Goal: Task Accomplishment & Management: Use online tool/utility

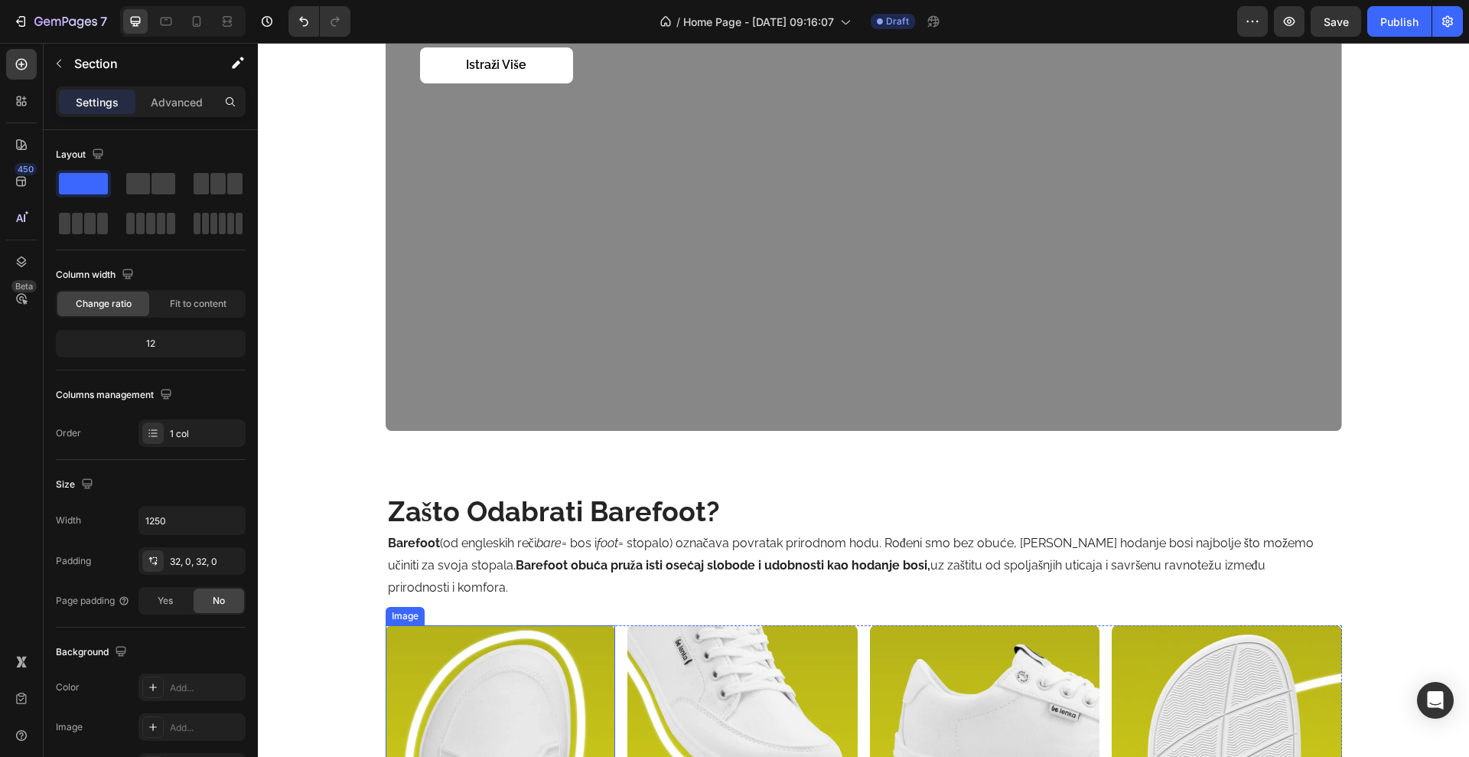
scroll to position [1684, 0]
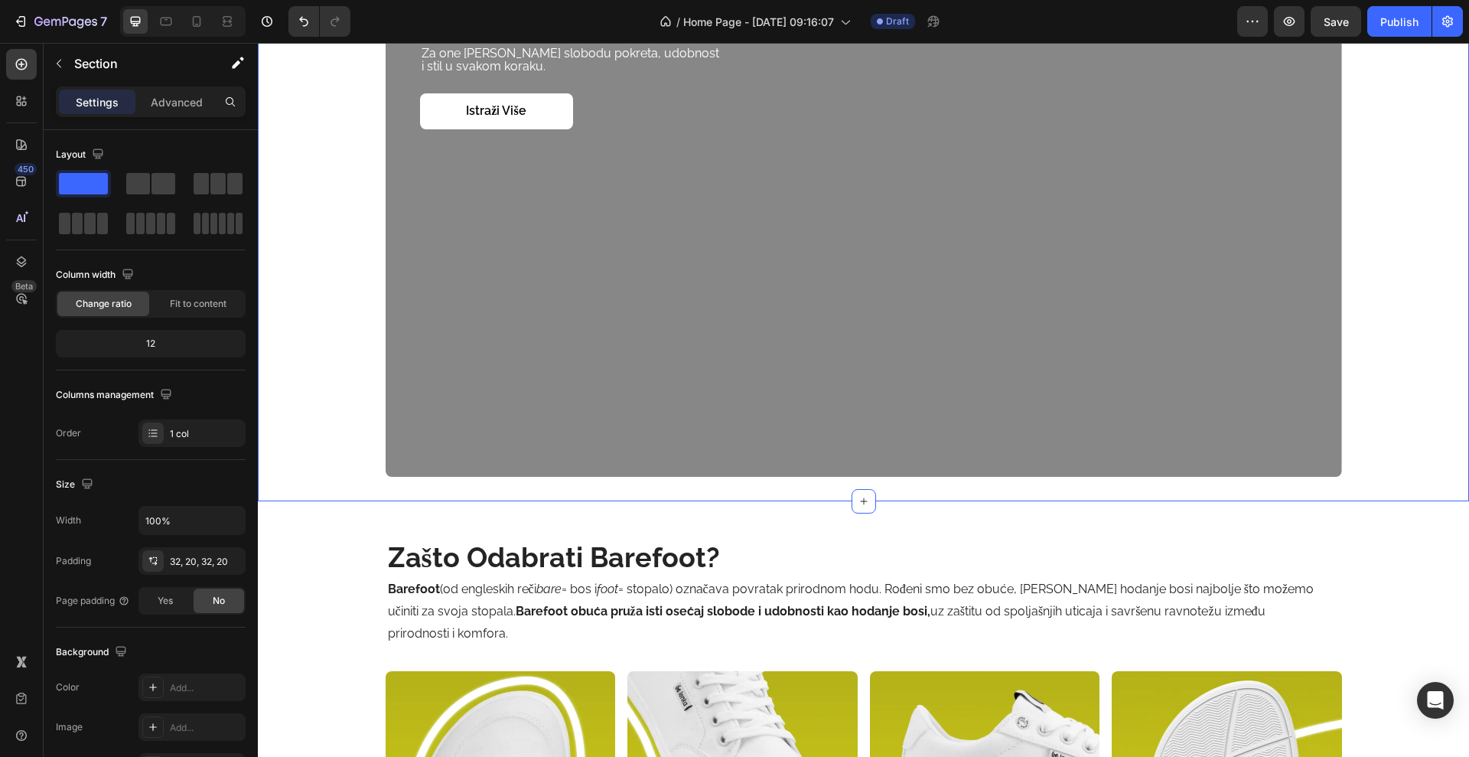
click at [580, 494] on div "[PERSON_NAME]. ostani u stilu. Heading Za one koji biraju slobodu pokreta, udob…" at bounding box center [864, 208] width 1212 height 585
click at [199, 565] on div "32, 20, 32, 20" at bounding box center [192, 562] width 44 height 14
click at [688, 503] on div "zašto odabrati barefoot? Heading Barefoot (od engleskih reči bare = bos i foot …" at bounding box center [864, 759] width 957 height 517
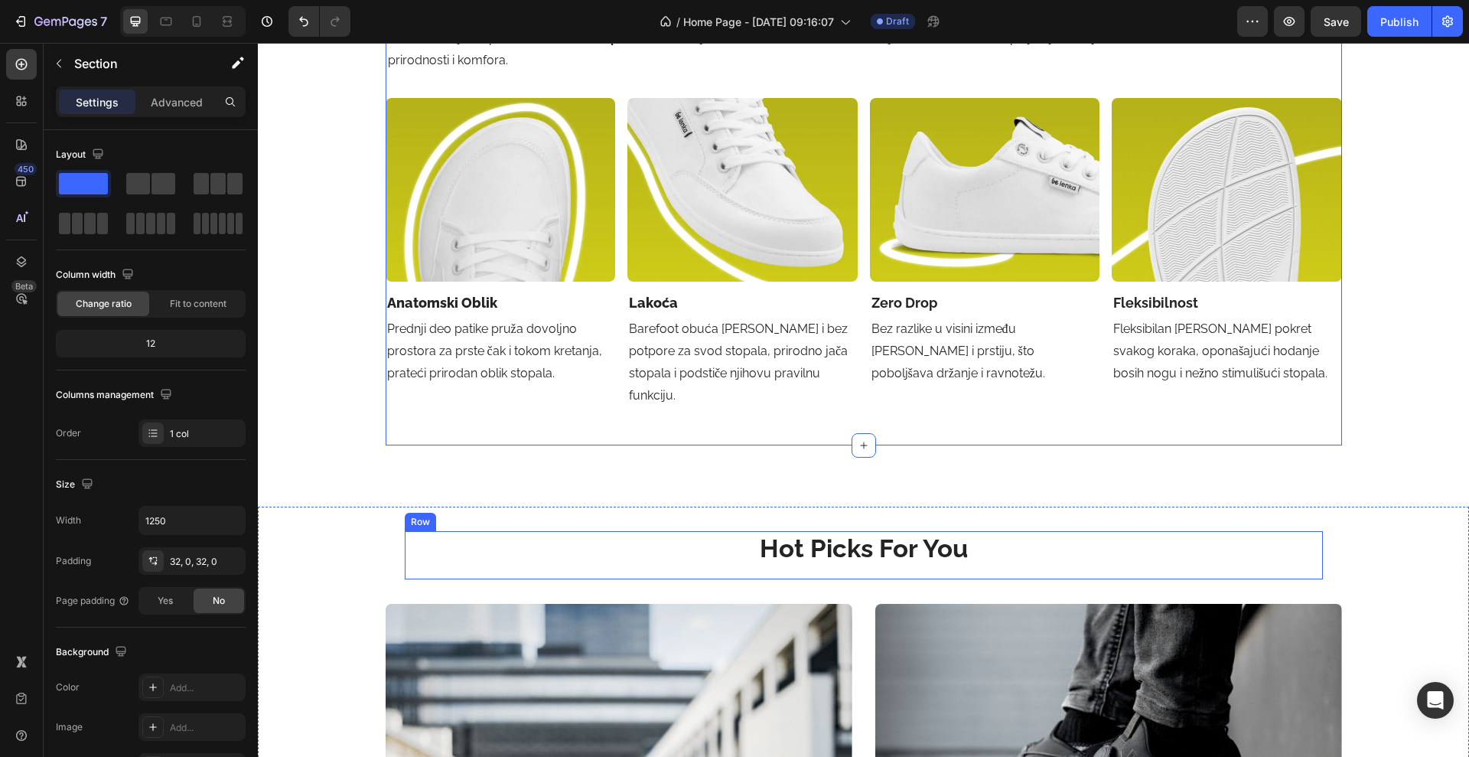
scroll to position [2258, 0]
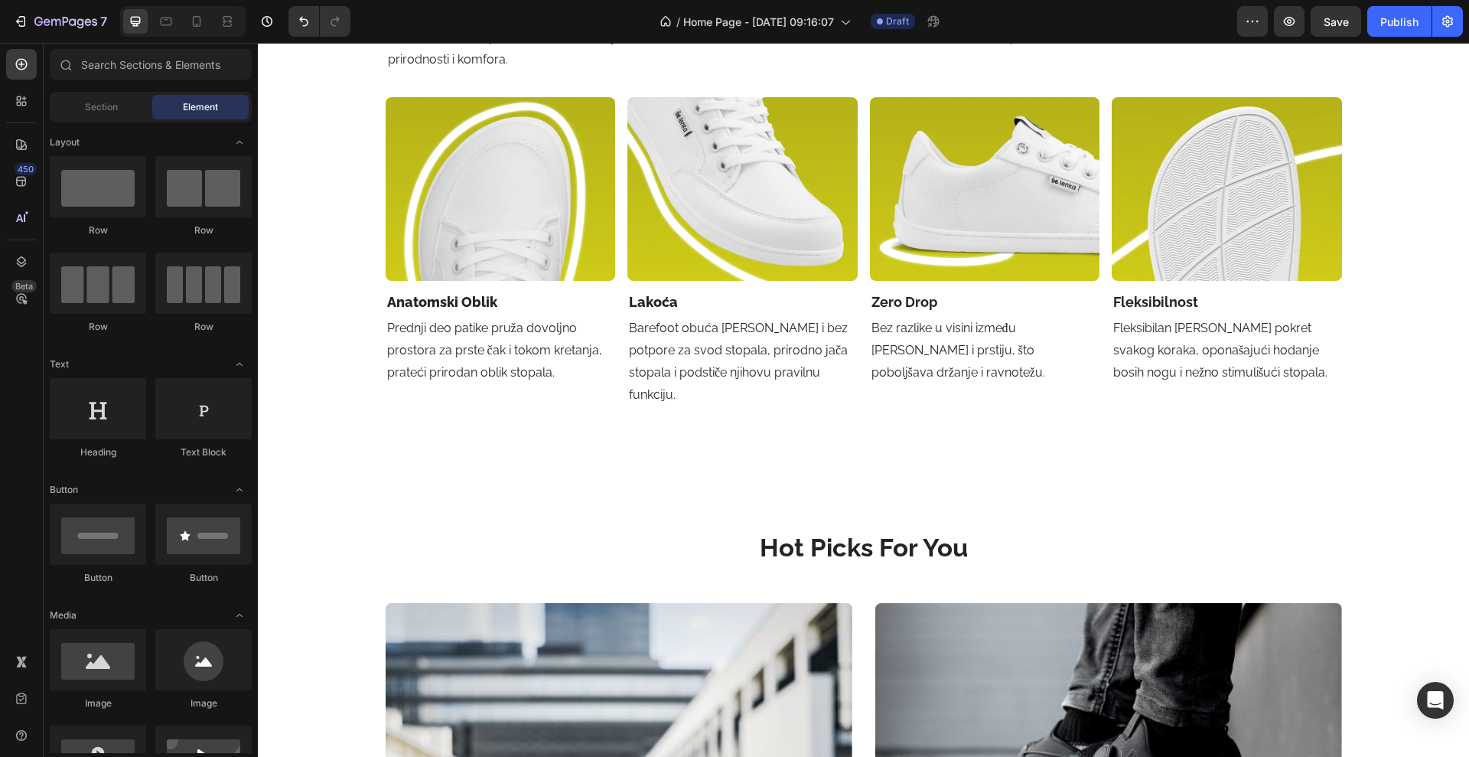
click at [615, 473] on div "zašto odabrati barefoot? Heading Barefoot (od engleskih reči bare = bos i foot …" at bounding box center [864, 441] width 1212 height 5251
click at [643, 448] on div "zašto odabrati barefoot? Heading Barefoot (od engleskih reči bare = bos i foot …" at bounding box center [864, 441] width 1212 height 5251
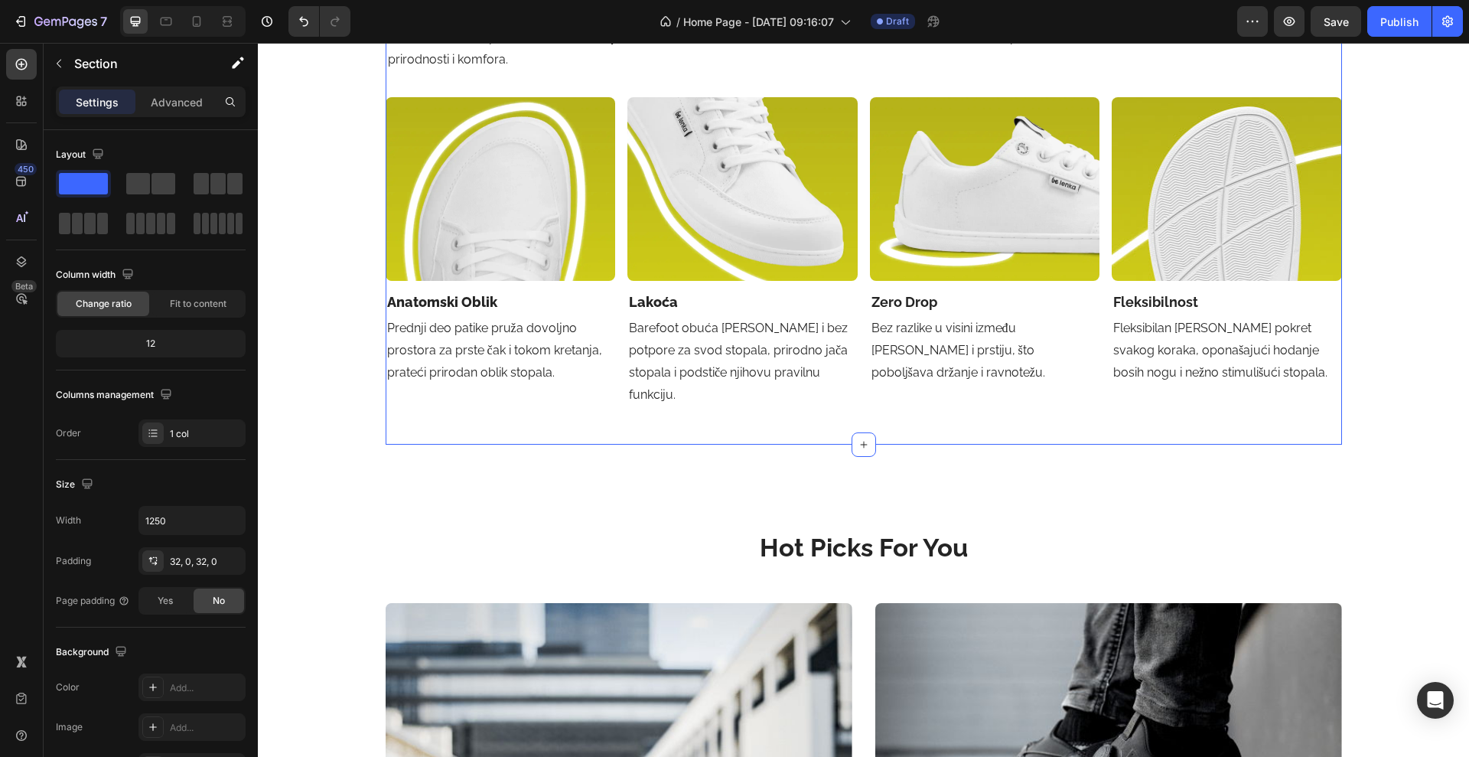
click at [736, 405] on div "zašto odabrati barefoot? Heading Barefoot (od engleskih reči bare = bos i foot …" at bounding box center [864, 185] width 957 height 517
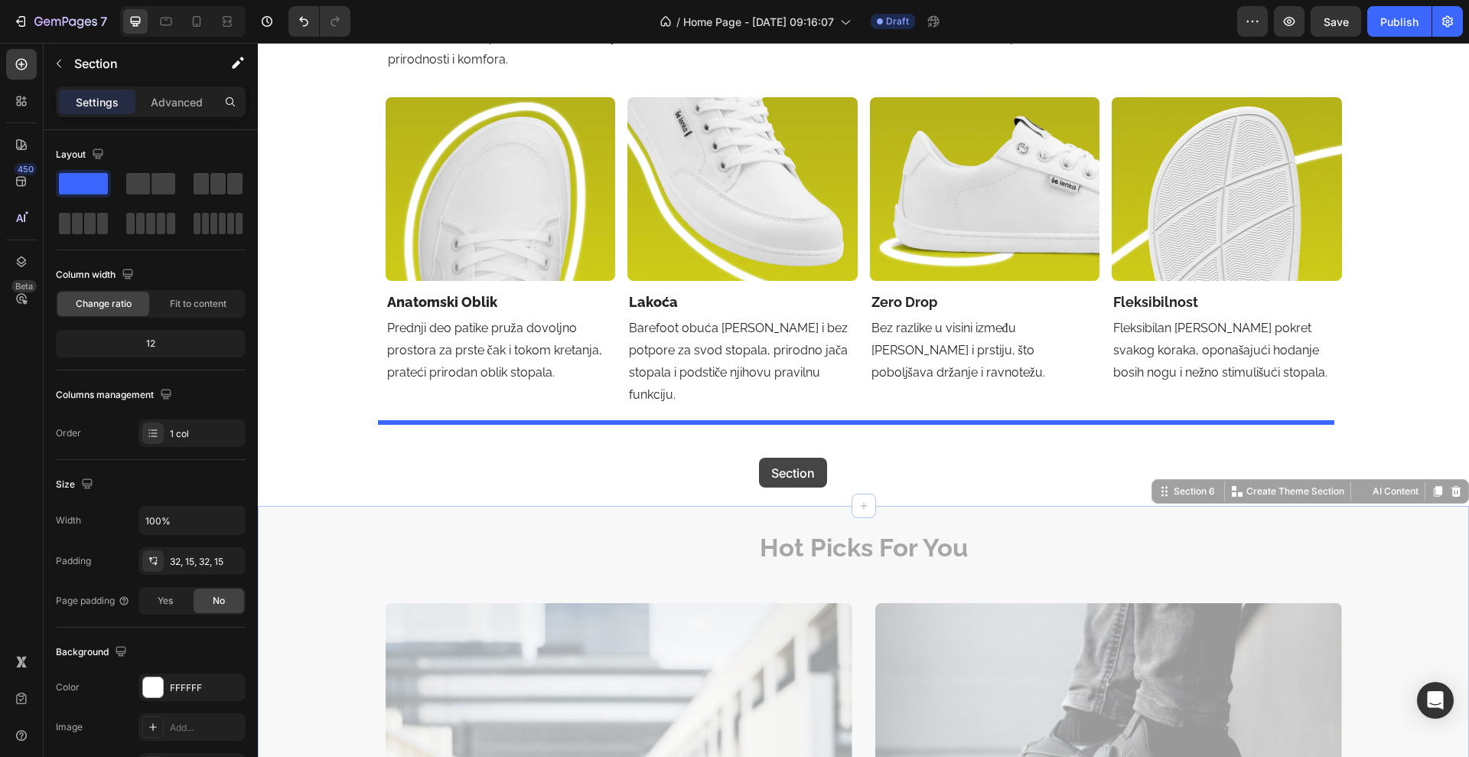
drag, startPoint x: 761, startPoint y: 498, endPoint x: 759, endPoint y: 458, distance: 40.6
click at [759, 458] on div "Header zašto odabrati barefoot? Heading Barefoot (od engleskih reči bare = bos …" at bounding box center [864, 536] width 1212 height 5502
drag, startPoint x: 736, startPoint y: 501, endPoint x: 742, endPoint y: 409, distance: 92.8
click at [742, 409] on div "Header zašto odabrati barefoot? Heading Barefoot (od engleskih reči bare = bos …" at bounding box center [864, 536] width 1212 height 5502
drag, startPoint x: 1158, startPoint y: 471, endPoint x: 1133, endPoint y: 409, distance: 67.7
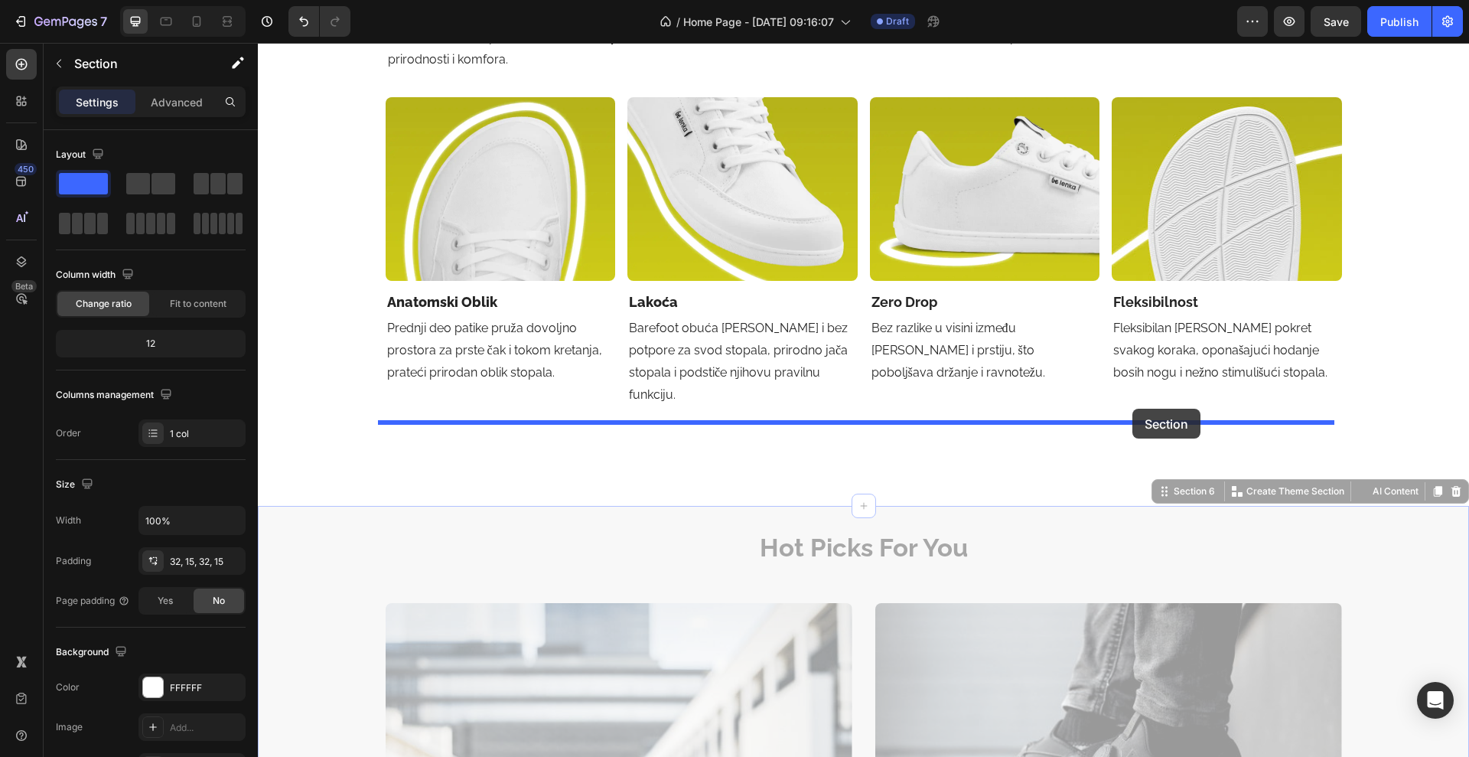
click at [1133, 409] on div "Header zašto odabrati barefoot? Heading Barefoot (od engleskih reči bare = bos …" at bounding box center [864, 536] width 1212 height 5502
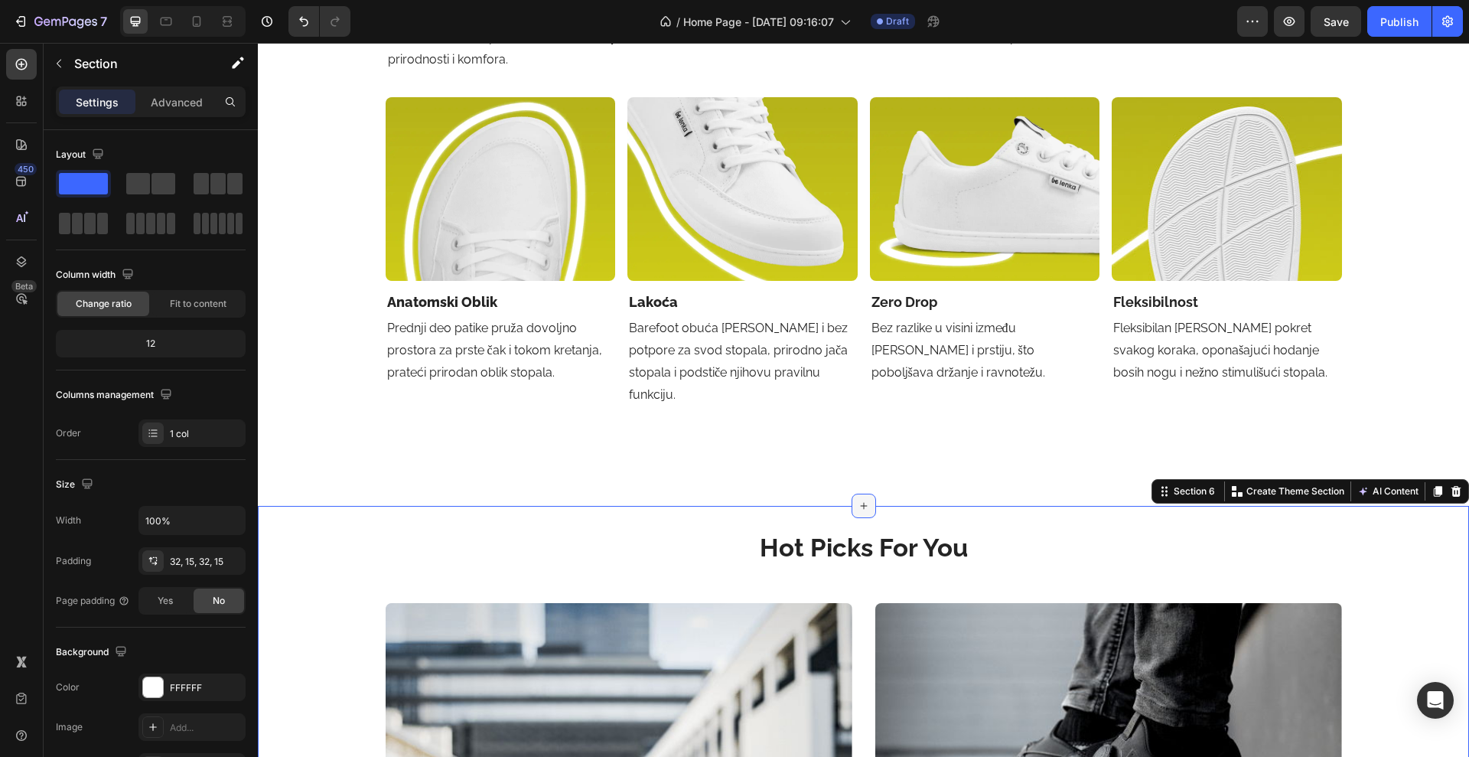
click at [858, 500] on icon at bounding box center [864, 506] width 12 height 12
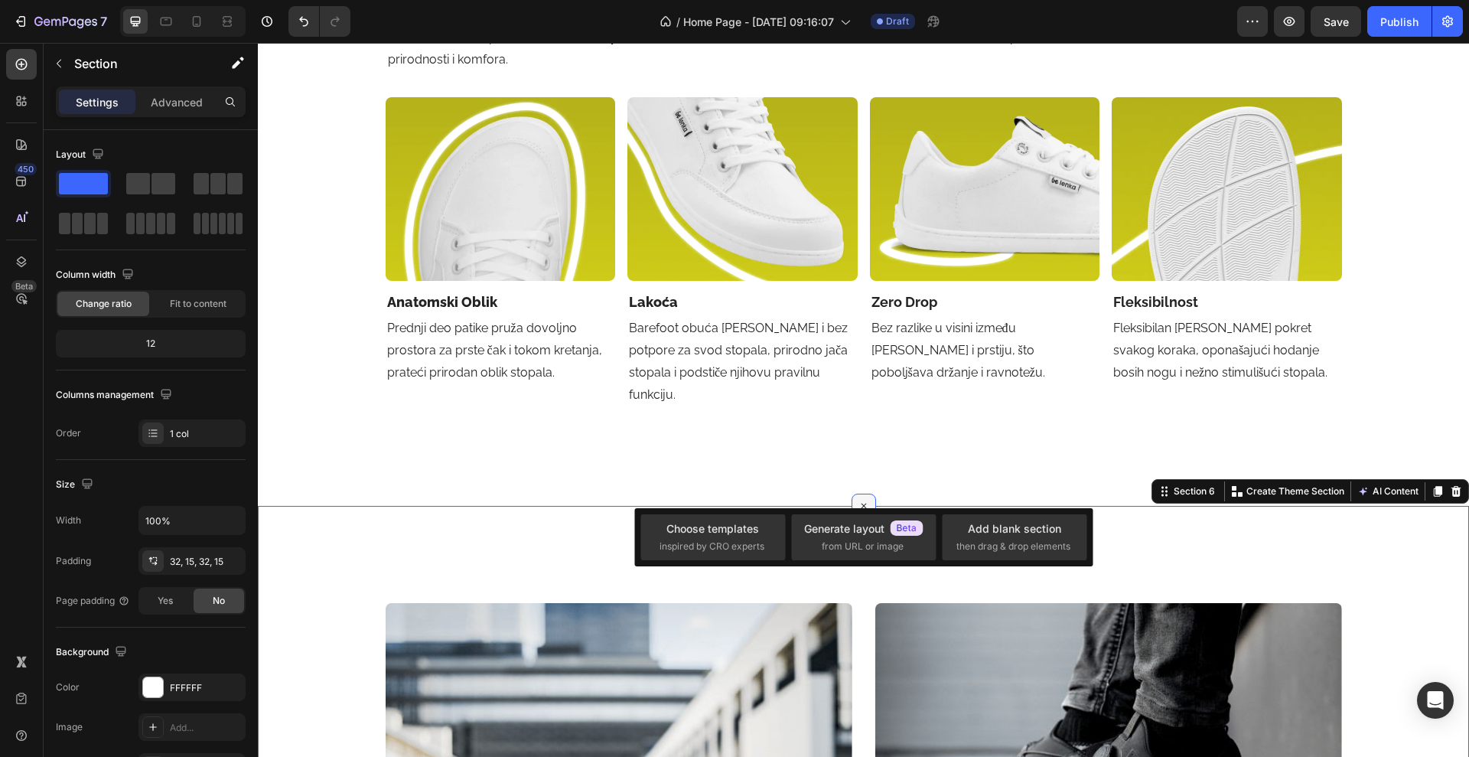
click at [855, 497] on icon at bounding box center [864, 506] width 18 height 18
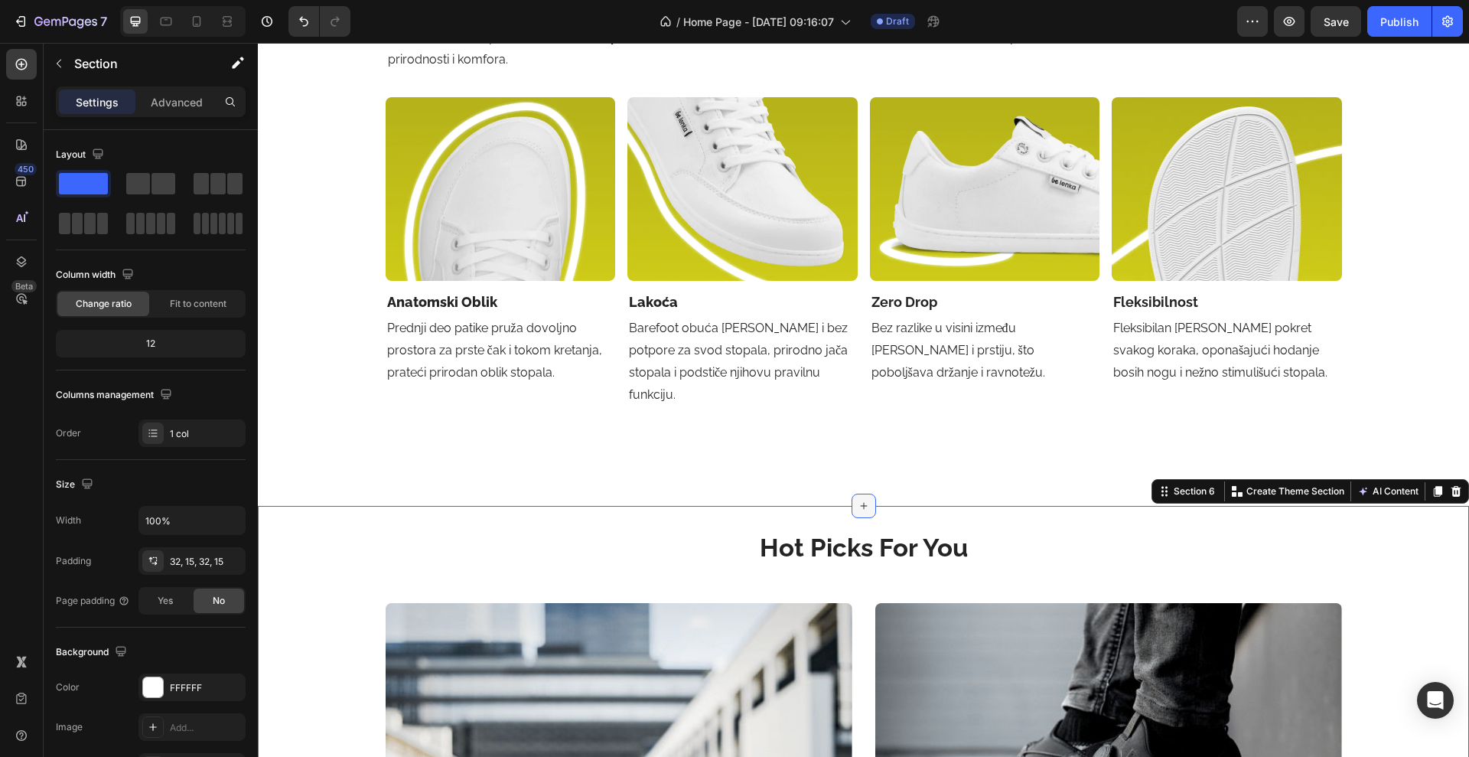
click at [858, 500] on icon at bounding box center [864, 506] width 12 height 12
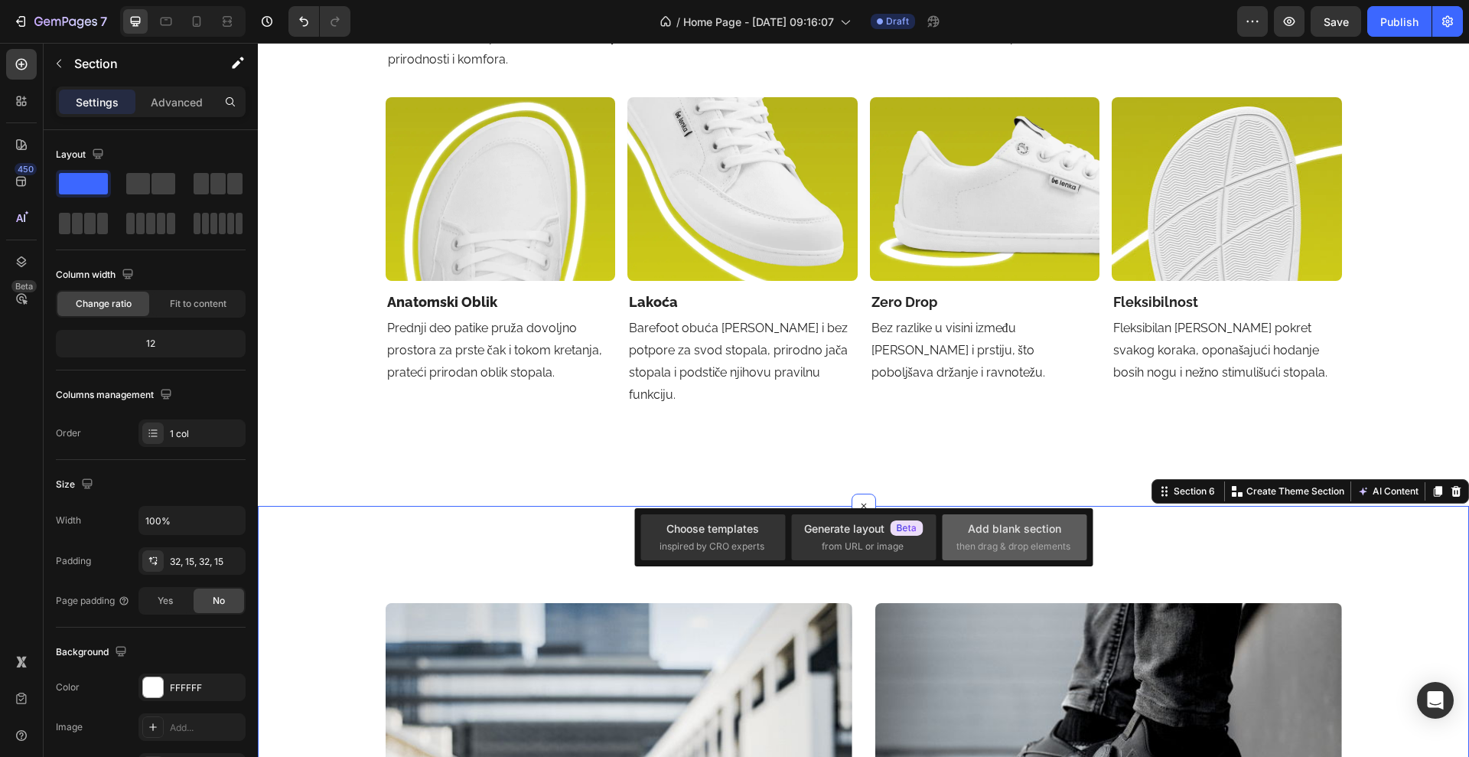
click at [979, 522] on div "Add blank section" at bounding box center [1014, 528] width 93 height 16
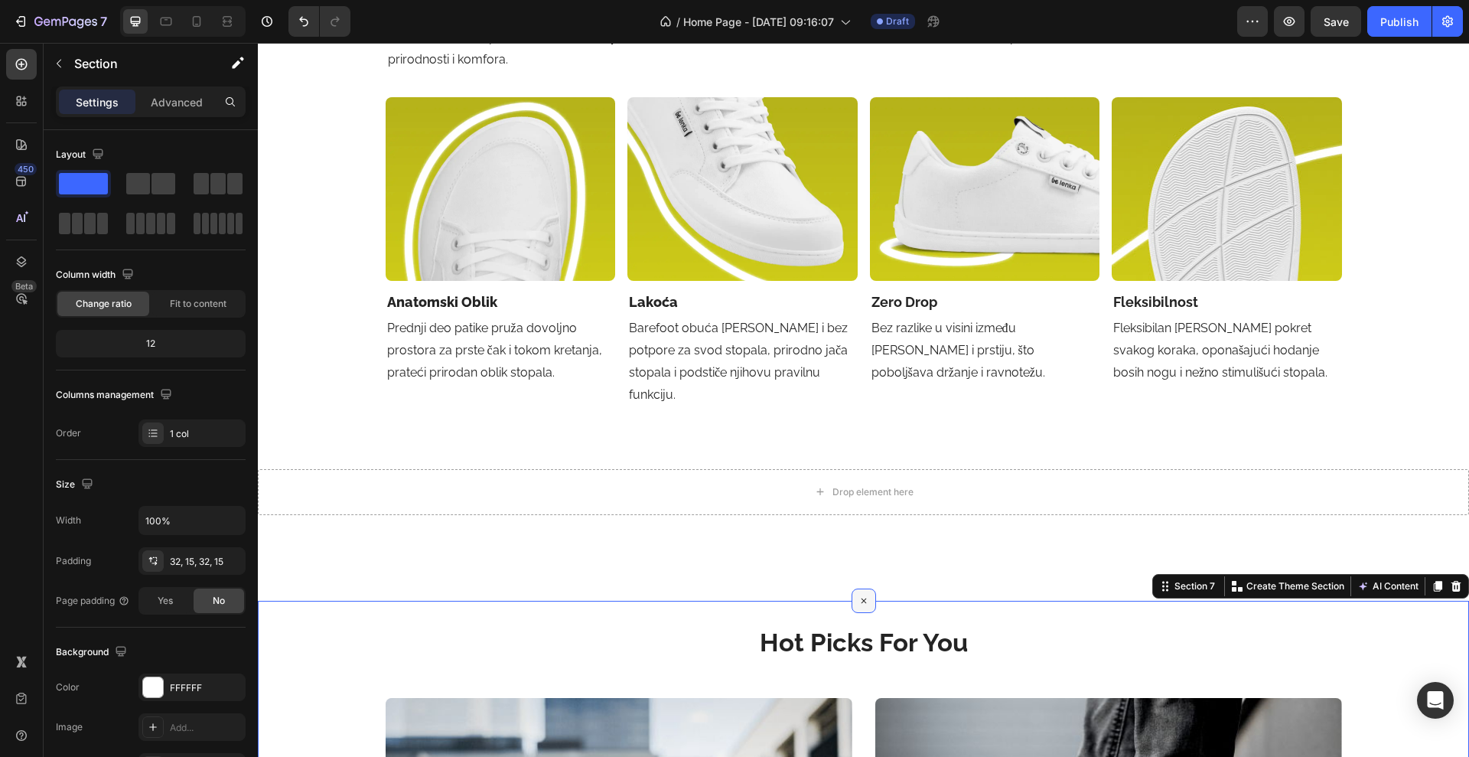
click at [855, 592] on icon at bounding box center [864, 601] width 18 height 18
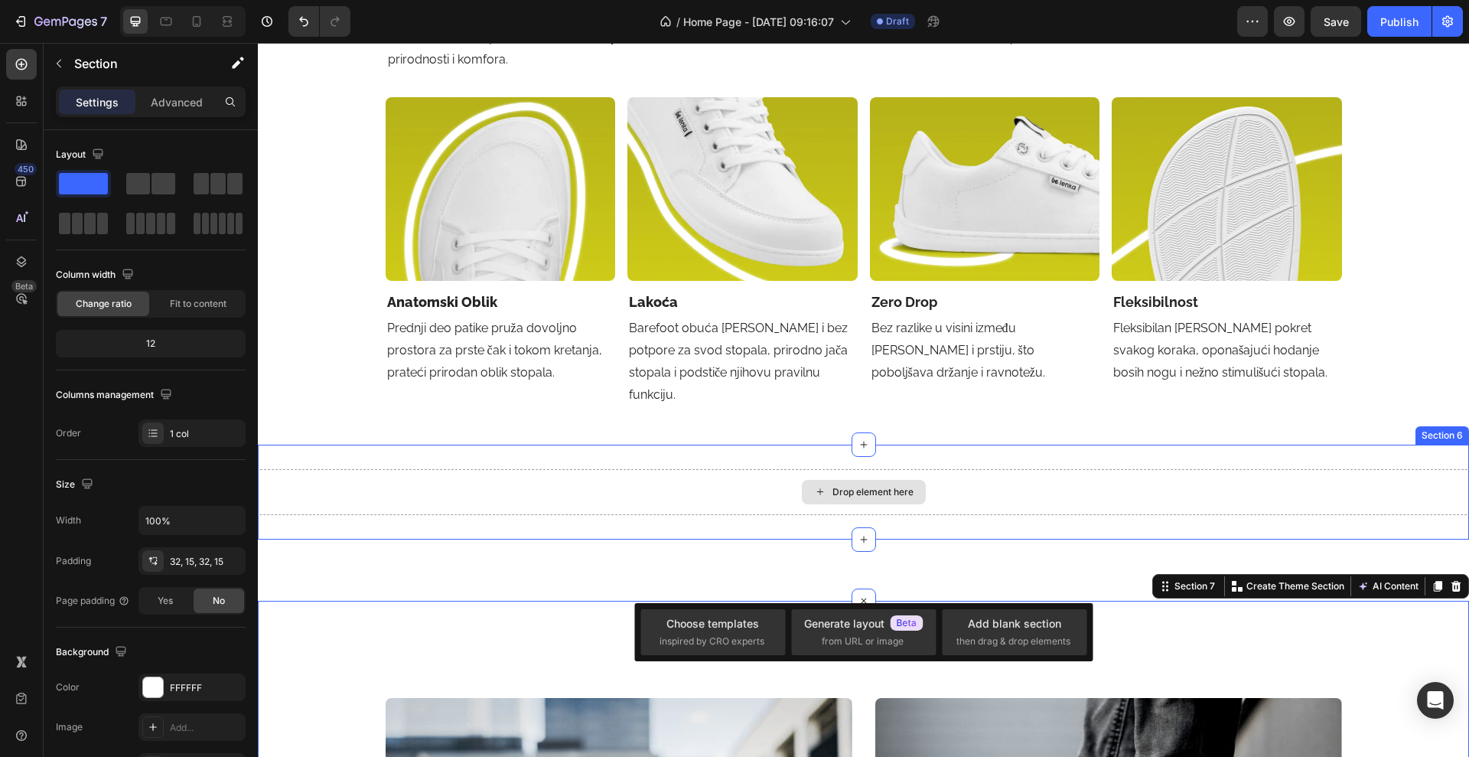
click at [791, 474] on div "Drop element here" at bounding box center [864, 492] width 1212 height 46
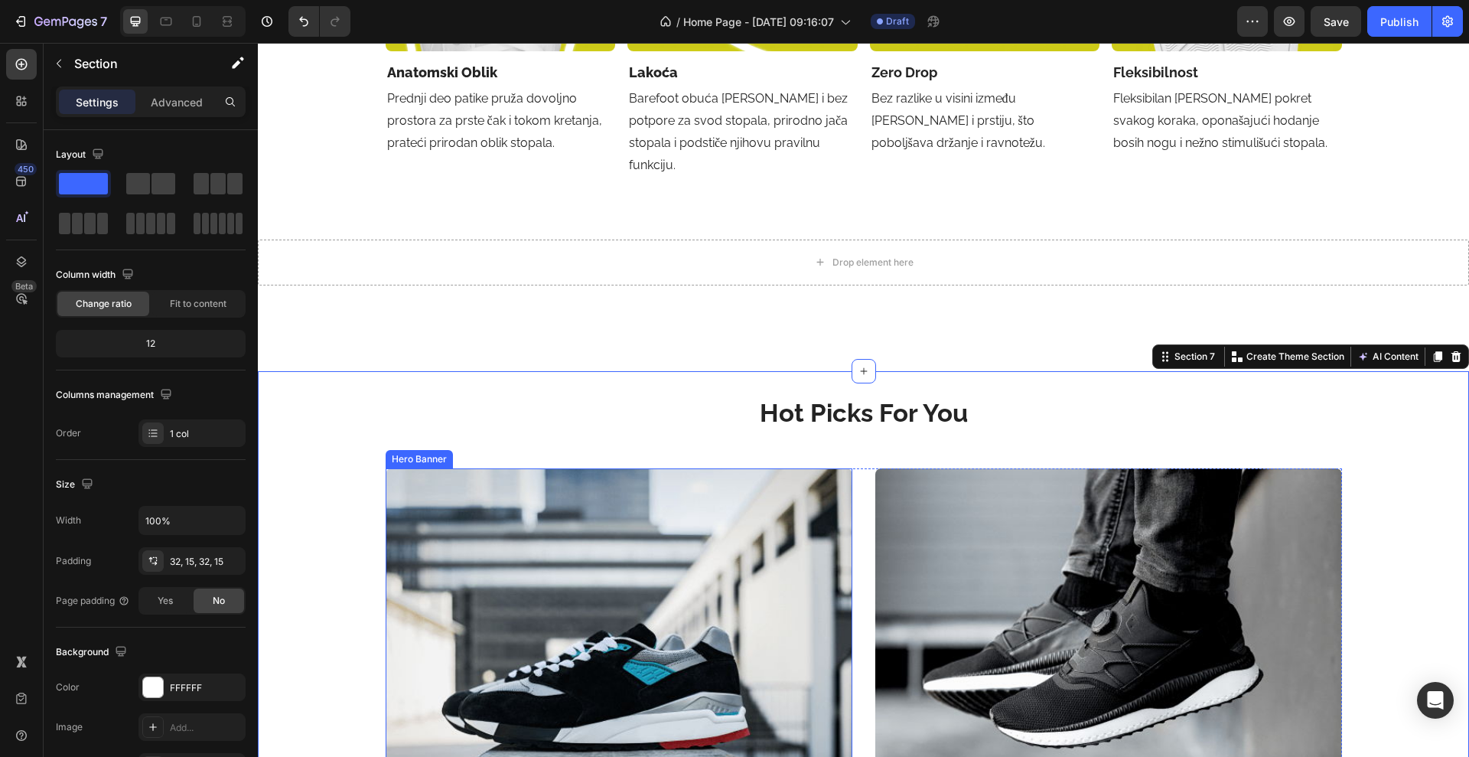
scroll to position [2545, 0]
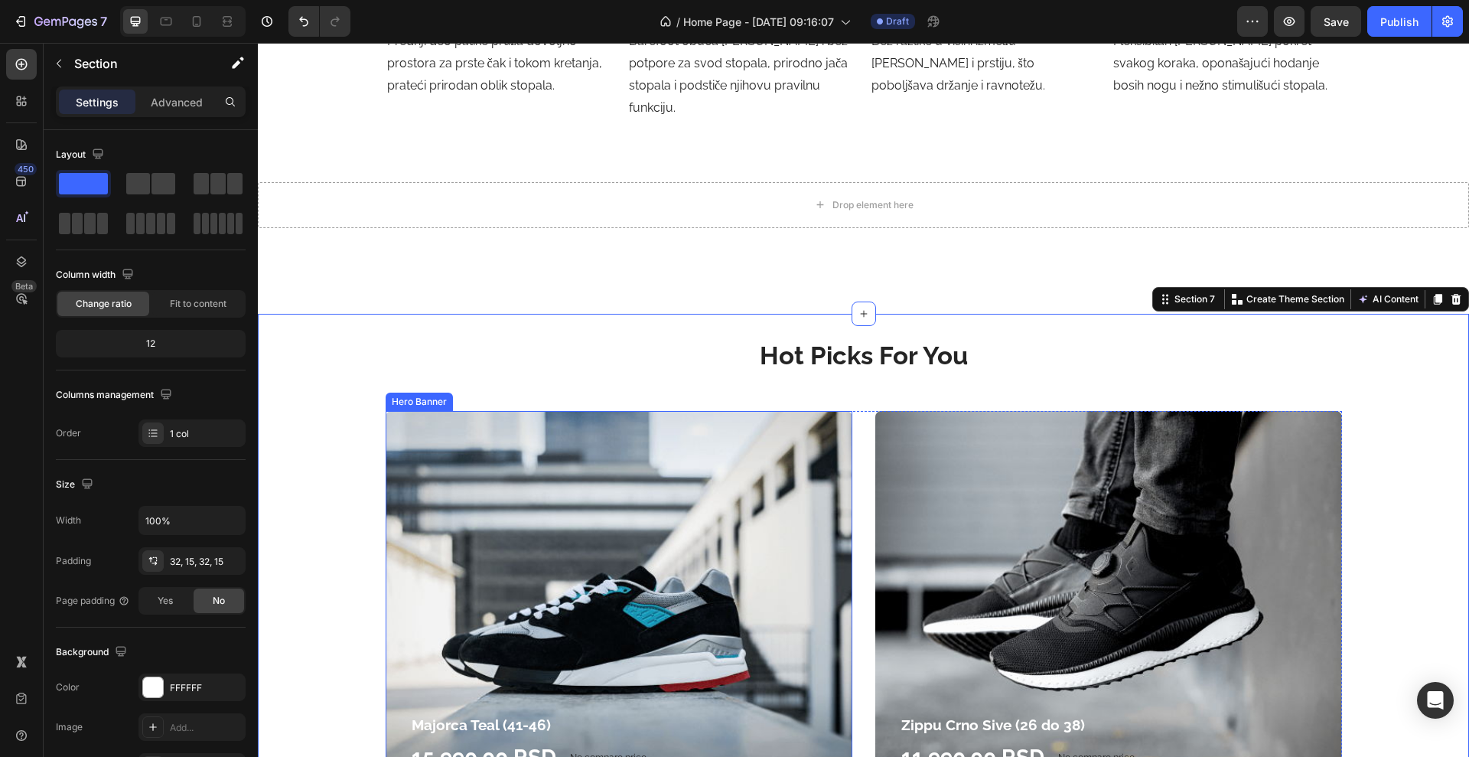
click at [387, 420] on div "Overlay" at bounding box center [619, 629] width 467 height 436
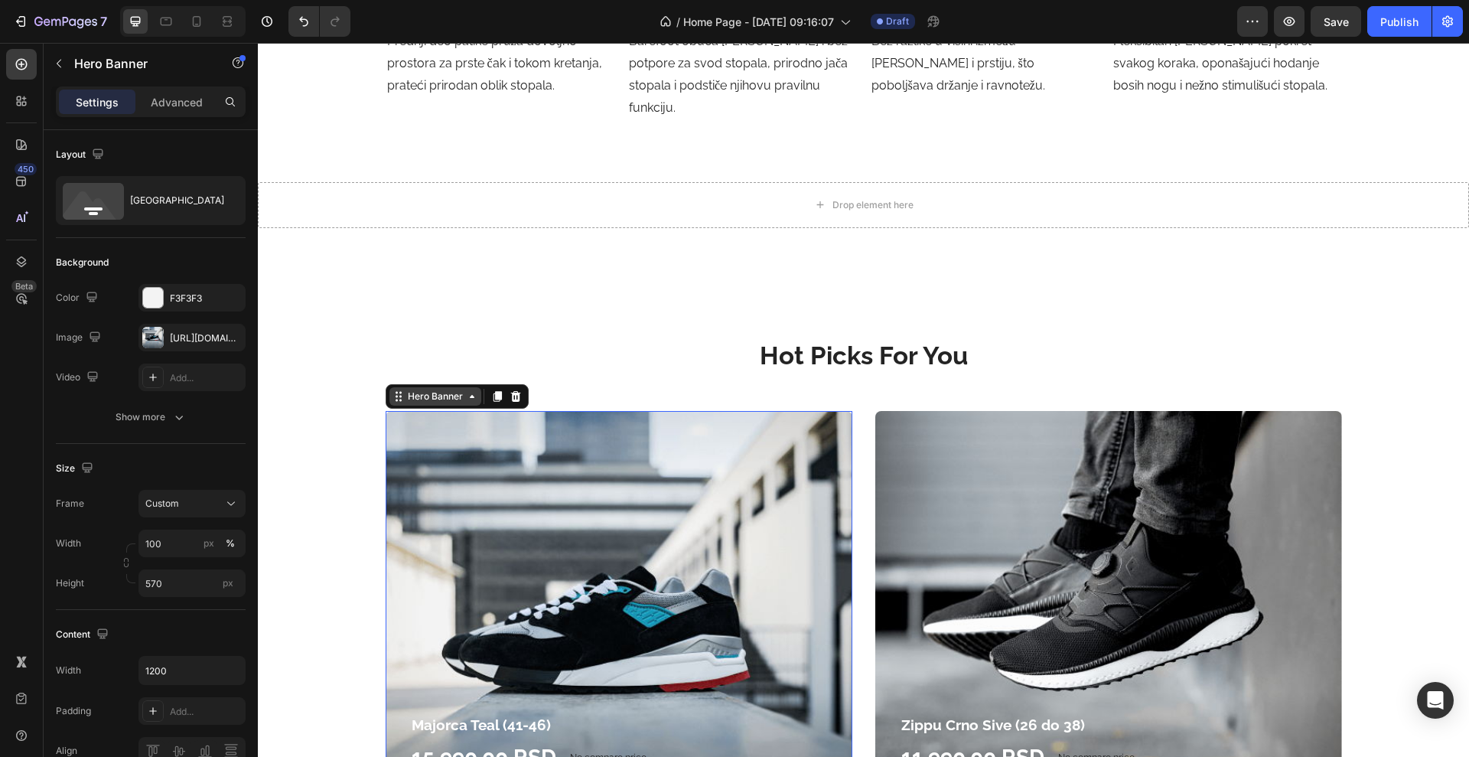
click at [413, 390] on div "Hero Banner" at bounding box center [435, 397] width 61 height 14
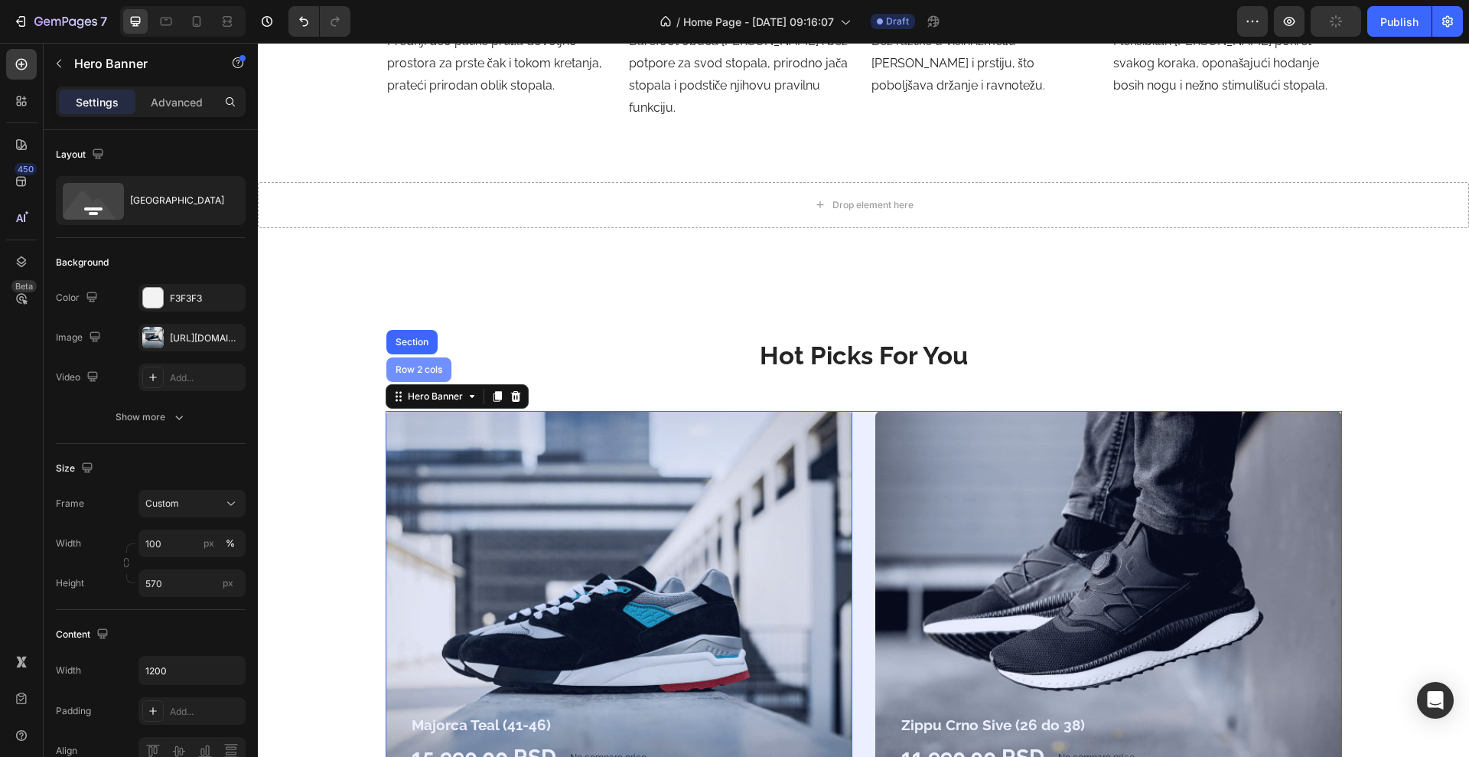
click at [406, 357] on div "Row 2 cols" at bounding box center [419, 369] width 65 height 24
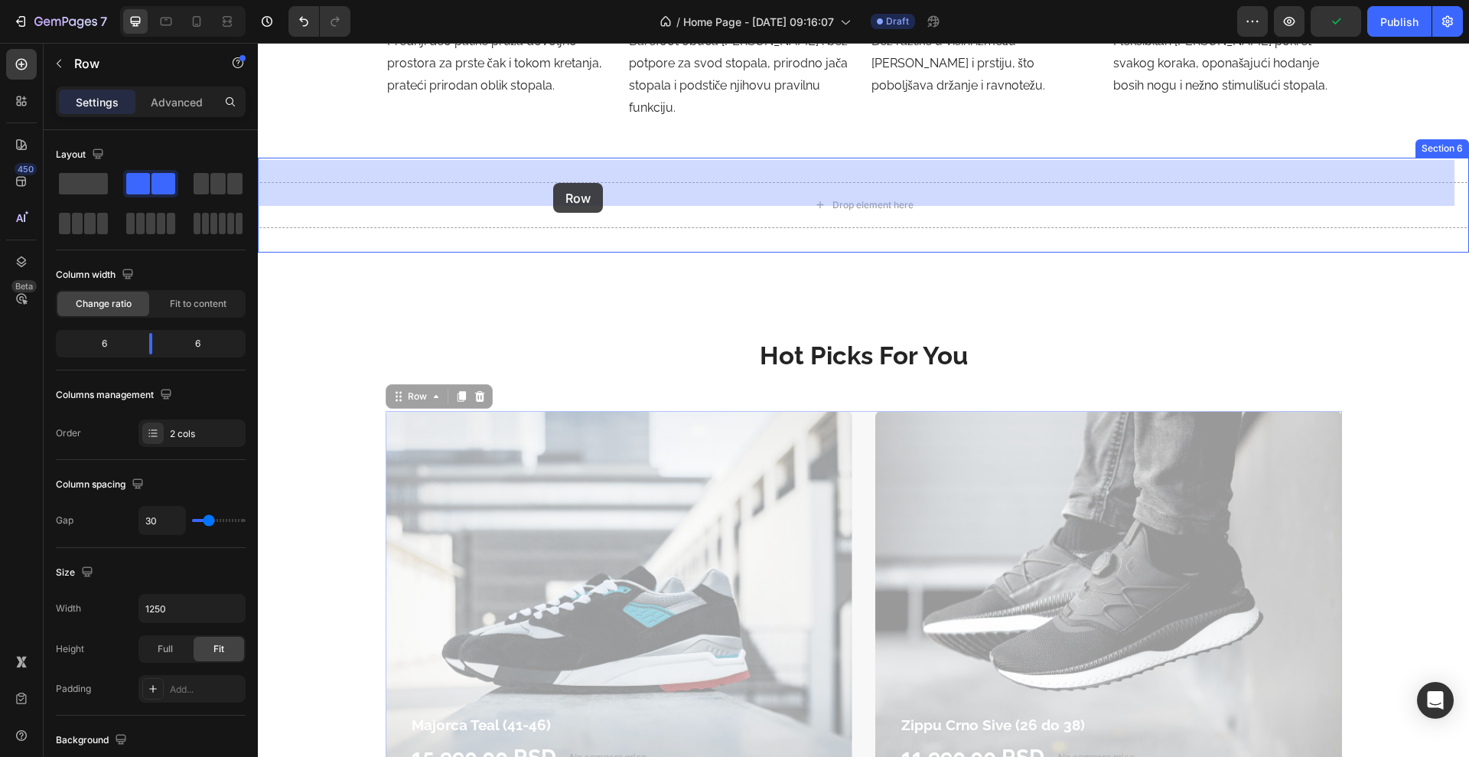
drag, startPoint x: 408, startPoint y: 373, endPoint x: 553, endPoint y: 183, distance: 239.1
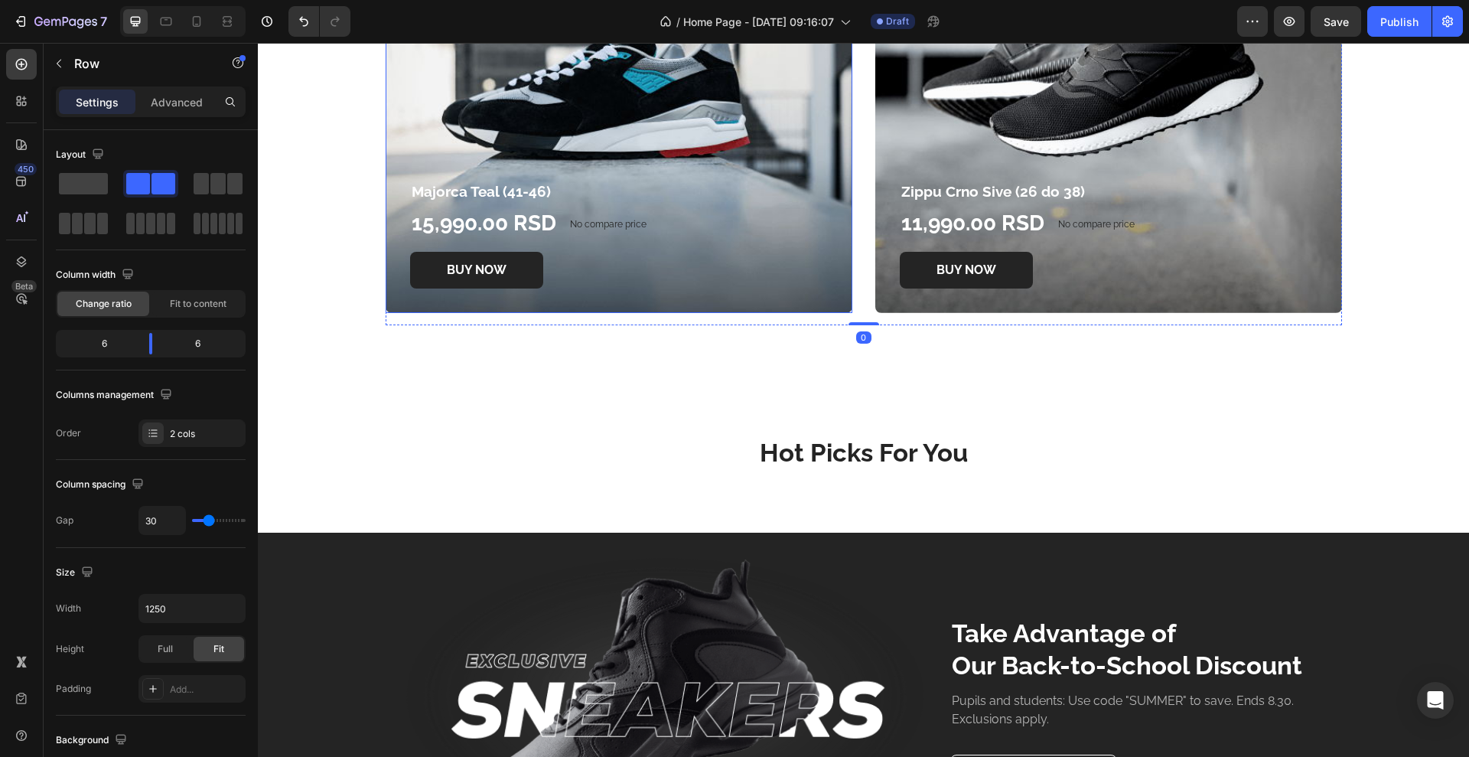
scroll to position [2832, 0]
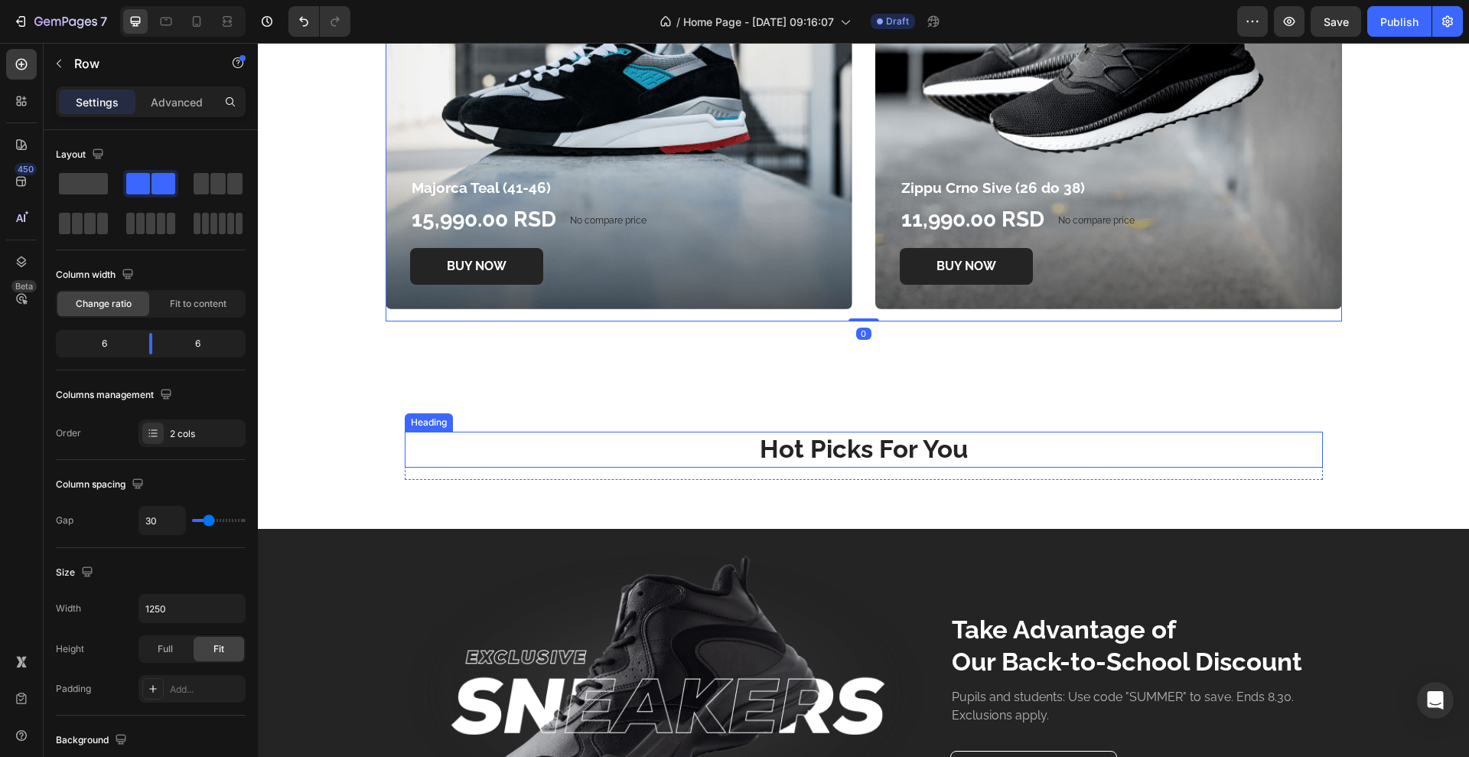
click at [674, 434] on p "Hot Picks For You" at bounding box center [863, 449] width 915 height 33
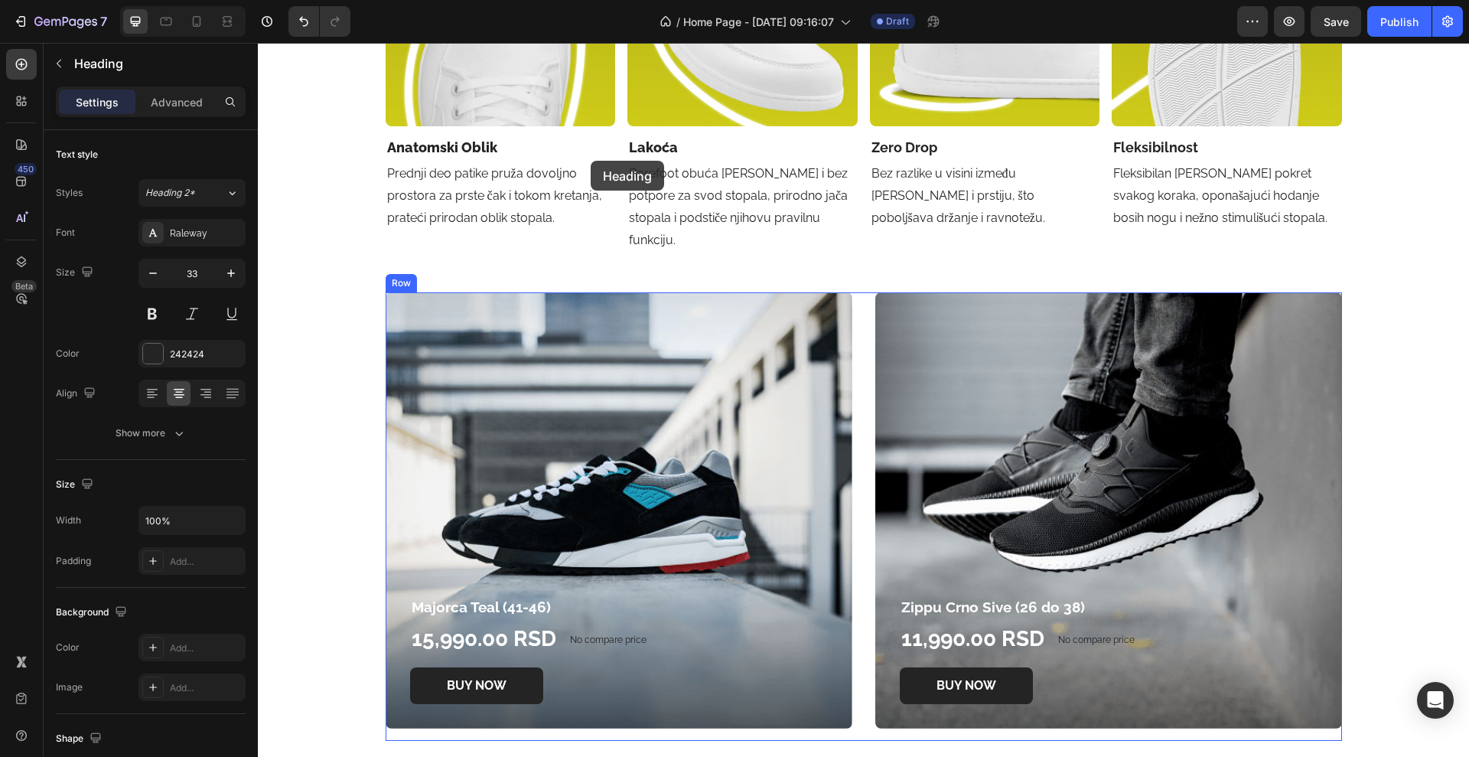
scroll to position [2410, 0]
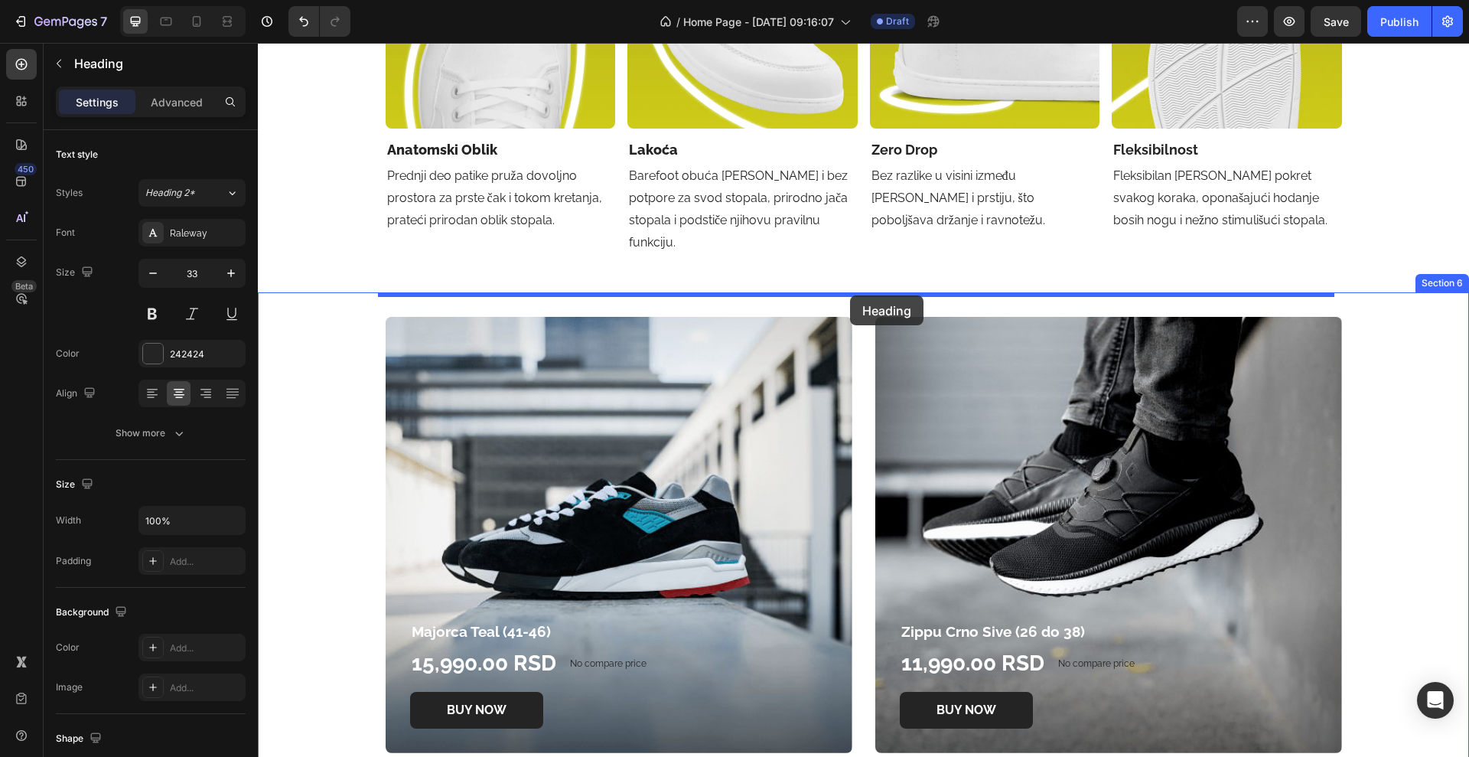
drag, startPoint x: 439, startPoint y: 426, endPoint x: 850, endPoint y: 295, distance: 431.1
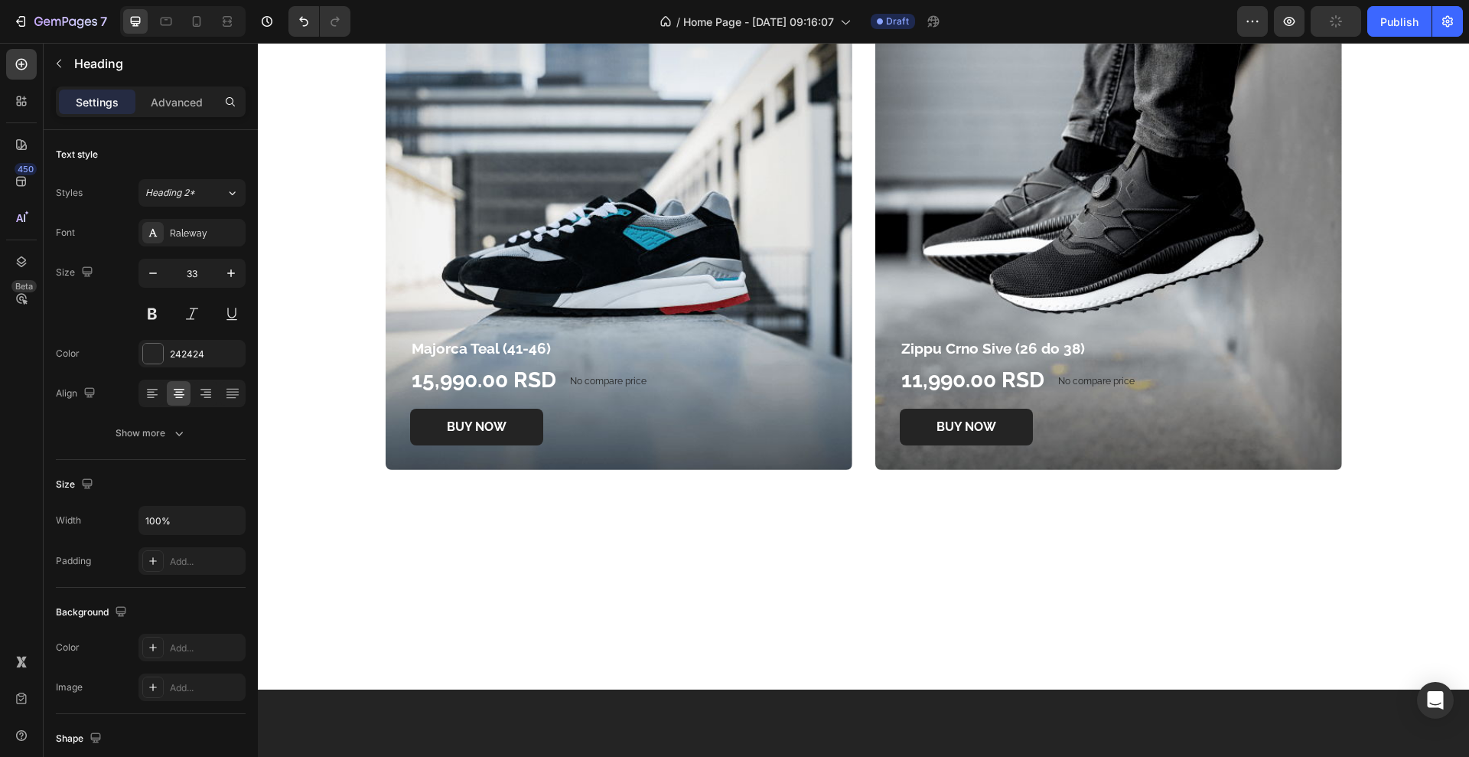
scroll to position [2506, 0]
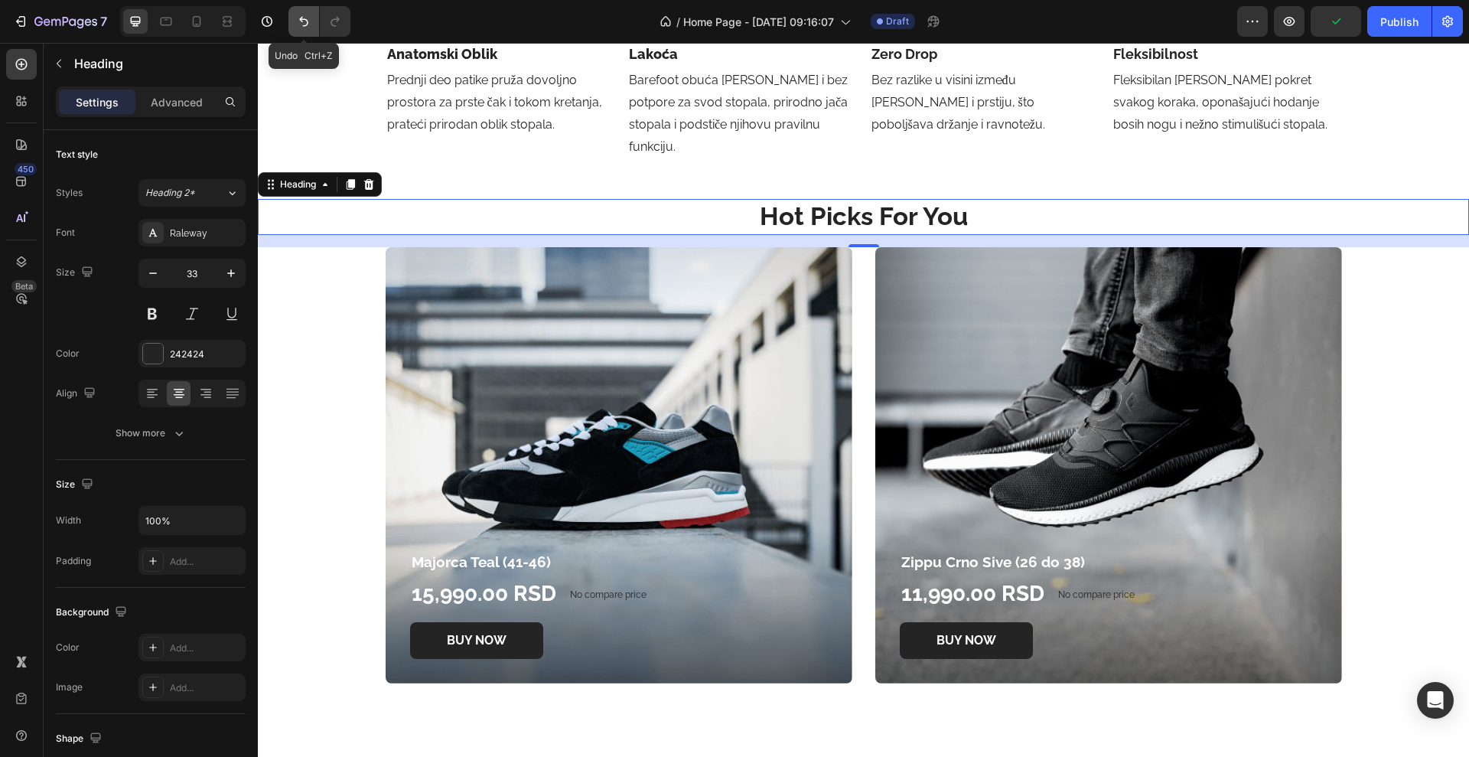
click at [302, 15] on icon "Undo/Redo" at bounding box center [303, 21] width 15 height 15
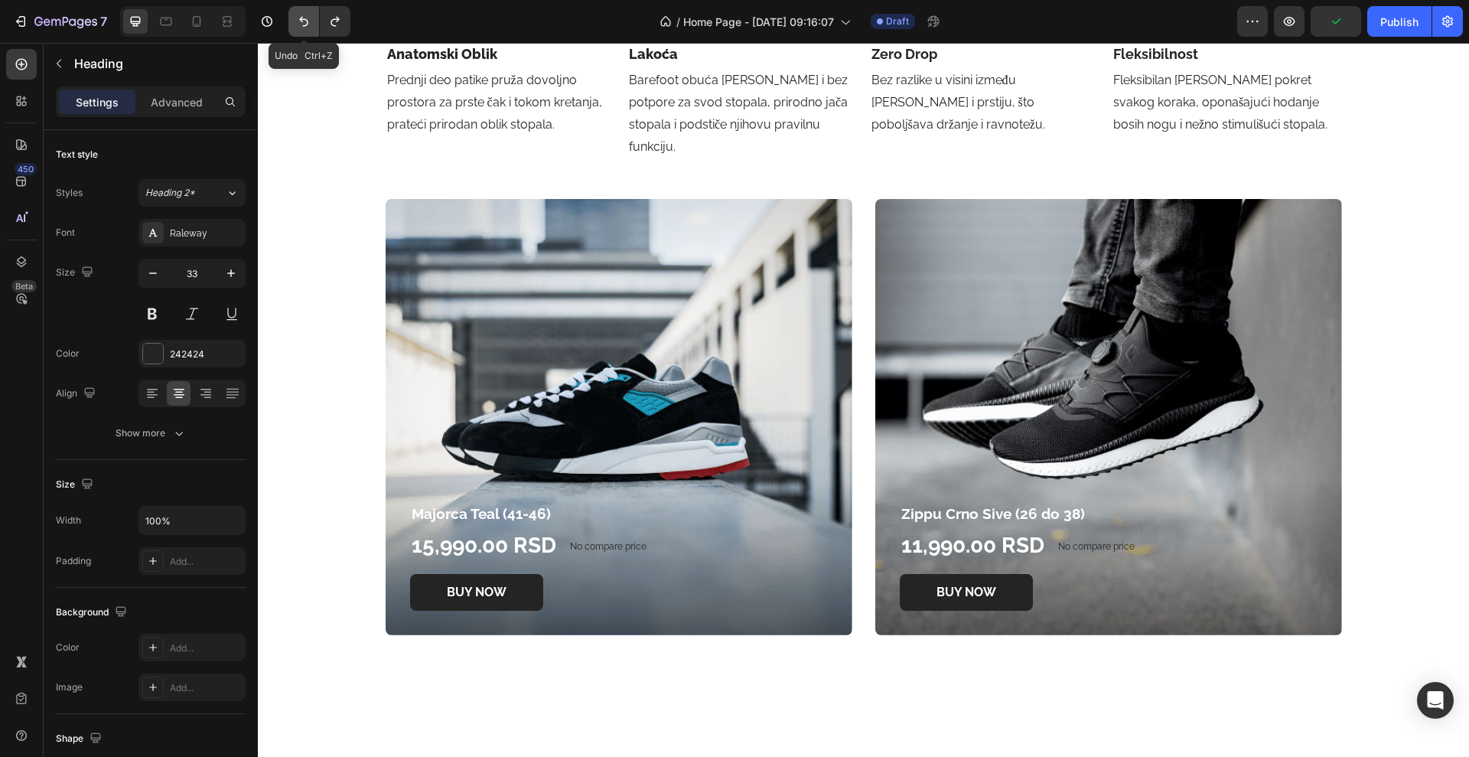
click at [302, 15] on icon "Undo/Redo" at bounding box center [303, 21] width 15 height 15
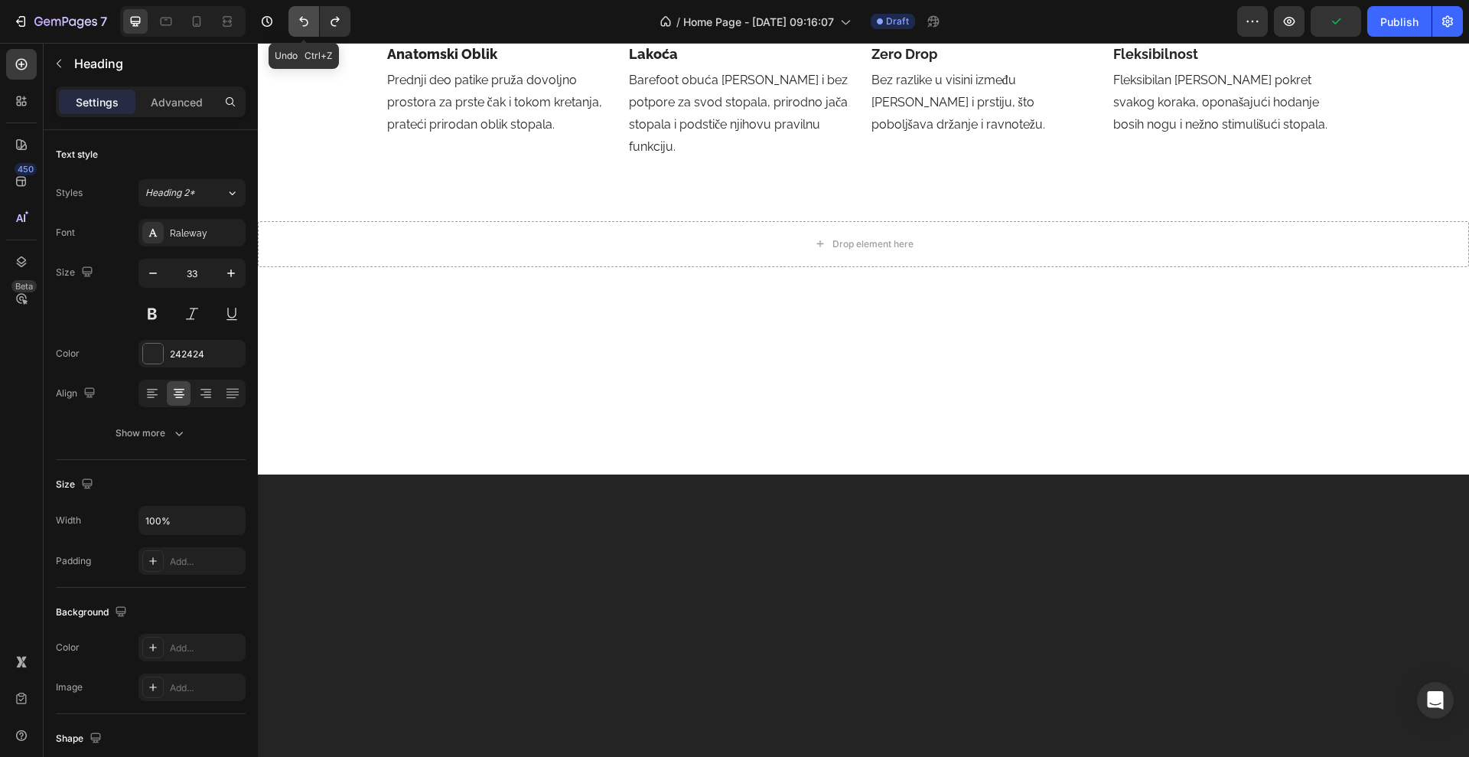
click at [301, 10] on button "Undo/Redo" at bounding box center [304, 21] width 31 height 31
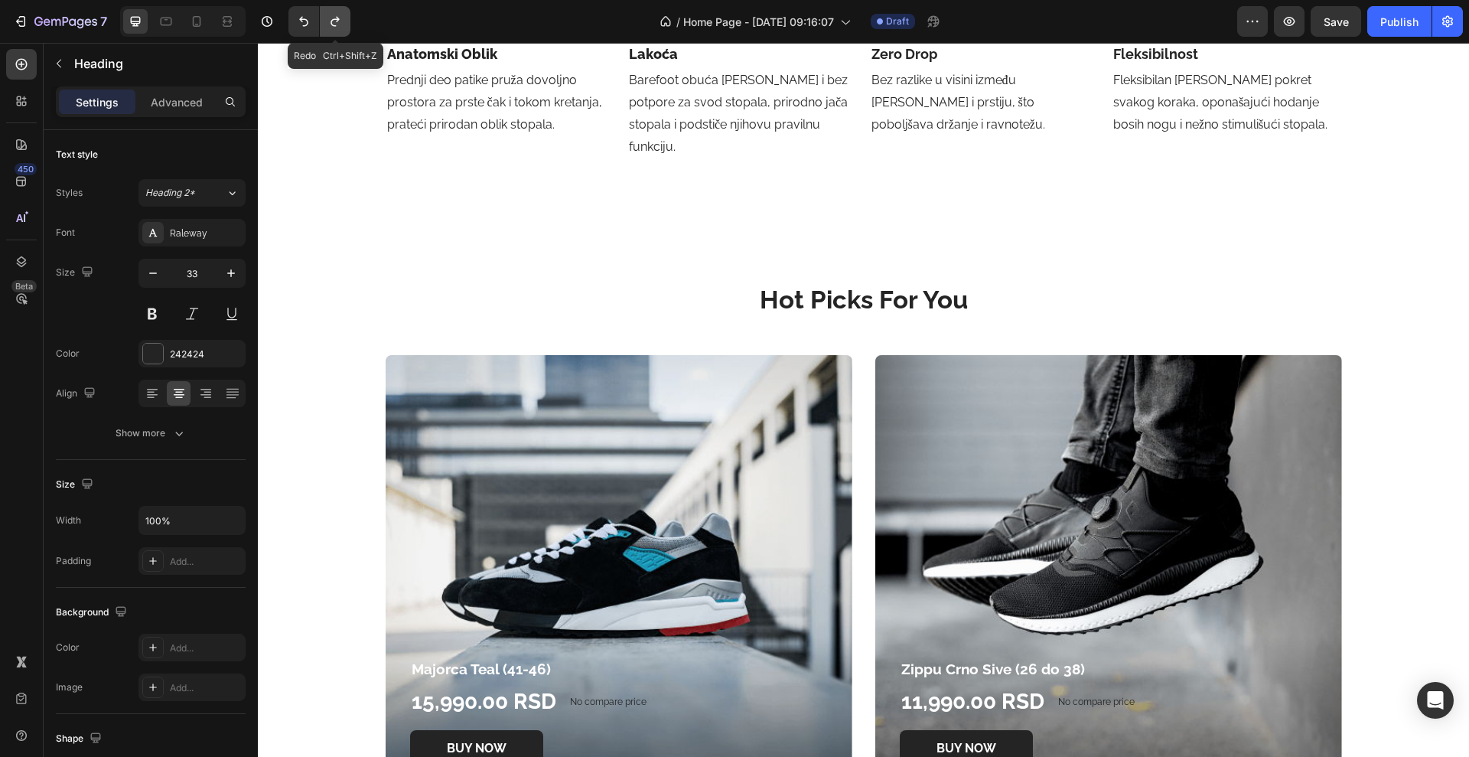
click at [337, 23] on icon "Undo/Redo" at bounding box center [335, 21] width 15 height 15
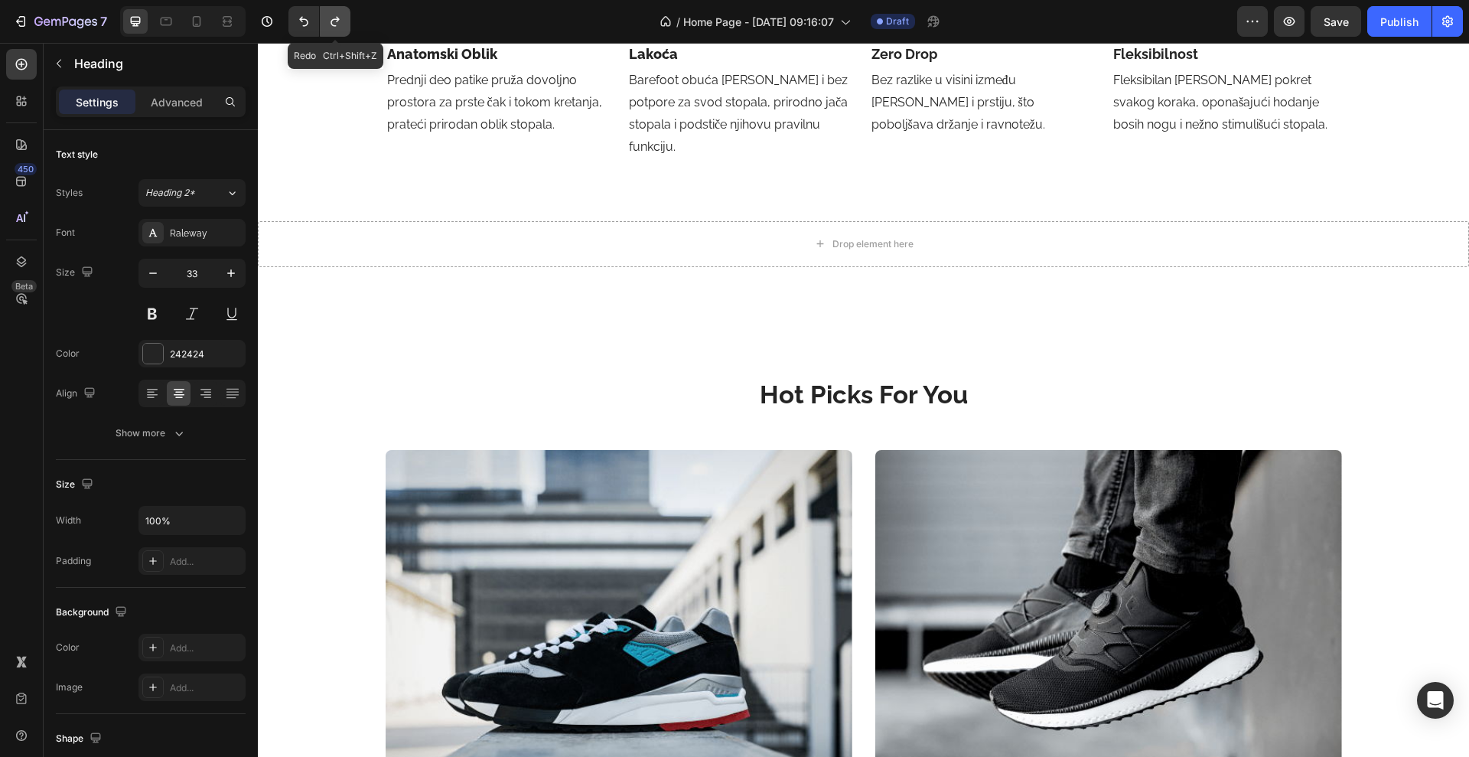
click at [337, 23] on icon "Undo/Redo" at bounding box center [335, 21] width 15 height 15
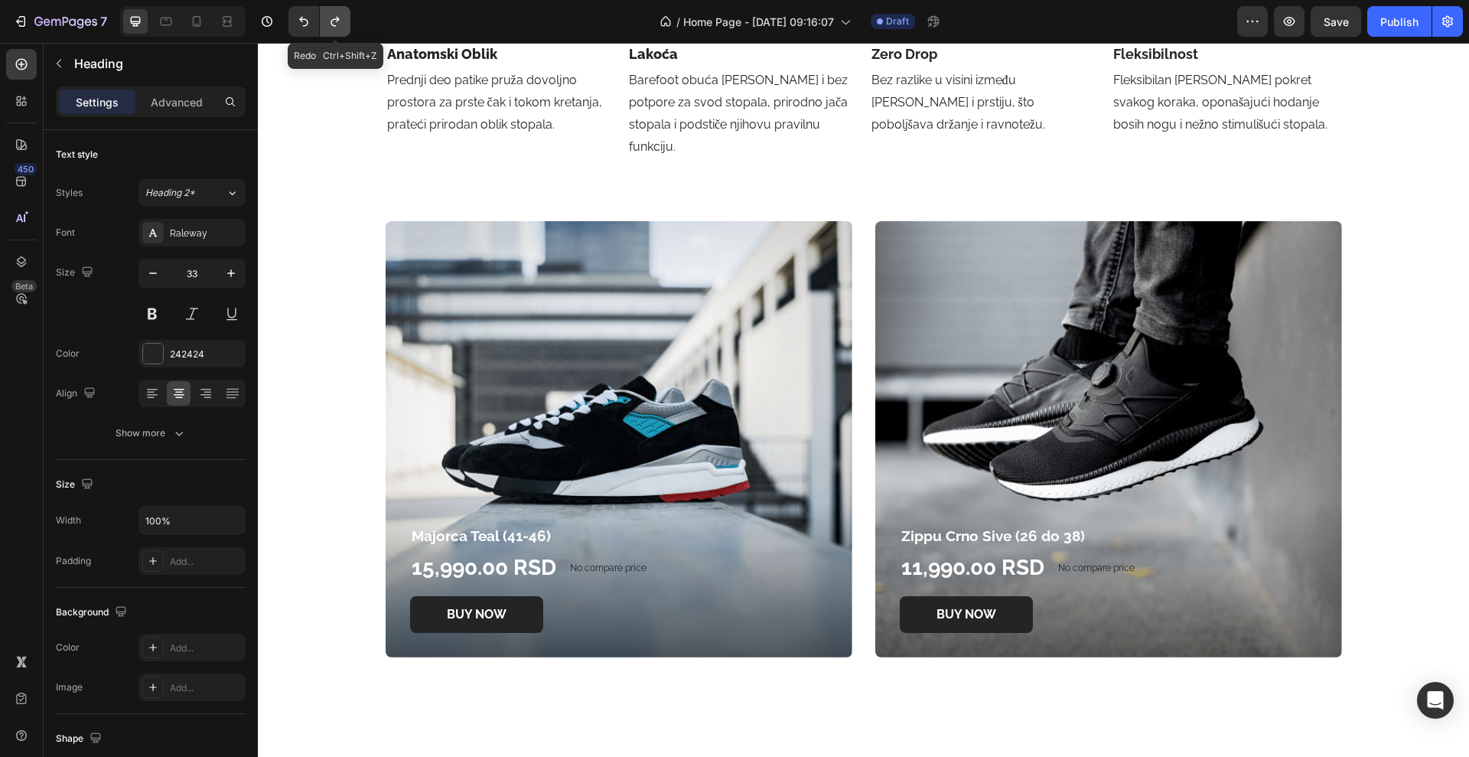
click at [337, 23] on icon "Undo/Redo" at bounding box center [335, 21] width 15 height 15
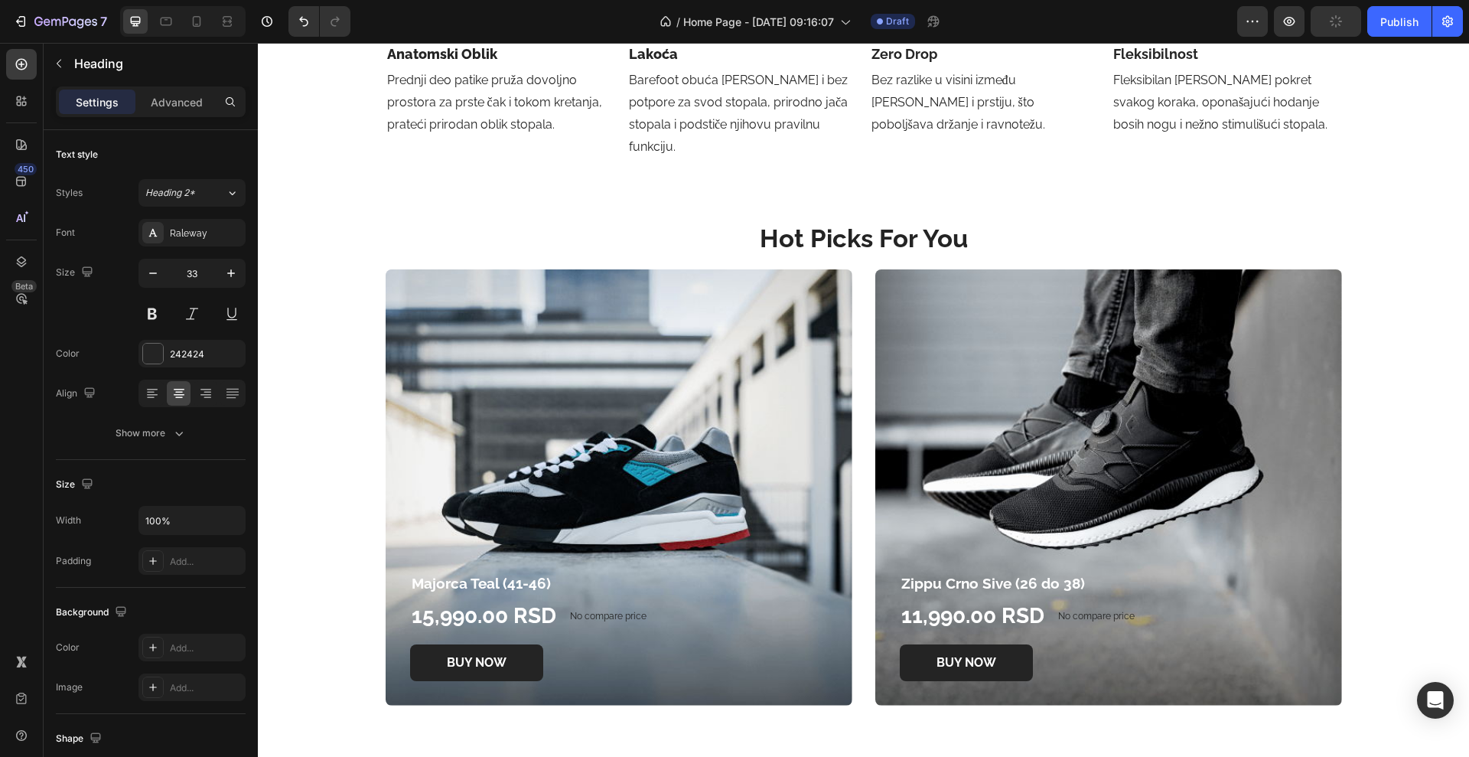
click at [921, 223] on p "Hot Picks For You" at bounding box center [863, 239] width 1208 height 33
click at [726, 223] on p "Hot Picks For You" at bounding box center [863, 239] width 1208 height 33
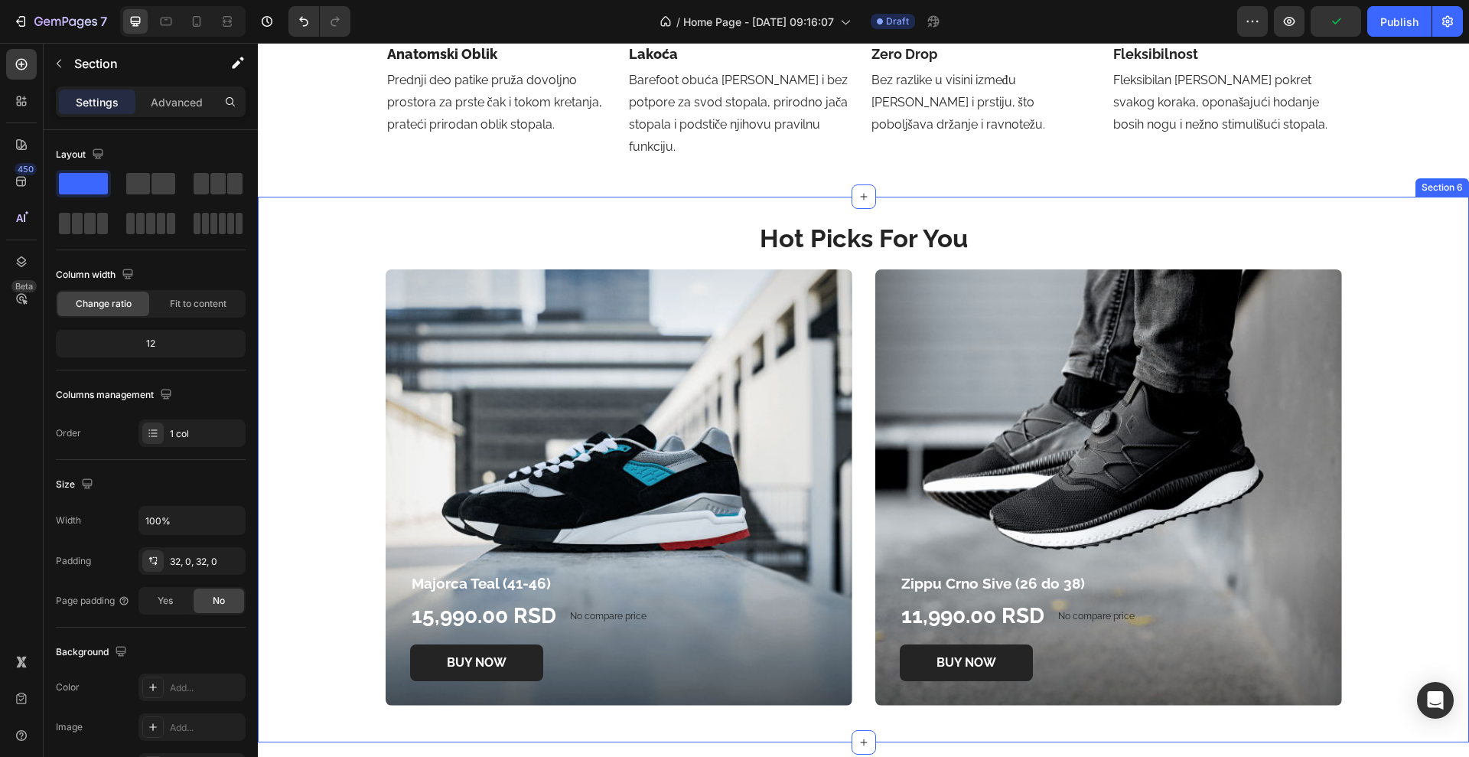
click at [342, 251] on div "Hot Picks For You Heading Majorca Teal (41-46) Product Title 15,990.00 RSD Prod…" at bounding box center [864, 469] width 1212 height 497
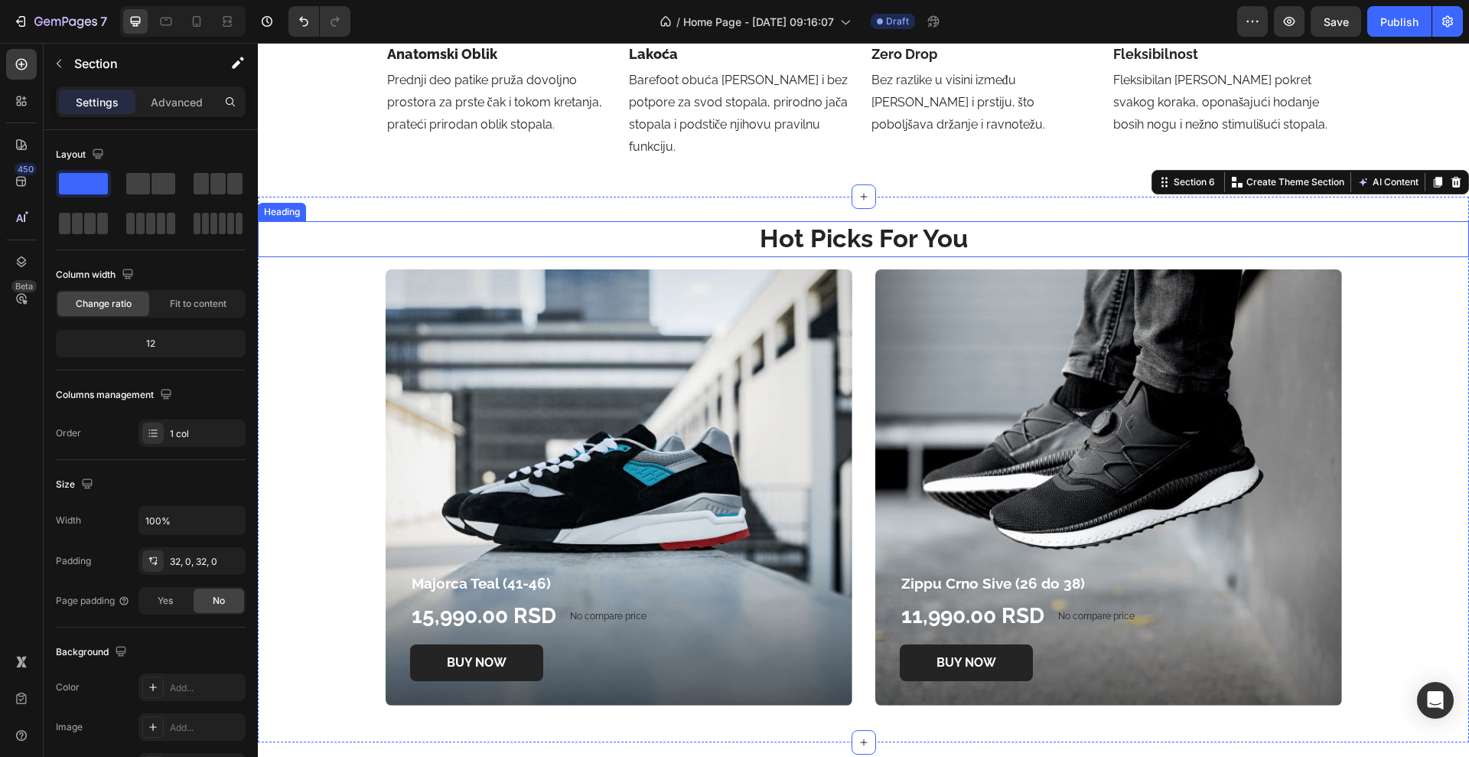
click at [488, 227] on p "Hot Picks For You" at bounding box center [863, 239] width 1208 height 33
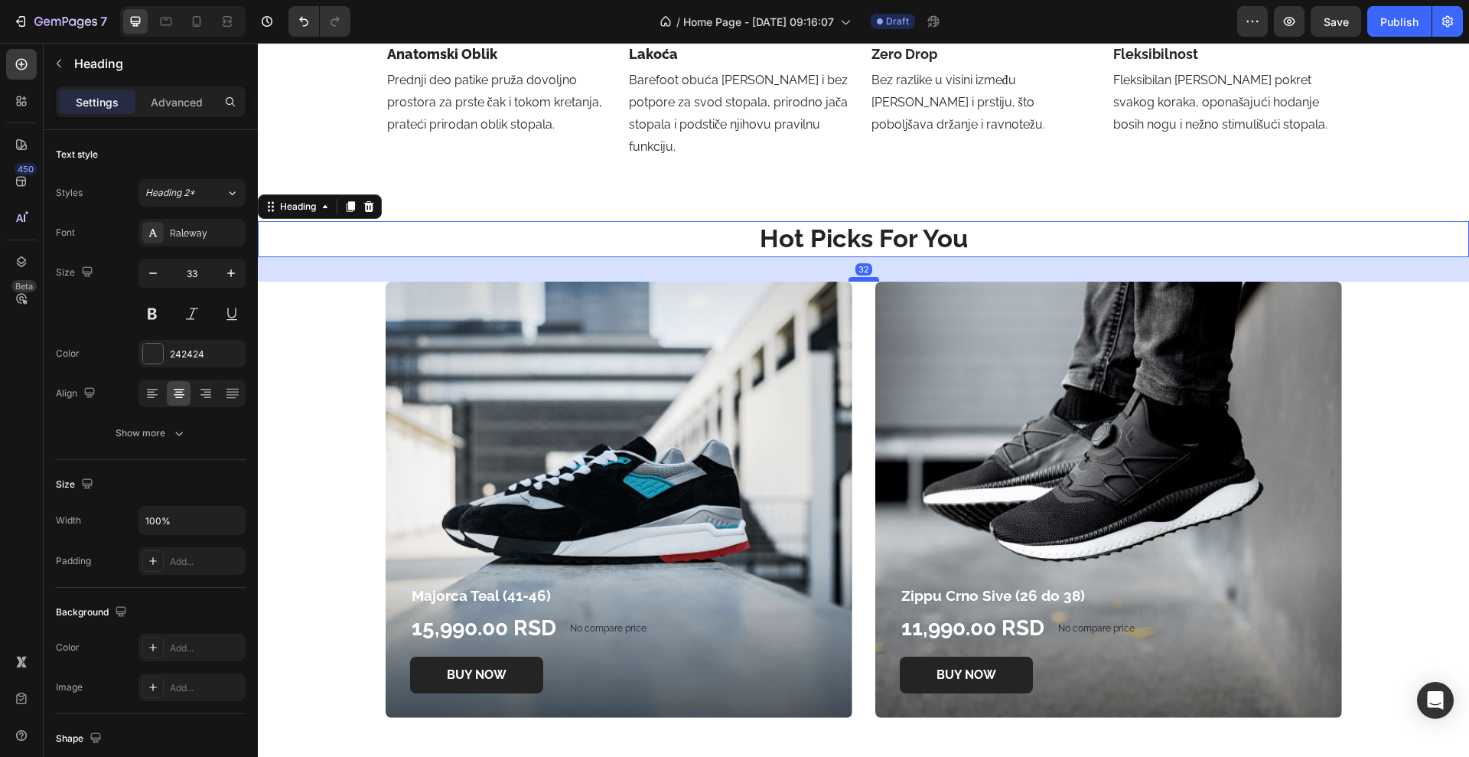
drag, startPoint x: 860, startPoint y: 245, endPoint x: 860, endPoint y: 257, distance: 12.2
click at [860, 277] on div at bounding box center [864, 279] width 31 height 5
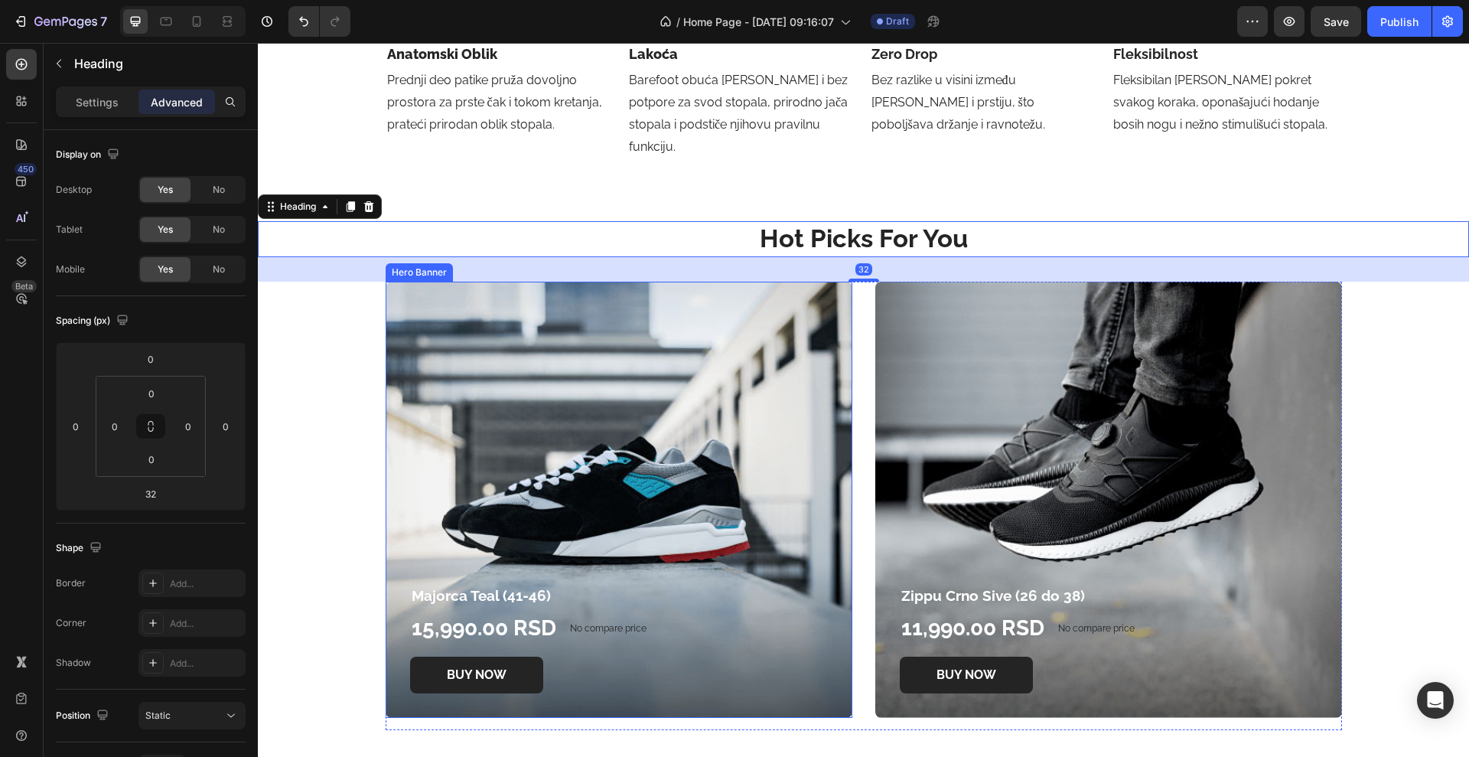
click at [419, 326] on div "Overlay" at bounding box center [619, 500] width 467 height 436
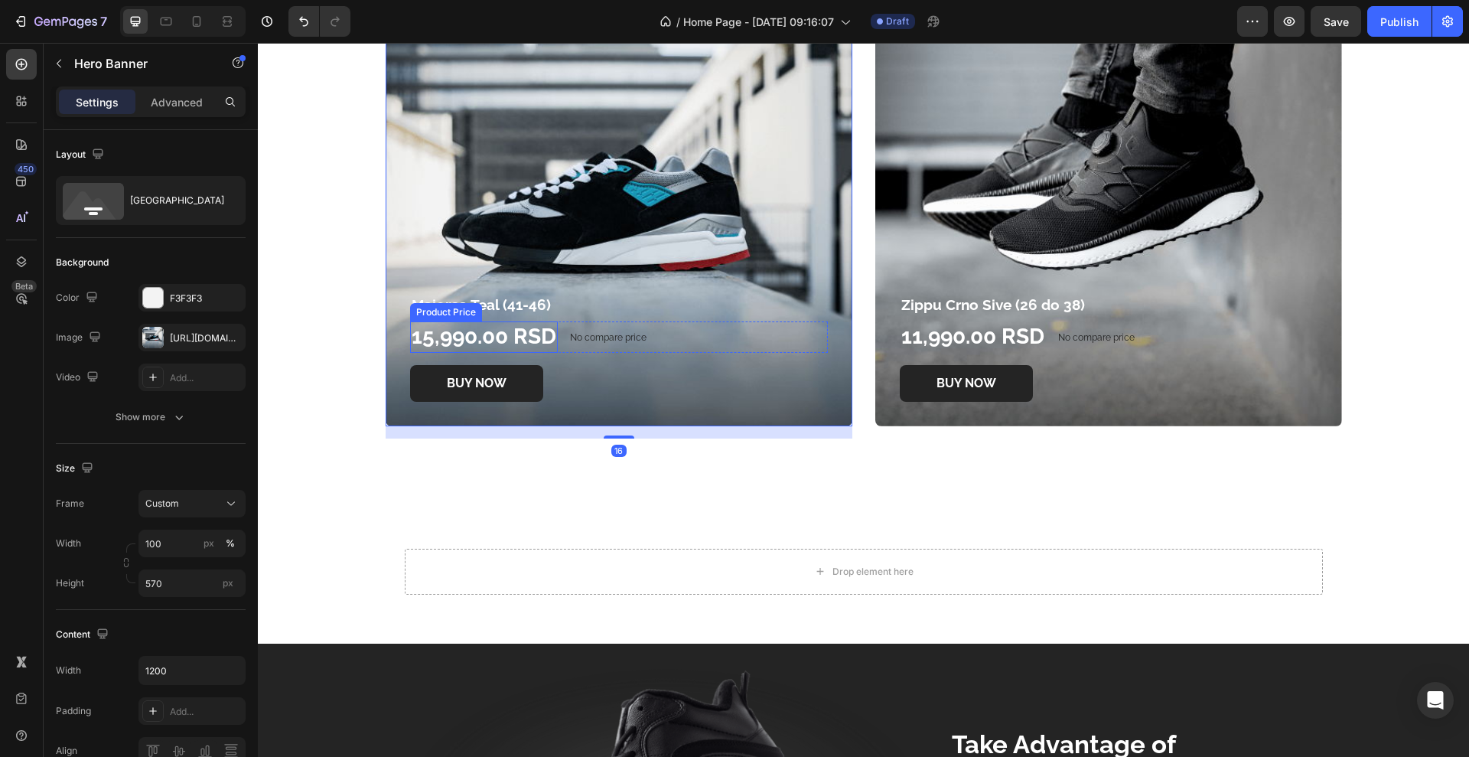
scroll to position [2888, 0]
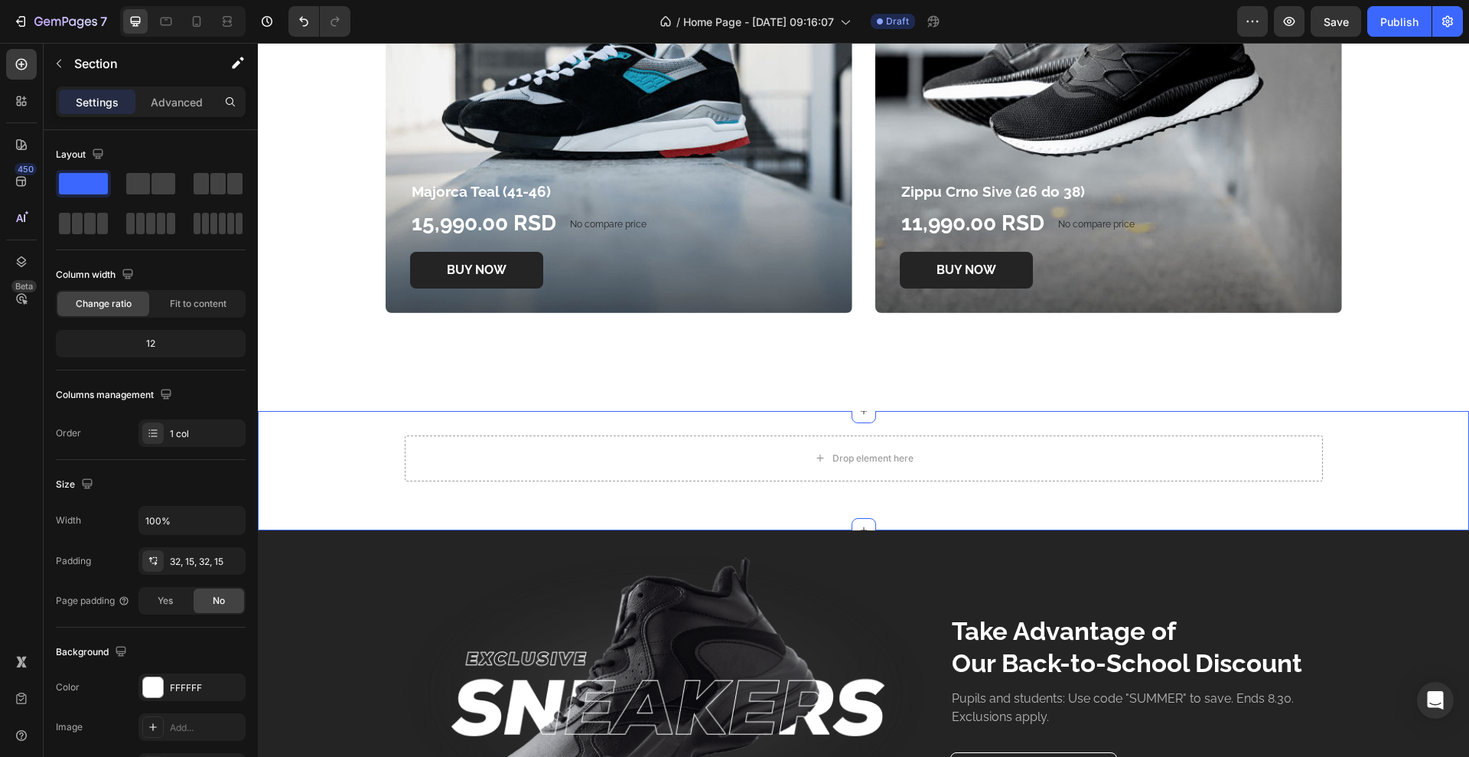
click at [328, 455] on div "Drop element here Row" at bounding box center [863, 470] width 1189 height 70
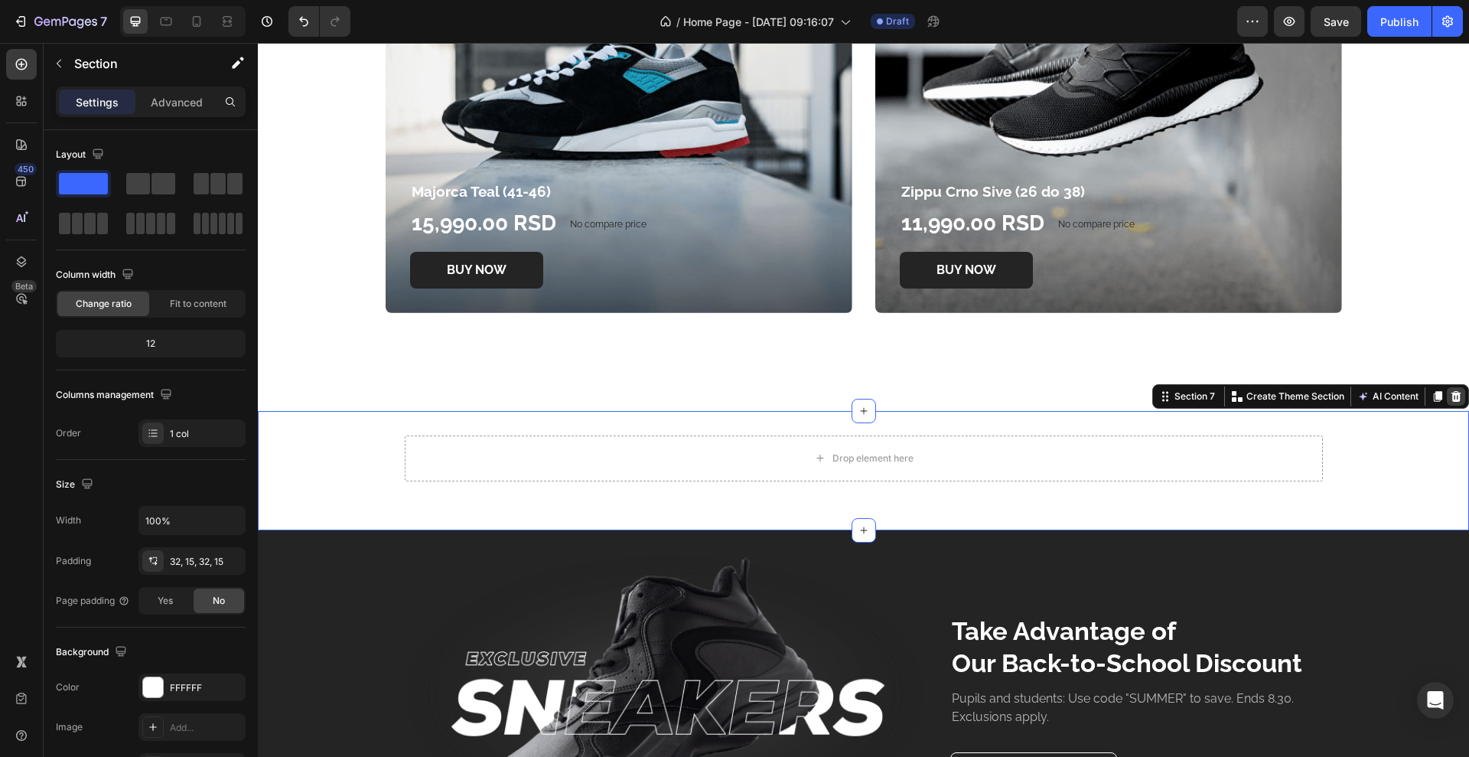
click at [1452, 393] on icon at bounding box center [1457, 396] width 10 height 11
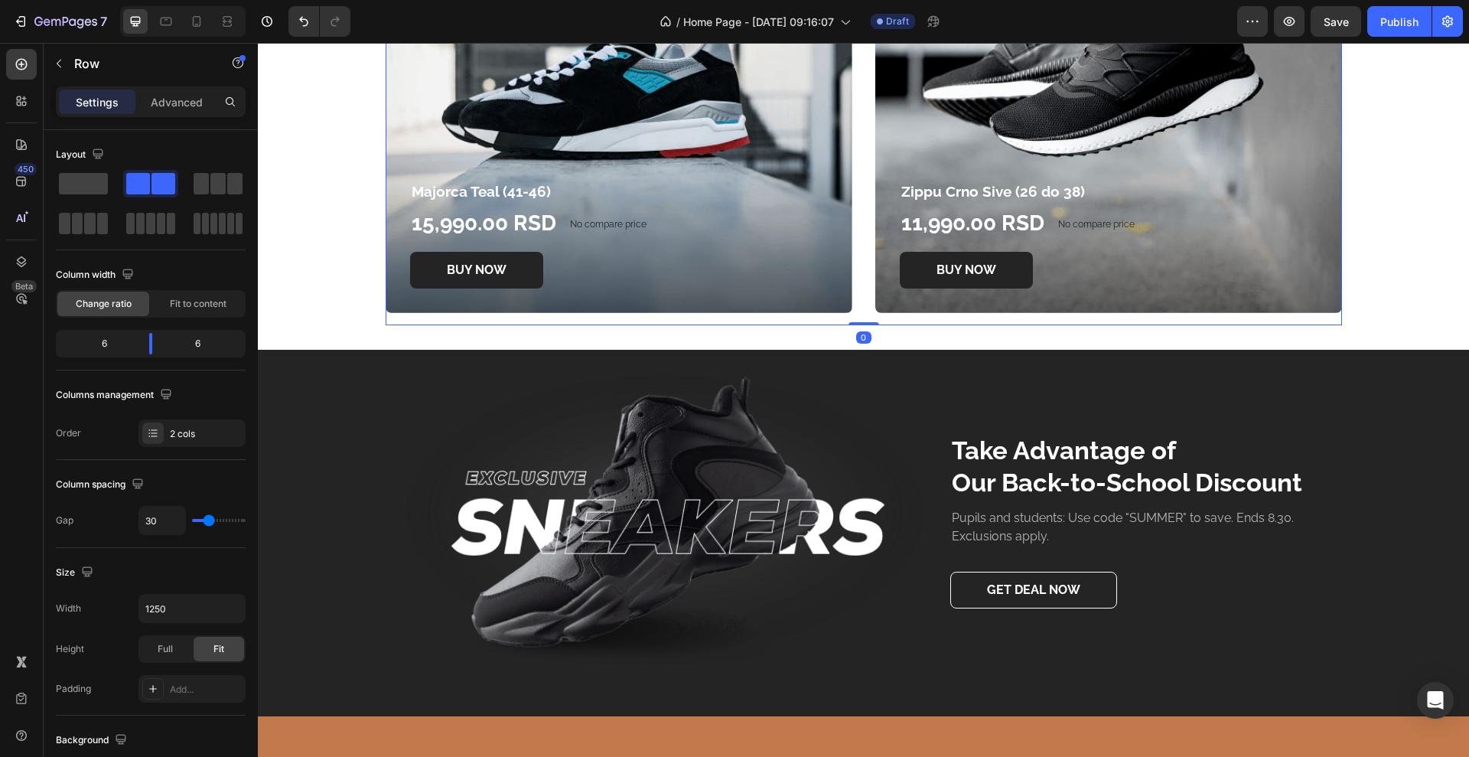
click at [856, 318] on div "Majorca Teal (41-46) Product Title 15,990.00 RSD Product Price Product Price No…" at bounding box center [864, 101] width 957 height 448
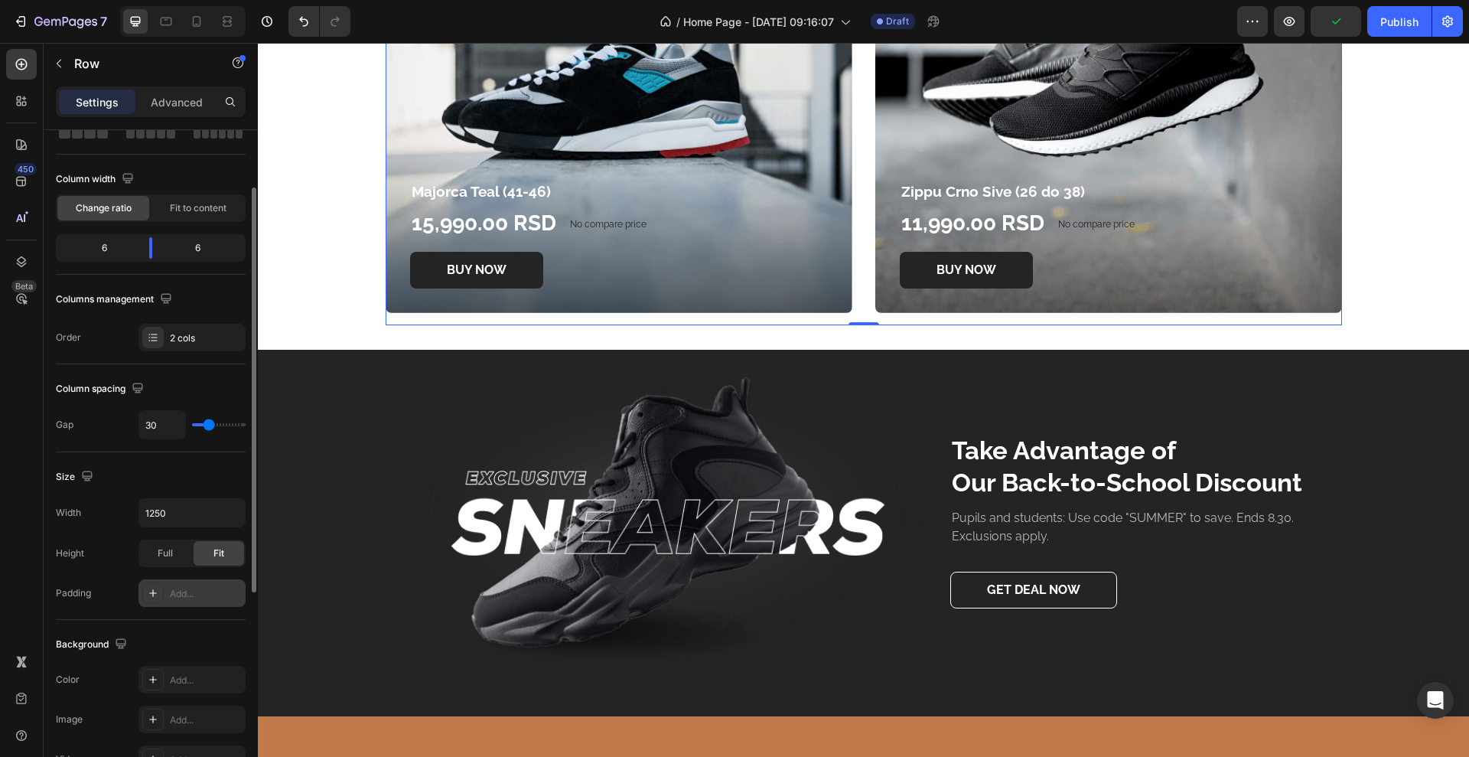
click at [157, 584] on div at bounding box center [152, 592] width 21 height 21
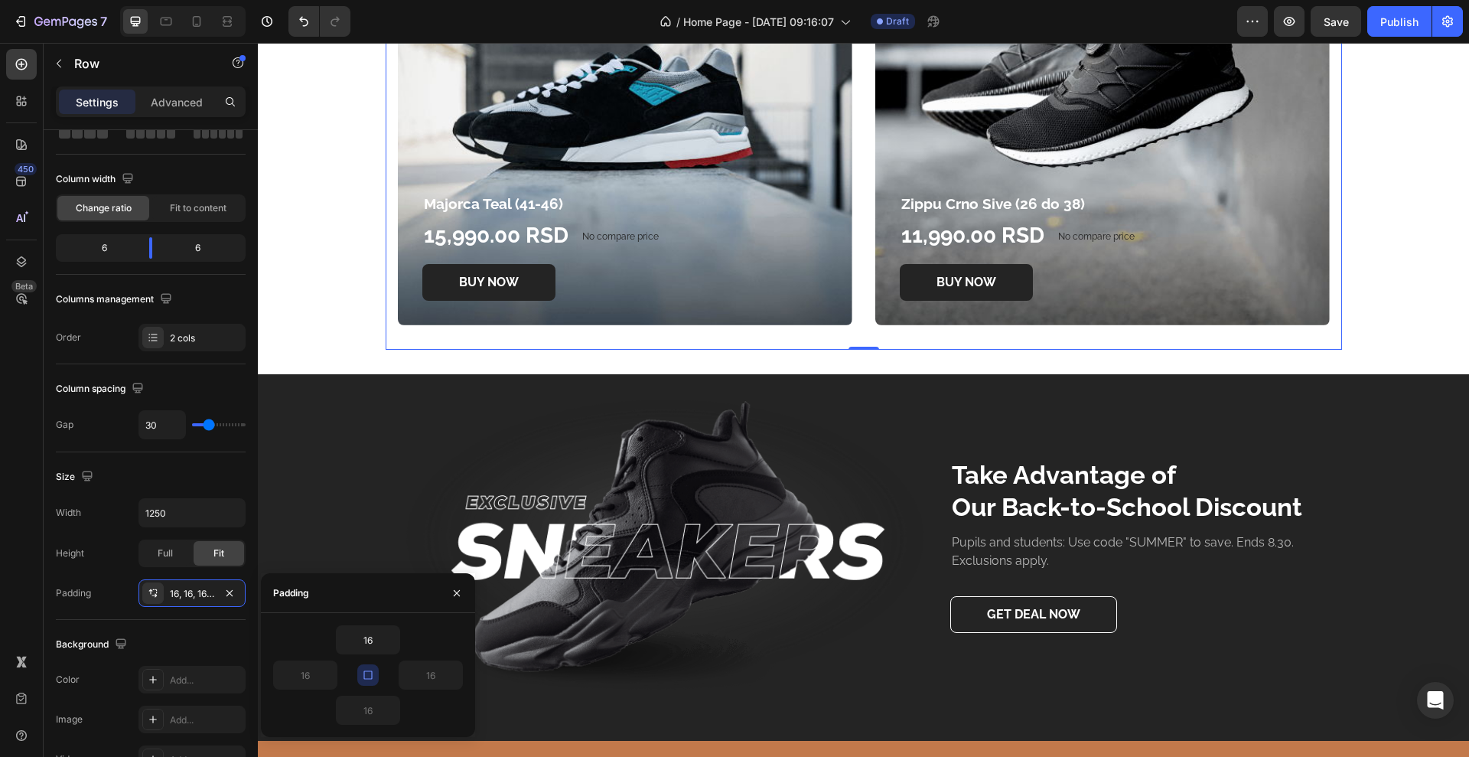
click at [365, 671] on icon "button" at bounding box center [368, 675] width 12 height 12
click at [373, 638] on input "16" at bounding box center [368, 640] width 63 height 28
type input "1"
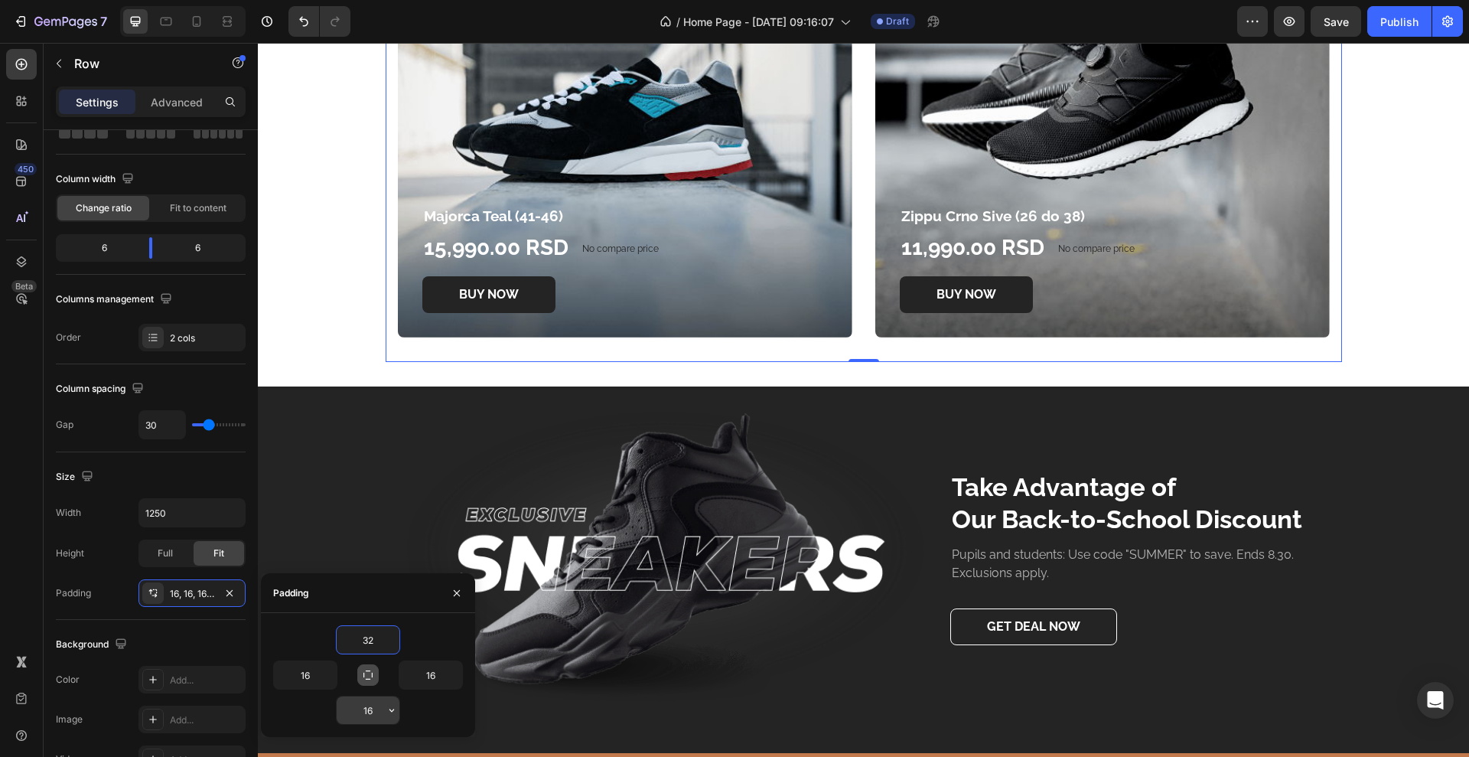
type input "32"
click at [368, 709] on input "16" at bounding box center [368, 710] width 63 height 28
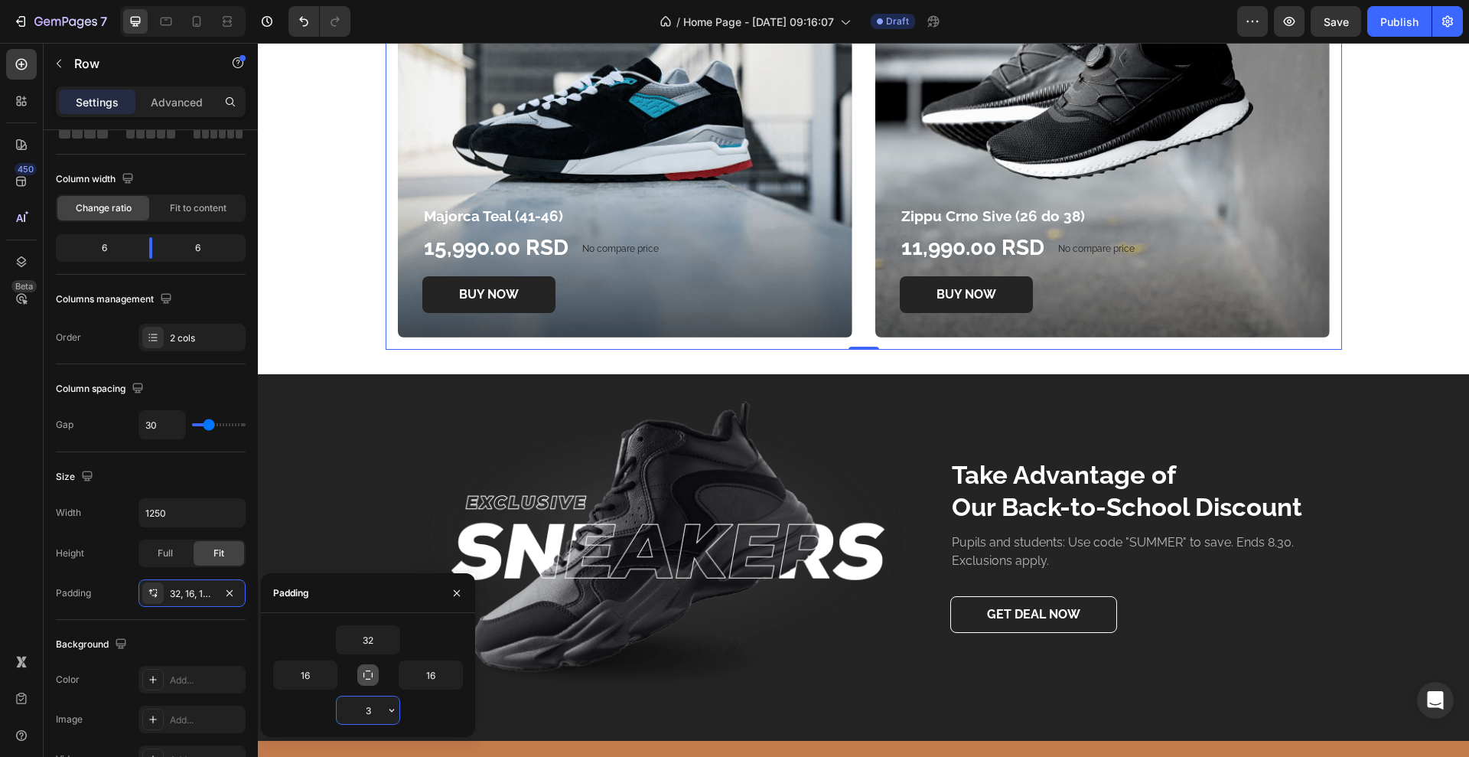
type input "32"
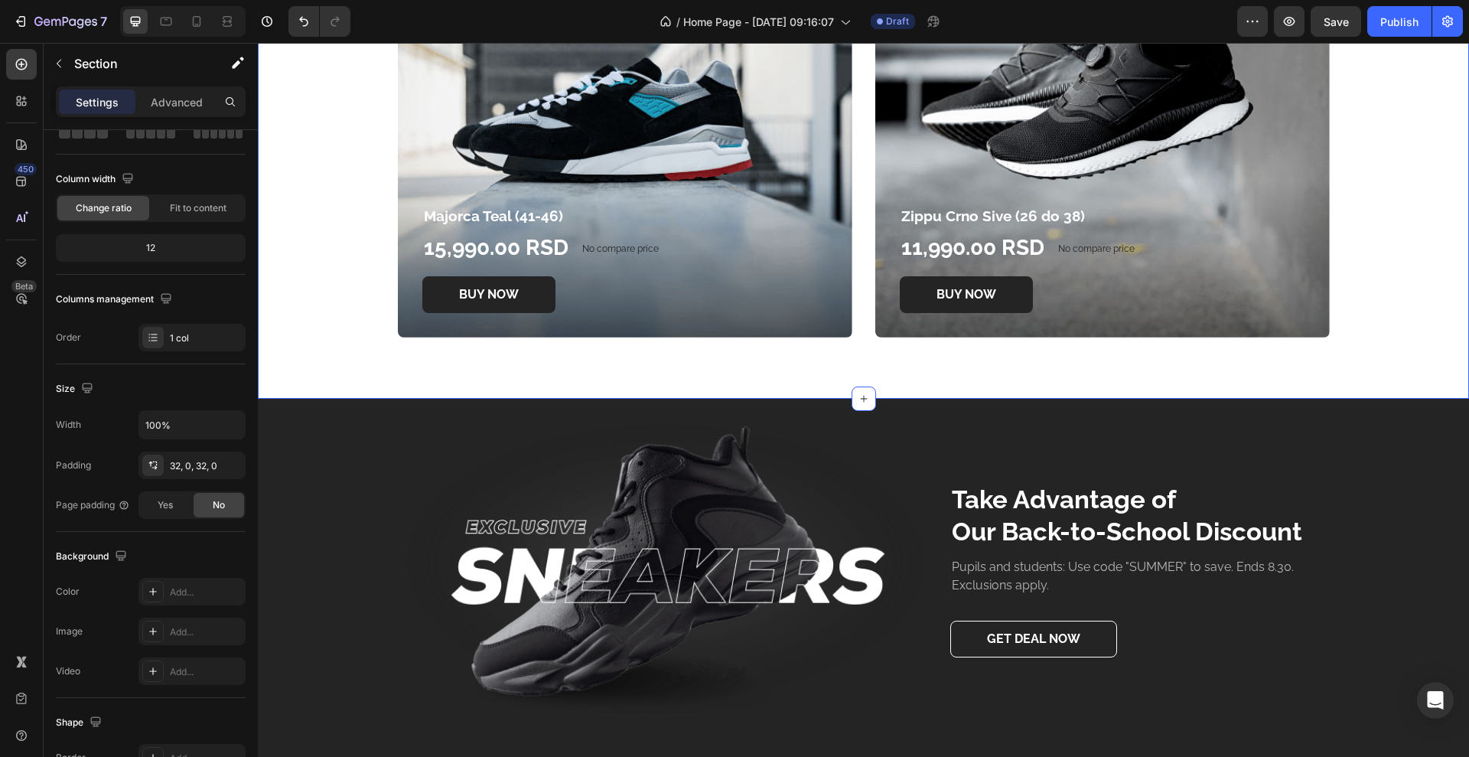
click at [355, 334] on div "Hot Picks For You Heading Majorca Teal (41-46) Product Title 15,990.00 RSD Prod…" at bounding box center [864, 95] width 1212 height 558
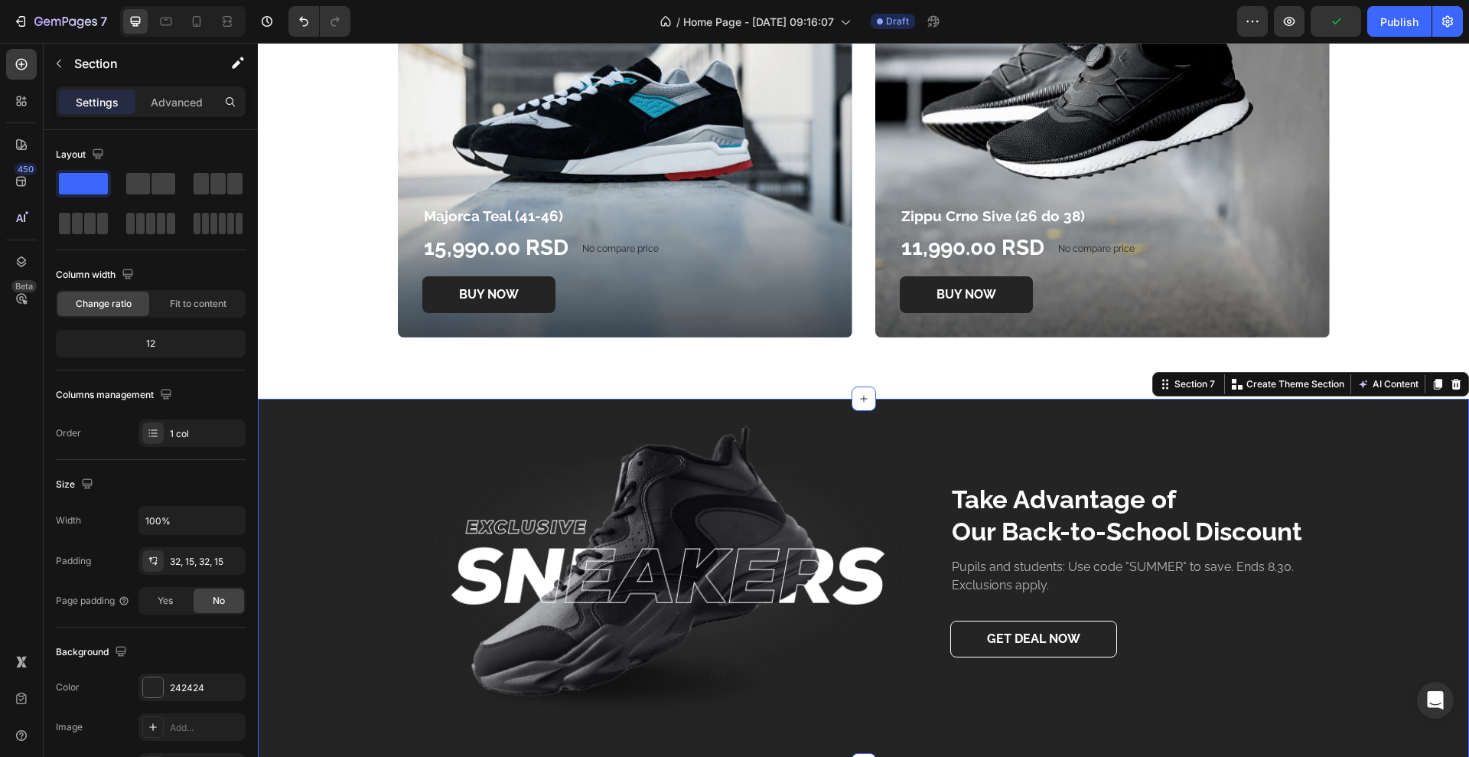
click at [361, 409] on div "Image Take Advantage of Our Back-to-School Discount Heading Pupils and students…" at bounding box center [864, 582] width 1212 height 367
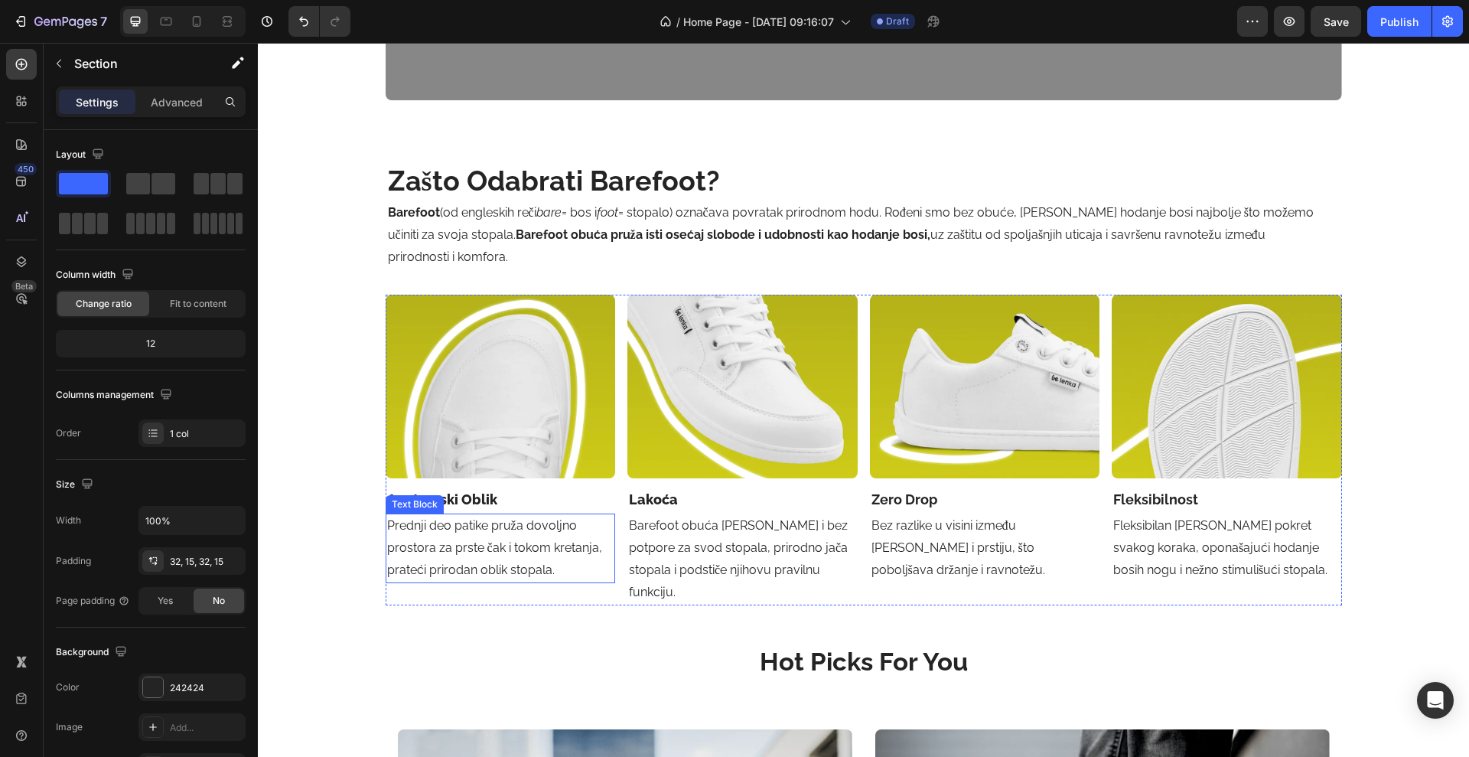
scroll to position [1932, 0]
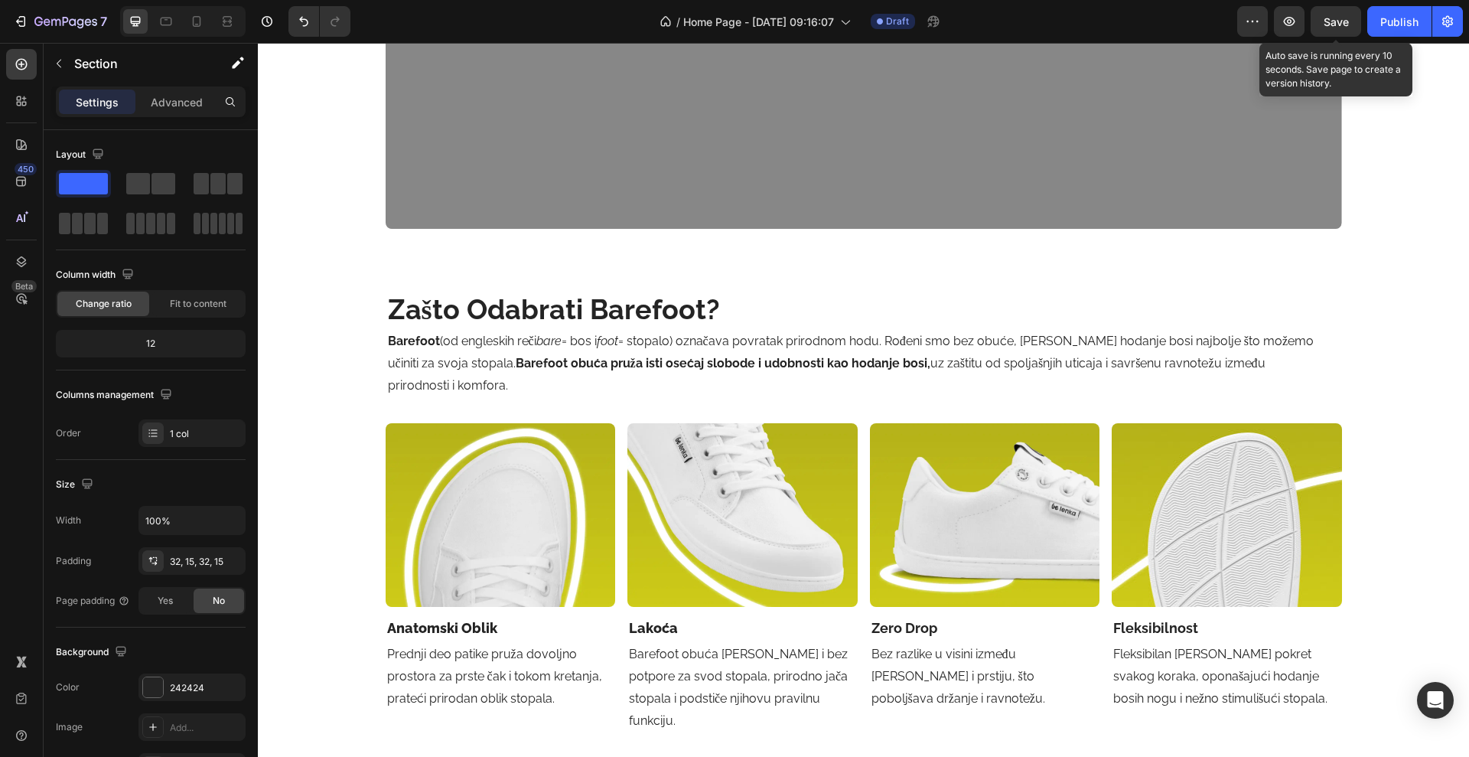
drag, startPoint x: 1339, startPoint y: 21, endPoint x: 1267, endPoint y: 7, distance: 73.3
click at [1337, 18] on span "Save" at bounding box center [1336, 21] width 25 height 13
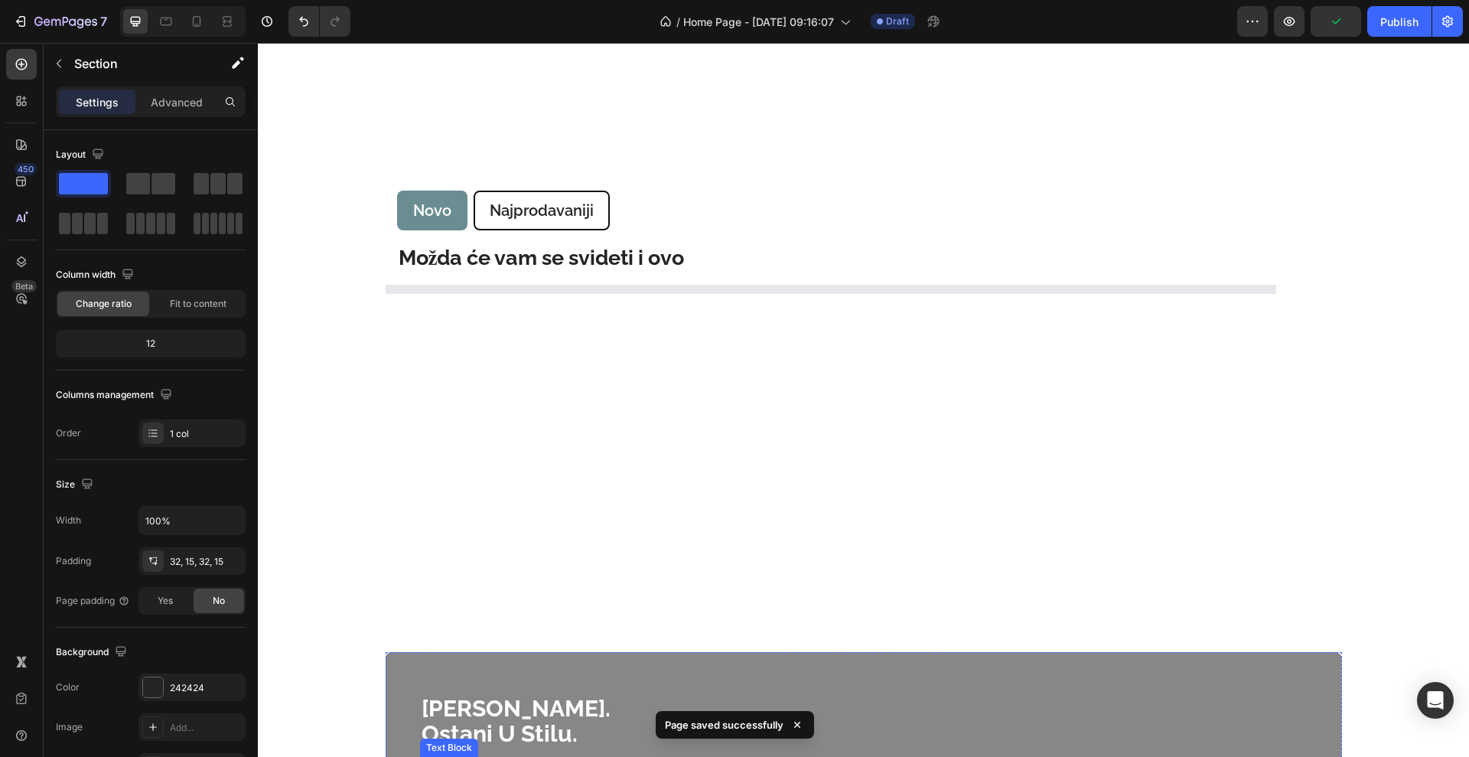
scroll to position [960, 0]
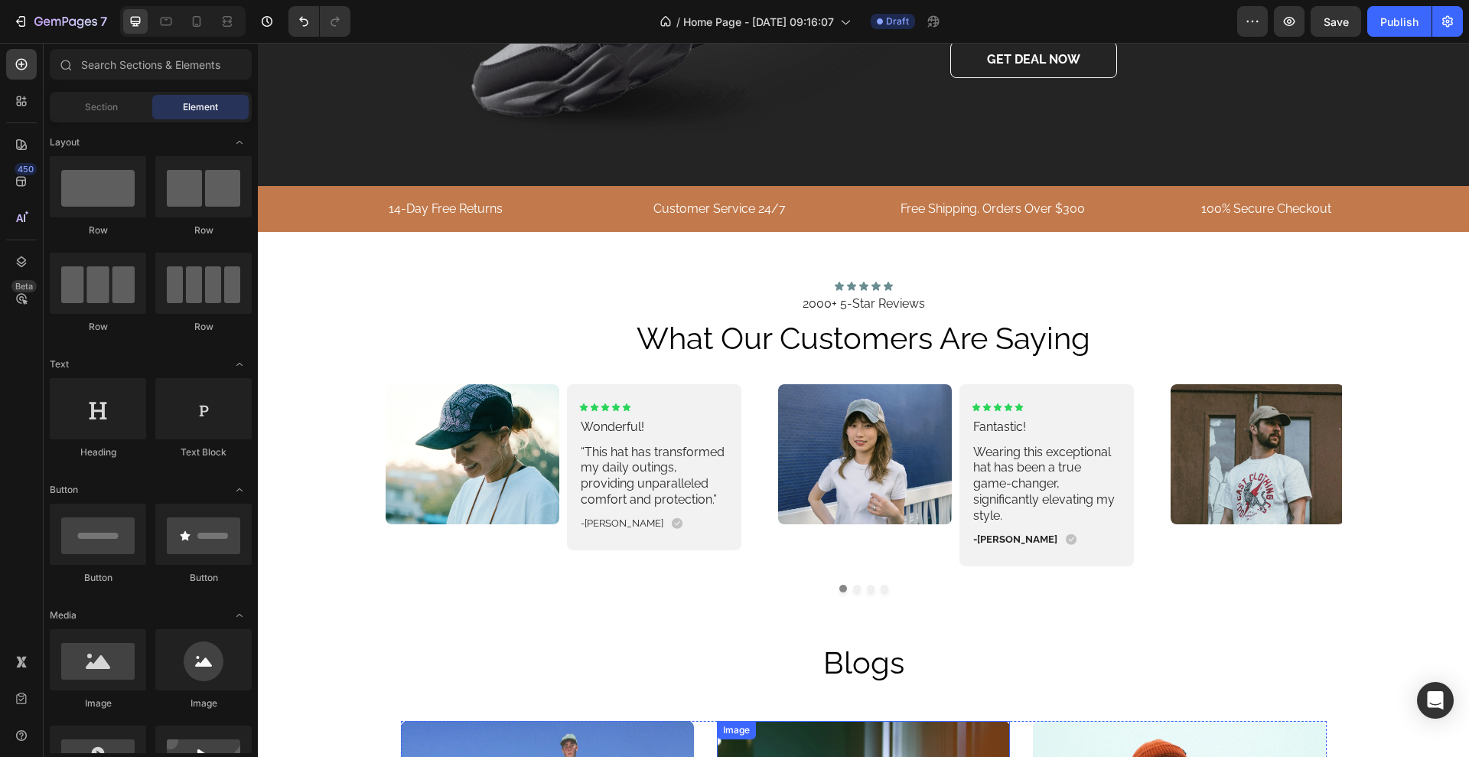
scroll to position [3447, 0]
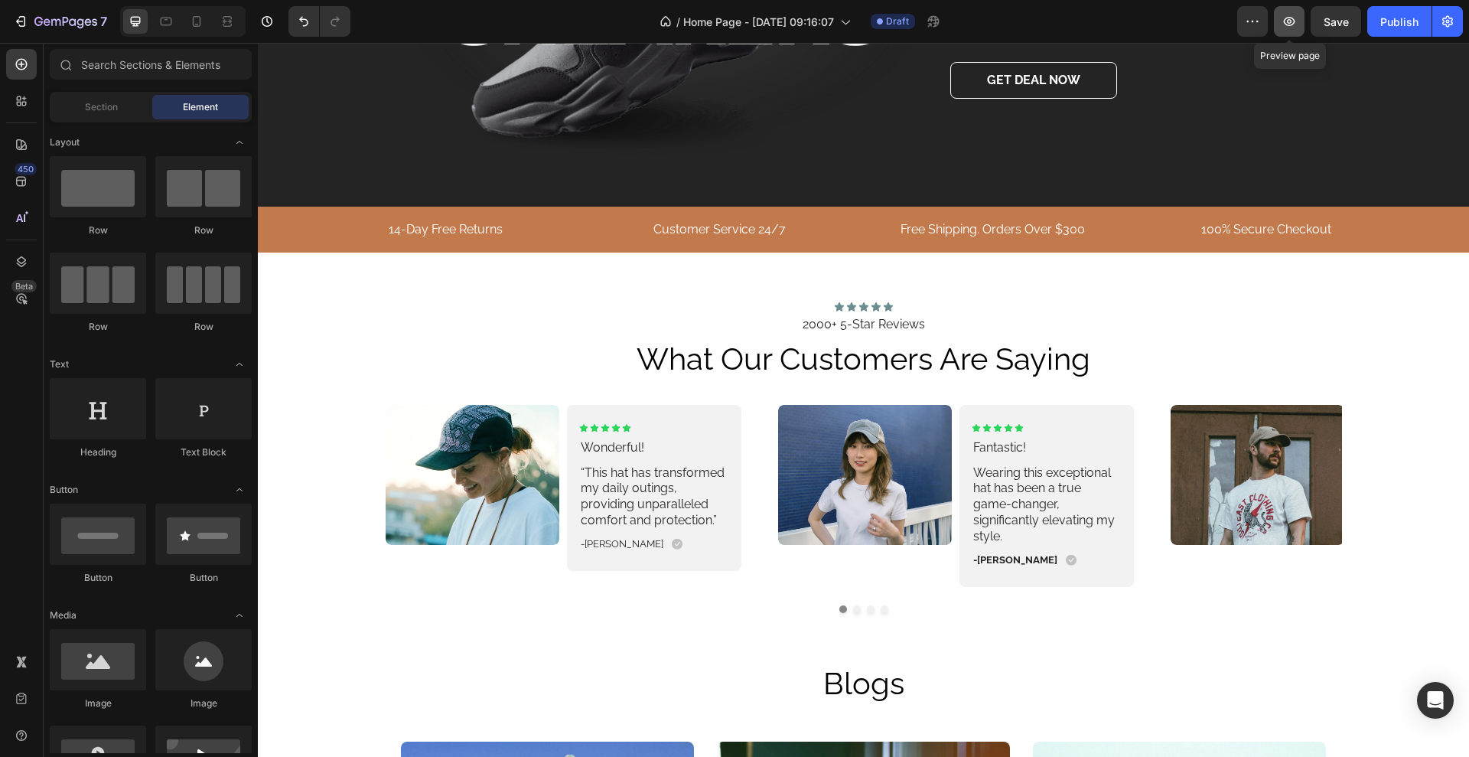
click at [1274, 24] on button "button" at bounding box center [1289, 21] width 31 height 31
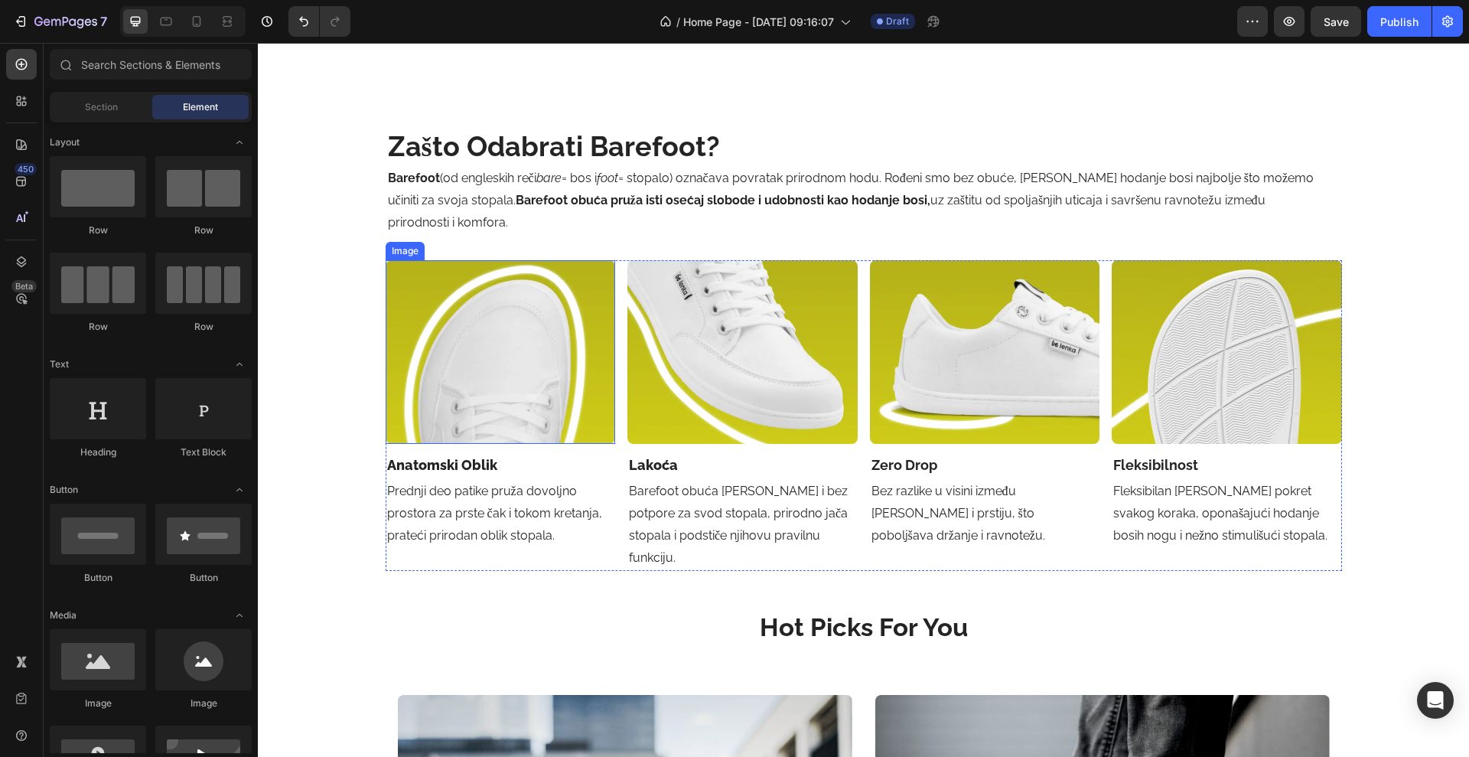
scroll to position [1916, 0]
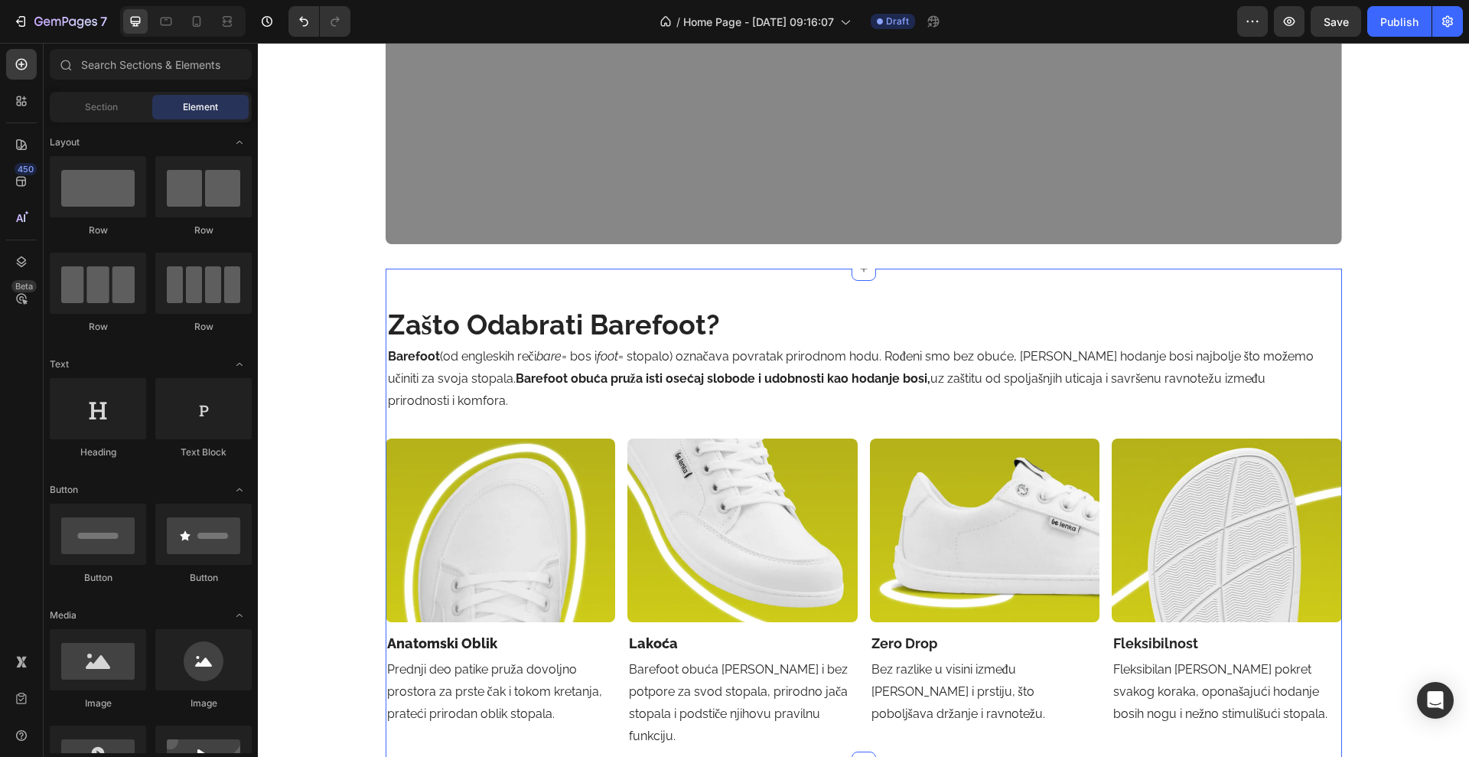
click at [445, 429] on div "zašto odabrati barefoot? Heading Barefoot (od engleskih reči bare = bos i foot …" at bounding box center [864, 527] width 957 height 468
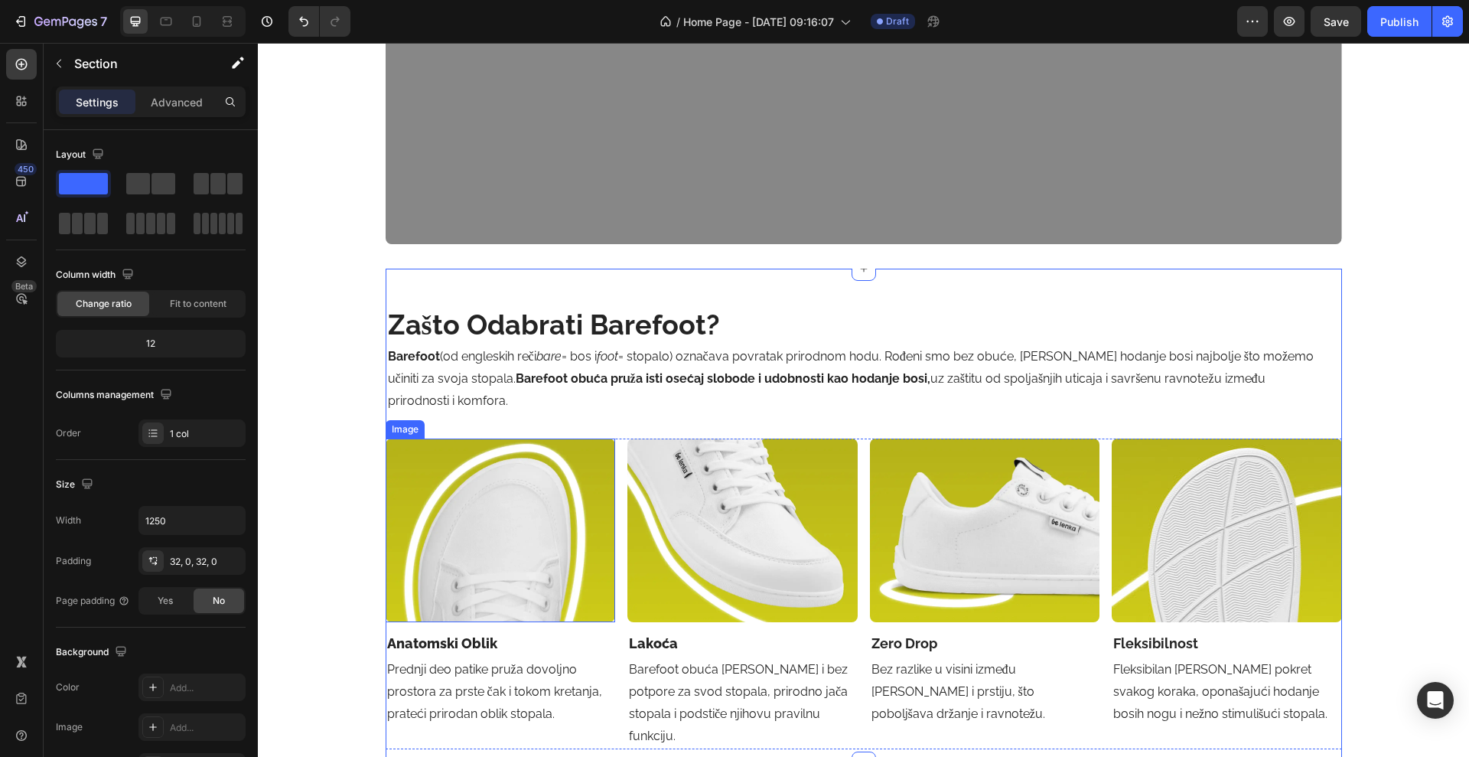
click at [452, 452] on img at bounding box center [501, 531] width 230 height 184
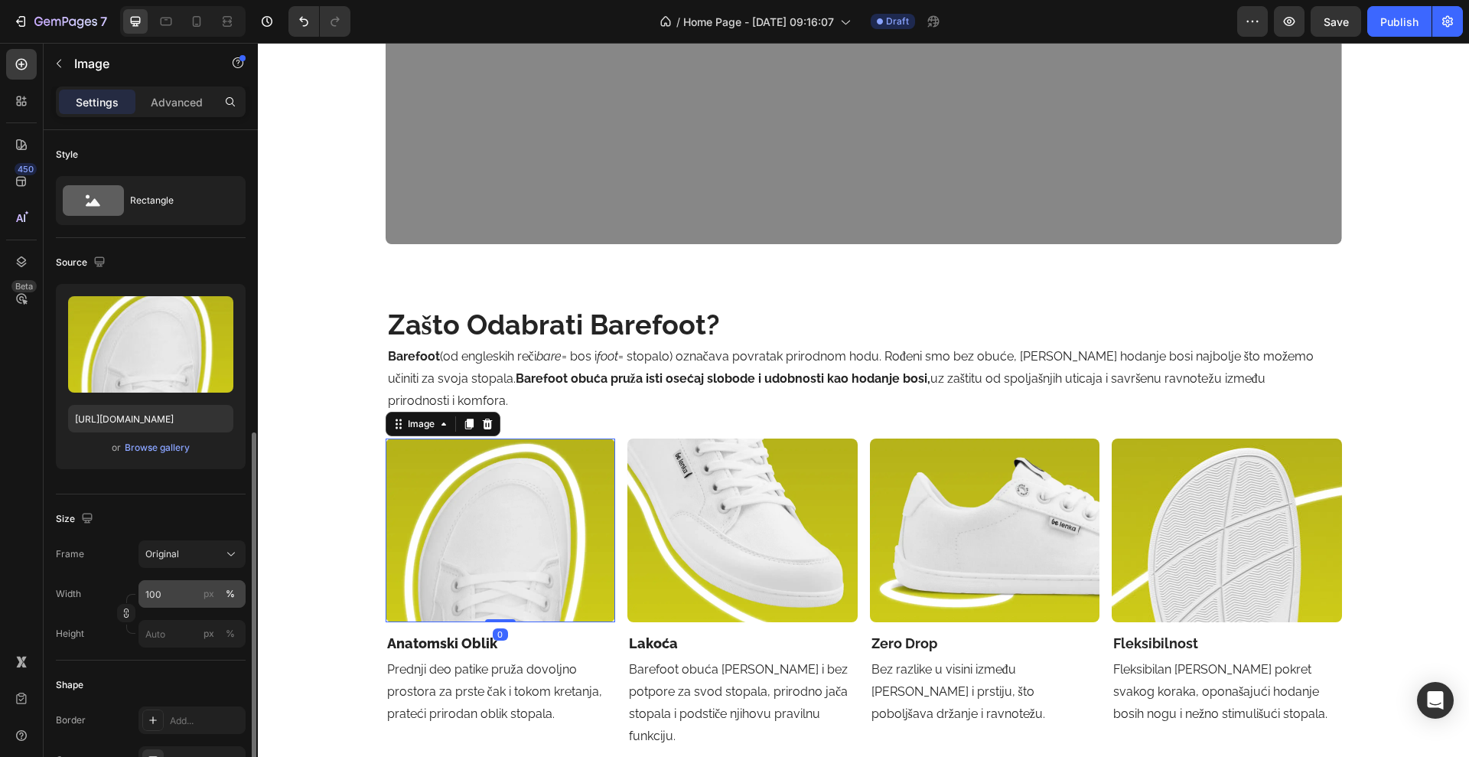
scroll to position [383, 0]
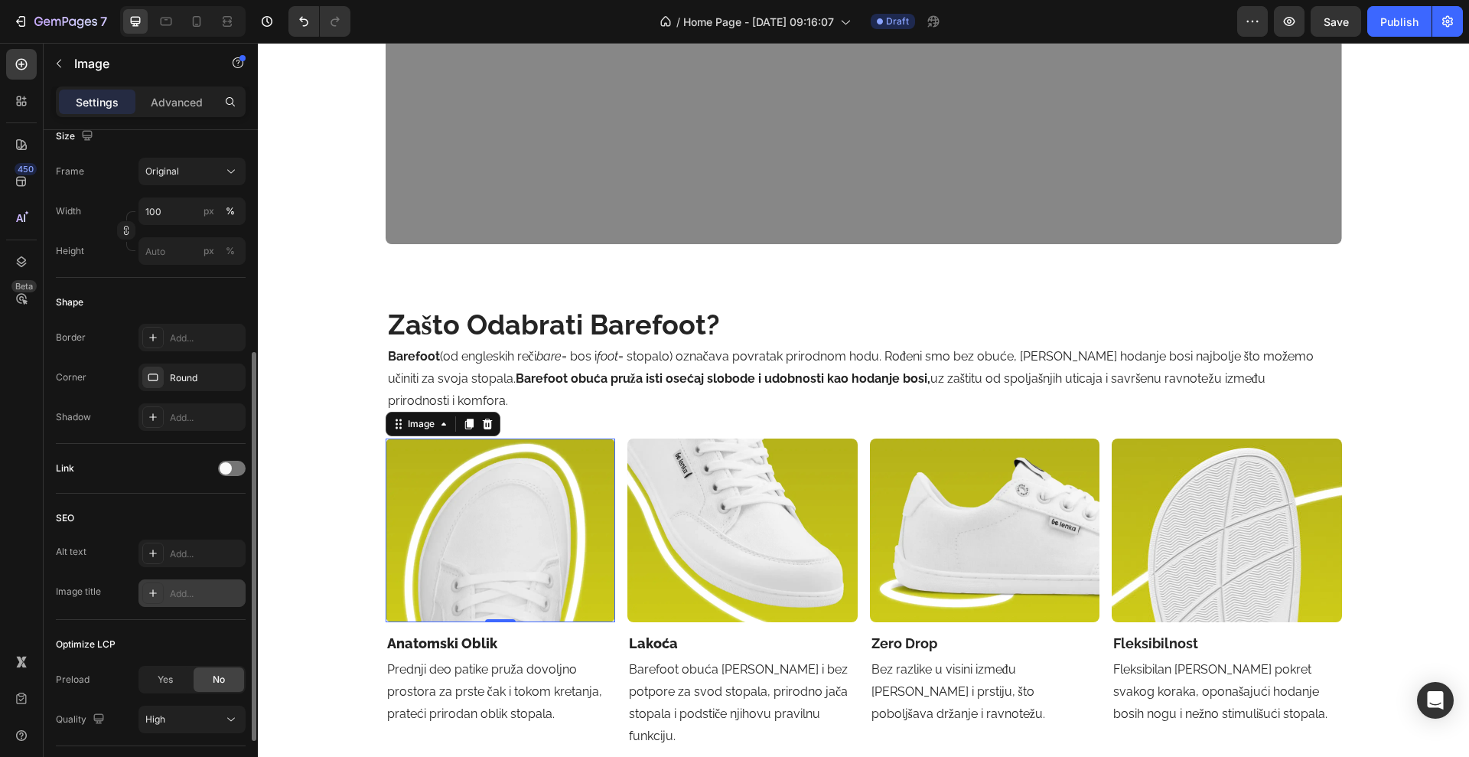
click at [184, 595] on div "Add..." at bounding box center [206, 594] width 72 height 14
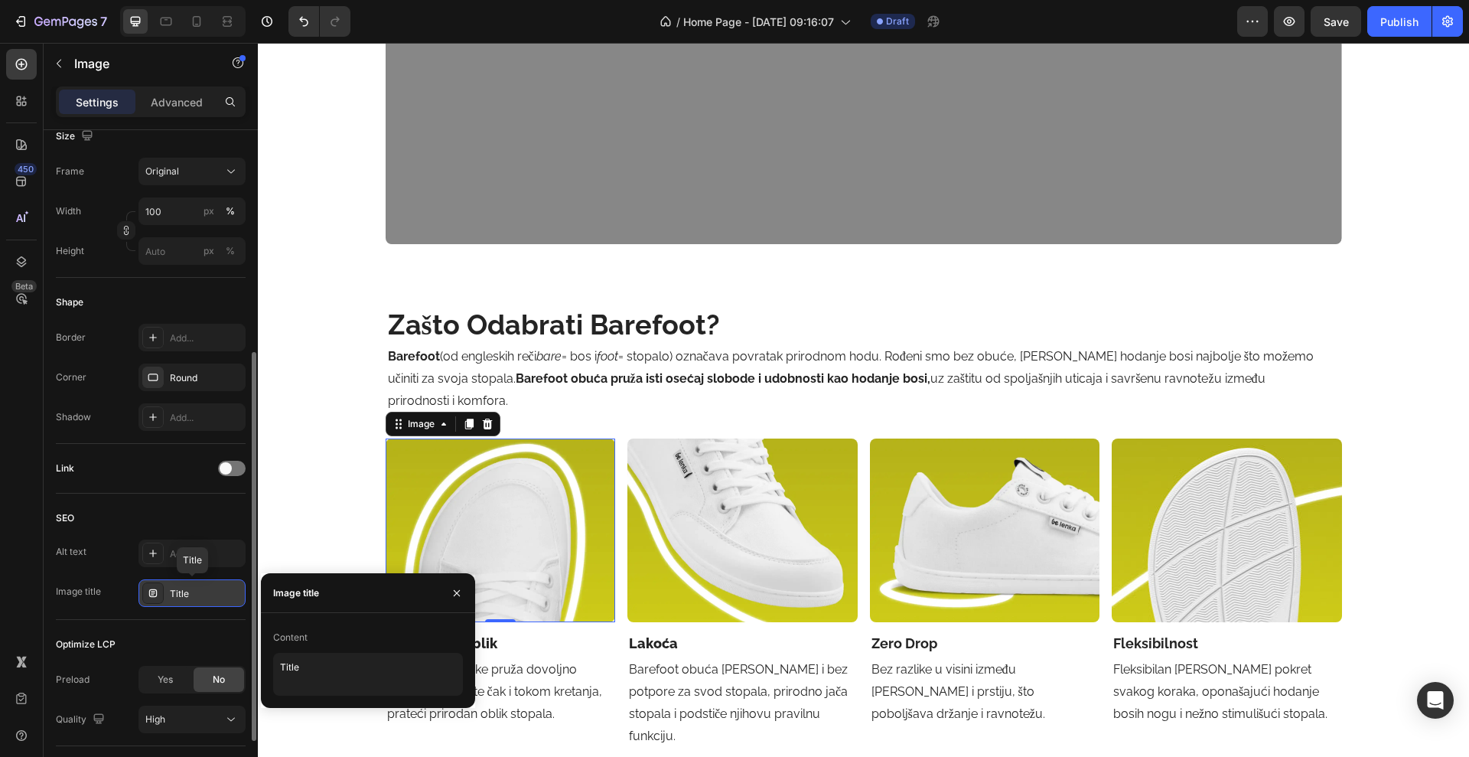
click at [184, 595] on div "Title" at bounding box center [206, 594] width 72 height 14
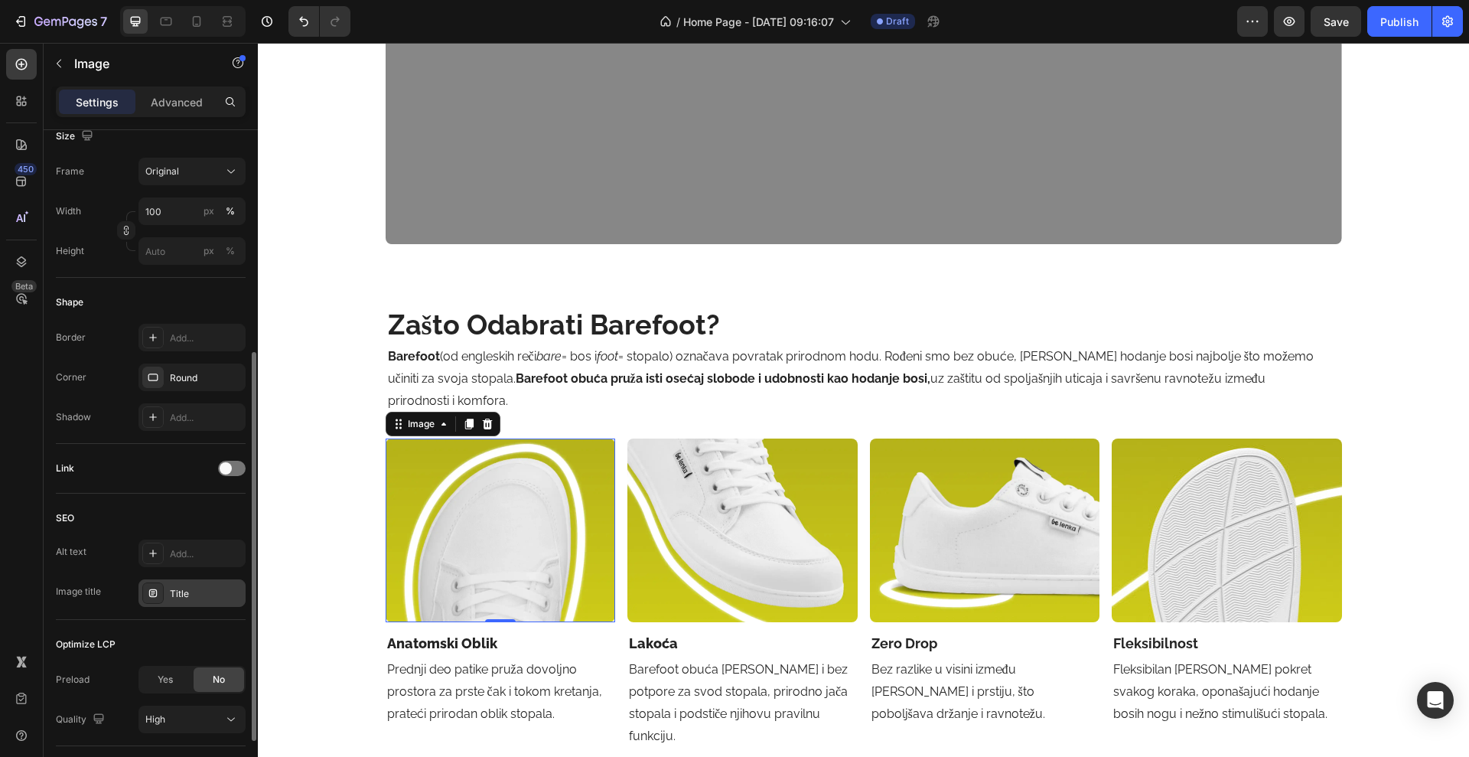
click at [89, 511] on div "SEO" at bounding box center [151, 518] width 190 height 24
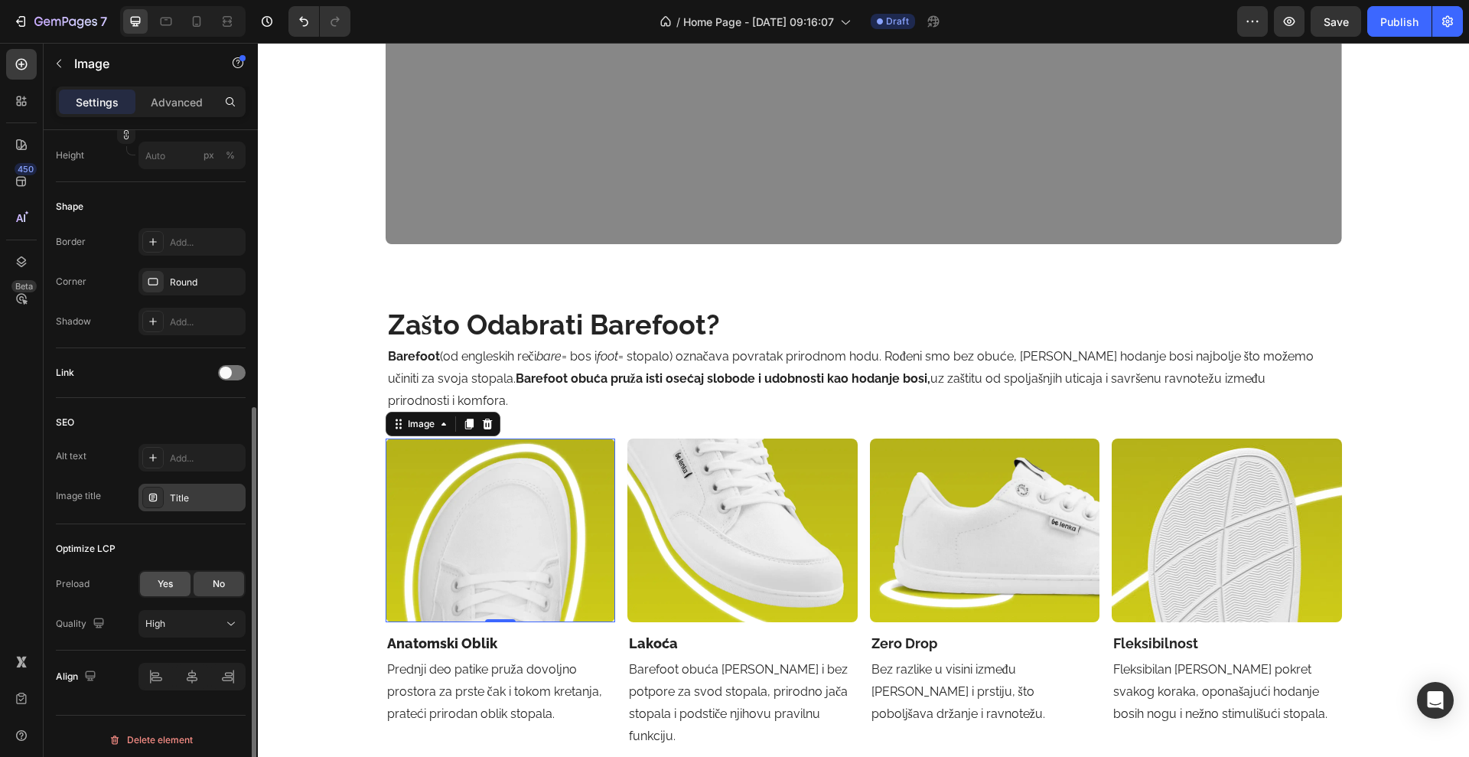
click at [166, 582] on span "Yes" at bounding box center [165, 584] width 15 height 14
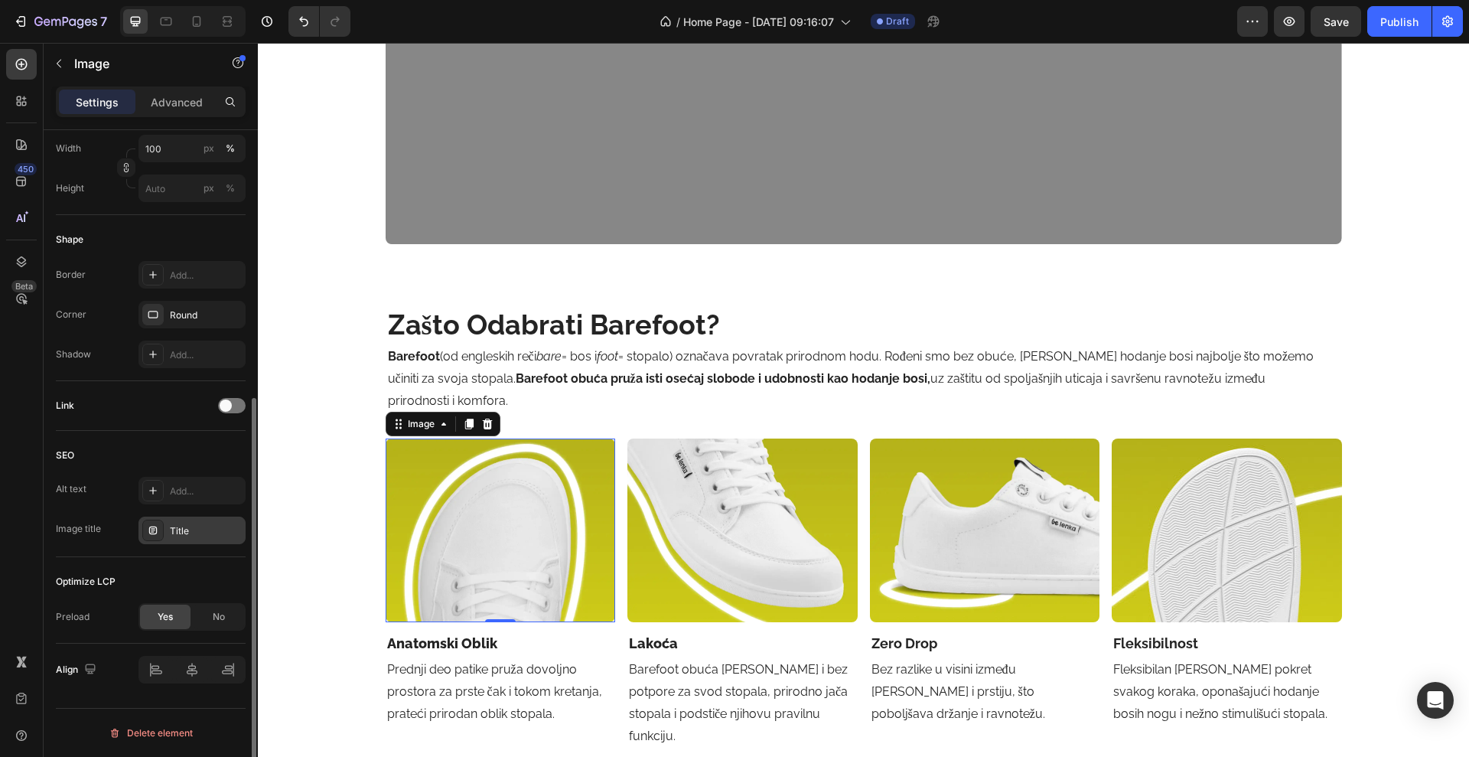
scroll to position [445, 0]
click at [210, 626] on div "No" at bounding box center [219, 617] width 51 height 24
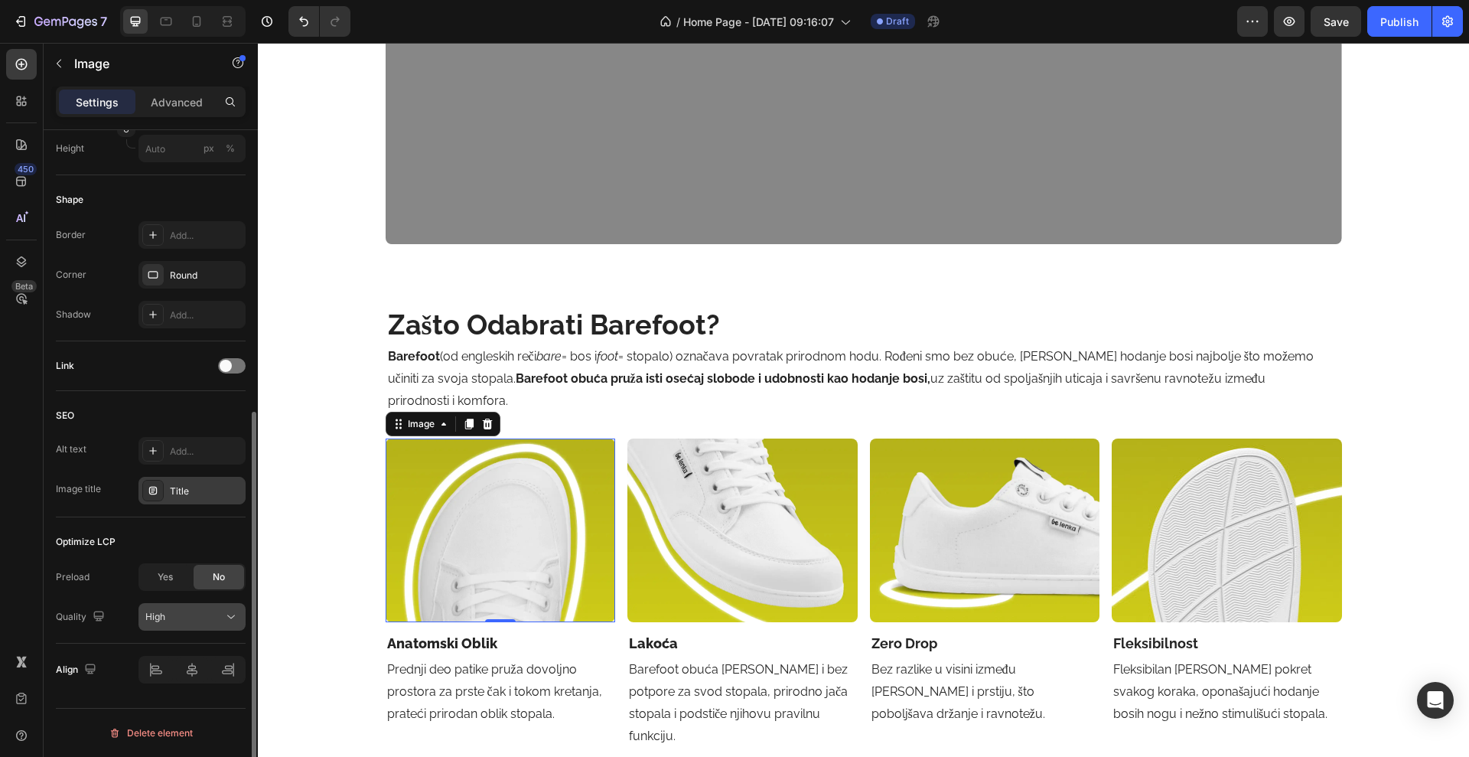
click at [190, 625] on button "High" at bounding box center [192, 617] width 107 height 28
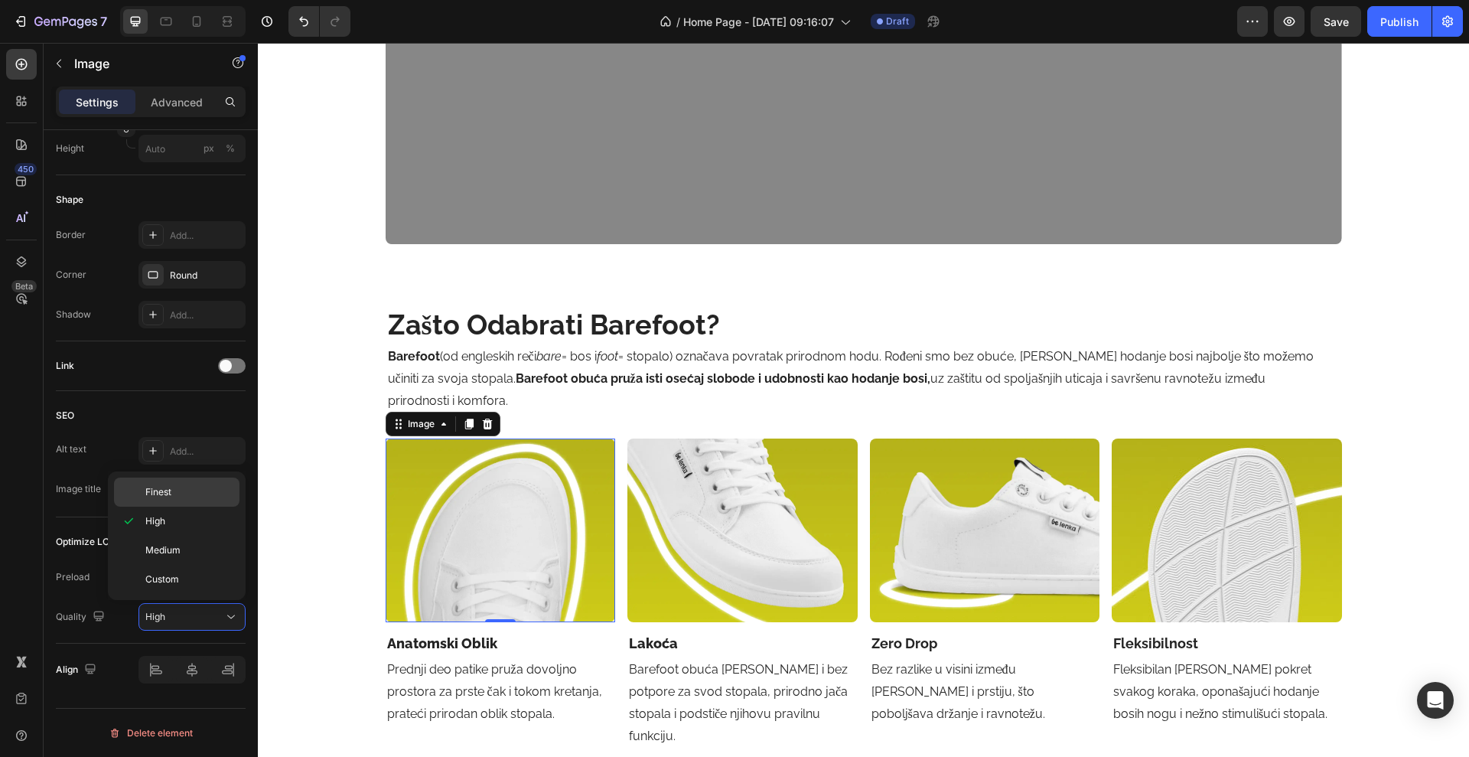
click at [176, 501] on div "Finest" at bounding box center [177, 492] width 126 height 29
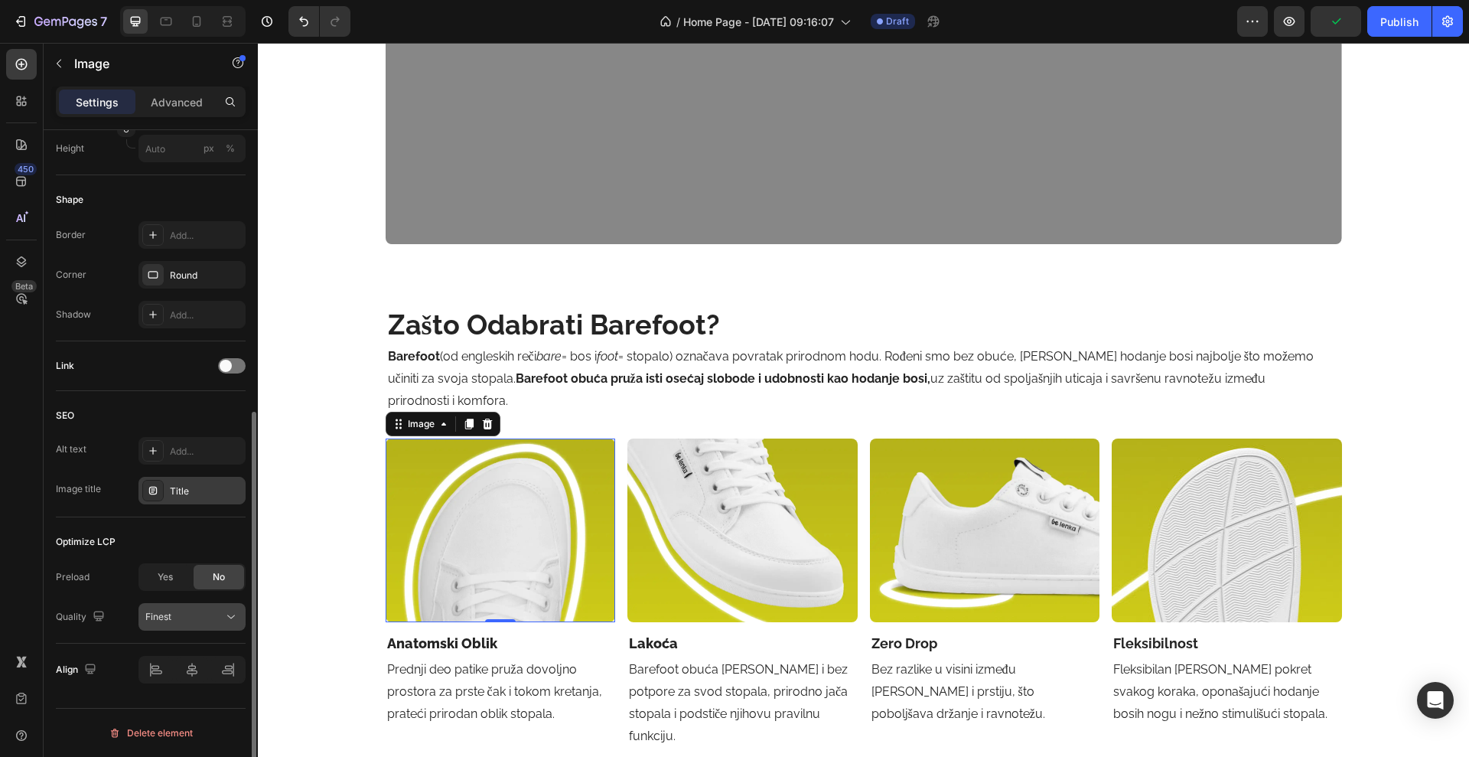
click at [193, 607] on button "Finest" at bounding box center [192, 617] width 107 height 28
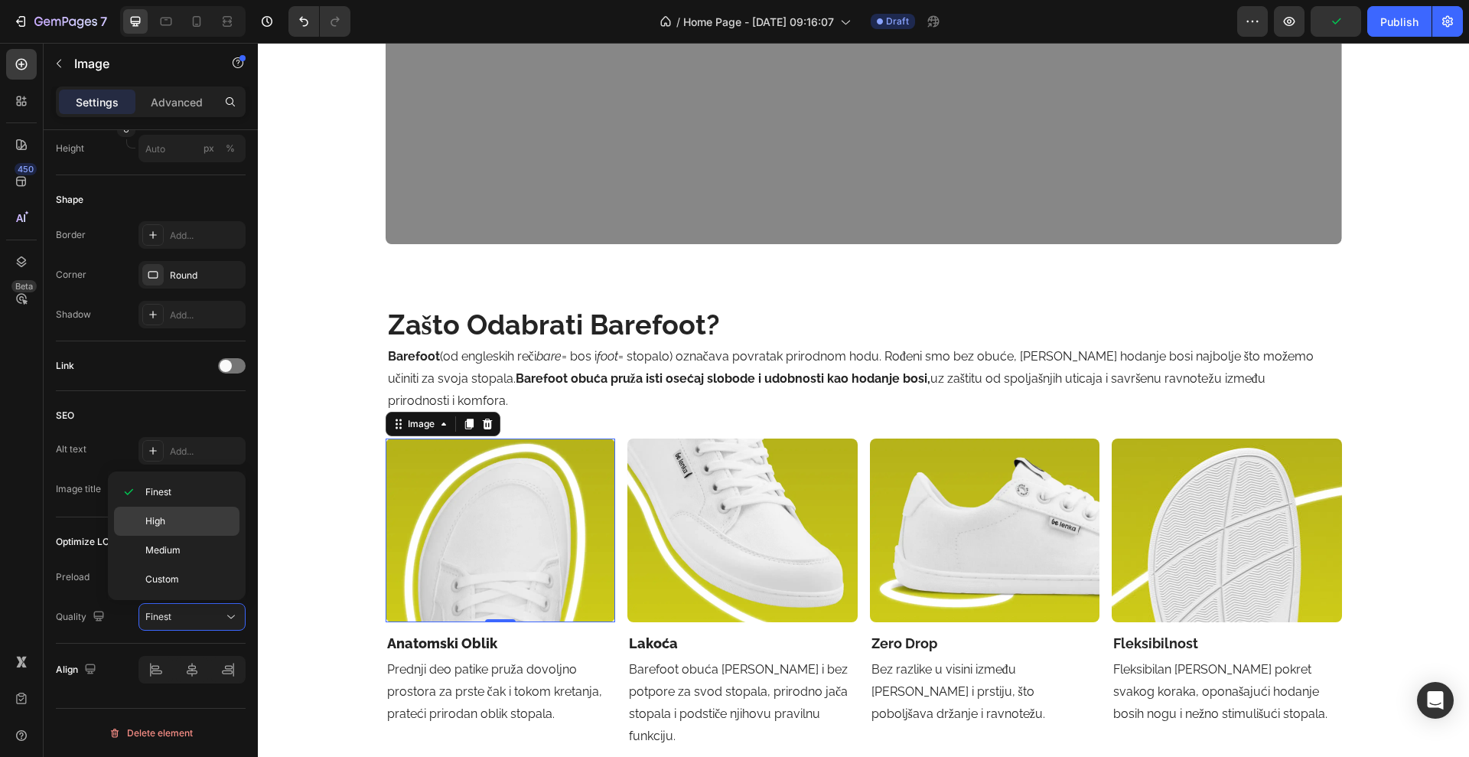
click at [180, 527] on div "High" at bounding box center [177, 521] width 126 height 29
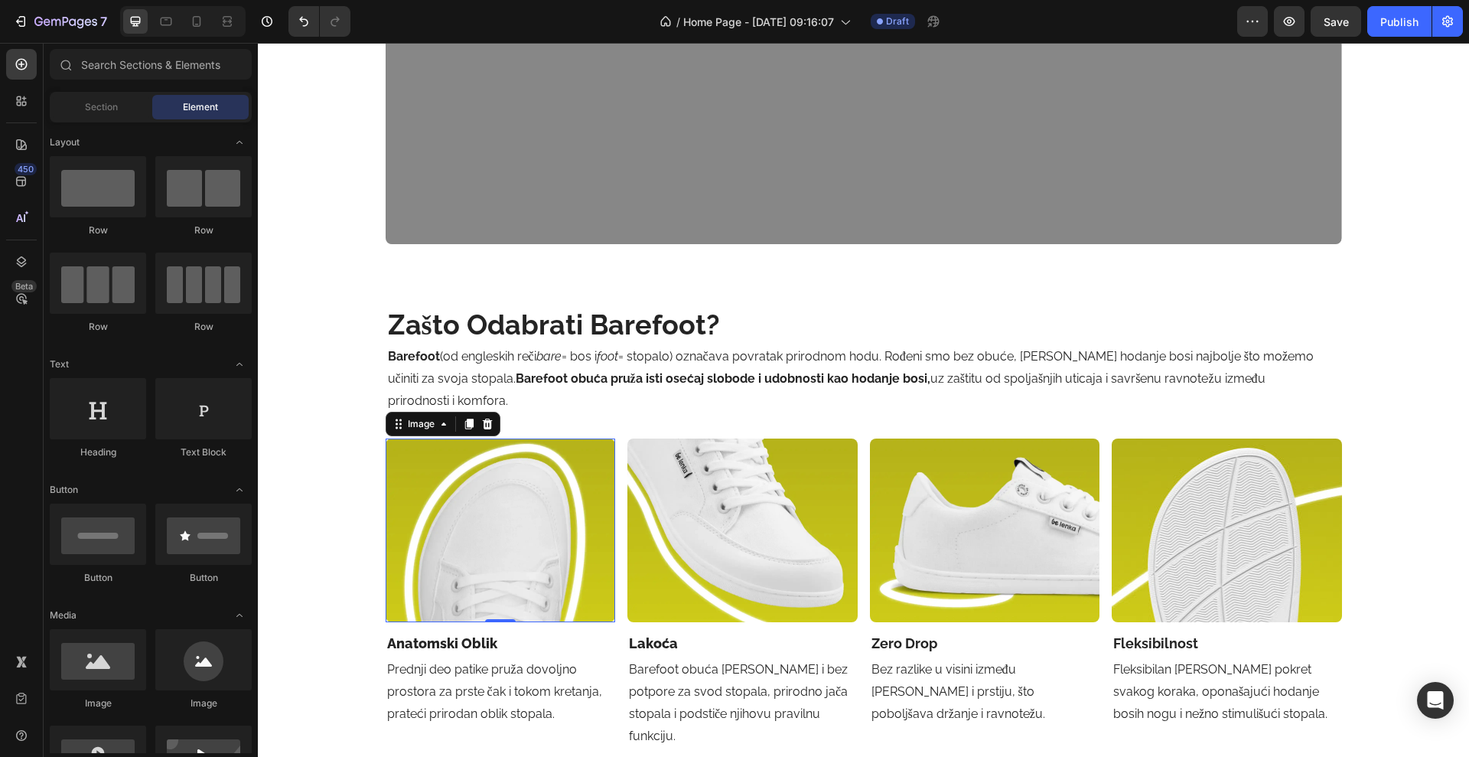
click at [294, 543] on div "budi barefoot. ostani u stilu. Heading Za one koji biraju slobodu pokreta, udob…" at bounding box center [864, 765] width 1212 height 5214
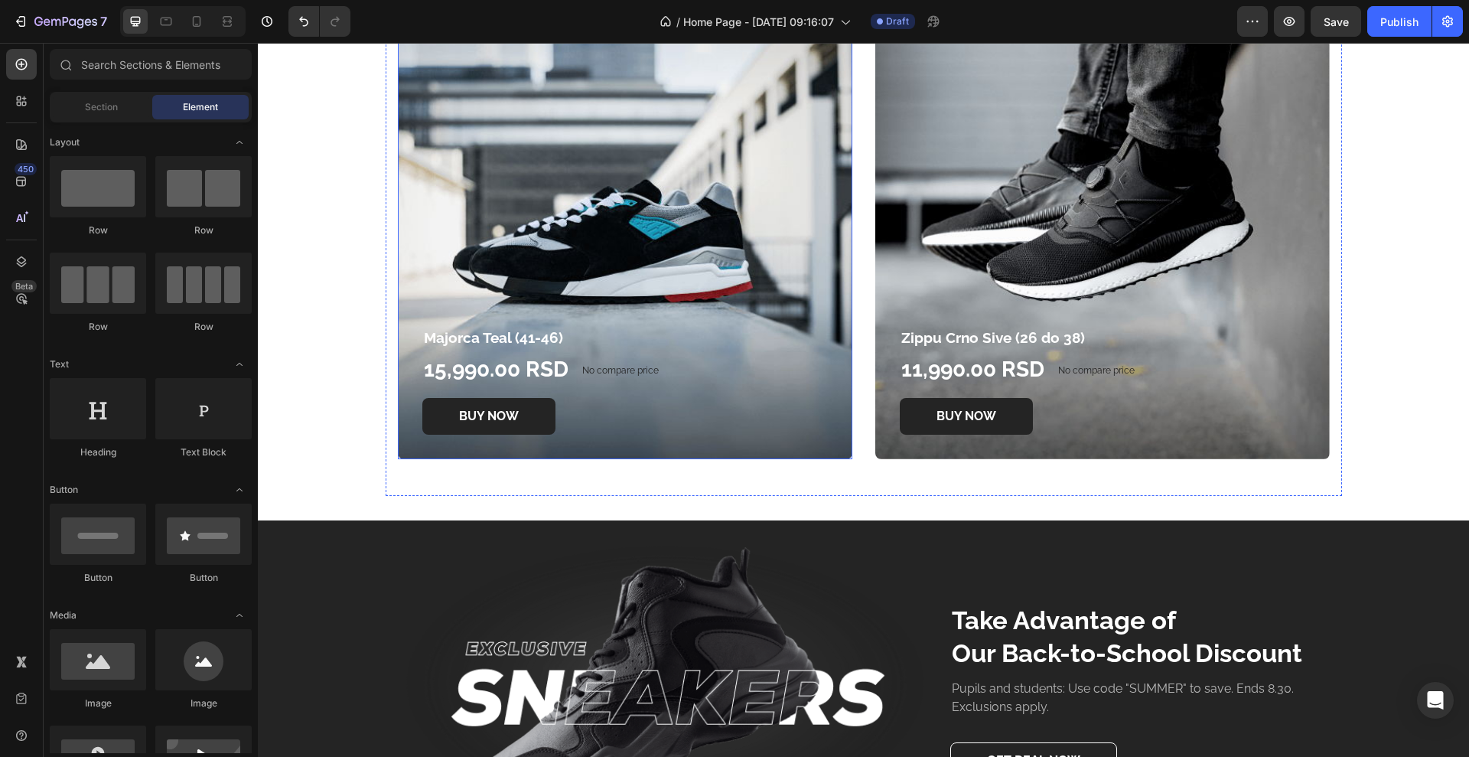
scroll to position [2873, 0]
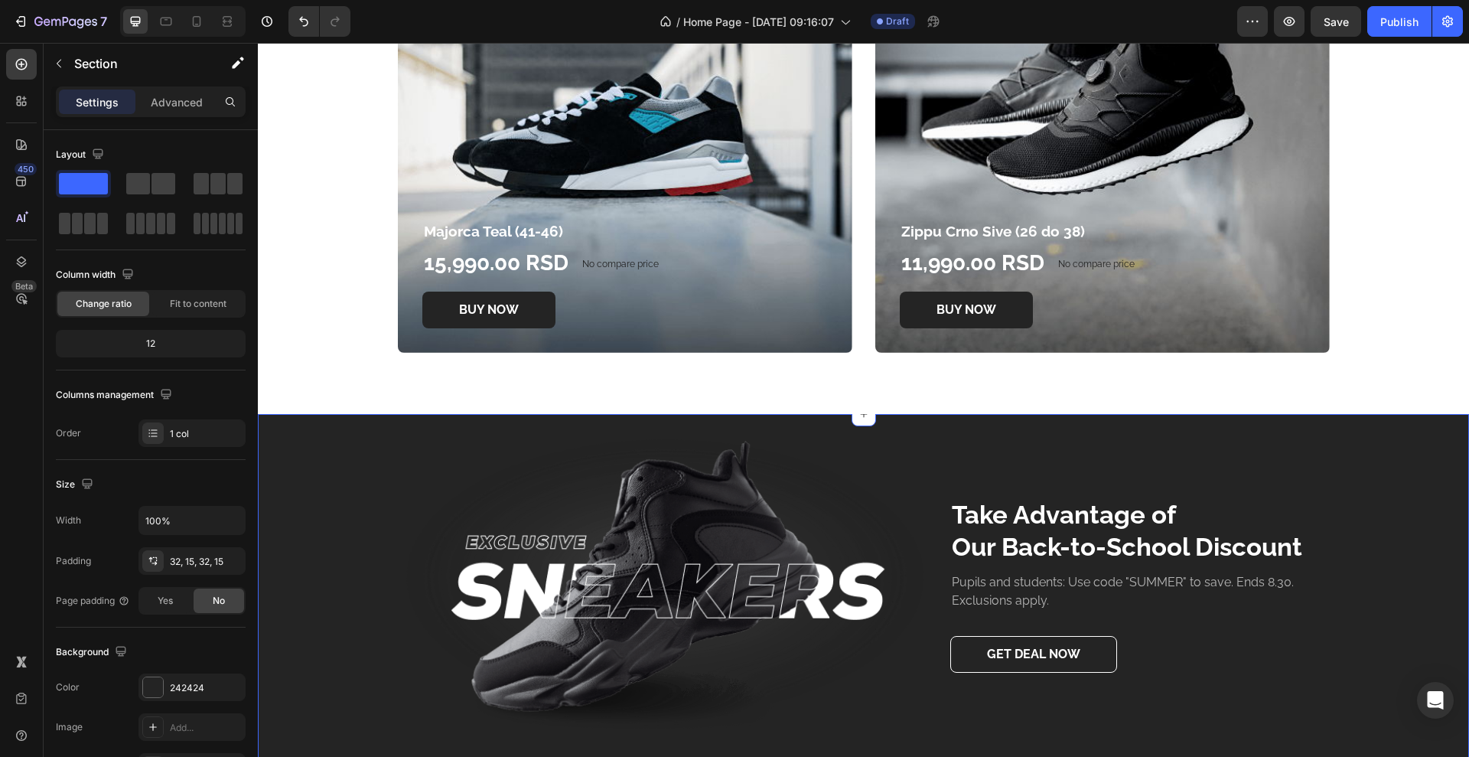
click at [279, 437] on div "Image Take Advantage of Our Back-to-School Discount Heading Pupils and students…" at bounding box center [864, 597] width 1212 height 367
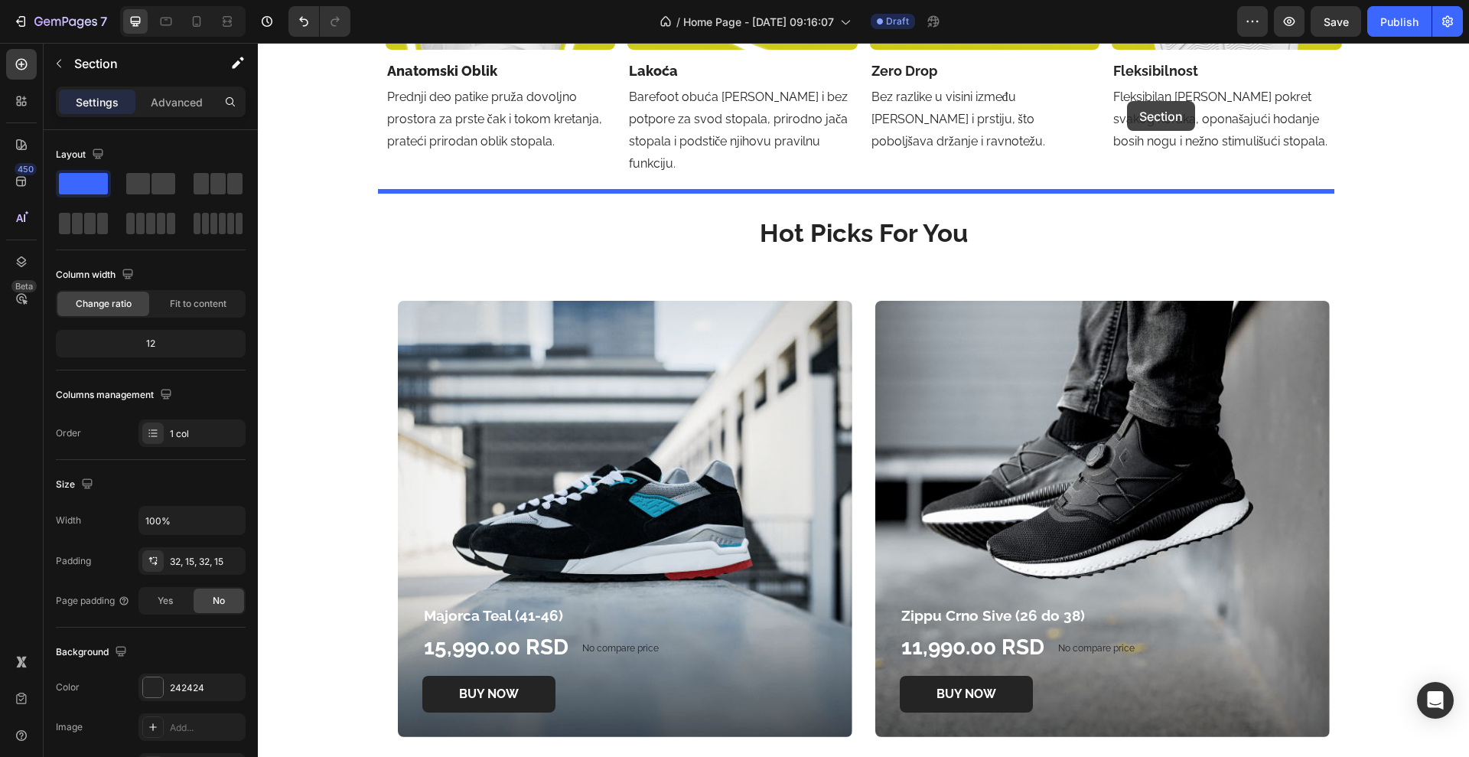
scroll to position [2466, 0]
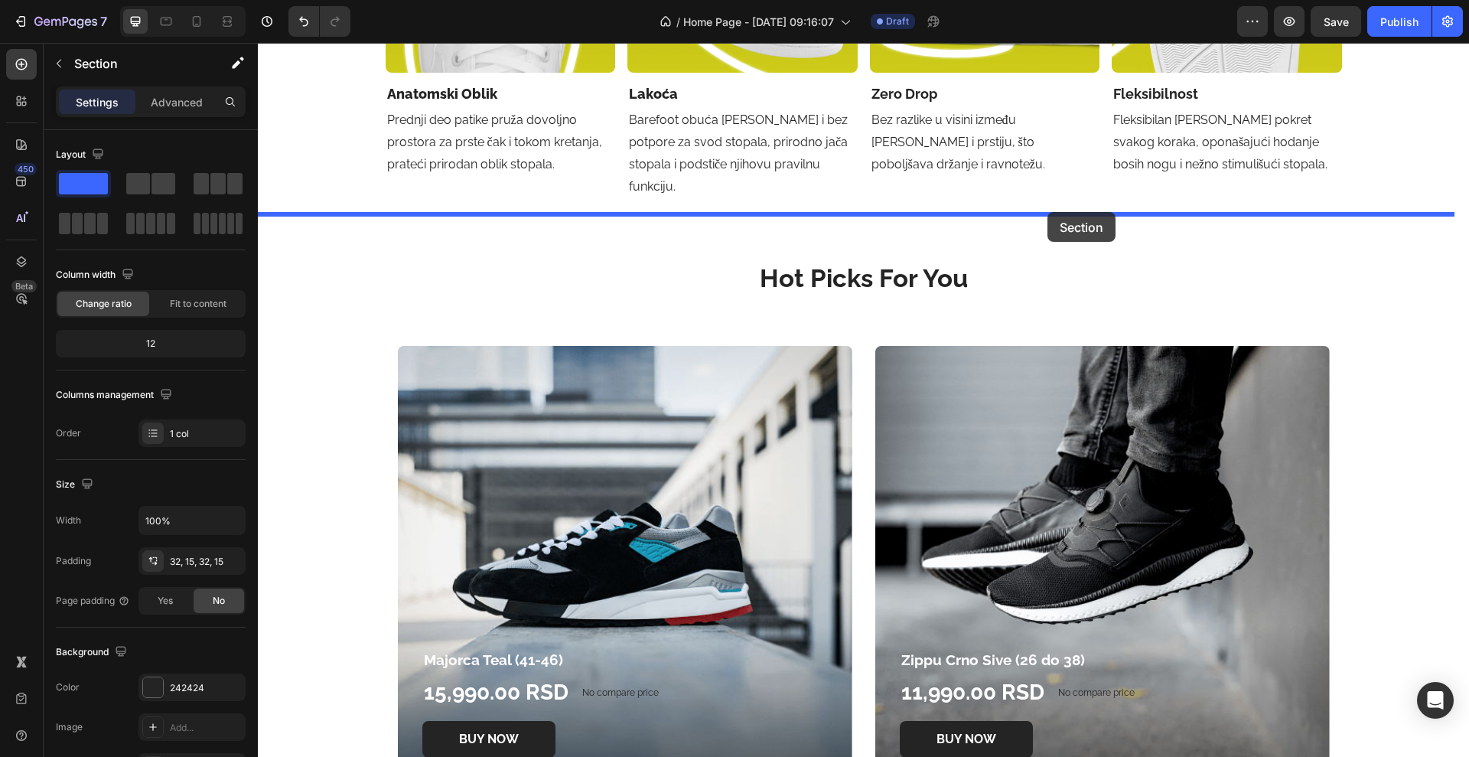
drag, startPoint x: 1158, startPoint y: 399, endPoint x: 1048, endPoint y: 212, distance: 216.8
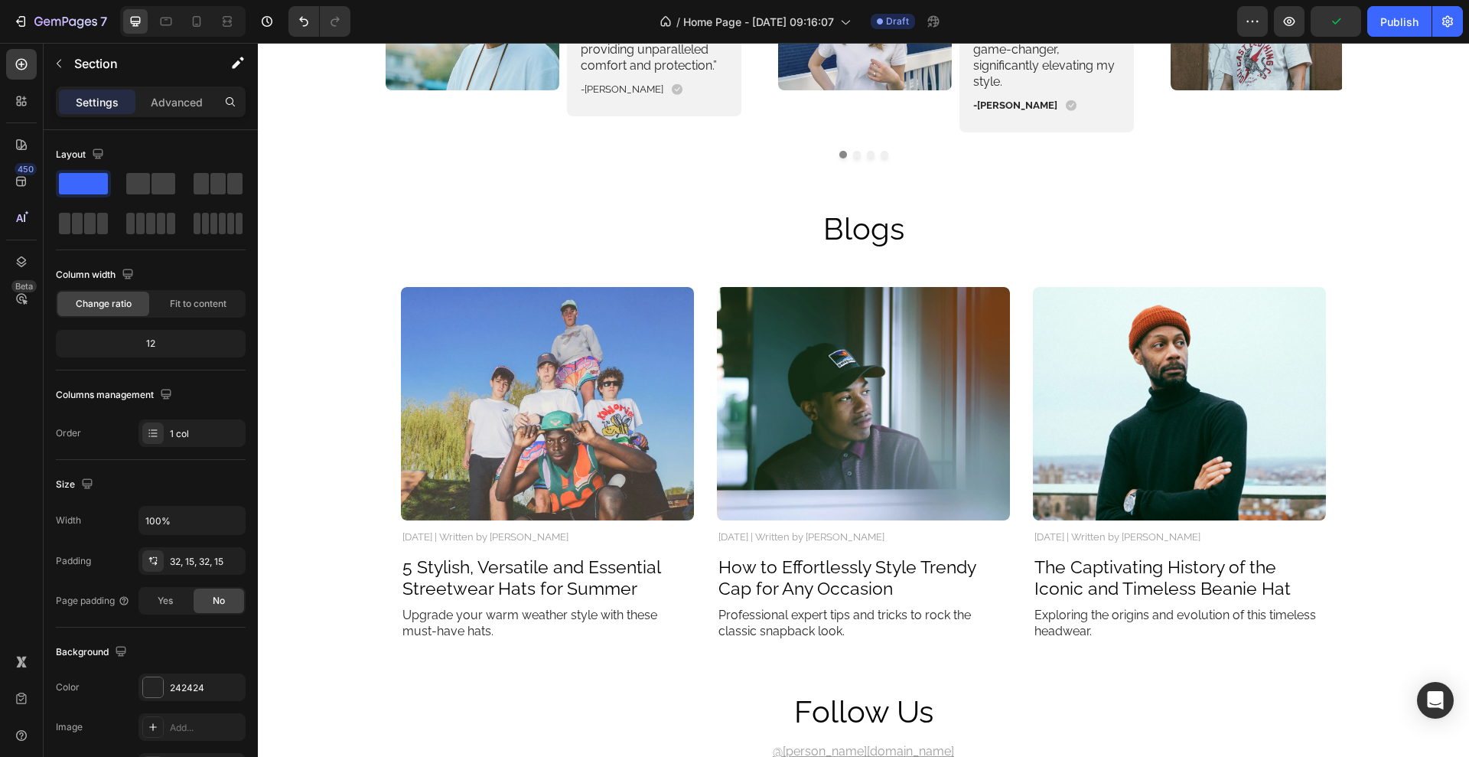
scroll to position [3901, 0]
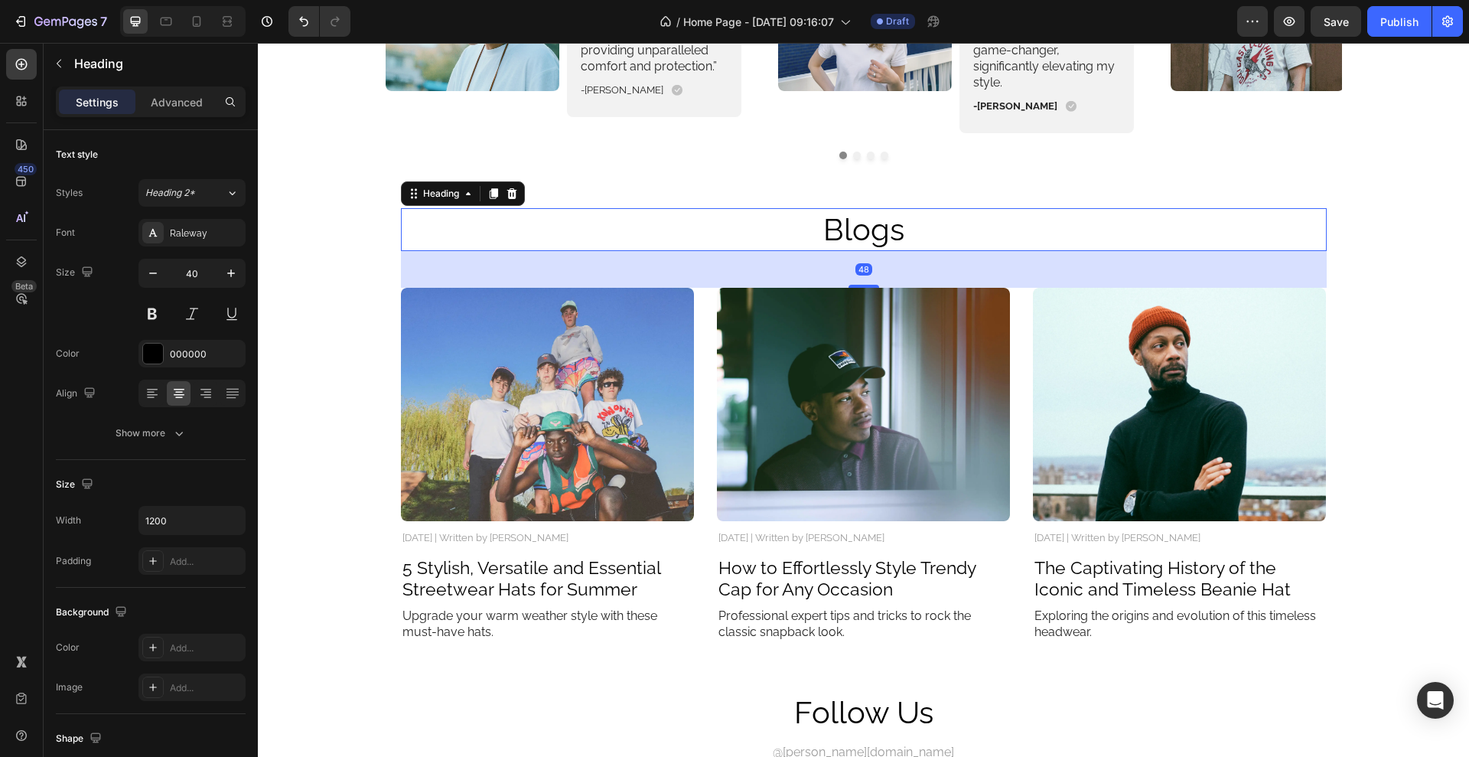
click at [868, 240] on h2 "Blogs" at bounding box center [864, 229] width 918 height 43
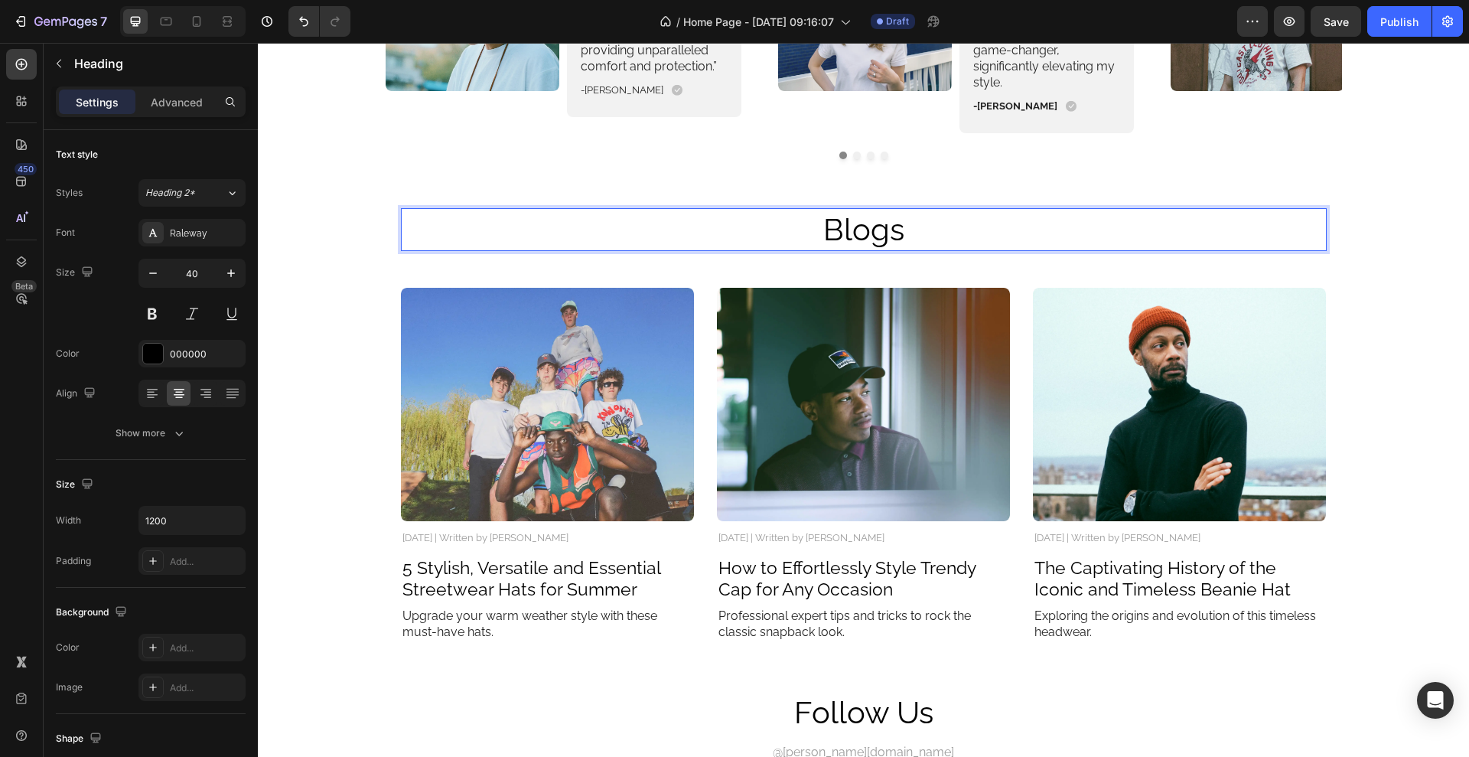
click at [868, 240] on h2 "Blogs" at bounding box center [864, 229] width 918 height 43
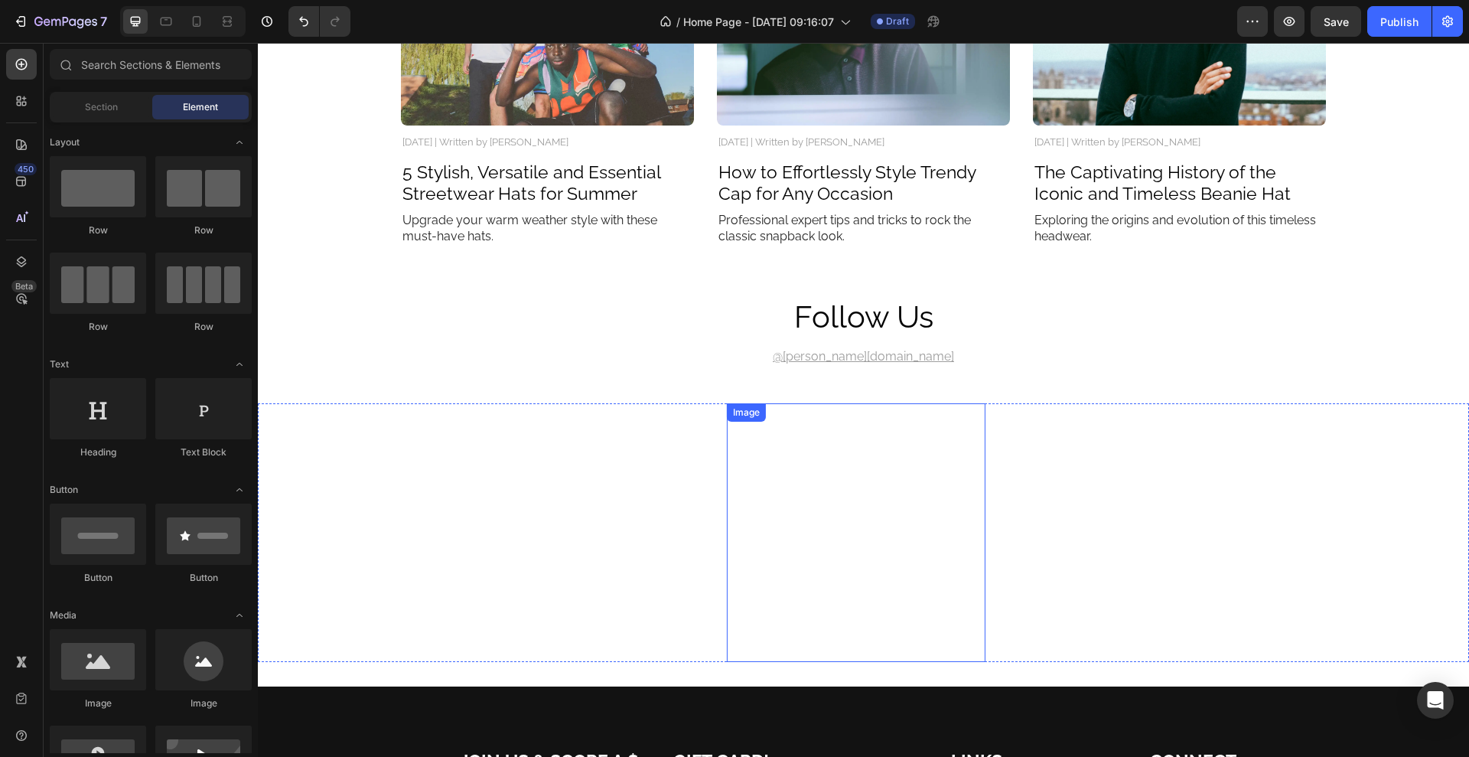
scroll to position [4379, 0]
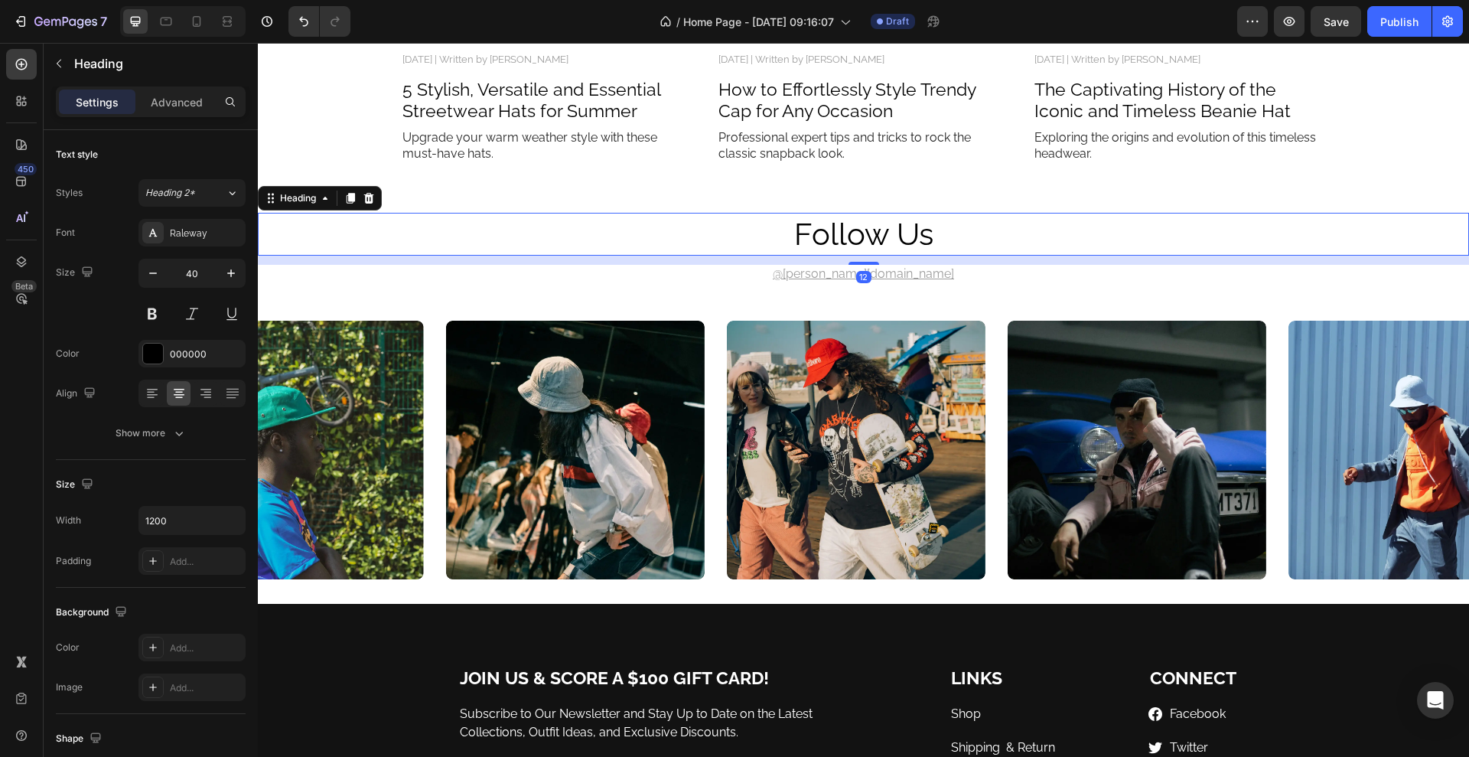
click at [941, 231] on h2 "follow us" at bounding box center [864, 234] width 918 height 43
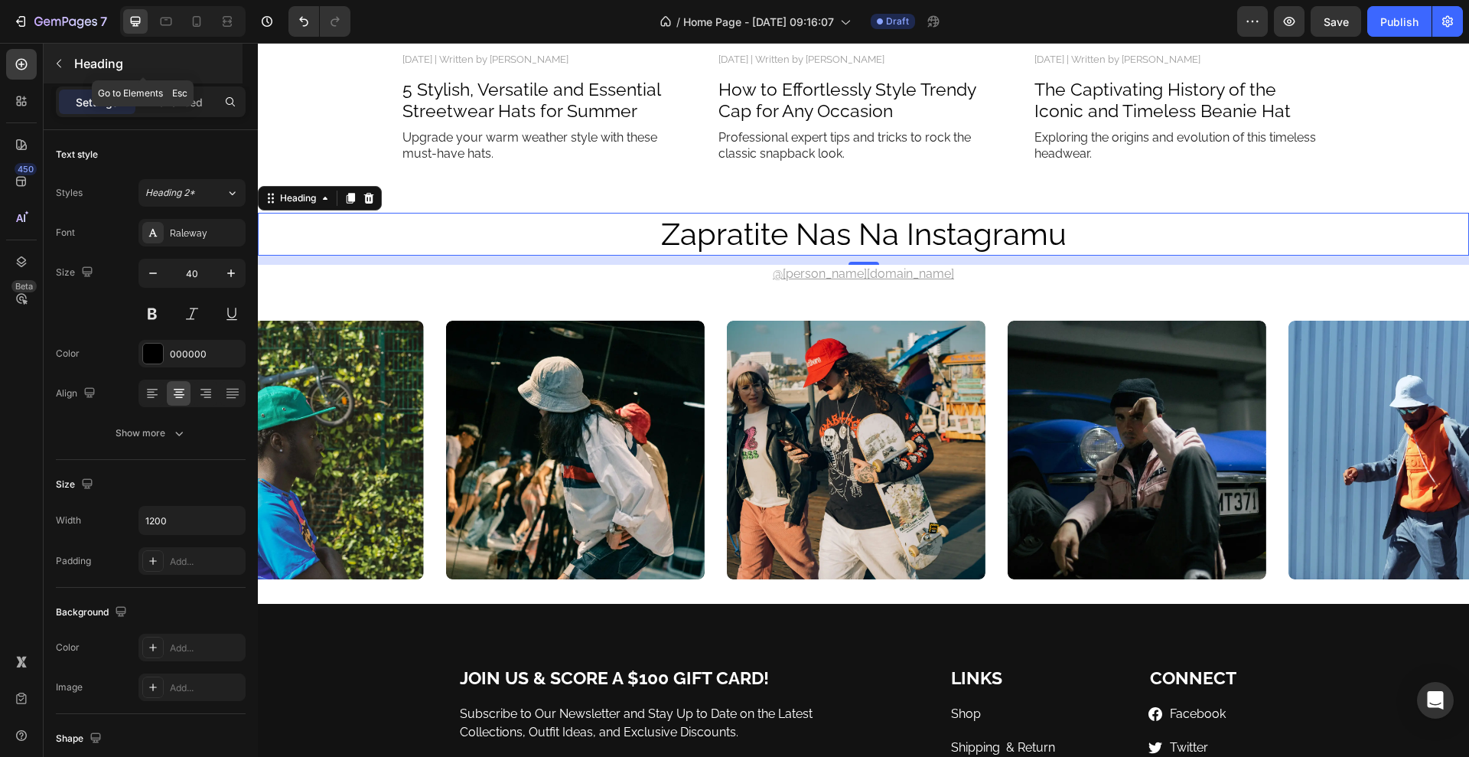
click at [55, 74] on div "Heading" at bounding box center [143, 64] width 199 height 40
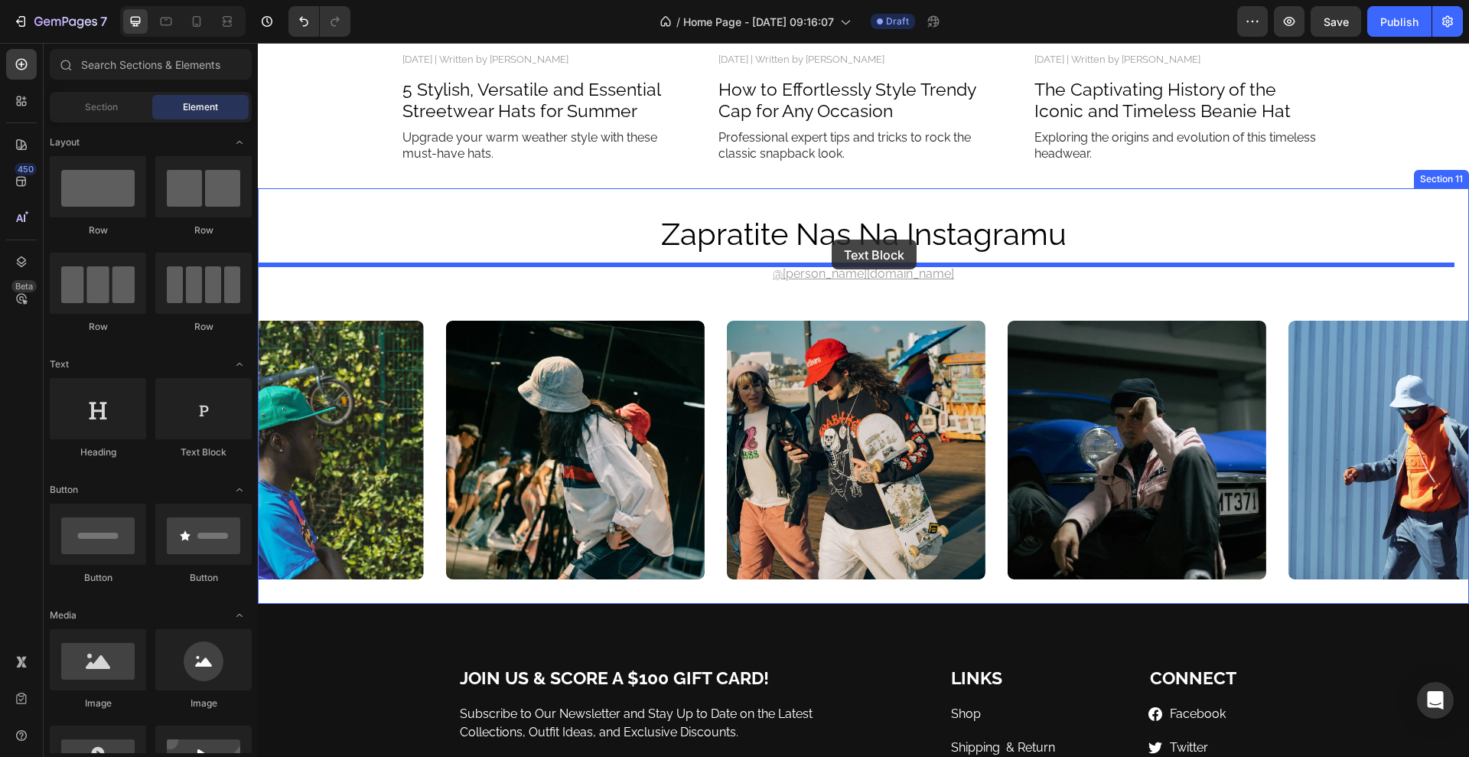
drag, startPoint x: 463, startPoint y: 468, endPoint x: 832, endPoint y: 240, distance: 434.1
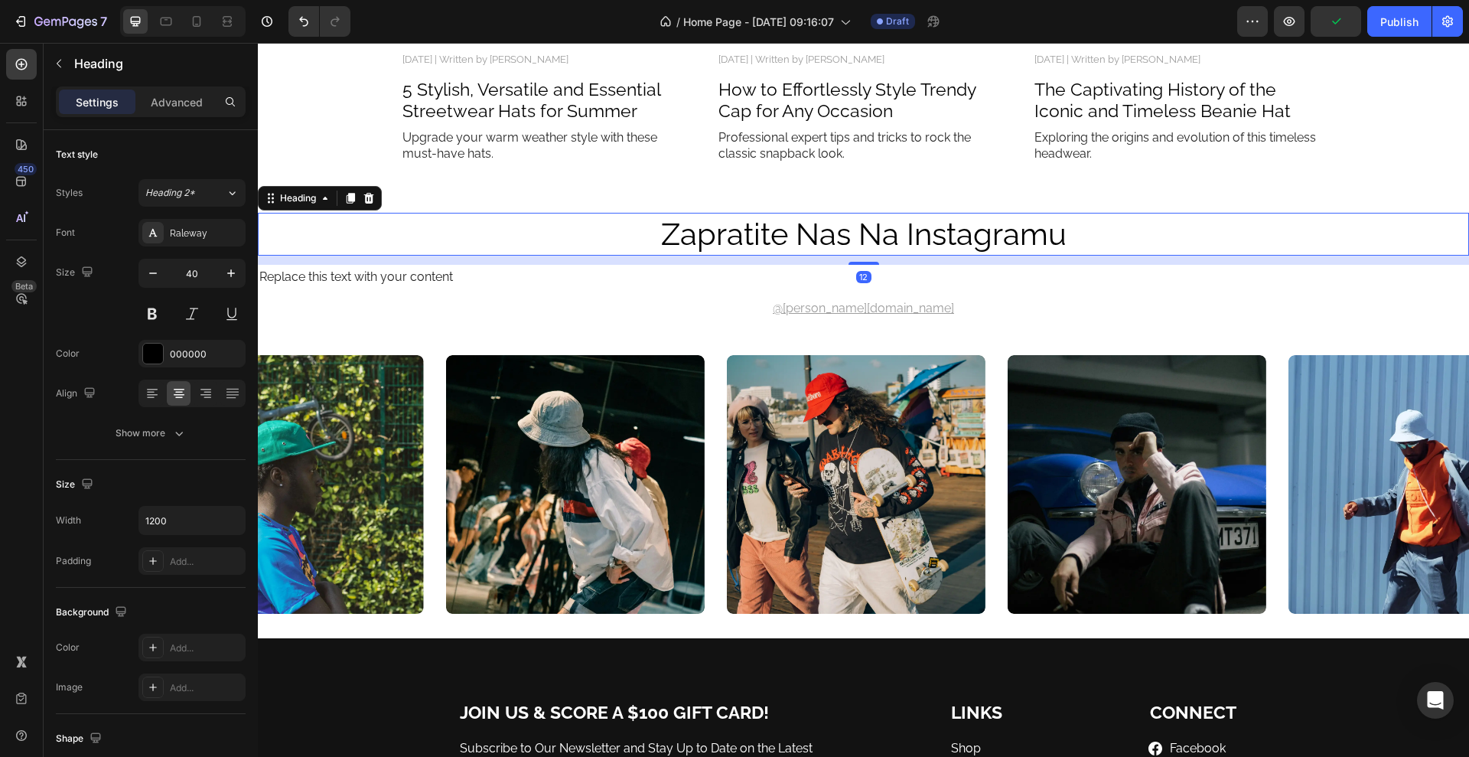
click at [839, 234] on p "zapratite nas na instagramu" at bounding box center [863, 234] width 915 height 40
click at [175, 395] on icon at bounding box center [178, 393] width 15 height 15
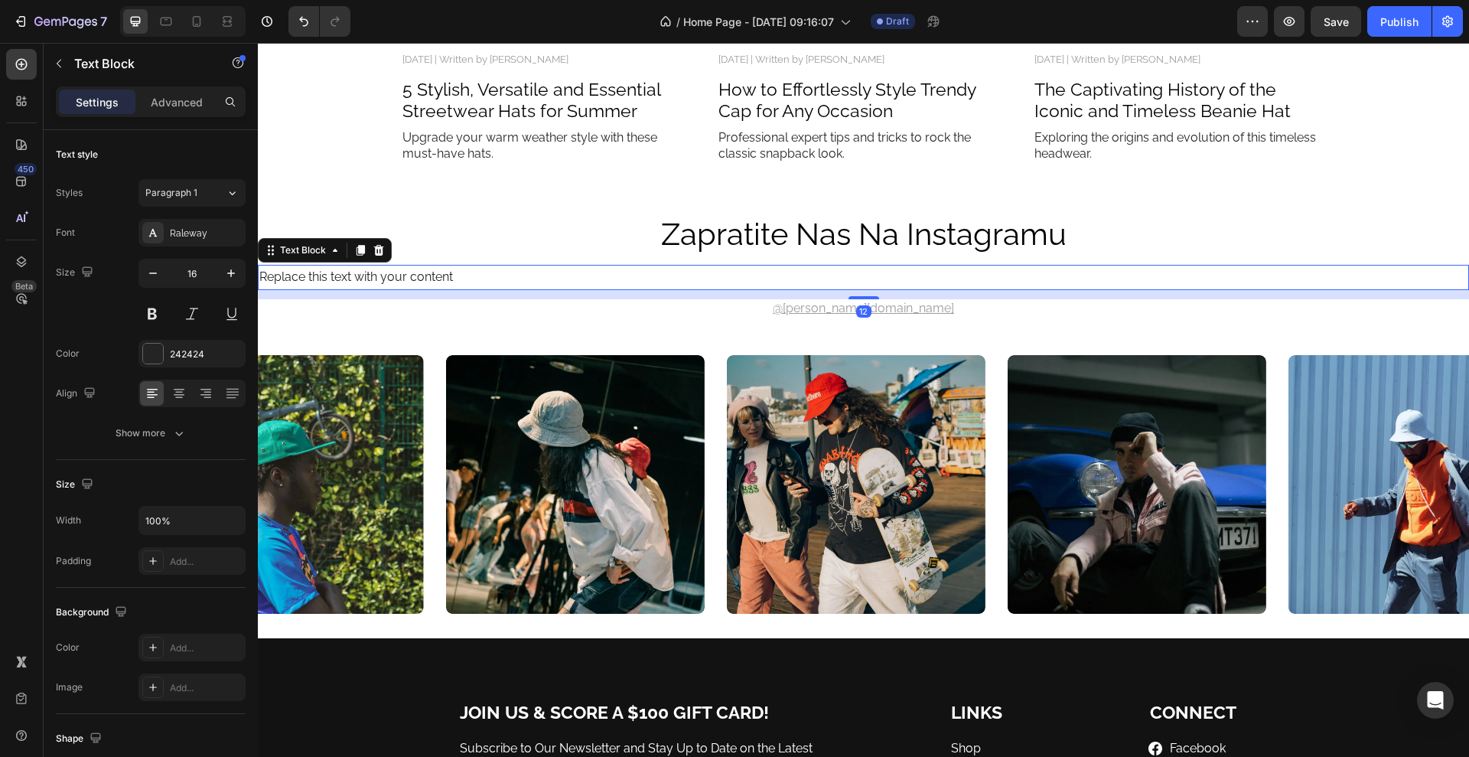
click at [423, 276] on div "Replace this text with your content" at bounding box center [864, 277] width 1212 height 25
click at [177, 394] on icon at bounding box center [179, 395] width 11 height 2
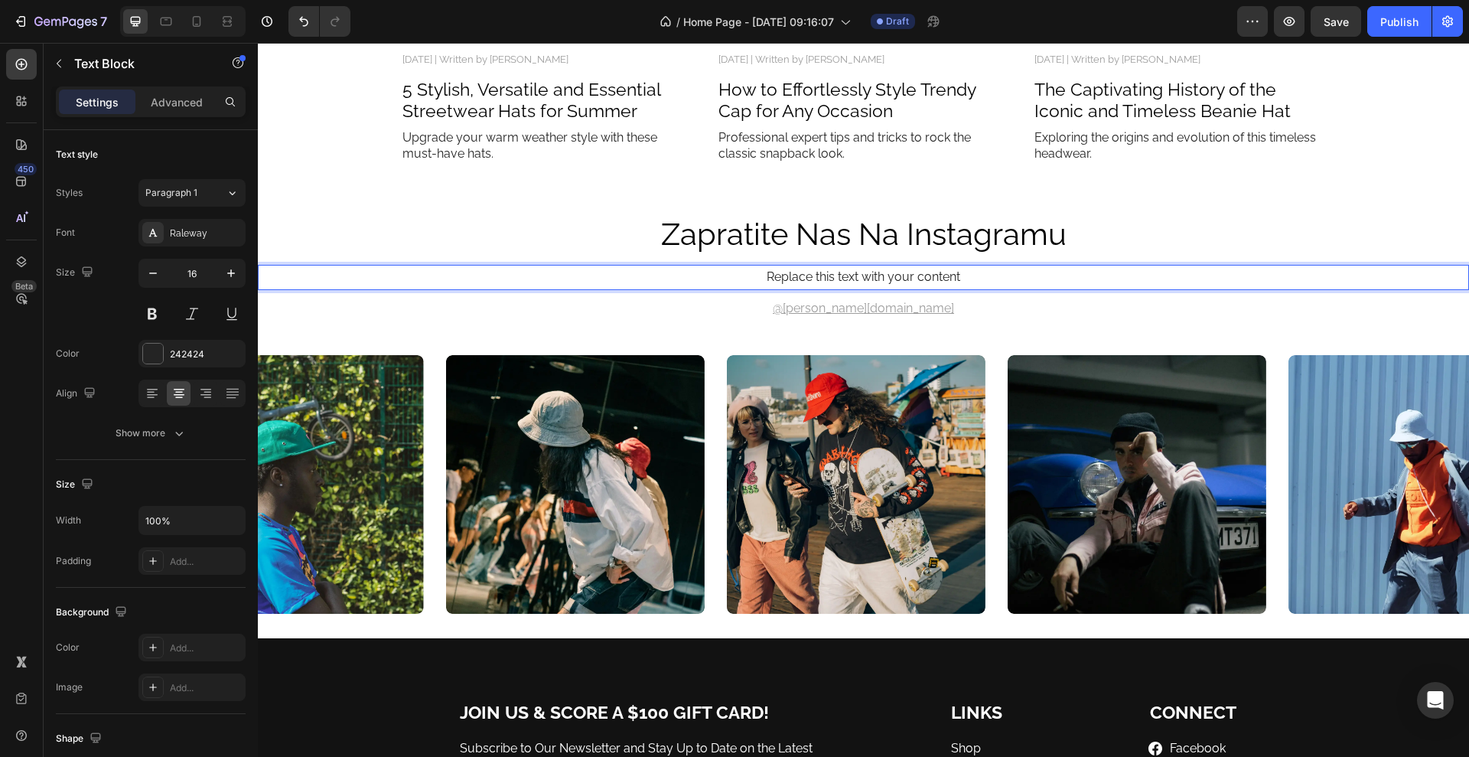
click at [780, 276] on div "Replace this text with your content" at bounding box center [864, 277] width 1212 height 25
click at [779, 276] on p "Replace this text with your content" at bounding box center [863, 277] width 1208 height 22
click at [965, 270] on p "Replace this text with your content" at bounding box center [863, 277] width 1208 height 22
drag, startPoint x: 965, startPoint y: 270, endPoint x: 745, endPoint y: 270, distance: 220.4
click at [745, 270] on p "Replace this text with your content" at bounding box center [863, 277] width 1208 height 22
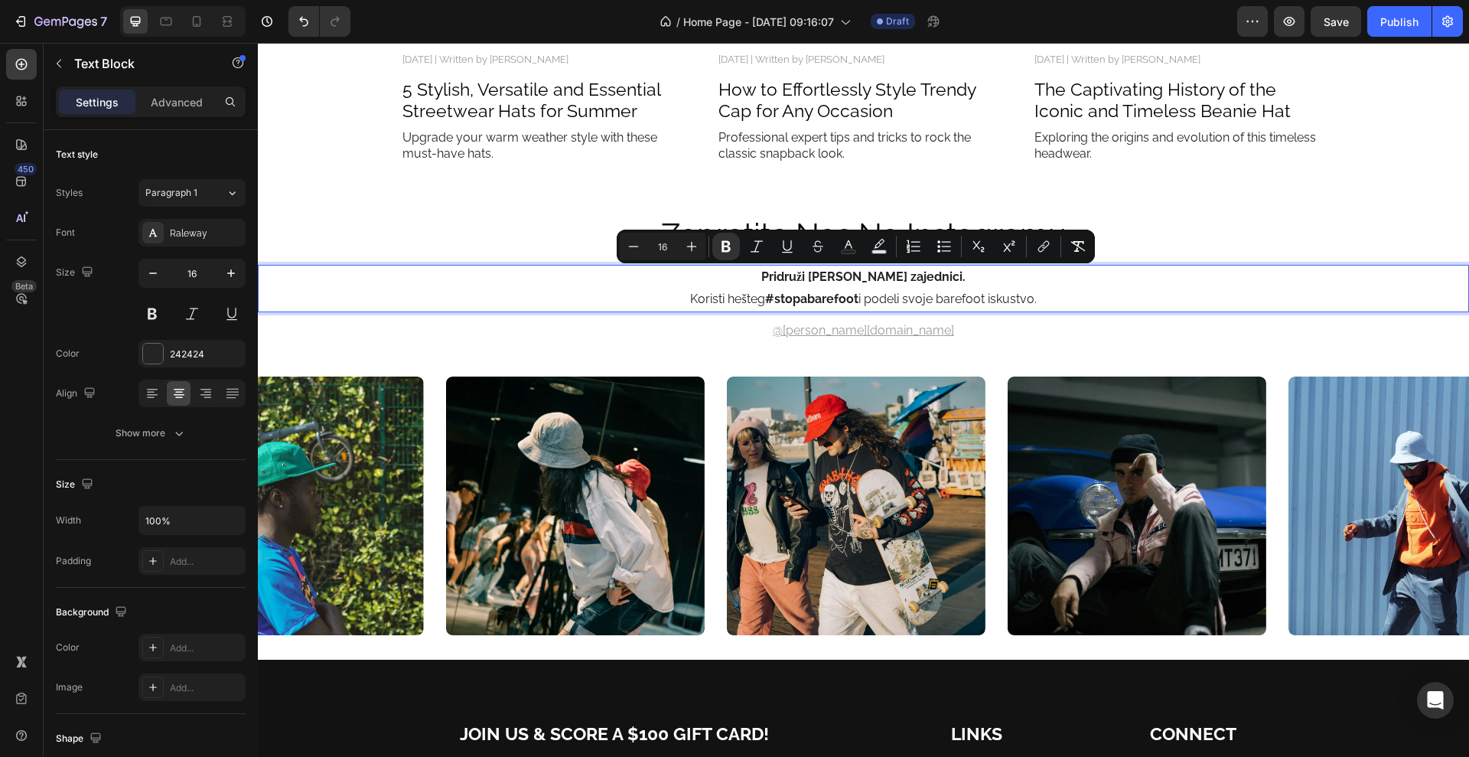
drag, startPoint x: 1019, startPoint y: 292, endPoint x: 751, endPoint y: 281, distance: 268.9
click at [751, 281] on p "Pridruži se Stopa zajednici. Koristi hešteg #stopabarefoot i podeli svoje baref…" at bounding box center [863, 288] width 1208 height 44
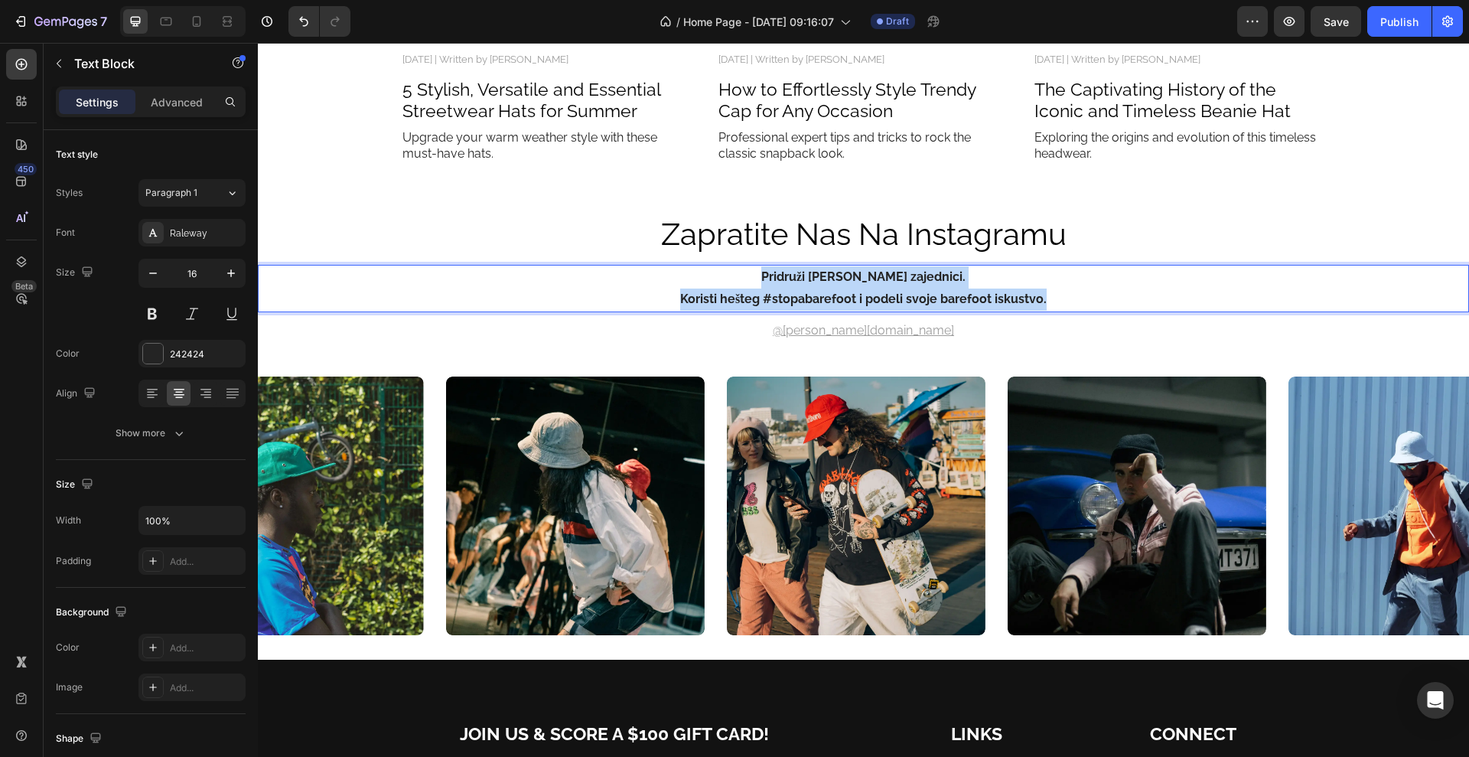
drag, startPoint x: 1062, startPoint y: 297, endPoint x: 712, endPoint y: 269, distance: 350.9
click at [712, 269] on div "Pridruži se Stopa zajednici. Koristi hešteg #stopabarefoot i podeli svoje baref…" at bounding box center [864, 288] width 1212 height 47
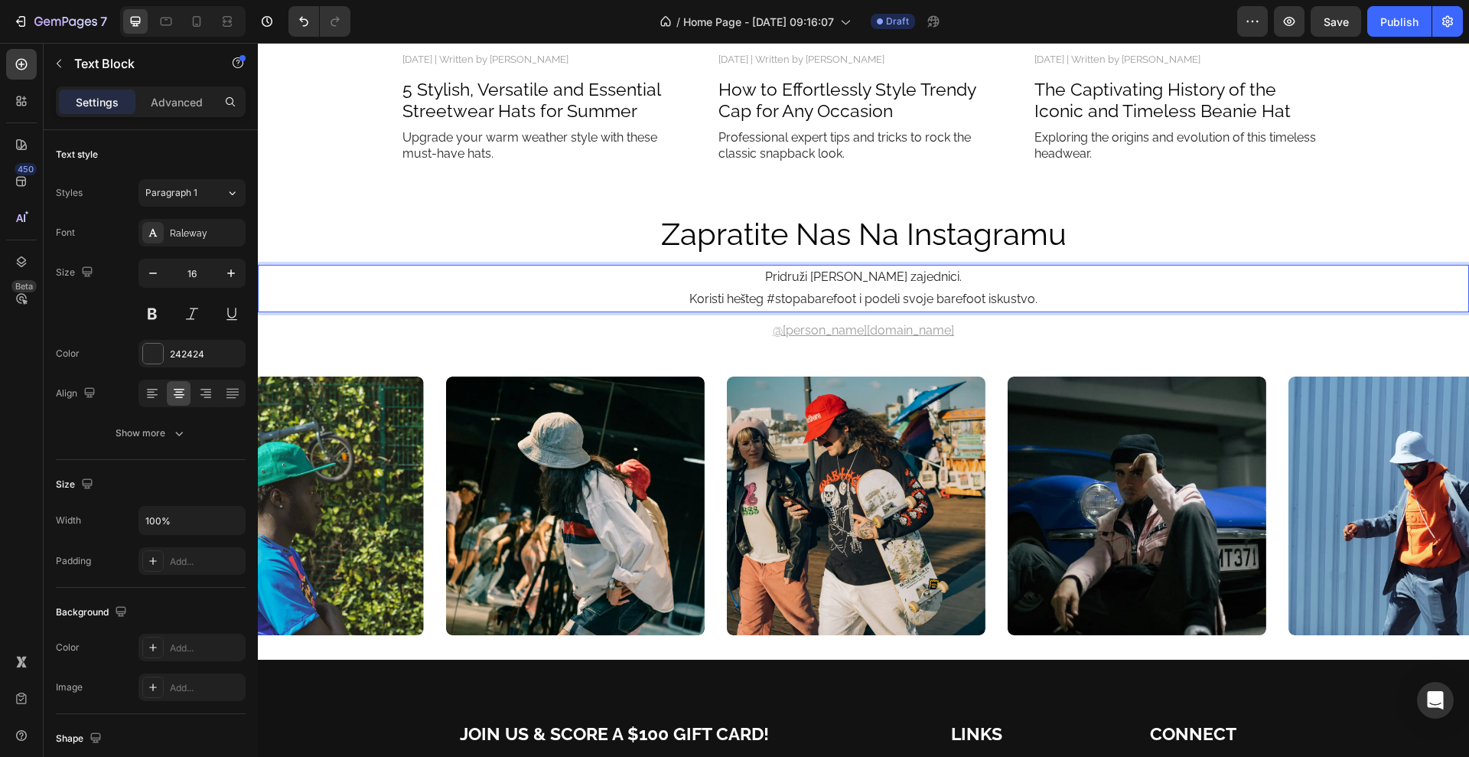
click at [672, 296] on p "Pridruži se Stopa zajednici. Koristi hešteg #stopabarefoot i podeli svoje baref…" at bounding box center [863, 288] width 1208 height 44
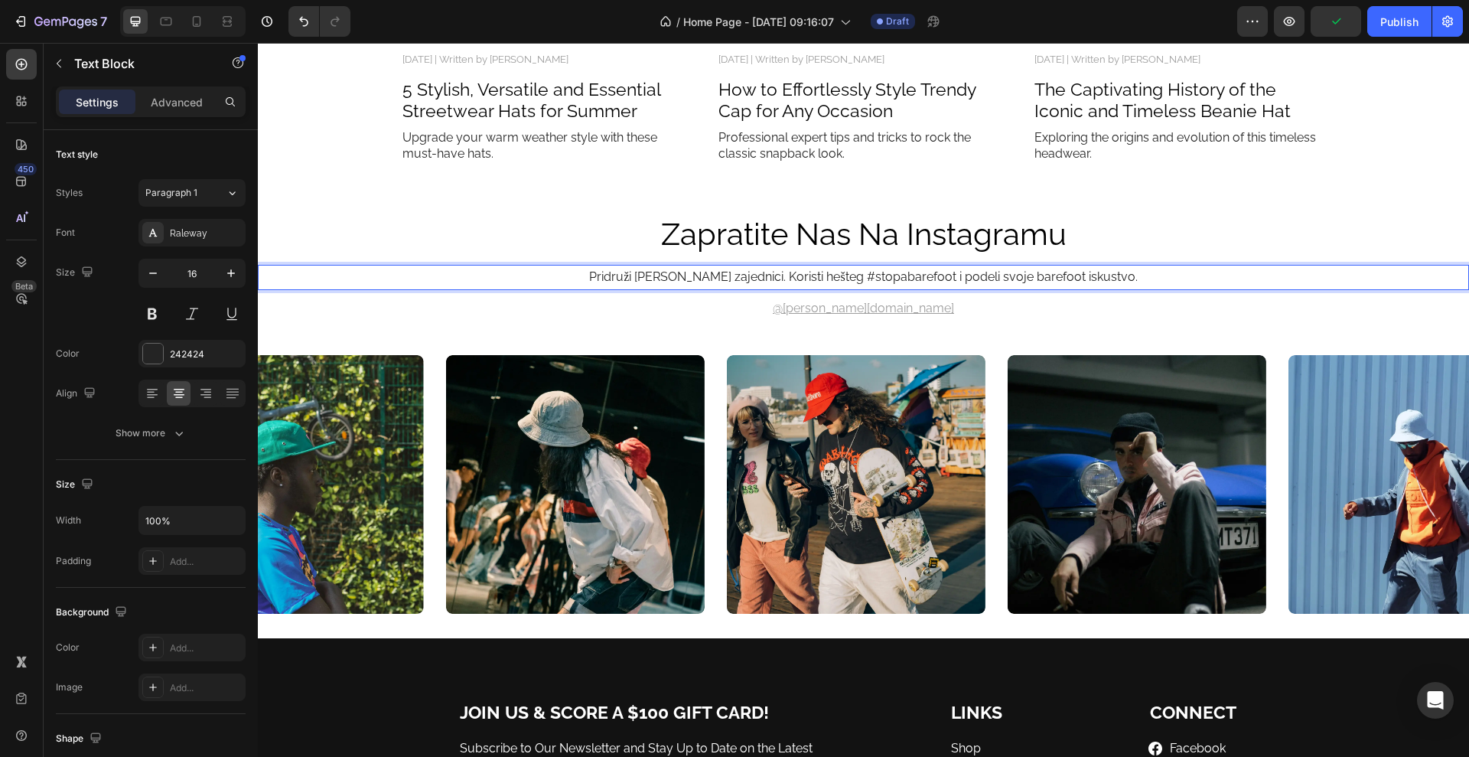
click at [824, 269] on p "Pridruži se Stopa zajednici. Koristi hešteg #stopabarefoot i podeli svoje baref…" at bounding box center [863, 277] width 1208 height 22
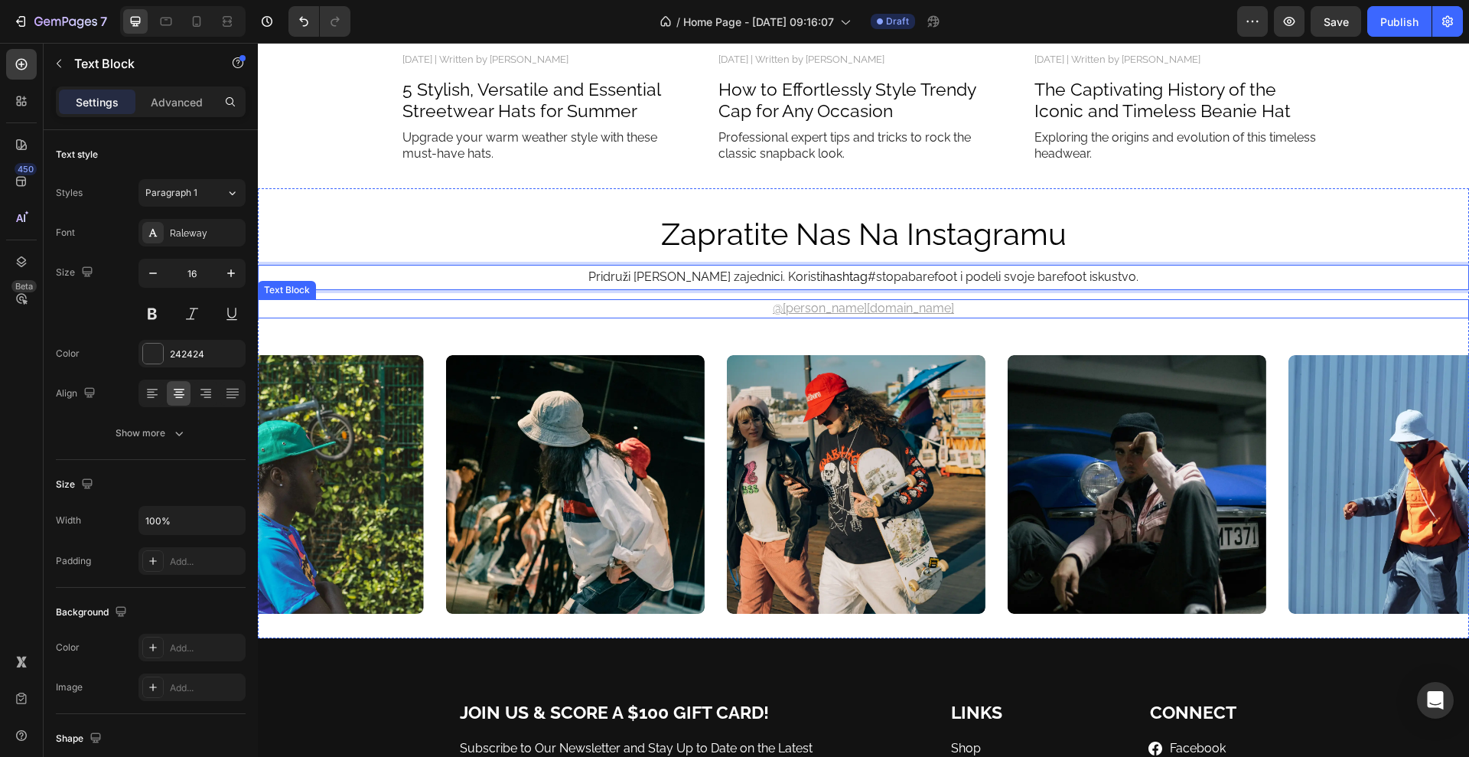
click at [896, 308] on p "@STOPA.RS" at bounding box center [863, 309] width 1208 height 16
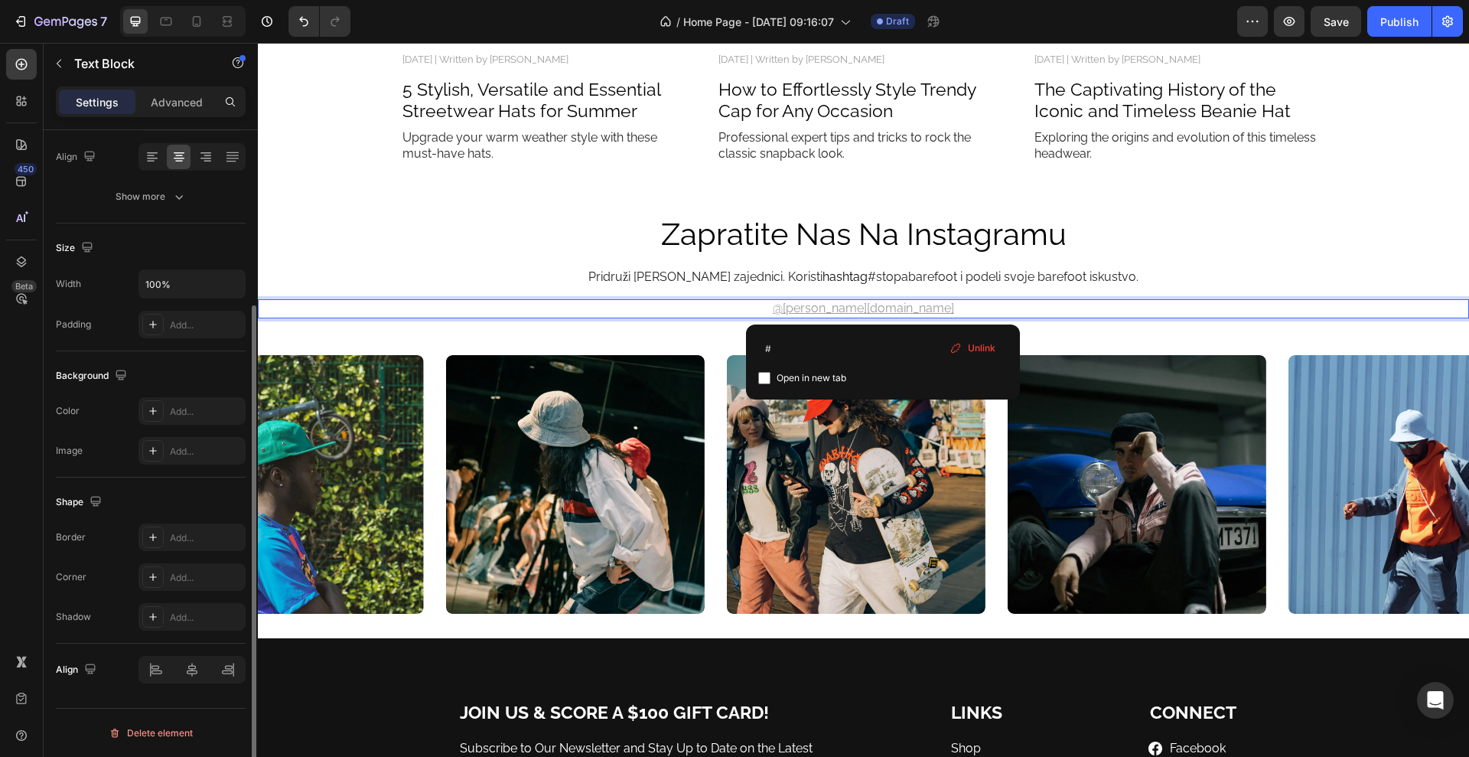
click at [891, 306] on p "@STOPA.RS" at bounding box center [863, 309] width 1208 height 16
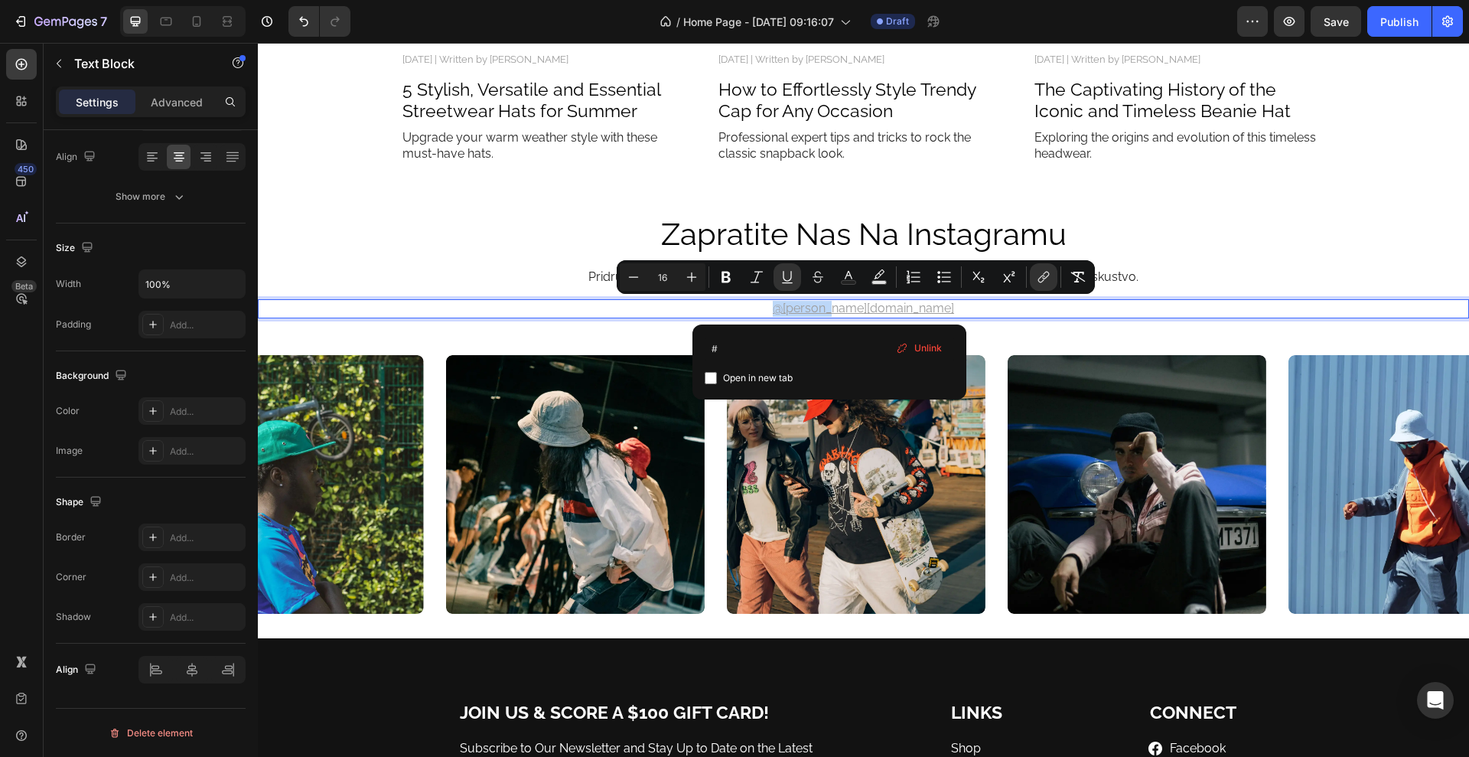
drag, startPoint x: 827, startPoint y: 308, endPoint x: 895, endPoint y: 308, distance: 68.1
click at [895, 308] on p "@STOPA.RS" at bounding box center [863, 309] width 1208 height 16
click at [724, 272] on icon "Editor contextual toolbar" at bounding box center [726, 277] width 9 height 11
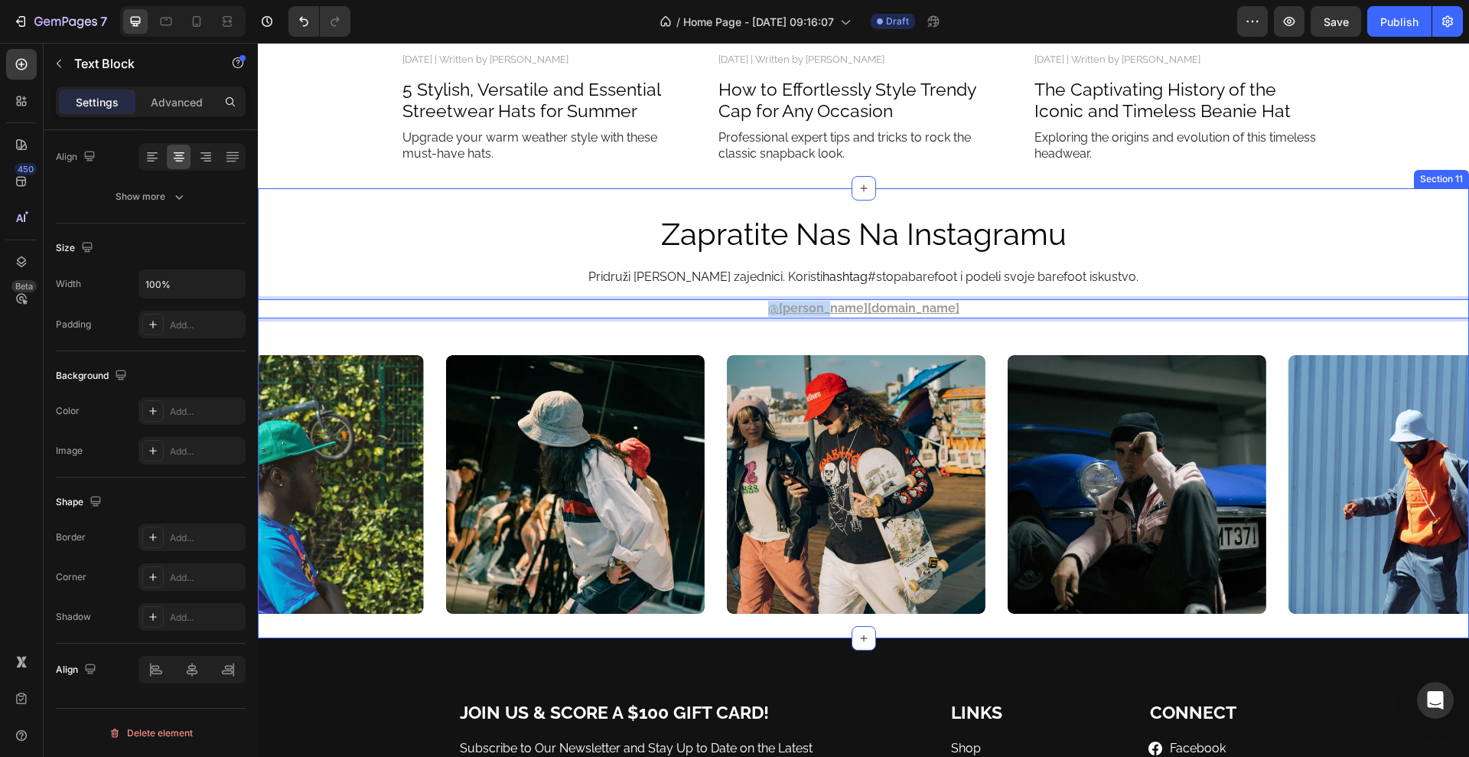
drag, startPoint x: 892, startPoint y: 308, endPoint x: 817, endPoint y: 320, distance: 75.1
click at [817, 320] on div "zapratite nas na instagramu Heading Pridruži se Stopa zajednici. Koristi hashta…" at bounding box center [864, 413] width 1212 height 401
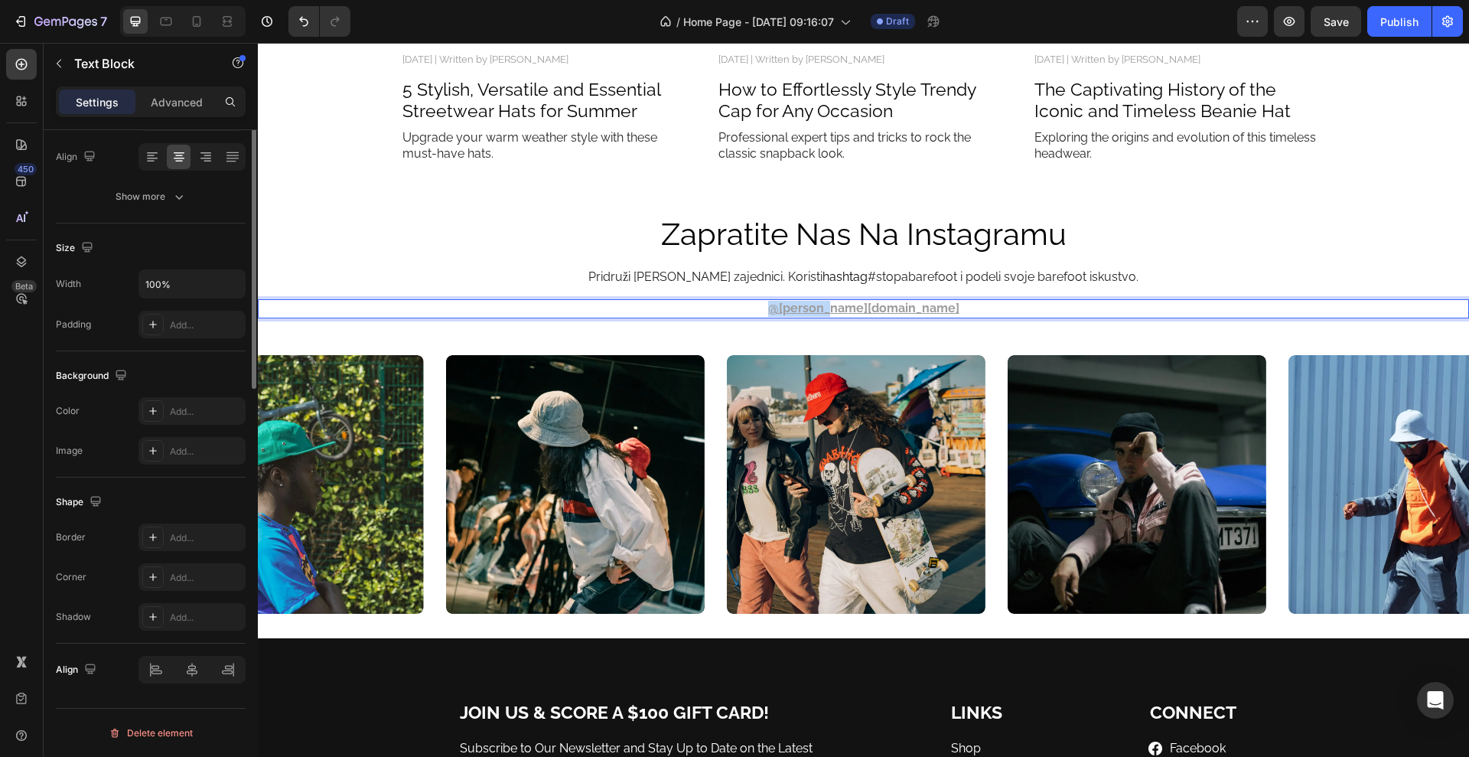
scroll to position [0, 0]
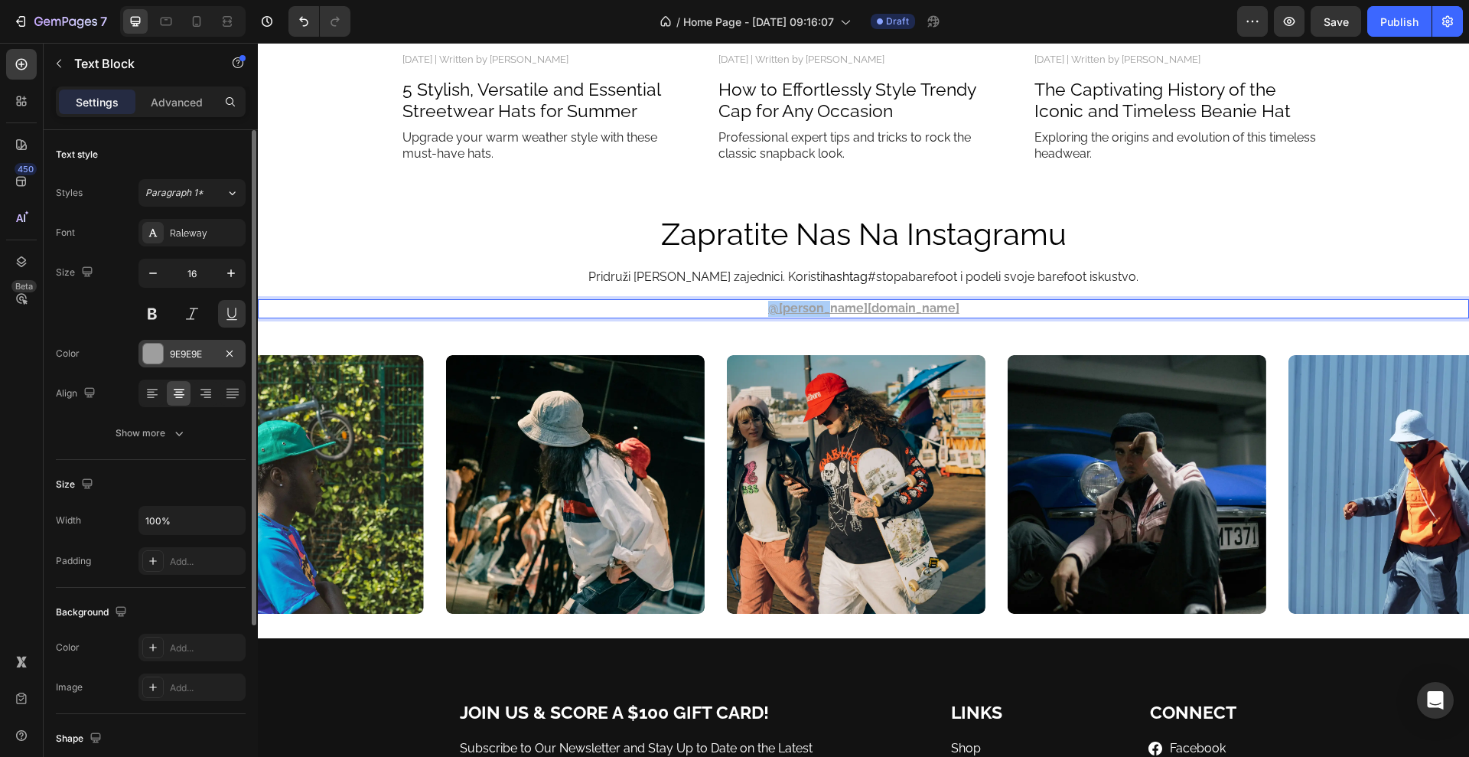
click at [148, 346] on div at bounding box center [153, 354] width 20 height 20
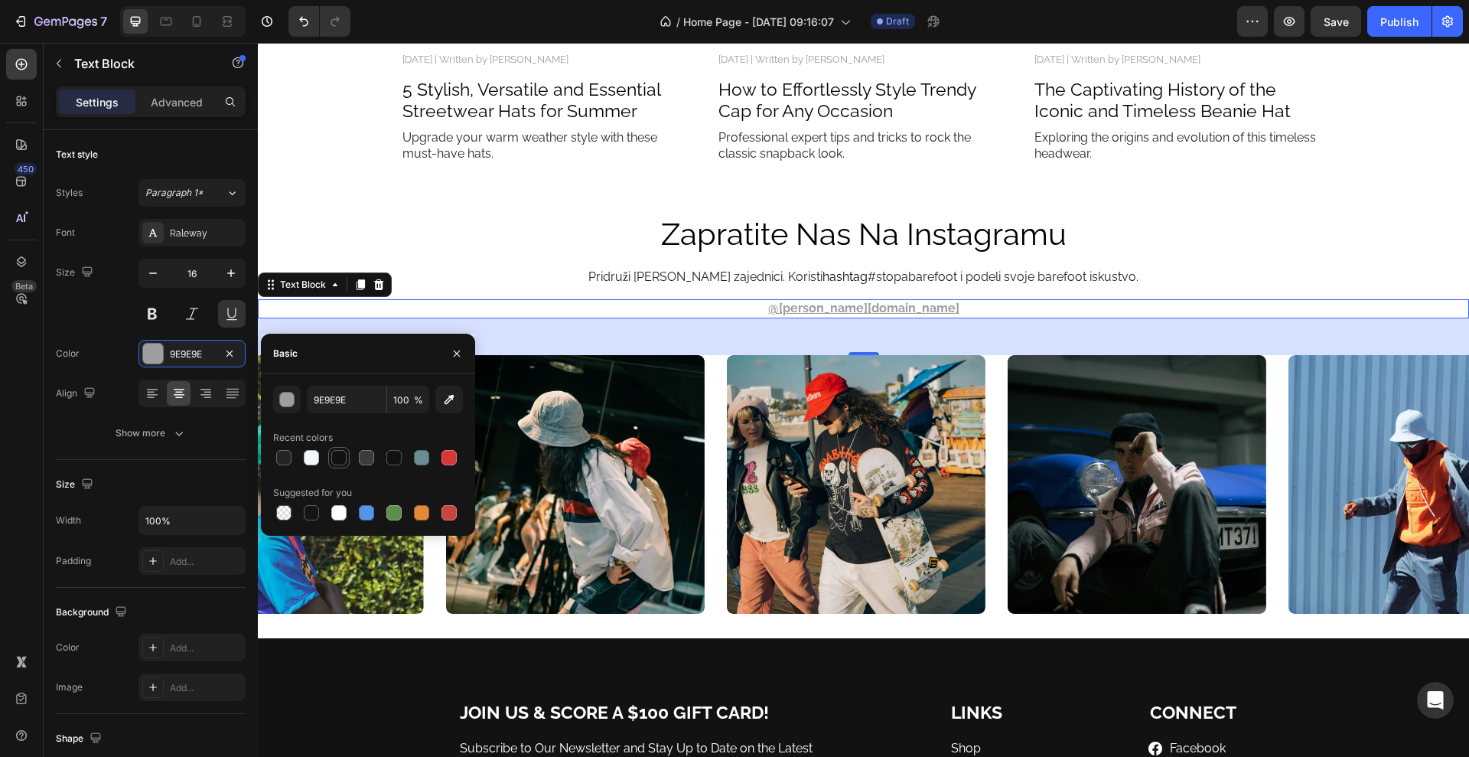
click at [343, 456] on div at bounding box center [338, 457] width 15 height 15
type input "121212"
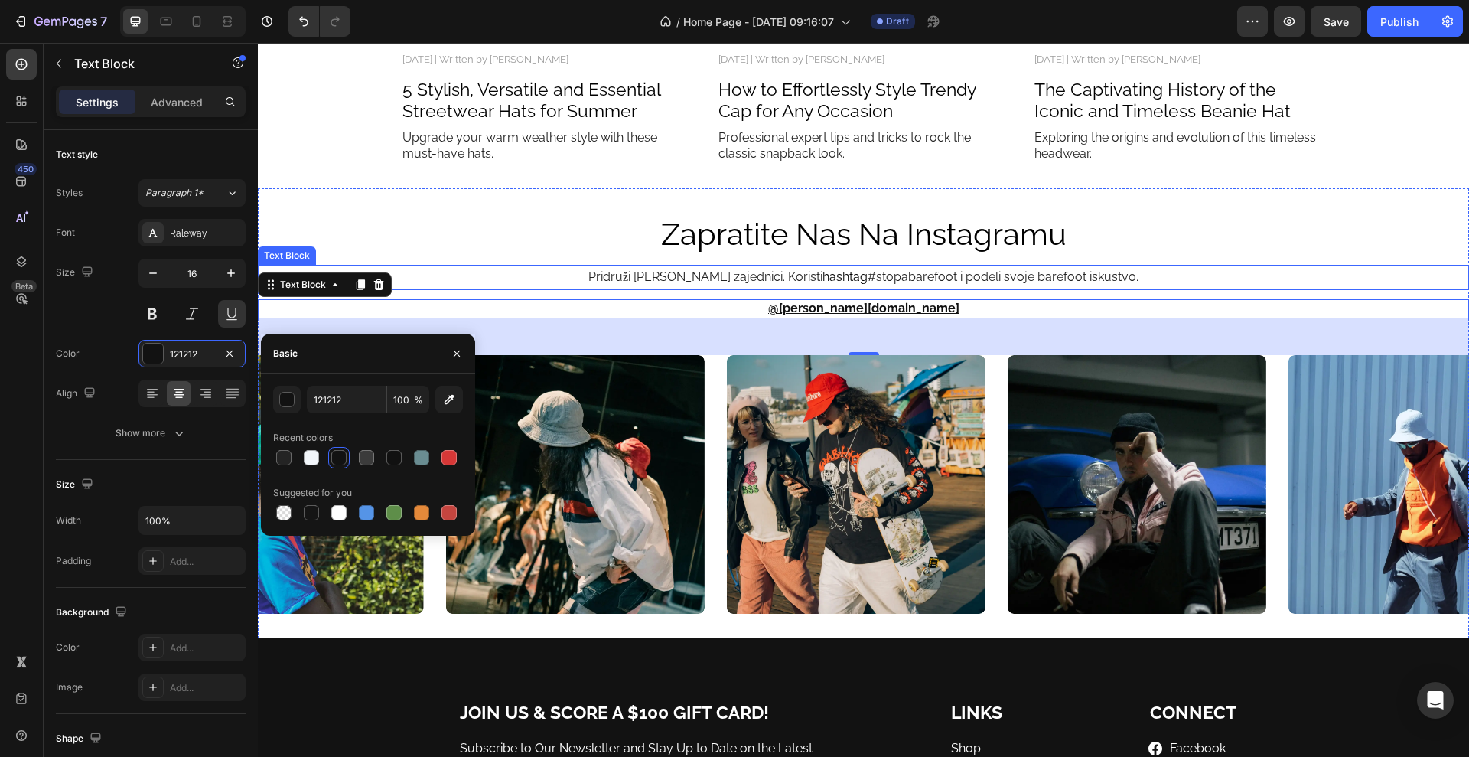
click at [1134, 276] on p "Pridruži se Stopa zajednici. Koristi hashtag #stopabarefoot i podeli svoje bare…" at bounding box center [863, 277] width 1208 height 22
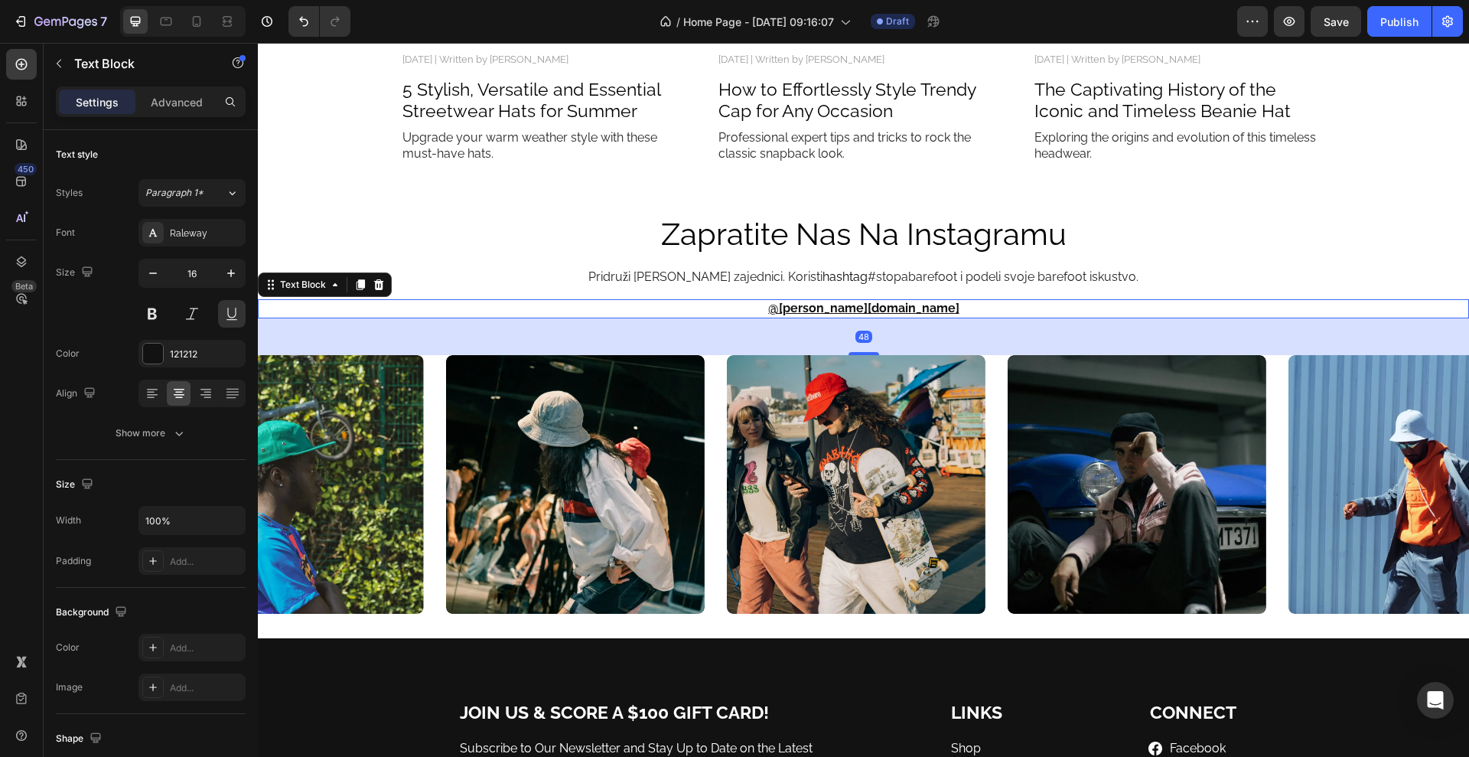
click at [946, 305] on p "@STOPA.RS" at bounding box center [863, 309] width 1208 height 16
click at [234, 269] on icon "button" at bounding box center [230, 273] width 15 height 15
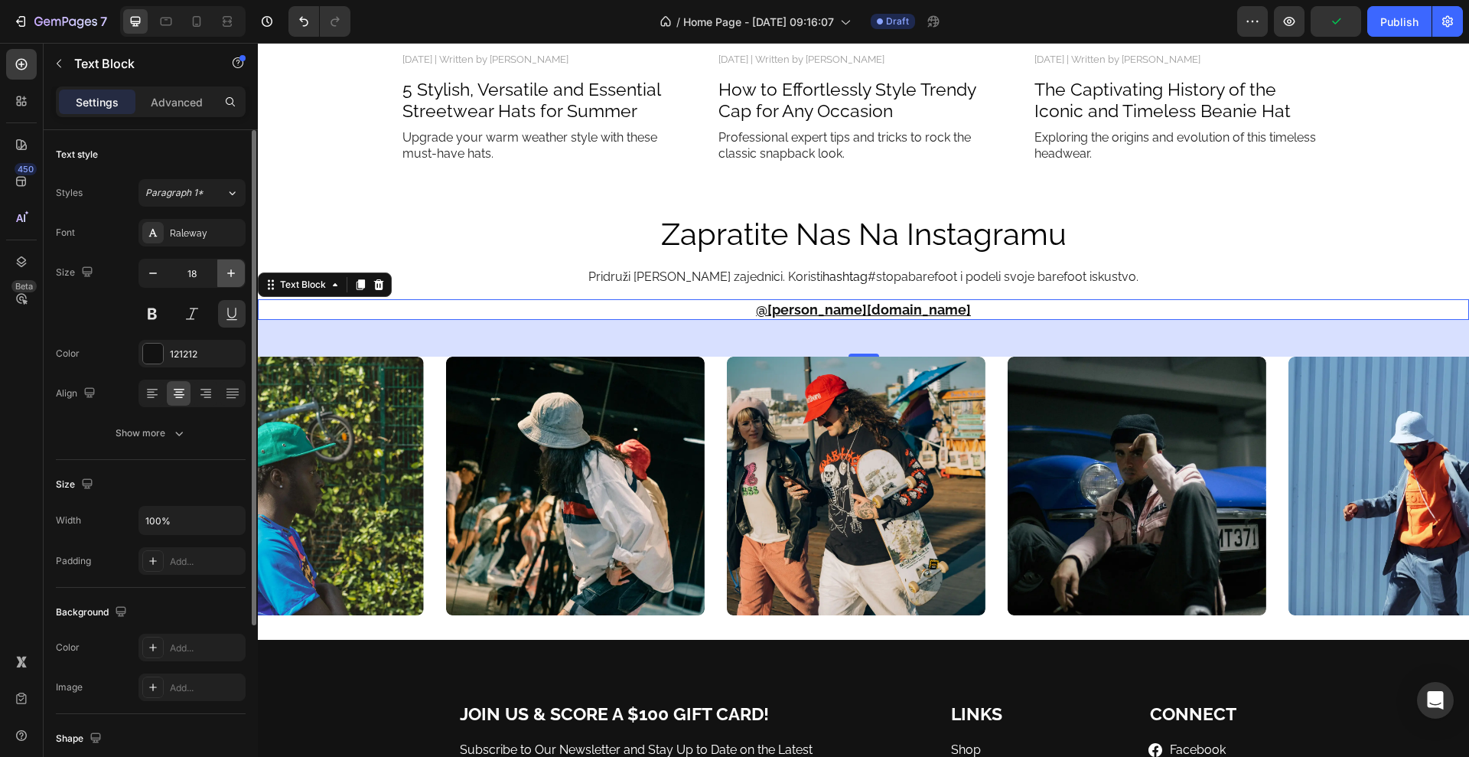
click at [233, 269] on icon "button" at bounding box center [230, 273] width 15 height 15
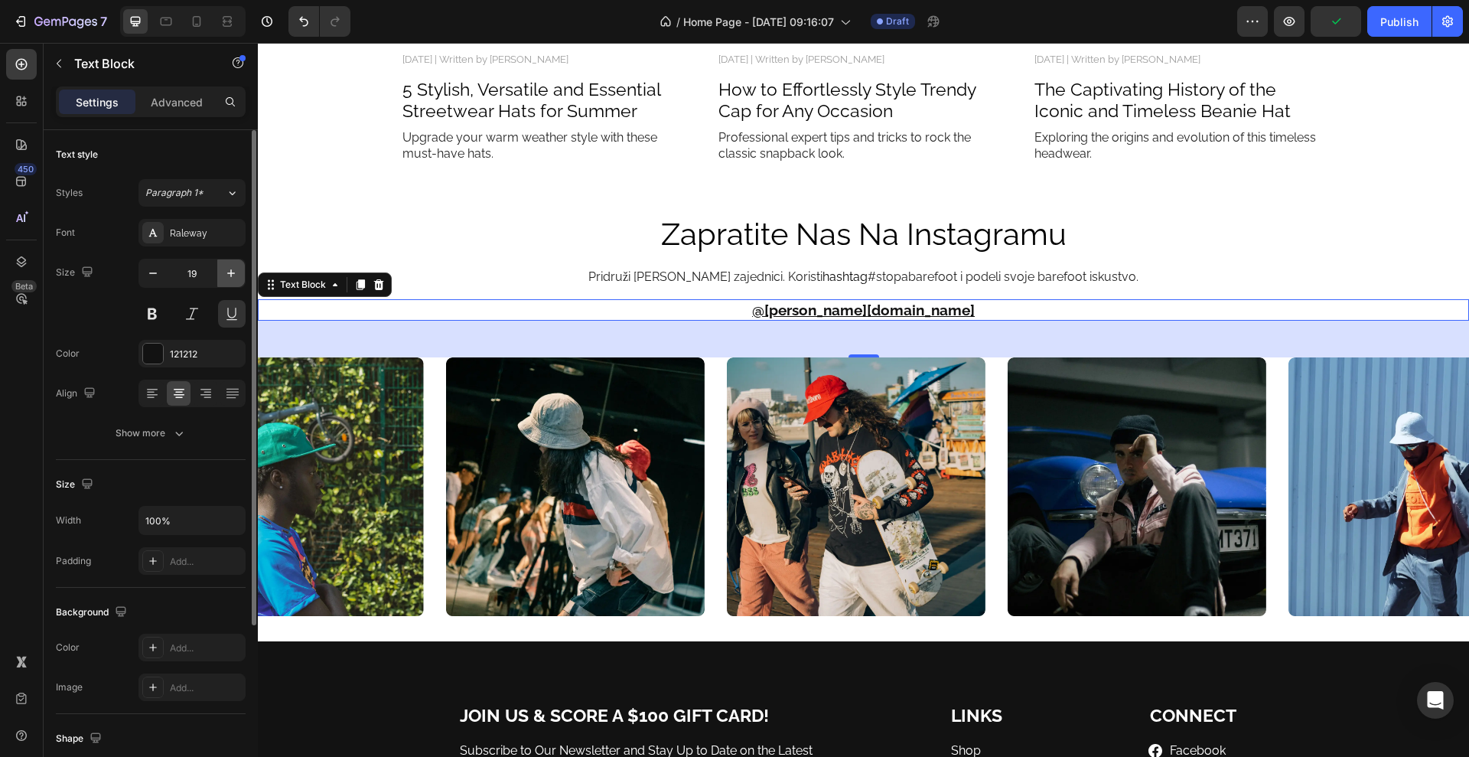
click at [233, 269] on icon "button" at bounding box center [230, 273] width 15 height 15
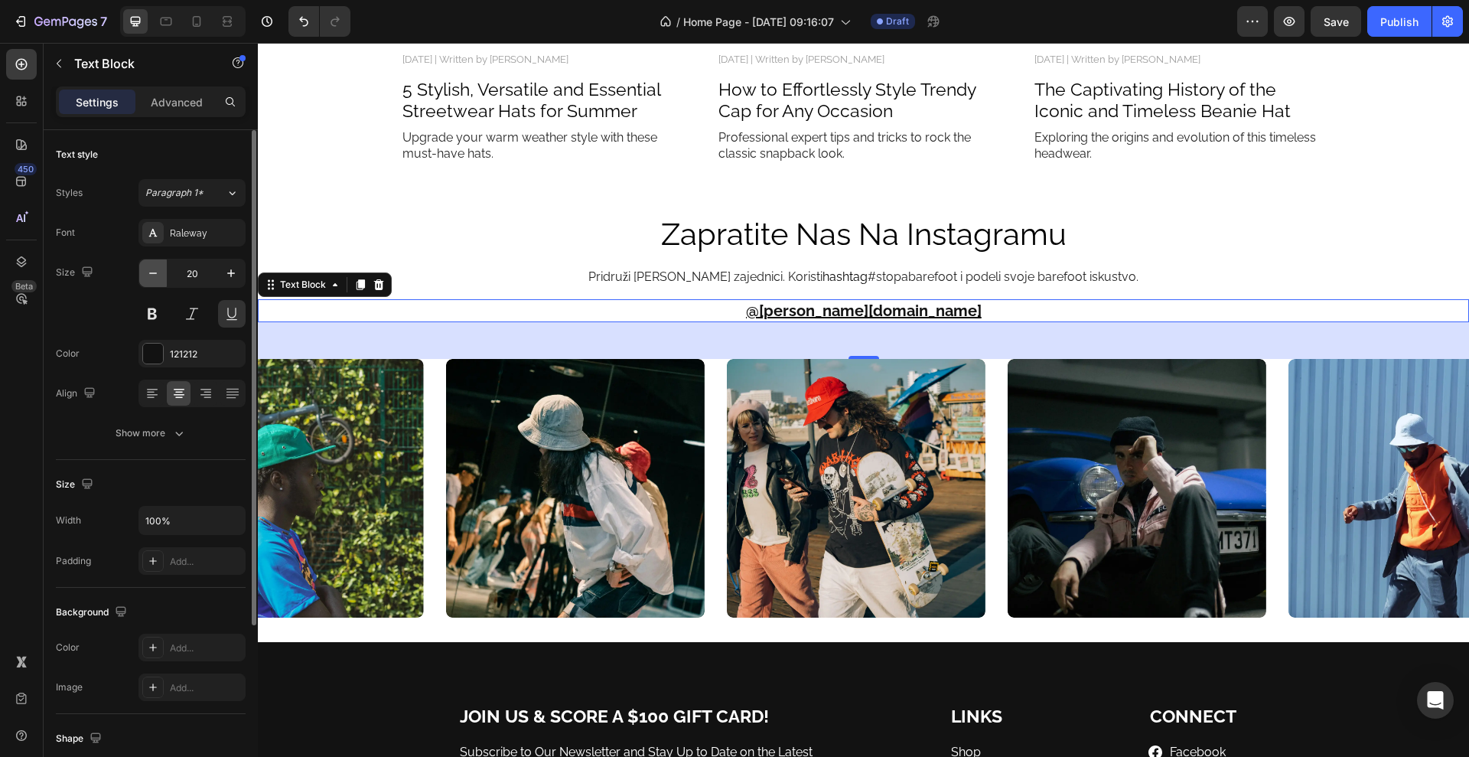
click at [148, 277] on icon "button" at bounding box center [152, 273] width 15 height 15
type input "18"
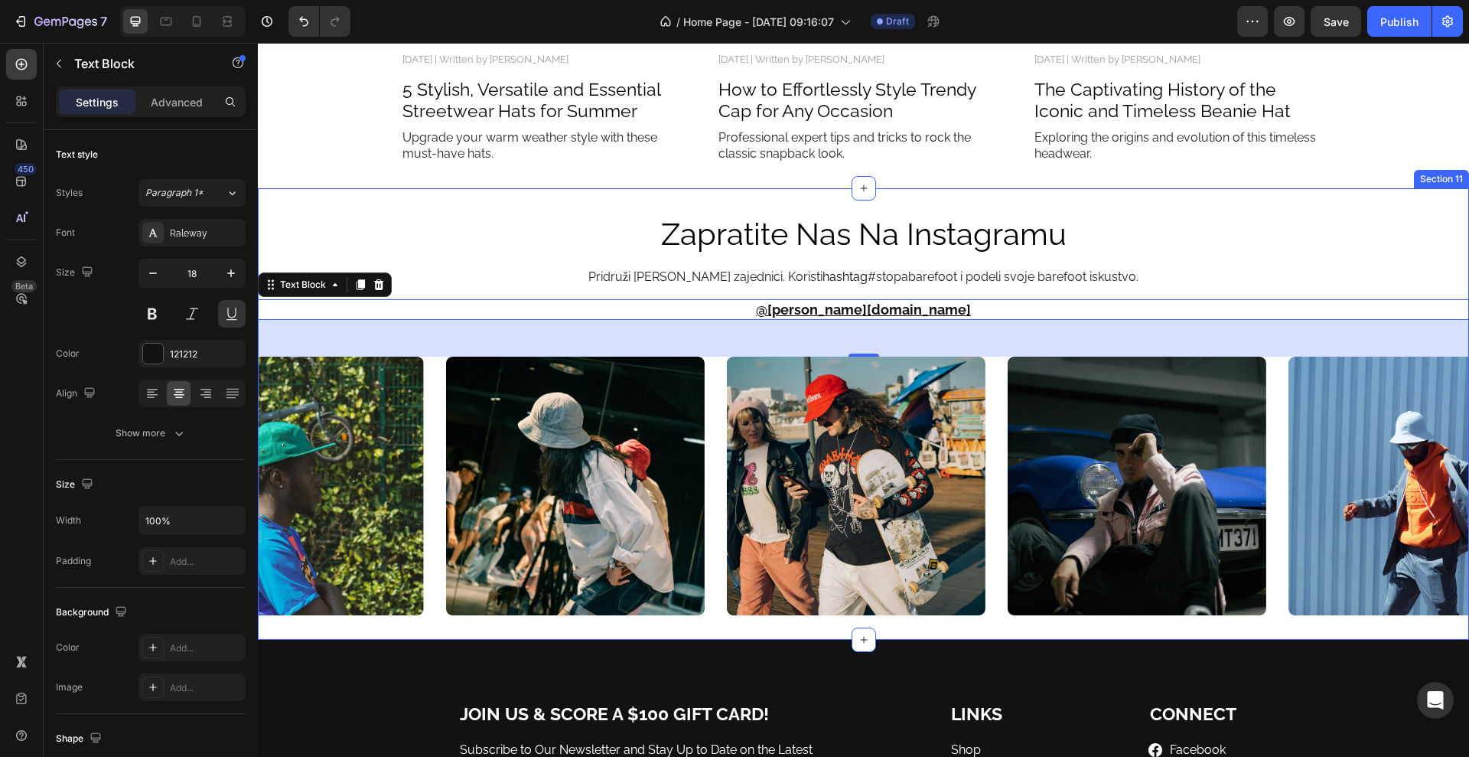
click at [810, 294] on div "zapratite nas na instagramu Heading Pridruži se Stopa zajednici. Koristi hashta…" at bounding box center [864, 414] width 1212 height 403
click at [814, 317] on p "@STOPA.RS" at bounding box center [863, 310] width 1208 height 18
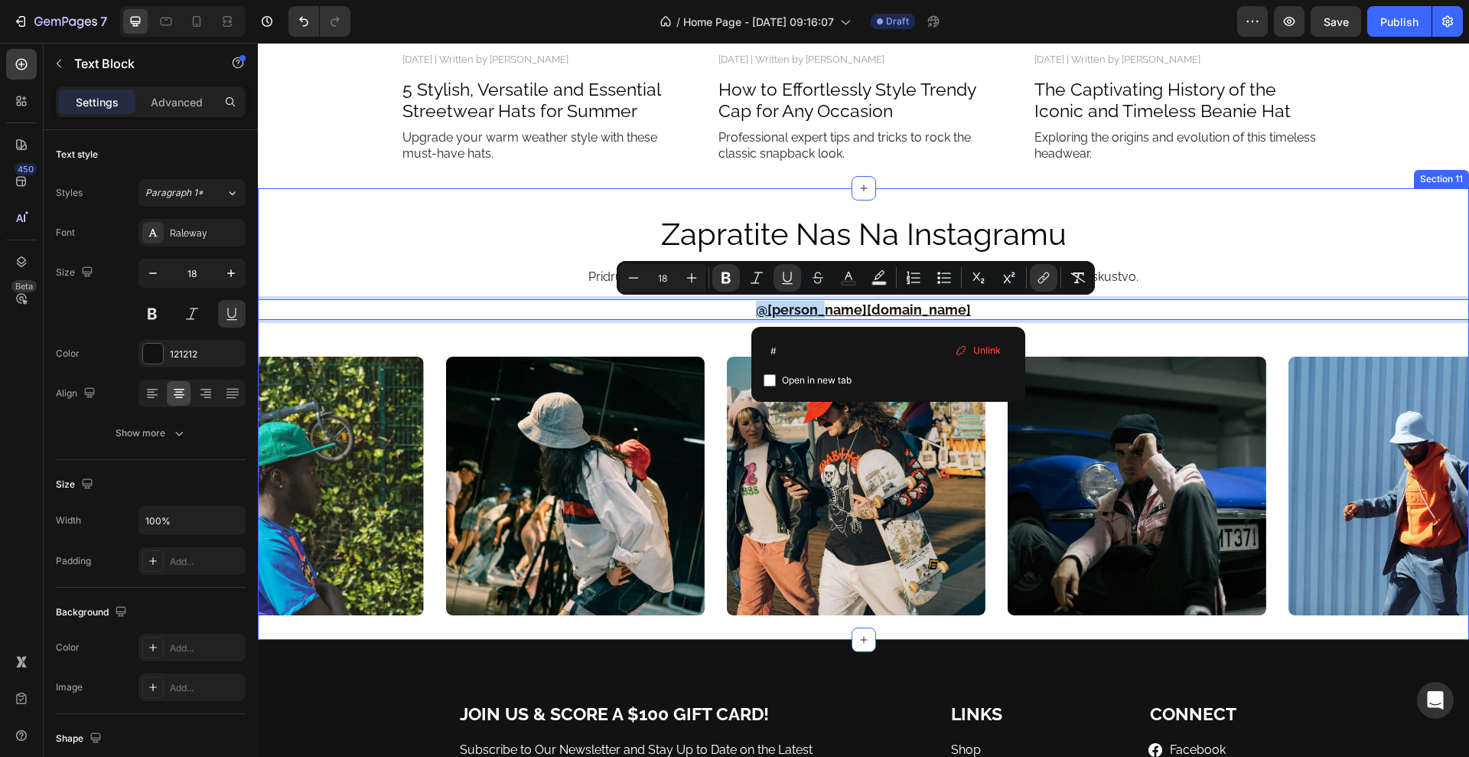
drag, startPoint x: 902, startPoint y: 305, endPoint x: 806, endPoint y: 321, distance: 97.8
click at [816, 346] on input "#" at bounding box center [889, 351] width 250 height 24
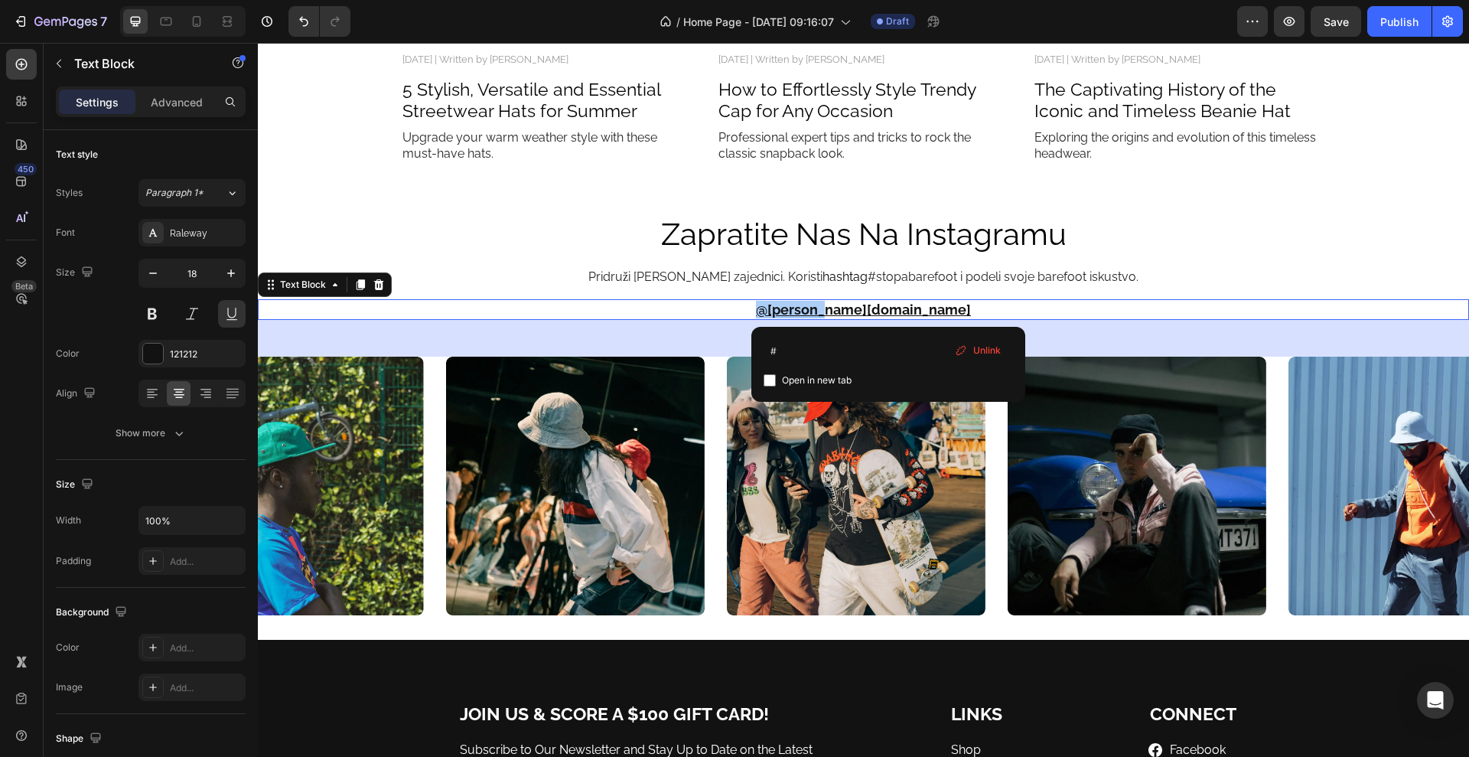
click at [815, 377] on span "Open in new tab" at bounding box center [817, 380] width 70 height 18
checkbox input "true"
click at [834, 354] on input "#" at bounding box center [889, 351] width 250 height 24
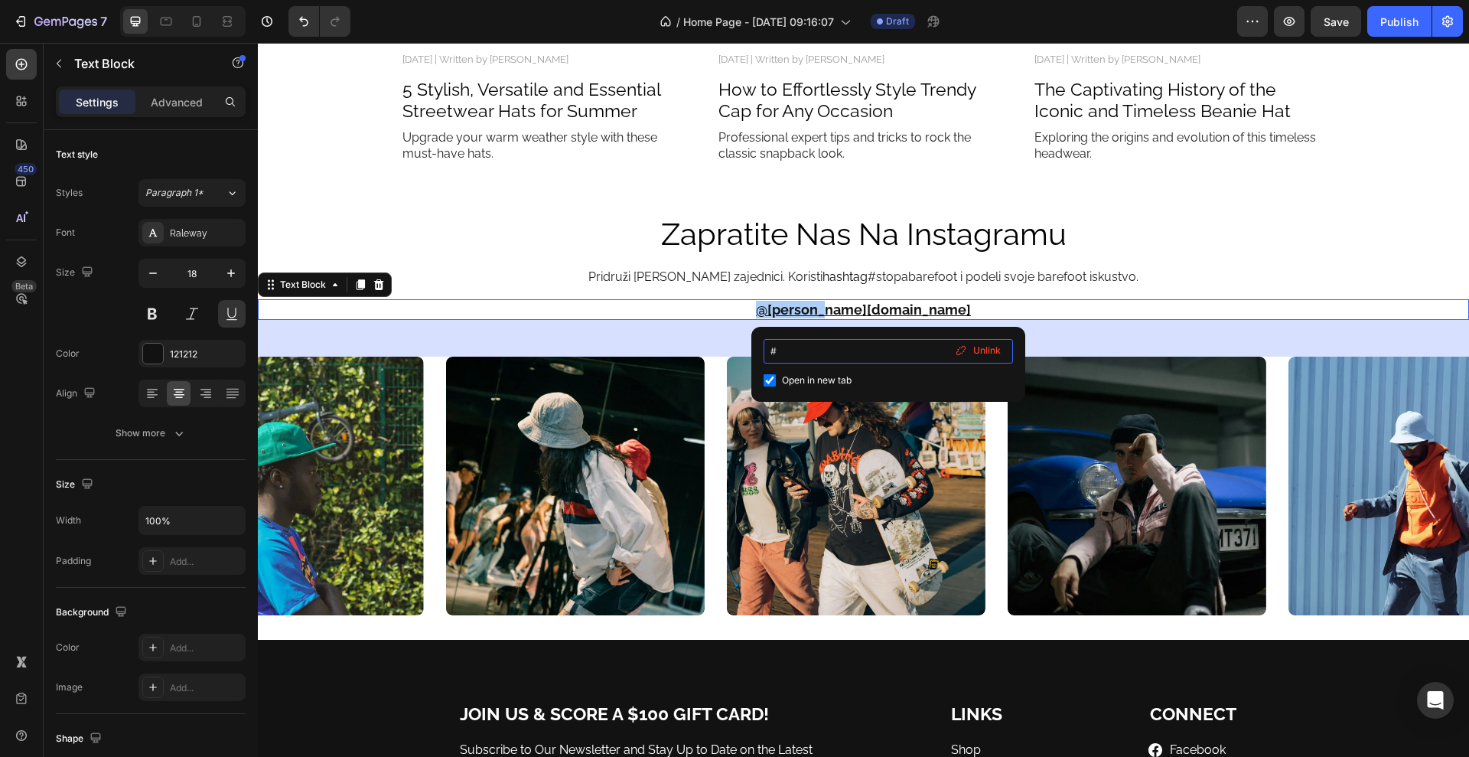
paste input "https://www.instagram.com/stopa.rs?igsh=NXNuM2gzNHNkNnF2"
type input "#https://www.instagram.com/stopa.rs?igsh=NXNuM2gzNHNkNnF2"
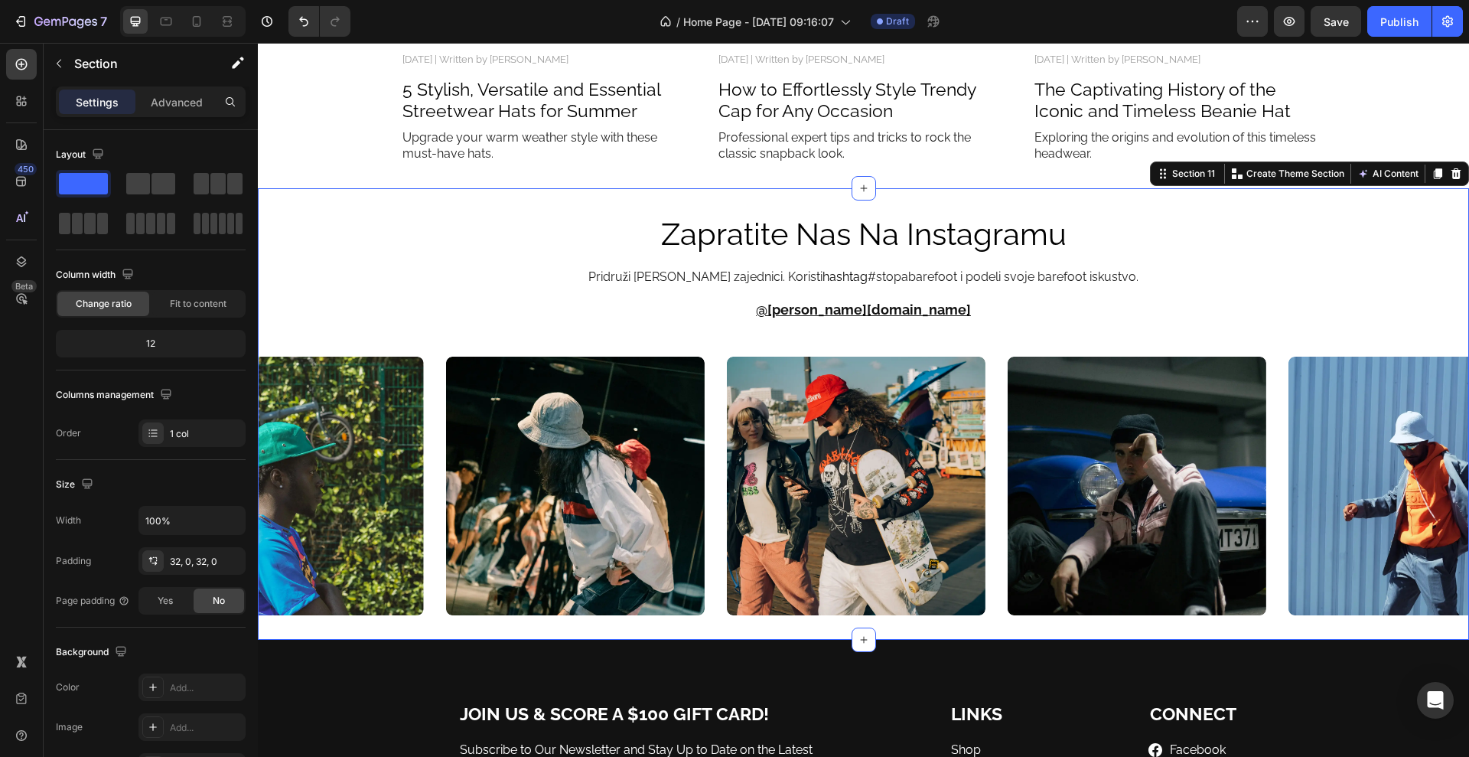
click at [1118, 290] on div "zapratite nas na instagramu Heading Pridruži se Stopa zajednici. Koristi hashta…" at bounding box center [864, 414] width 1212 height 403
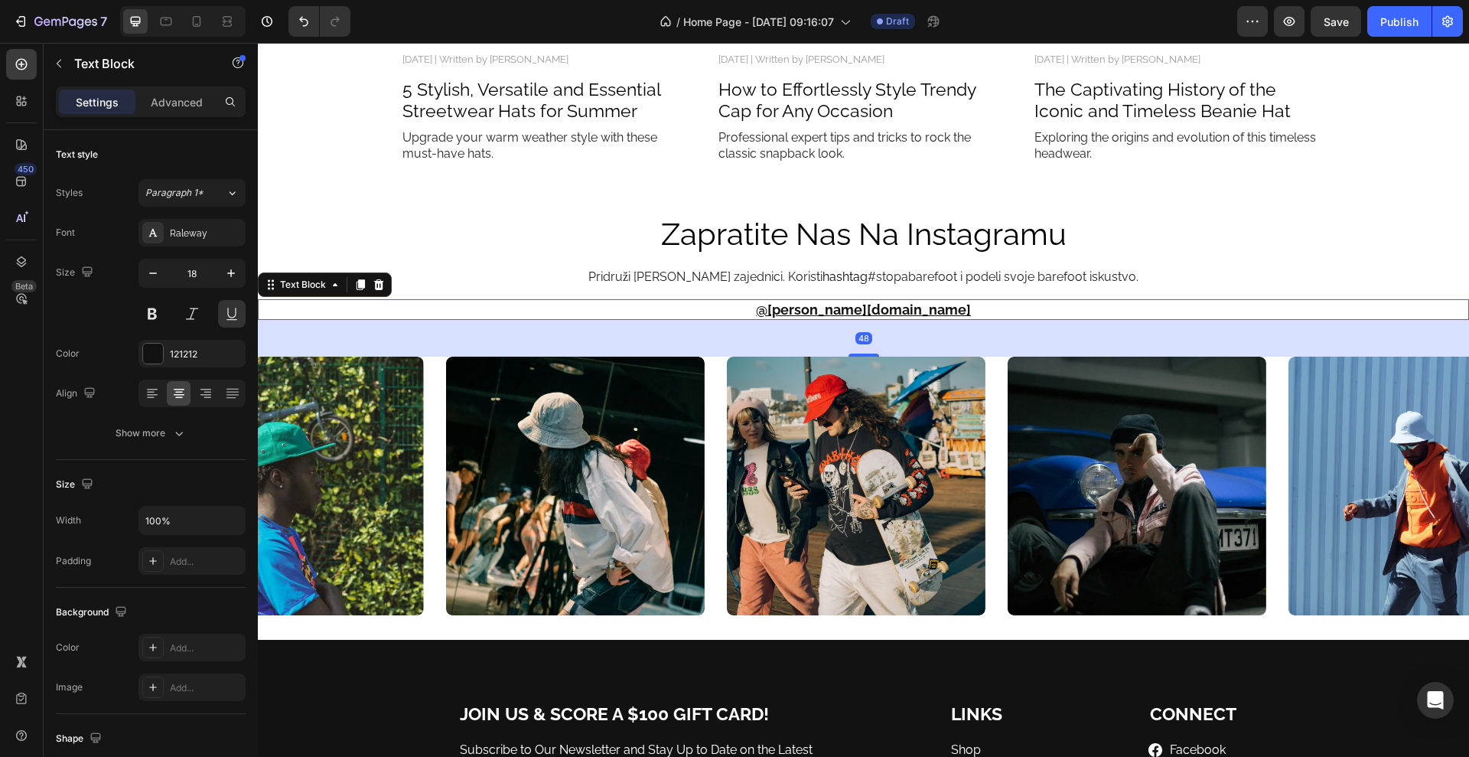
click at [854, 306] on u "@STOPA.RS" at bounding box center [863, 310] width 215 height 16
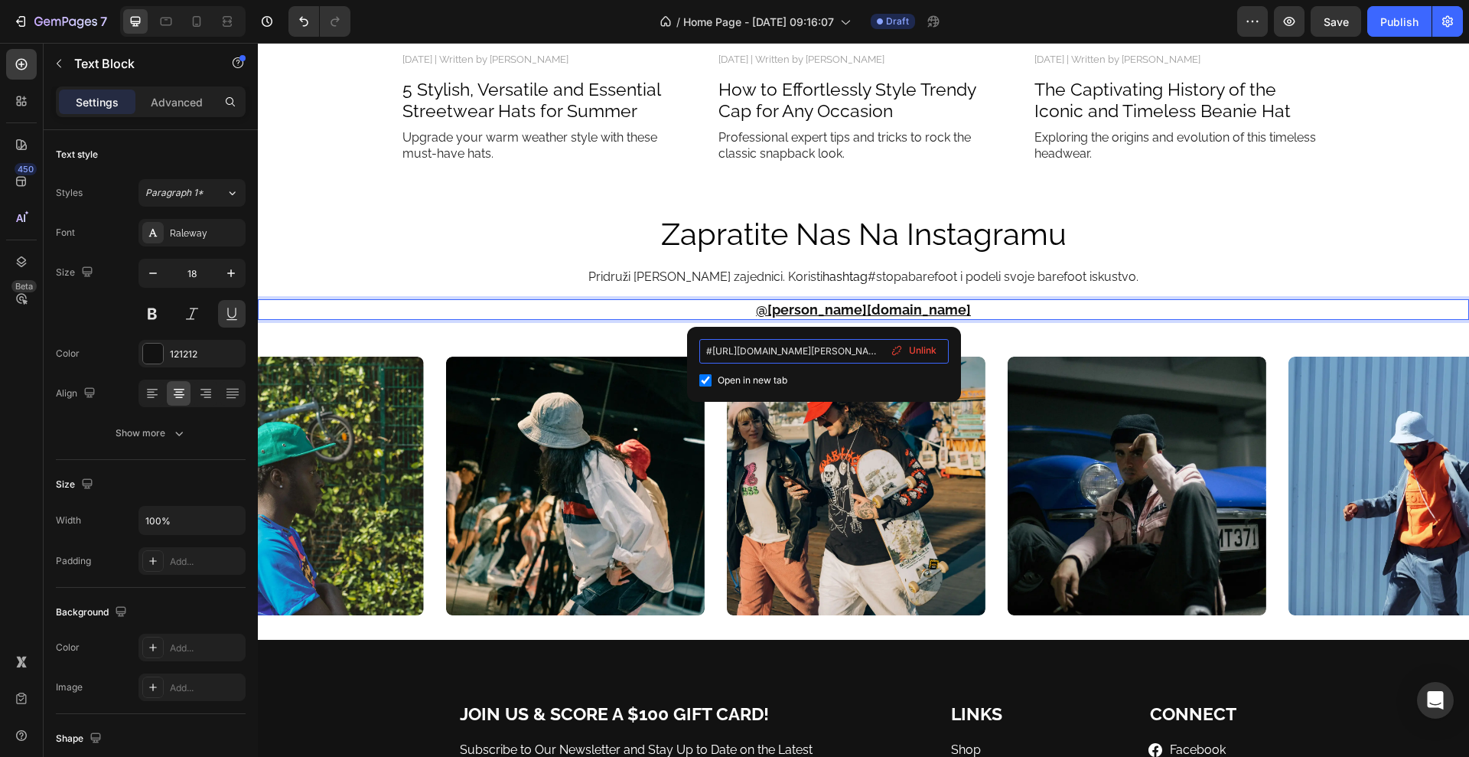
click at [711, 349] on input "#https://www.instagram.com/stopa.rs?igsh=NXNuM2gzNHNkNnF2" at bounding box center [825, 351] width 250 height 24
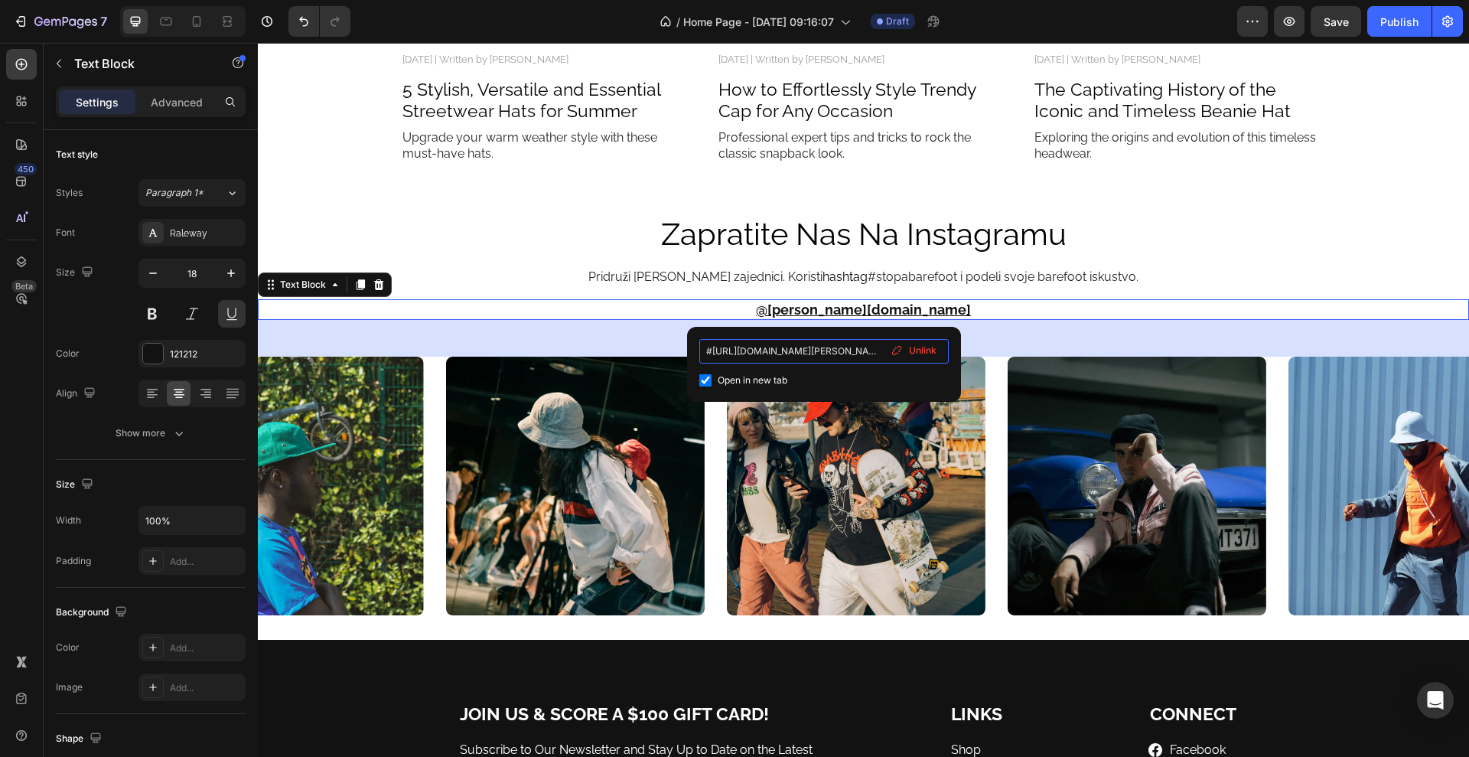
type input "https://www.instagram.com/stopa.rs?igsh=NXNuM2gzNHNkNnF2"
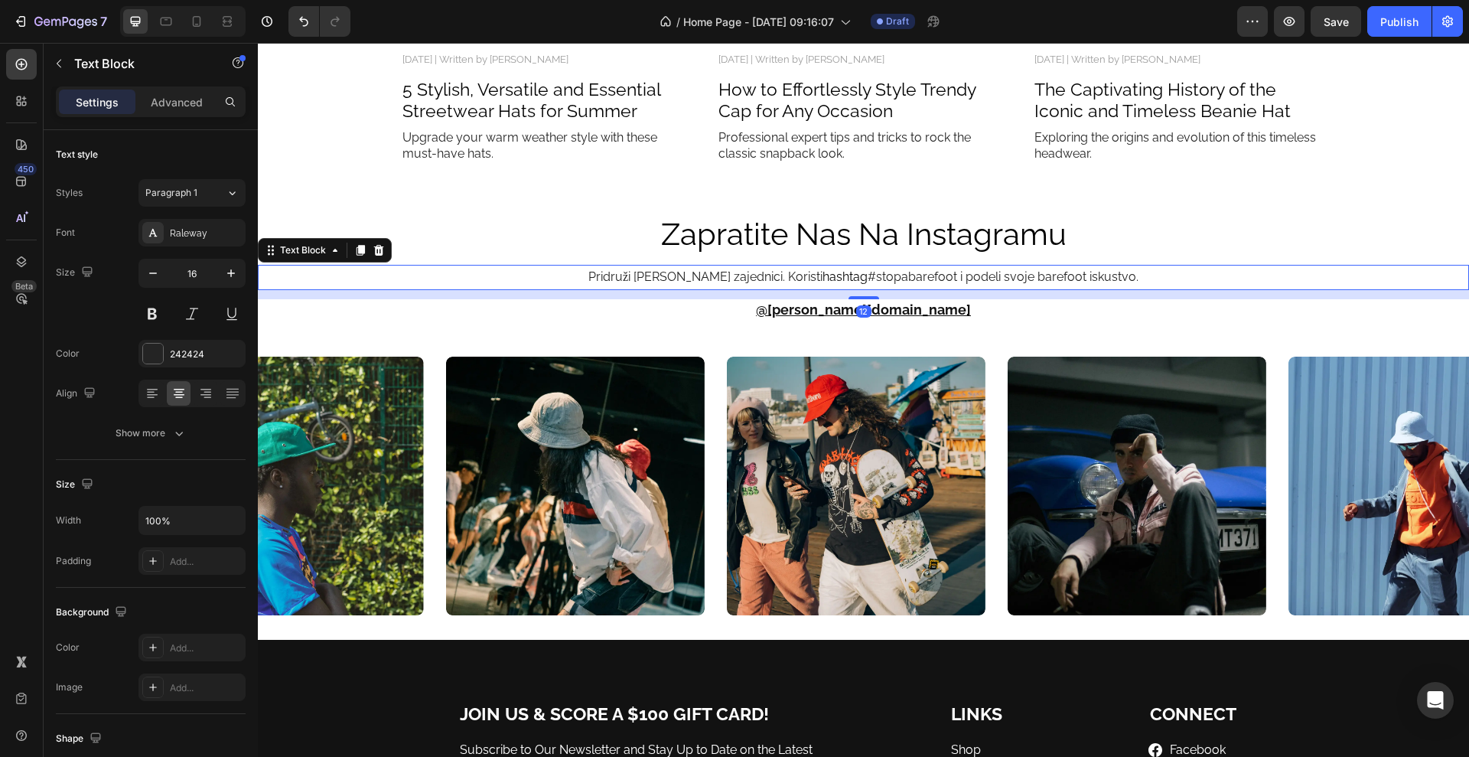
click at [1097, 269] on p "Pridruži se Stopa zajednici. Koristi hashtag #stopabarefoot i podeli svoje bare…" at bounding box center [863, 277] width 1208 height 22
click at [1003, 320] on div "zapratite nas na instagramu Heading Pridruži se Stopa zajednici. Koristi hashta…" at bounding box center [864, 414] width 1212 height 403
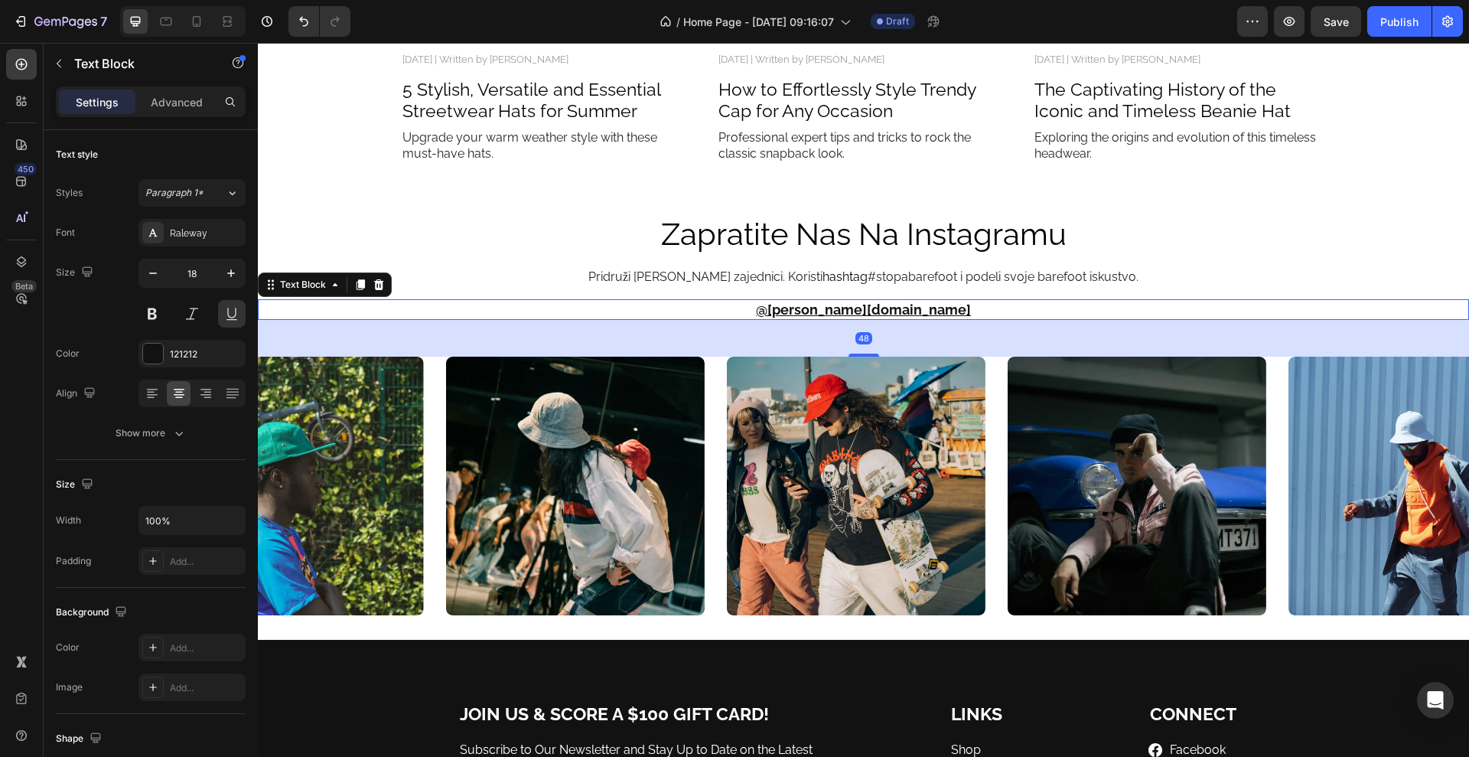
click at [999, 314] on p "@STOPA.RS" at bounding box center [863, 310] width 1208 height 18
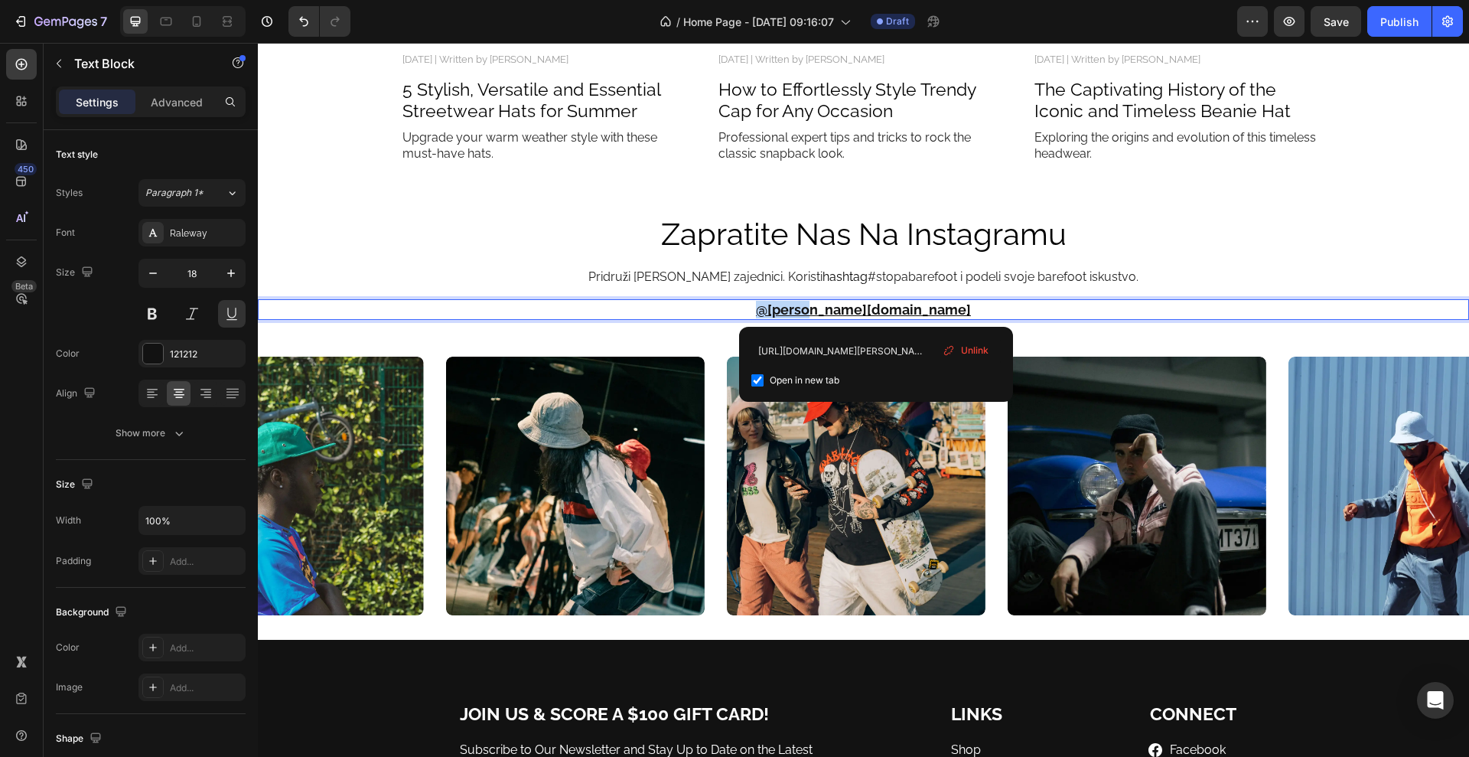
click at [876, 306] on u "@STOPA.RS" at bounding box center [863, 310] width 215 height 16
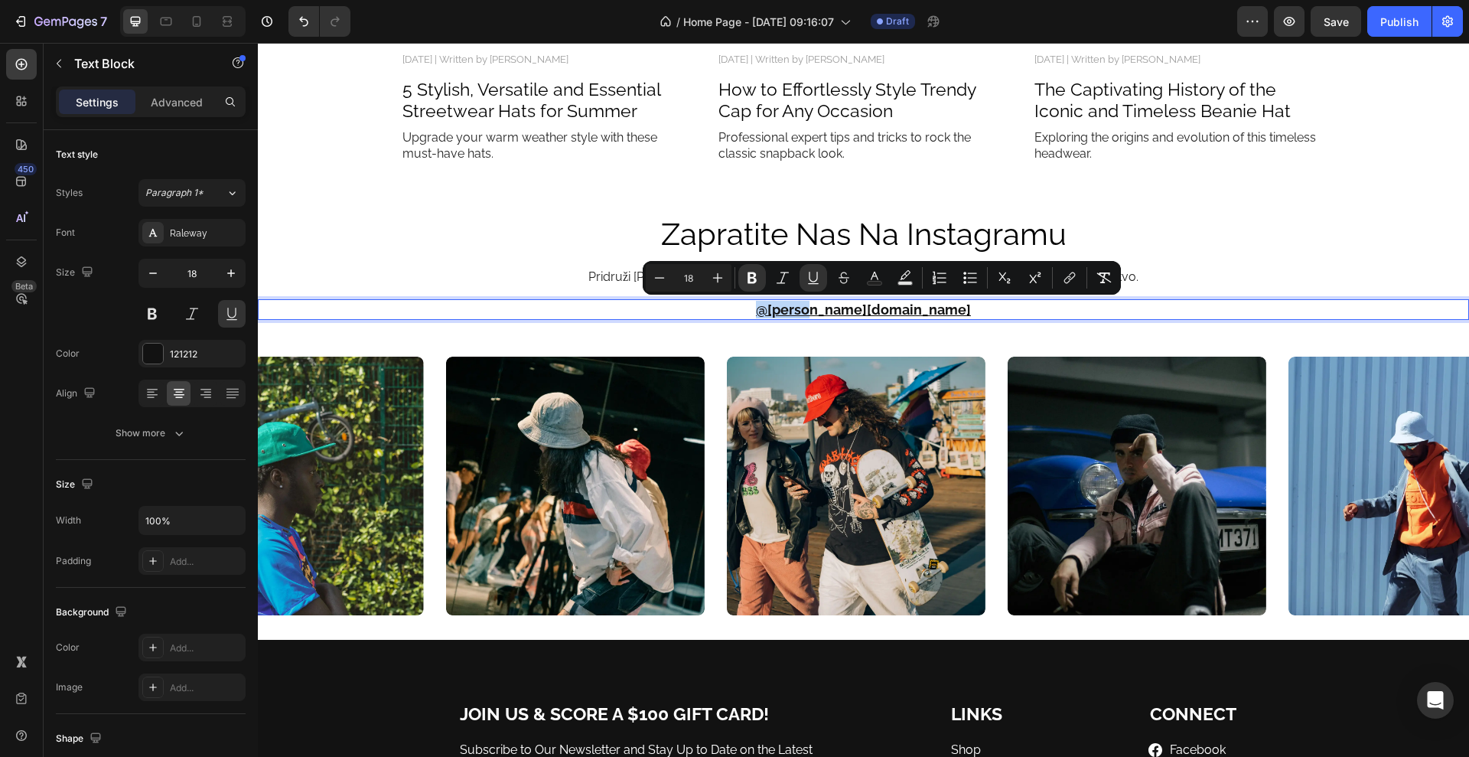
click at [877, 306] on u "@STOPA.RS" at bounding box center [863, 310] width 215 height 16
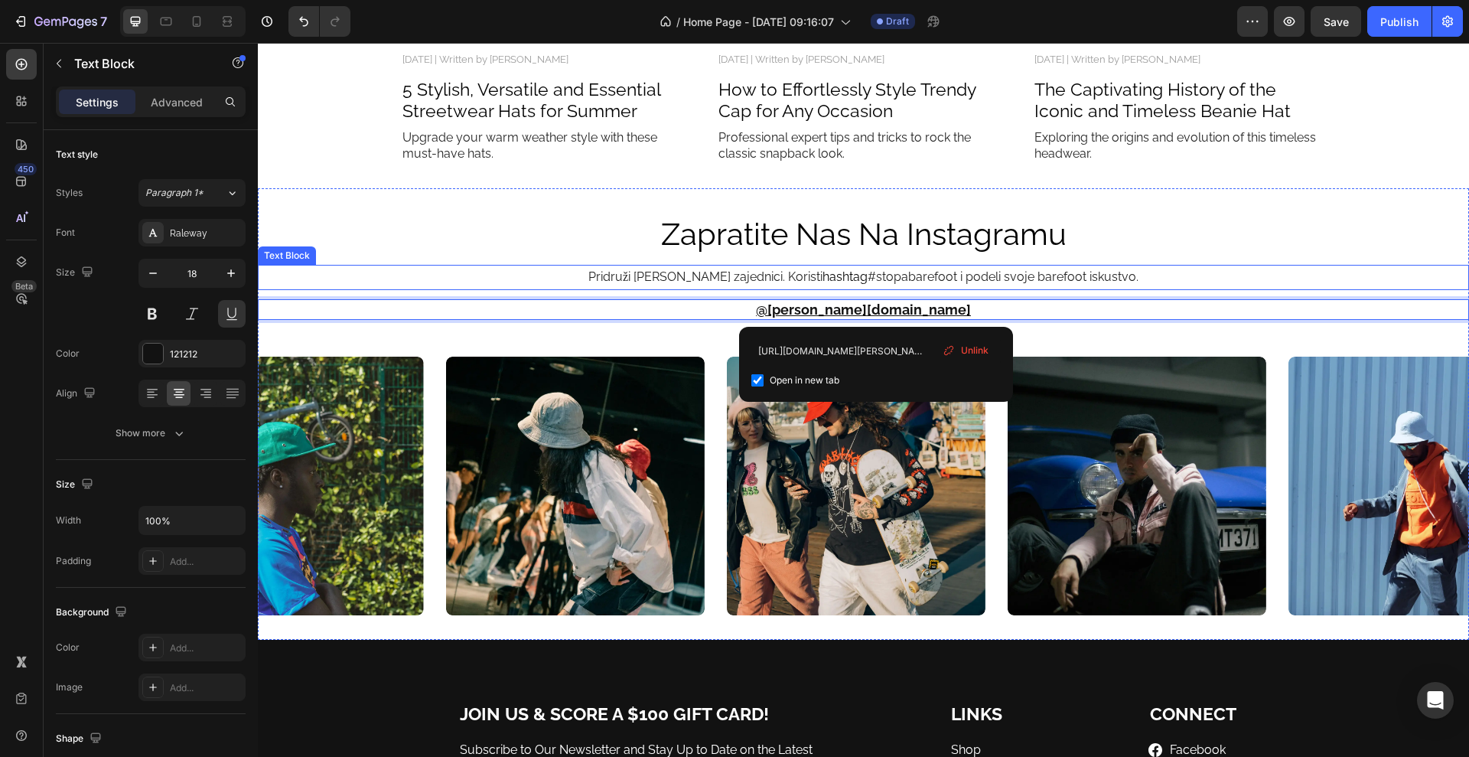
click at [1192, 283] on p "Pridruži se Stopa zajednici. Koristi hashtag #stopabarefoot i podeli svoje bare…" at bounding box center [863, 277] width 1208 height 22
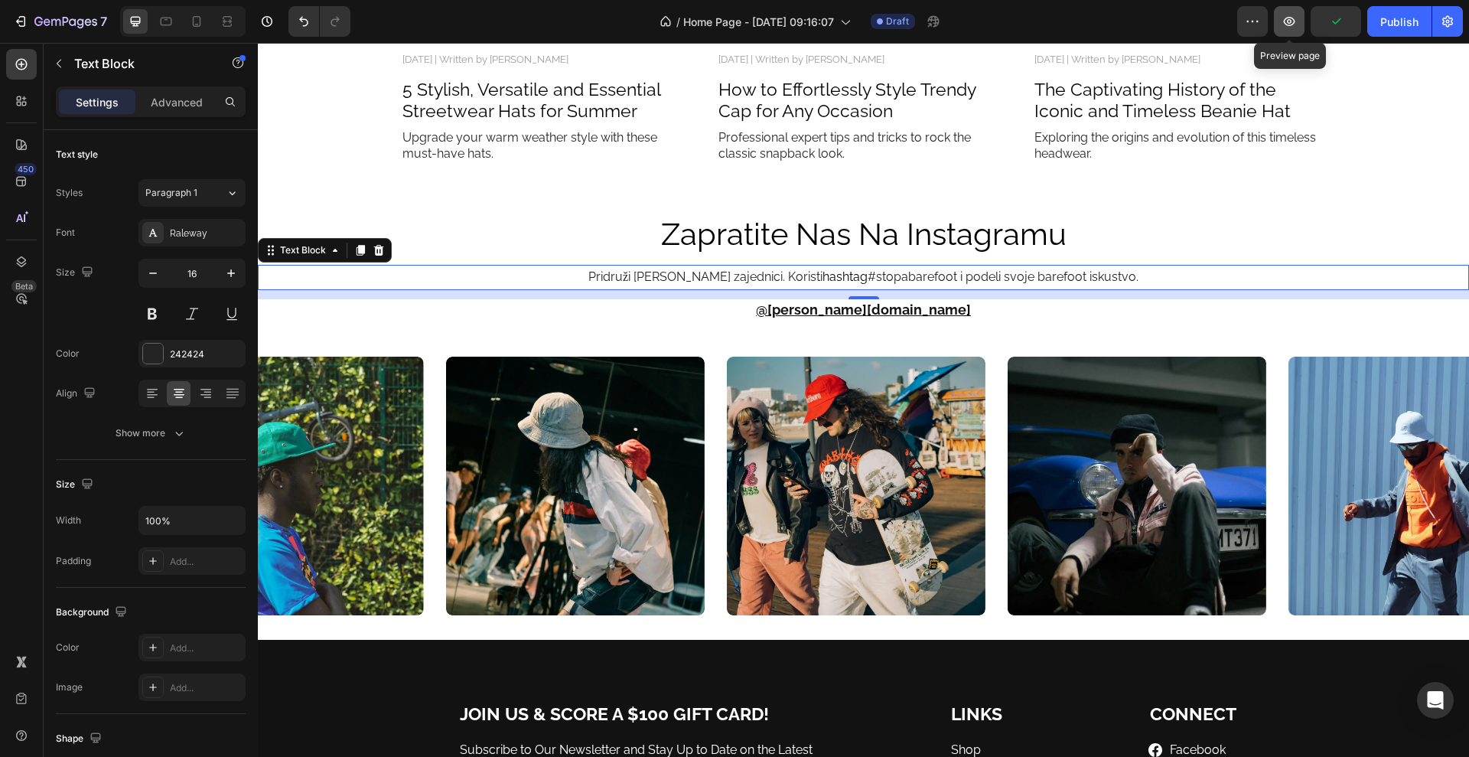
click at [1297, 15] on icon "button" at bounding box center [1289, 21] width 15 height 15
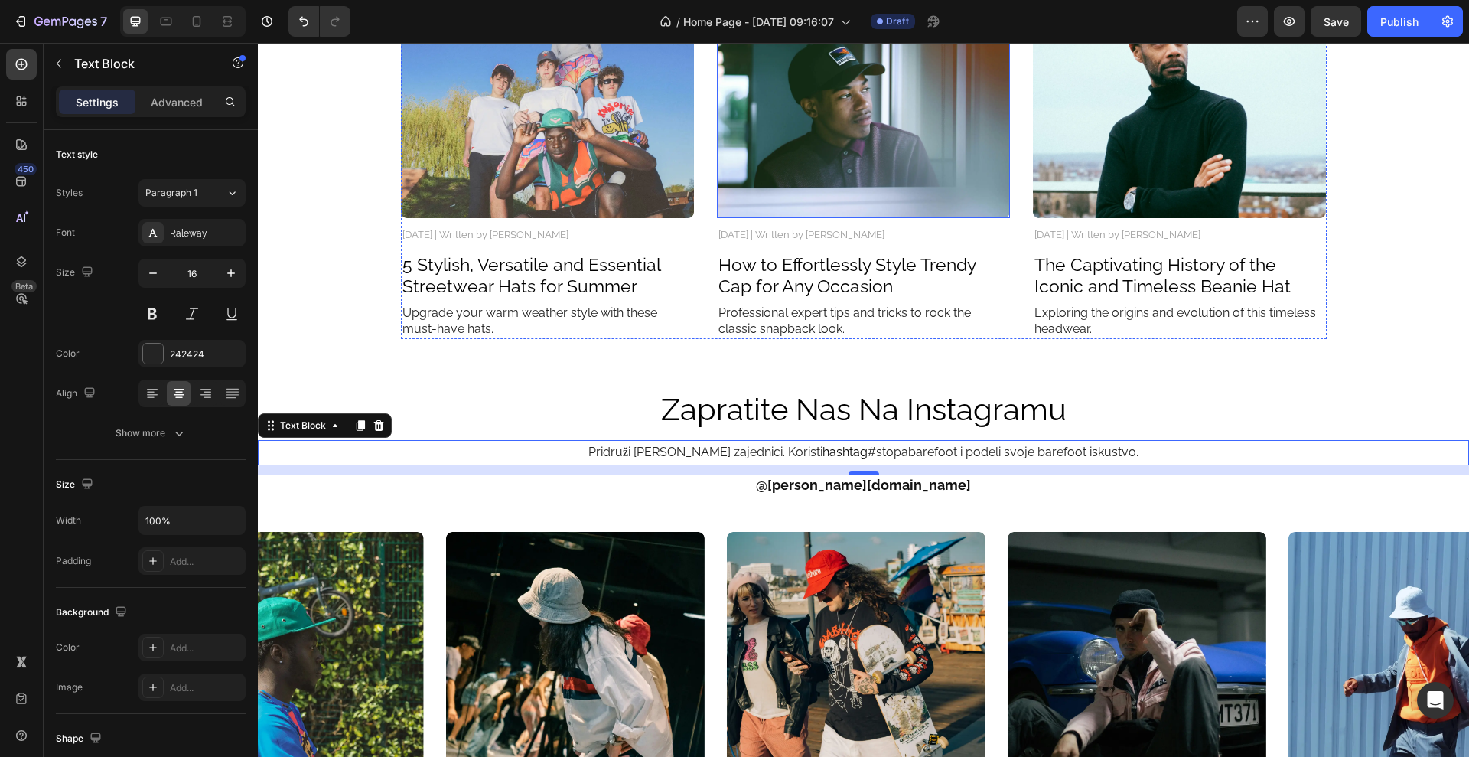
scroll to position [4379, 0]
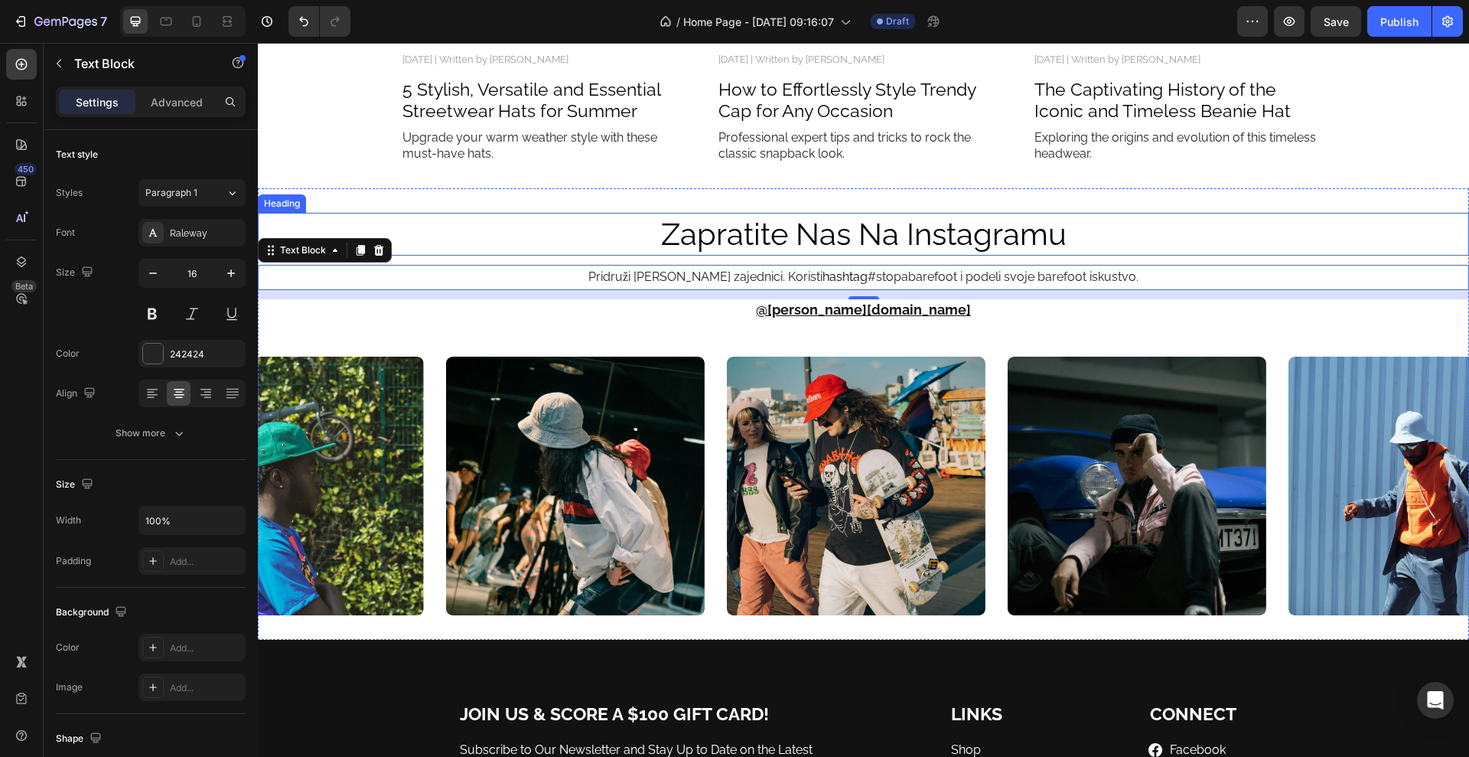
click at [763, 233] on p "zapratite nas na instagramu" at bounding box center [863, 234] width 915 height 40
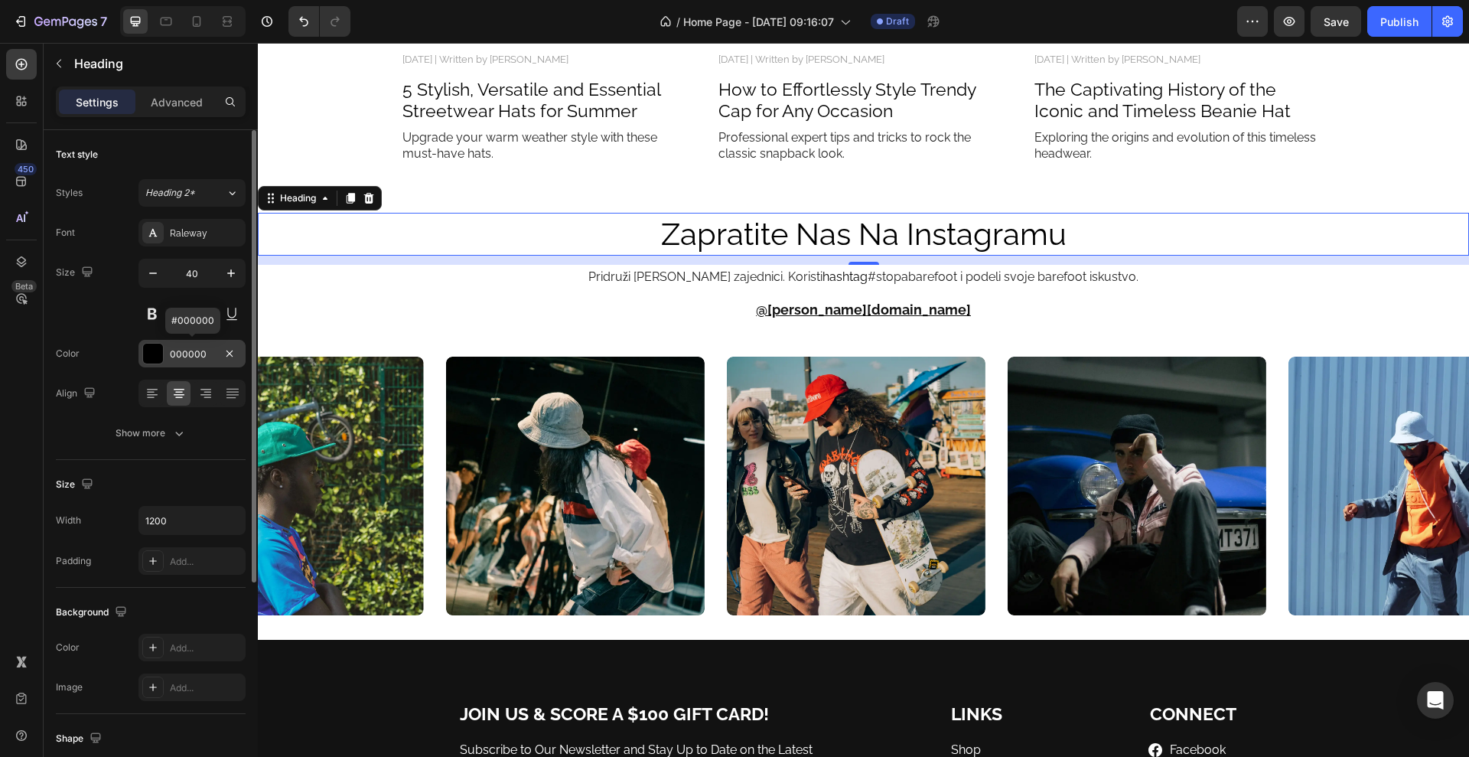
click at [154, 351] on div at bounding box center [153, 354] width 20 height 20
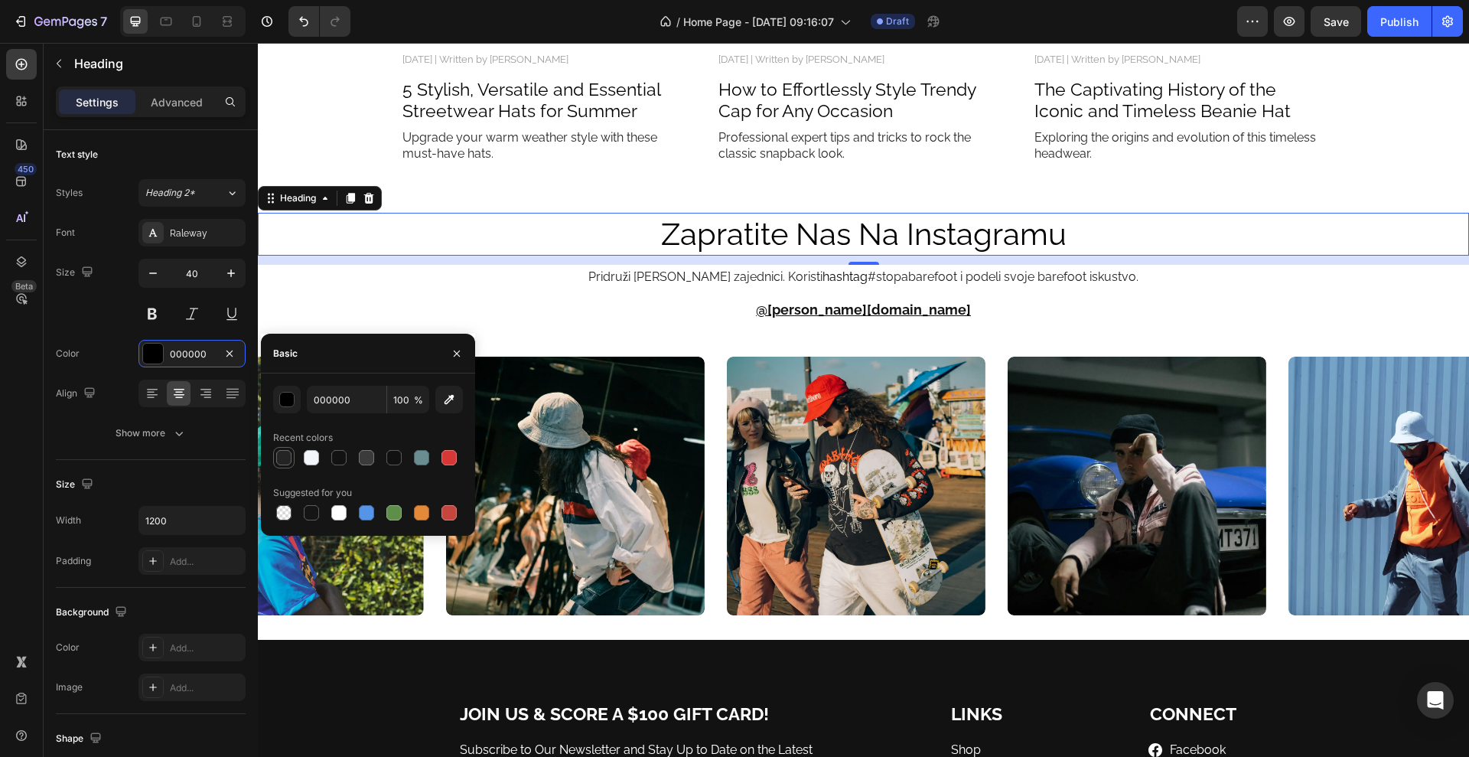
click at [287, 461] on div at bounding box center [283, 457] width 15 height 15
type input "242424"
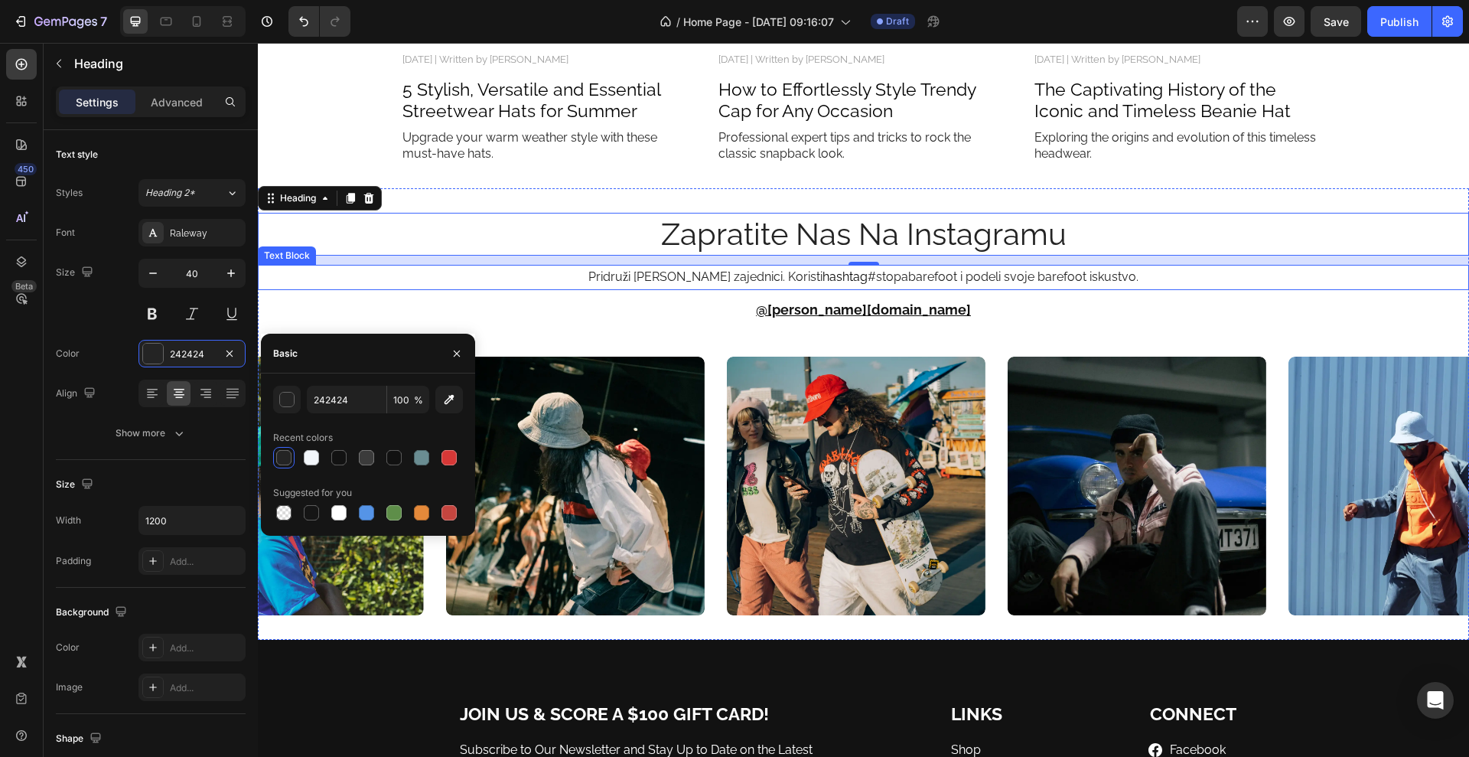
click at [630, 266] on p "Pridruži se Stopa zajednici. Koristi hashtag #stopabarefoot i podeli svoje bare…" at bounding box center [863, 277] width 1208 height 22
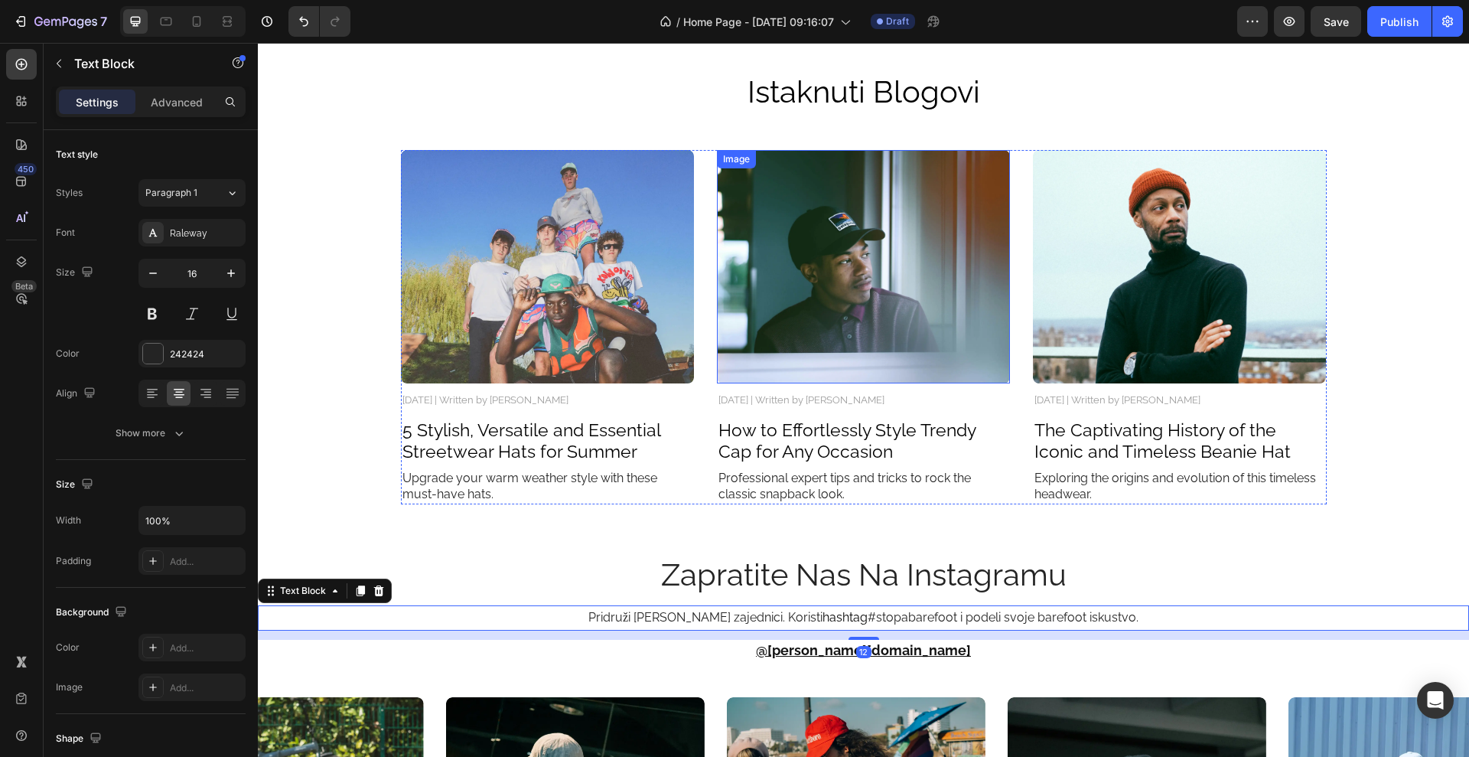
scroll to position [3901, 0]
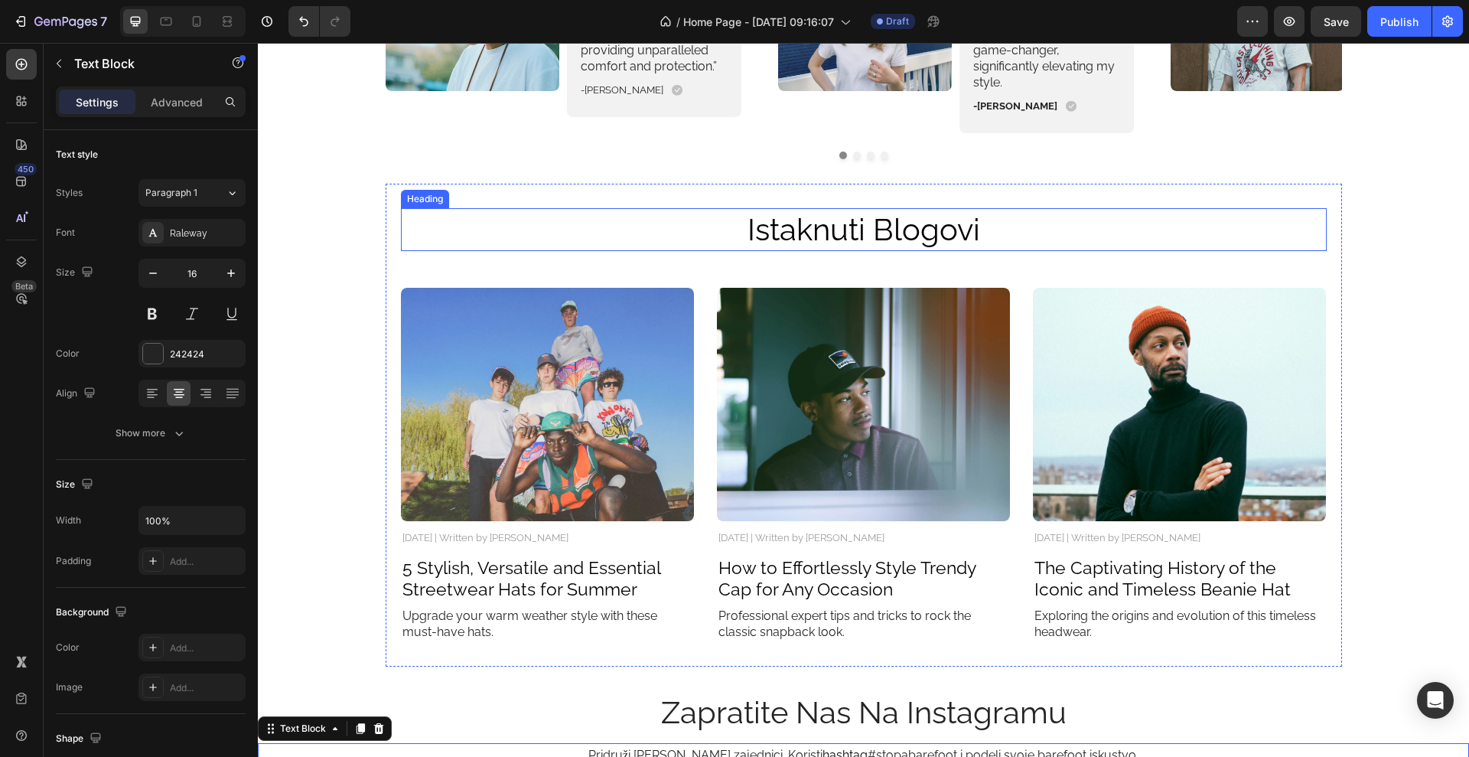
click at [768, 221] on p "Istaknuti Blogovi" at bounding box center [863, 230] width 915 height 40
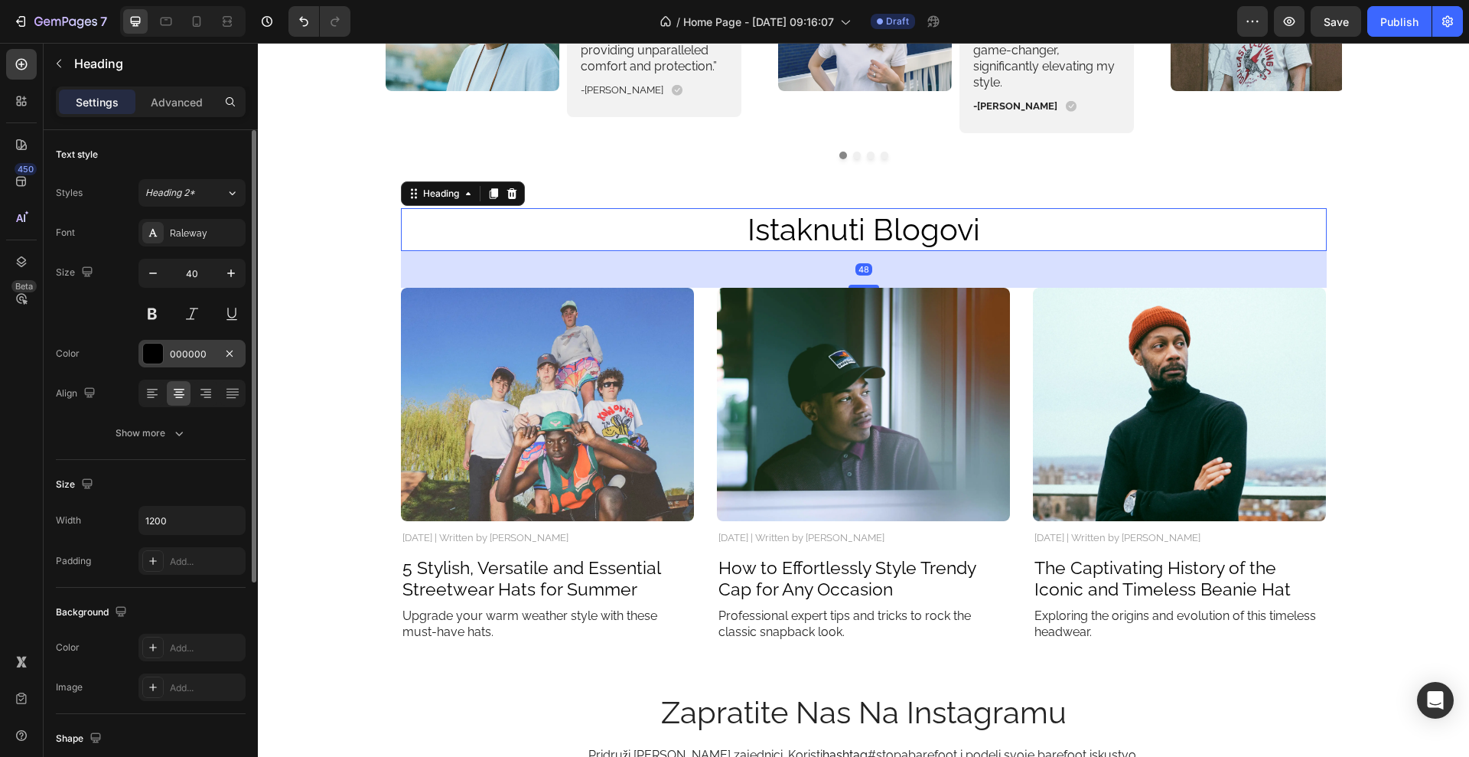
click at [159, 354] on div at bounding box center [153, 354] width 20 height 20
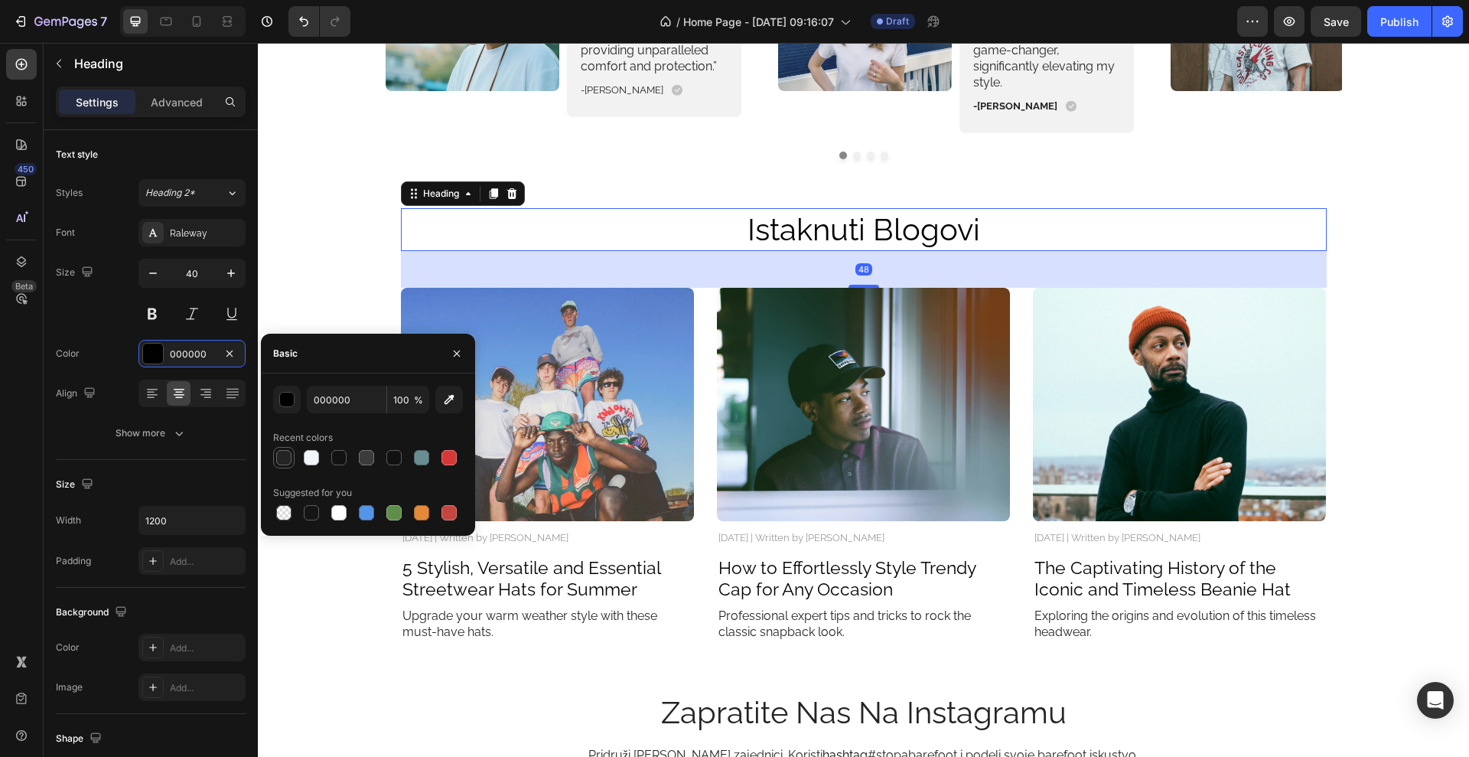
click at [284, 458] on div at bounding box center [283, 457] width 15 height 15
type input "242424"
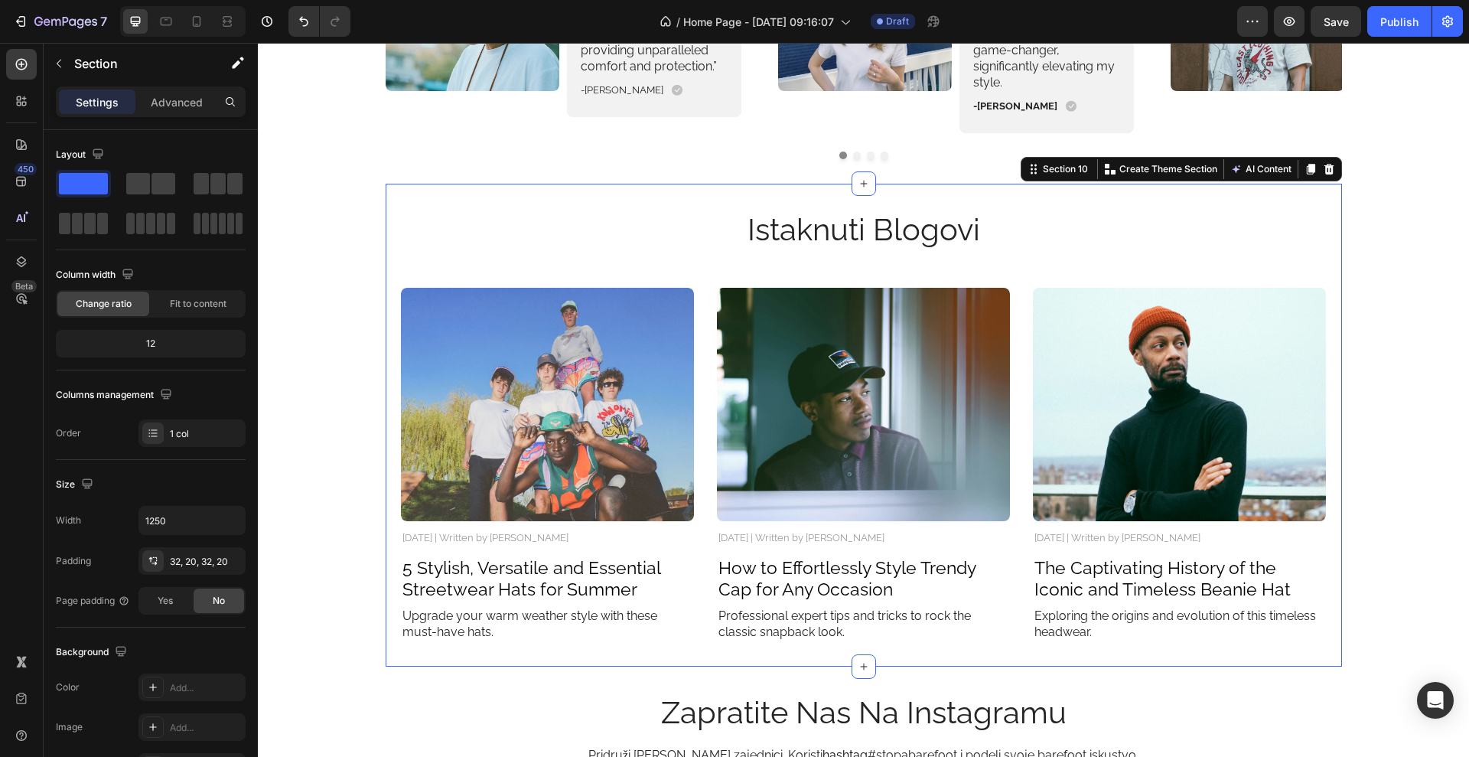
click at [713, 194] on div "Istaknuti Blogovi Heading Image November 3, 2024 | Written by Stella Hendriks T…" at bounding box center [864, 425] width 957 height 483
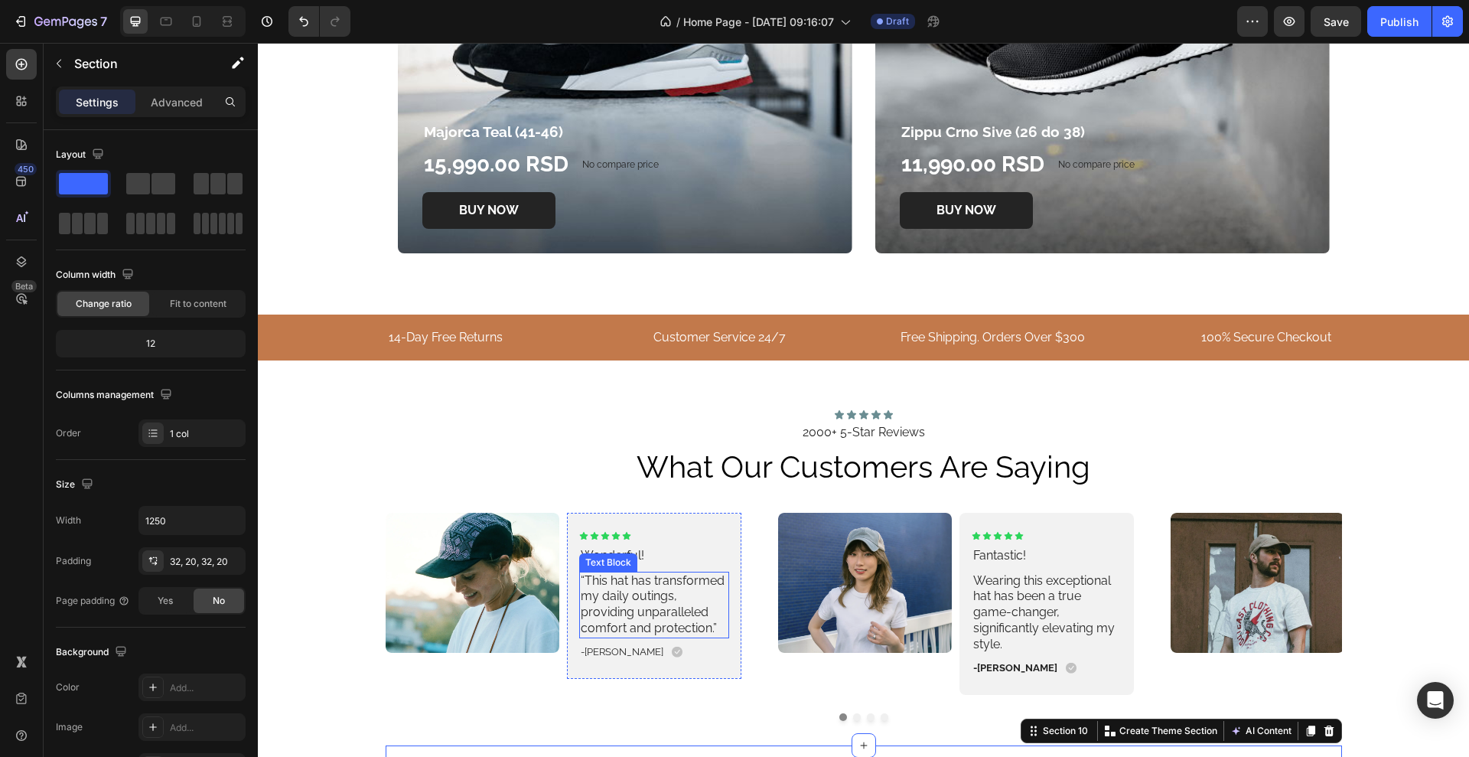
scroll to position [3327, 0]
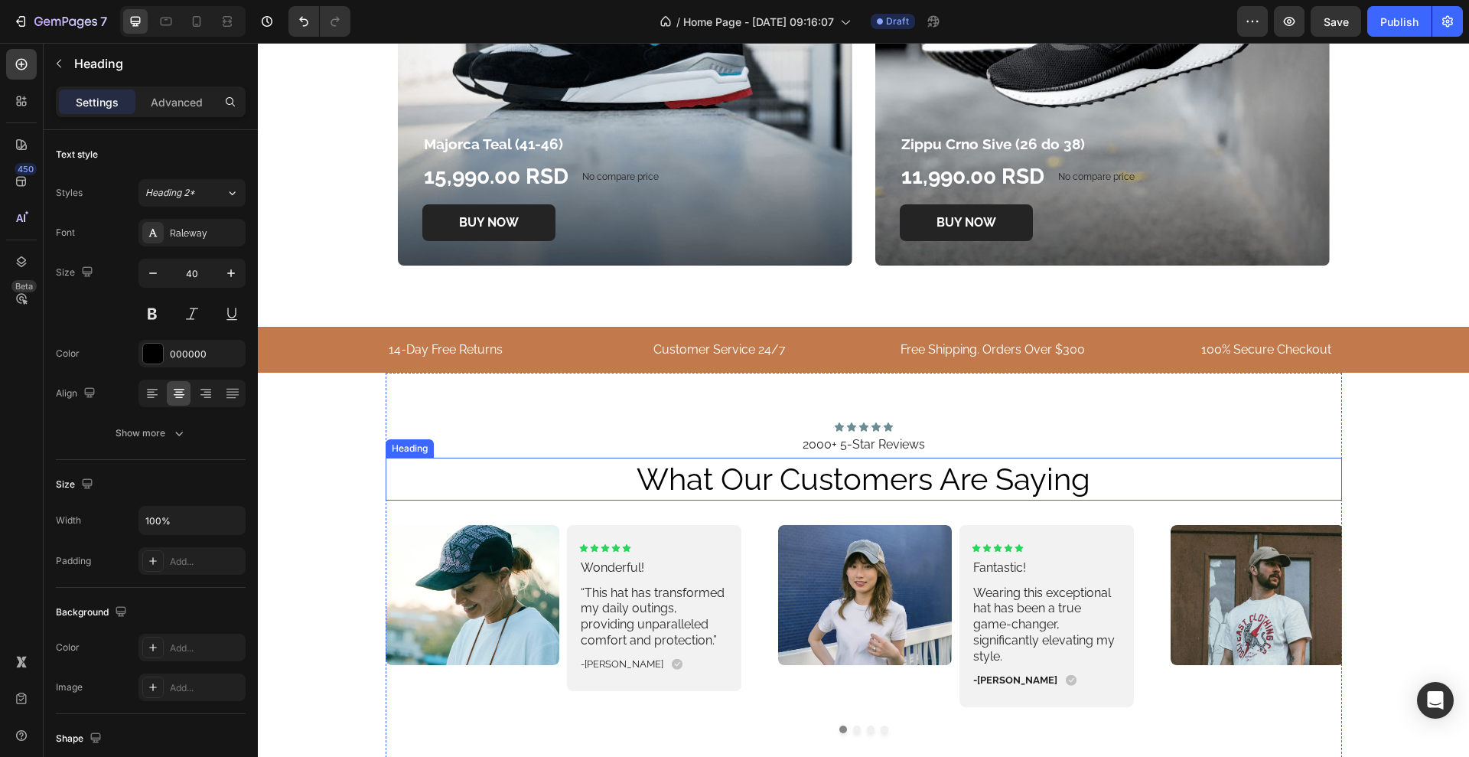
click at [764, 481] on h2 "what our customers are saying" at bounding box center [864, 479] width 957 height 43
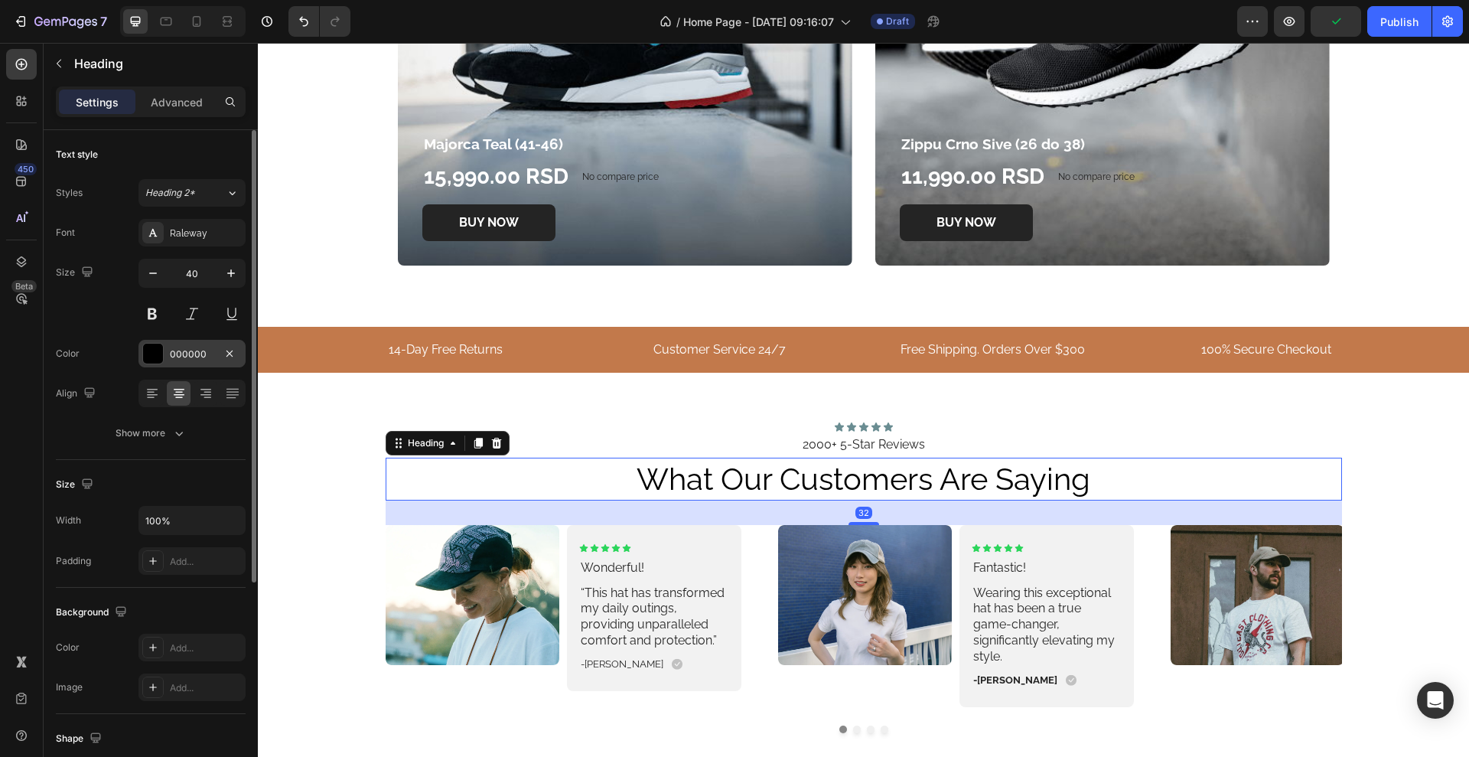
click at [160, 350] on div at bounding box center [153, 354] width 20 height 20
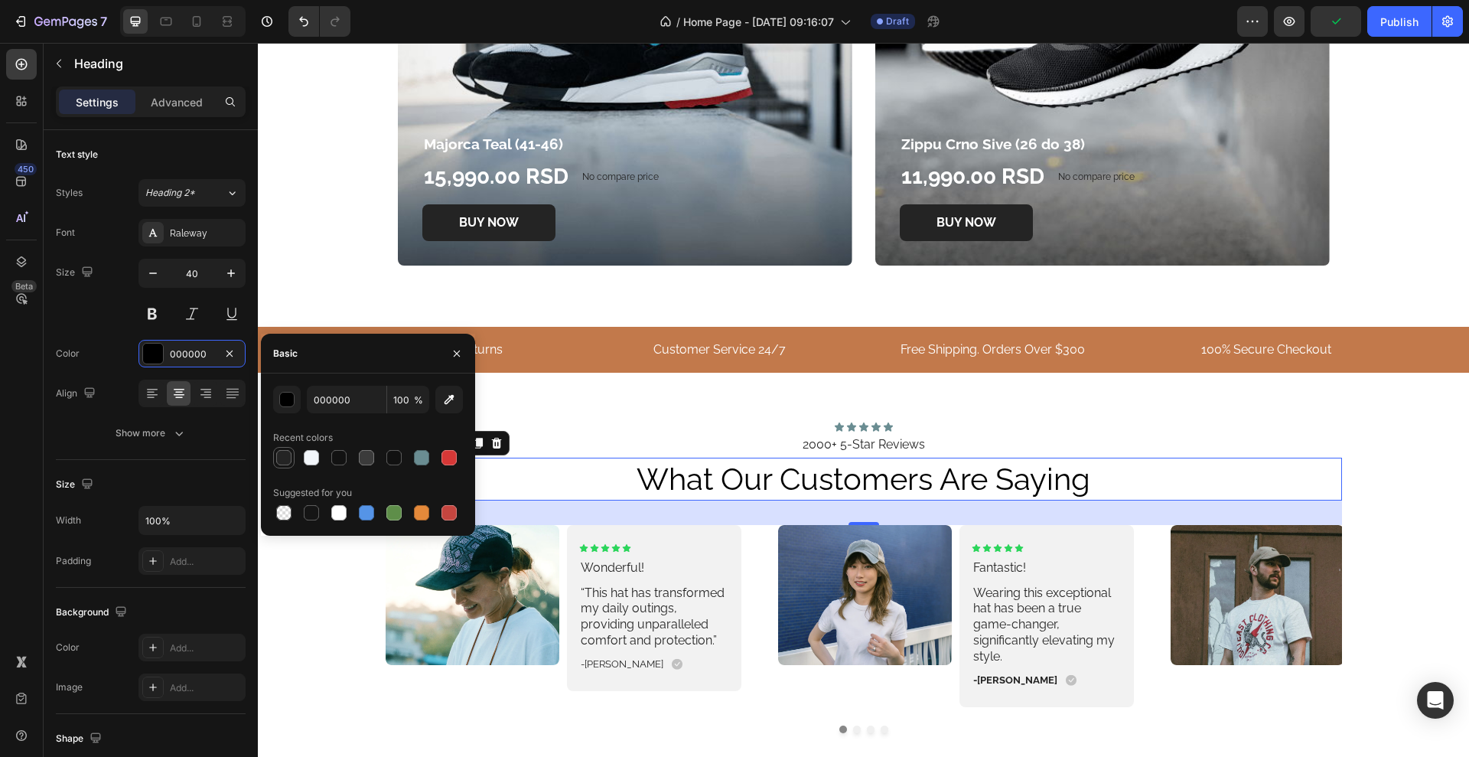
click at [285, 463] on div at bounding box center [283, 457] width 15 height 15
type input "242424"
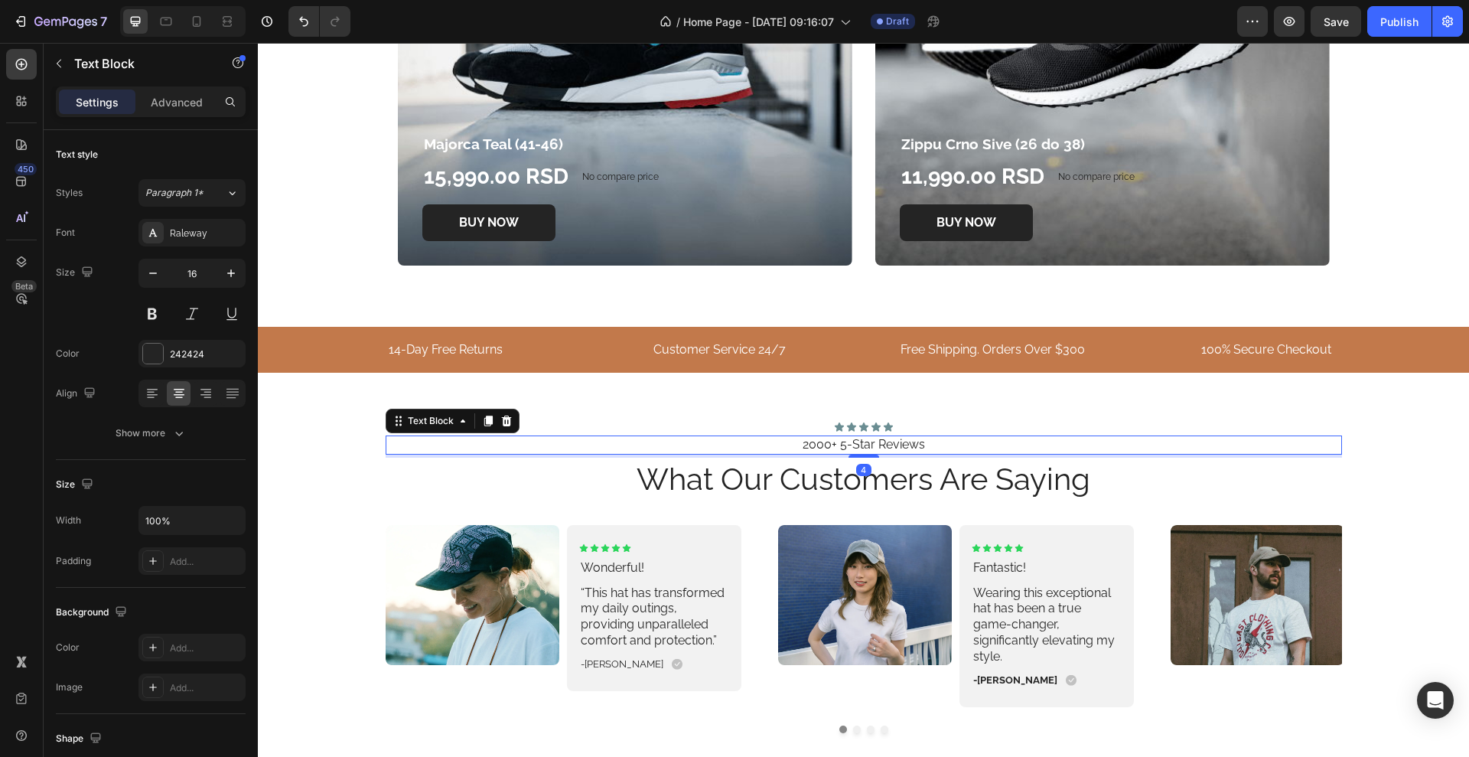
click at [712, 443] on p "2000+ 5-Star Reviews" at bounding box center [864, 445] width 954 height 16
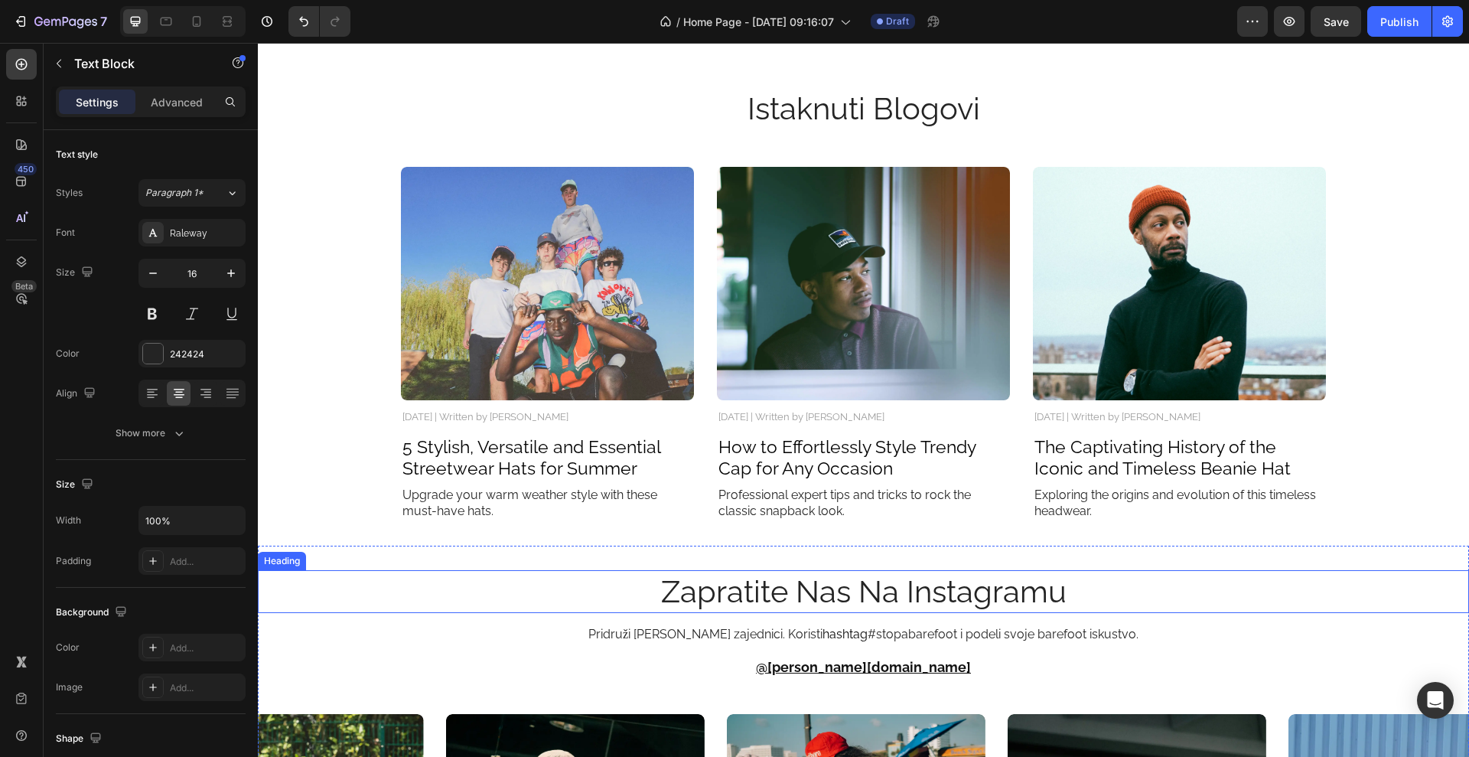
scroll to position [4092, 0]
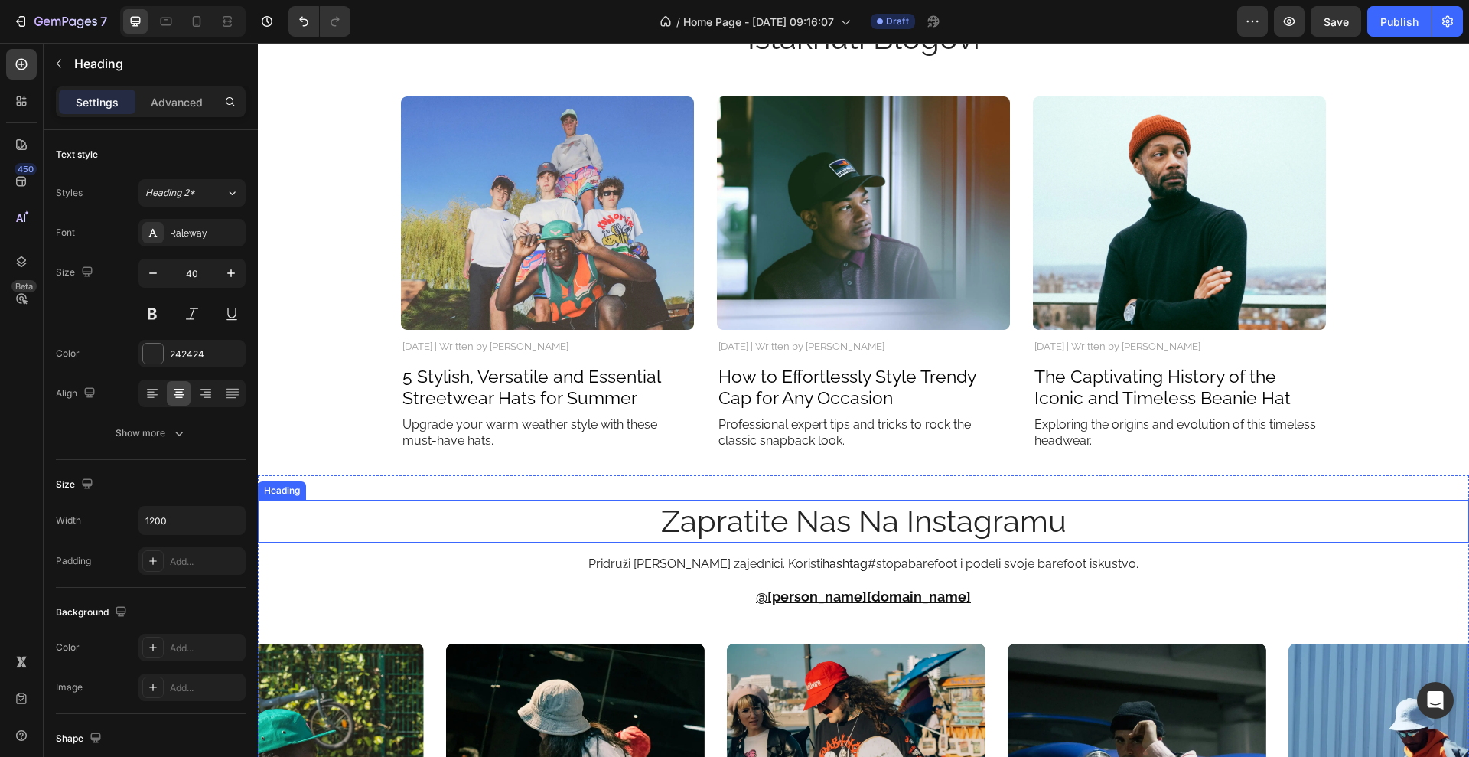
click at [630, 519] on h2 "zapratite nas na instagramu" at bounding box center [864, 521] width 918 height 43
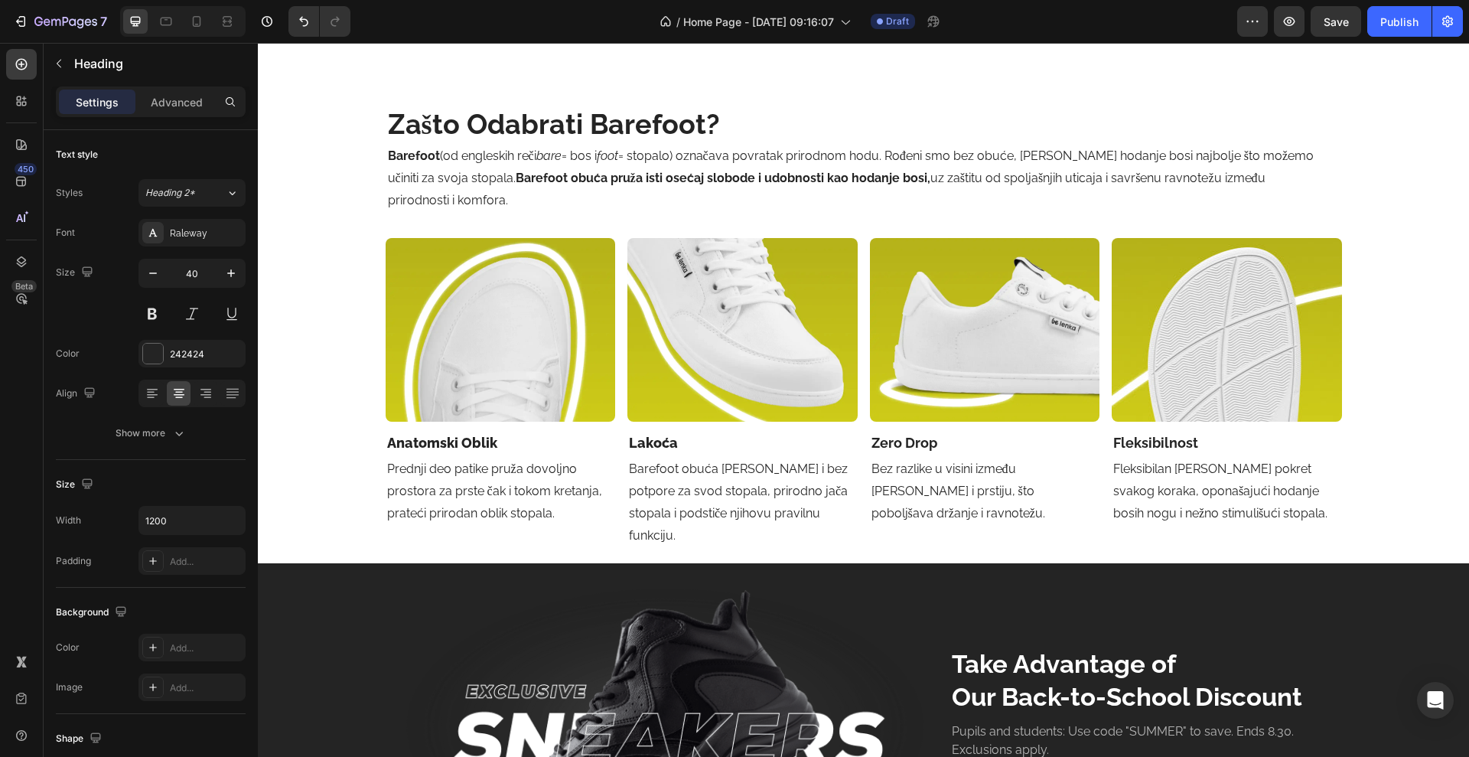
scroll to position [2083, 0]
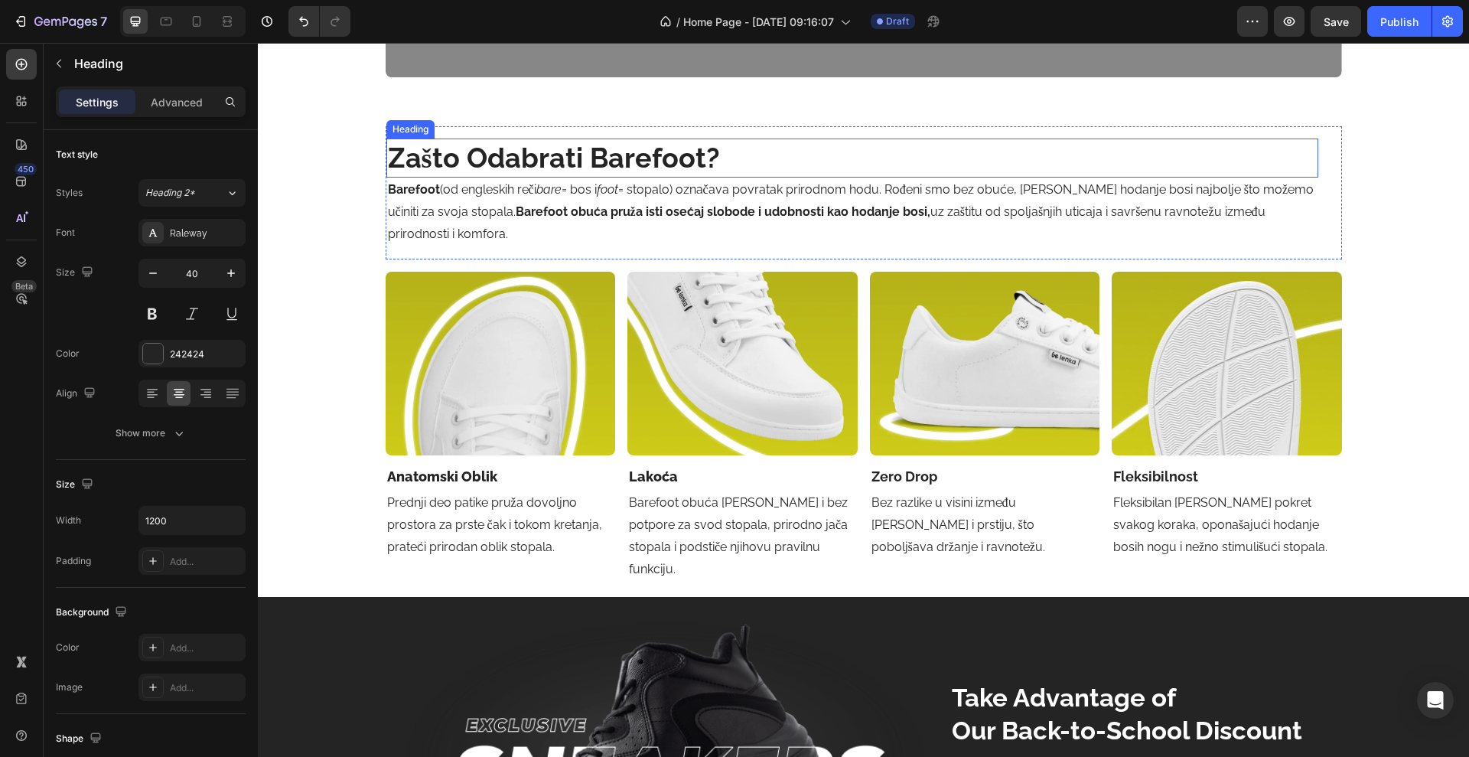
click at [706, 163] on h2 "zašto odabrati barefoot?" at bounding box center [853, 158] width 932 height 39
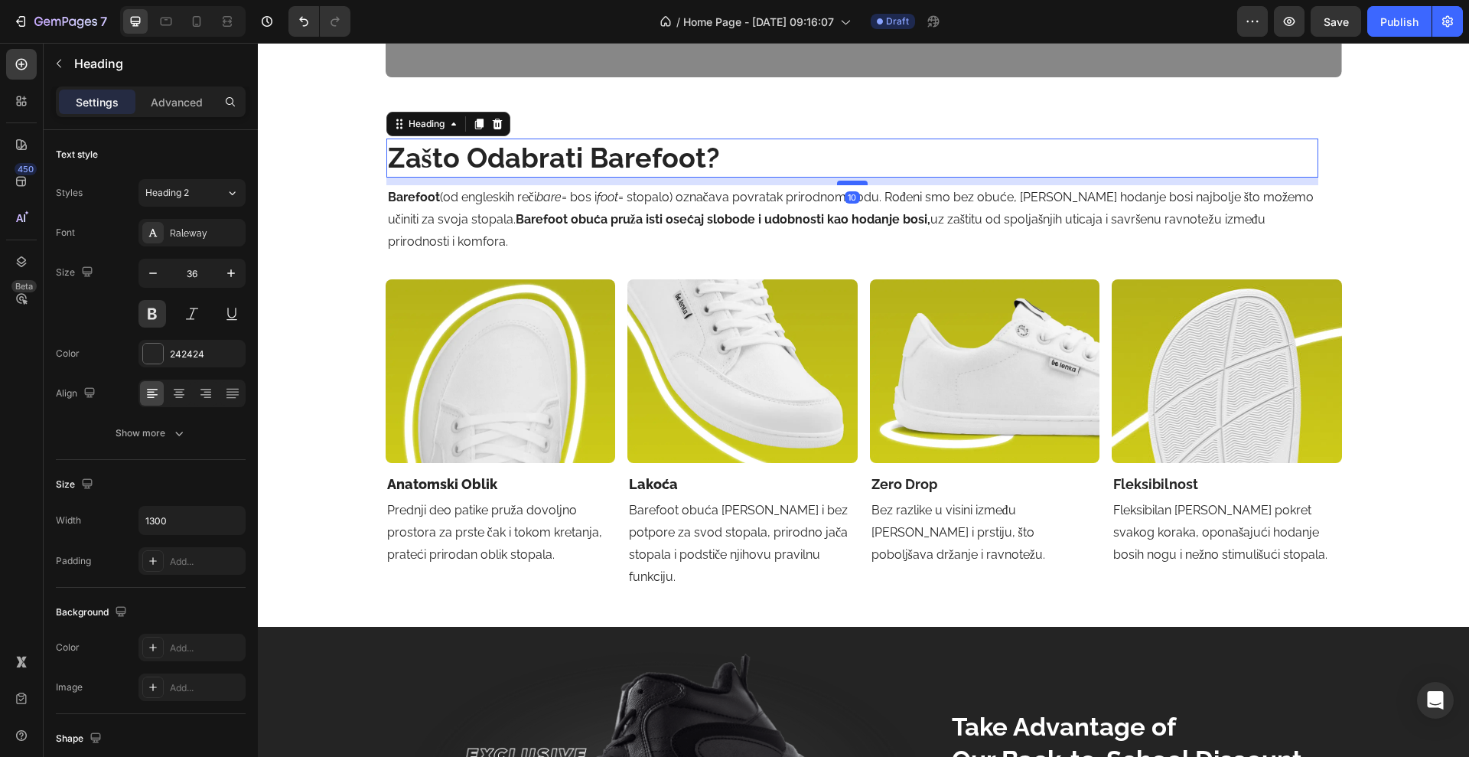
drag, startPoint x: 841, startPoint y: 174, endPoint x: 843, endPoint y: 181, distance: 7.8
click at [843, 181] on div at bounding box center [852, 183] width 31 height 5
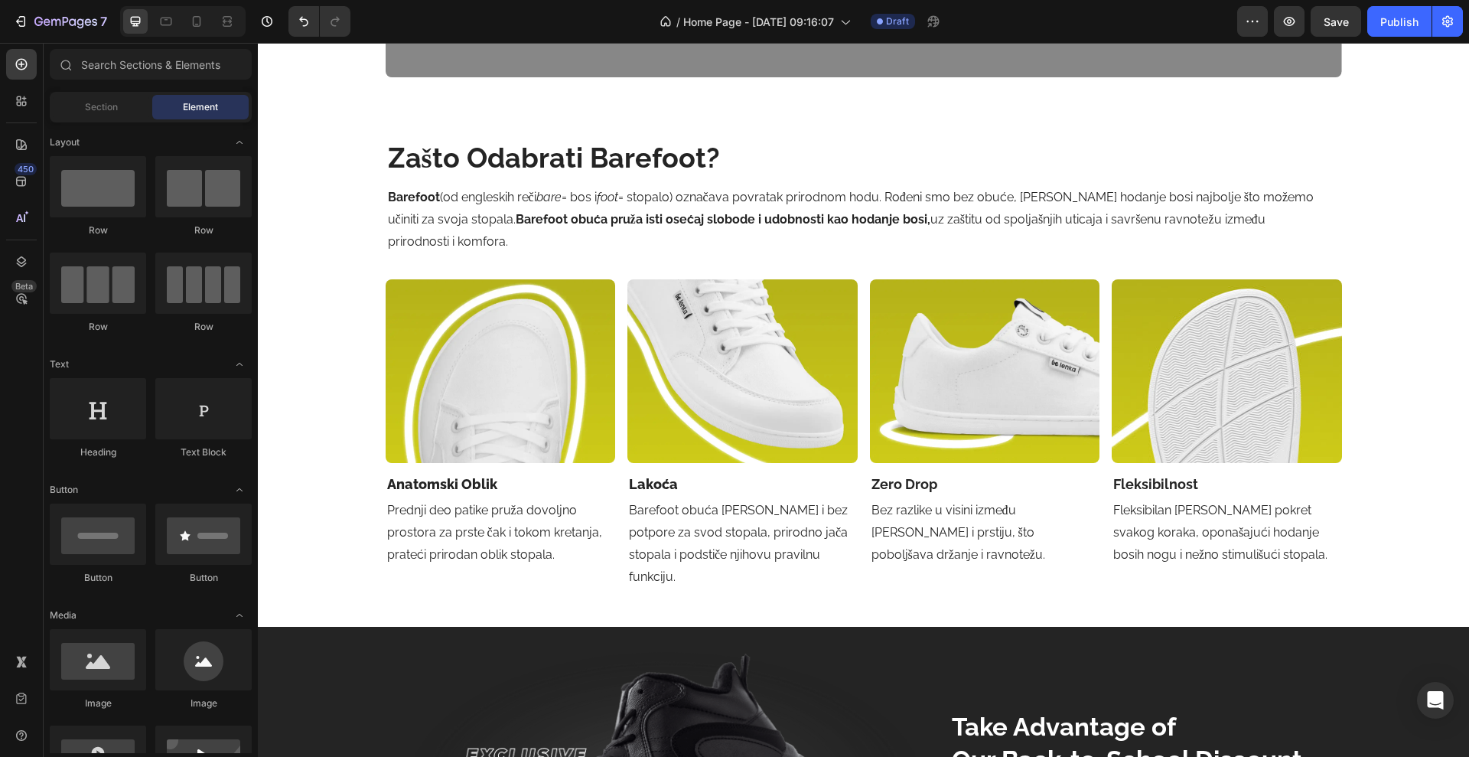
click at [348, 299] on div "budi barefoot. ostani u stilu. Heading Za one koji biraju slobodu pokreta, udob…" at bounding box center [864, 620] width 1212 height 5258
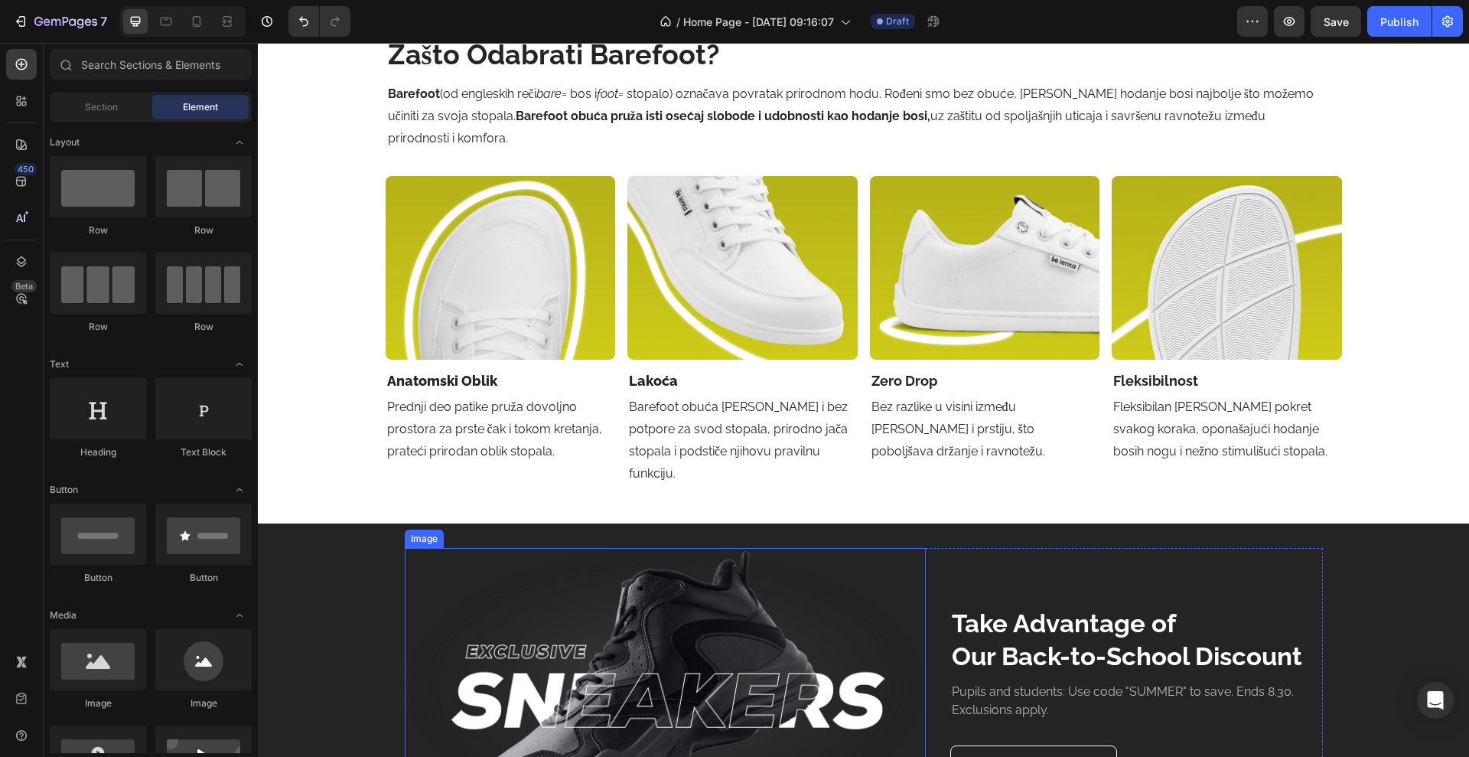
scroll to position [1988, 0]
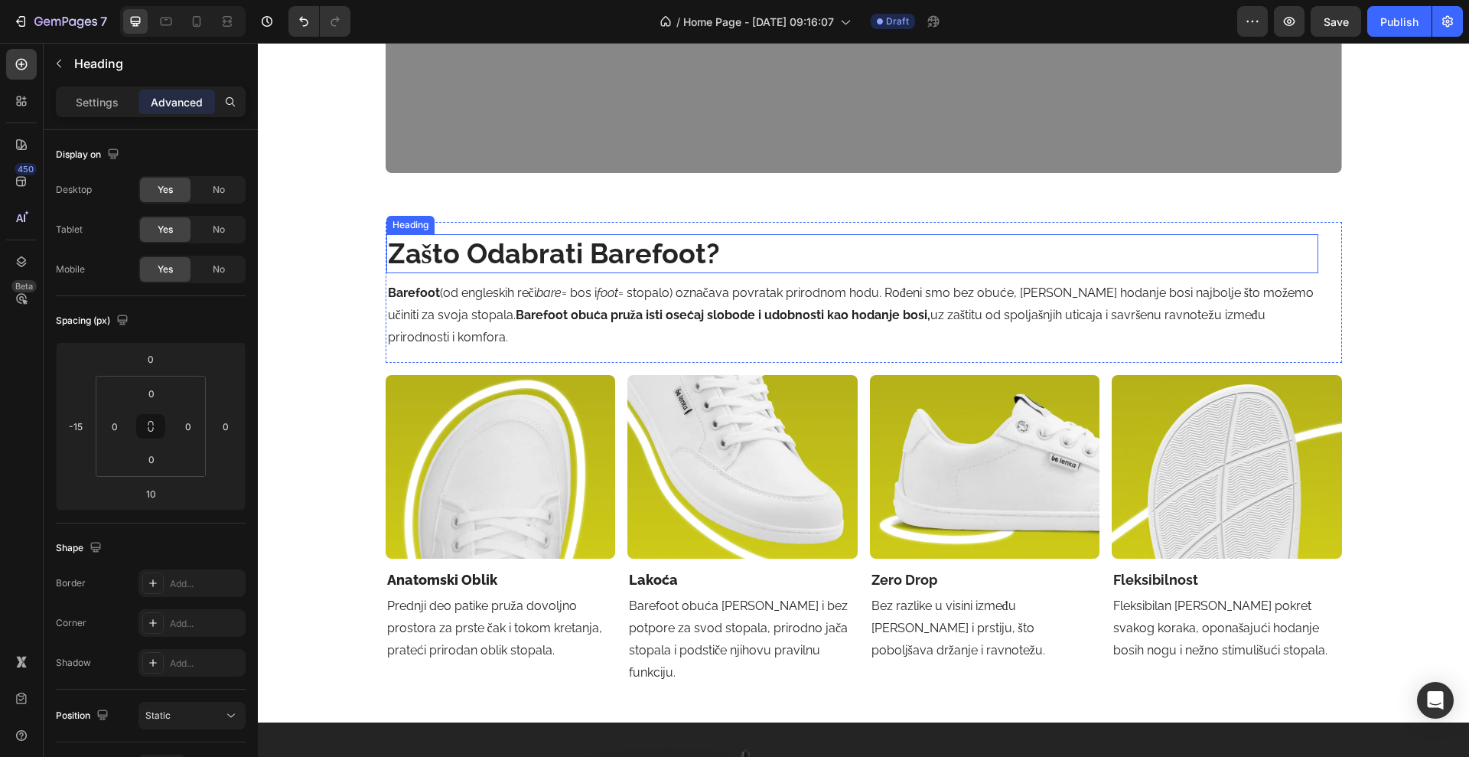
click at [572, 246] on h2 "zašto odabrati barefoot?" at bounding box center [853, 253] width 932 height 39
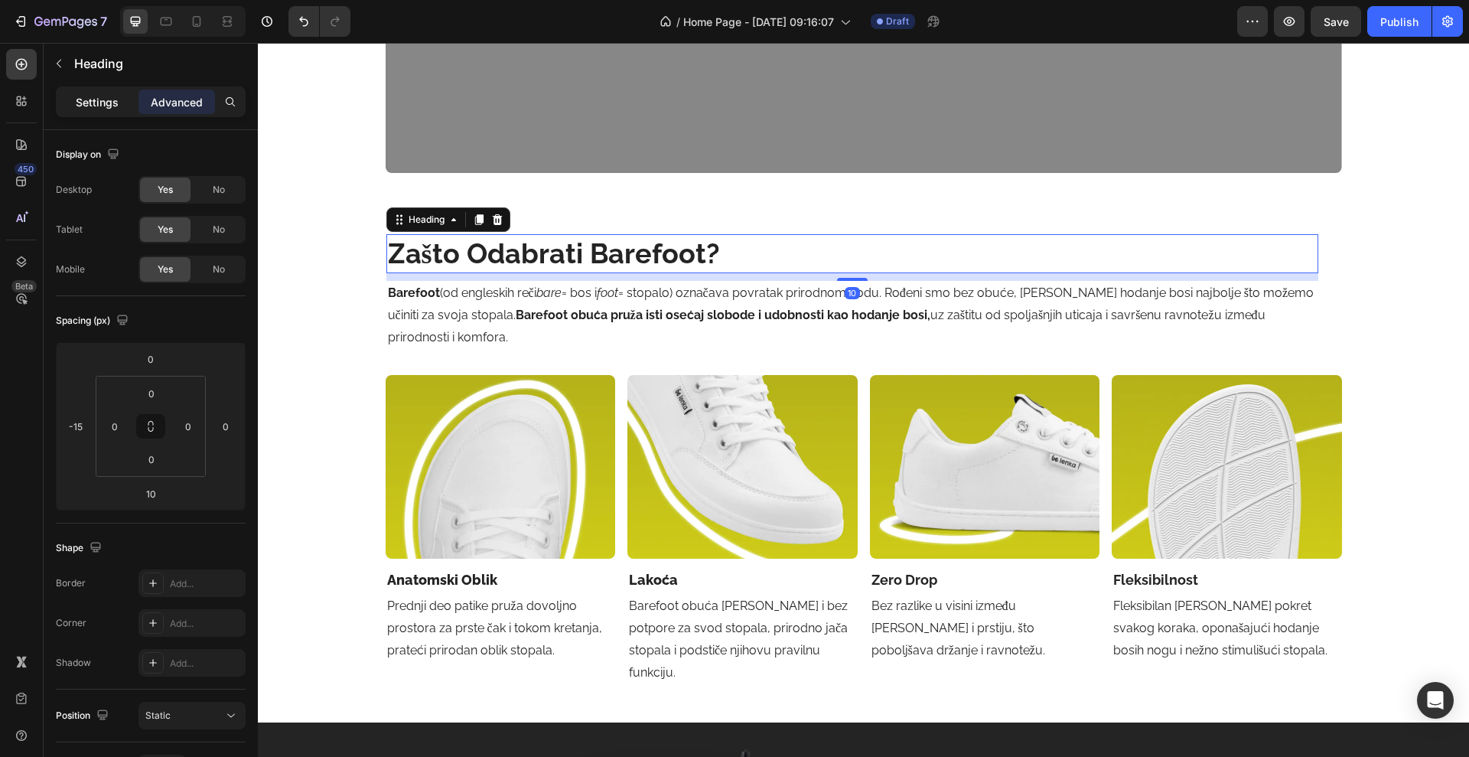
click at [115, 100] on p "Settings" at bounding box center [97, 102] width 43 height 16
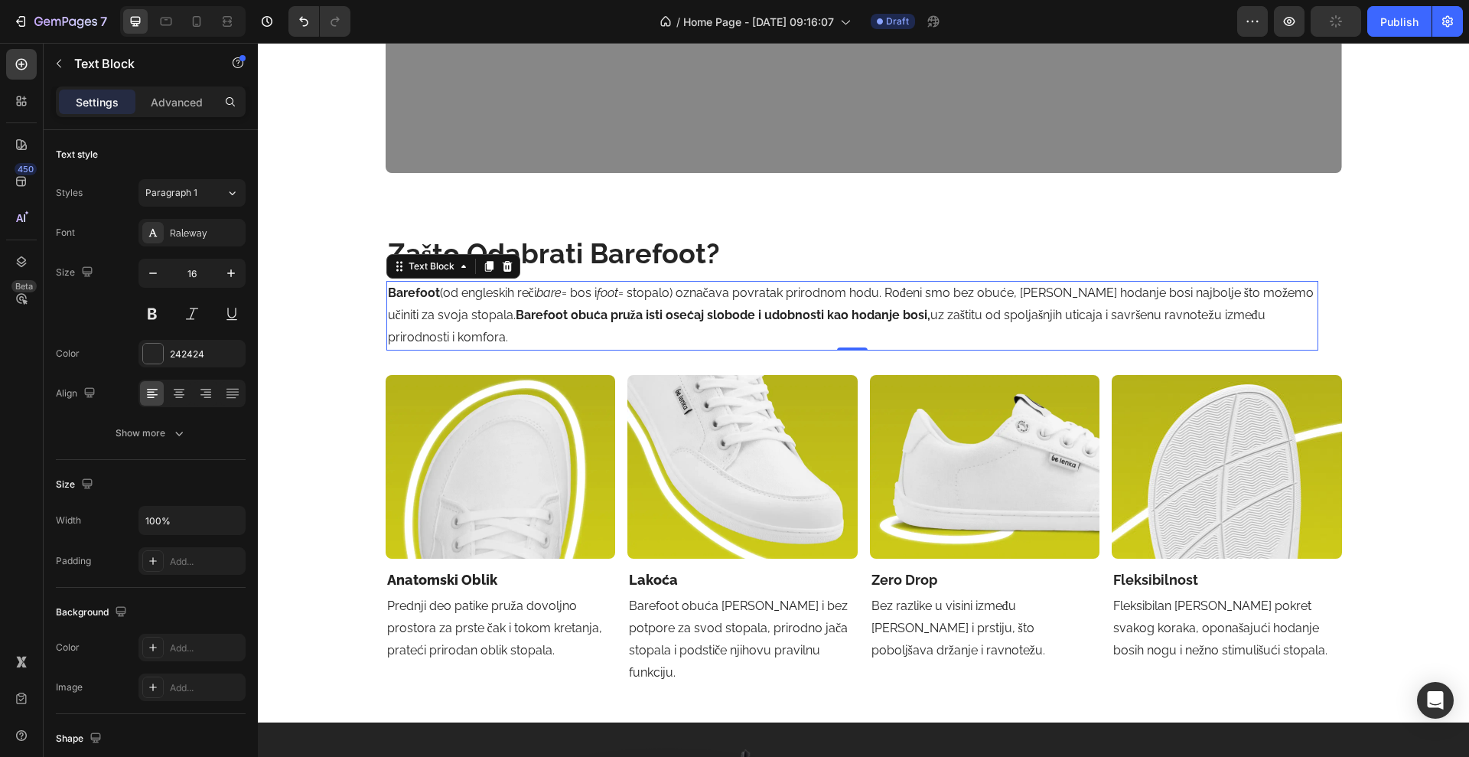
click at [656, 292] on p "Barefoot (od engleskih reči bare = bos i foot = stopalo) označava povratak prir…" at bounding box center [852, 315] width 929 height 66
click at [664, 578] on p "Lakoća" at bounding box center [742, 580] width 227 height 24
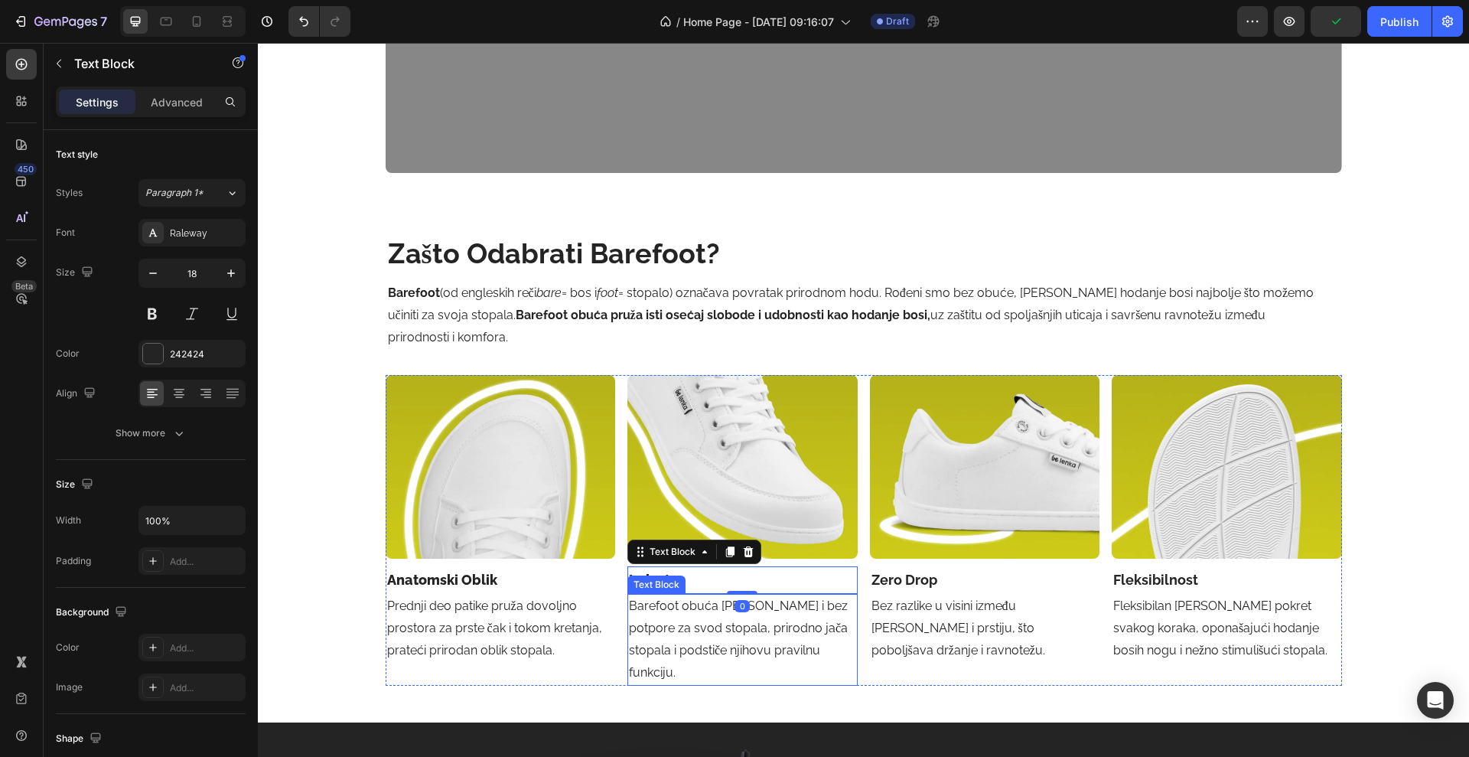
click at [674, 611] on p "Barefoot obuća je lagana i bez potpore za svod stopala, prirodno jača stopala i…" at bounding box center [742, 639] width 227 height 88
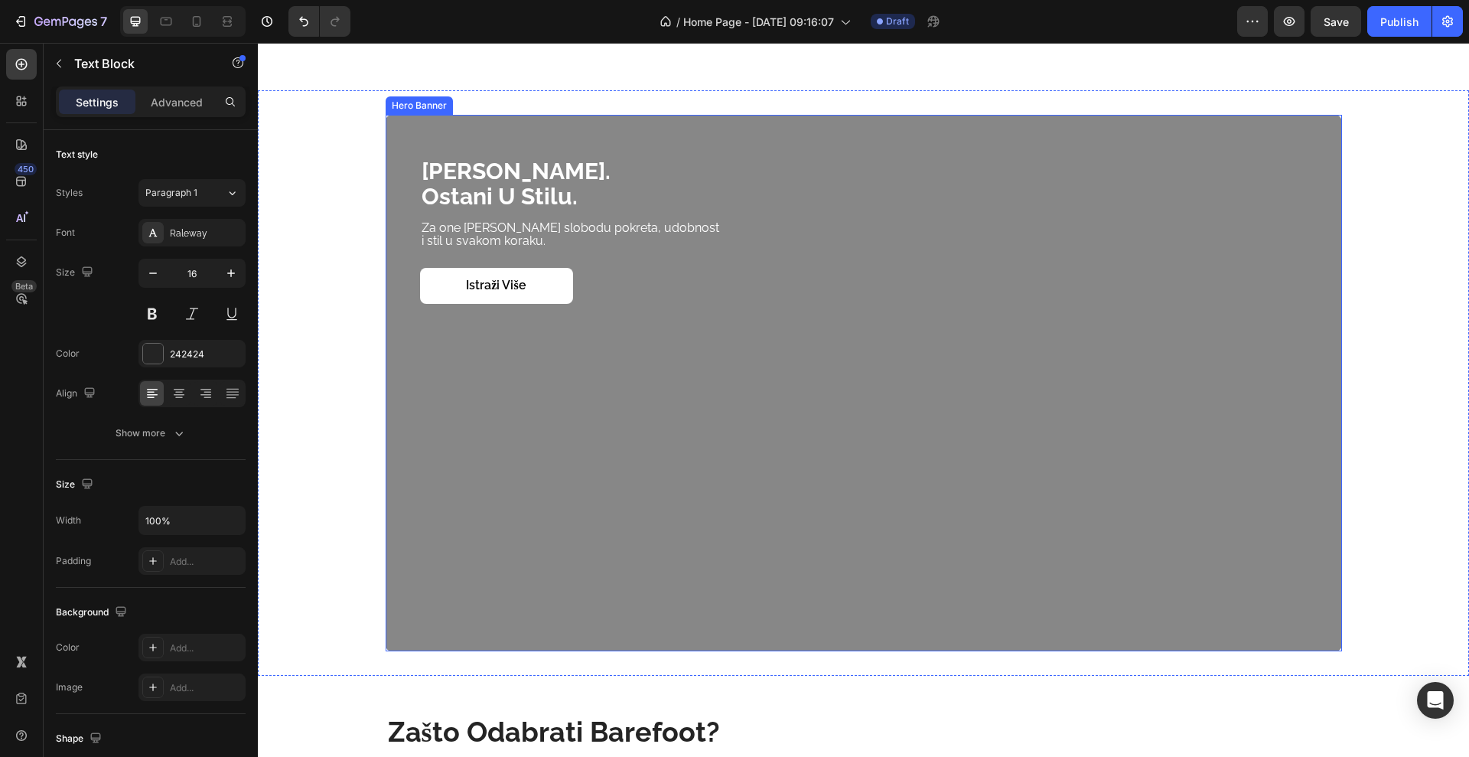
scroll to position [1398, 0]
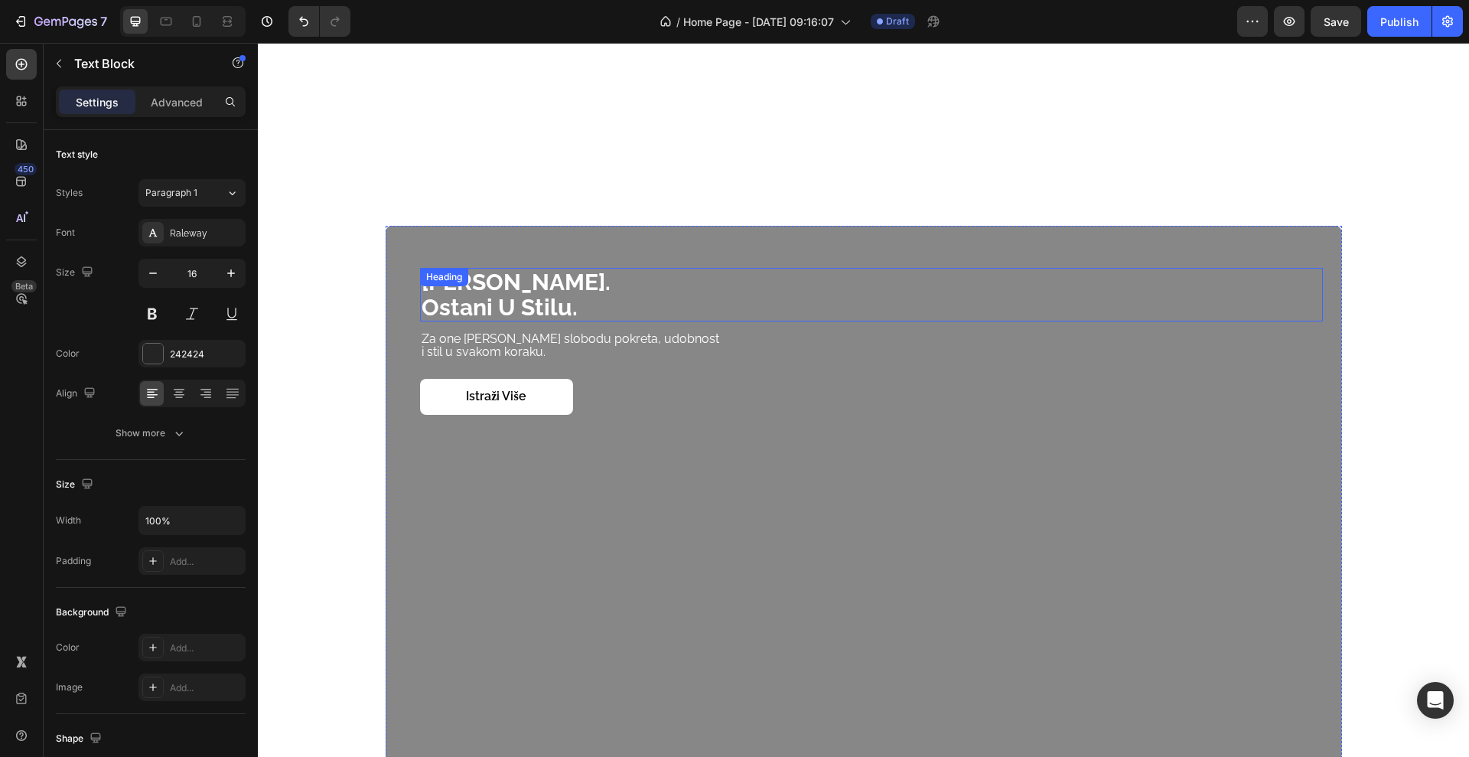
click at [565, 308] on strong "ostani u stilu." at bounding box center [500, 307] width 156 height 27
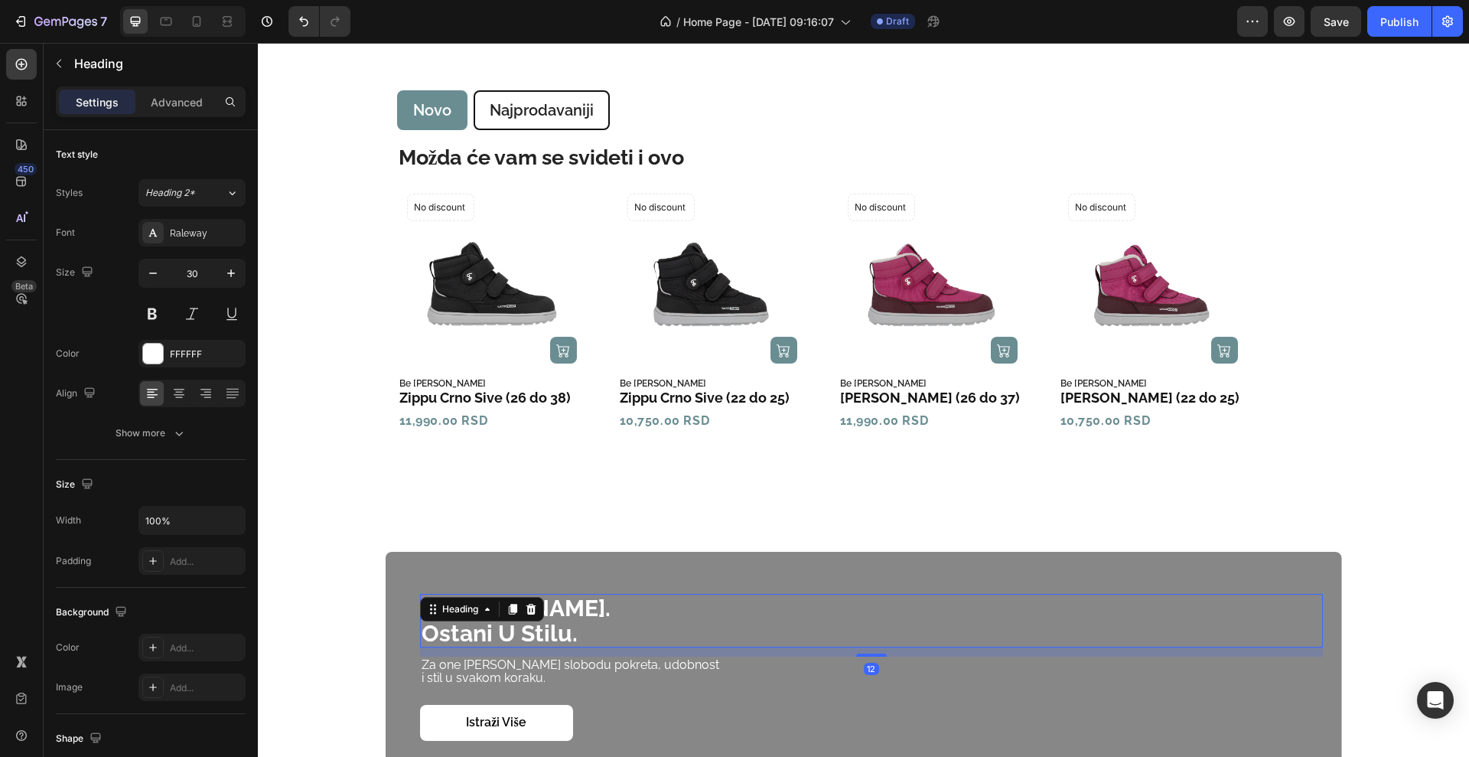
scroll to position [920, 0]
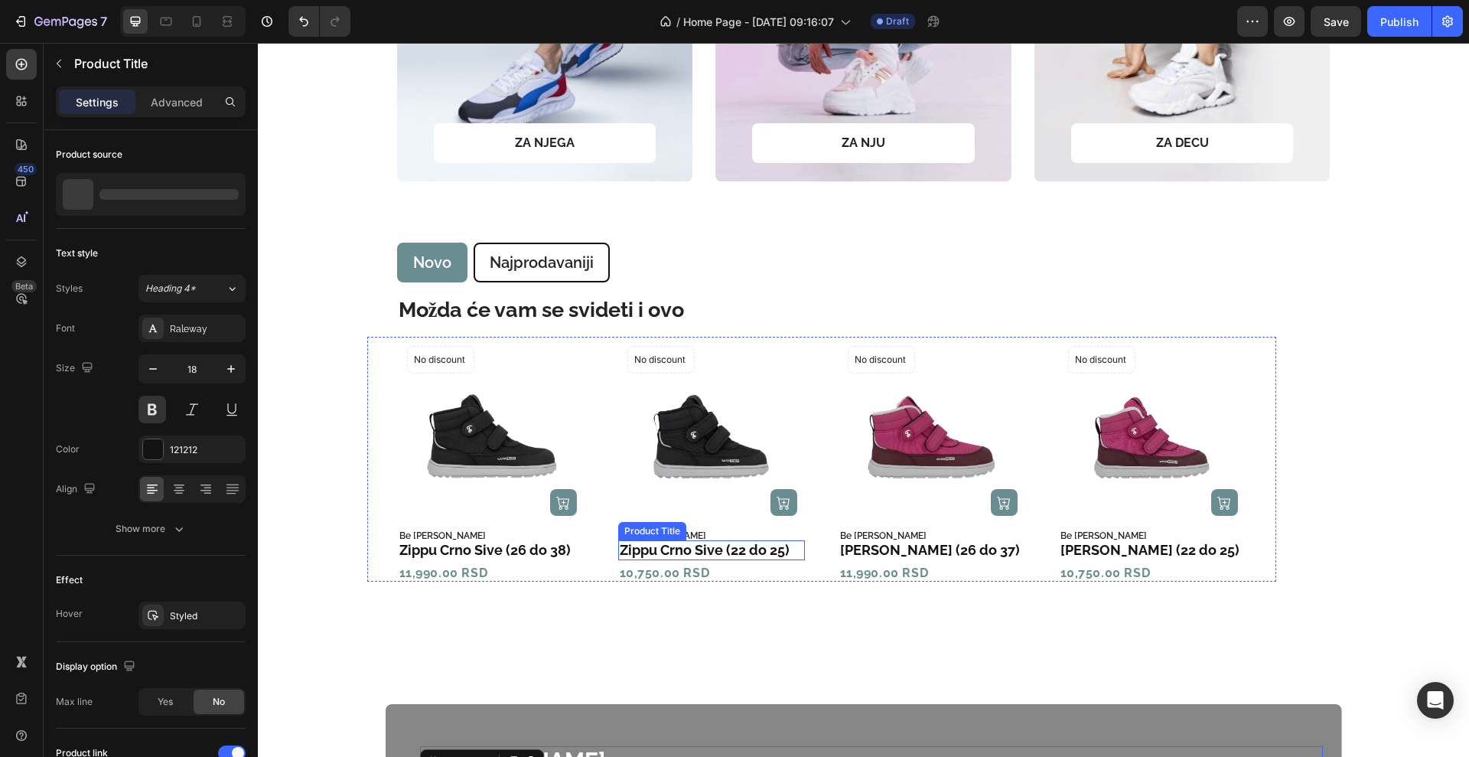
click at [667, 543] on h2 "Zippu Crno Sive (22 do 25)" at bounding box center [711, 550] width 187 height 20
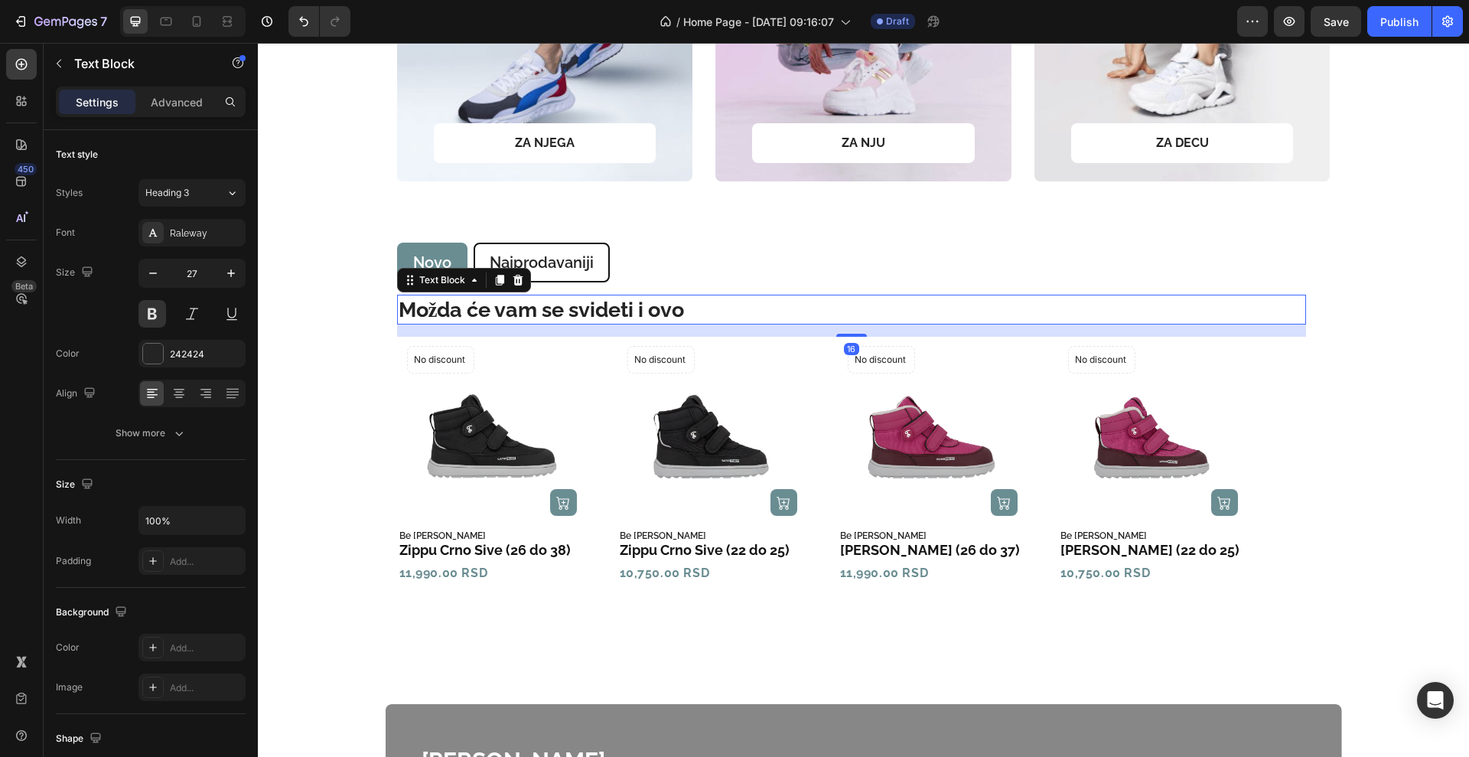
click at [501, 306] on p "Možda će vam se svideti i ovo" at bounding box center [852, 309] width 906 height 27
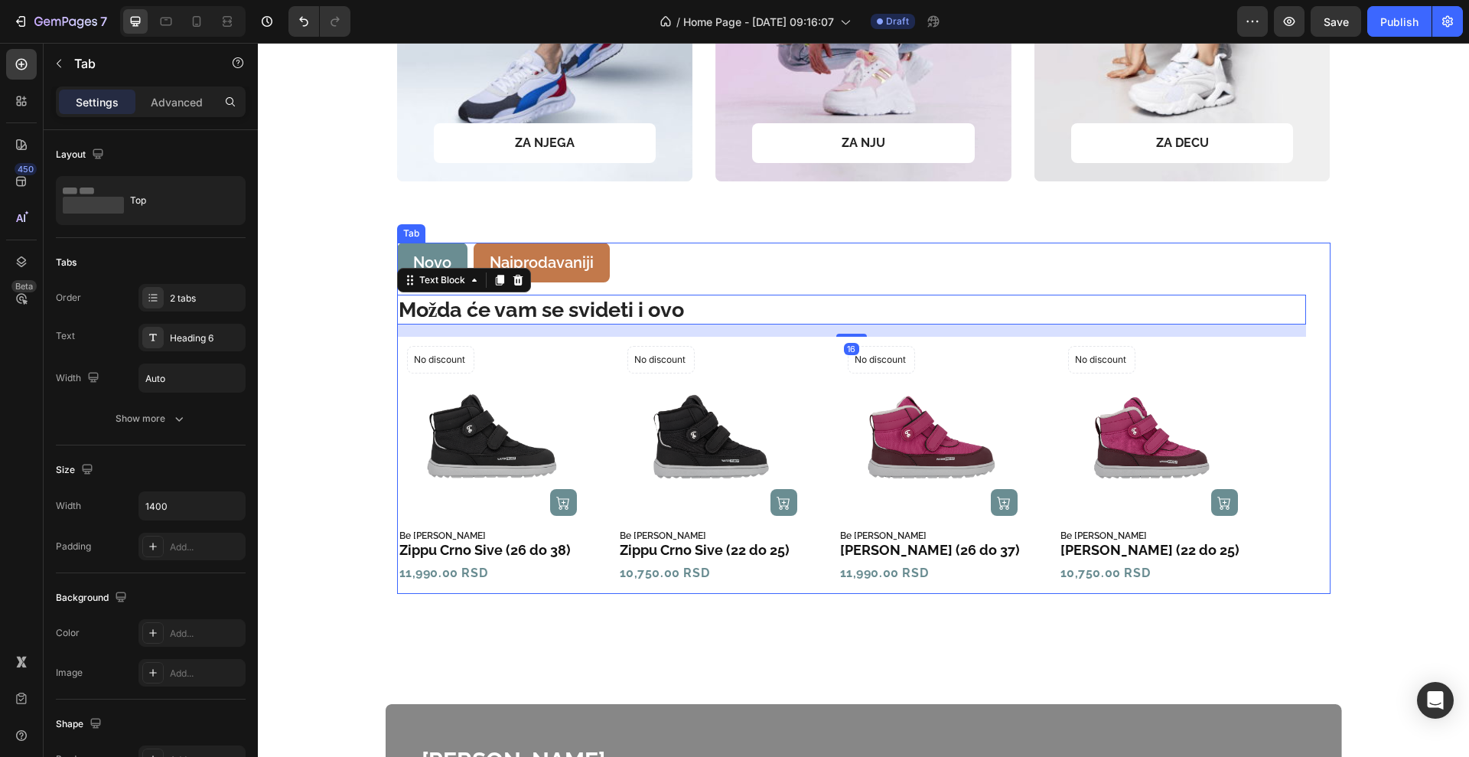
click at [570, 263] on p "Najprodavaniji" at bounding box center [542, 263] width 104 height 20
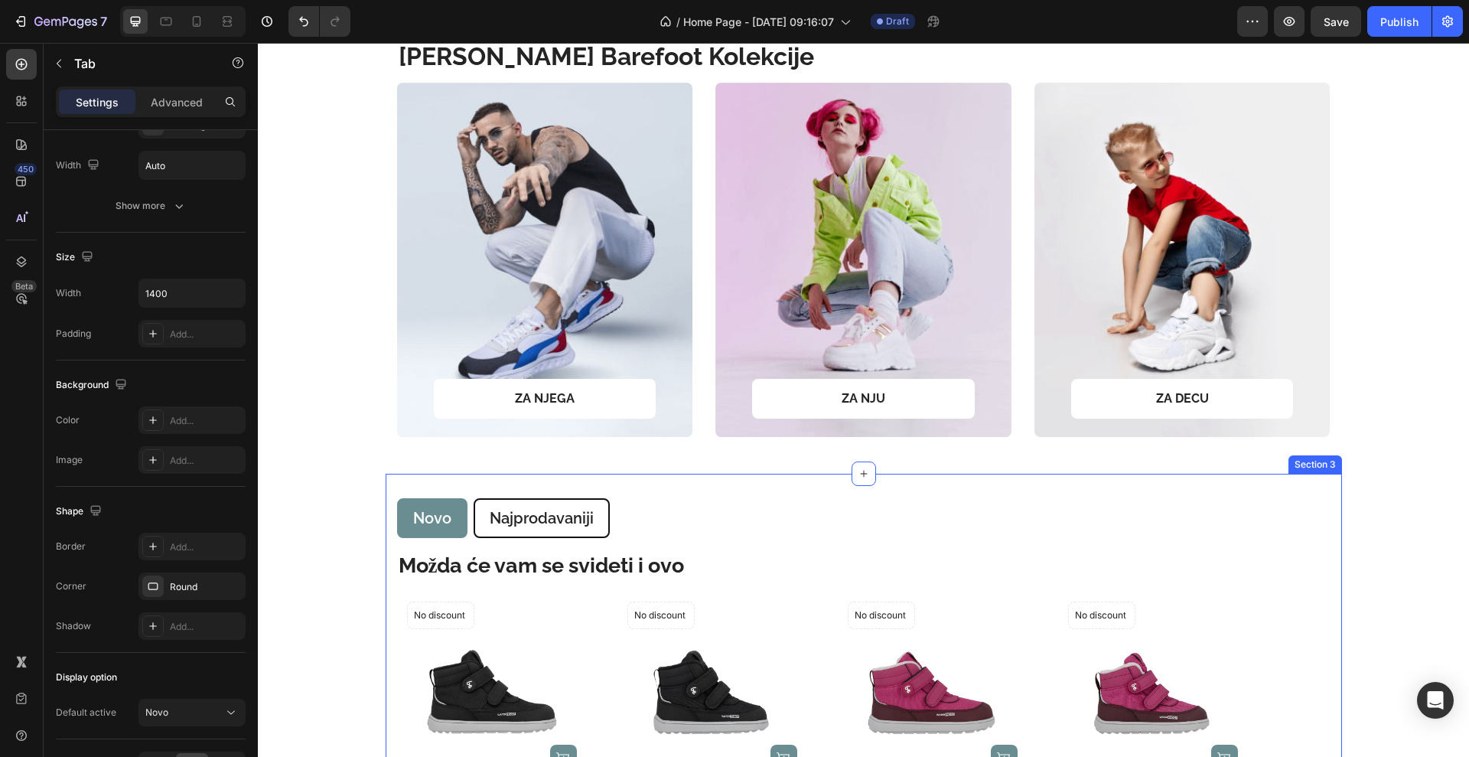
scroll to position [633, 0]
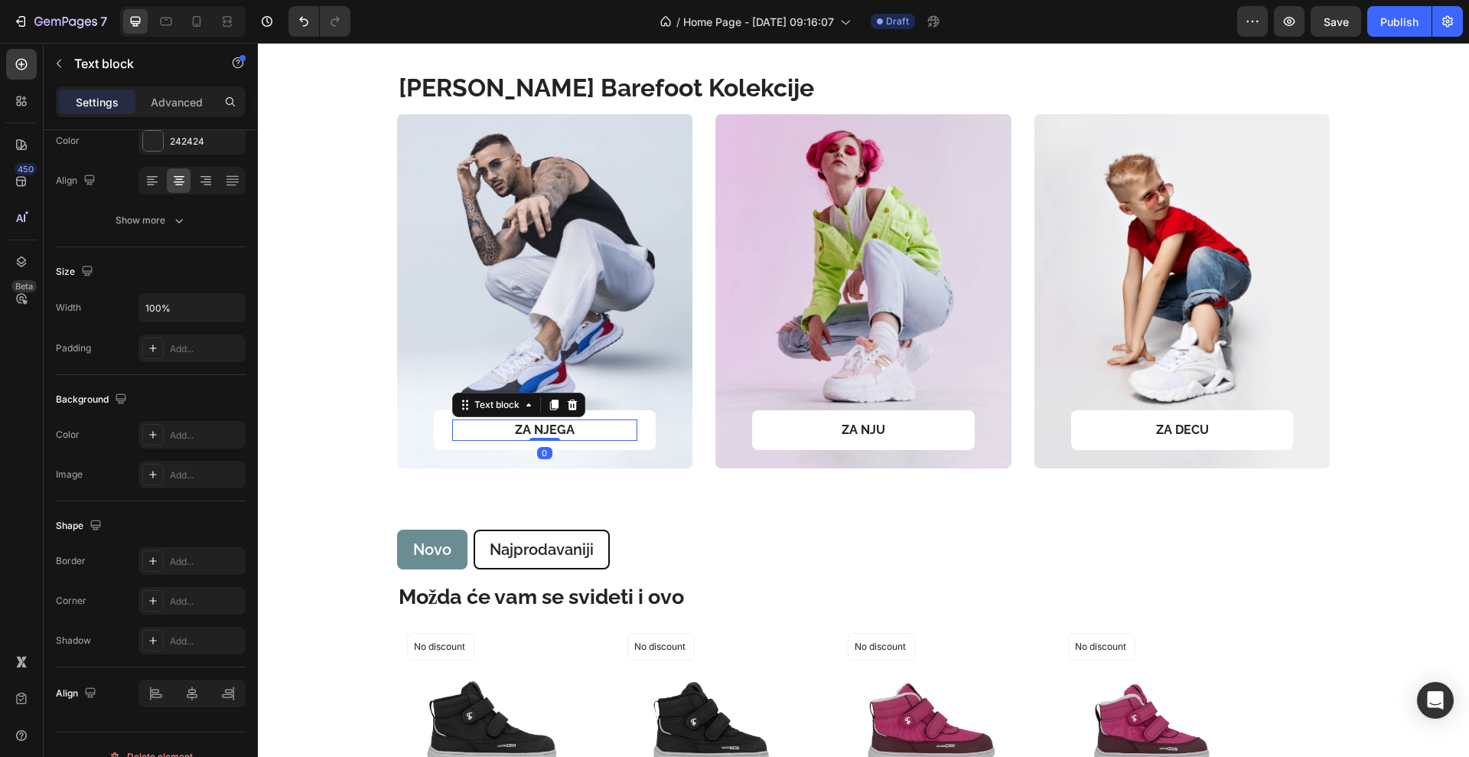
click at [577, 426] on p "ZA NJEGA" at bounding box center [545, 430] width 183 height 18
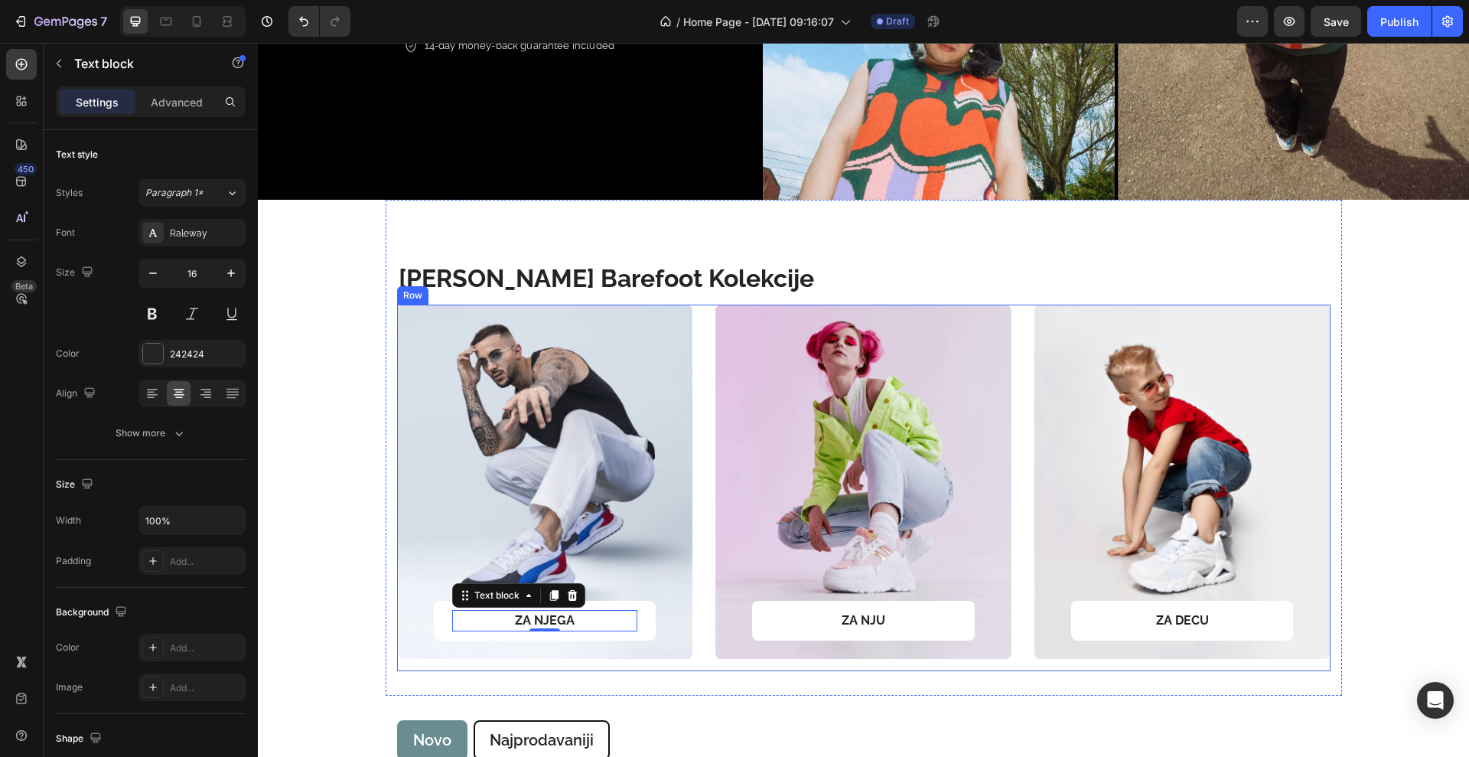
scroll to position [442, 0]
click at [662, 287] on p "STOPA Barefoot Kolekcije" at bounding box center [856, 279] width 915 height 32
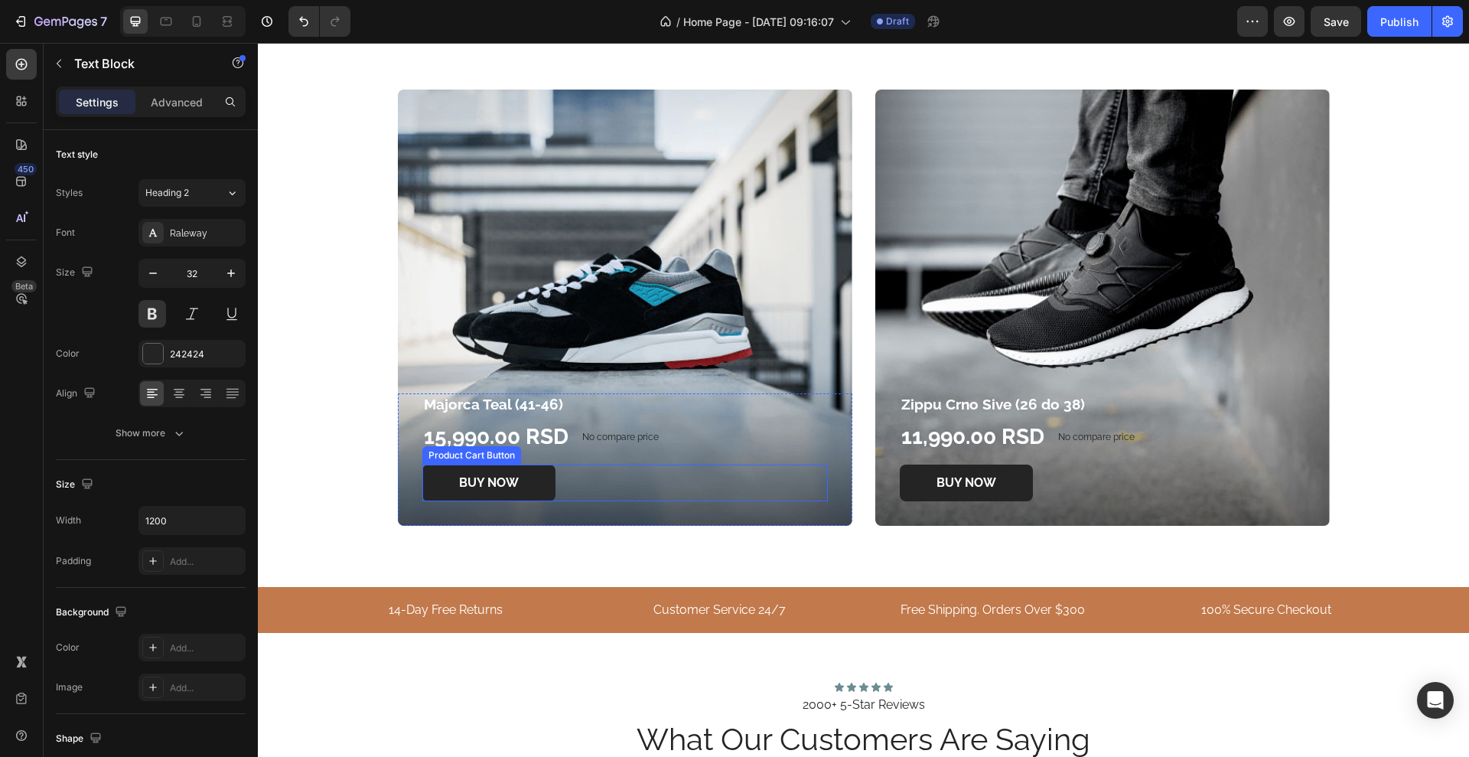
scroll to position [3120, 0]
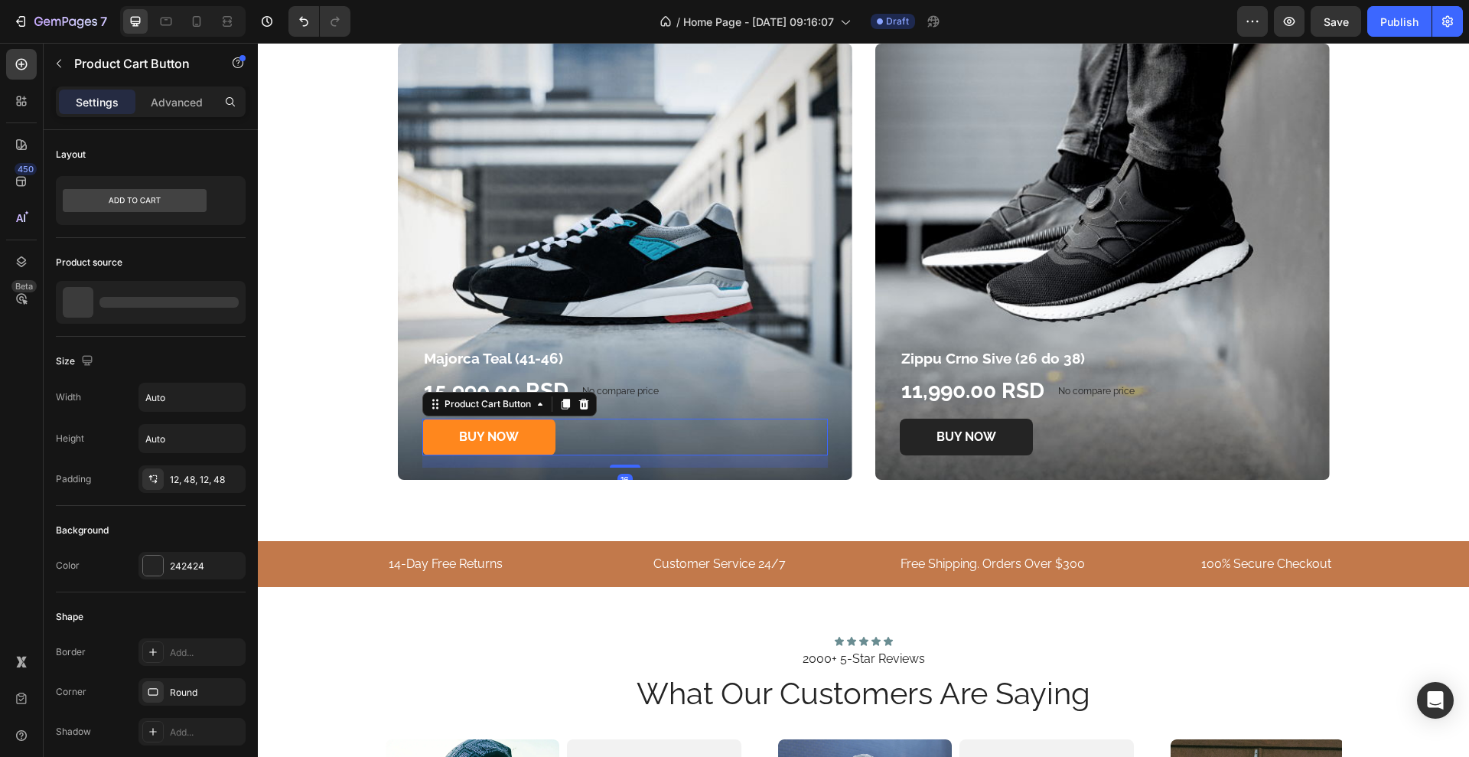
click at [537, 442] on button "BUY NOW" at bounding box center [488, 437] width 133 height 37
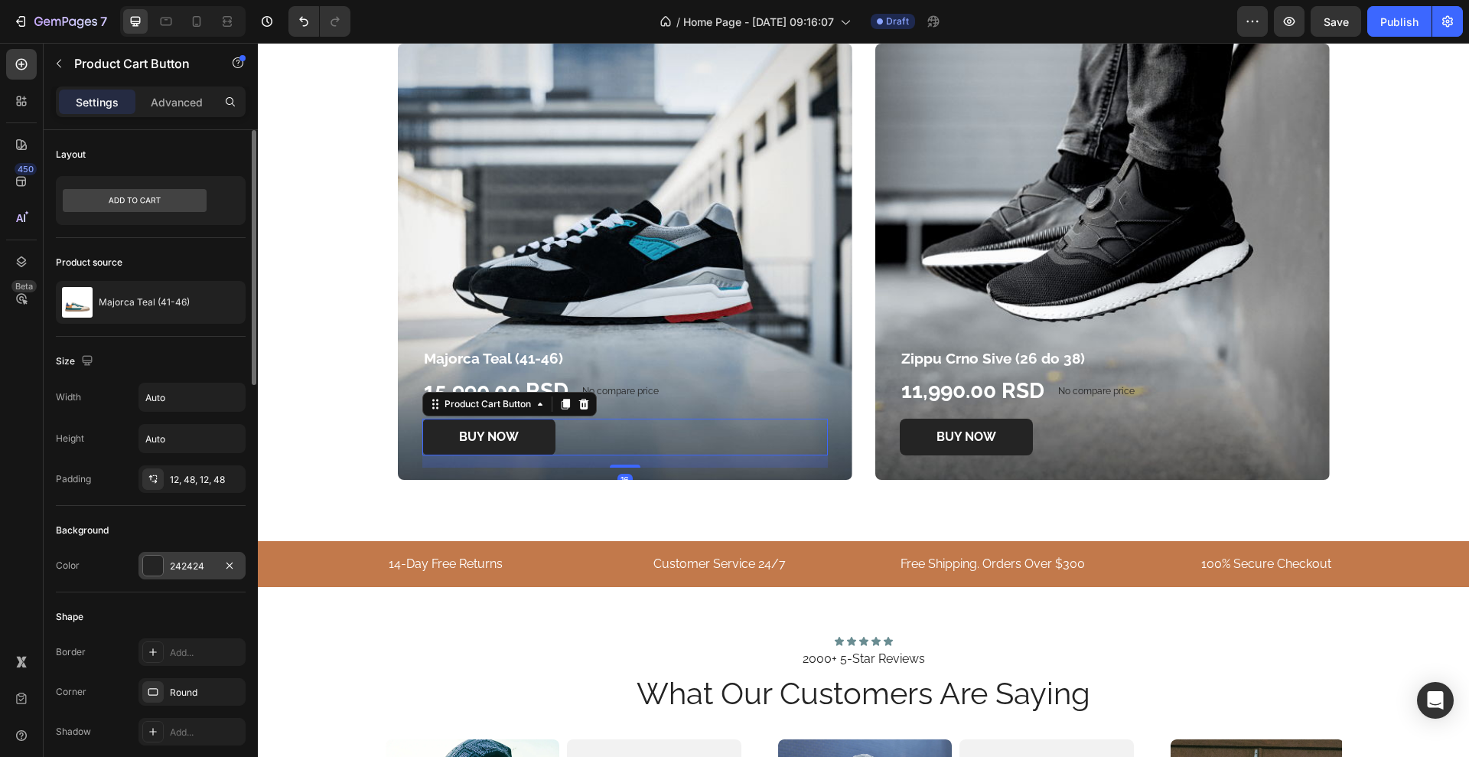
click at [152, 570] on div at bounding box center [153, 566] width 20 height 20
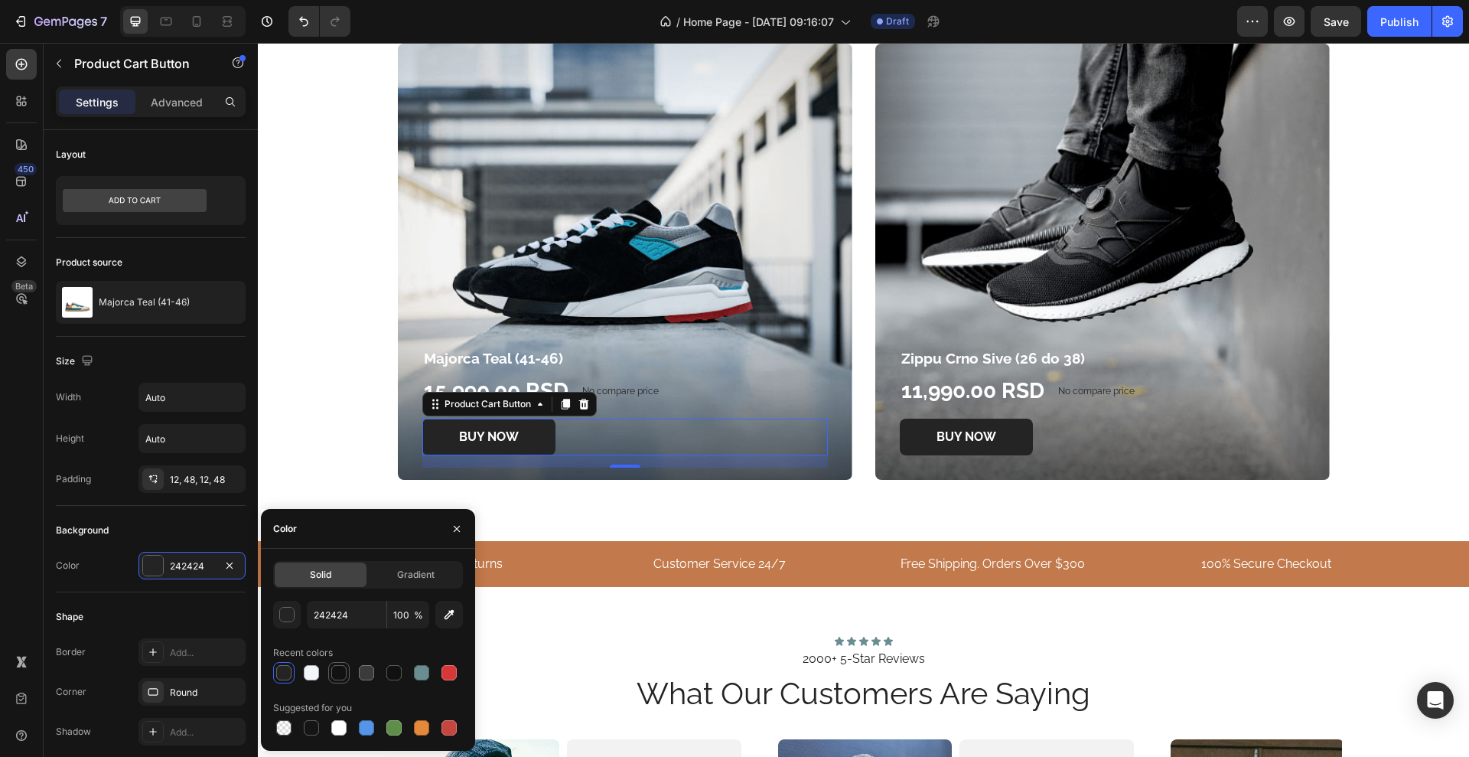
click at [340, 669] on div at bounding box center [338, 672] width 15 height 15
click at [398, 675] on div at bounding box center [394, 672] width 15 height 15
click at [282, 618] on div "button" at bounding box center [287, 615] width 15 height 15
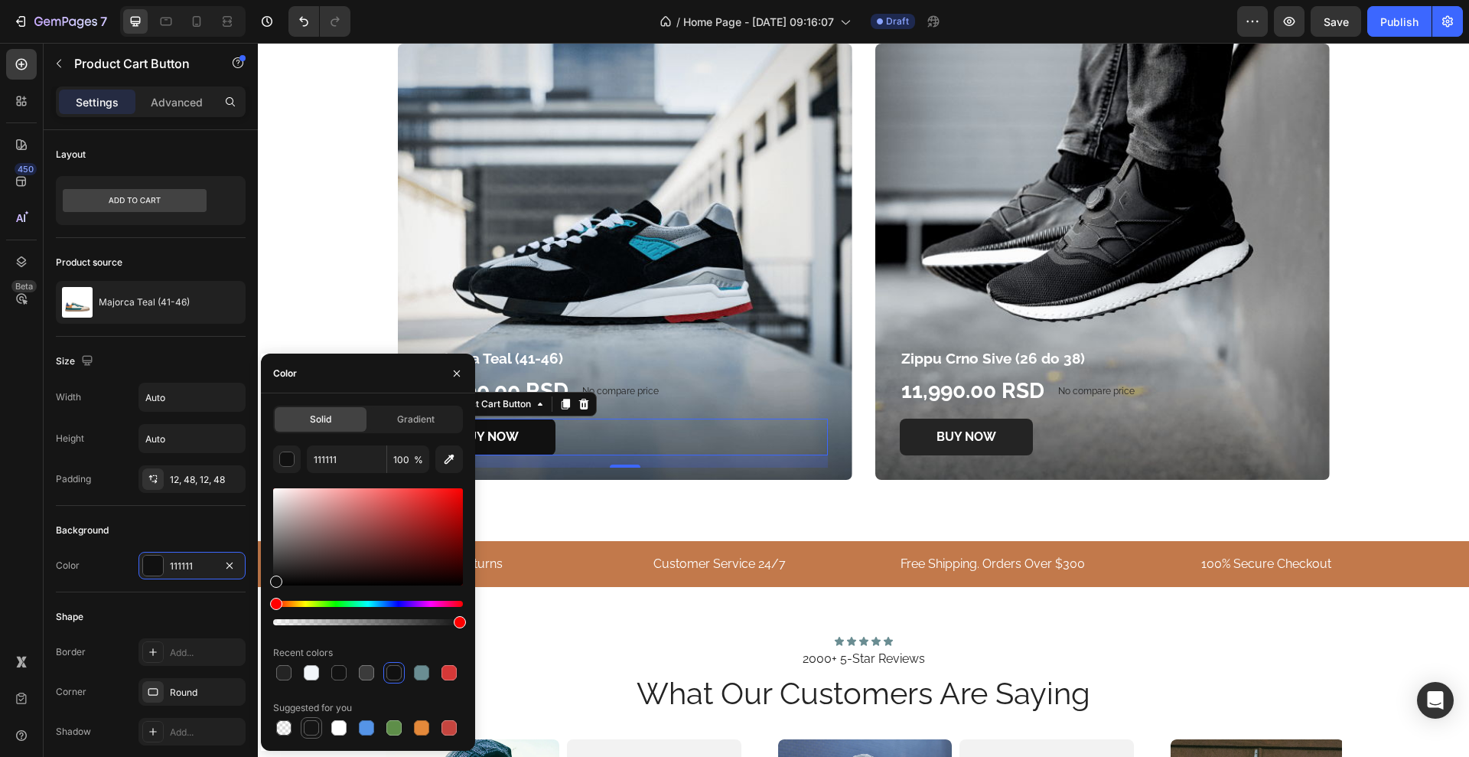
click at [317, 723] on div at bounding box center [311, 727] width 15 height 15
type input "151515"
click at [140, 527] on div "Background" at bounding box center [151, 530] width 190 height 24
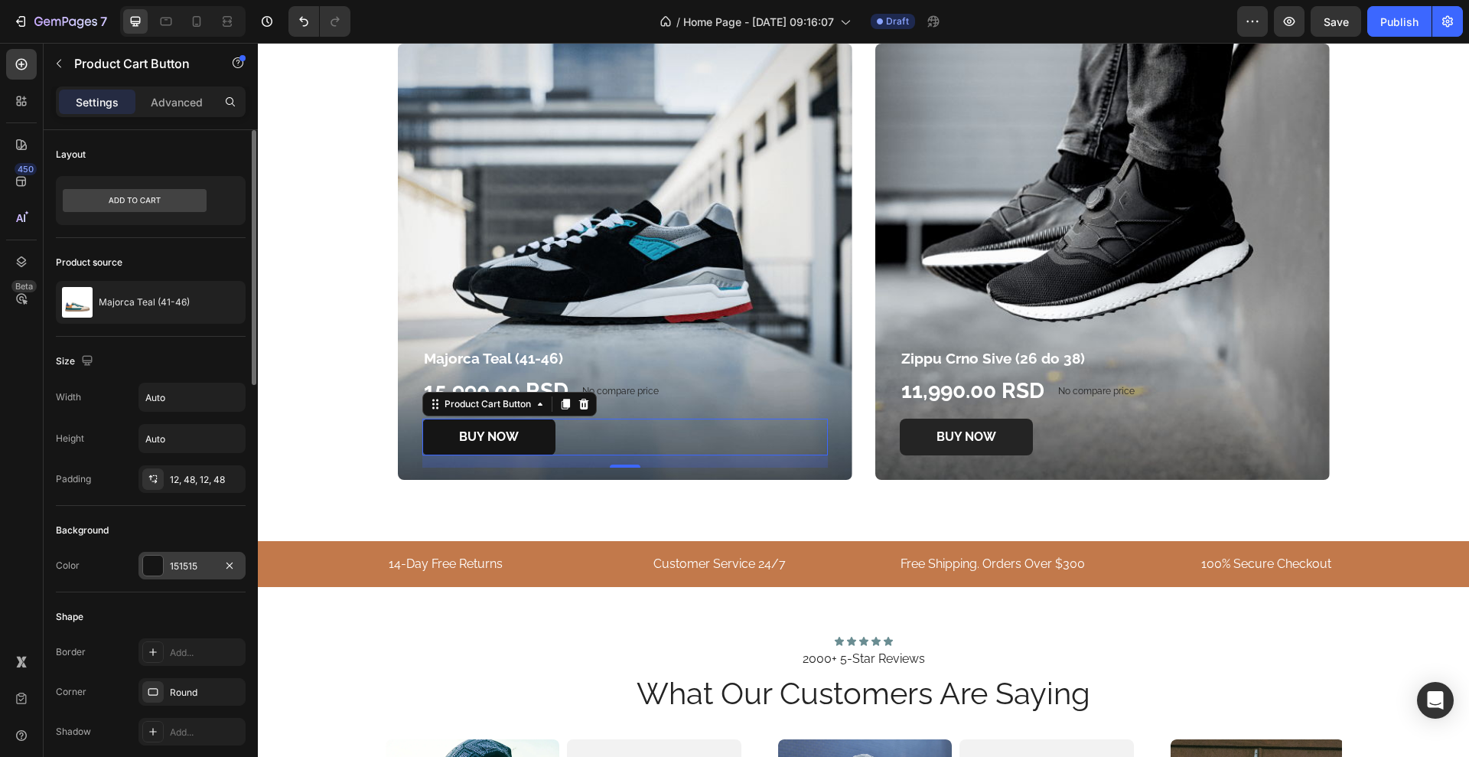
click at [175, 561] on div "151515" at bounding box center [192, 566] width 44 height 14
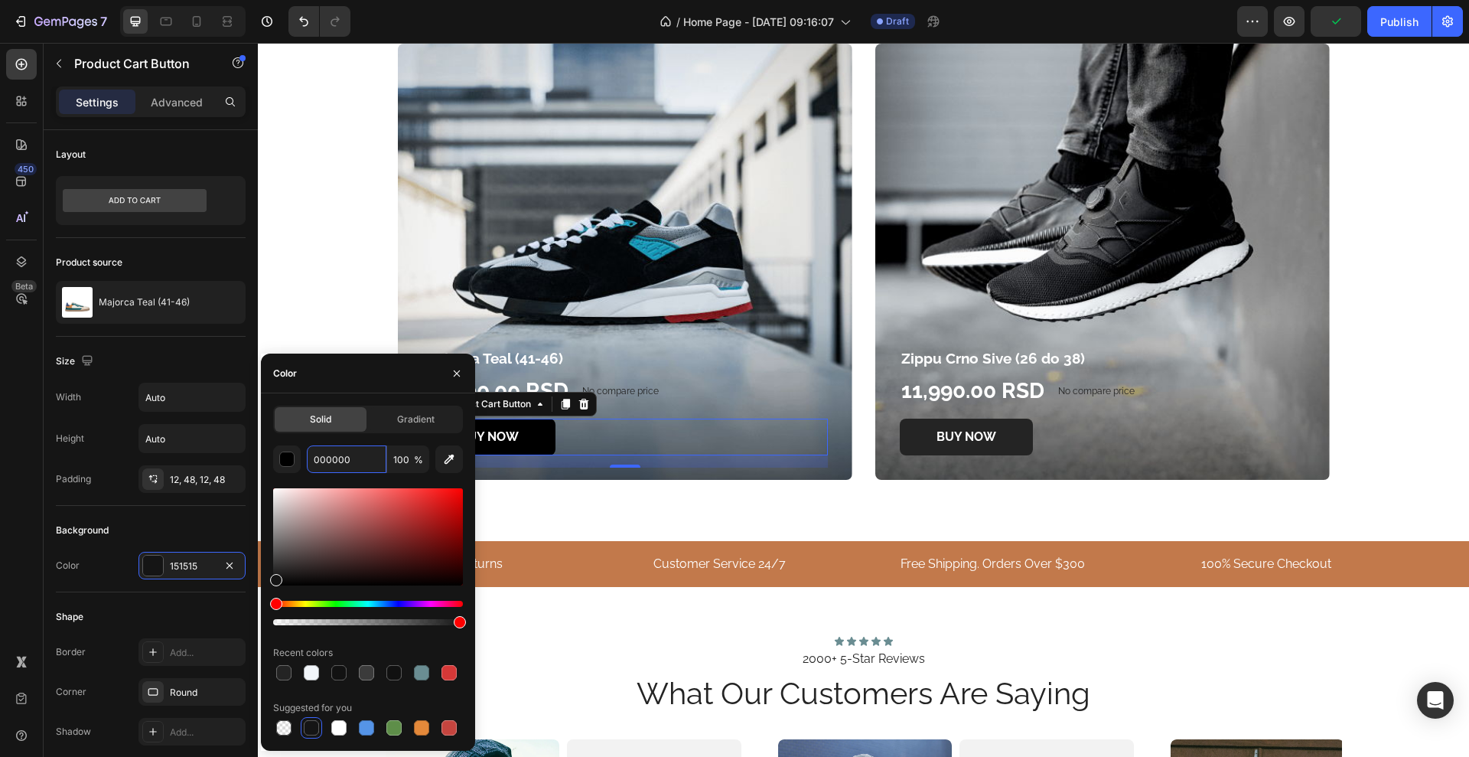
type input "000000"
click at [286, 437] on div "Solid Gradient 000000 100 % Recent colors Suggested for you" at bounding box center [368, 572] width 190 height 333
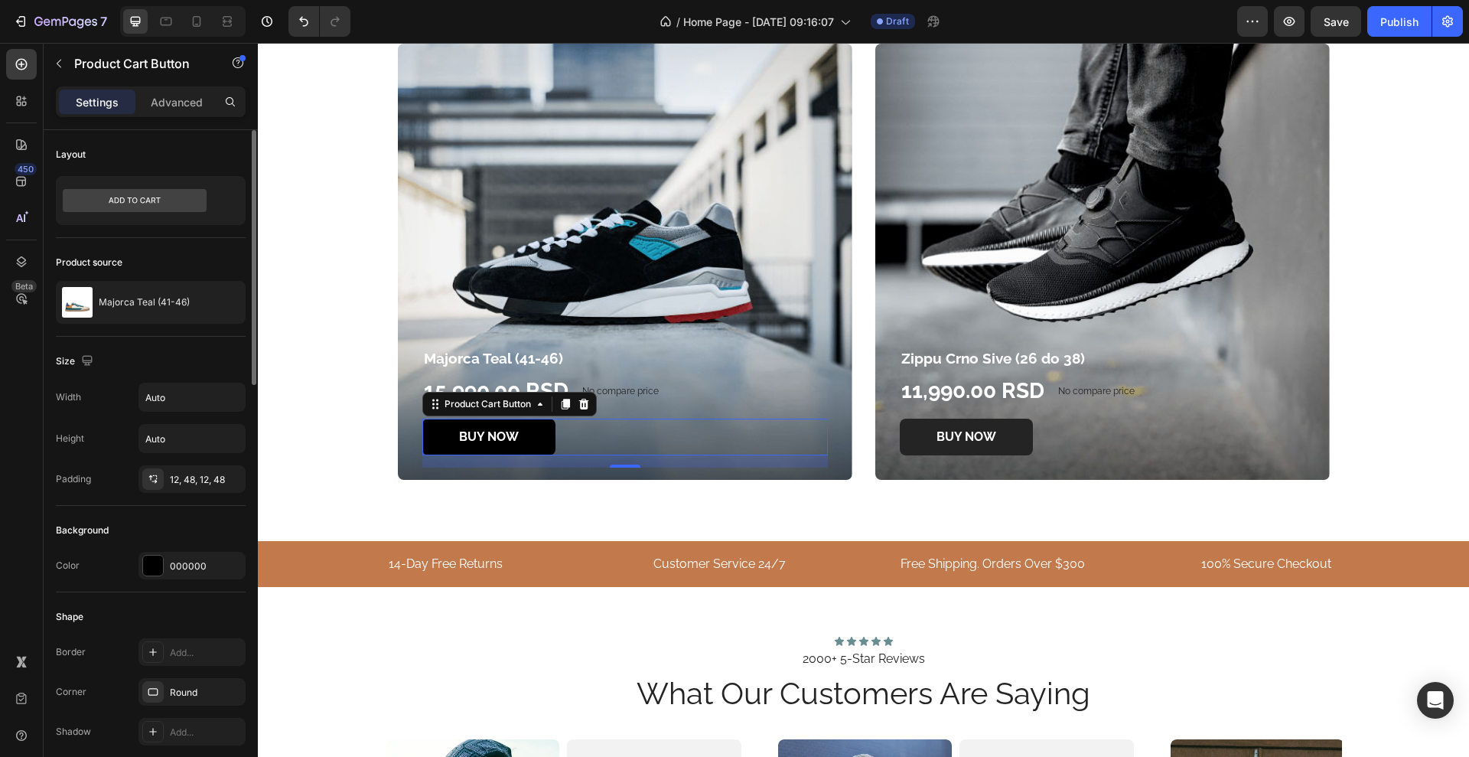
click at [116, 534] on div "Background" at bounding box center [151, 530] width 190 height 24
click at [900, 442] on button "BUY NOW" at bounding box center [966, 437] width 133 height 37
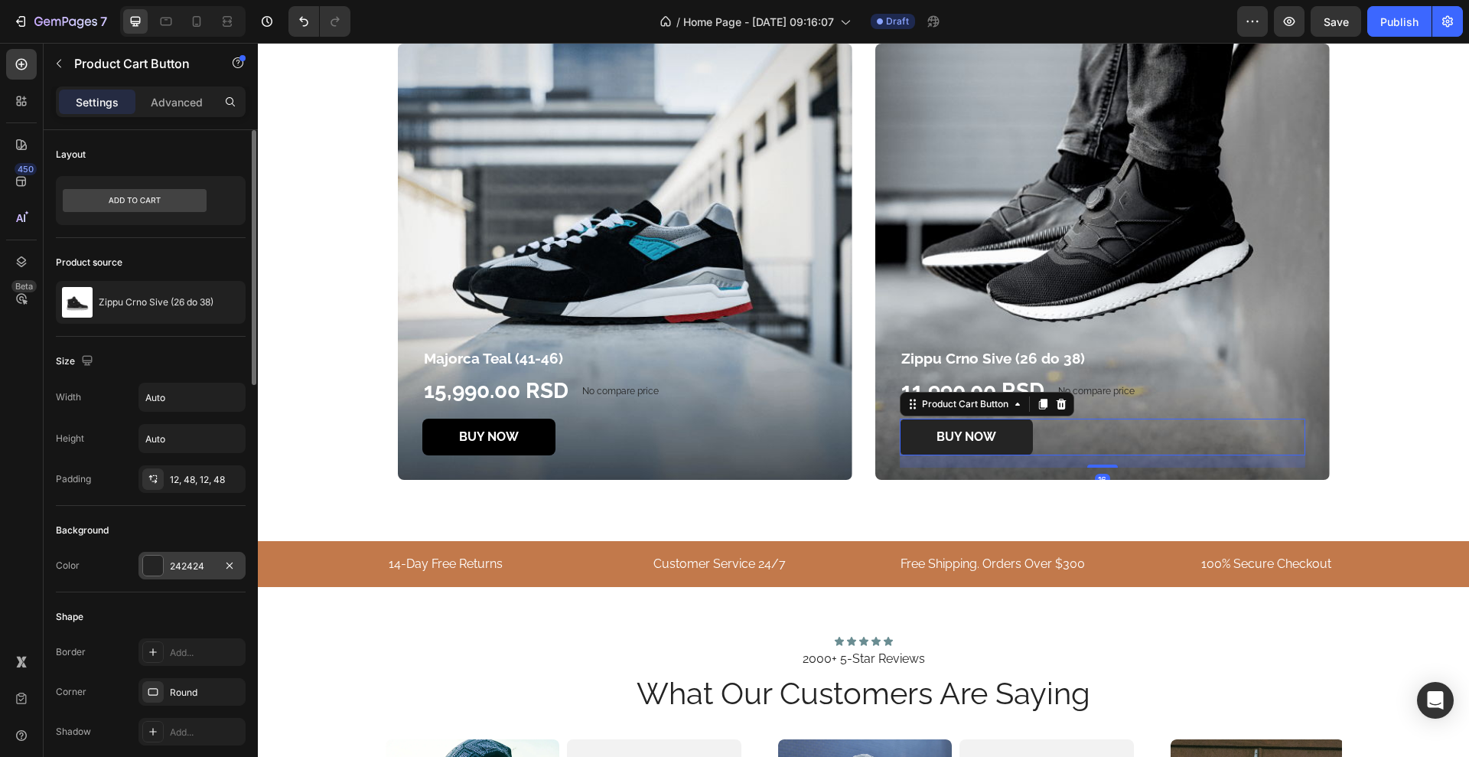
click at [204, 570] on div "242424" at bounding box center [192, 566] width 44 height 14
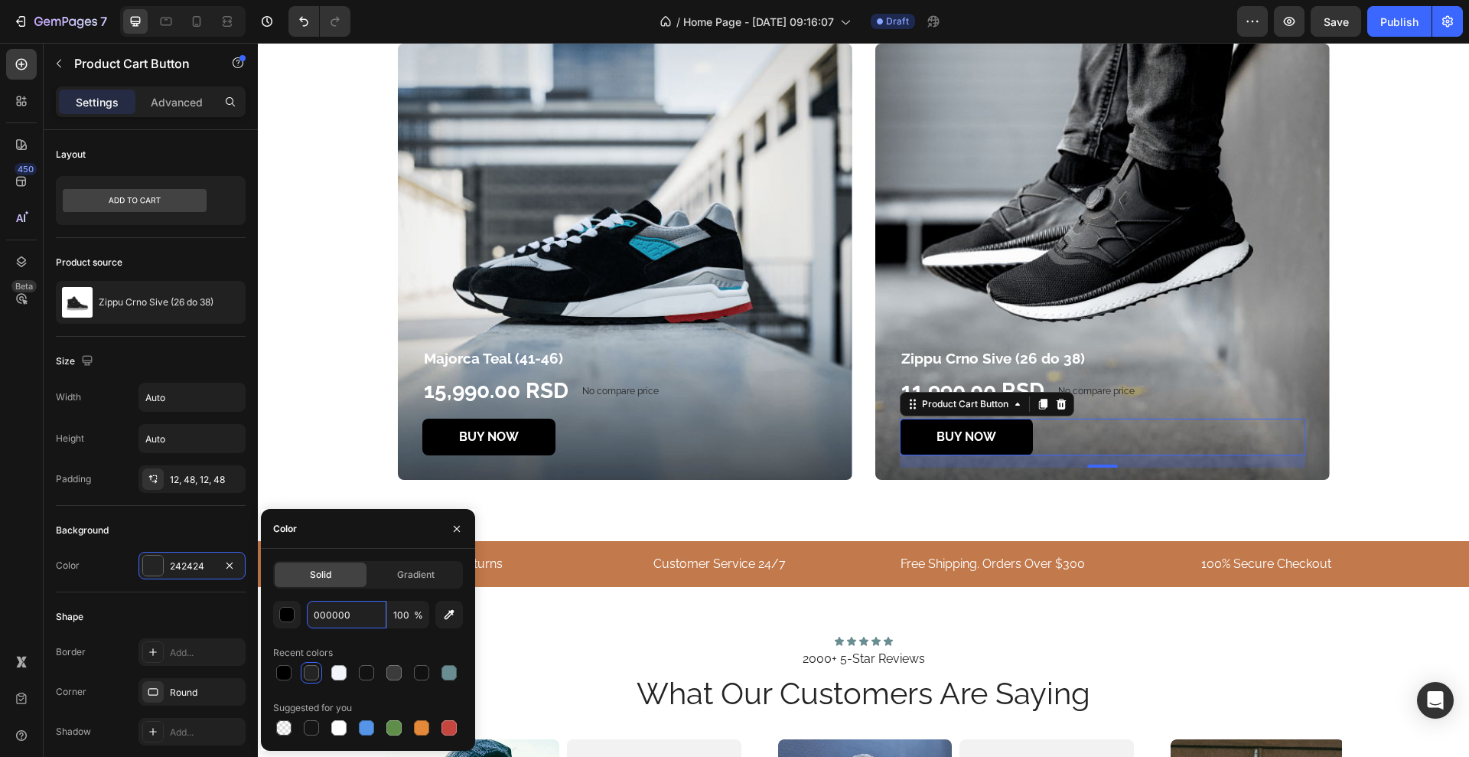
type input "000000"
click at [274, 557] on div "Solid Gradient 000000 100 % Recent colors Suggested for you" at bounding box center [368, 650] width 214 height 202
click at [110, 572] on div "Color 000000" at bounding box center [151, 566] width 190 height 28
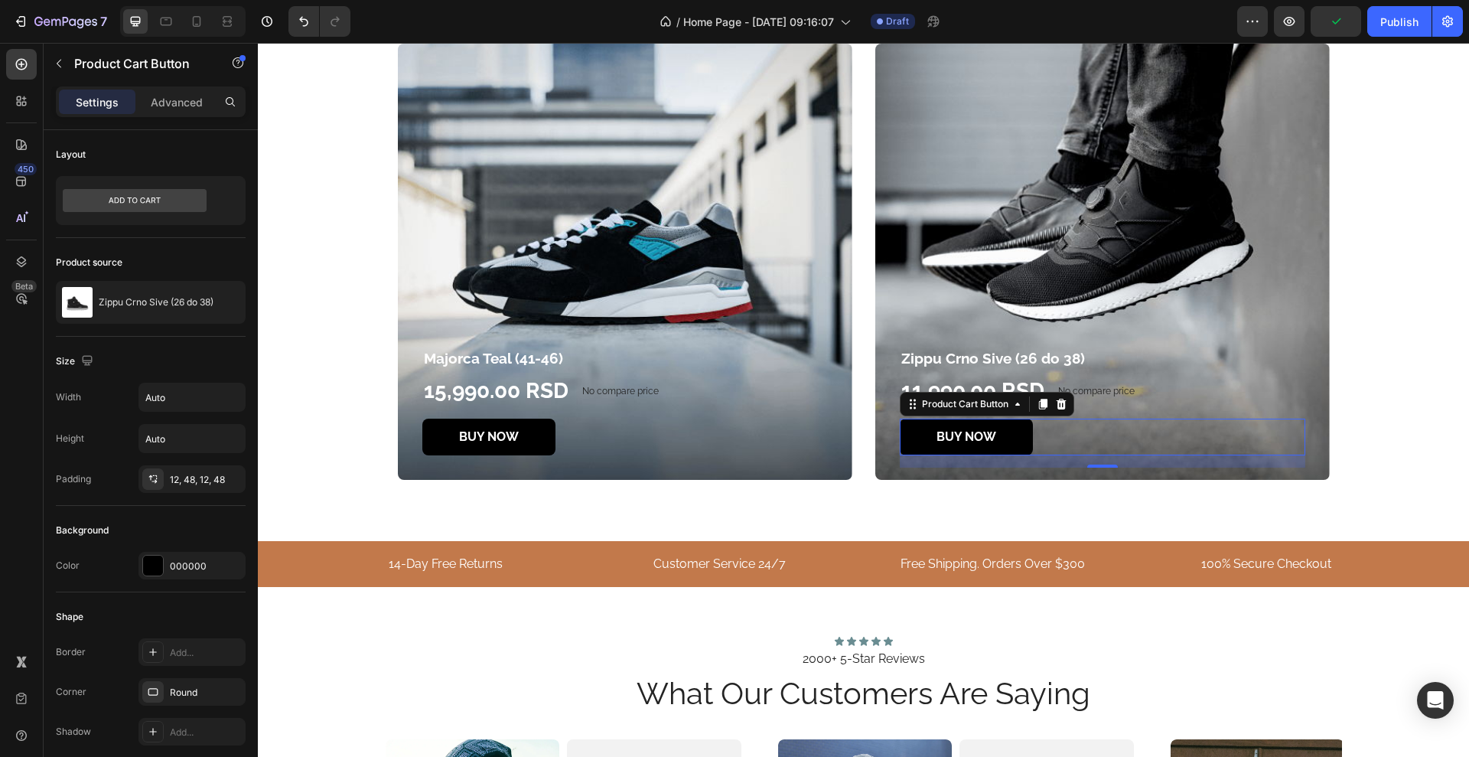
click at [1238, 436] on div "BUY NOW Product Cart Button 16" at bounding box center [1103, 437] width 406 height 37
click at [1194, 387] on div "11,990.00 RSD Product Price Product Price No compare price Product Price Row" at bounding box center [1103, 391] width 406 height 31
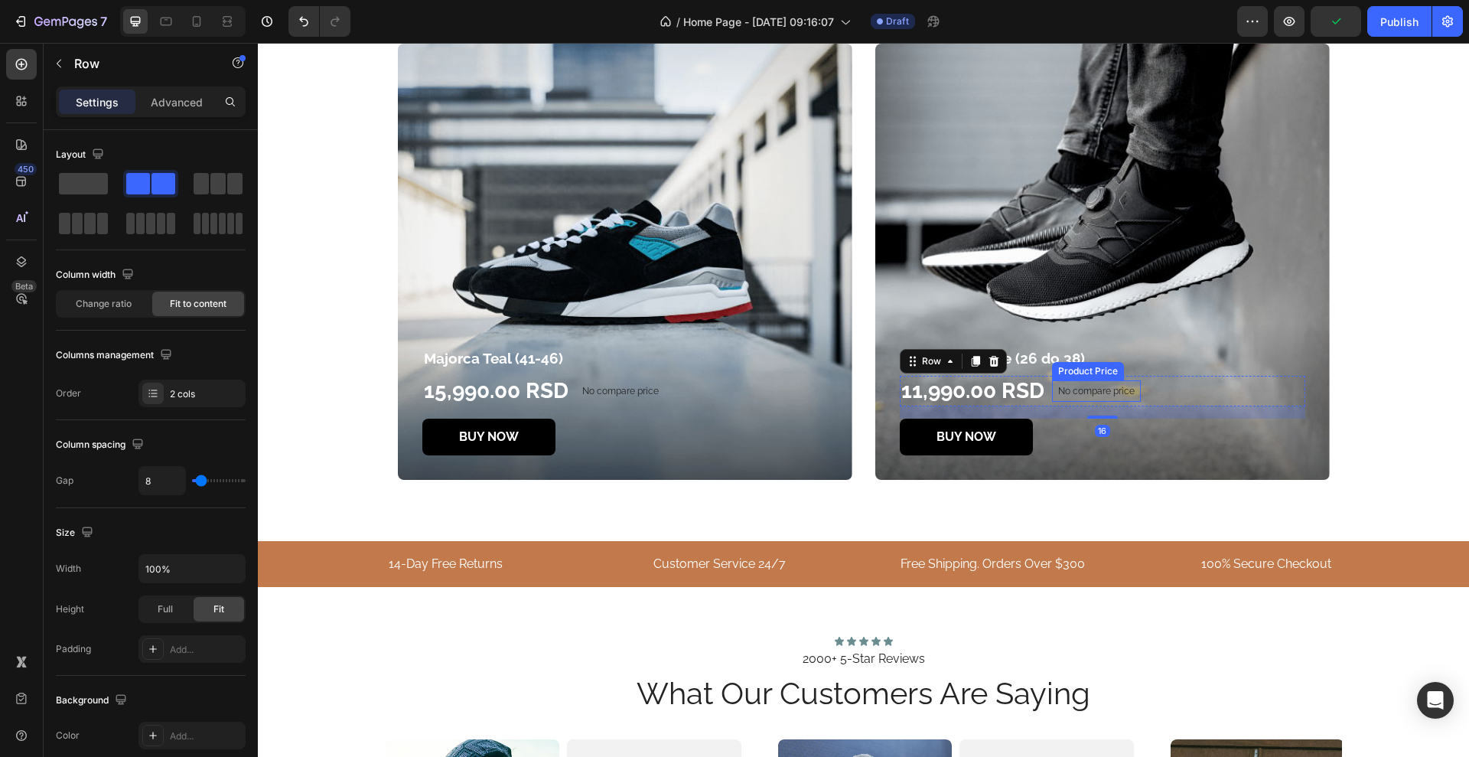
click at [1102, 395] on p "No compare price" at bounding box center [1096, 391] width 77 height 9
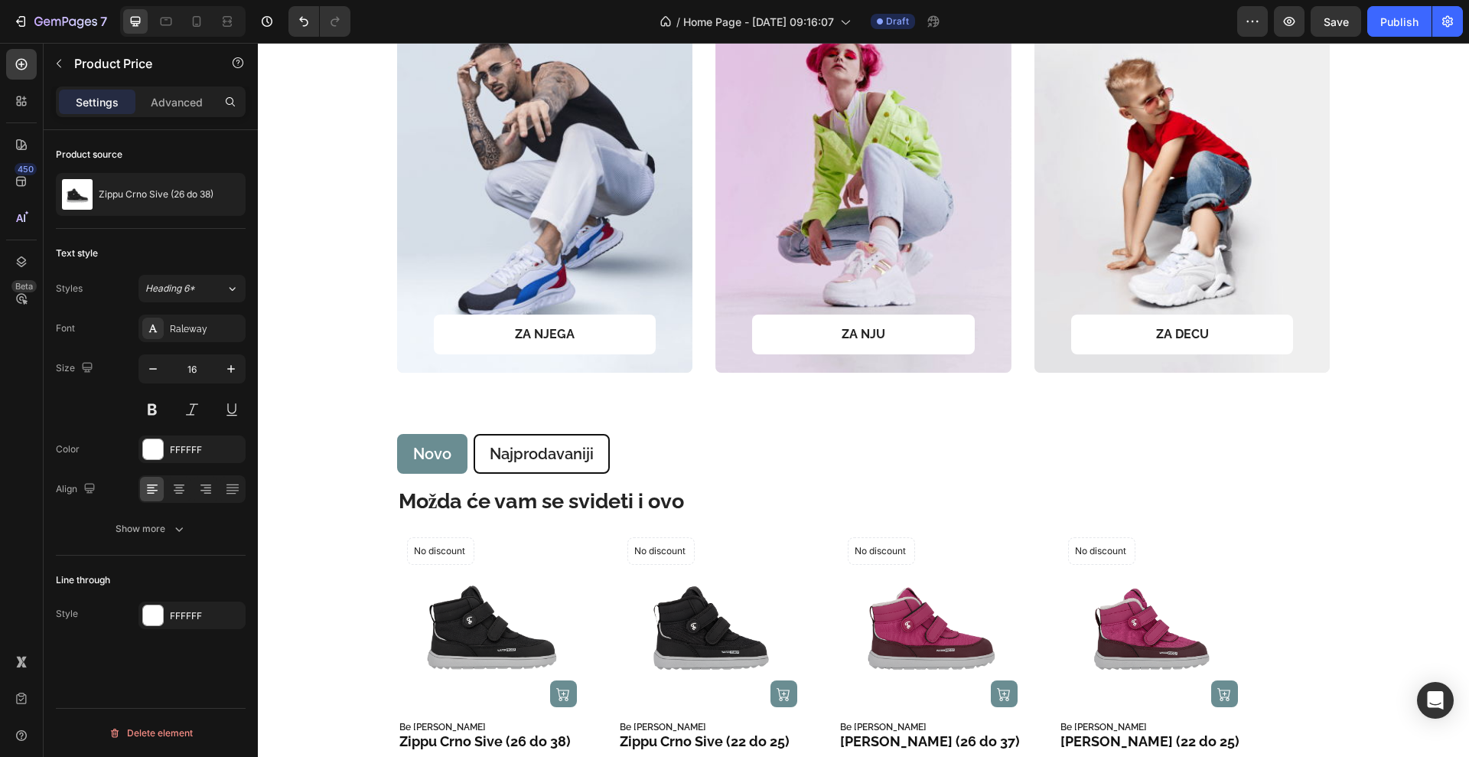
scroll to position [1016, 0]
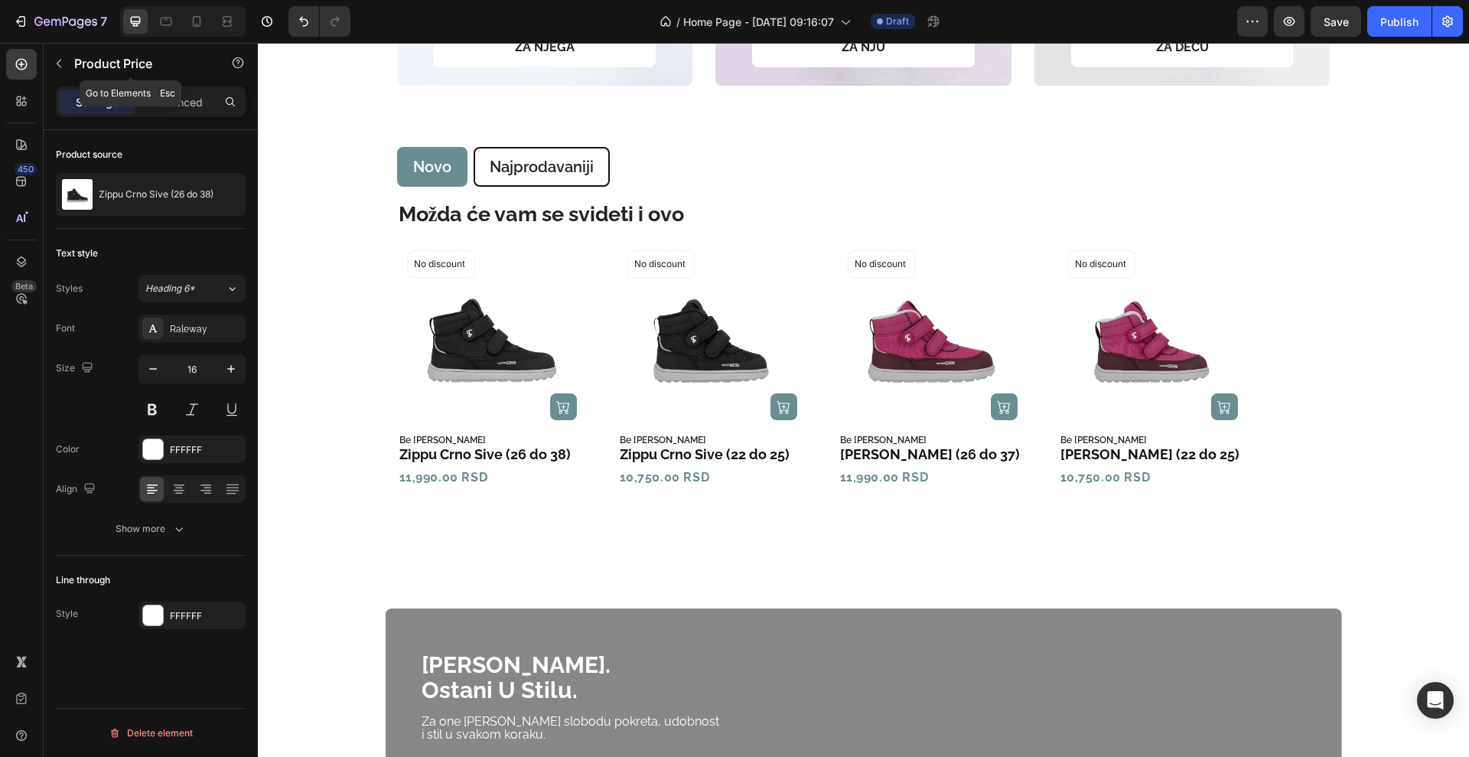
click at [55, 60] on icon "button" at bounding box center [59, 63] width 12 height 12
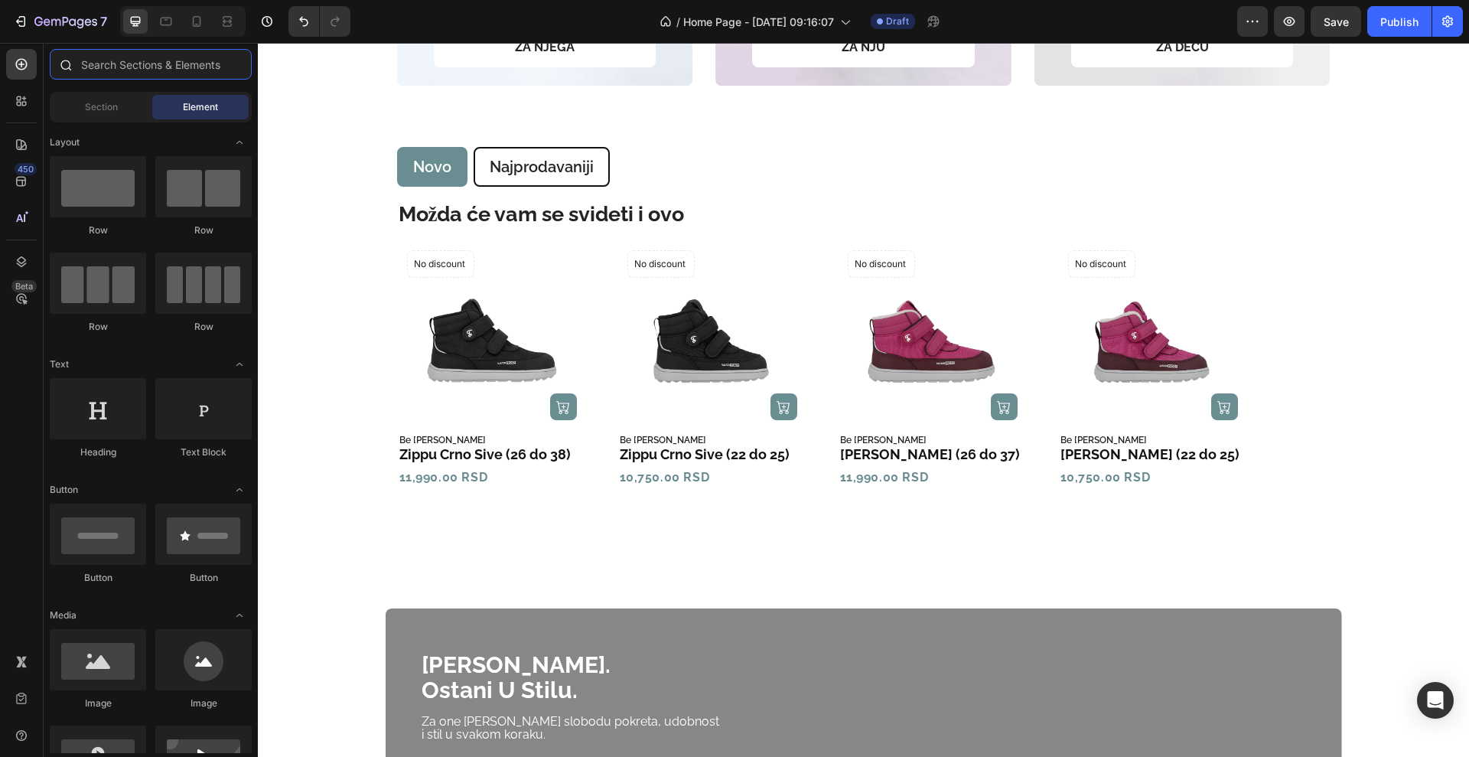
click at [102, 67] on input "text" at bounding box center [151, 64] width 202 height 31
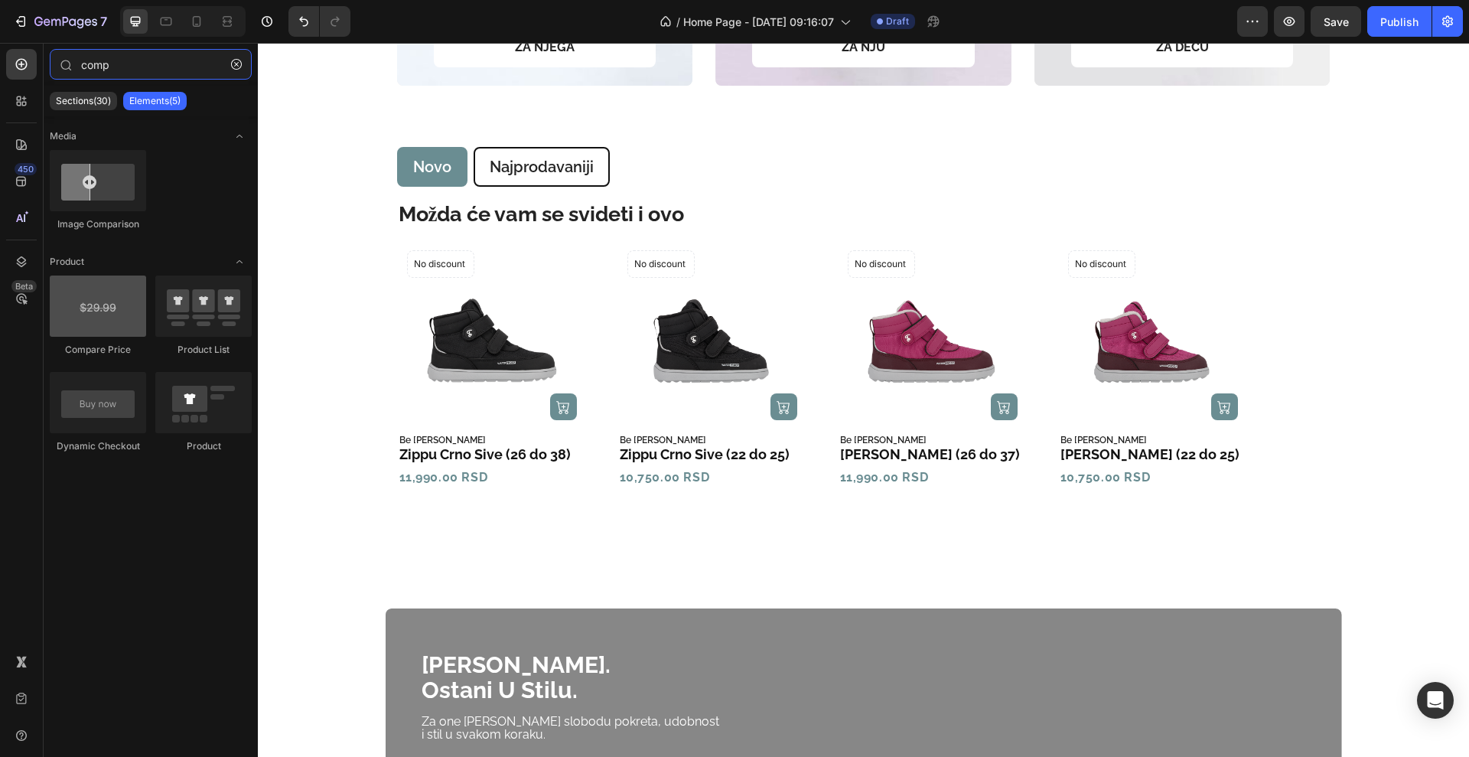
type input "comp"
drag, startPoint x: 95, startPoint y: 311, endPoint x: 73, endPoint y: 300, distance: 24.0
click at [73, 300] on div at bounding box center [98, 306] width 96 height 61
click at [475, 477] on div "11,990.00 RSD" at bounding box center [444, 477] width 92 height 18
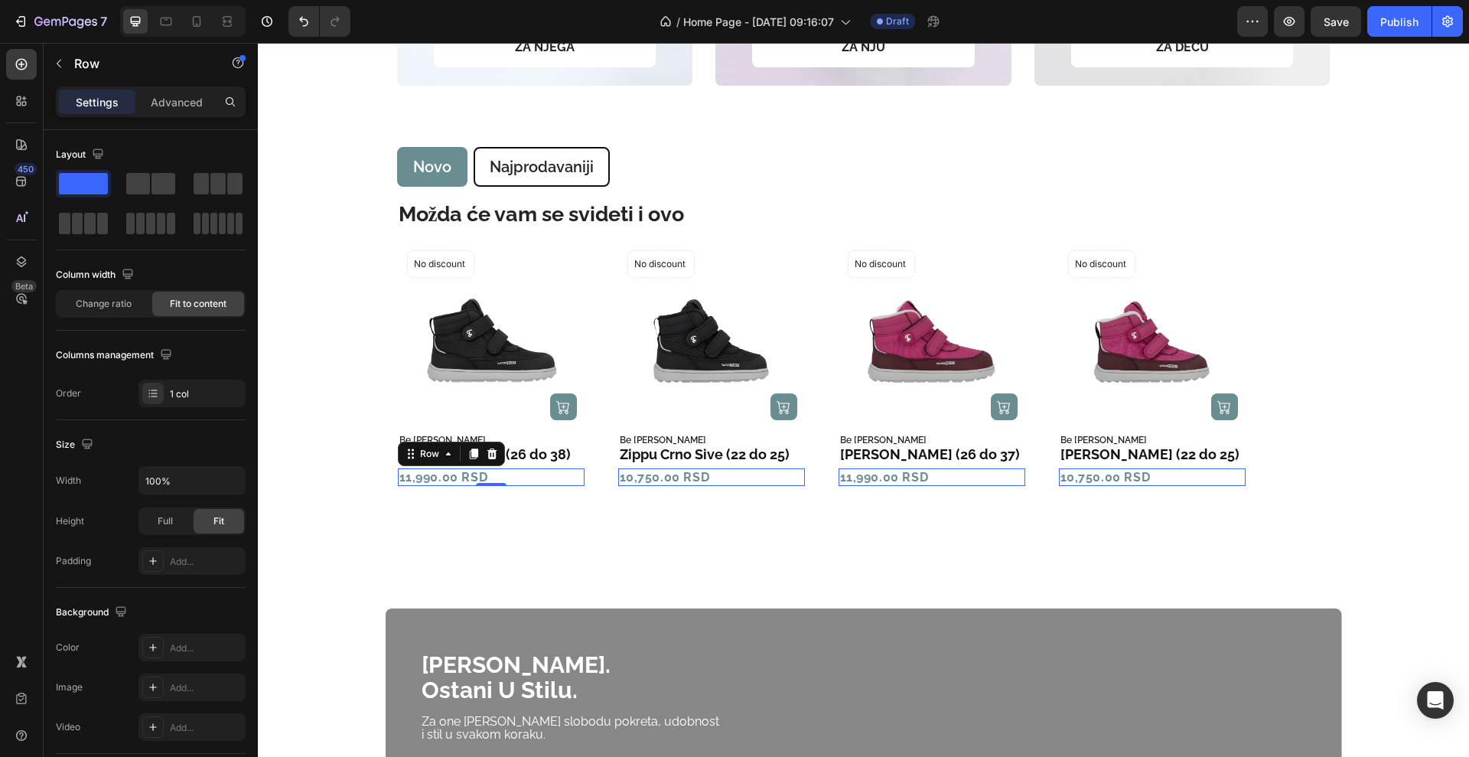
click at [494, 477] on div "11,990.00 RSD Product Price Product Price Row 0" at bounding box center [491, 477] width 187 height 18
click at [145, 191] on span at bounding box center [138, 183] width 24 height 21
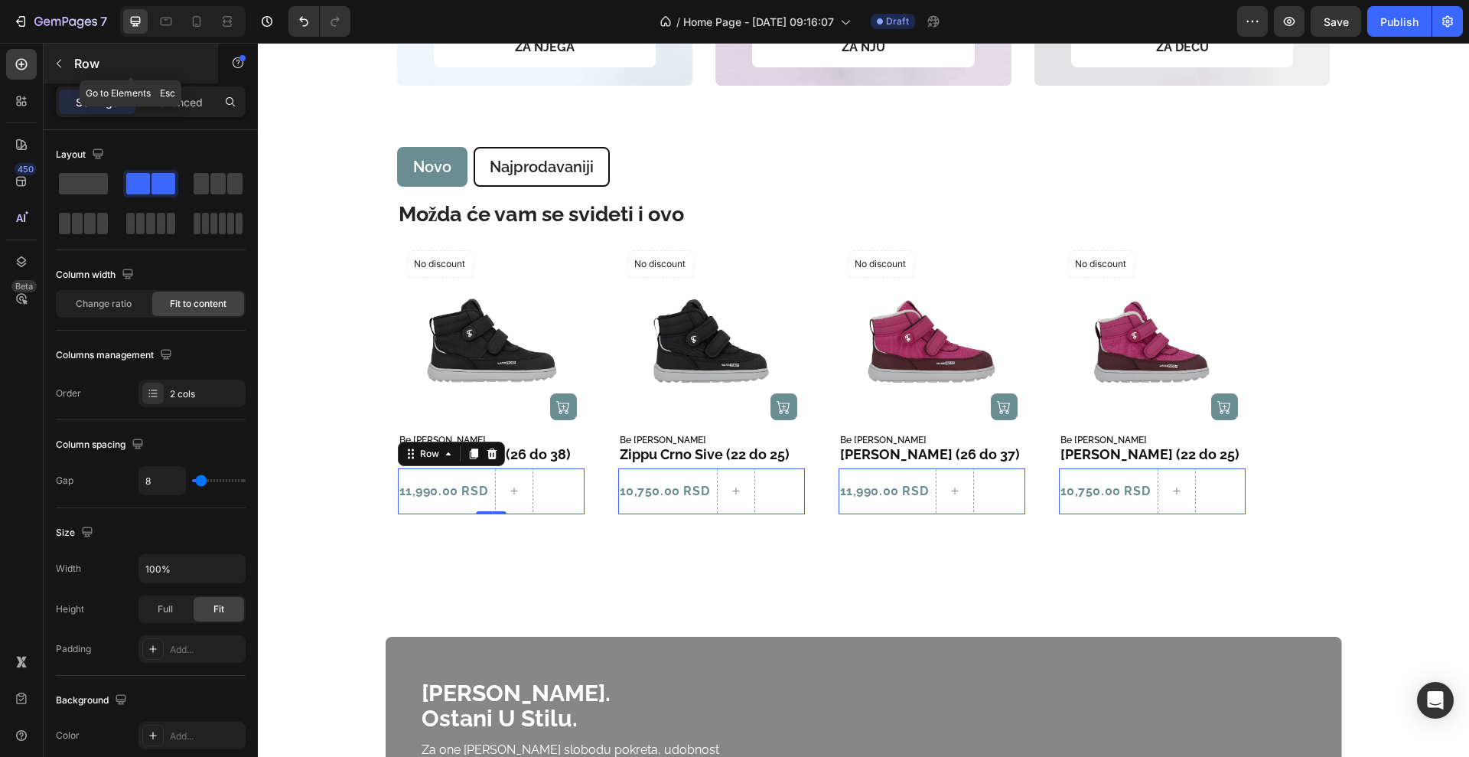
click at [64, 72] on button "button" at bounding box center [59, 63] width 24 height 24
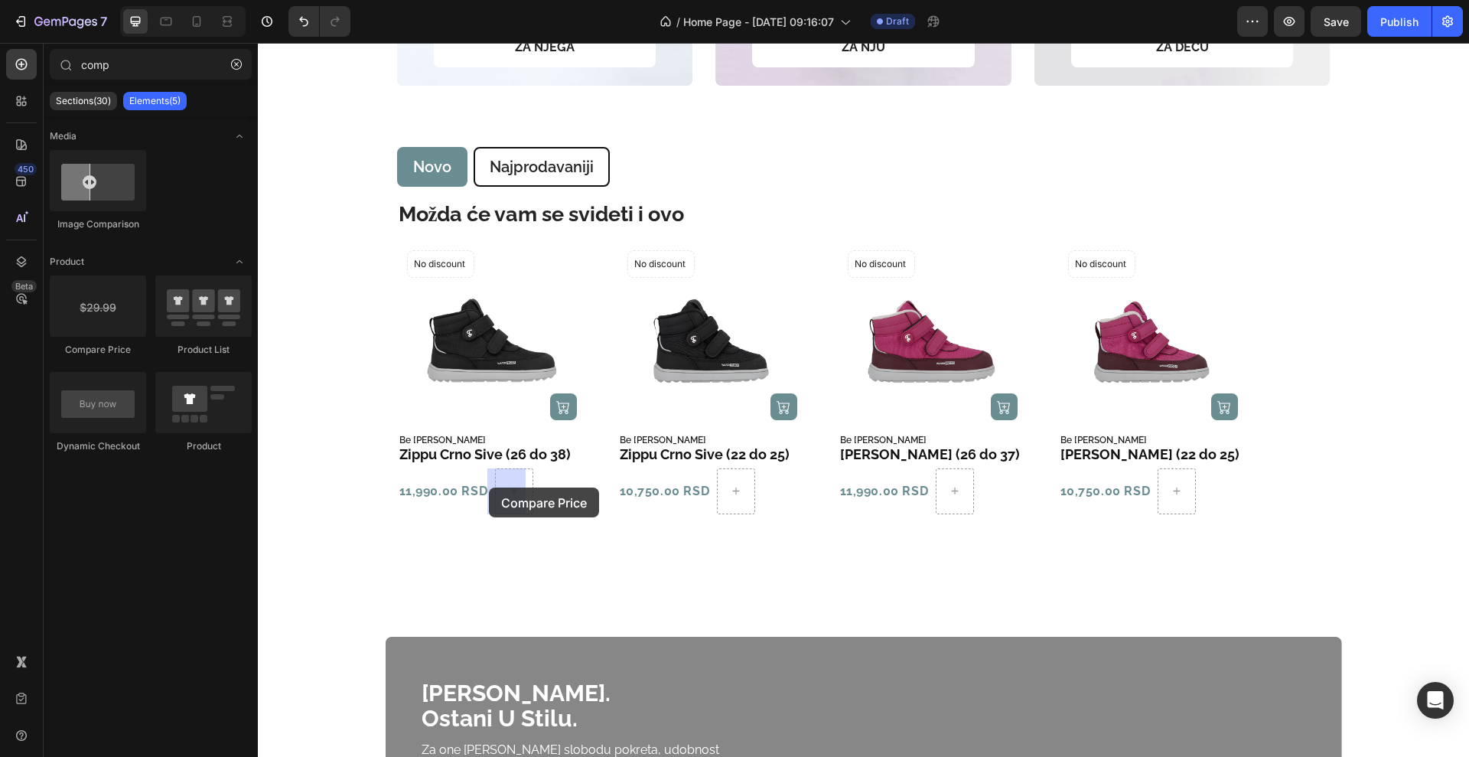
drag, startPoint x: 360, startPoint y: 368, endPoint x: 489, endPoint y: 487, distance: 175.5
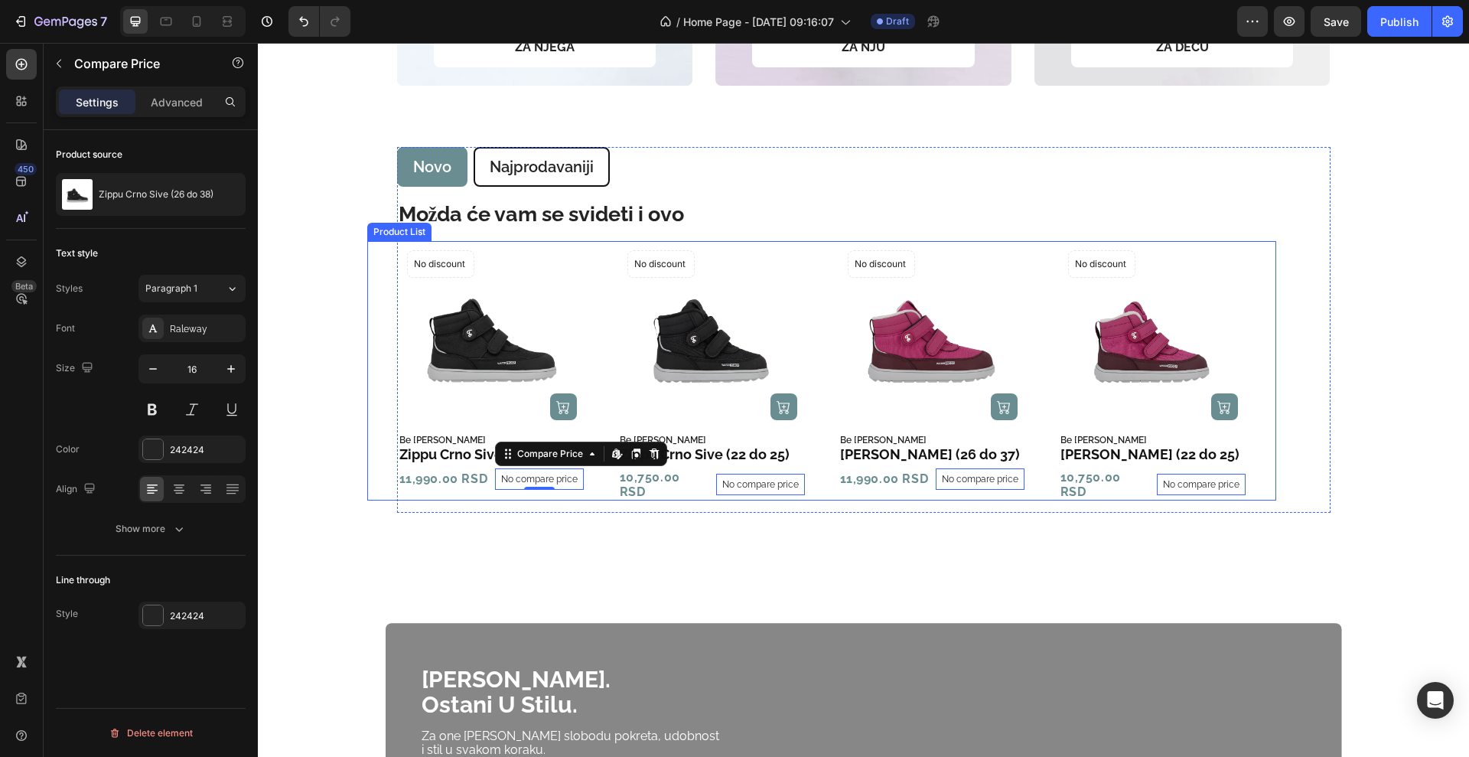
click at [1264, 369] on icon "Carousel Next Arrow" at bounding box center [1268, 371] width 12 height 18
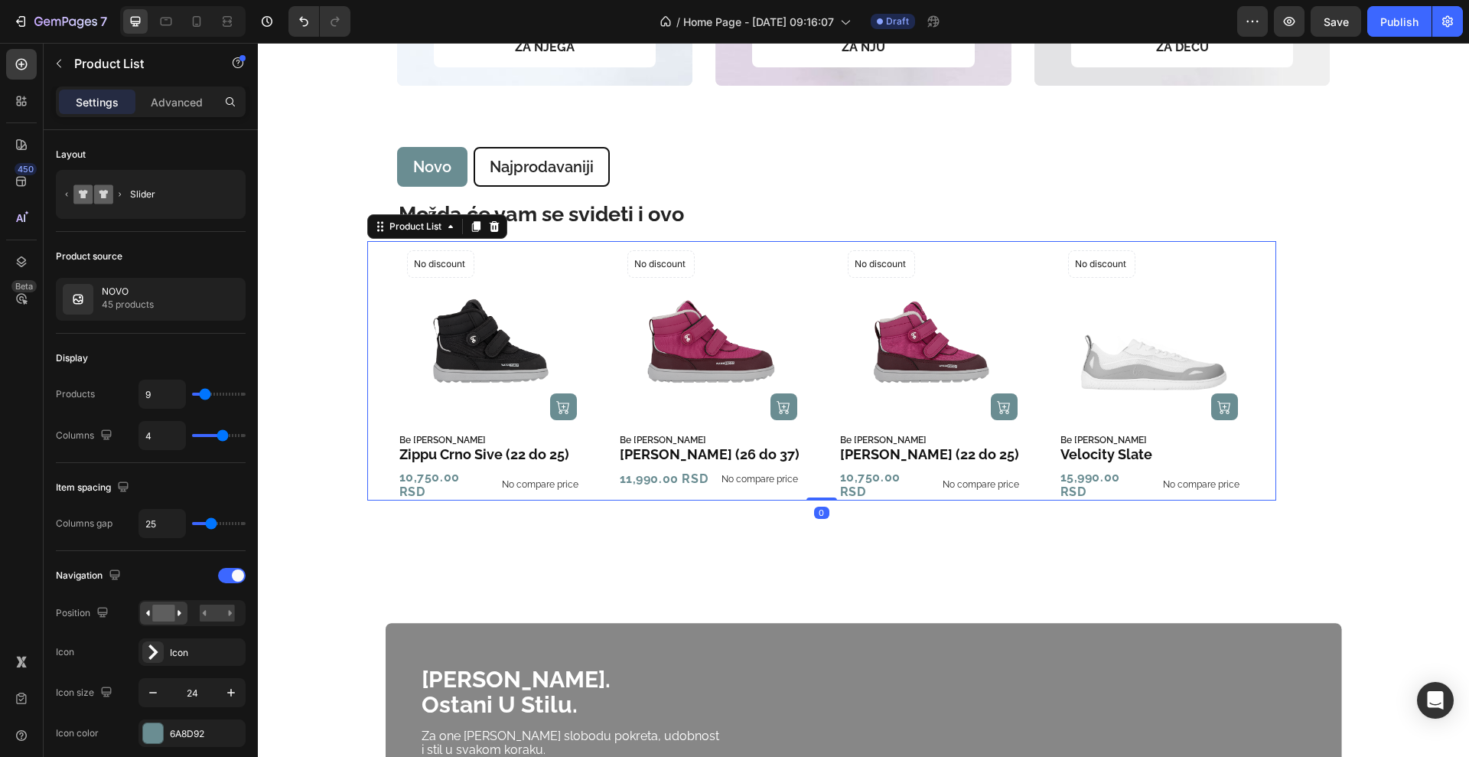
click at [1264, 369] on icon "Carousel Next Arrow" at bounding box center [1268, 371] width 12 height 18
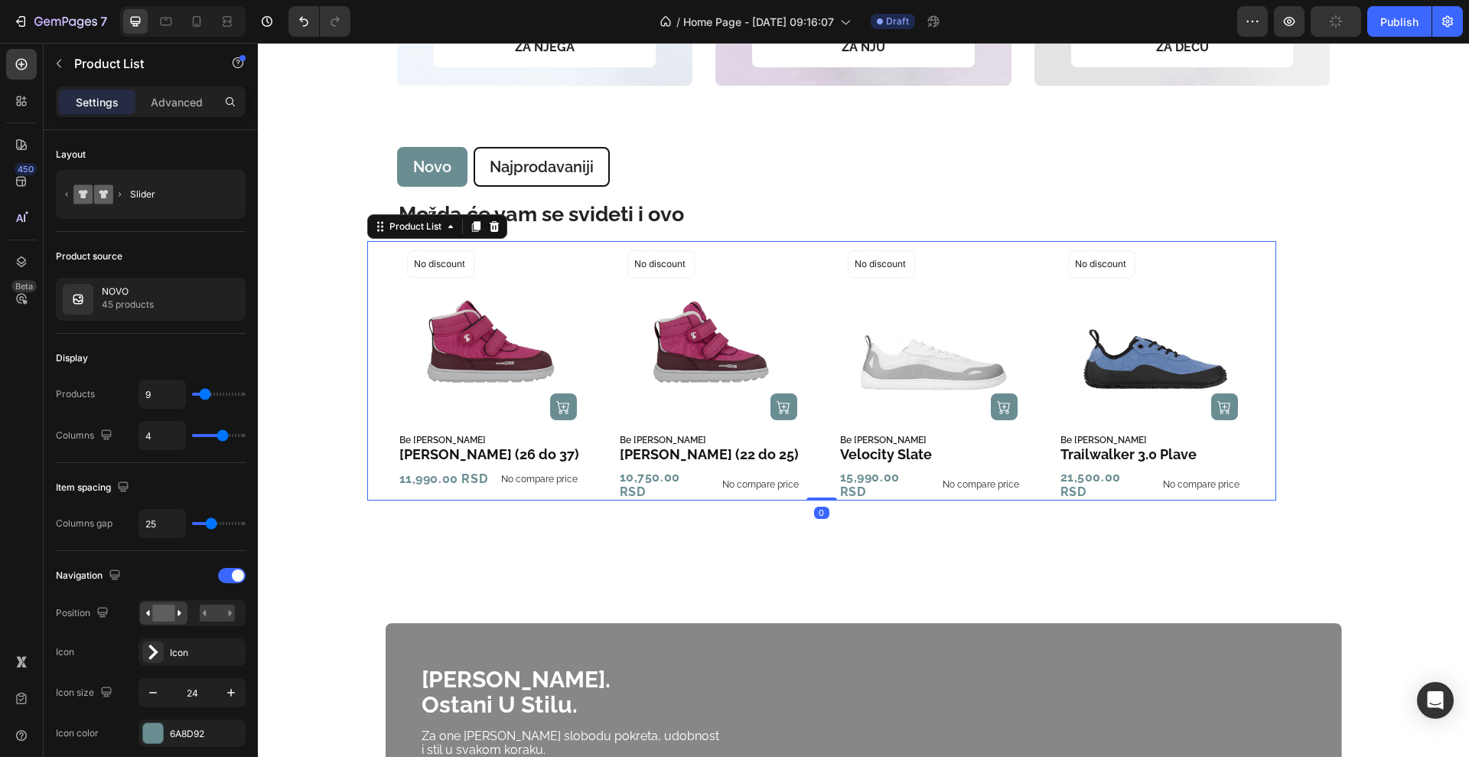
click at [1264, 369] on icon "Carousel Next Arrow" at bounding box center [1268, 371] width 12 height 18
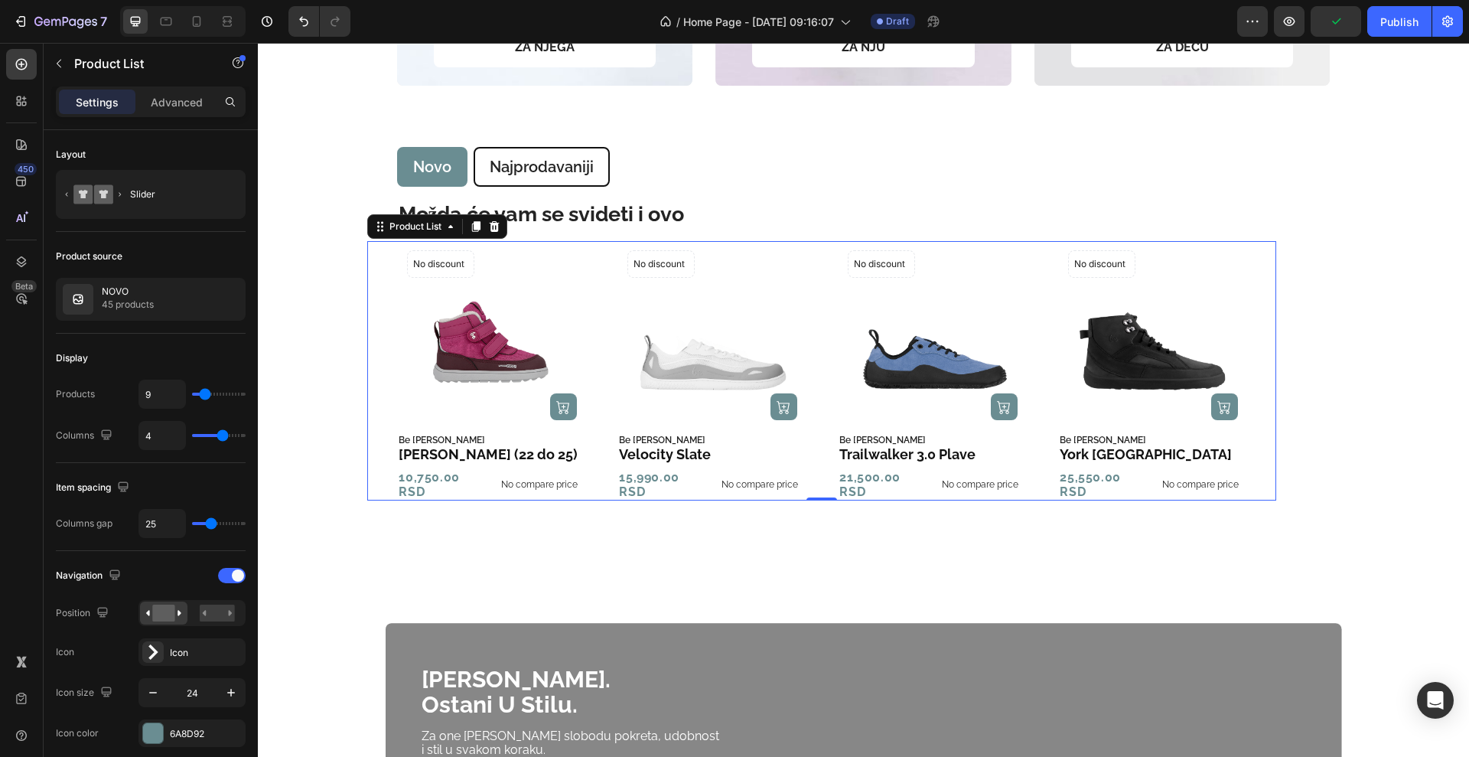
click at [1264, 369] on icon "Carousel Next Arrow" at bounding box center [1268, 371] width 12 height 18
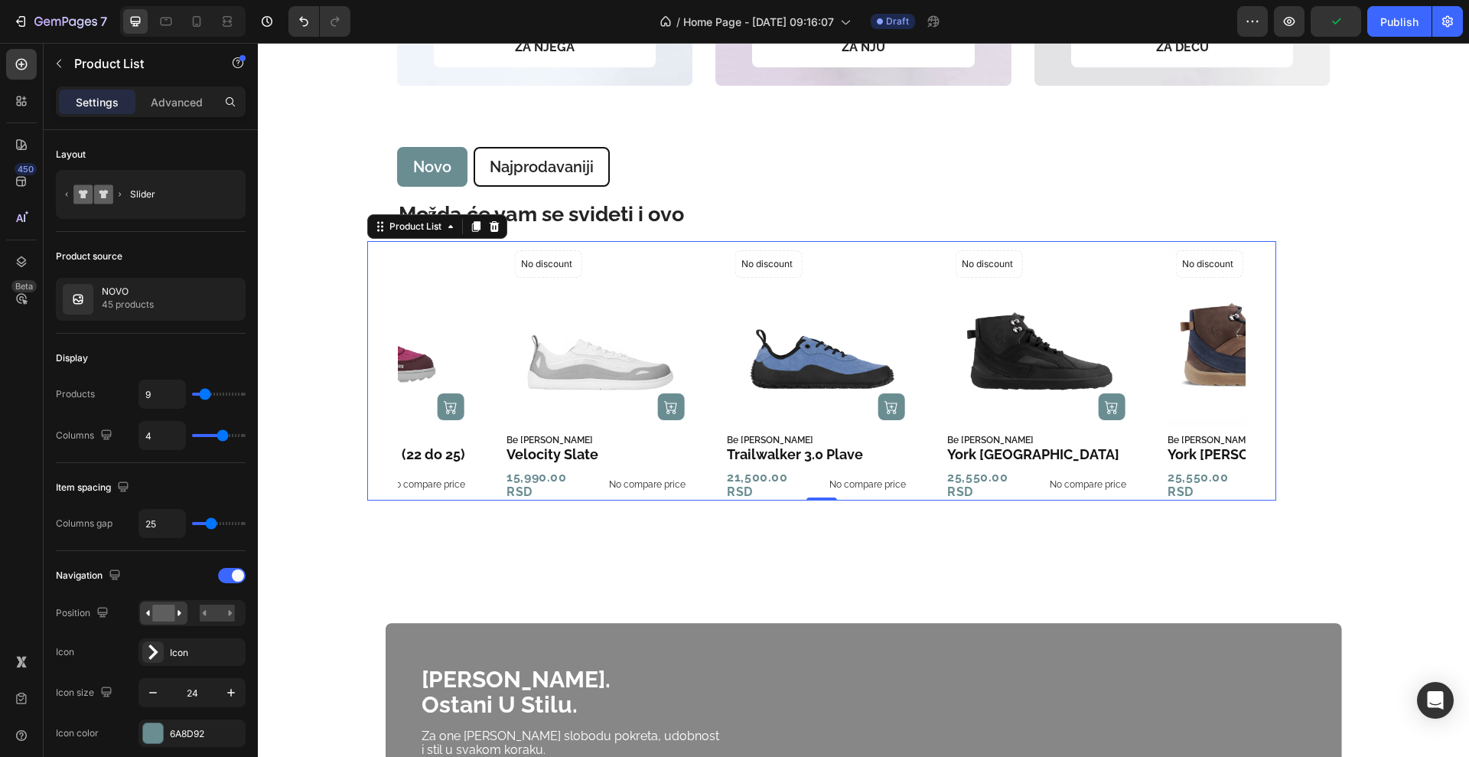
click at [1264, 369] on icon "Carousel Next Arrow" at bounding box center [1268, 371] width 12 height 18
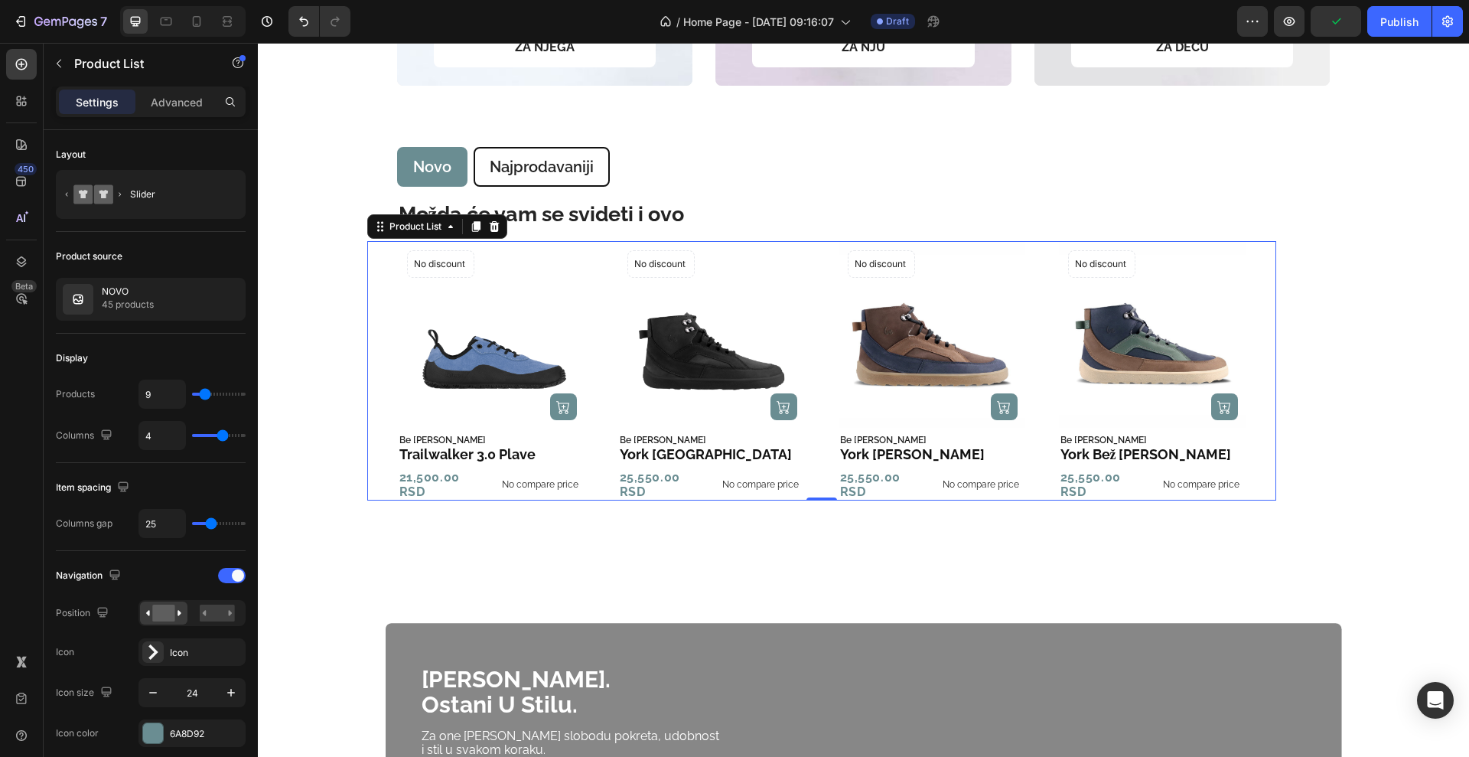
click at [1264, 369] on icon "Carousel Next Arrow" at bounding box center [1268, 371] width 12 height 18
click at [1262, 368] on icon "Carousel Next Arrow" at bounding box center [1268, 371] width 12 height 18
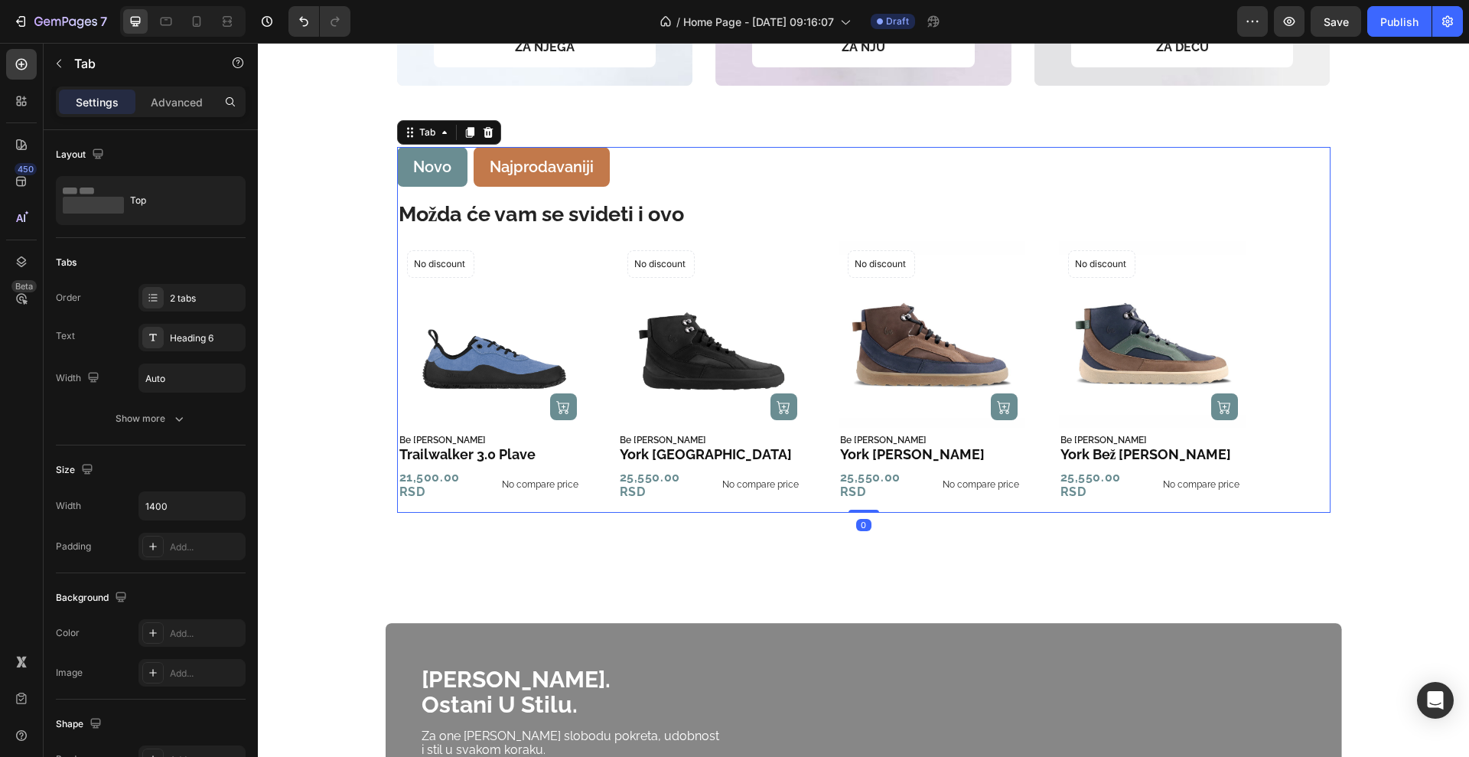
click at [490, 165] on p "Najprodavaniji" at bounding box center [542, 167] width 104 height 20
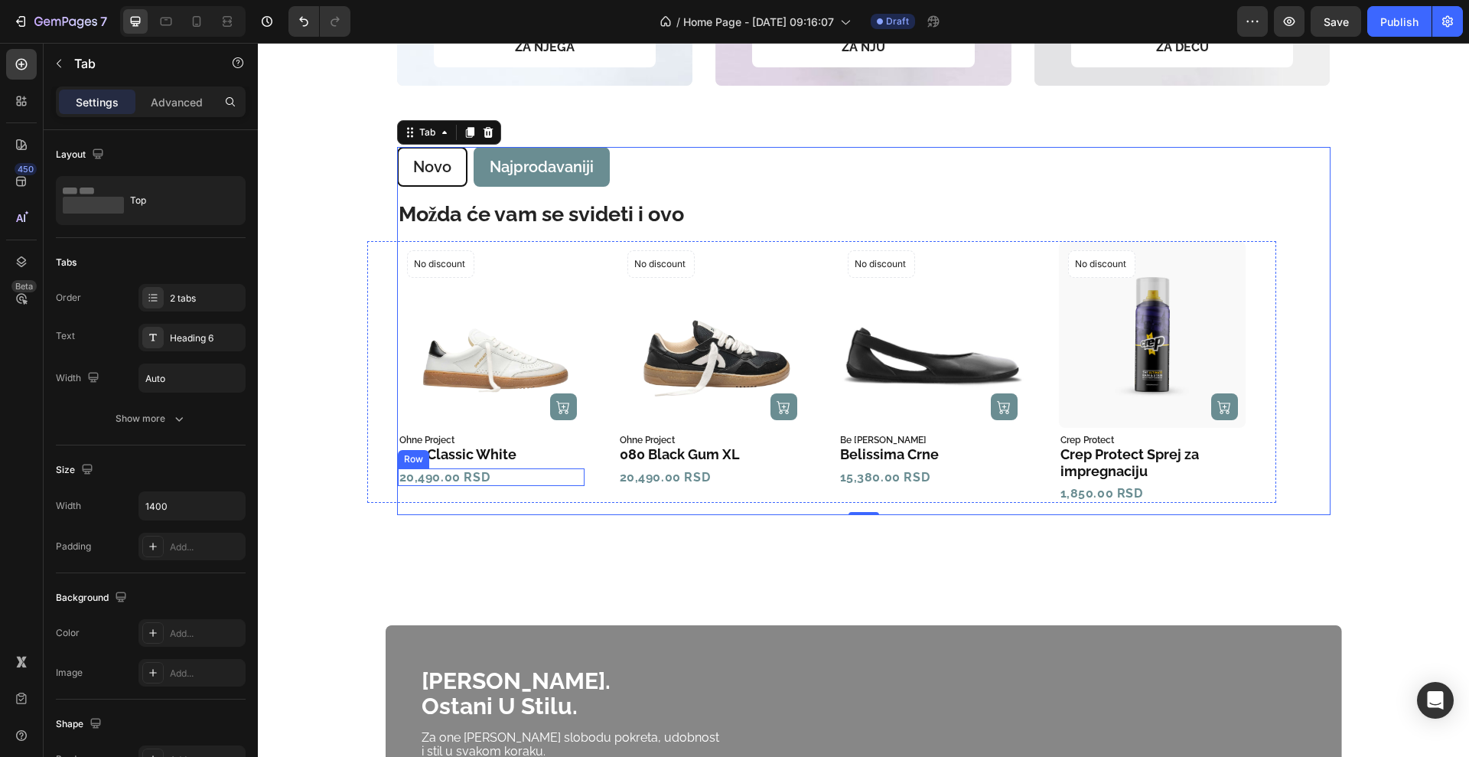
click at [502, 481] on div "20,490.00 RSD Product Price Product Price Row" at bounding box center [491, 477] width 187 height 18
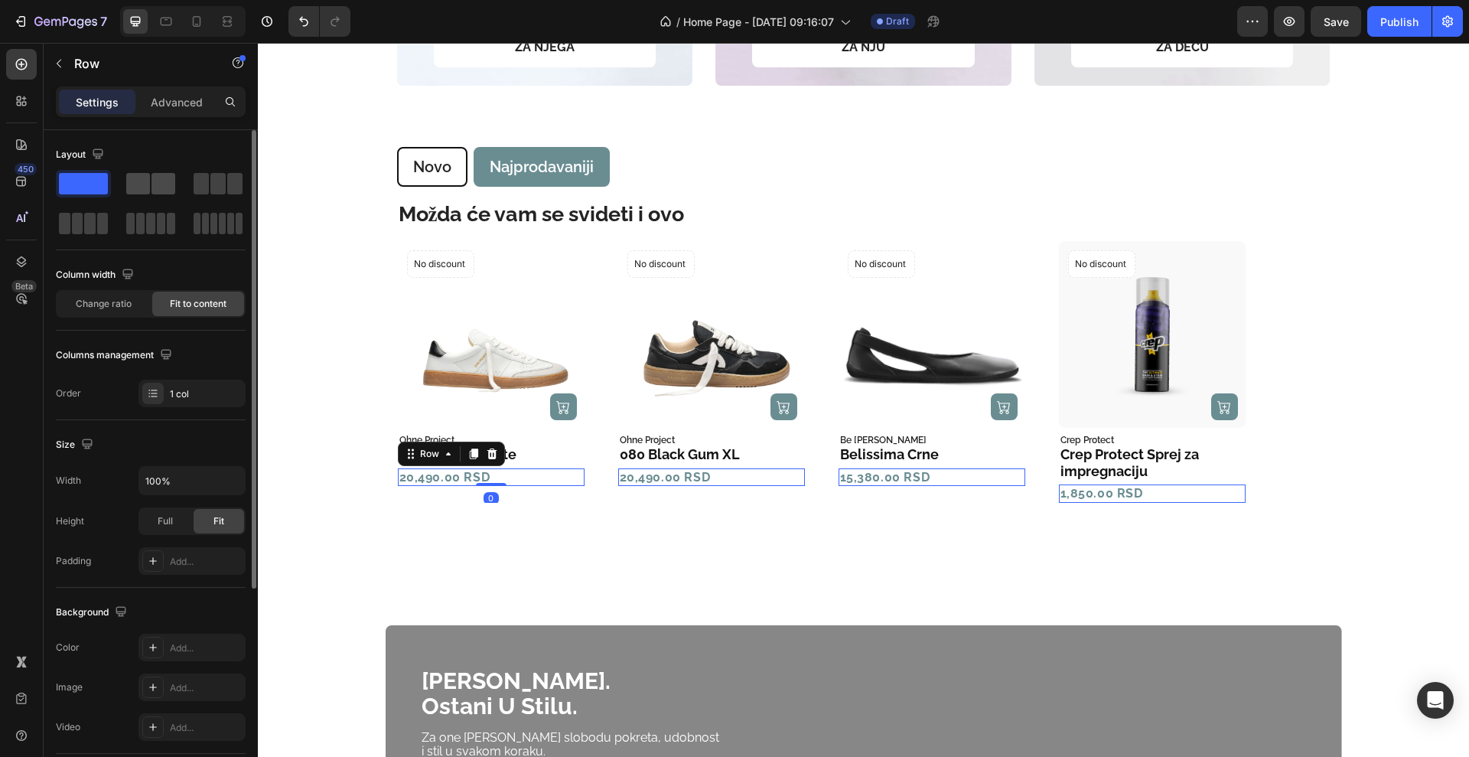
click at [139, 178] on span at bounding box center [138, 183] width 24 height 21
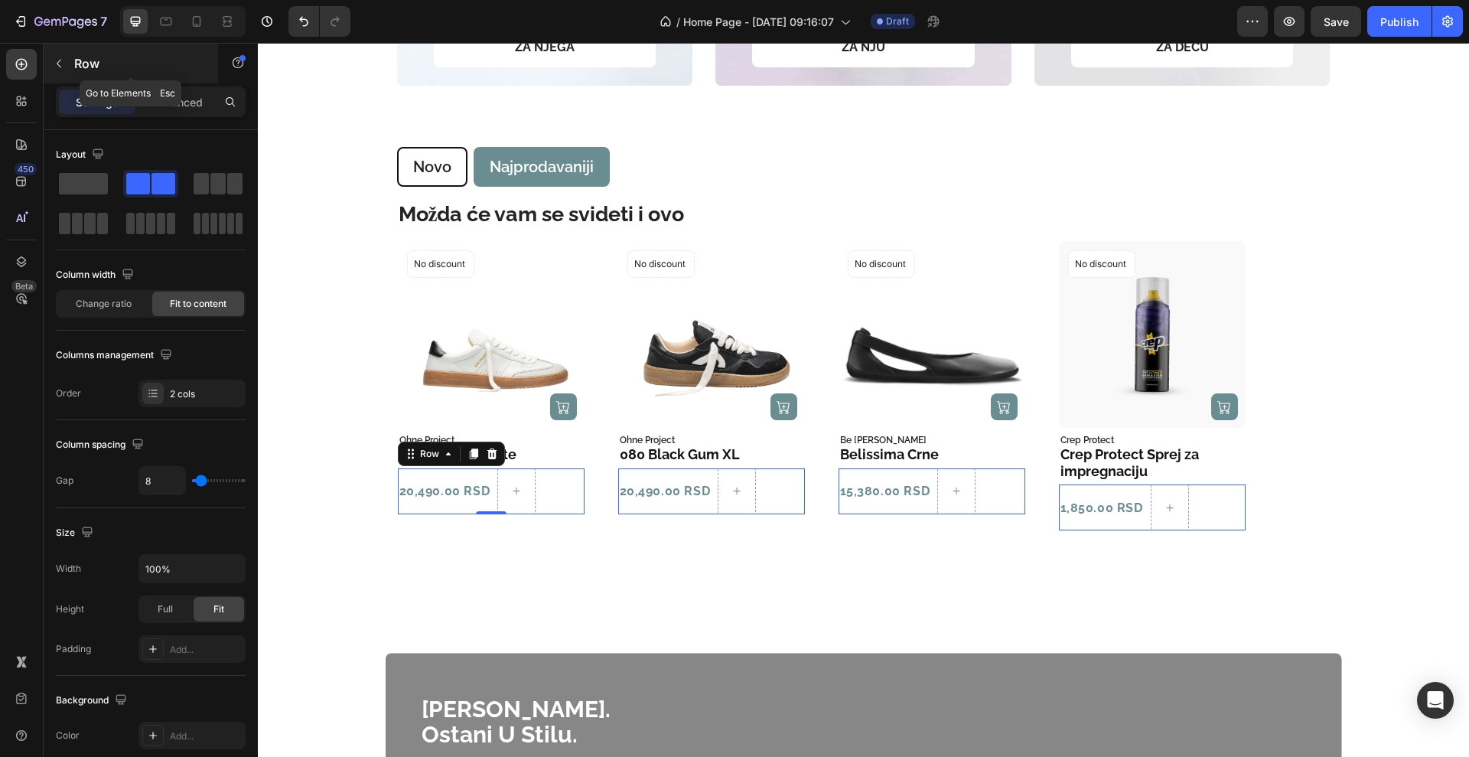
click at [60, 62] on icon "button" at bounding box center [59, 63] width 12 height 12
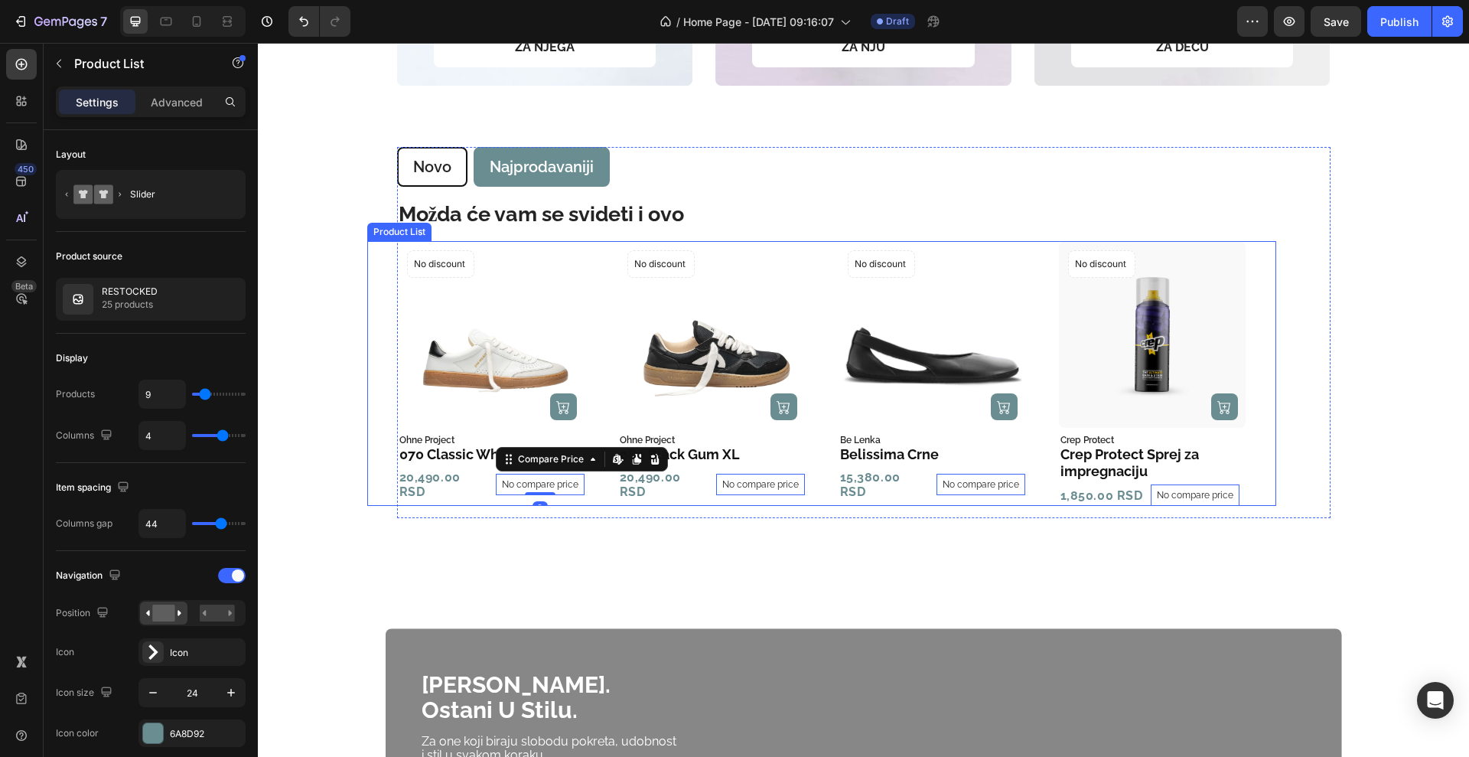
click at [1262, 374] on icon "Carousel Next Arrow" at bounding box center [1268, 373] width 12 height 18
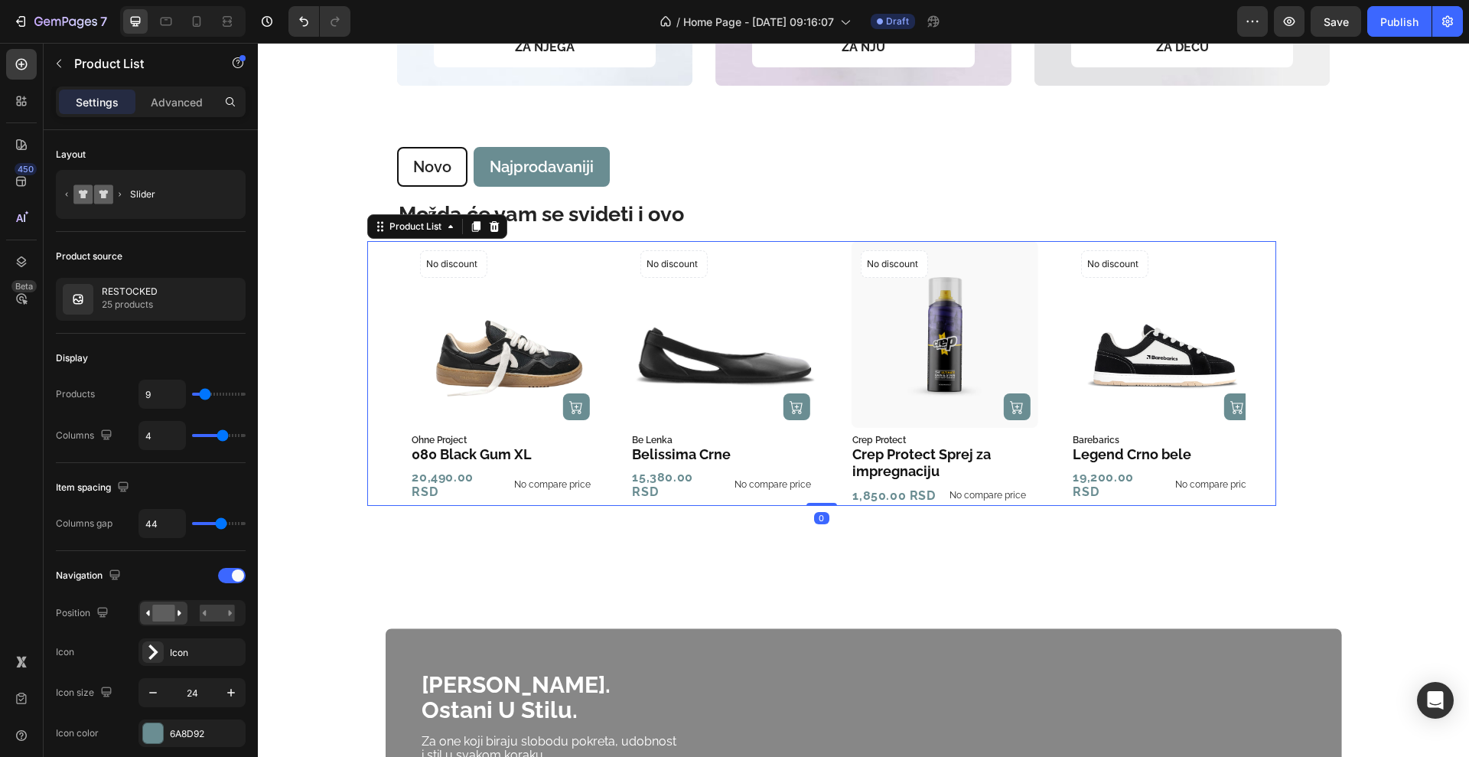
click at [1262, 374] on icon "Carousel Next Arrow" at bounding box center [1268, 373] width 12 height 18
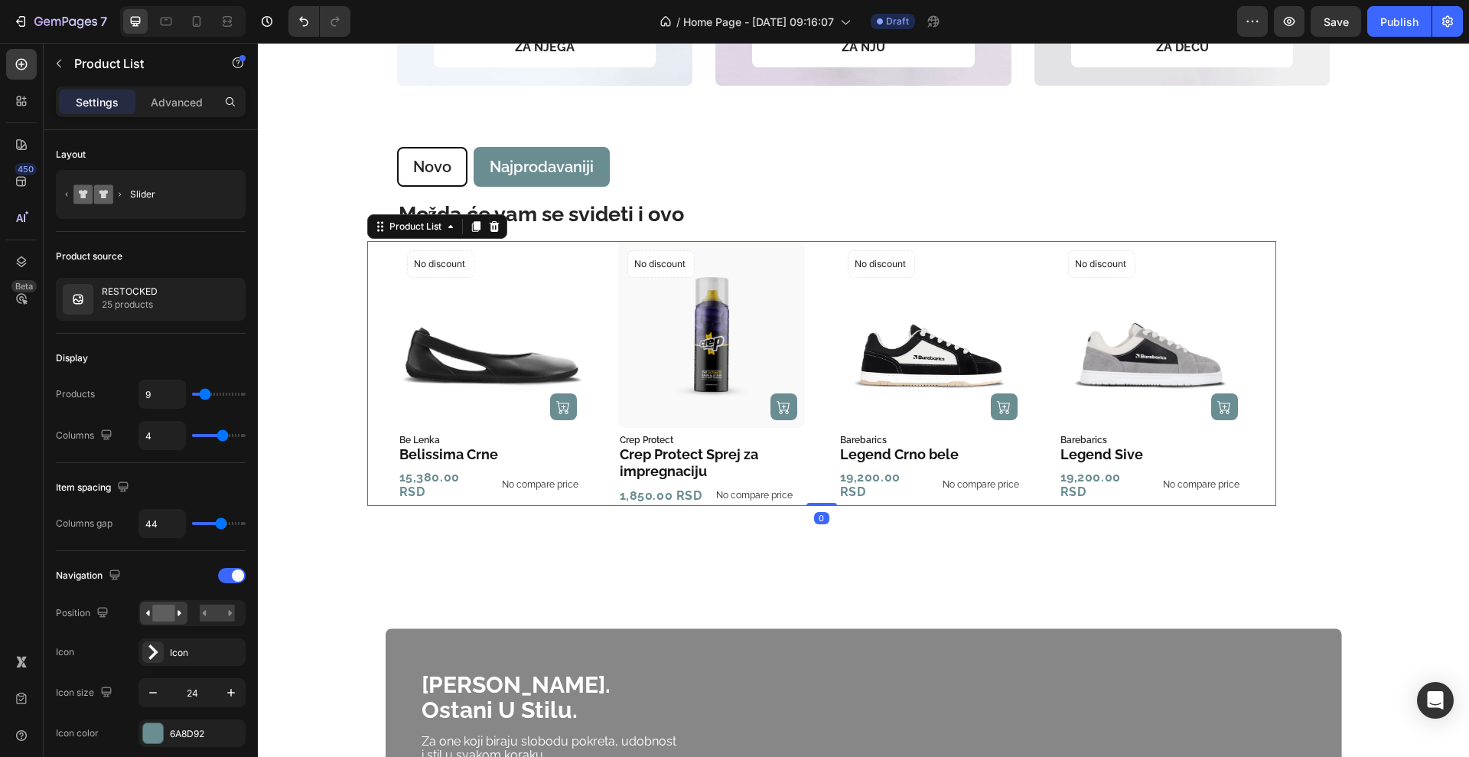
click at [1262, 374] on icon "Carousel Next Arrow" at bounding box center [1268, 373] width 12 height 18
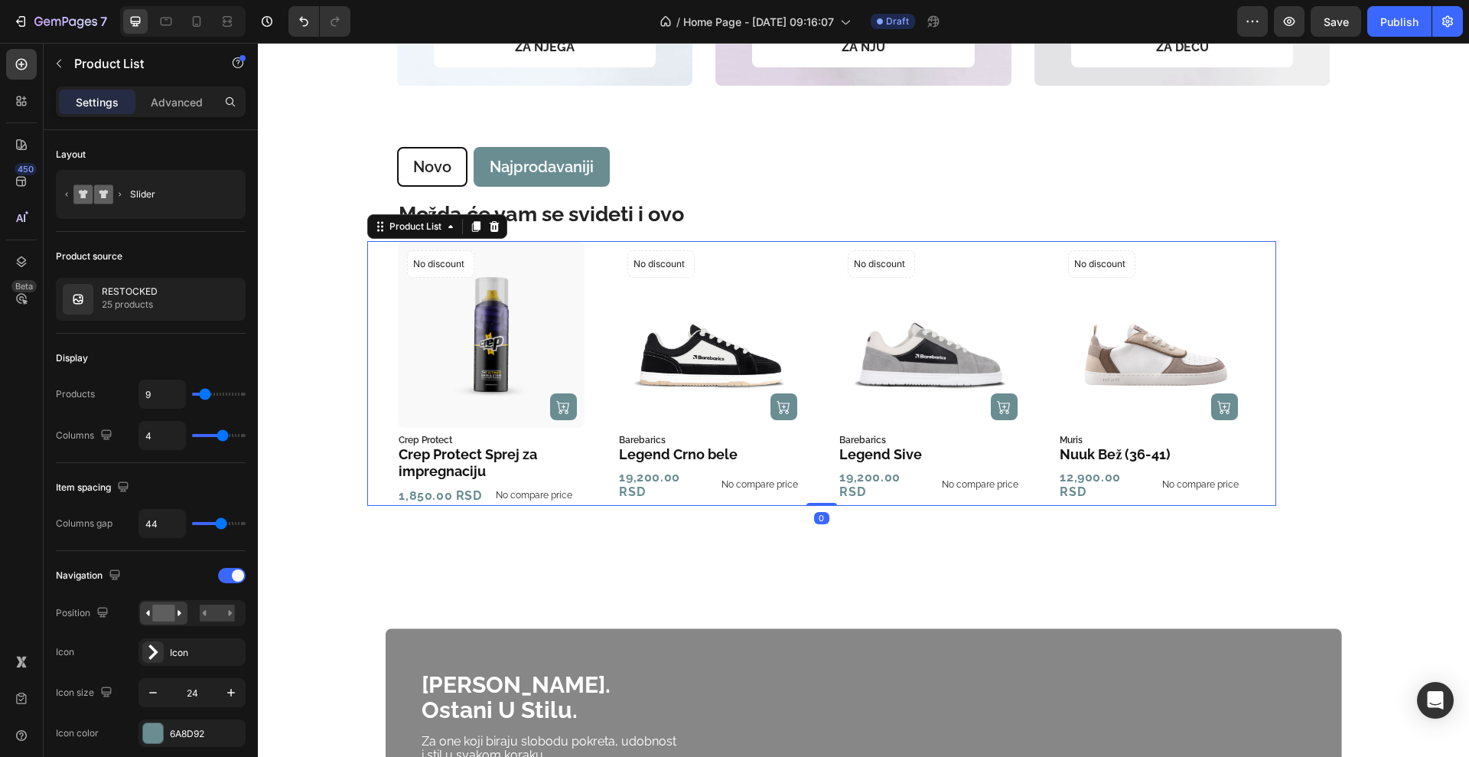
click at [1262, 374] on icon "Carousel Next Arrow" at bounding box center [1268, 373] width 12 height 18
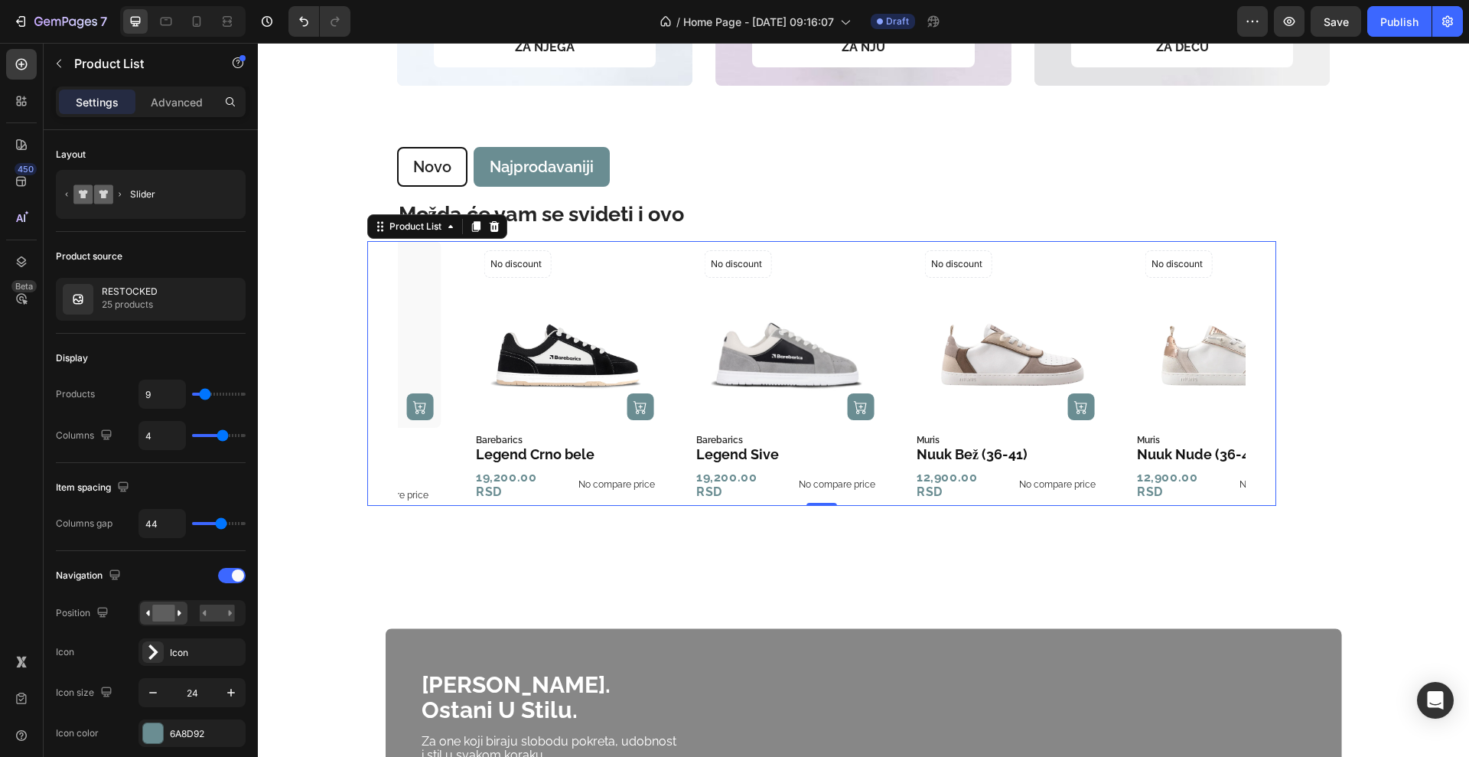
click at [1262, 374] on icon "Carousel Next Arrow" at bounding box center [1268, 373] width 12 height 18
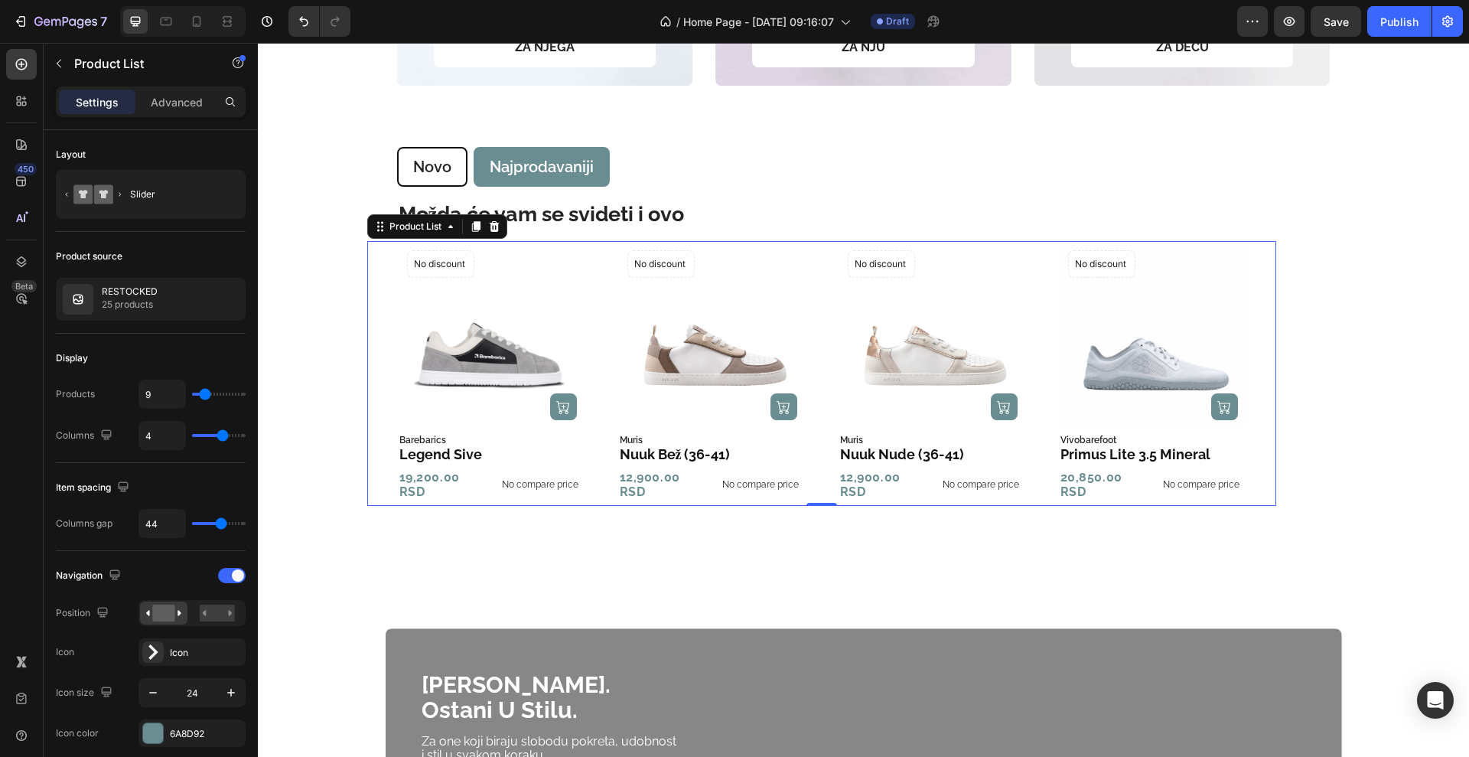
click at [1262, 374] on icon "Carousel Next Arrow" at bounding box center [1268, 373] width 12 height 18
click at [140, 301] on p "25 products" at bounding box center [130, 304] width 56 height 15
click at [585, 263] on div "Product Images (P) Cart Button No discount Not be displayed when published Prod…" at bounding box center [822, 373] width 848 height 265
click at [174, 281] on div "RESTOCKED 25 products" at bounding box center [151, 299] width 190 height 43
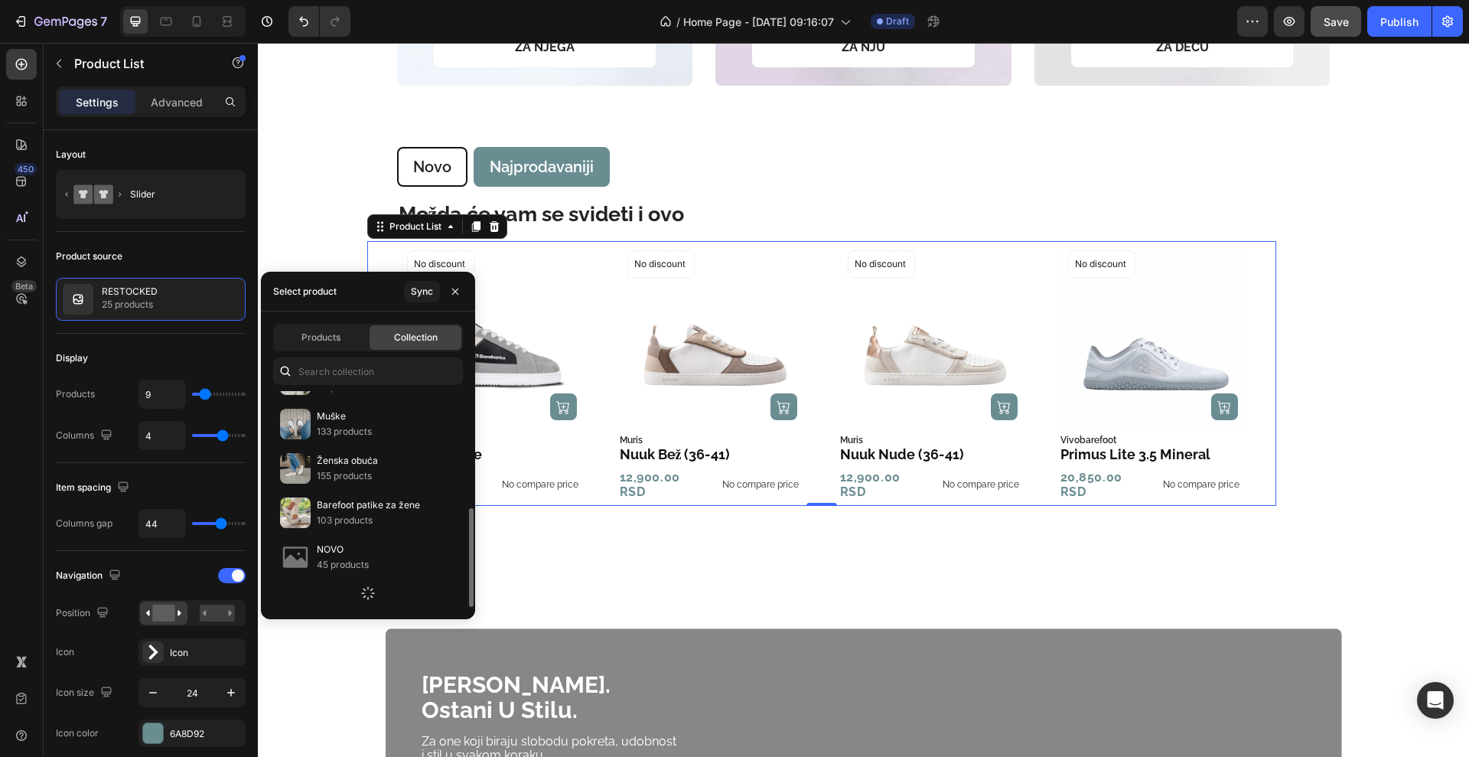
scroll to position [64, 0]
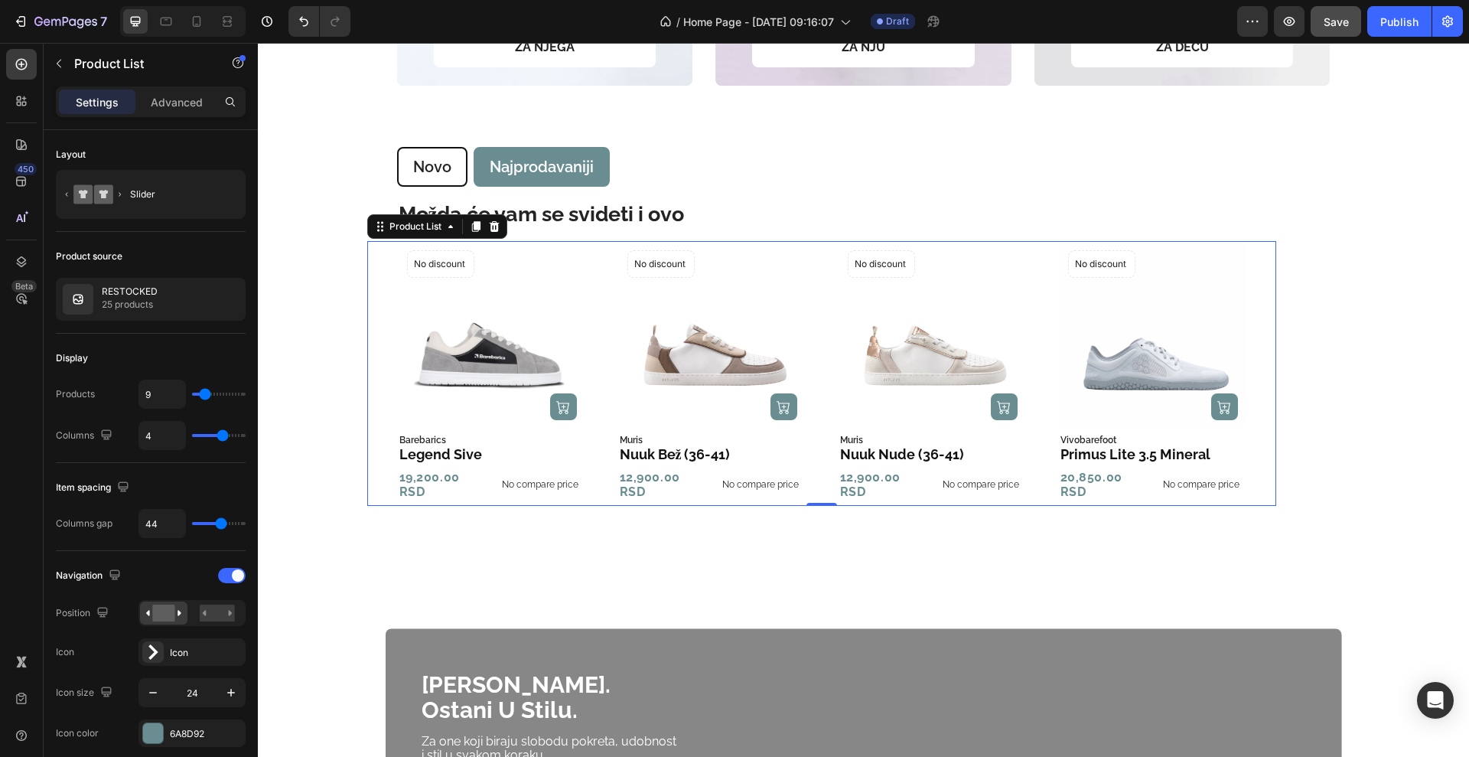
click at [20, 379] on div "450 Beta" at bounding box center [21, 348] width 31 height 598
click at [207, 299] on icon "button" at bounding box center [205, 299] width 12 height 12
click at [380, 282] on div "Product Images (P) Cart Button No discount Not be displayed when published Prod…" at bounding box center [821, 373] width 909 height 265
click at [416, 227] on div "Product List" at bounding box center [416, 227] width 58 height 14
click at [594, 331] on div "Product Images (P) Cart Button No discount Not be displayed when published Prod…" at bounding box center [822, 373] width 848 height 265
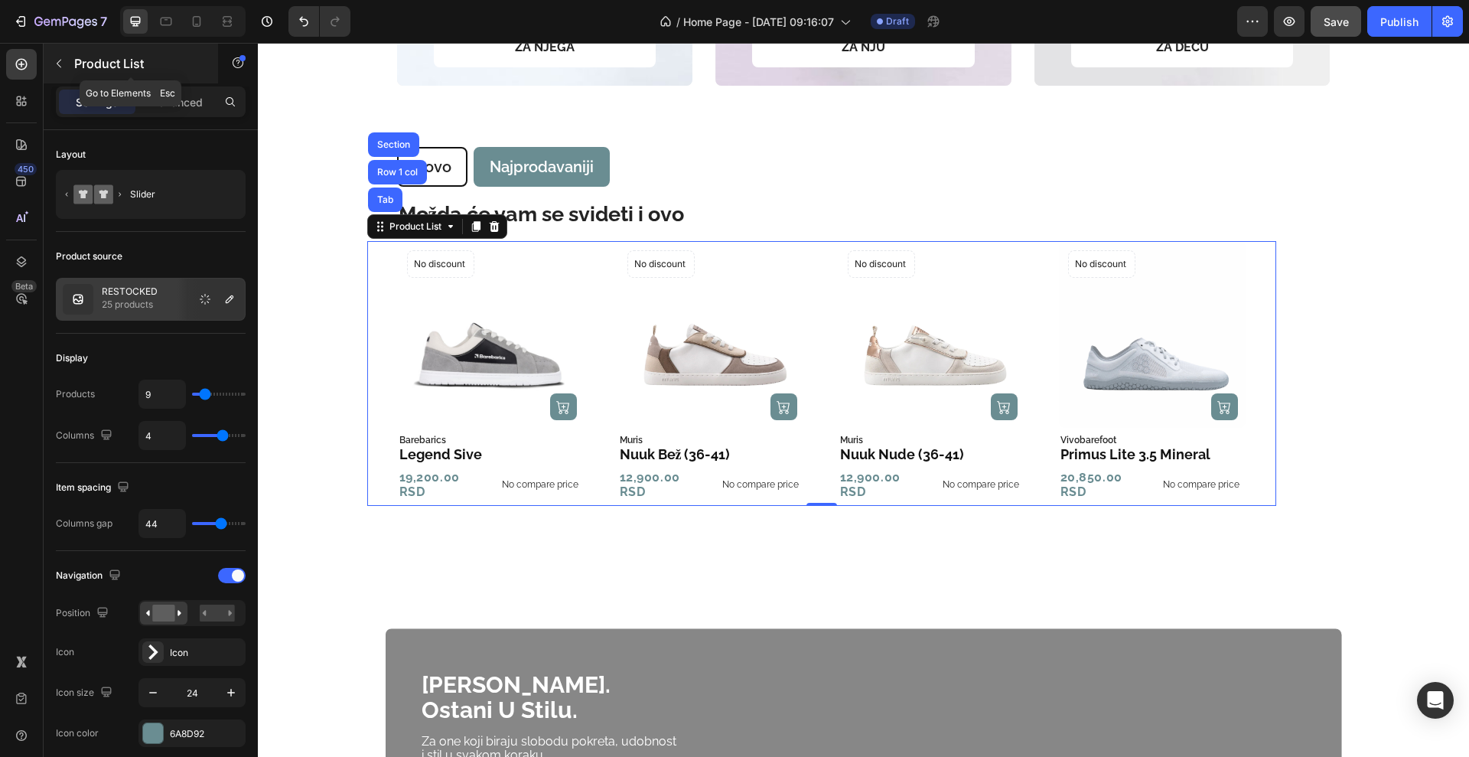
click at [48, 65] on button "button" at bounding box center [59, 63] width 24 height 24
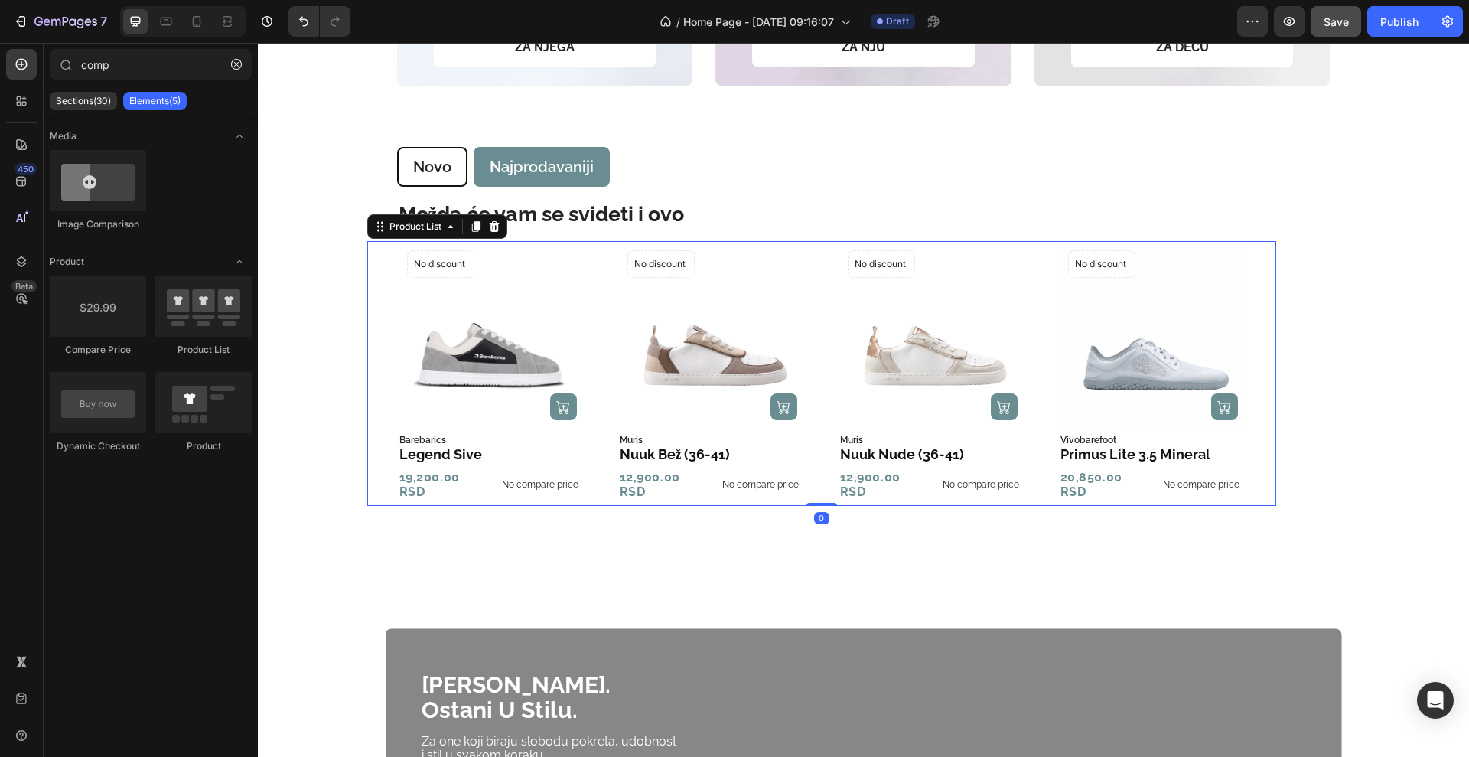
drag, startPoint x: 593, startPoint y: 300, endPoint x: 541, endPoint y: 293, distance: 52.5
click at [593, 300] on div "Product Images (P) Cart Button No discount Not be displayed when published Prod…" at bounding box center [822, 373] width 848 height 265
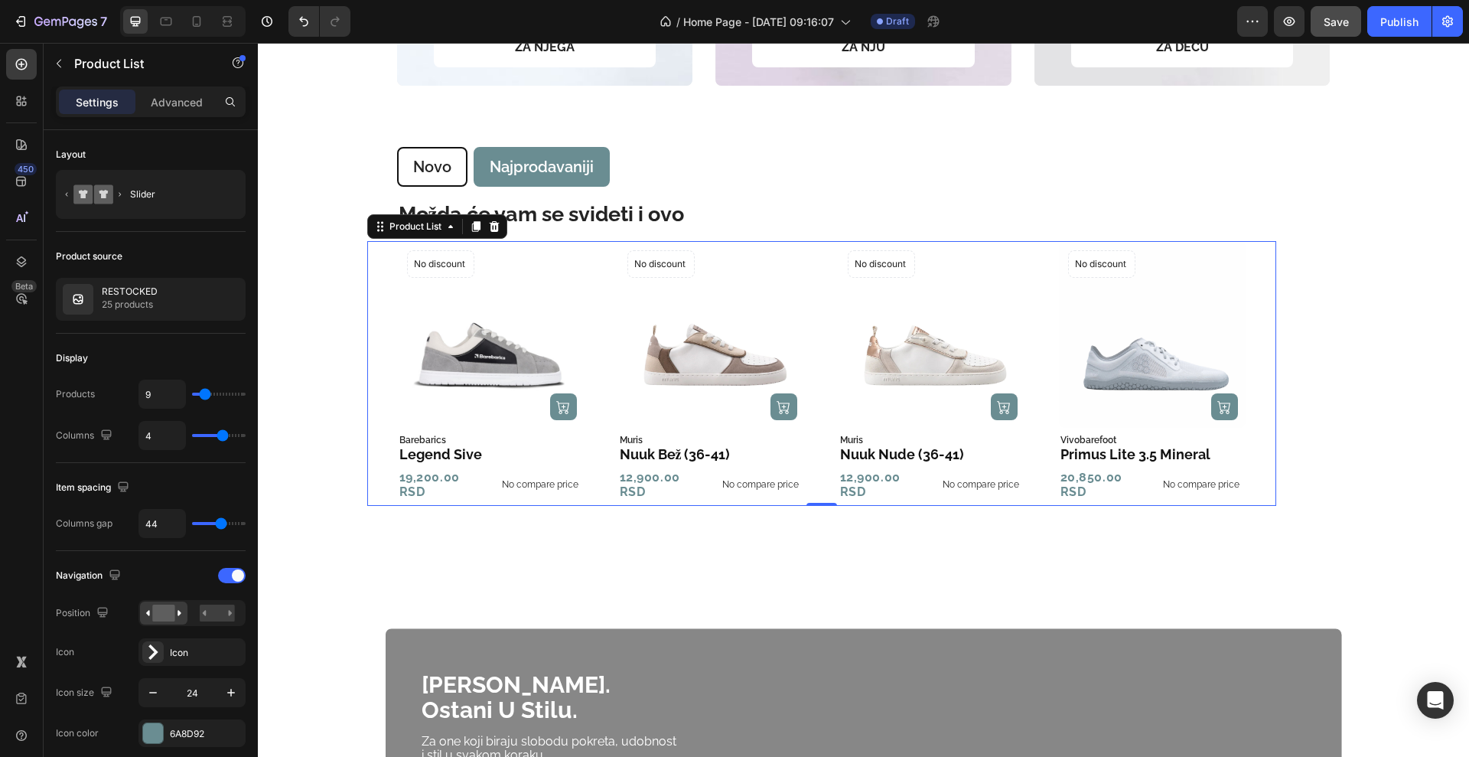
click at [586, 401] on div "Product Images (P) Cart Button No discount Not be displayed when published Prod…" at bounding box center [822, 373] width 848 height 265
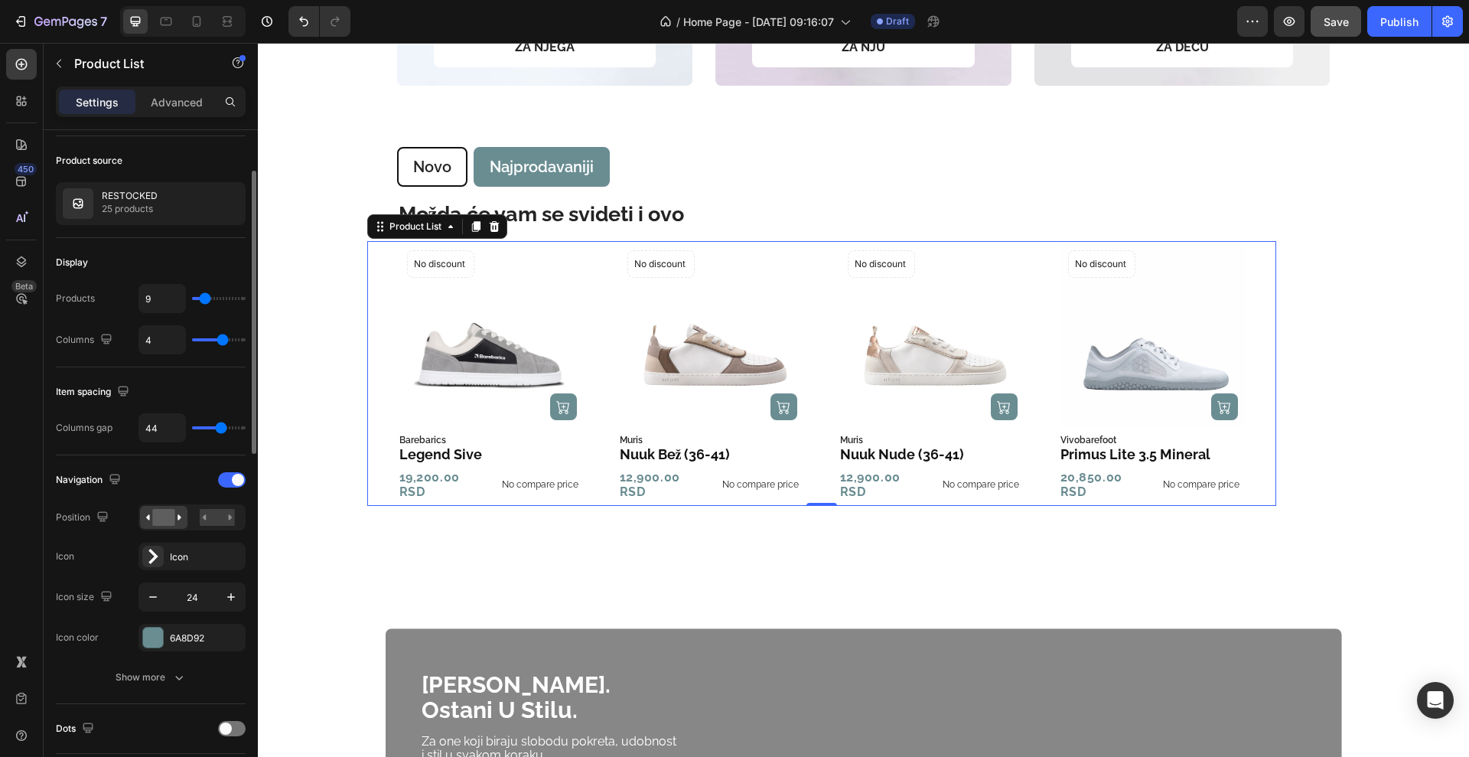
scroll to position [287, 0]
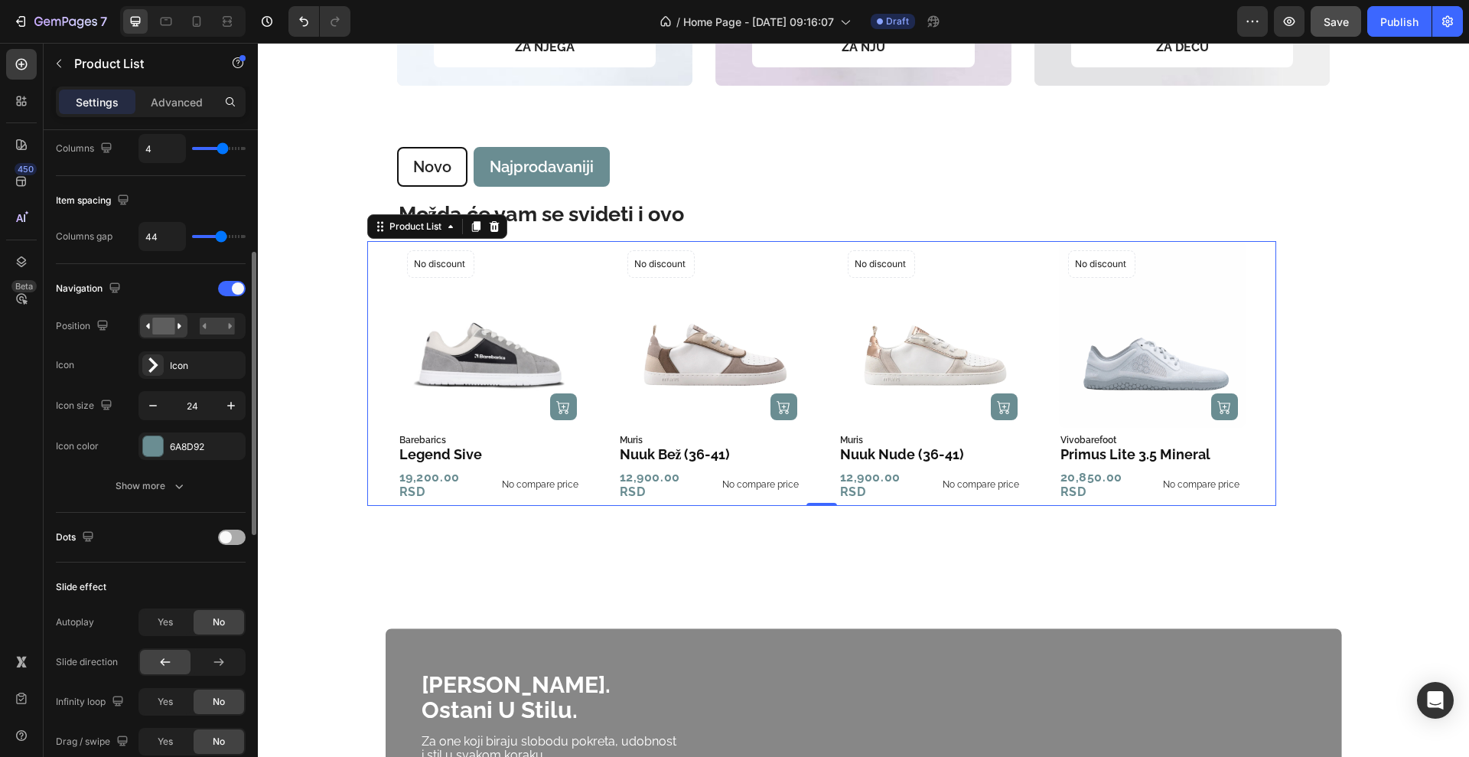
click at [221, 537] on span at bounding box center [226, 537] width 12 height 12
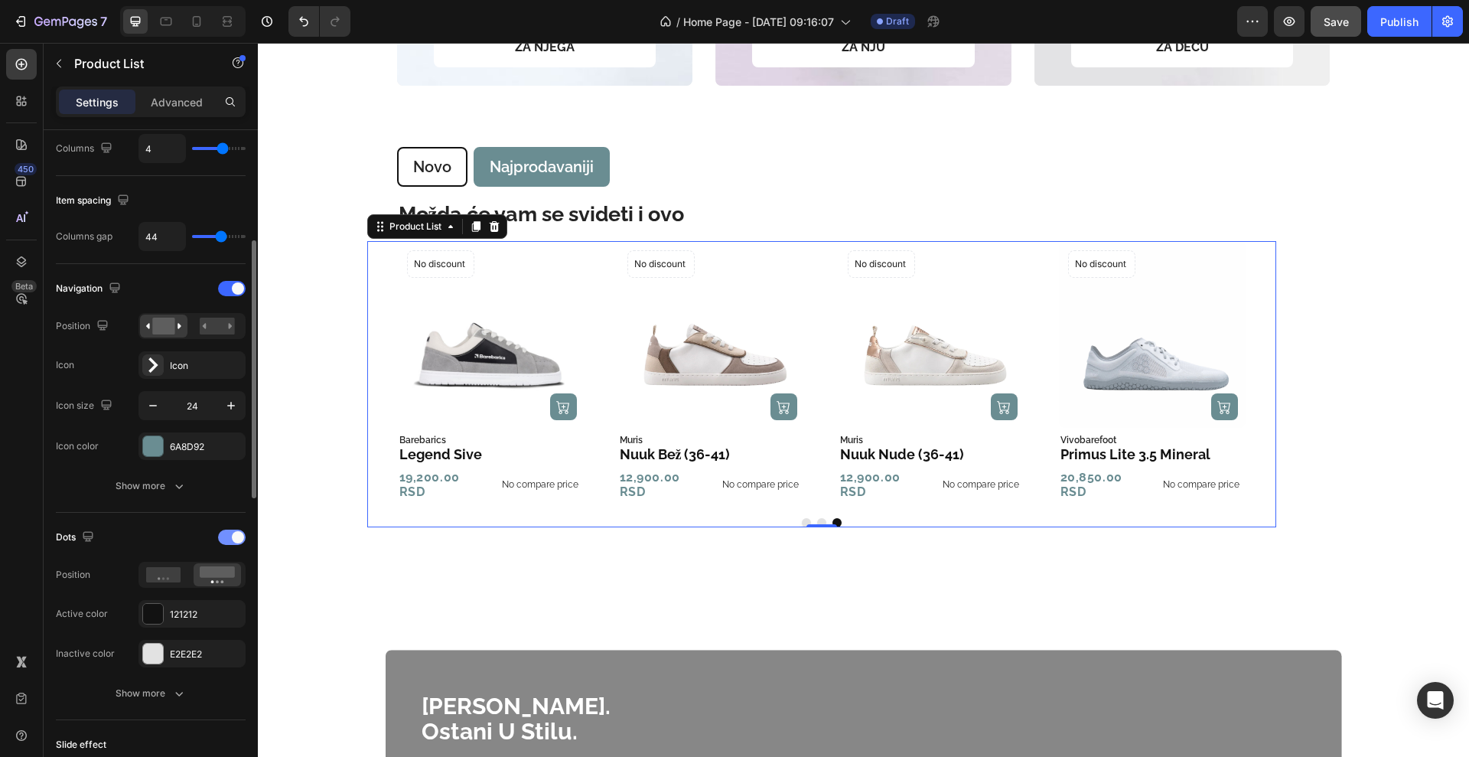
click at [221, 537] on div at bounding box center [232, 537] width 28 height 15
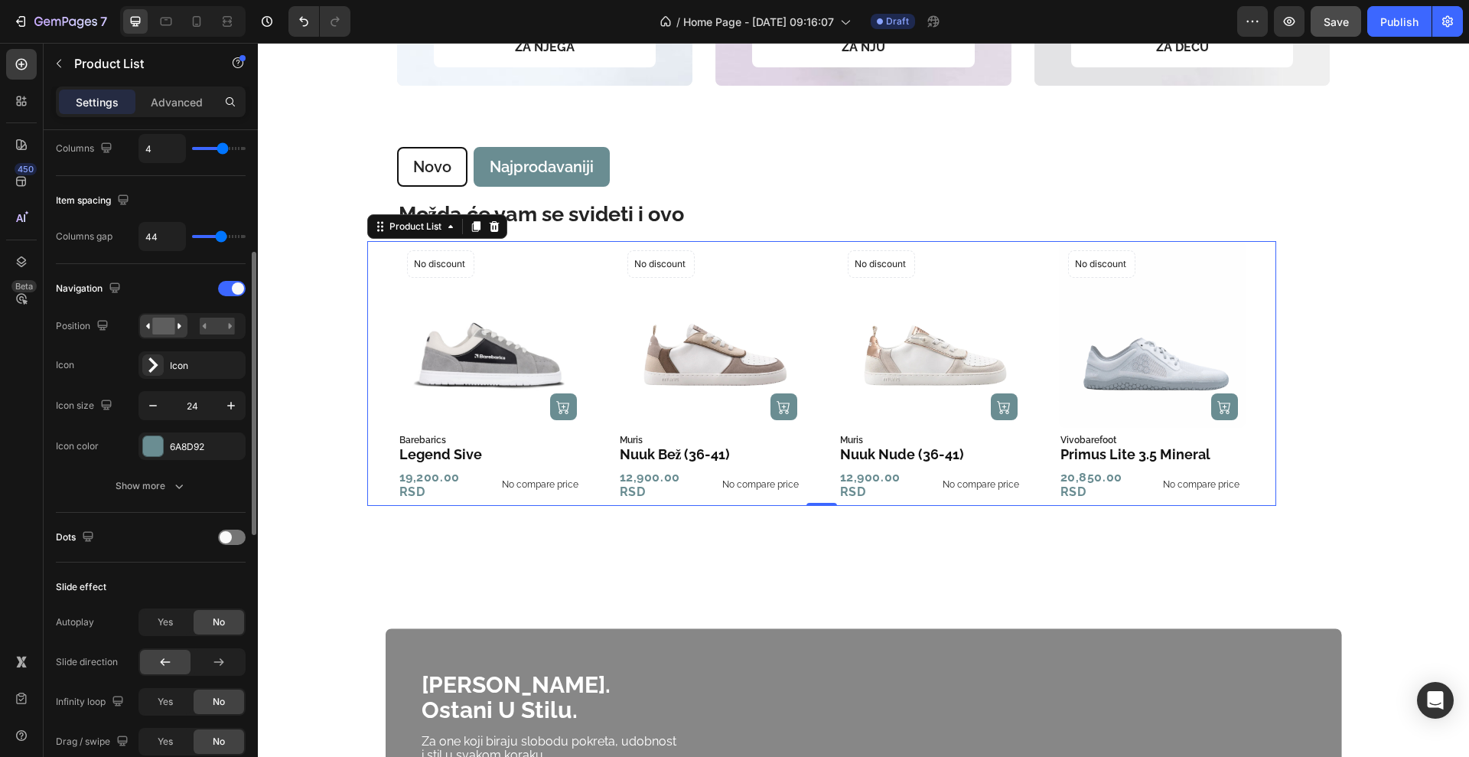
click at [221, 236] on input "range" at bounding box center [219, 236] width 54 height 3
type input "43"
type input "42"
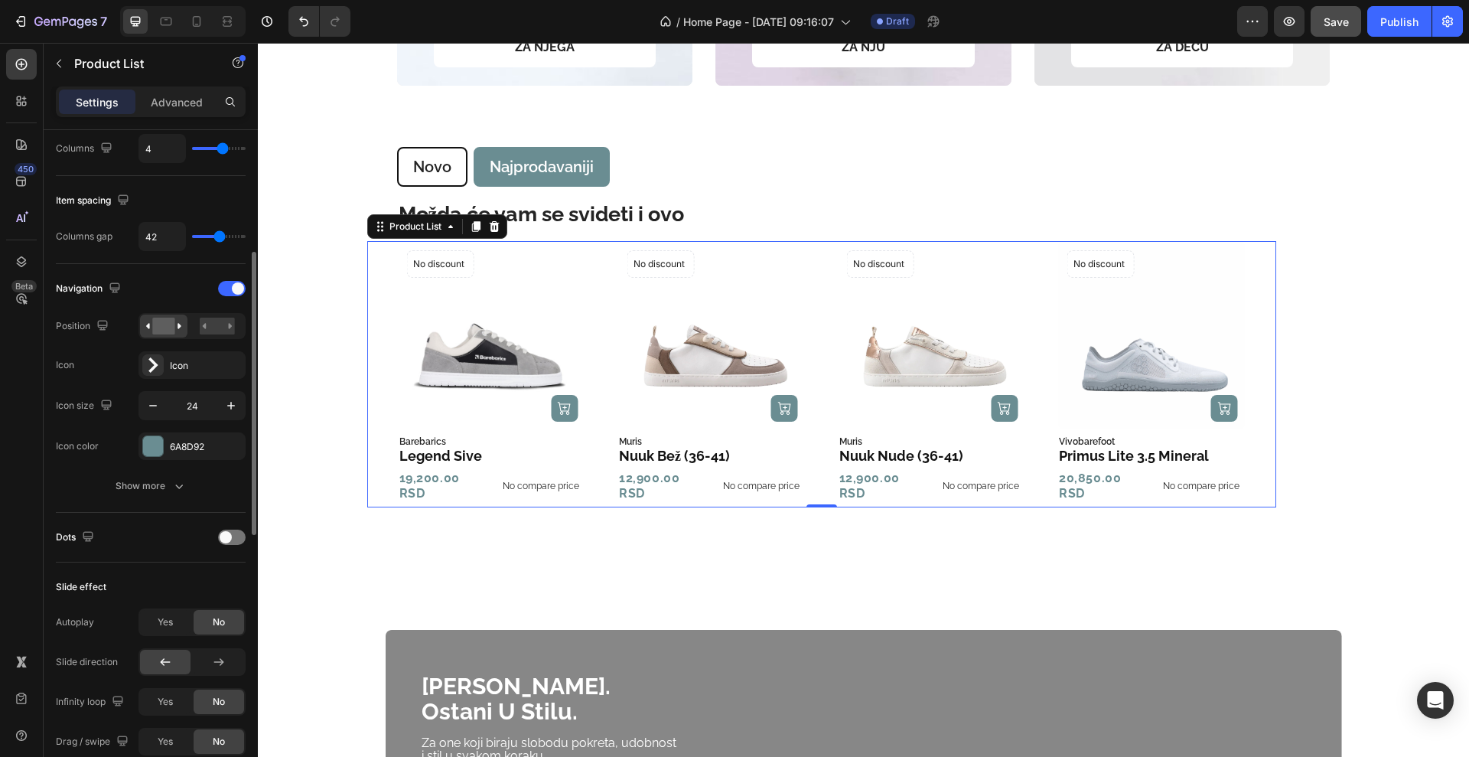
type input "41"
type input "40"
type input "39"
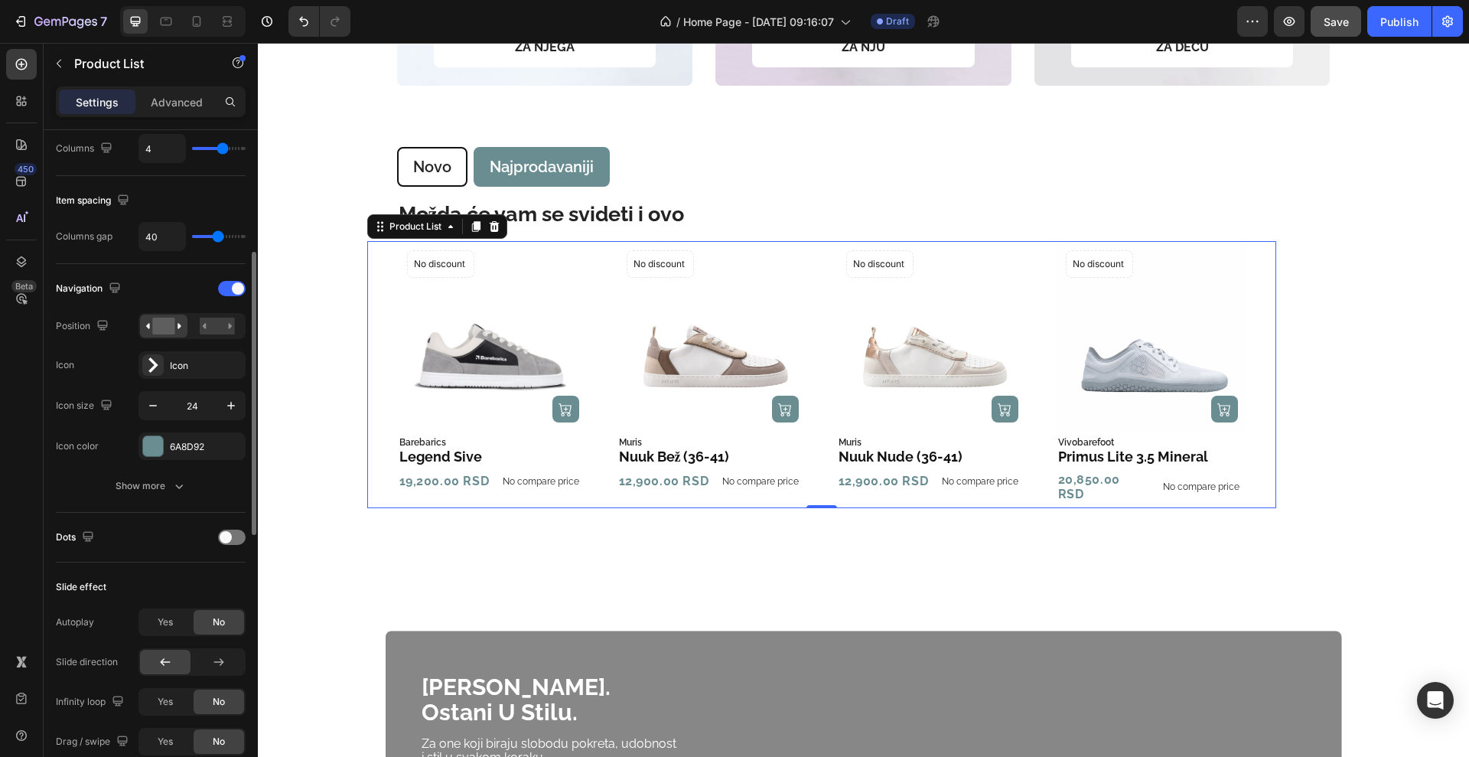
type input "39"
type input "38"
type input "37"
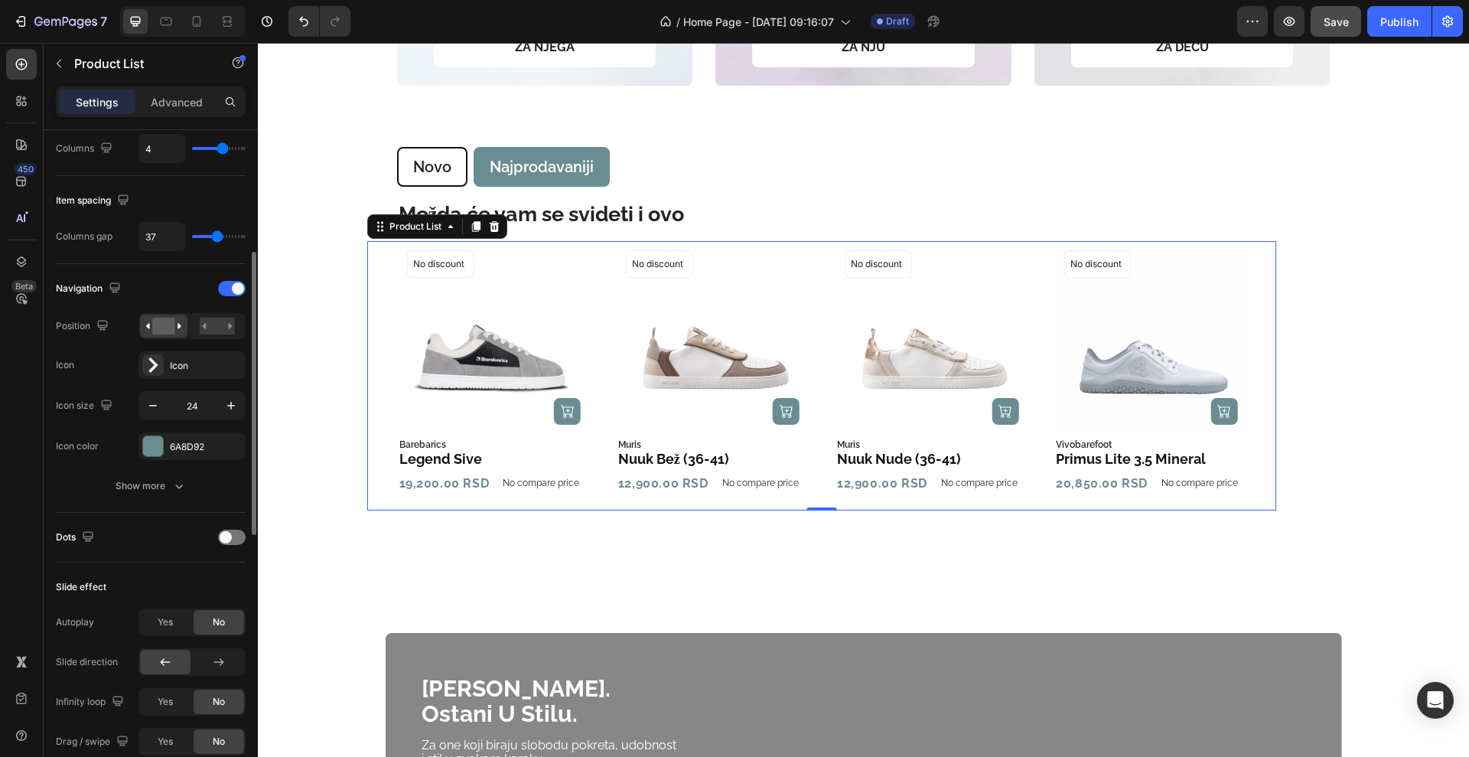
type input "36"
type input "24"
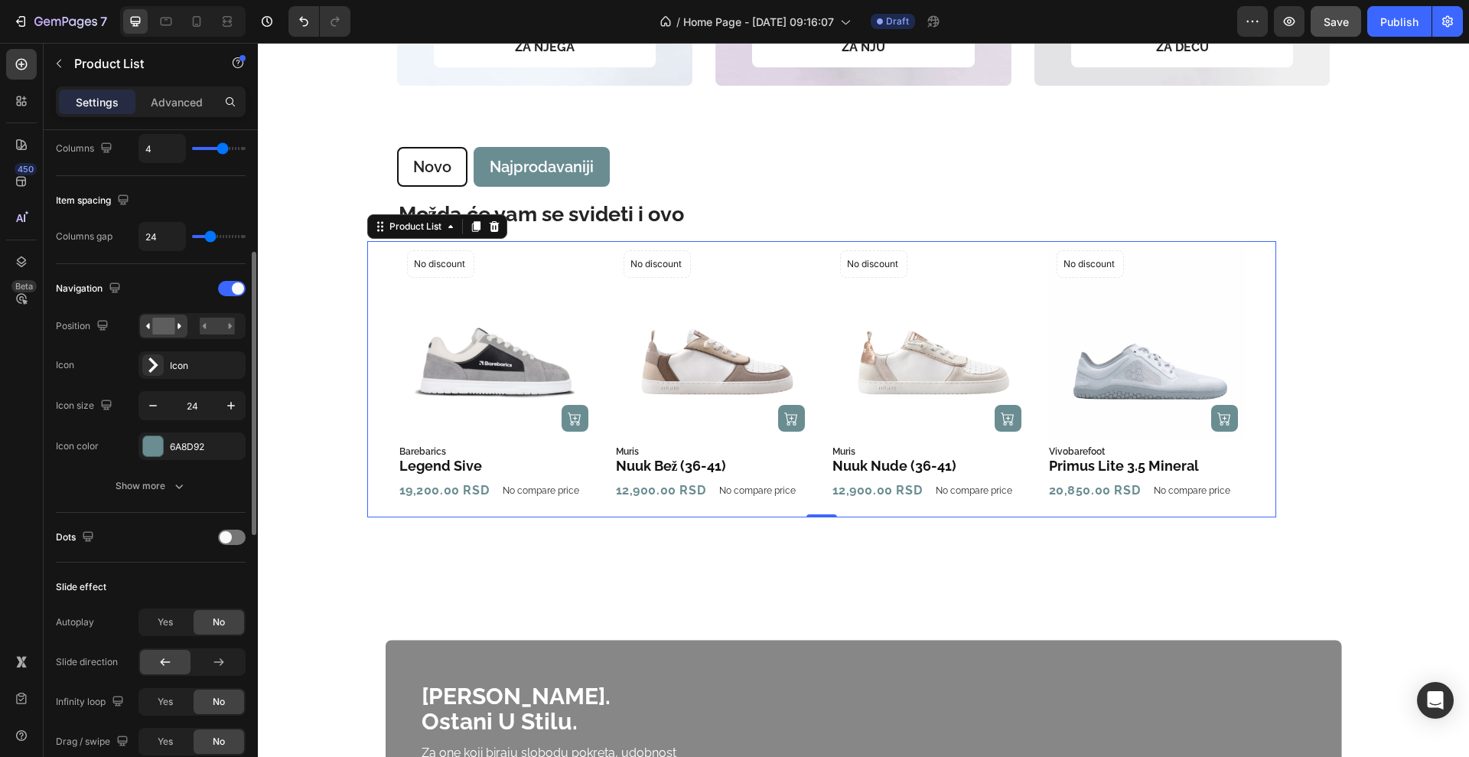
type input "0"
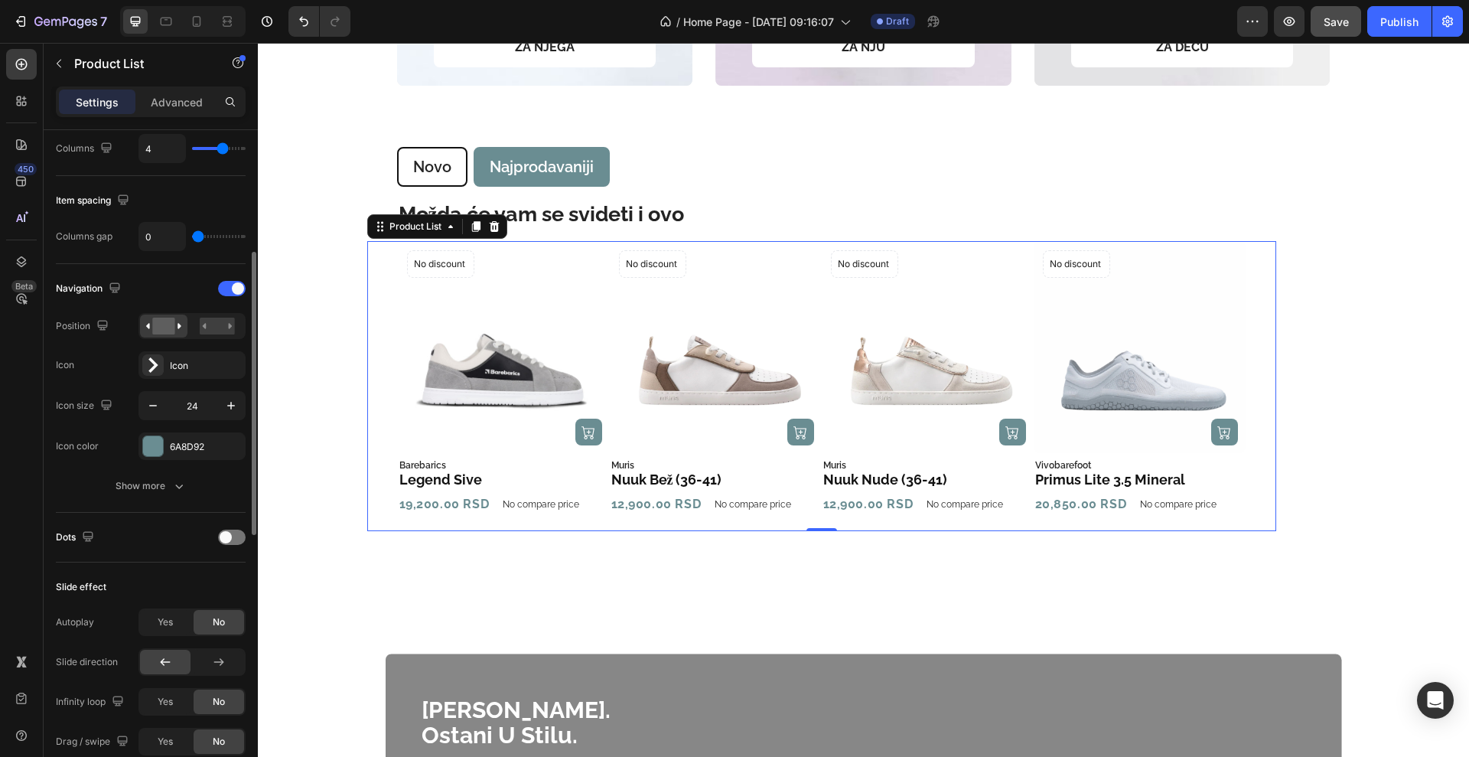
drag, startPoint x: 210, startPoint y: 233, endPoint x: 176, endPoint y: 233, distance: 33.7
type input "0"
click at [192, 235] on input "range" at bounding box center [219, 236] width 54 height 3
type input "4"
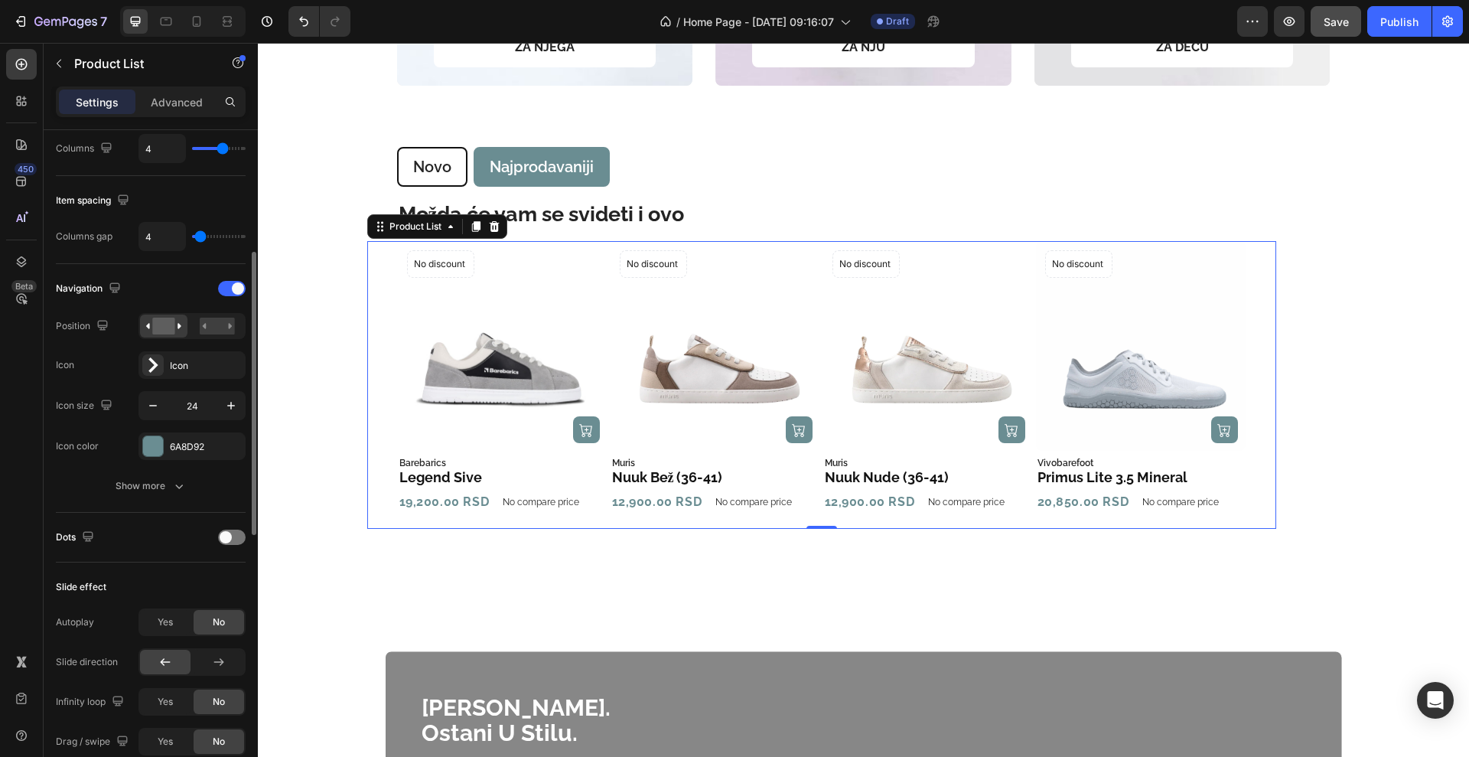
type input "6"
type input "7"
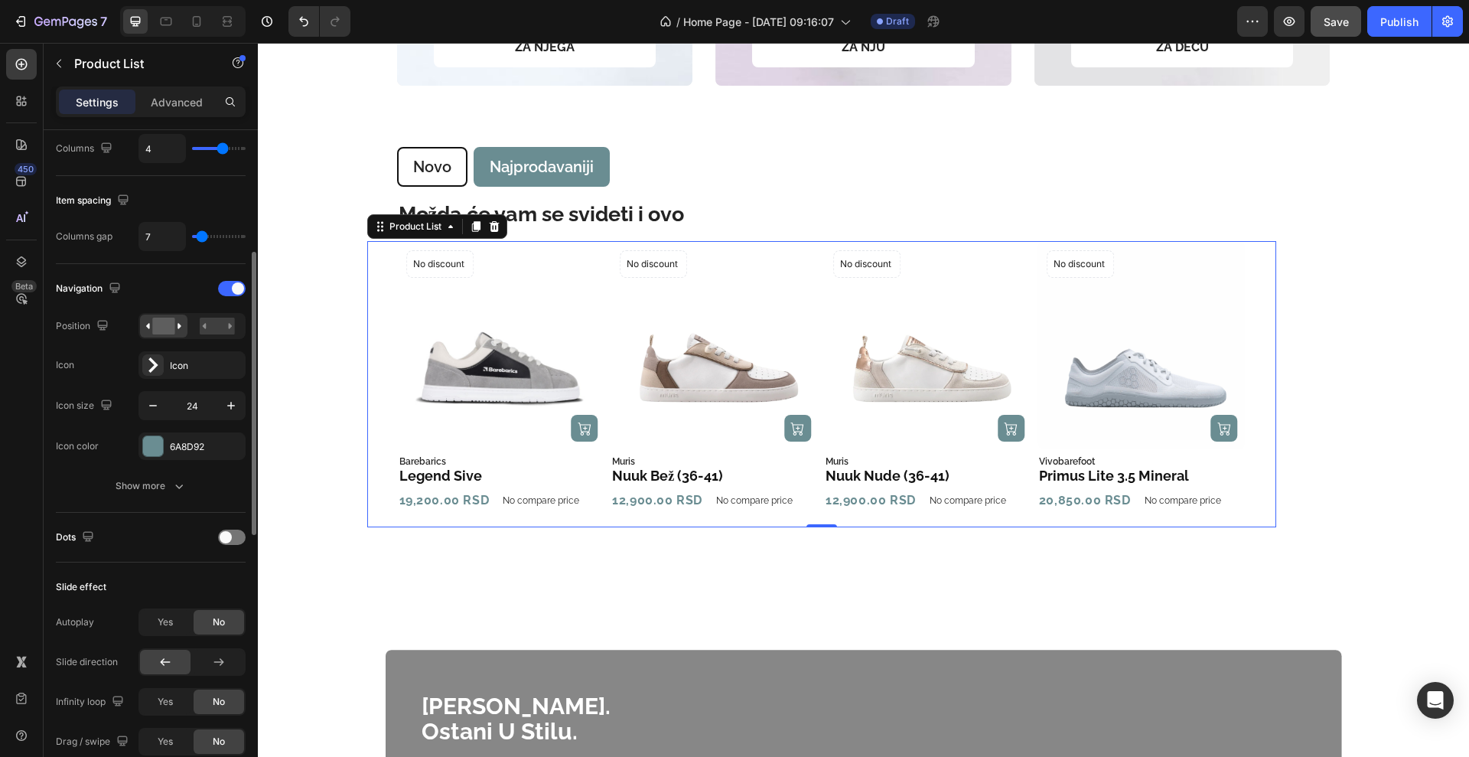
type input "10"
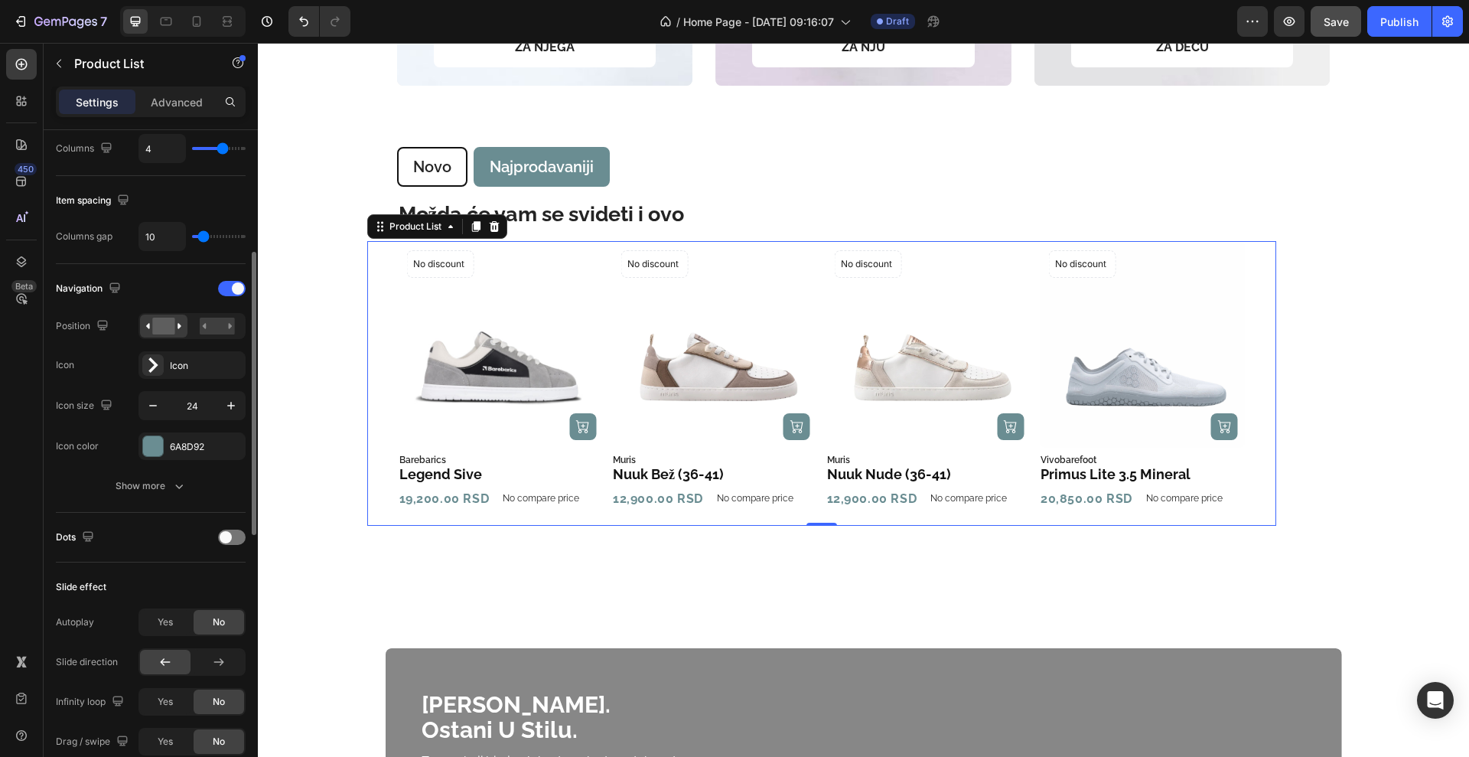
type input "15"
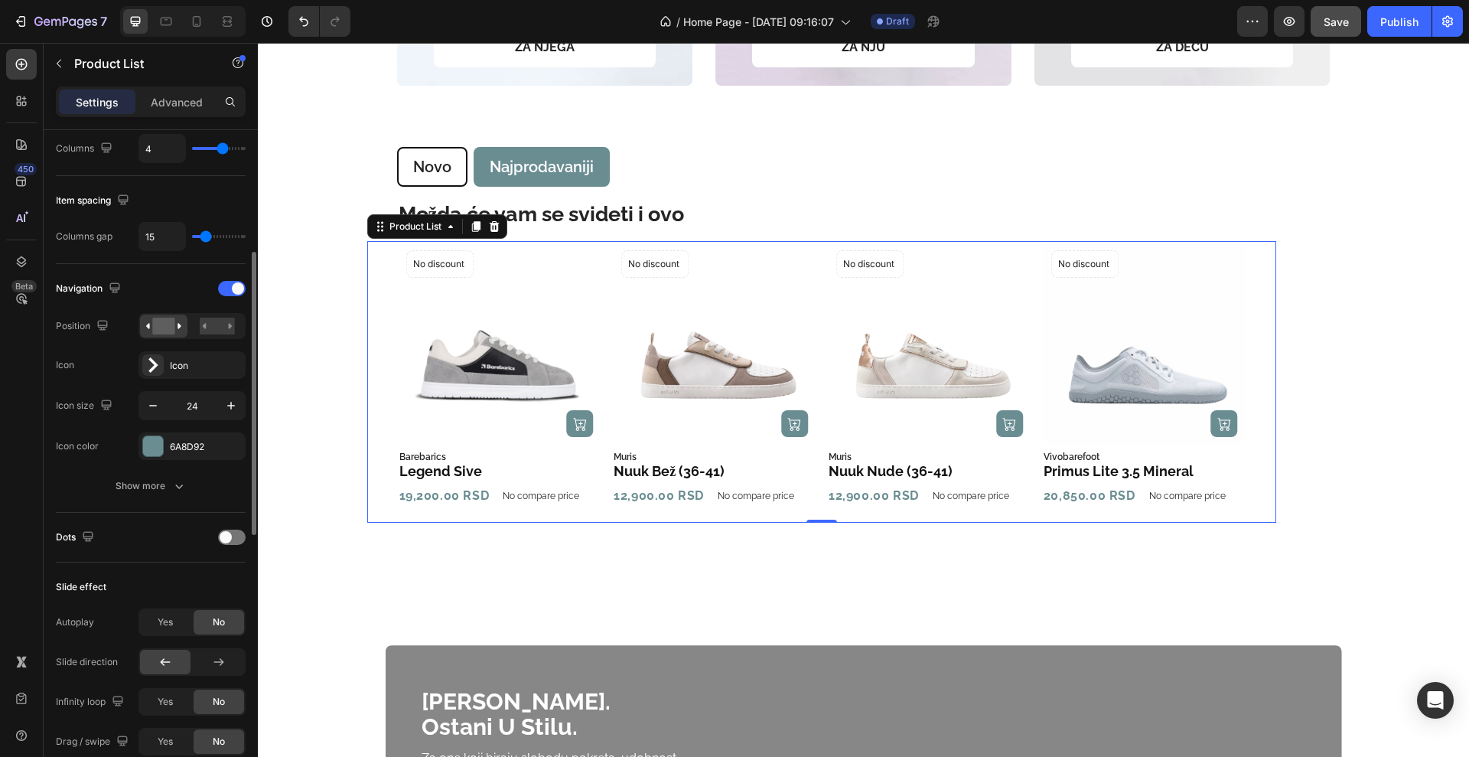
type input "27"
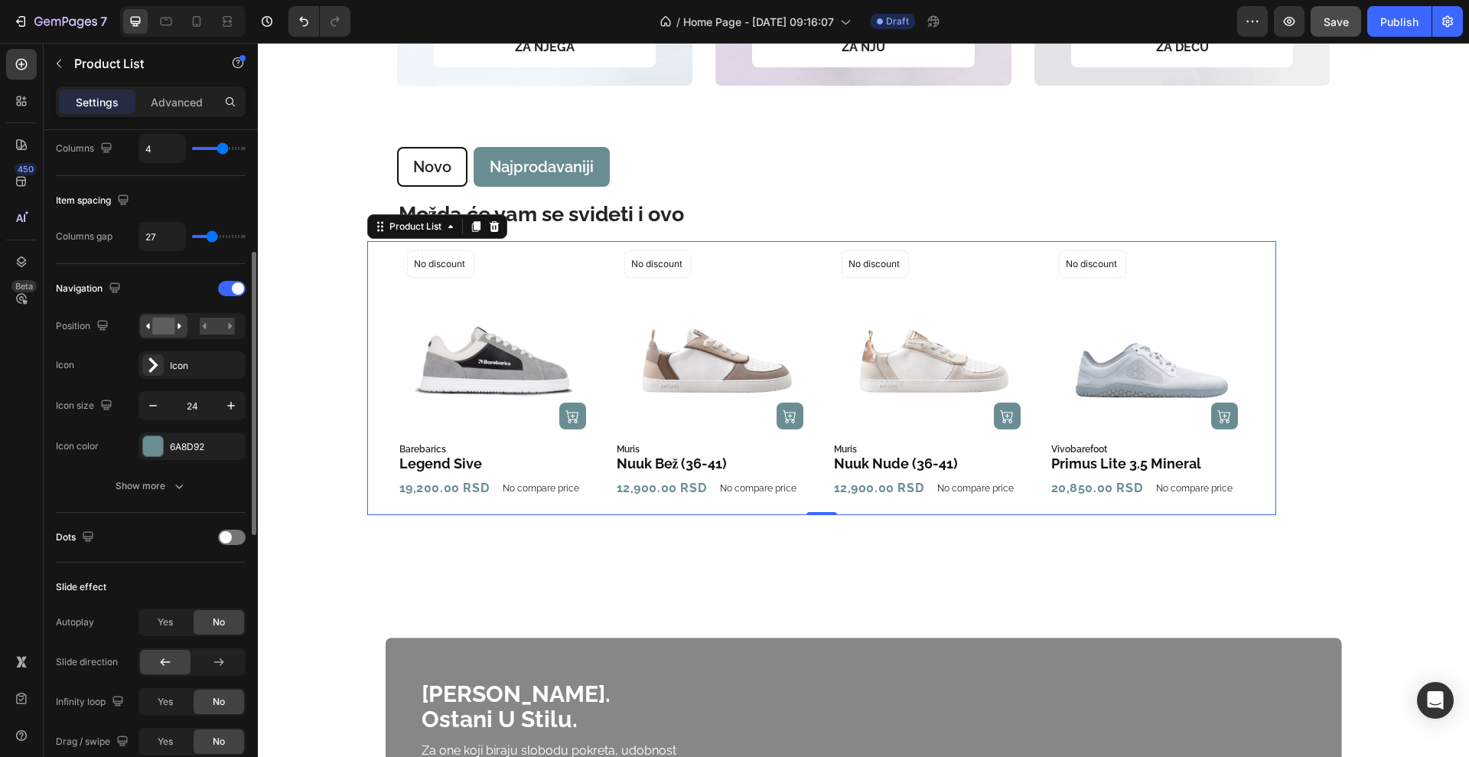
type input "28"
type input "27"
type input "19"
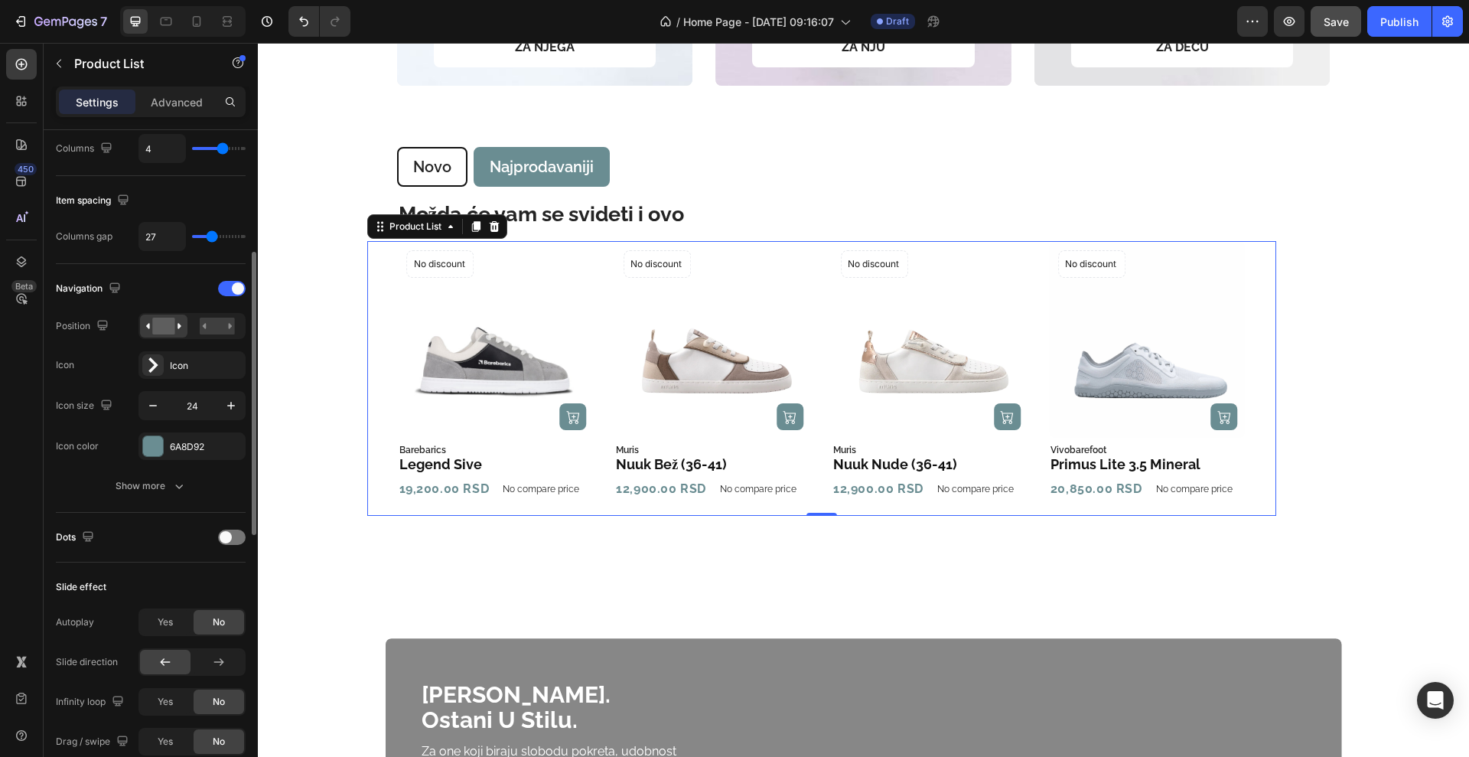
type input "19"
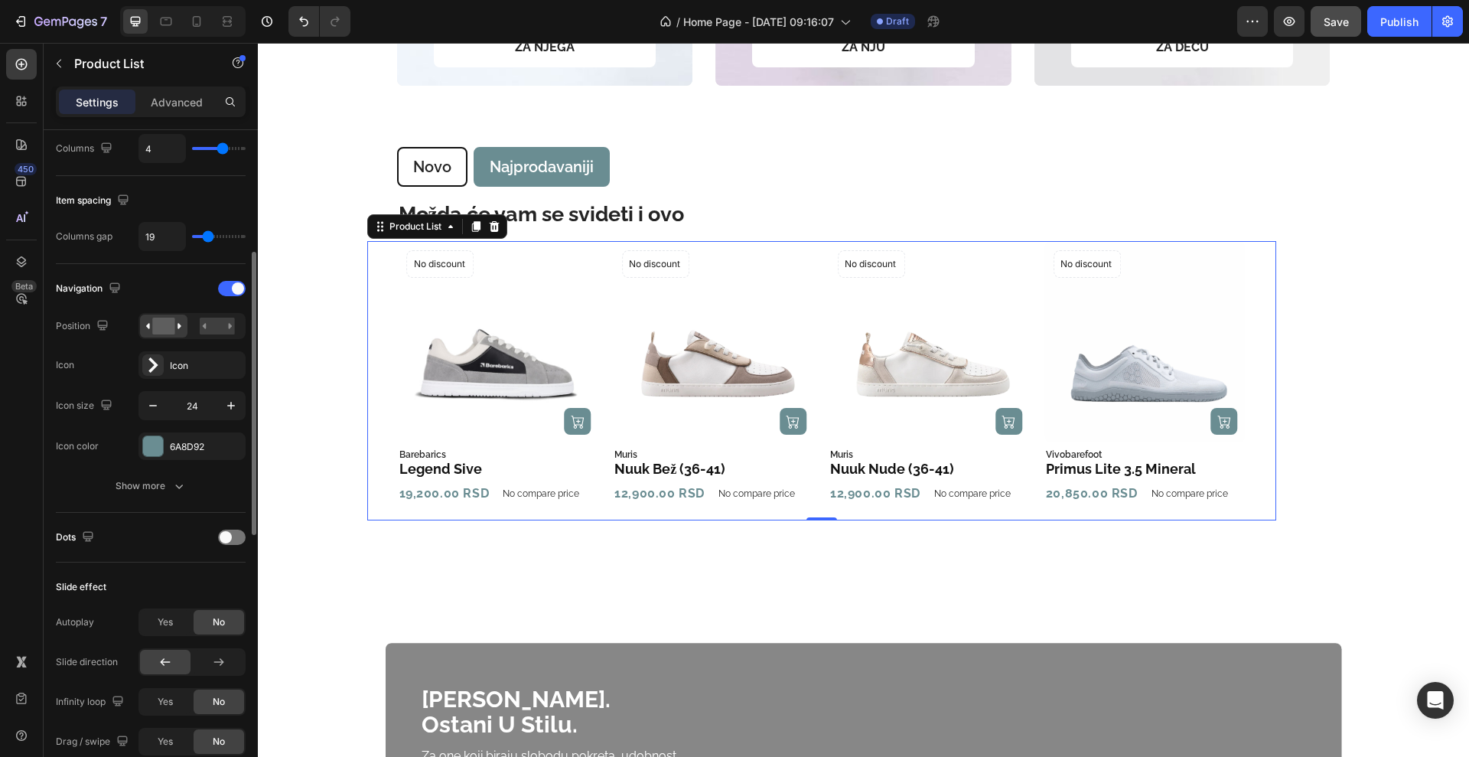
type input "28"
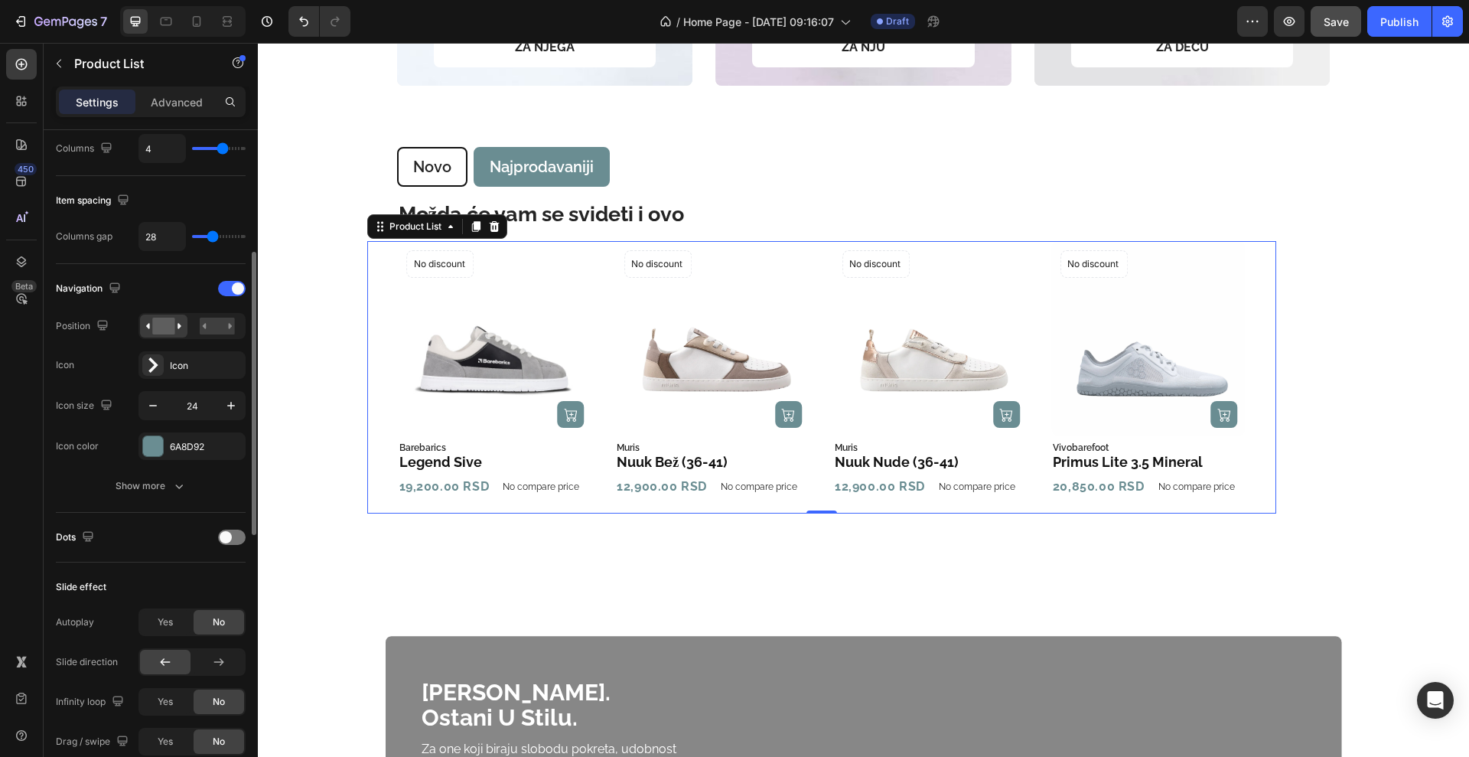
type input "31"
drag, startPoint x: 201, startPoint y: 233, endPoint x: 214, endPoint y: 234, distance: 13.8
click at [214, 235] on input "range" at bounding box center [219, 236] width 54 height 3
type input "30"
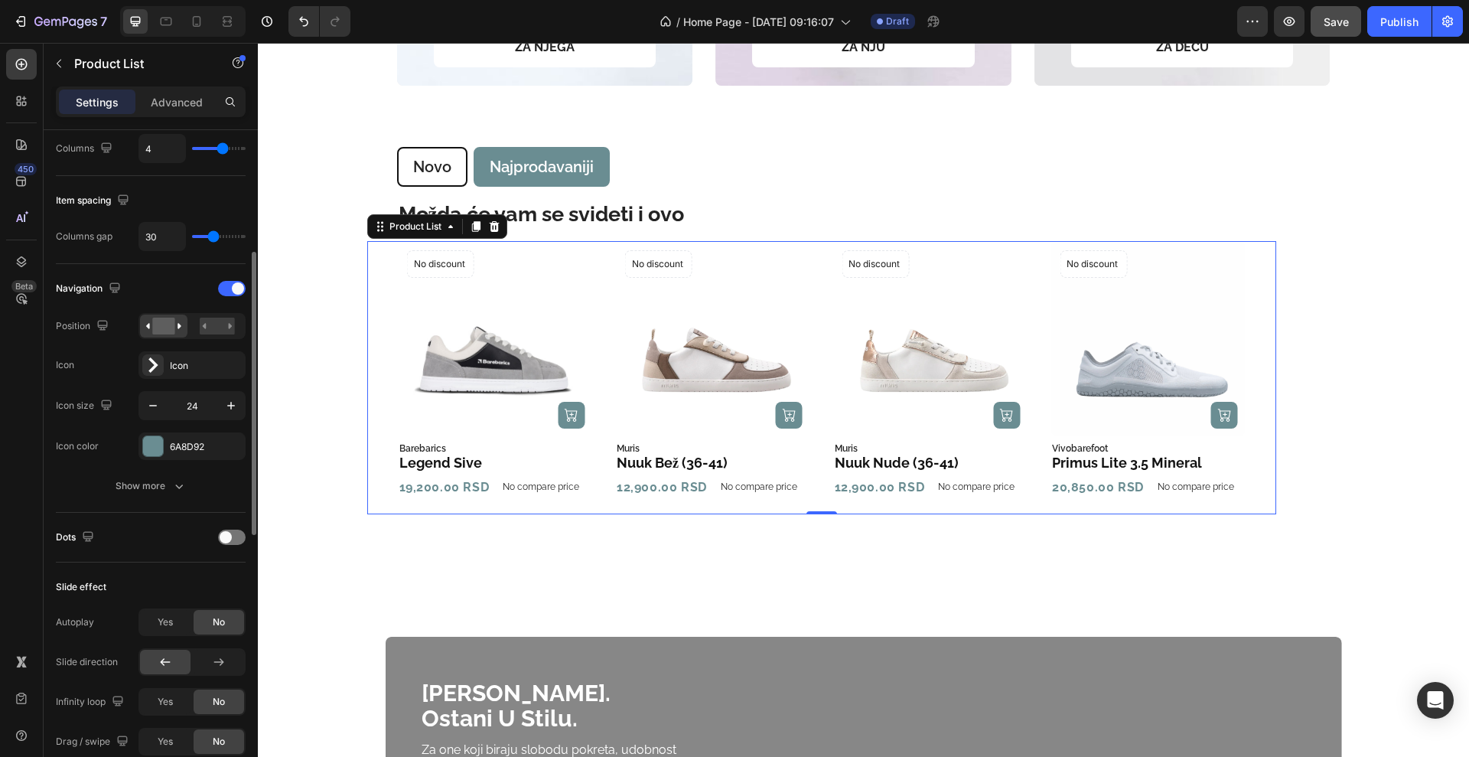
type input "29"
type input "28"
type input "27"
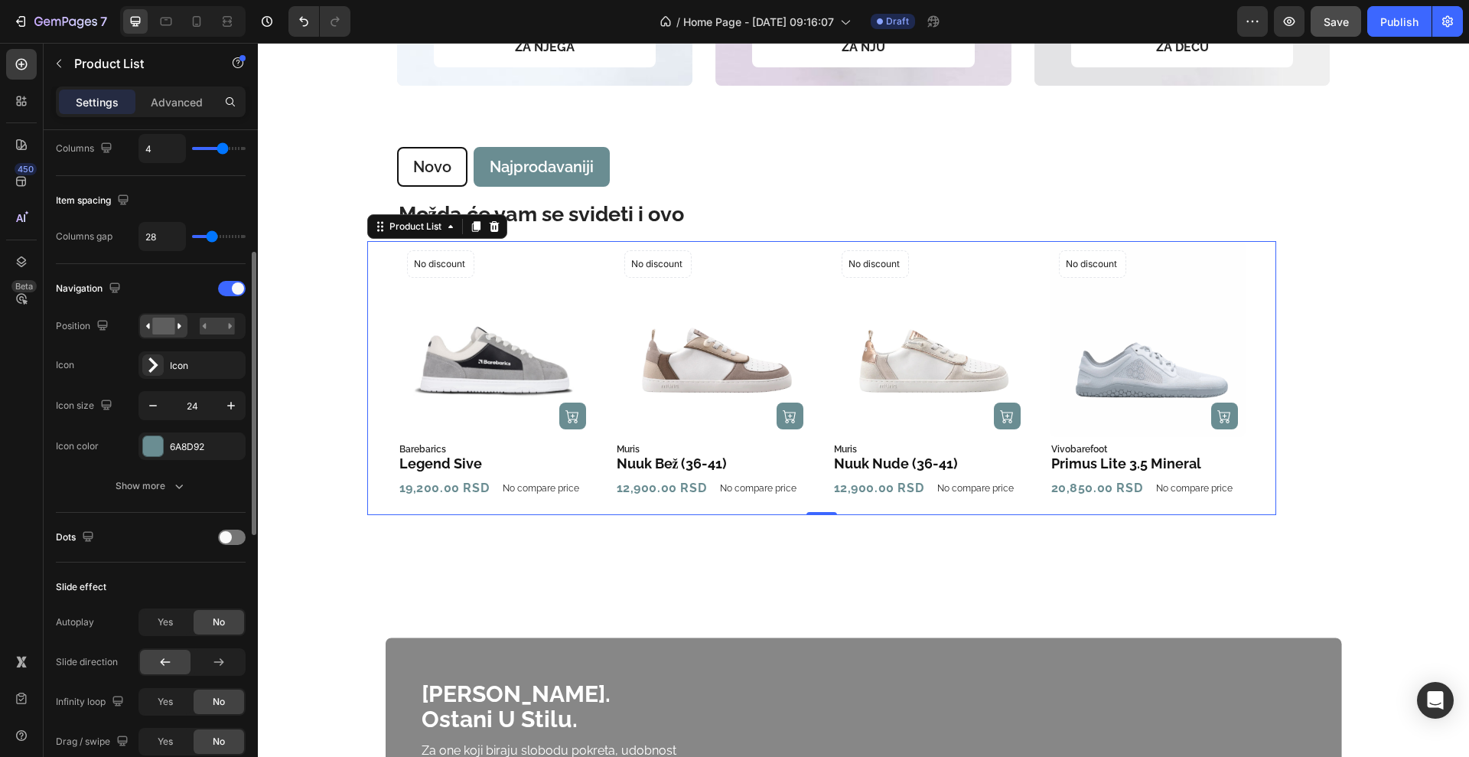
type input "27"
type input "26"
type input "25"
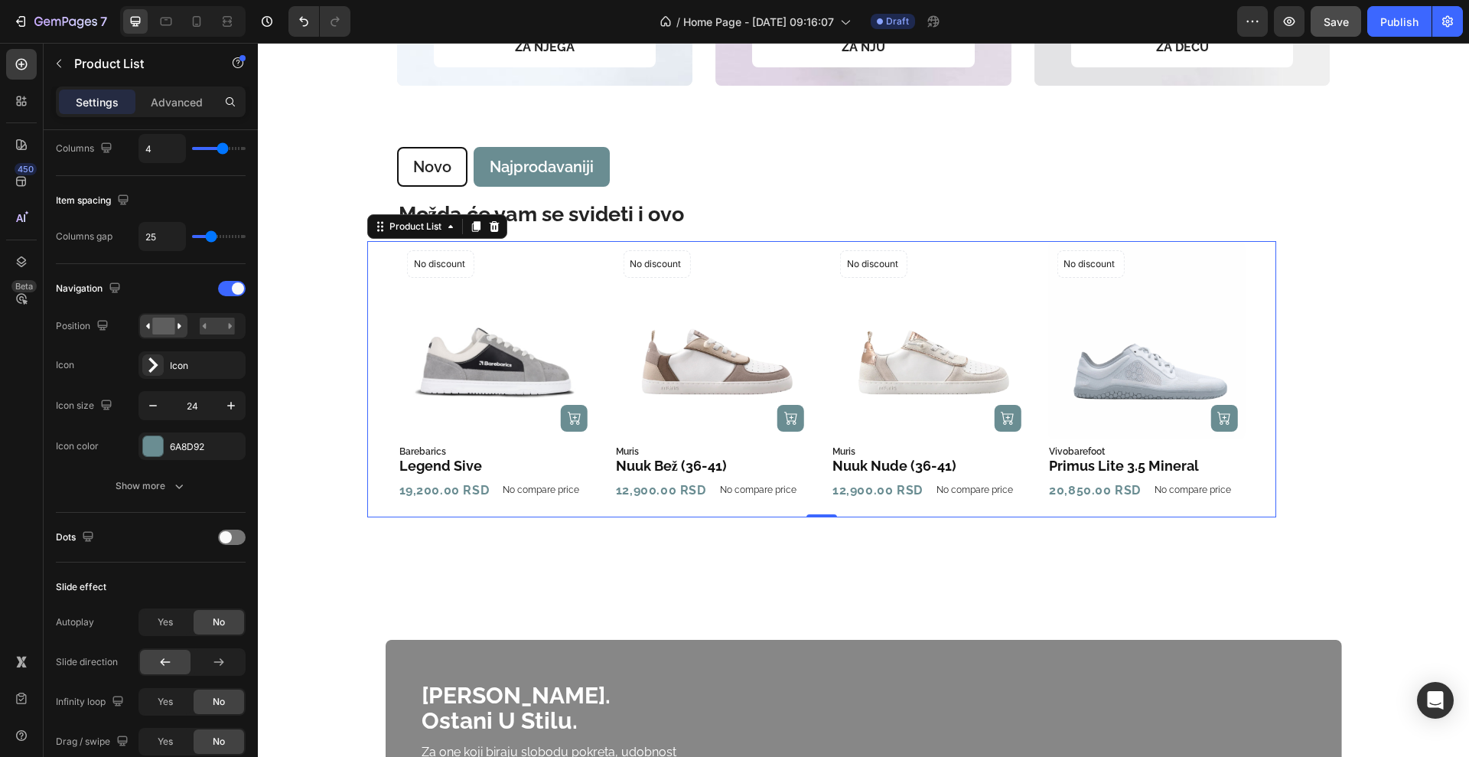
type input "24"
type input "23"
type input "22"
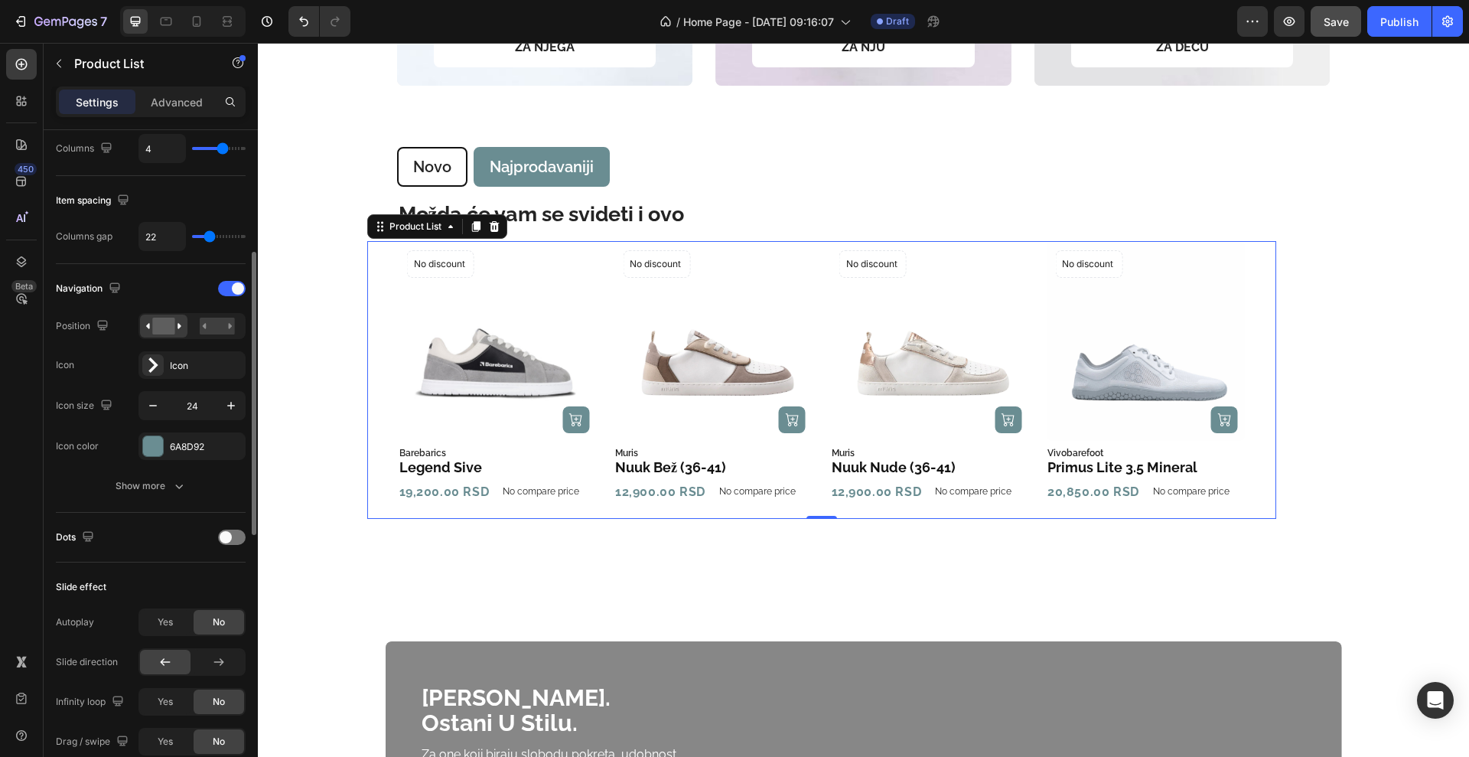
click at [109, 220] on div "Item spacing Columns gap 22" at bounding box center [151, 220] width 190 height 88
type input "25"
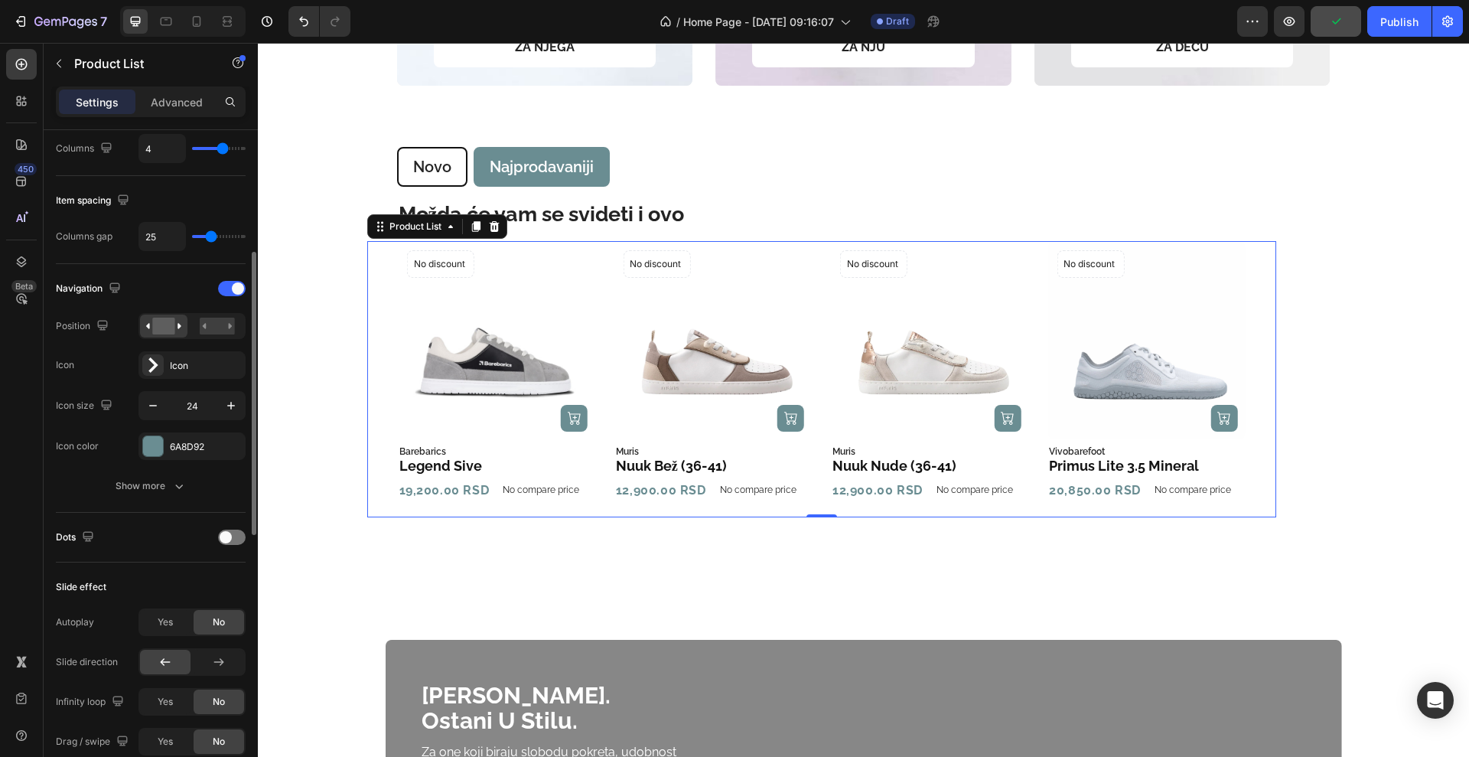
click at [211, 238] on input "range" at bounding box center [219, 236] width 54 height 3
type input "24"
type input "23"
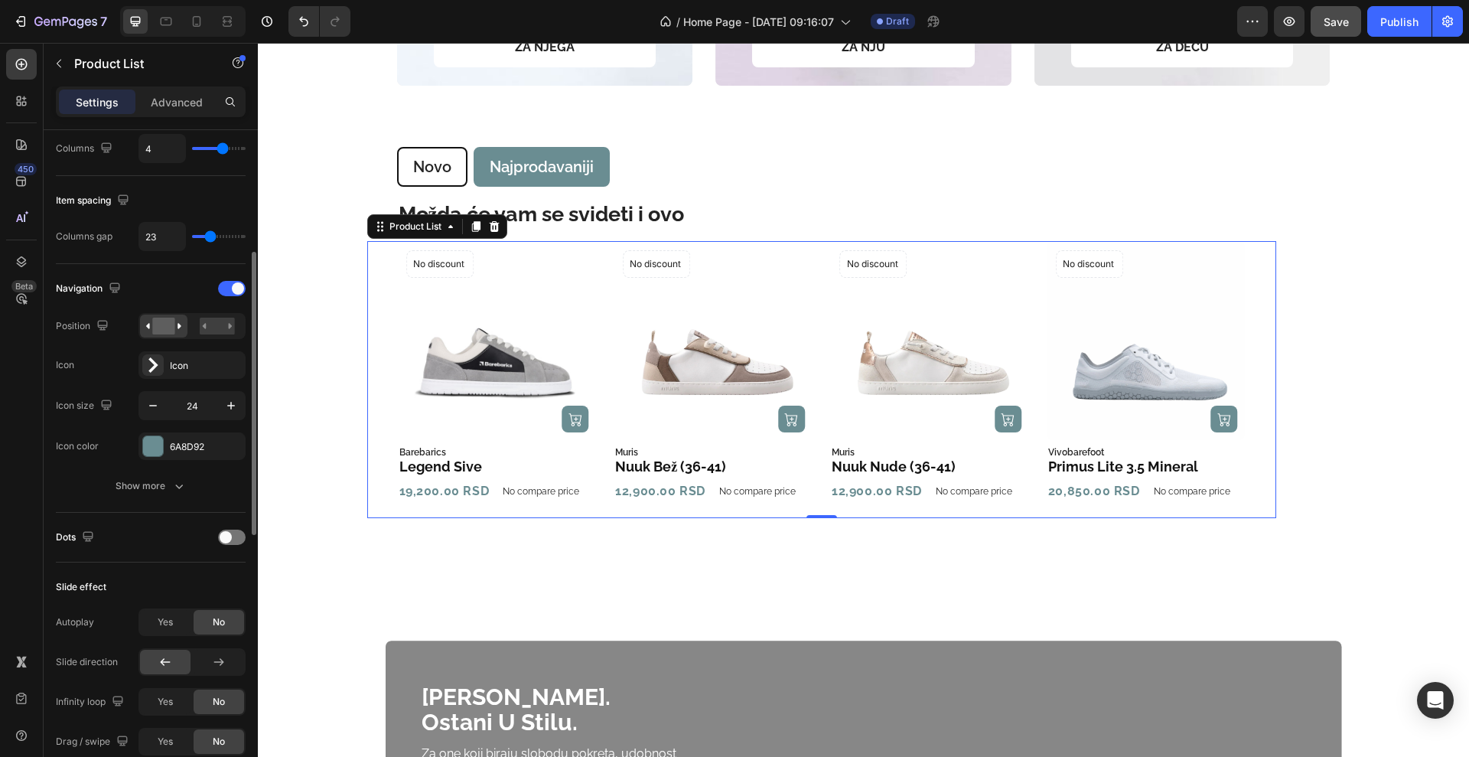
type input "22"
type input "21"
type input "20"
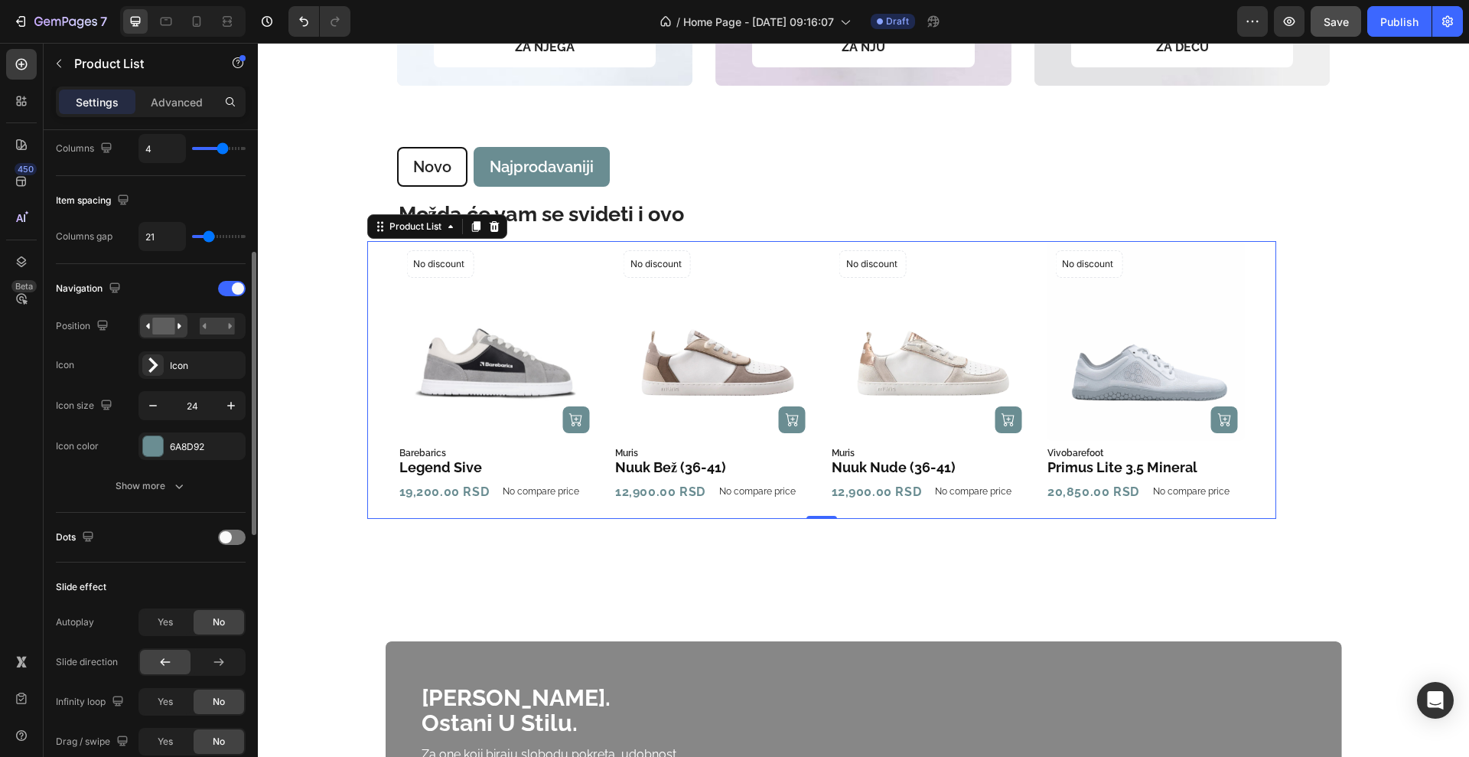
type input "20"
type input "19"
type input "18"
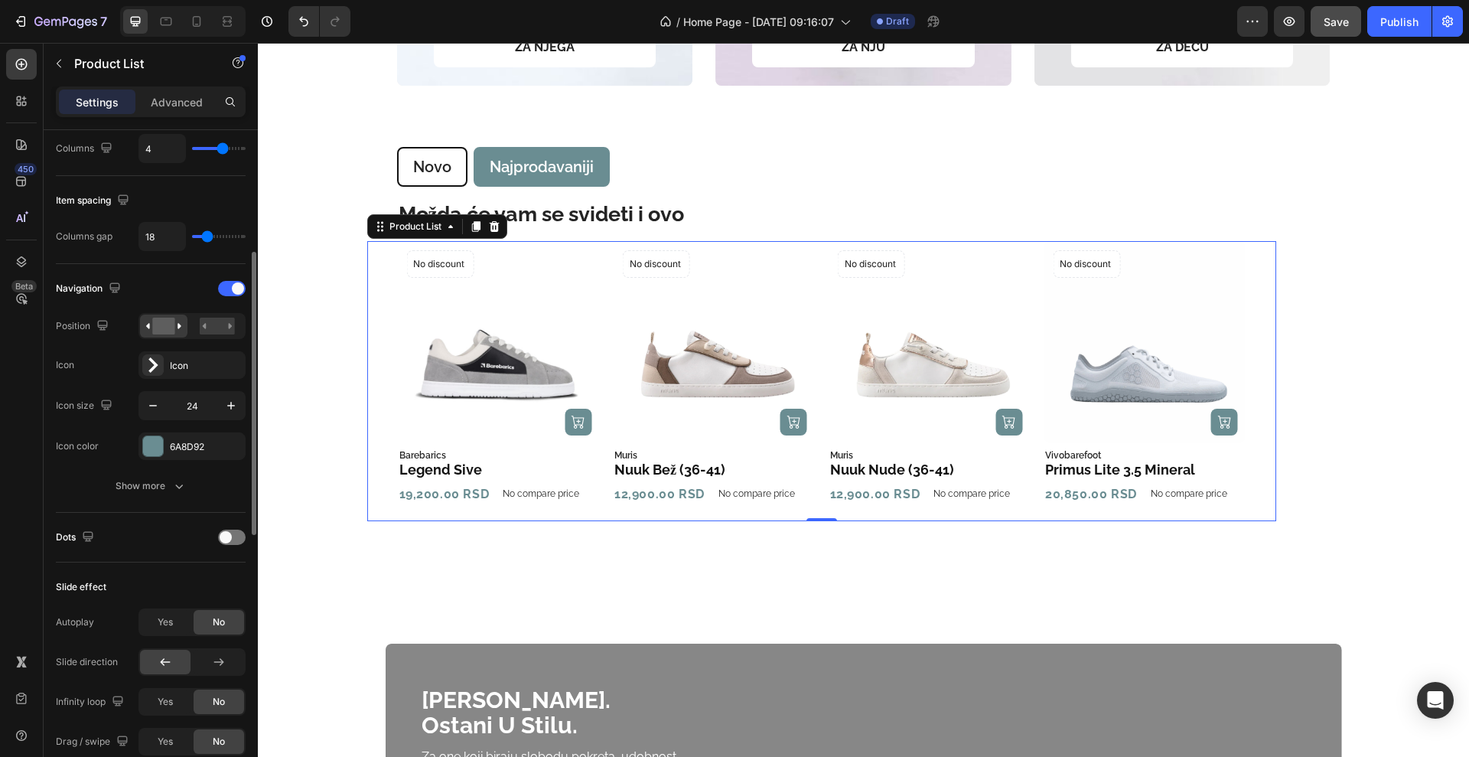
type input "17"
type input "16"
type input "15"
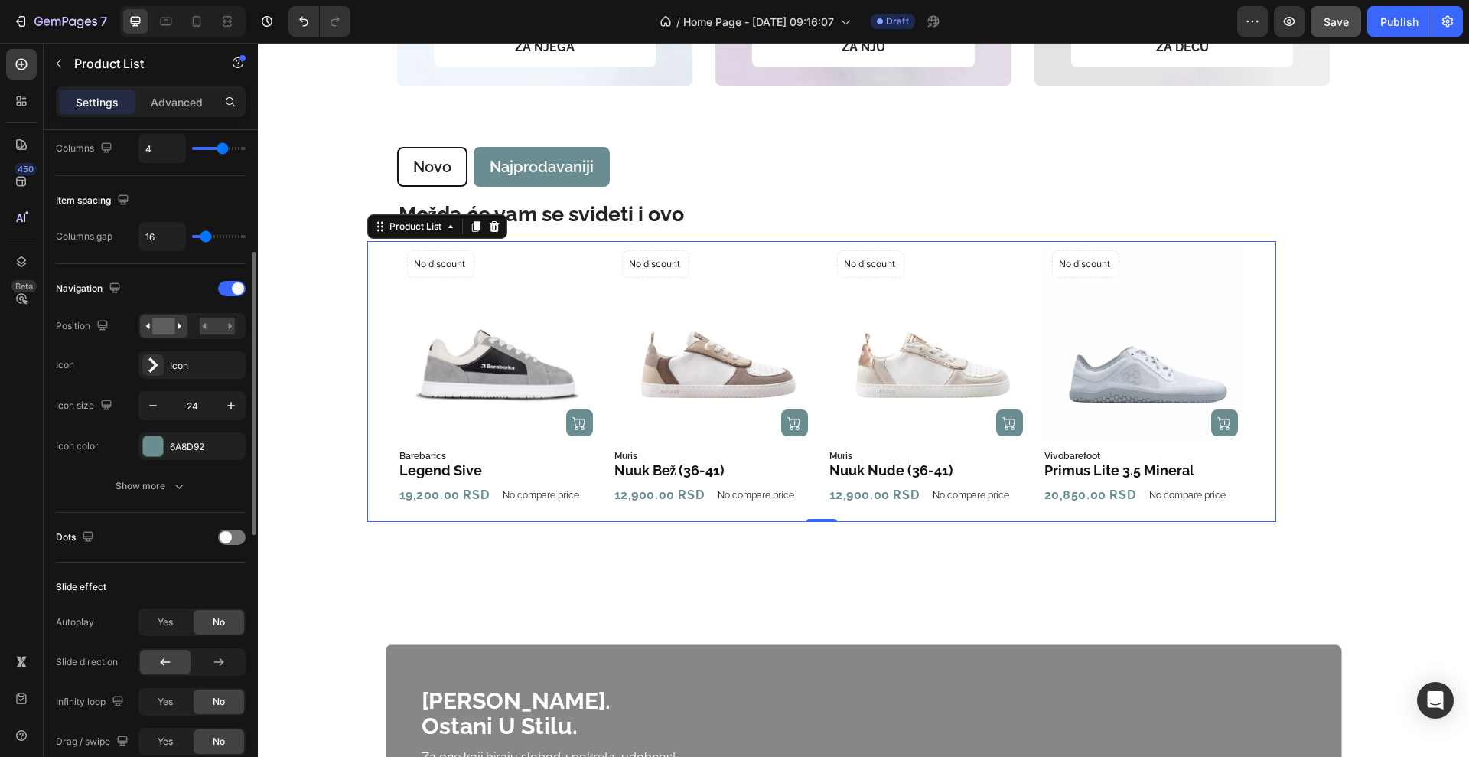
type input "15"
type input "16"
click at [99, 256] on div "Item spacing Columns gap 16" at bounding box center [151, 220] width 190 height 88
type input "0"
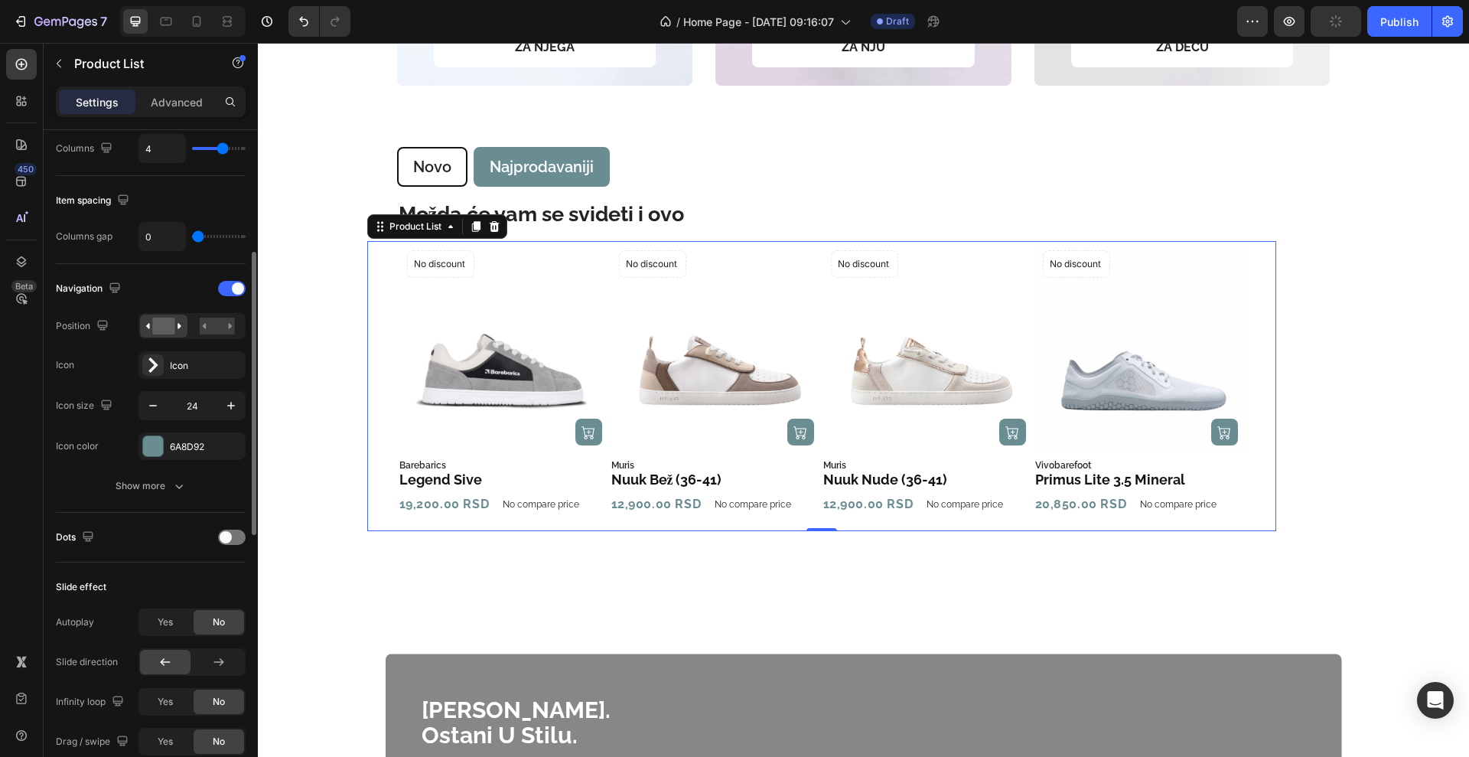
drag, startPoint x: 207, startPoint y: 232, endPoint x: 152, endPoint y: 246, distance: 57.0
click at [192, 238] on input "range" at bounding box center [219, 236] width 54 height 3
click at [1264, 382] on icon "Carousel Next Arrow" at bounding box center [1268, 386] width 8 height 12
click at [1262, 387] on icon "Carousel Next Arrow" at bounding box center [1268, 386] width 12 height 18
click at [1262, 383] on icon "Carousel Next Arrow" at bounding box center [1268, 386] width 12 height 18
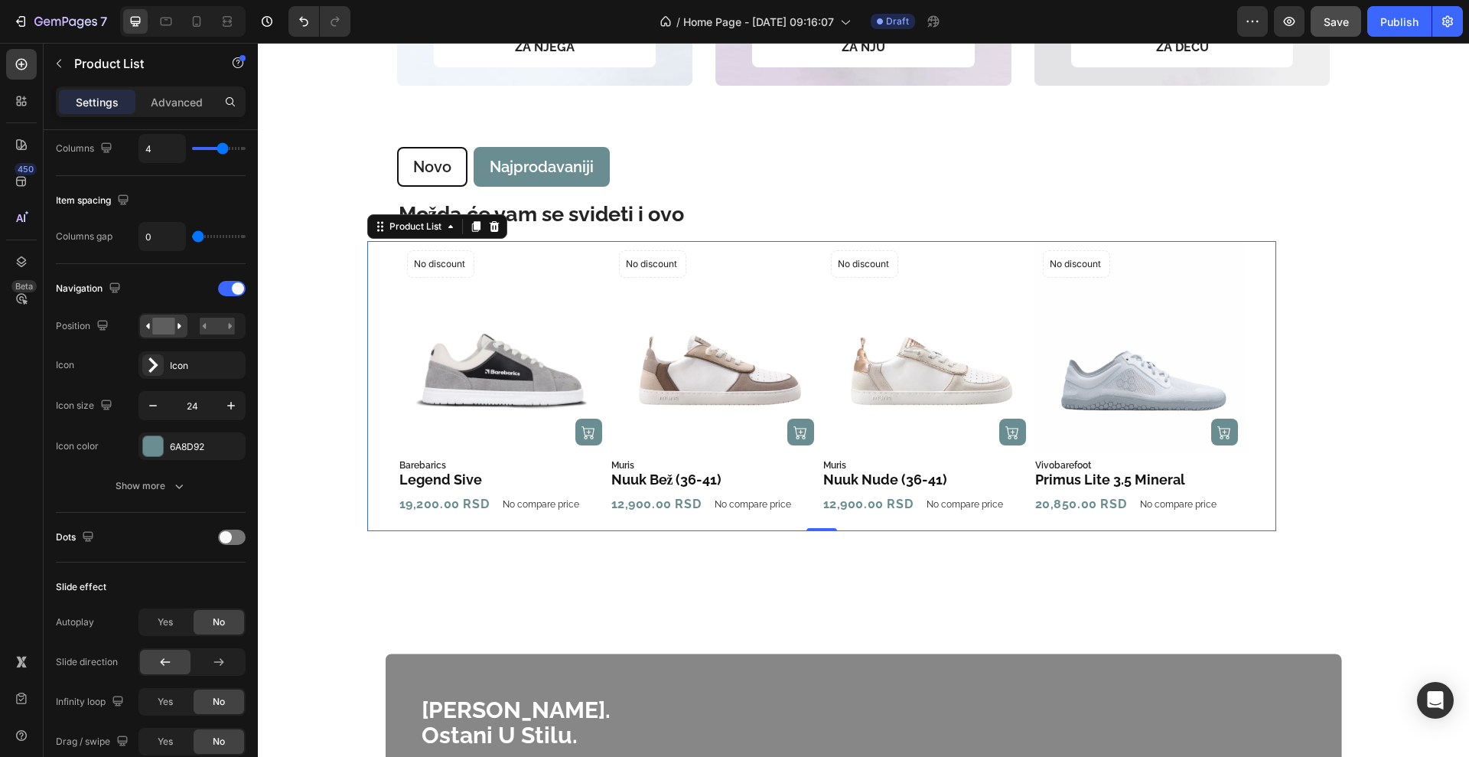
drag, startPoint x: 1259, startPoint y: 486, endPoint x: 1254, endPoint y: 479, distance: 8.3
click at [1258, 486] on div "Product Images (P) Cart Button No discount Not be displayed when published Prod…" at bounding box center [821, 386] width 909 height 290
click at [1264, 388] on icon "Carousel Next Arrow" at bounding box center [1268, 386] width 8 height 12
click at [371, 383] on icon "Carousel Back Arrow" at bounding box center [375, 386] width 8 height 12
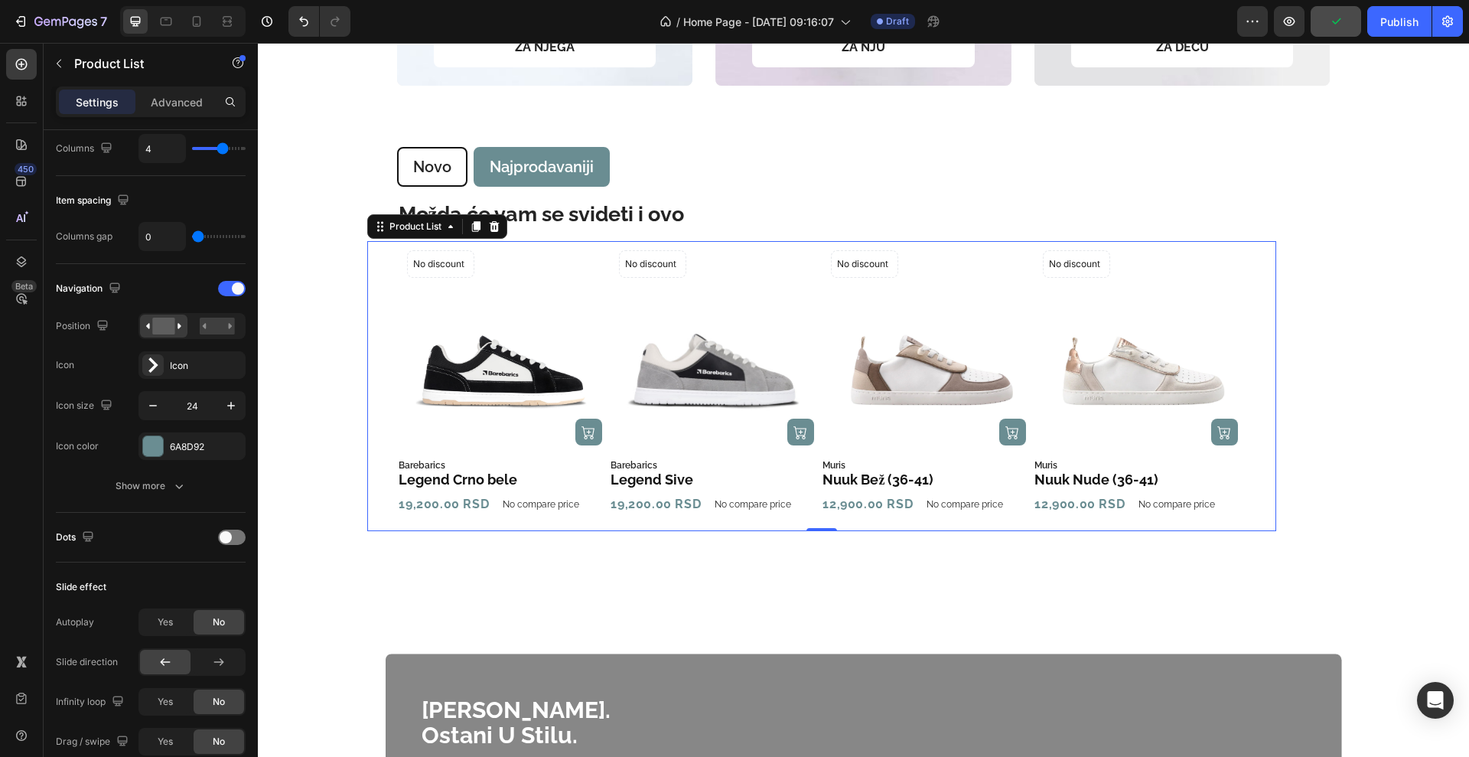
click at [371, 383] on icon "Carousel Back Arrow" at bounding box center [375, 386] width 8 height 12
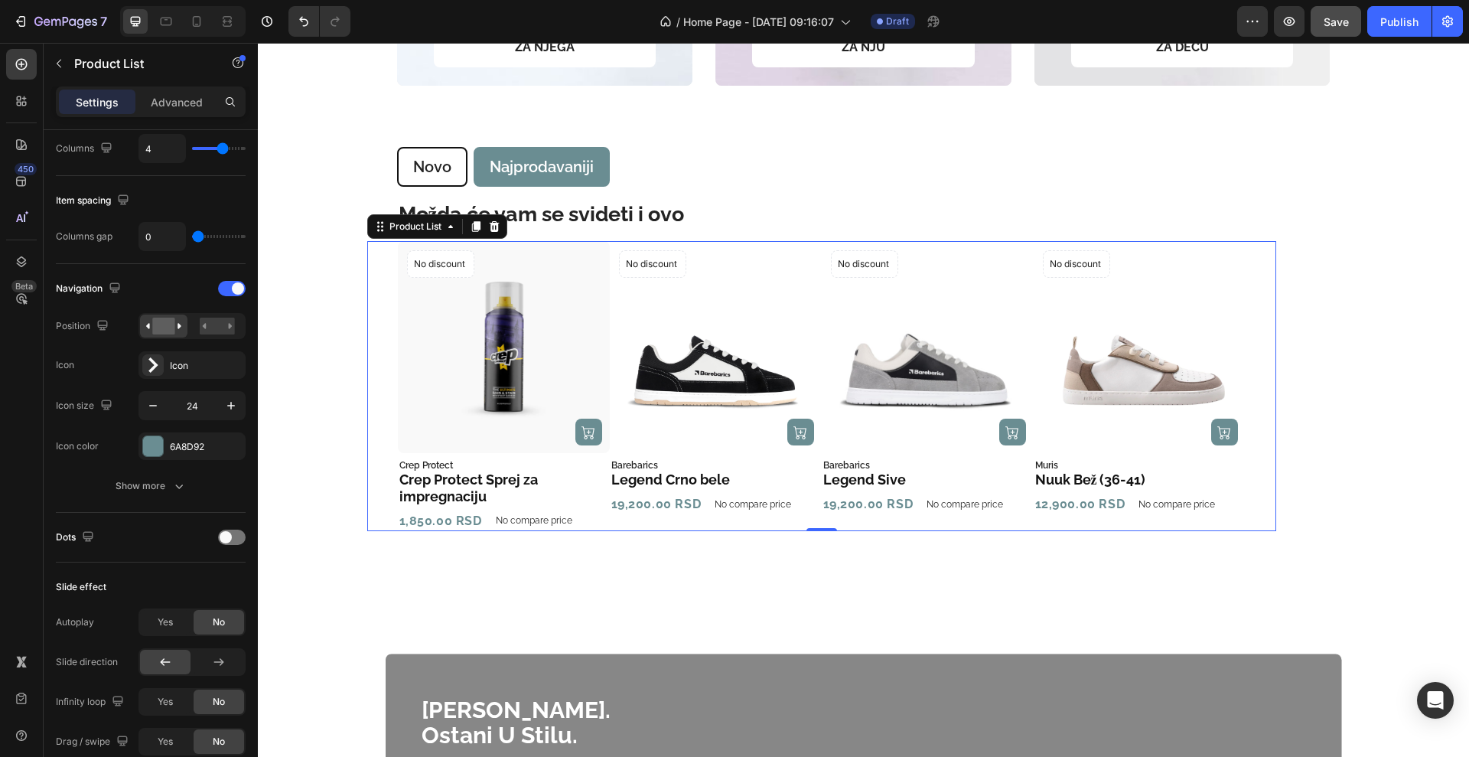
click at [1262, 380] on icon "Carousel Next Arrow" at bounding box center [1268, 386] width 12 height 18
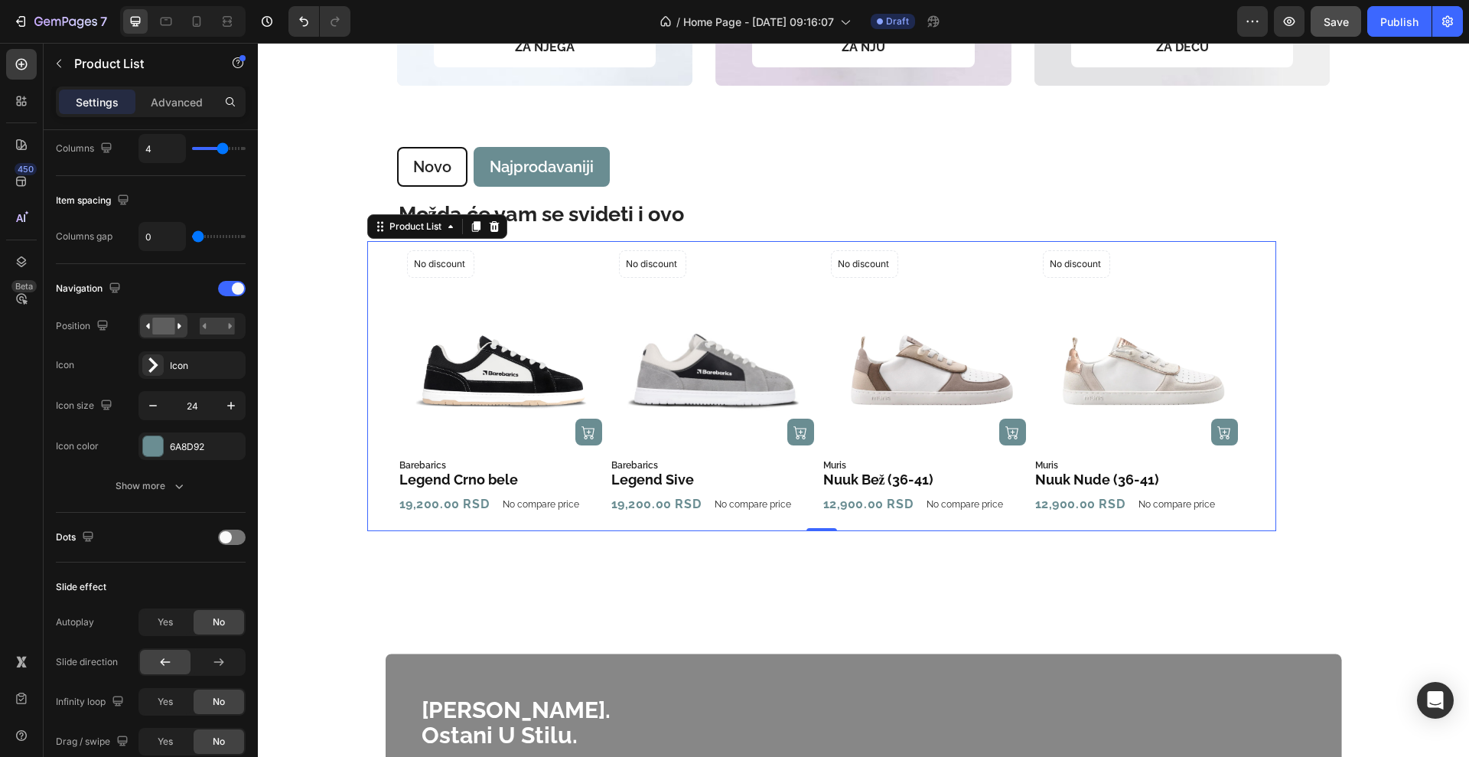
click at [371, 384] on icon "Carousel Back Arrow" at bounding box center [375, 386] width 8 height 12
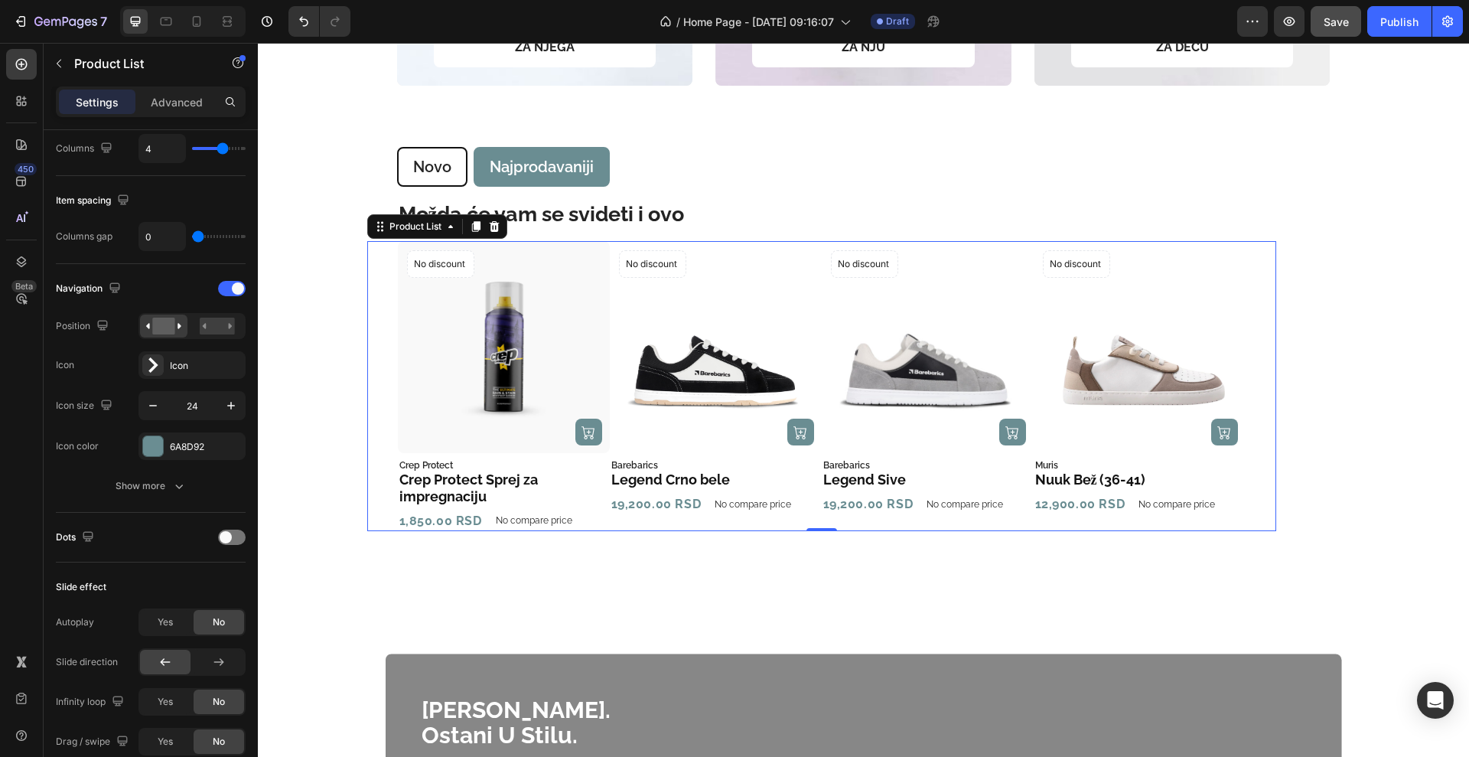
click at [371, 384] on icon "Carousel Back Arrow" at bounding box center [375, 386] width 8 height 12
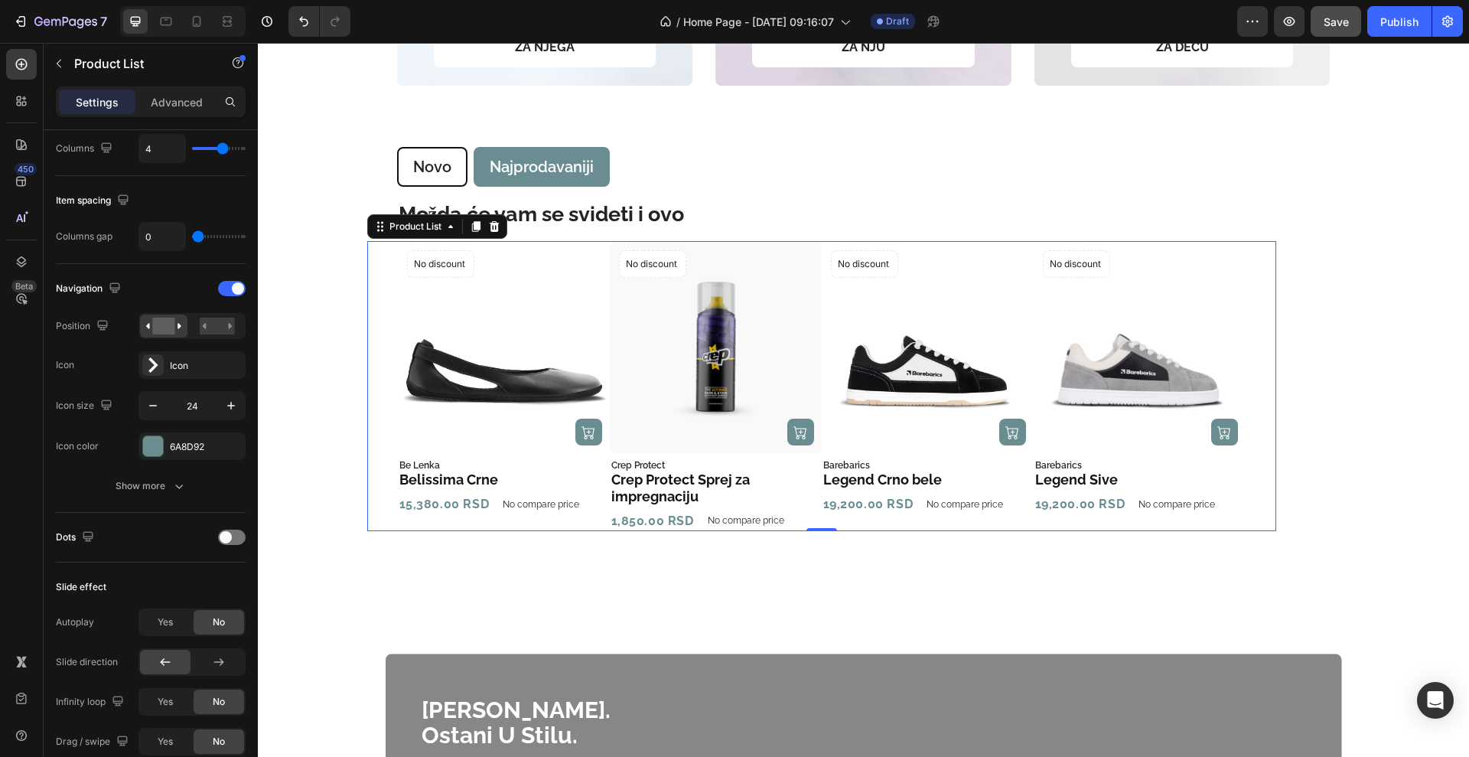
click at [371, 384] on icon "Carousel Back Arrow" at bounding box center [375, 386] width 8 height 12
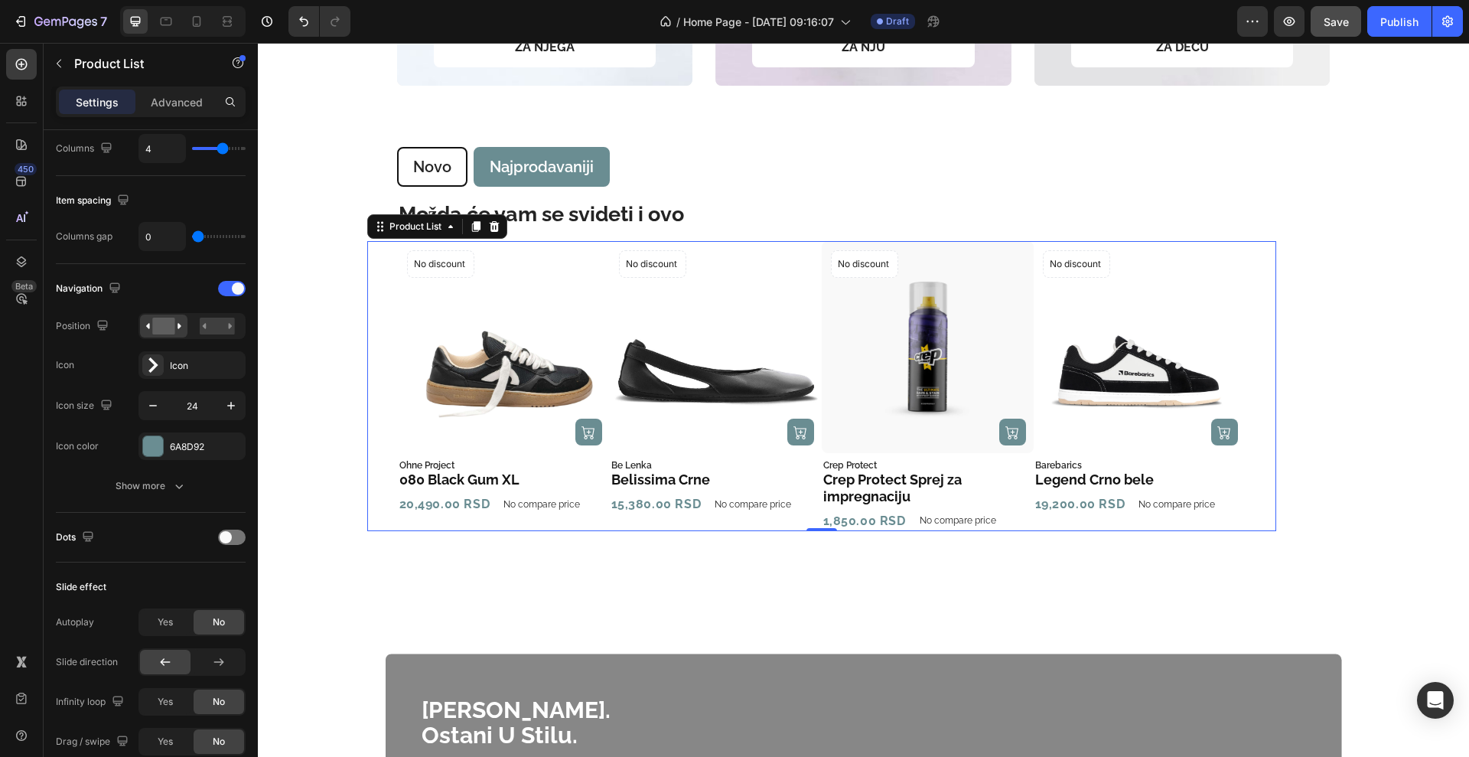
click at [370, 380] on icon "Carousel Back Arrow" at bounding box center [376, 386] width 12 height 18
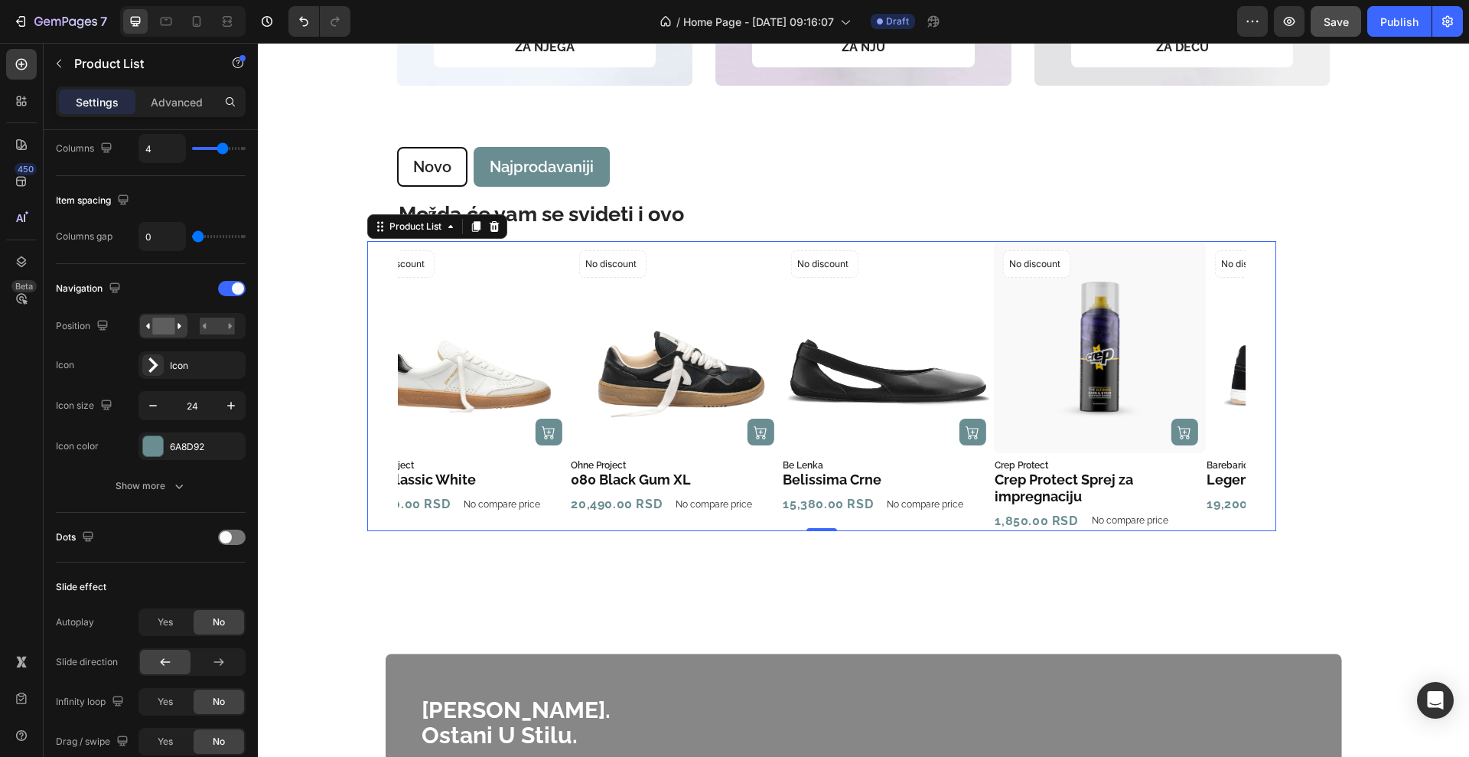
click at [370, 380] on icon "Carousel Back Arrow" at bounding box center [376, 386] width 12 height 18
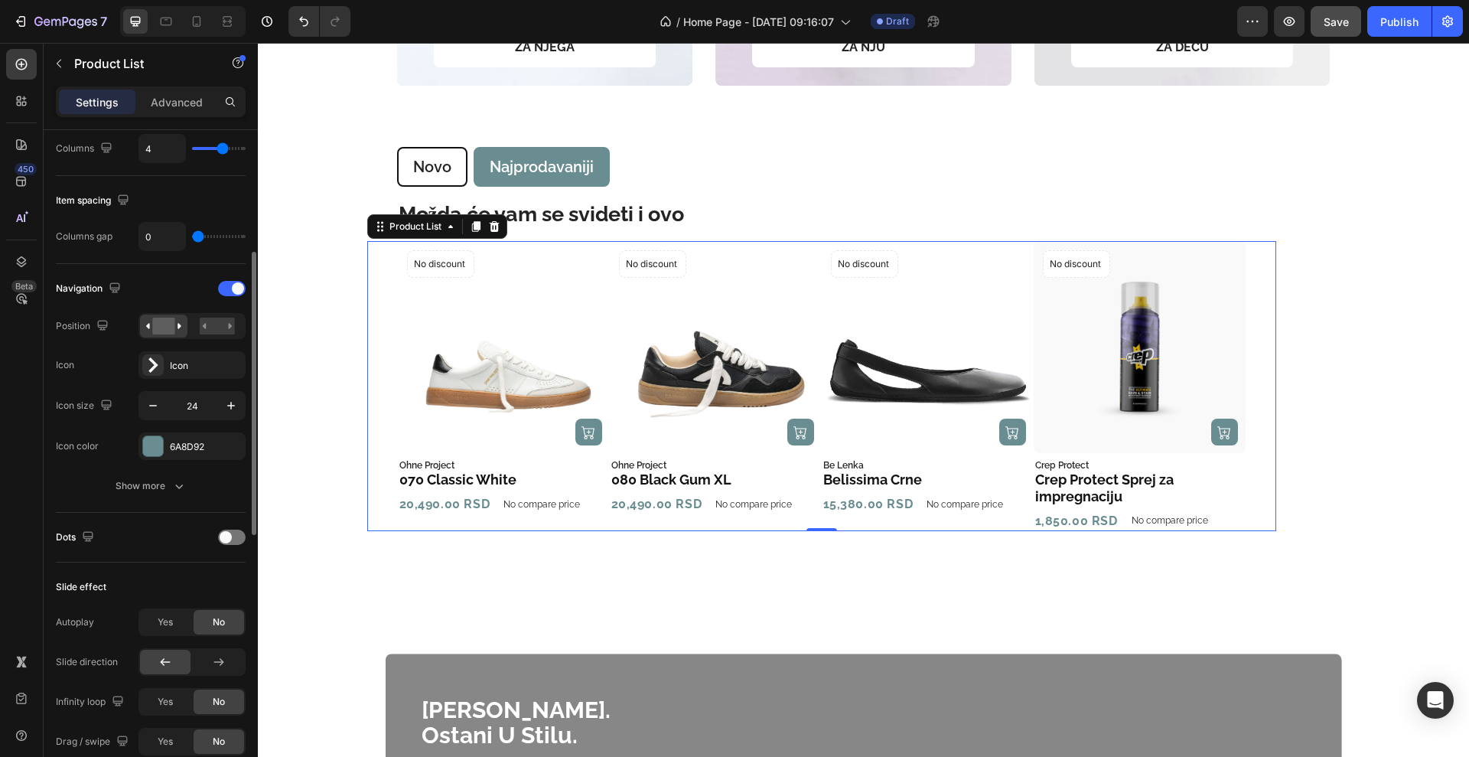
click at [194, 235] on input "range" at bounding box center [219, 236] width 54 height 3
type input "1"
type input "2"
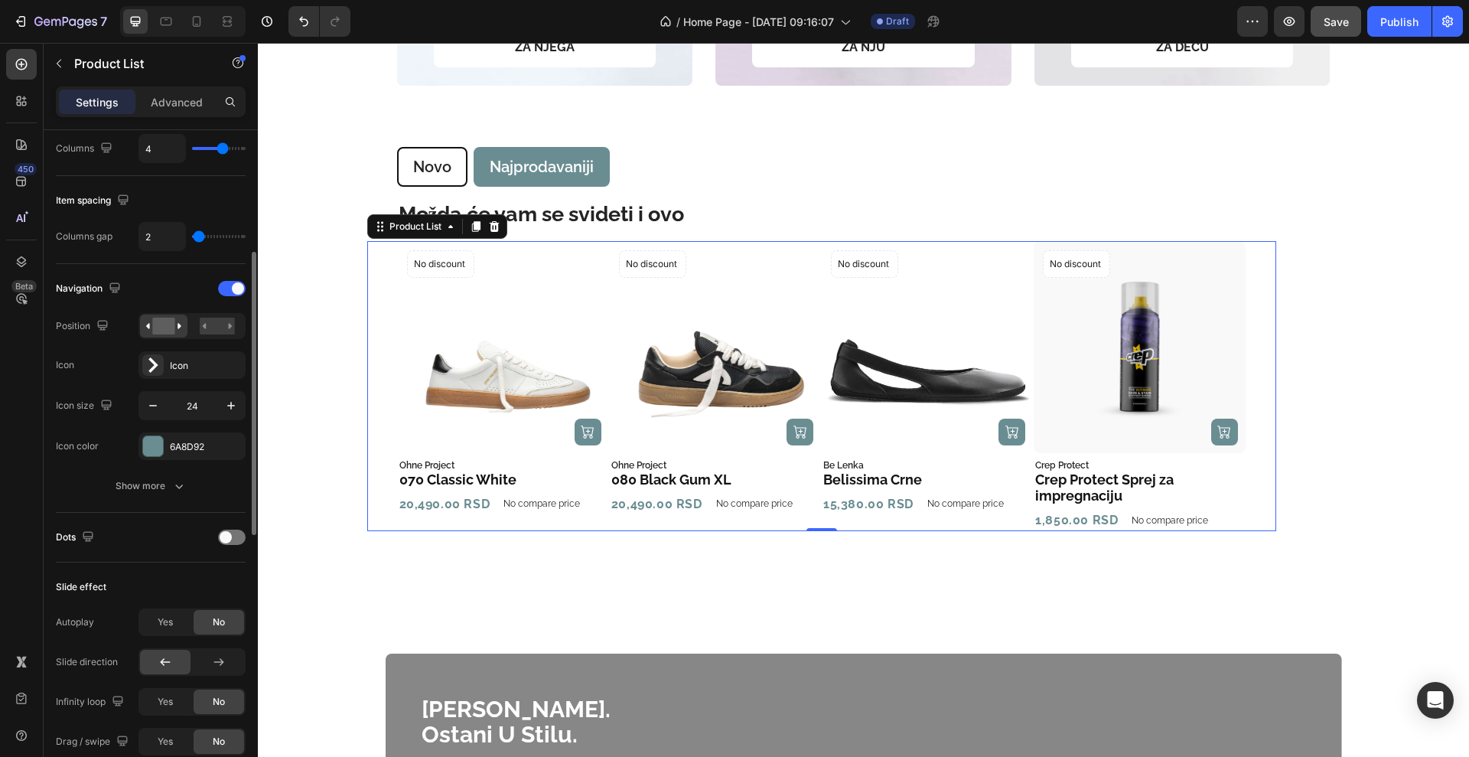
type input "3"
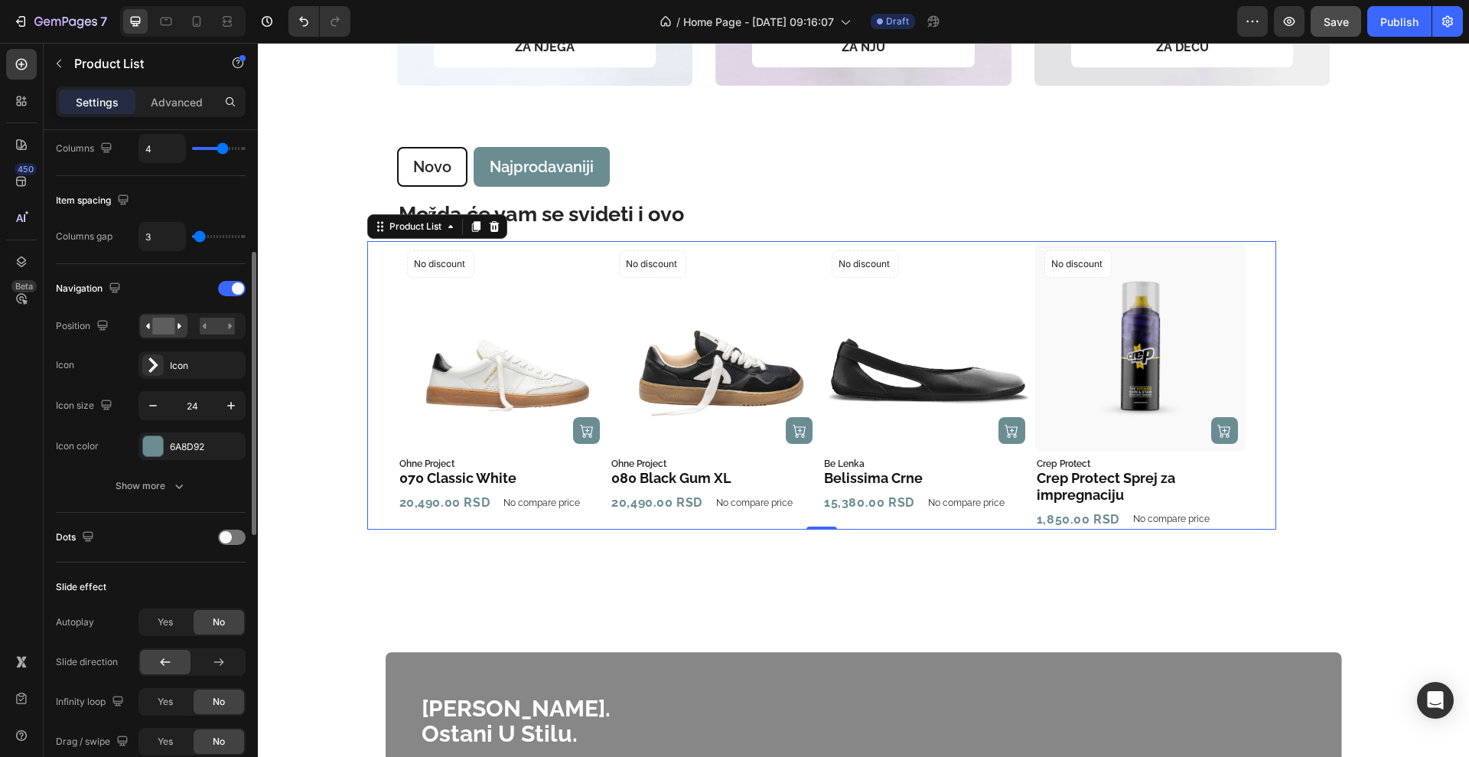
type input "4"
type input "5"
type input "6"
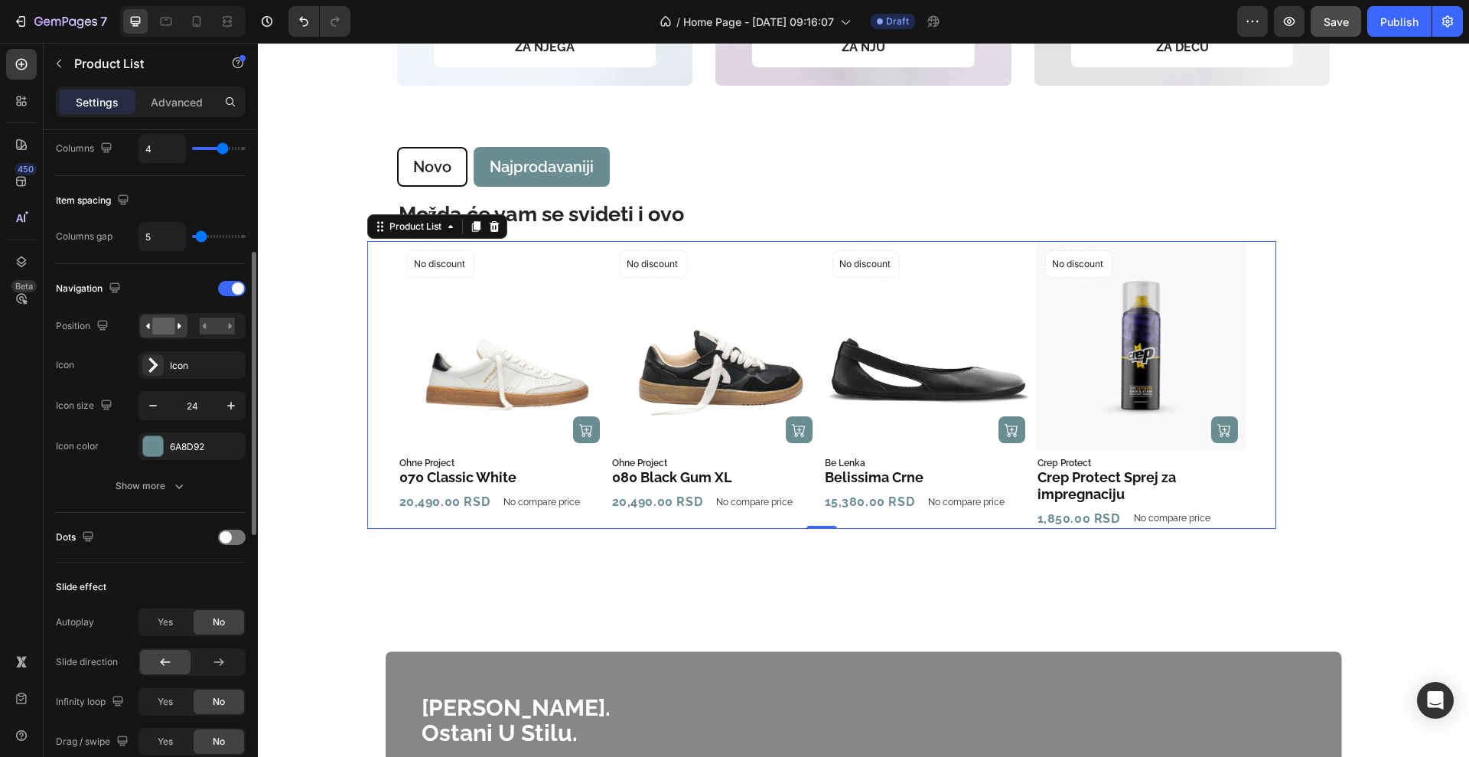
type input "6"
type input "7"
type input "8"
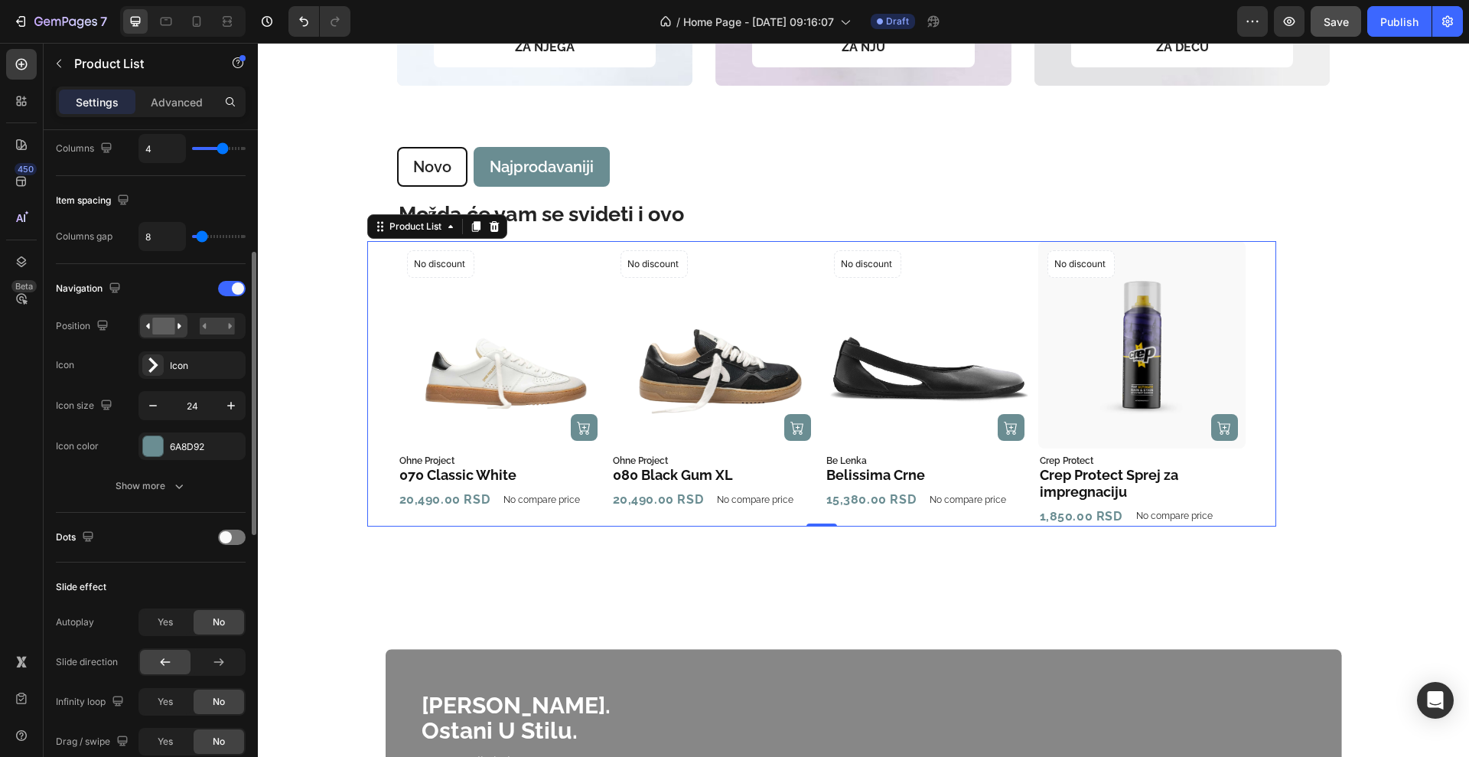
type input "9"
type input "10"
type input "11"
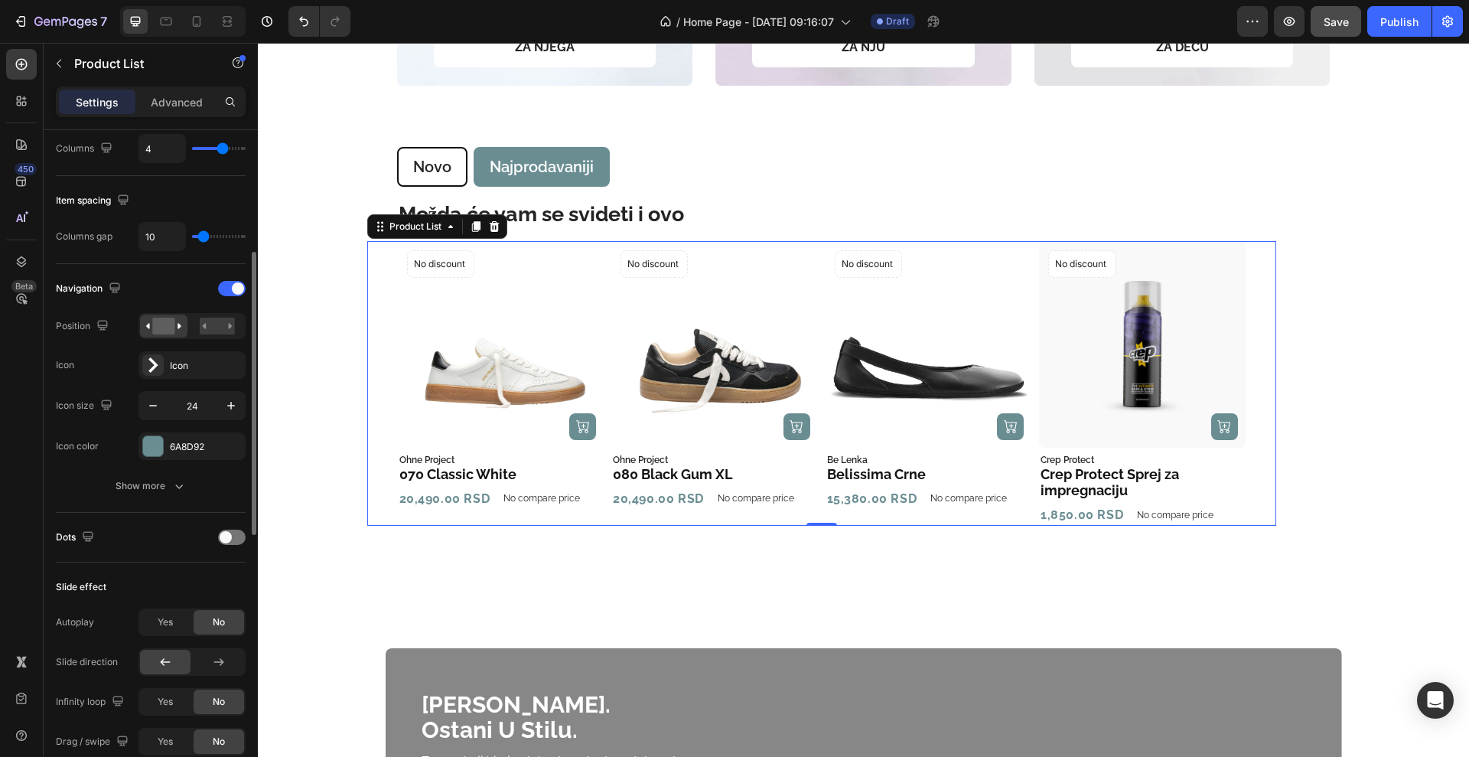
type input "11"
type input "10"
click at [100, 249] on div "Columns gap 10" at bounding box center [151, 236] width 190 height 29
click at [207, 235] on input "range" at bounding box center [219, 236] width 54 height 3
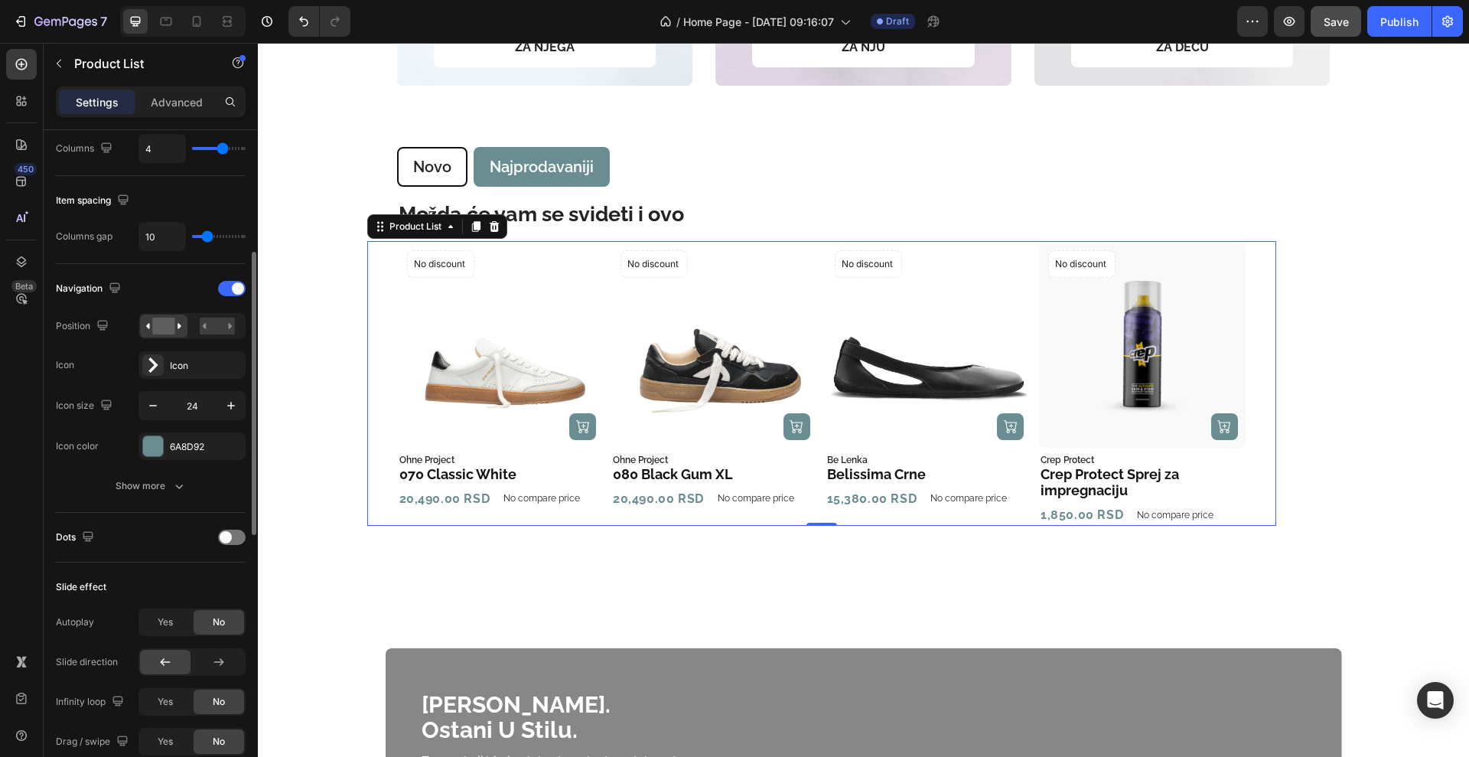
type input "19"
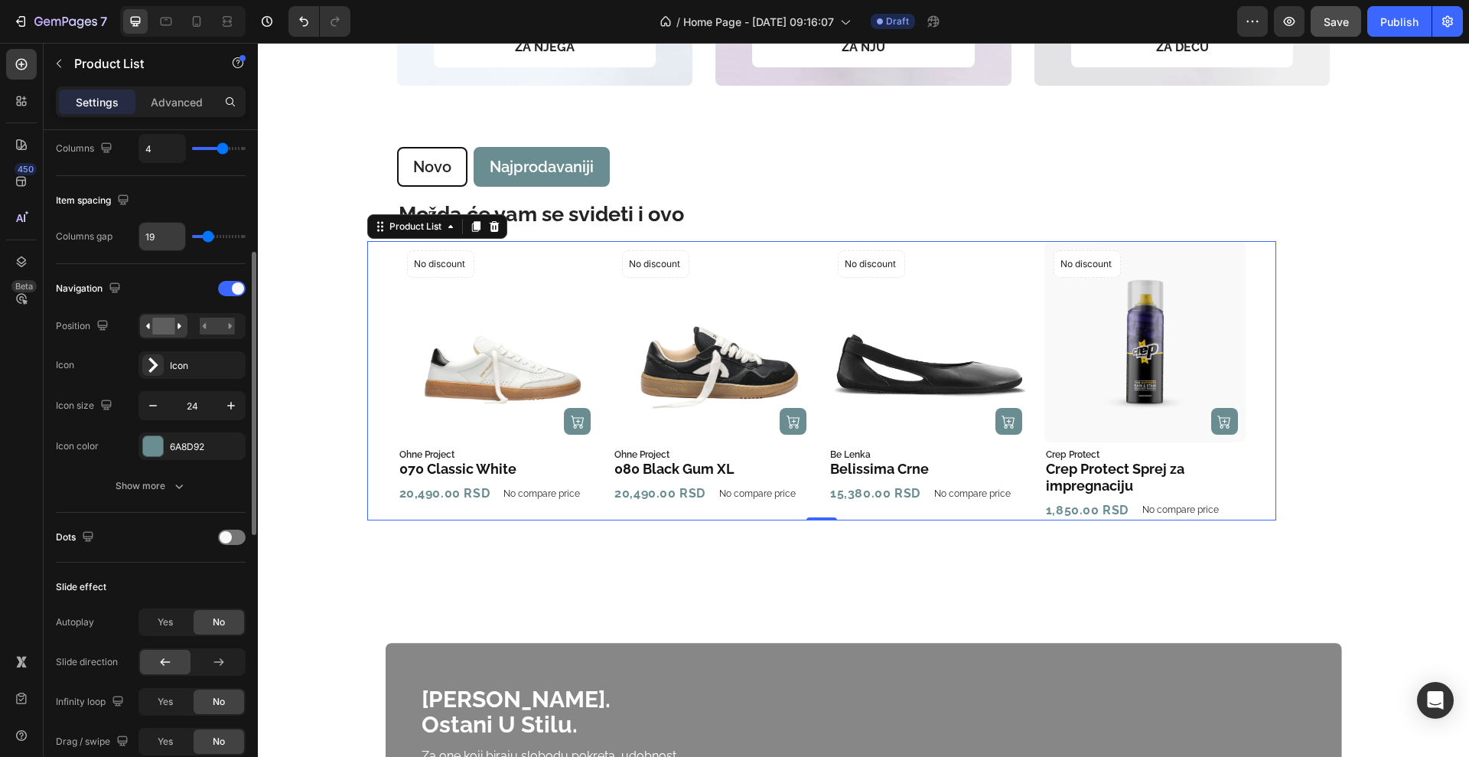
type input "20"
type input "21"
type input "20"
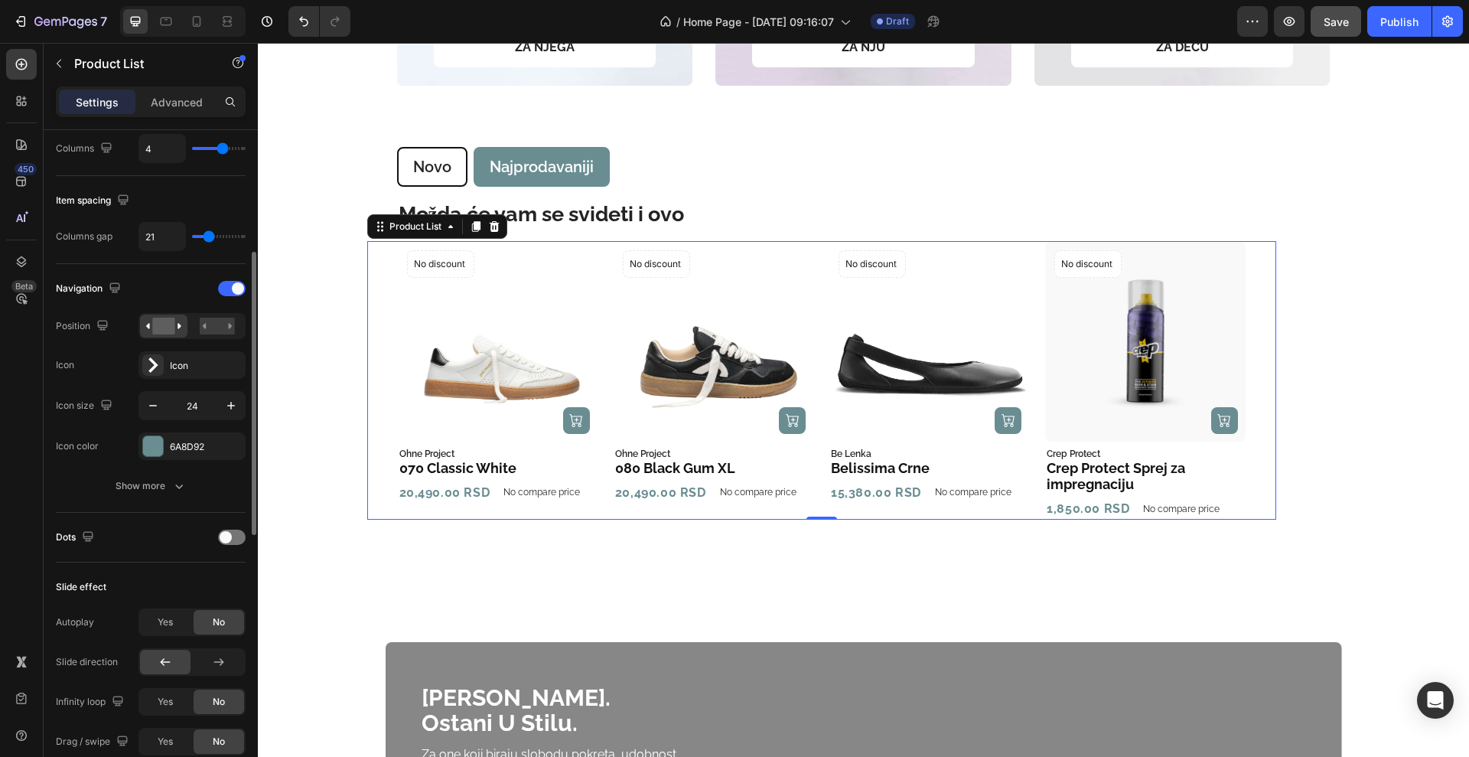
type input "20"
type input "19"
type input "18"
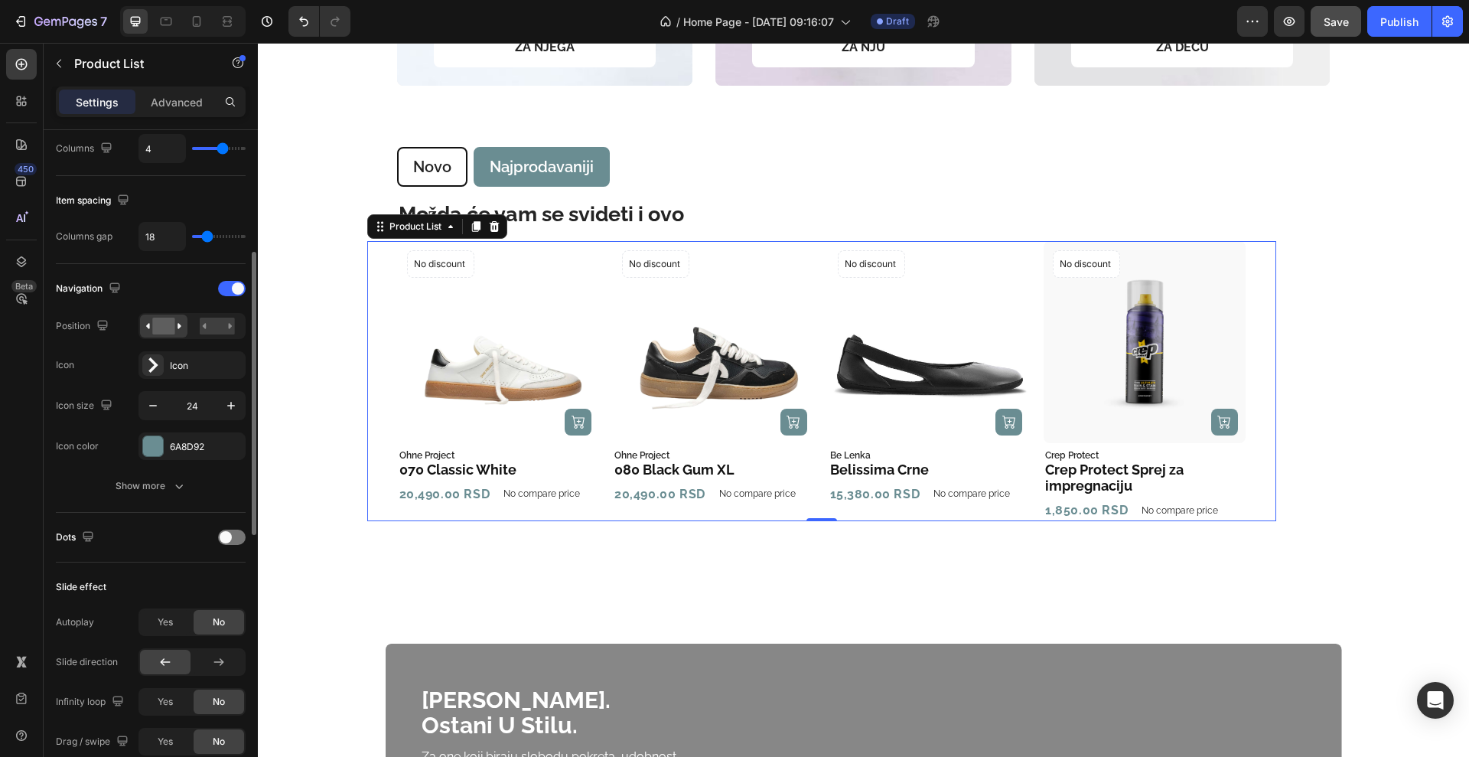
type input "17"
type input "16"
click at [116, 262] on div "Item spacing Columns gap 16" at bounding box center [151, 220] width 190 height 88
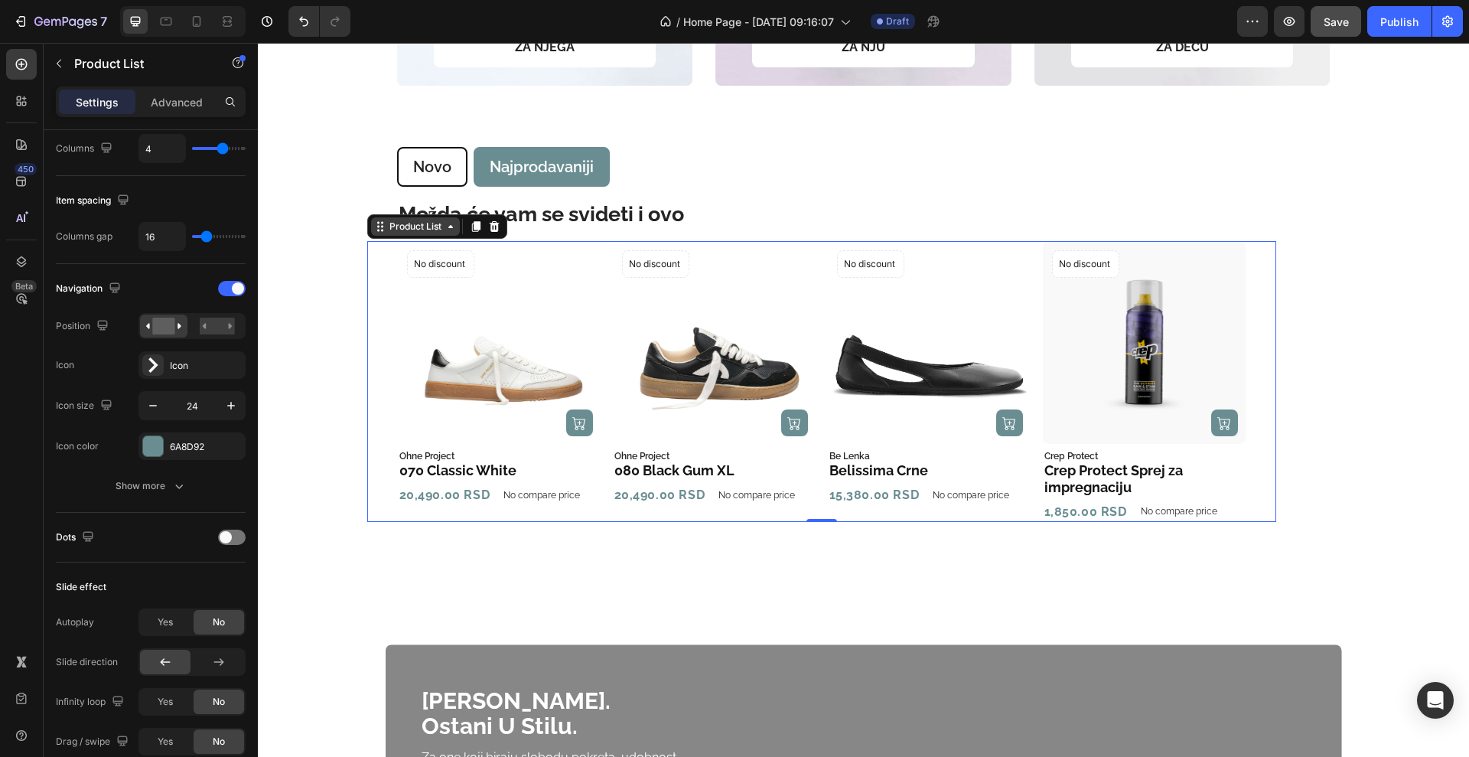
click at [409, 234] on div "Product List" at bounding box center [415, 226] width 89 height 18
click at [1031, 354] on div "Product Images (P) Cart Button No discount Not be displayed when published Prod…" at bounding box center [822, 381] width 848 height 281
click at [371, 284] on div "Product Images (P) Cart Button No discount Not be displayed when published Prod…" at bounding box center [821, 381] width 909 height 281
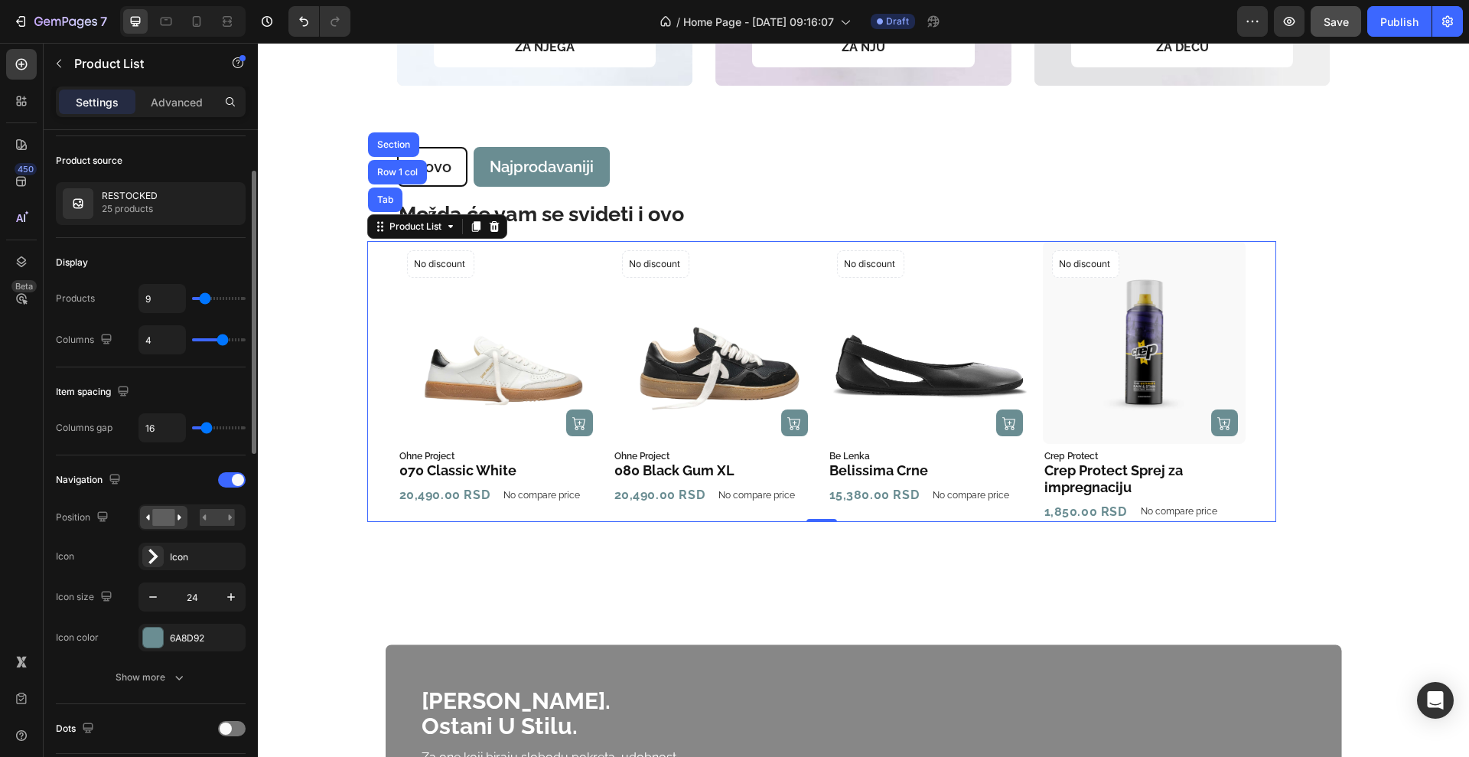
type input "5"
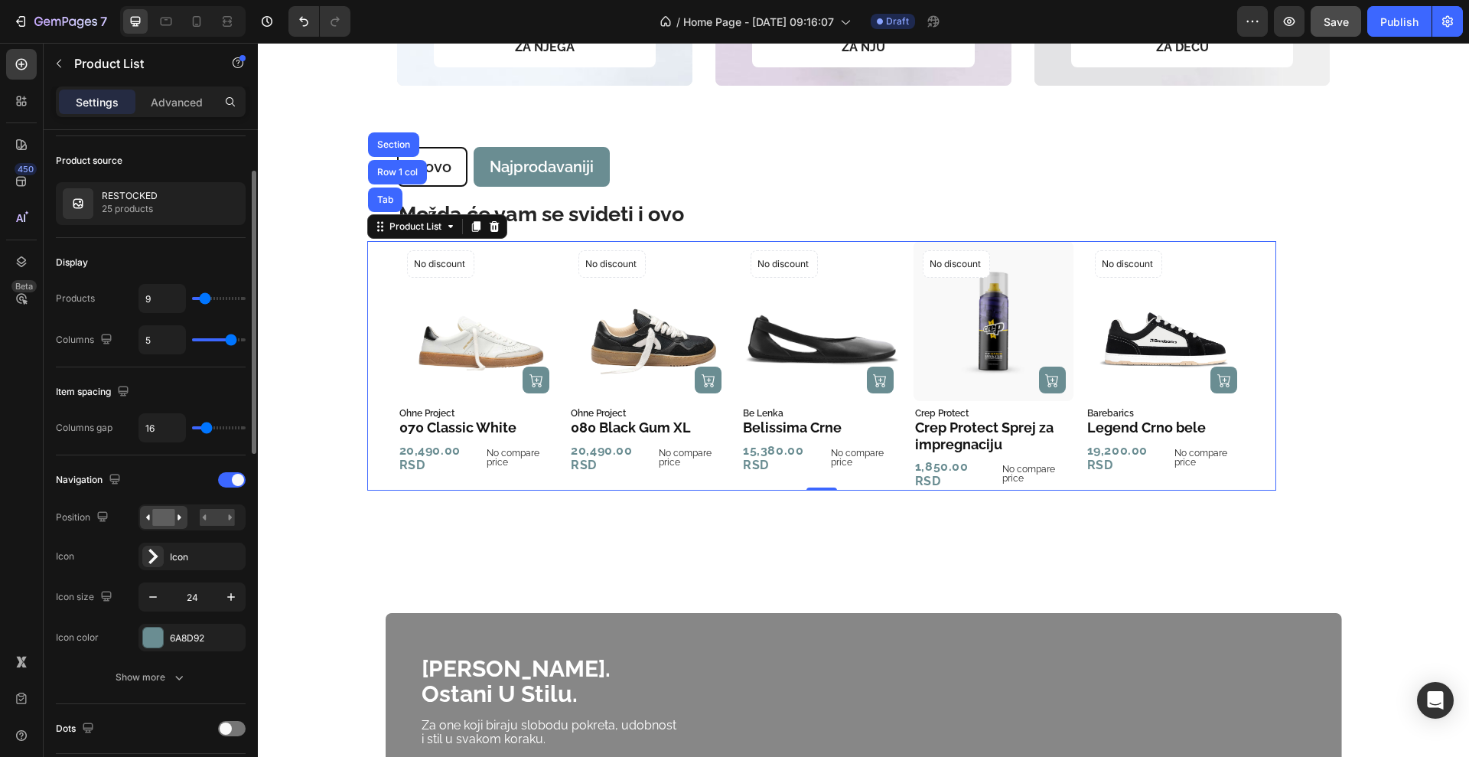
type input "4"
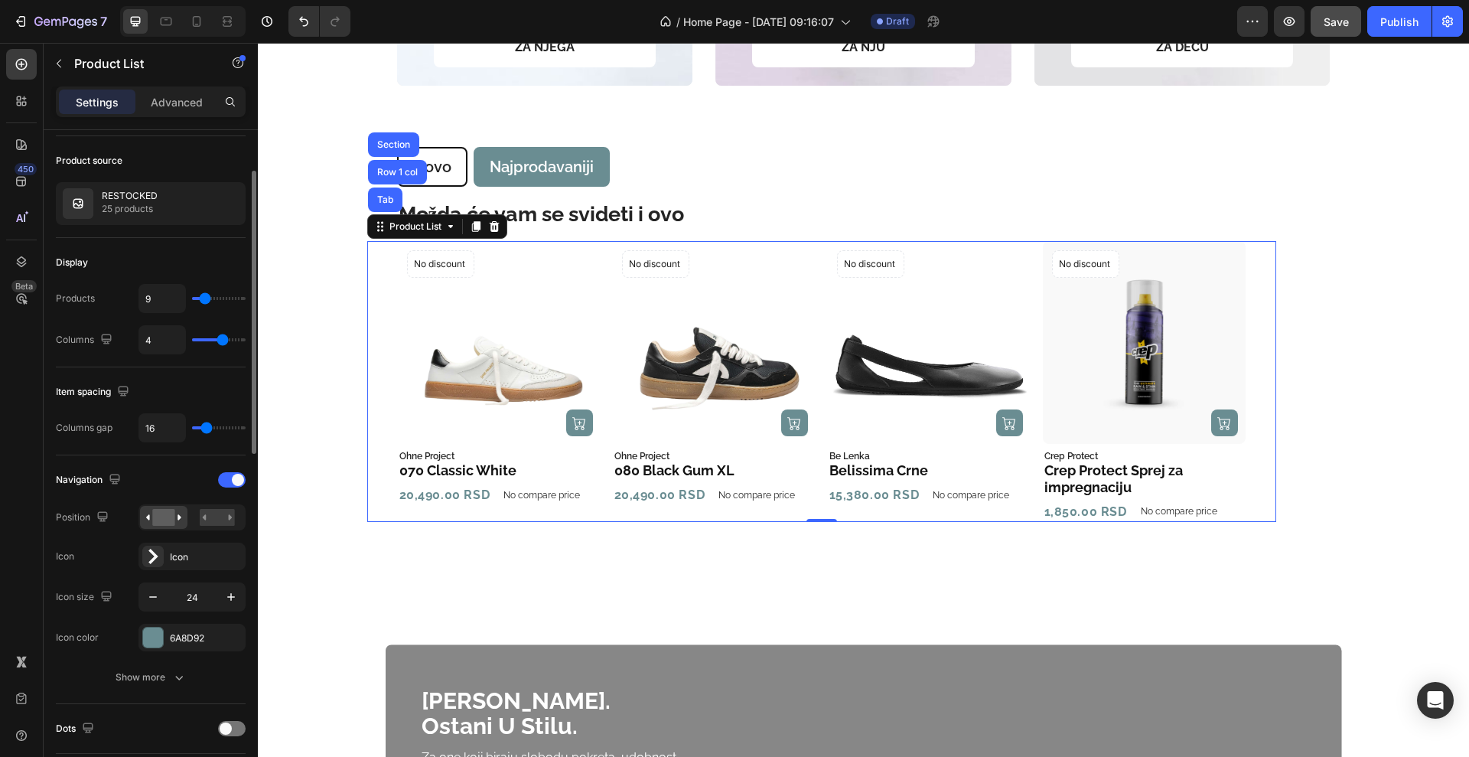
type input "3"
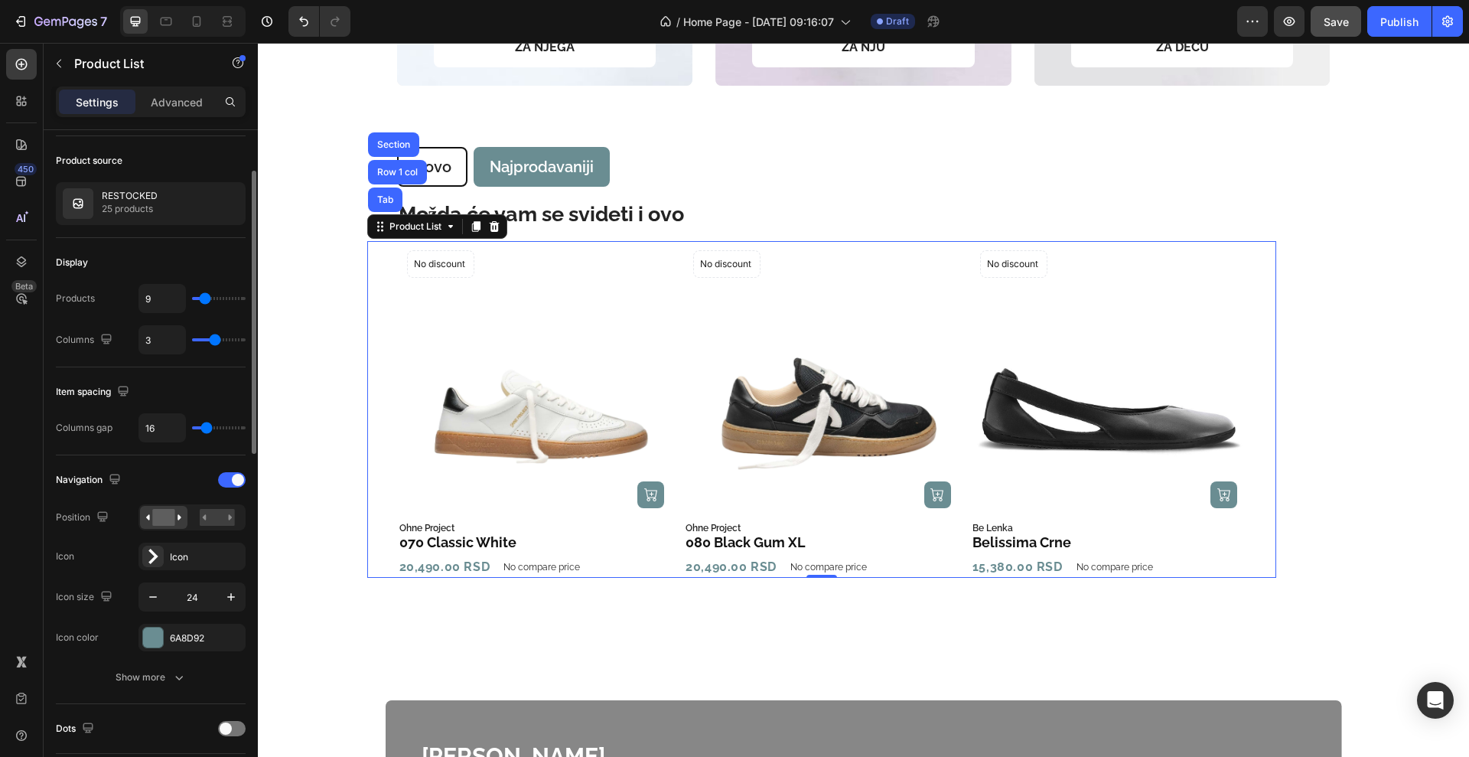
drag, startPoint x: 227, startPoint y: 342, endPoint x: 217, endPoint y: 342, distance: 9.2
type input "3"
click at [217, 341] on input "range" at bounding box center [219, 339] width 54 height 3
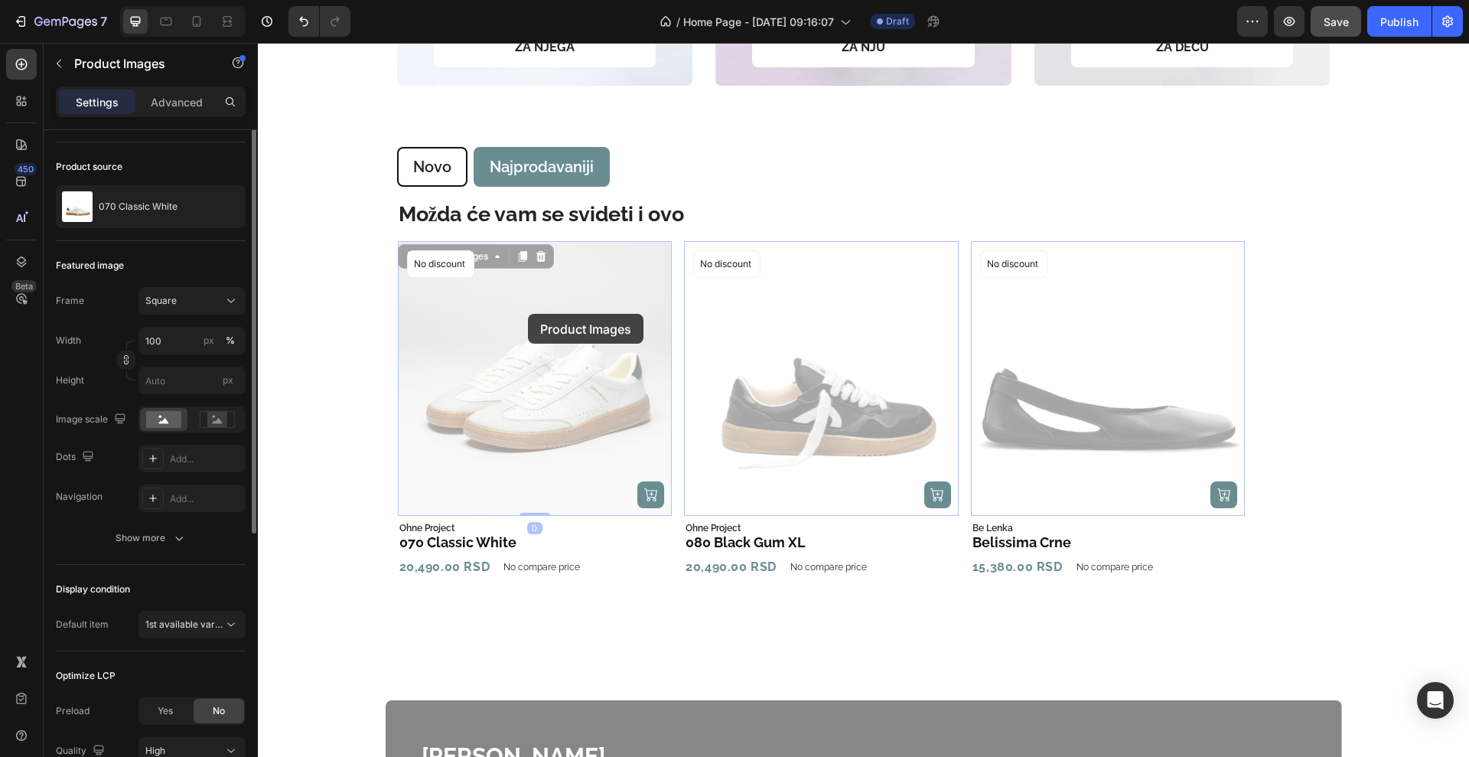
scroll to position [0, 0]
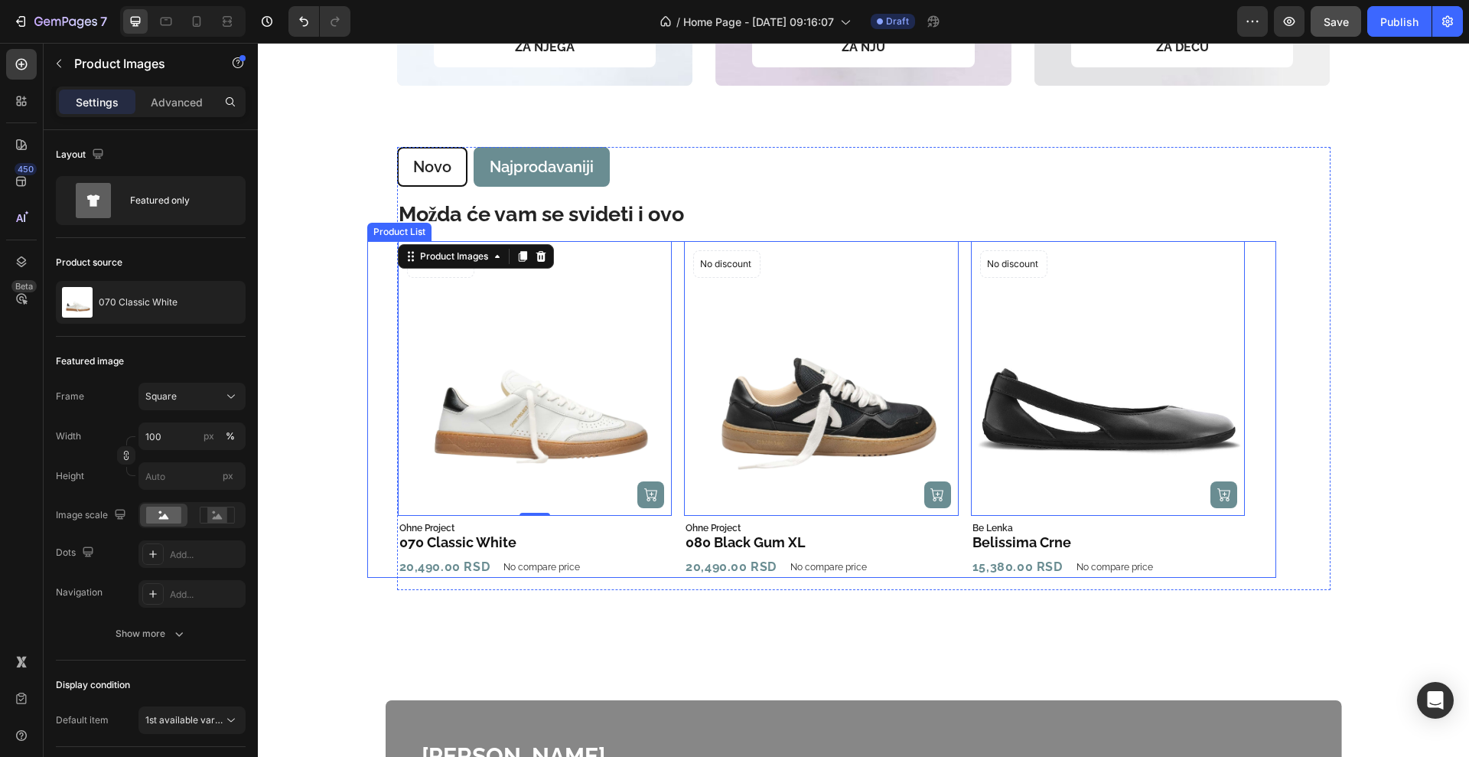
click at [668, 381] on div "Product Images 0 (P) Cart Button No discount Not be displayed when published Pr…" at bounding box center [822, 409] width 848 height 336
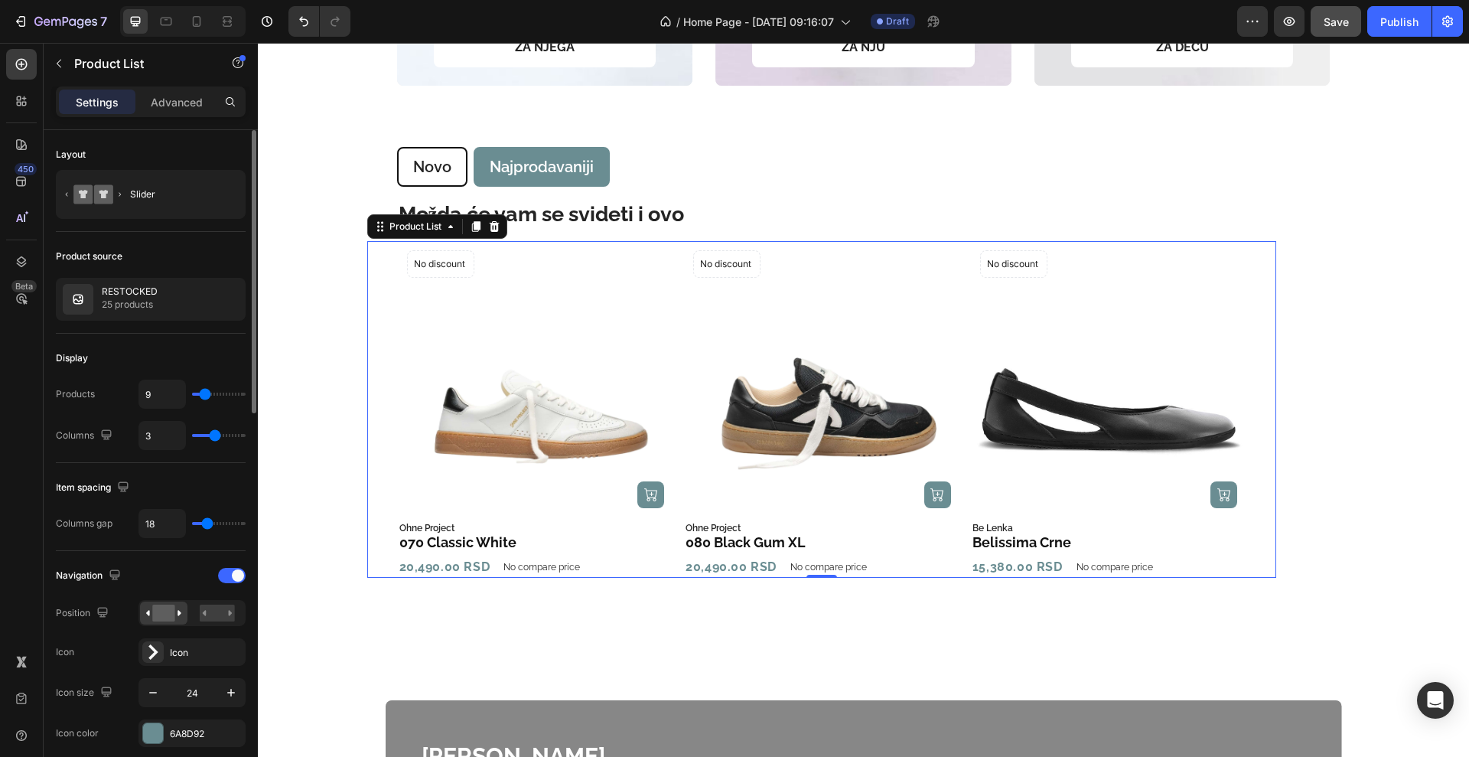
type input "4"
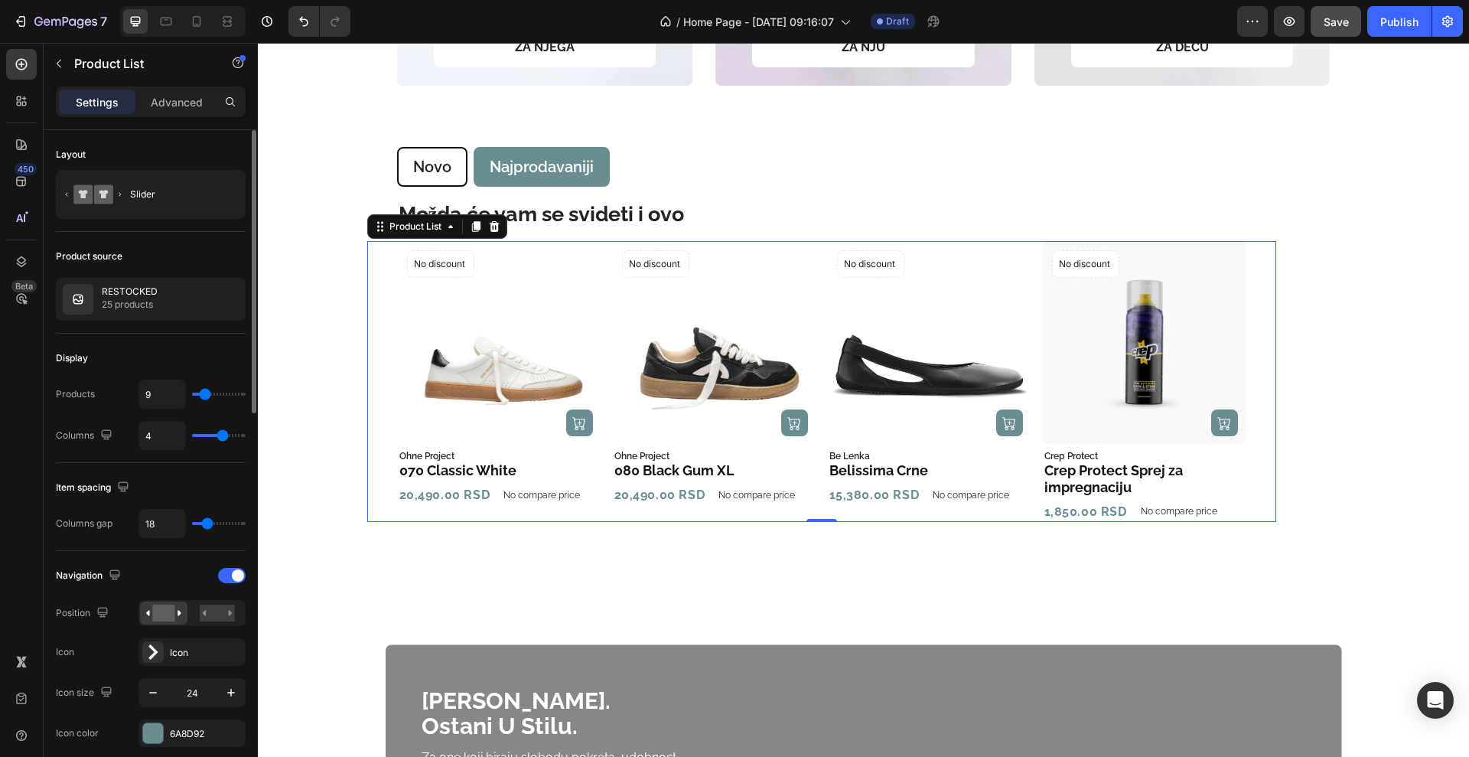
type input "3"
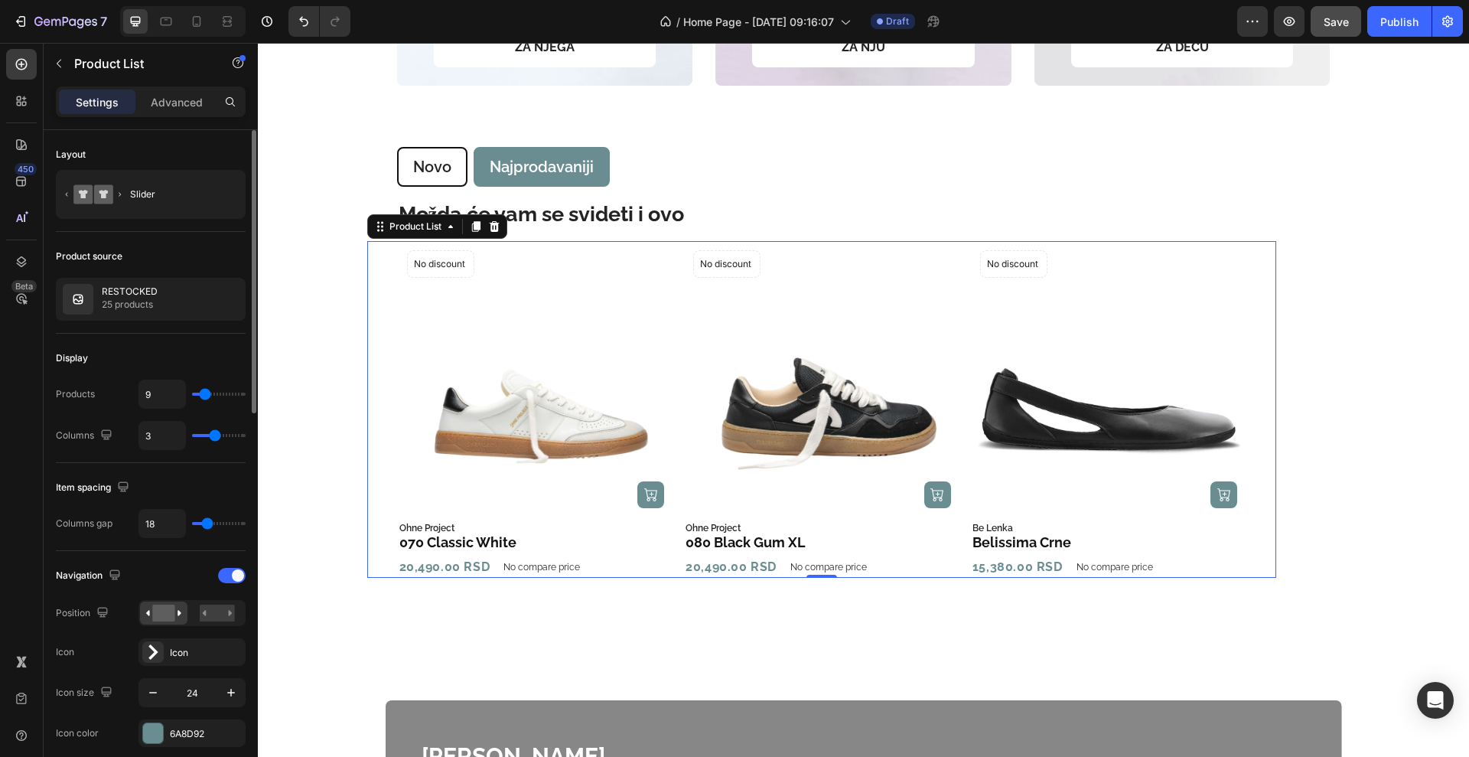
type input "4"
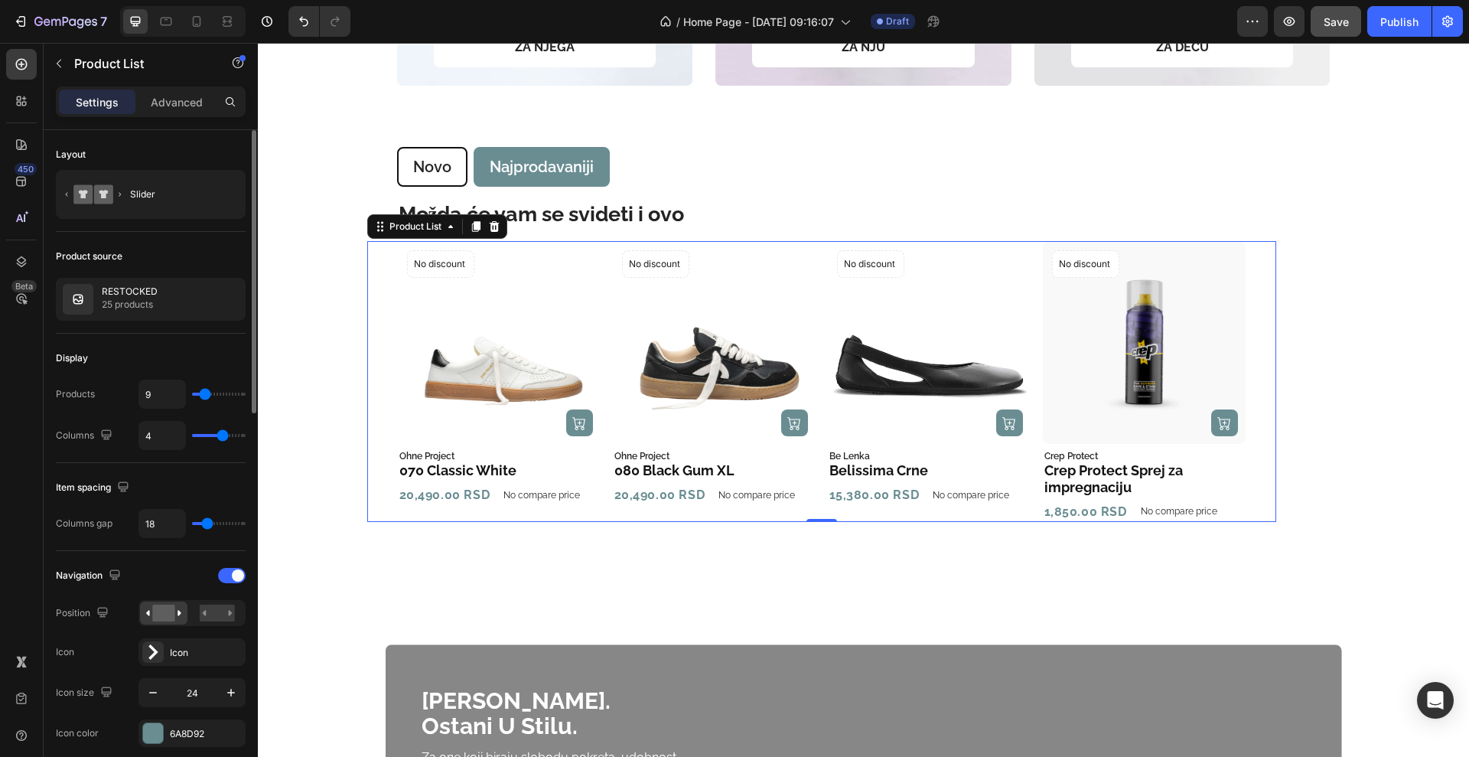
drag, startPoint x: 212, startPoint y: 431, endPoint x: 220, endPoint y: 432, distance: 8.5
type input "4"
click at [220, 434] on input "range" at bounding box center [219, 435] width 54 height 3
type input "12"
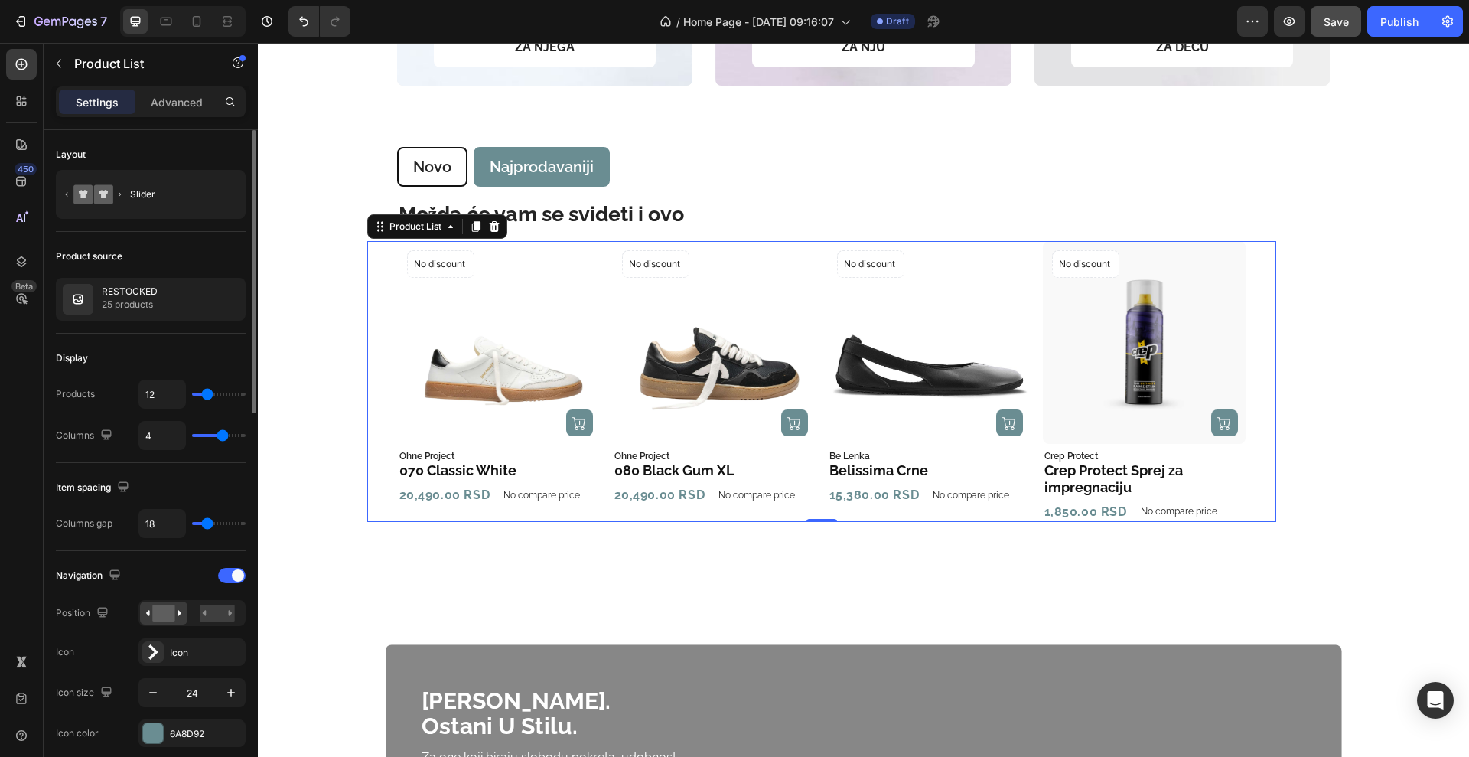
type input "13"
type input "14"
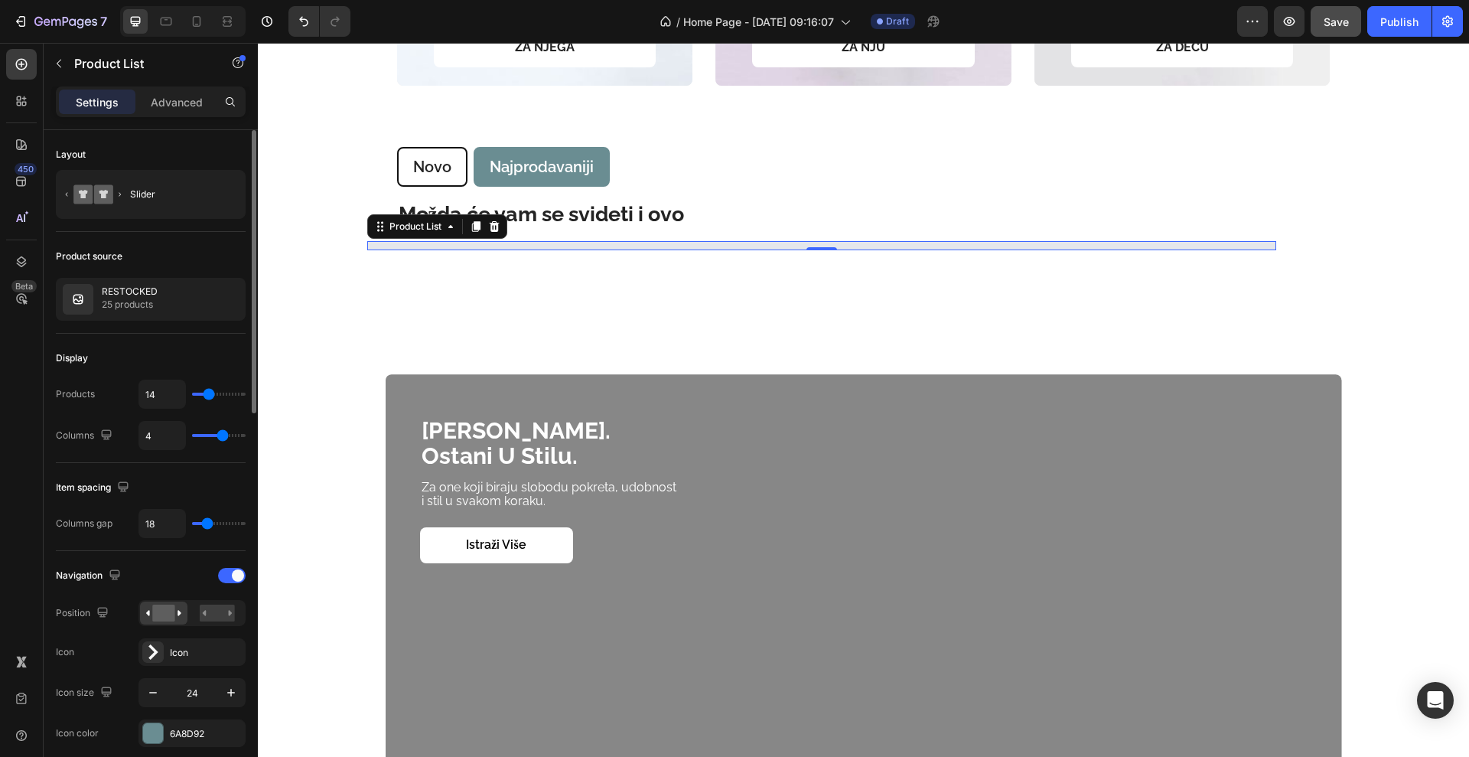
type input "12"
type input "10"
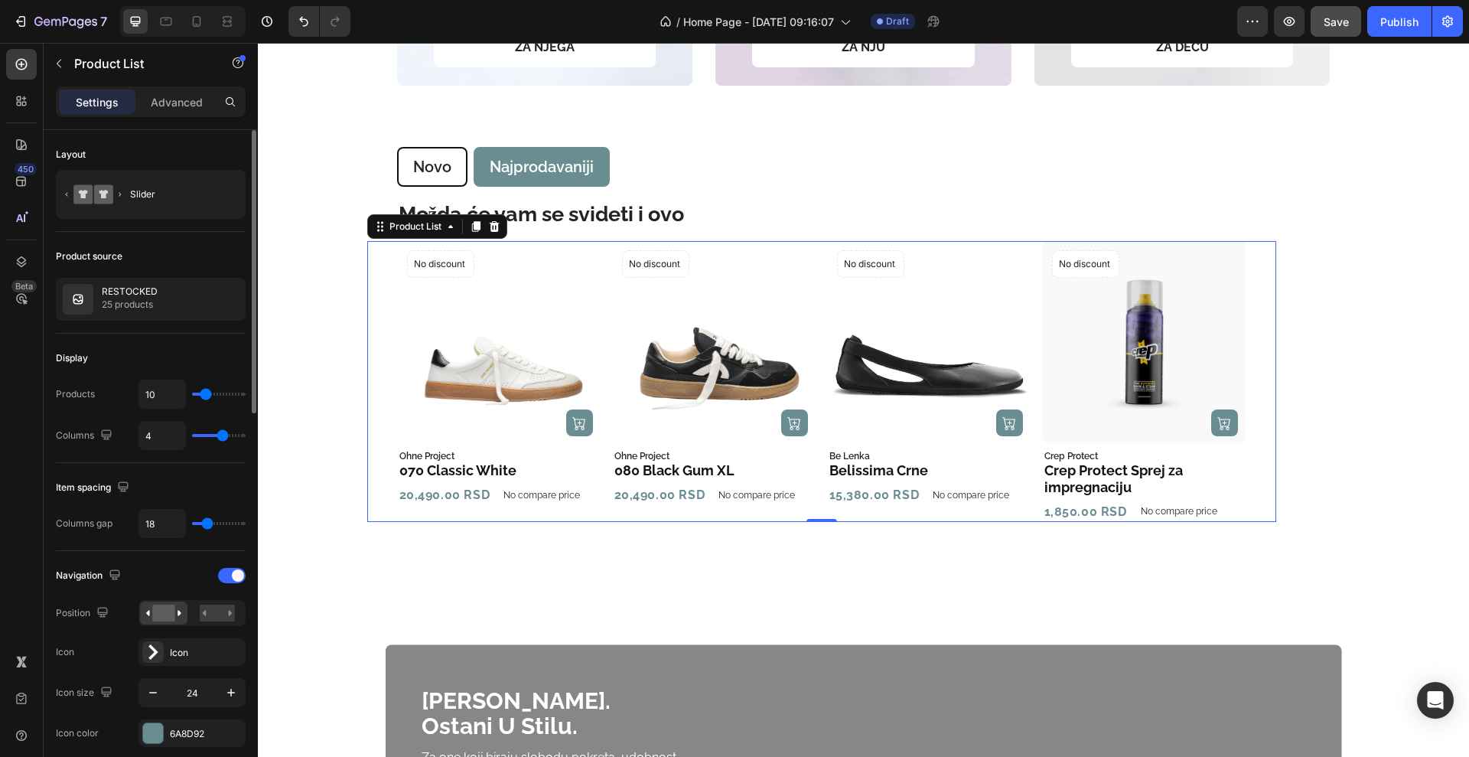
type input "10"
click at [206, 393] on input "range" at bounding box center [219, 394] width 54 height 3
click at [175, 360] on div "Display" at bounding box center [151, 358] width 190 height 24
click at [1264, 380] on icon "Carousel Next Arrow" at bounding box center [1268, 382] width 8 height 12
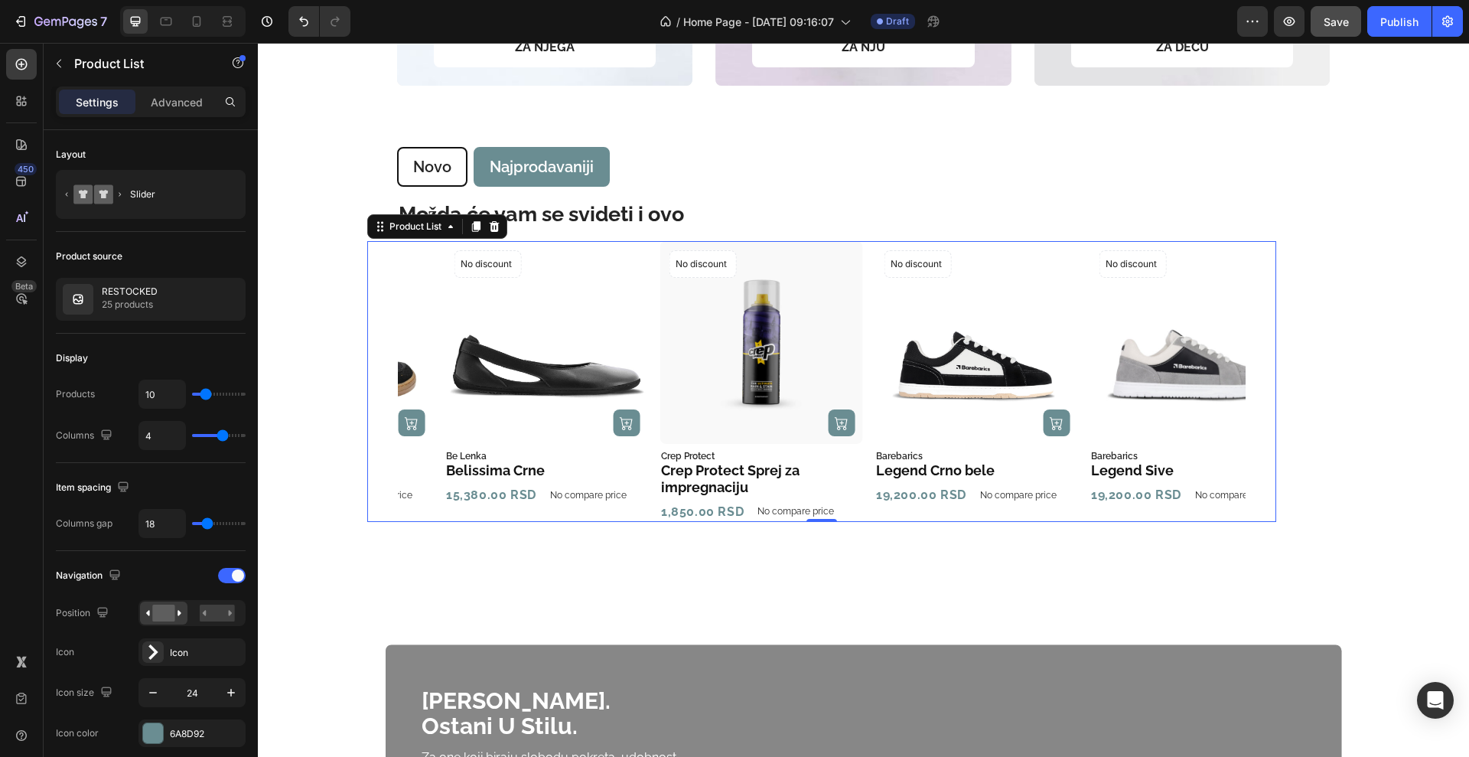
click at [1264, 380] on icon "Carousel Next Arrow" at bounding box center [1268, 382] width 8 height 12
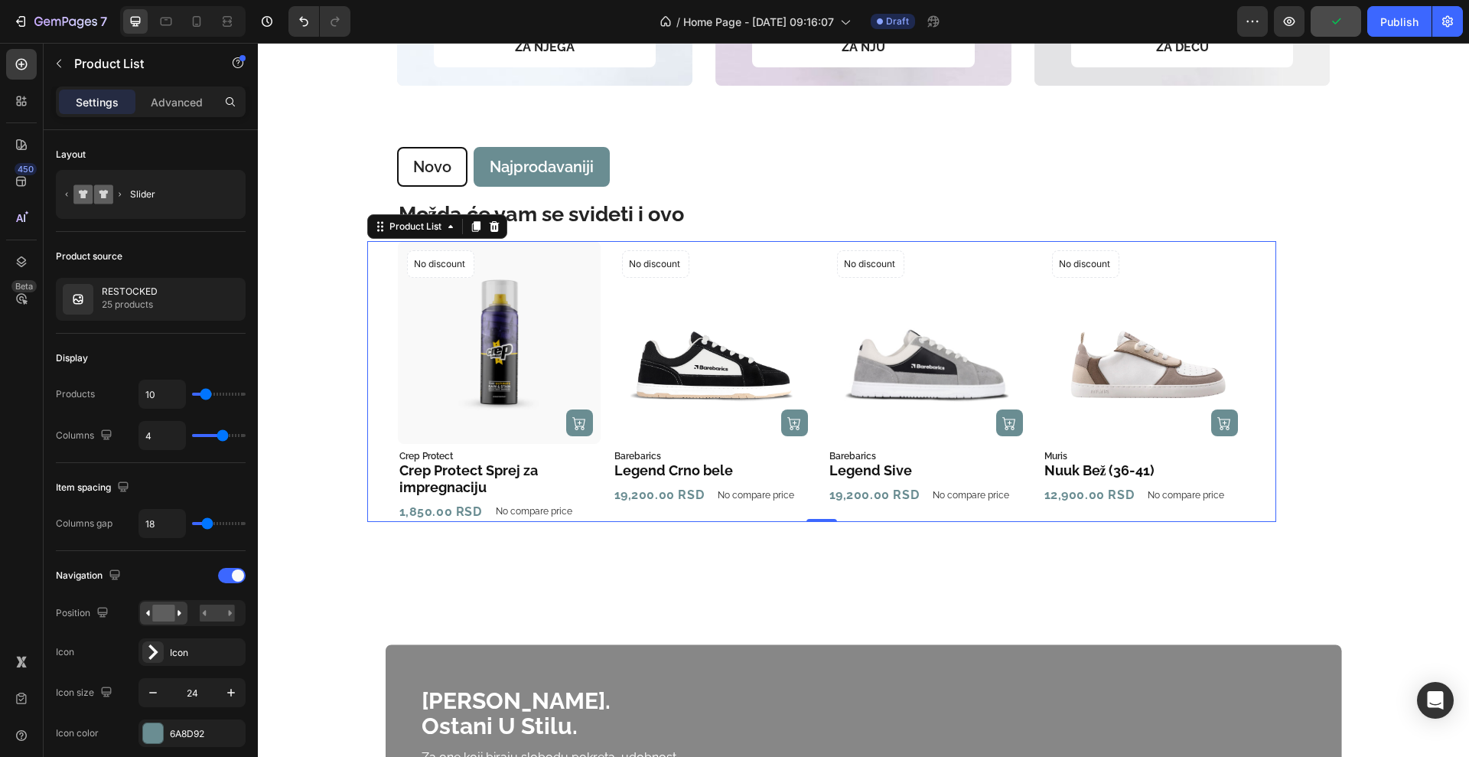
click at [1264, 380] on icon "Carousel Next Arrow" at bounding box center [1268, 382] width 8 height 12
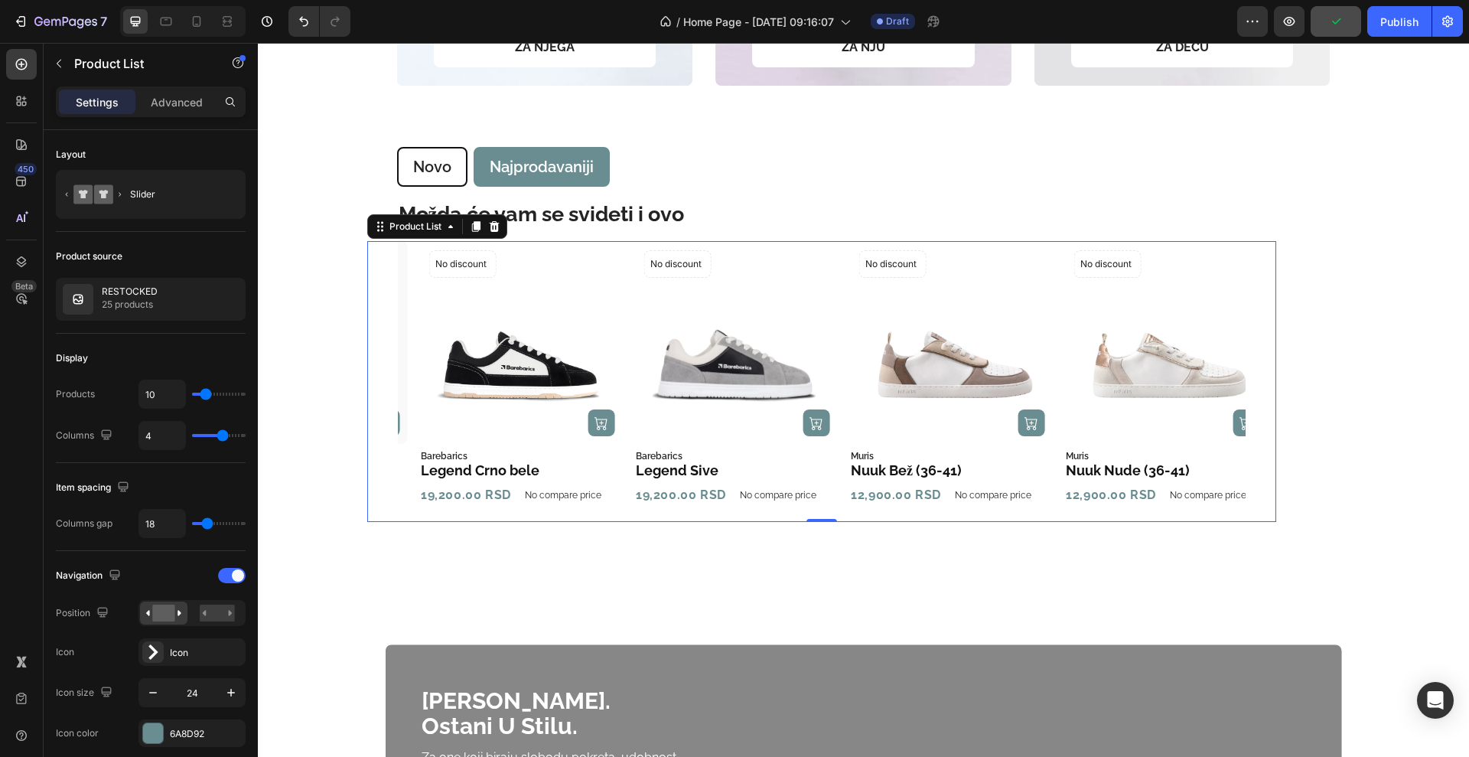
click at [1264, 380] on icon "Carousel Next Arrow" at bounding box center [1268, 382] width 8 height 12
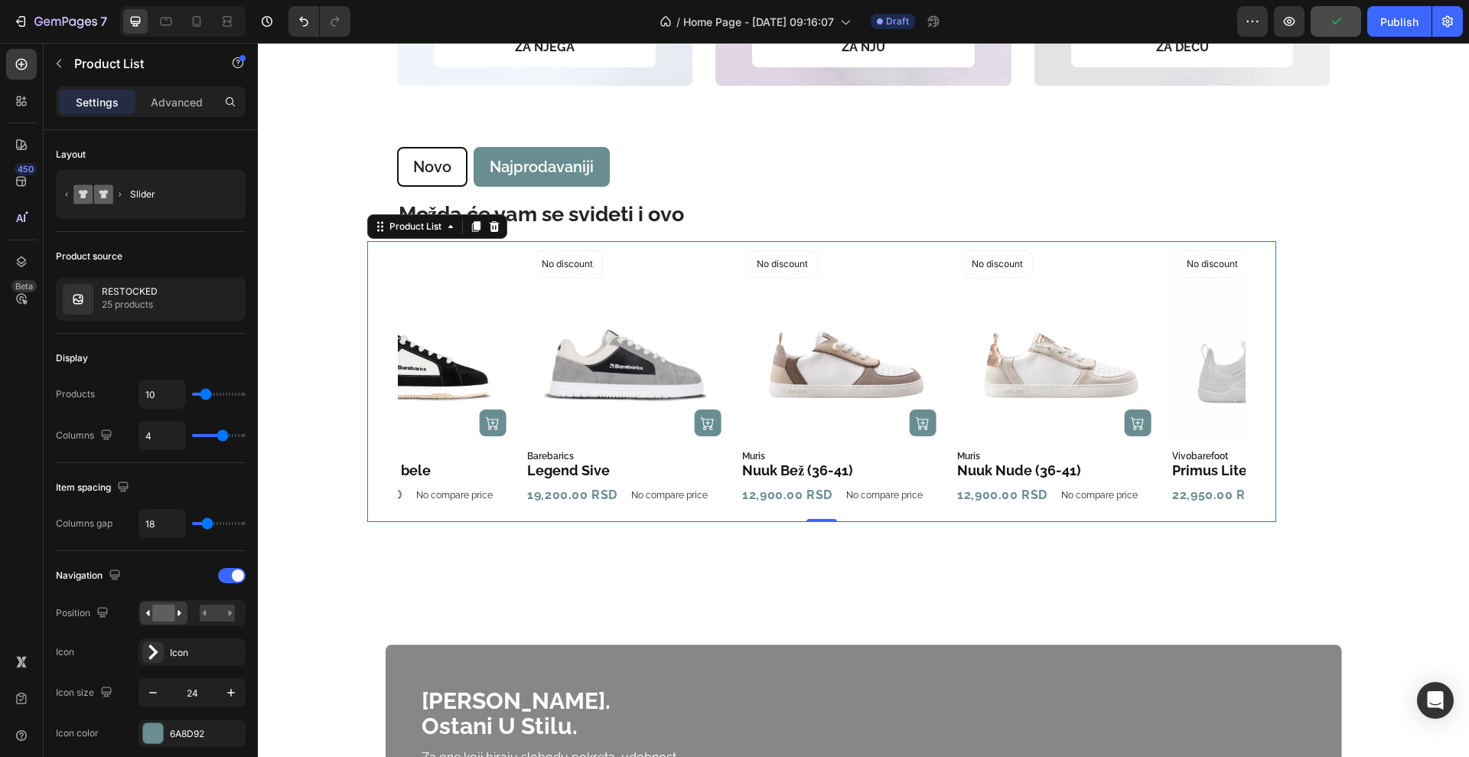
click at [1264, 380] on icon "Carousel Next Arrow" at bounding box center [1268, 382] width 8 height 12
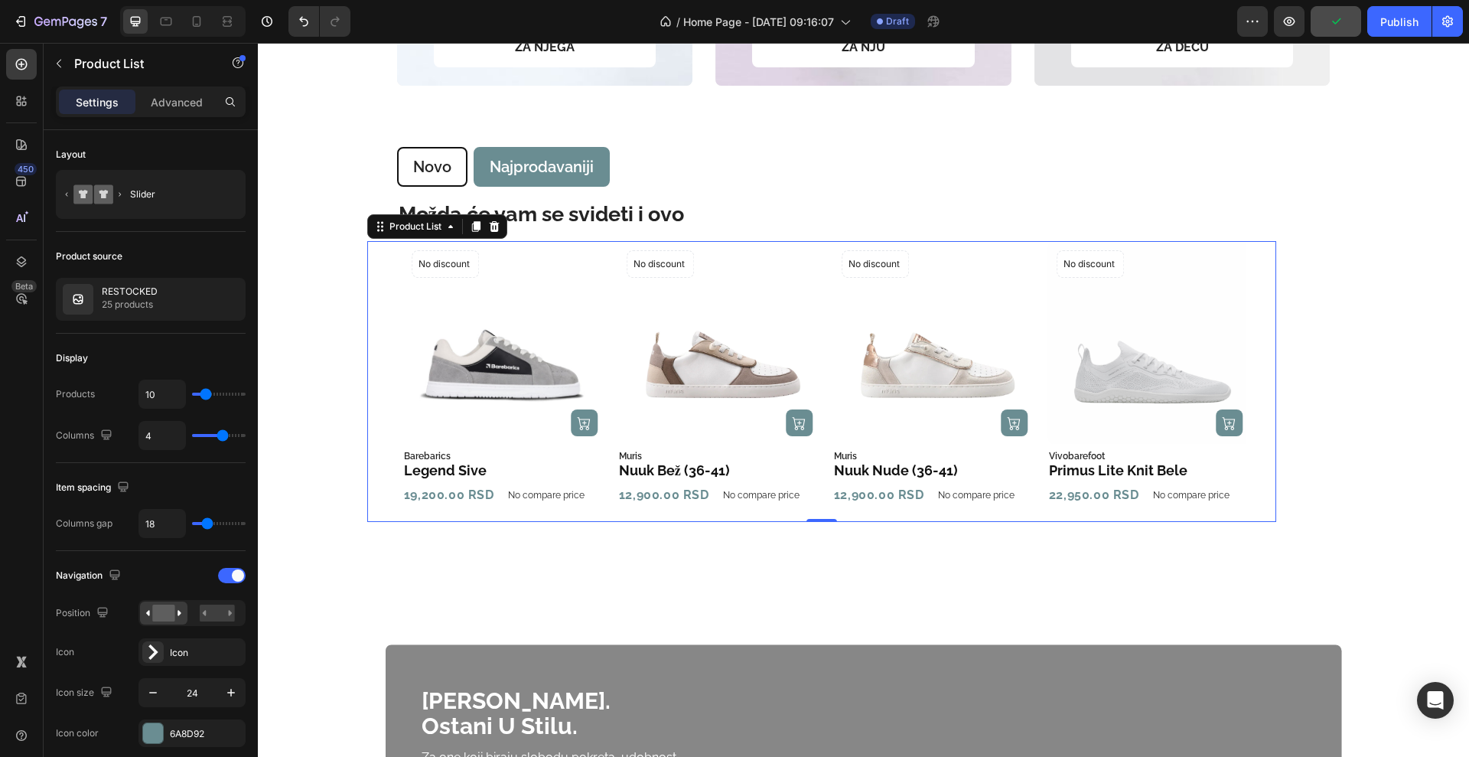
click at [1264, 380] on icon "Carousel Next Arrow" at bounding box center [1268, 382] width 8 height 12
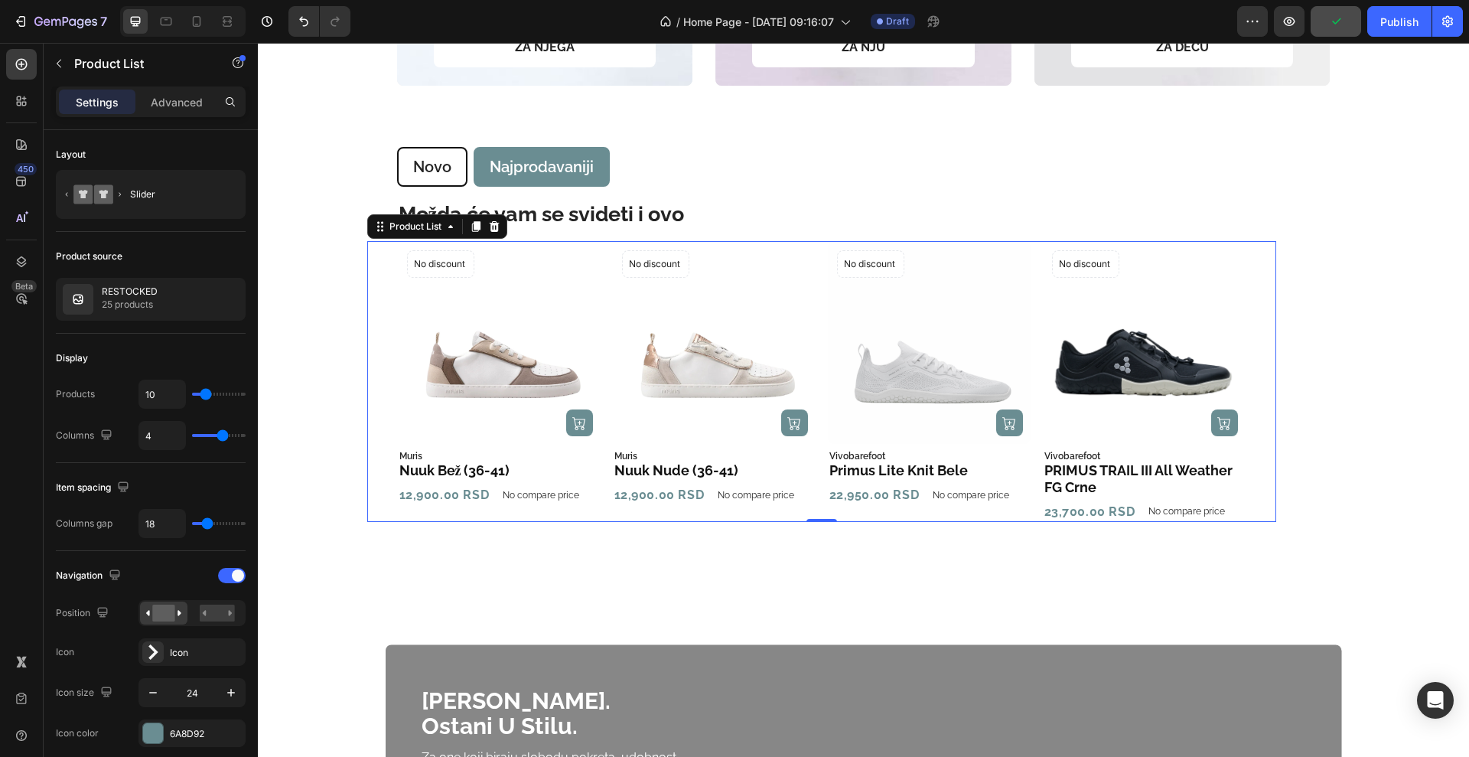
click at [1264, 380] on icon "Carousel Next Arrow" at bounding box center [1268, 382] width 8 height 12
click at [1326, 31] on button "Save" at bounding box center [1336, 21] width 51 height 31
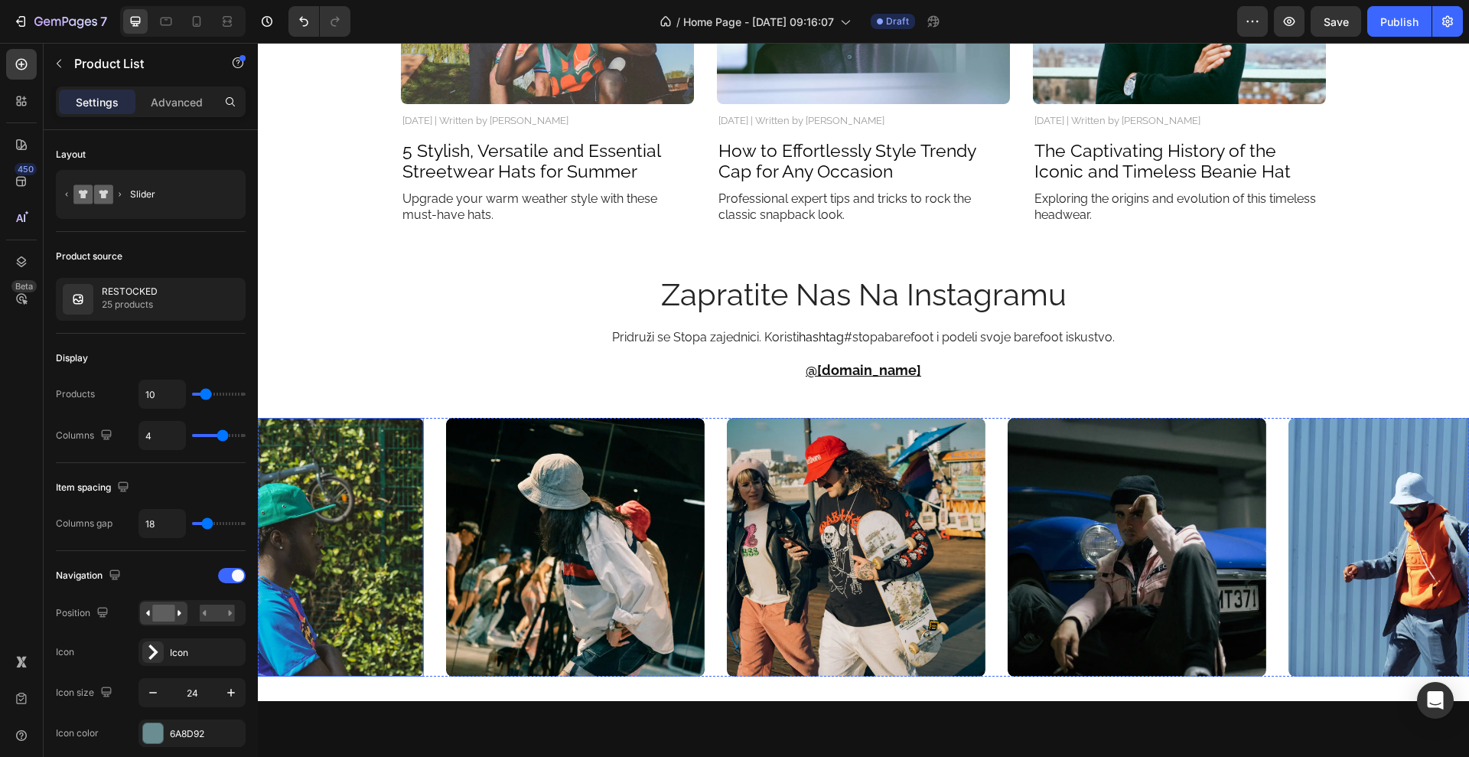
scroll to position [4364, 0]
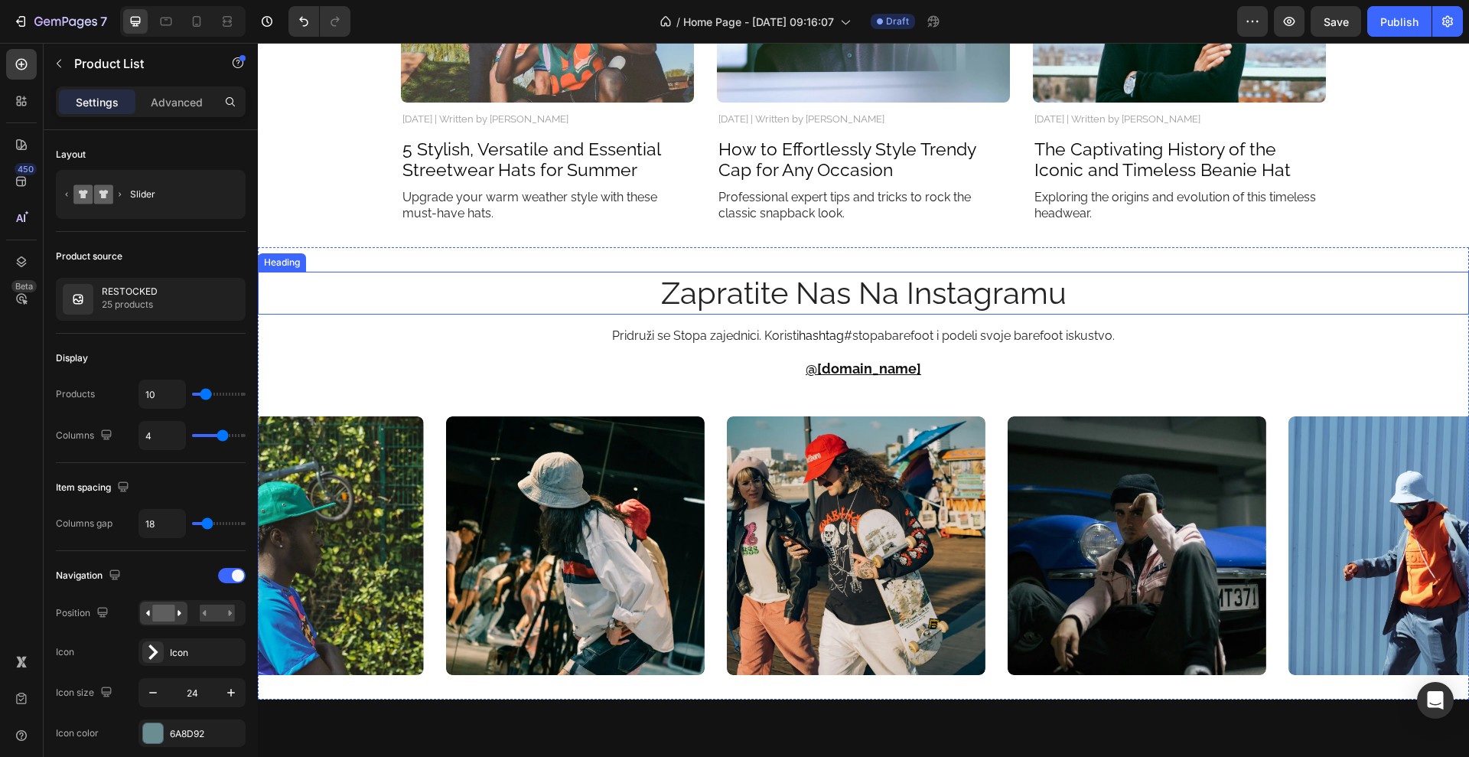
click at [599, 288] on h2 "zapratite nas na instagramu" at bounding box center [864, 293] width 918 height 43
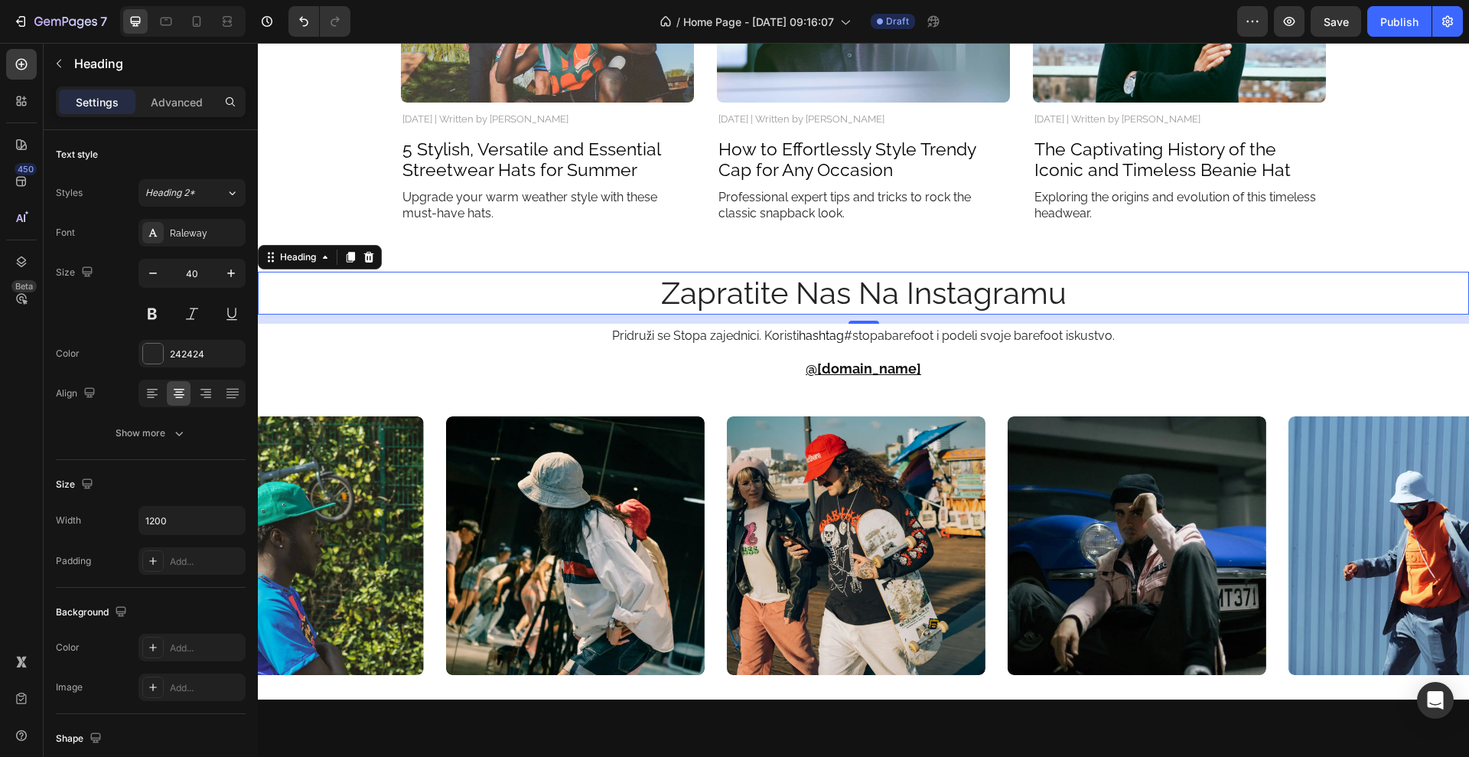
click at [587, 295] on h2 "zapratite nas na instagramu" at bounding box center [864, 293] width 918 height 43
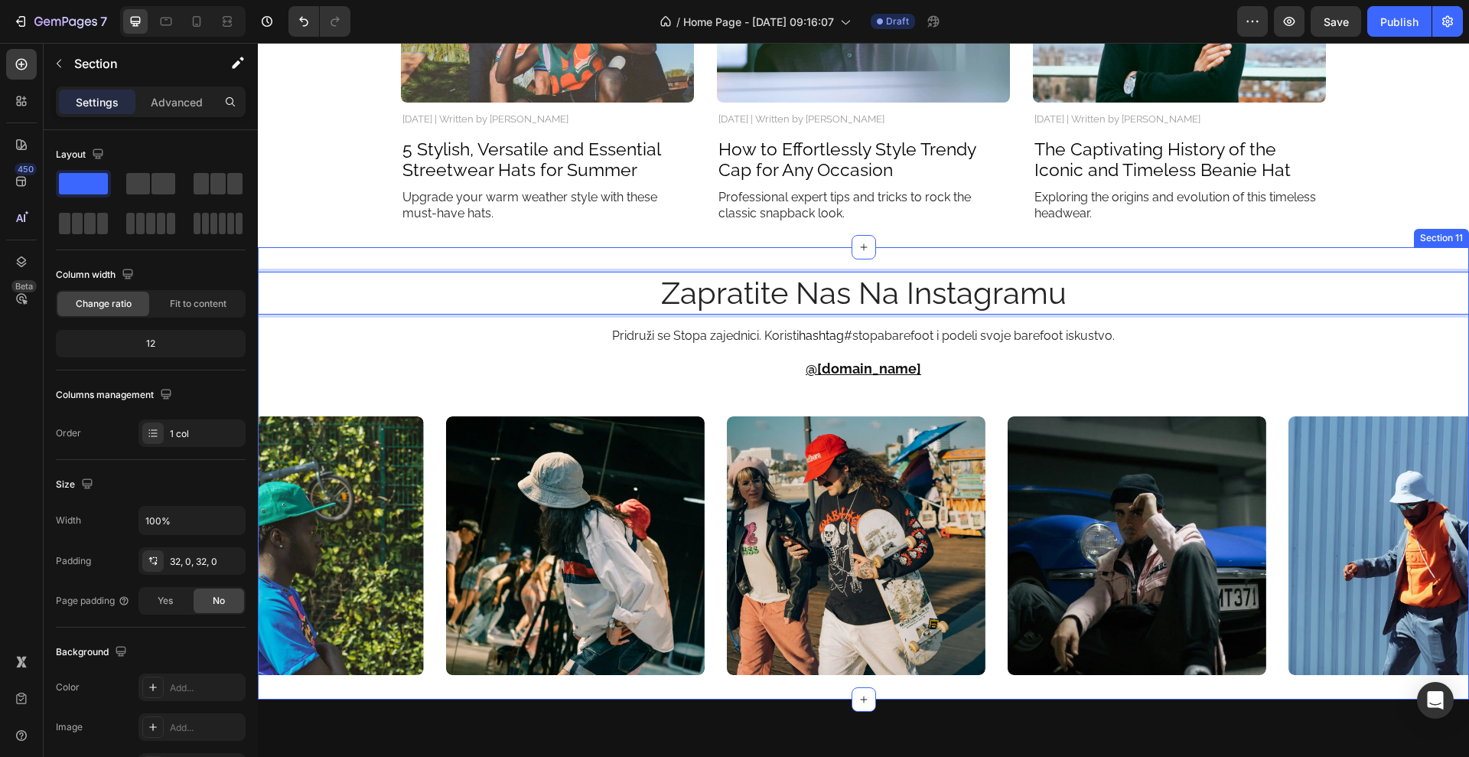
click at [505, 266] on div "zapratite nas na instagramu Heading 12 Pridruži se Stopa zajednici. Koristi has…" at bounding box center [864, 473] width 1212 height 452
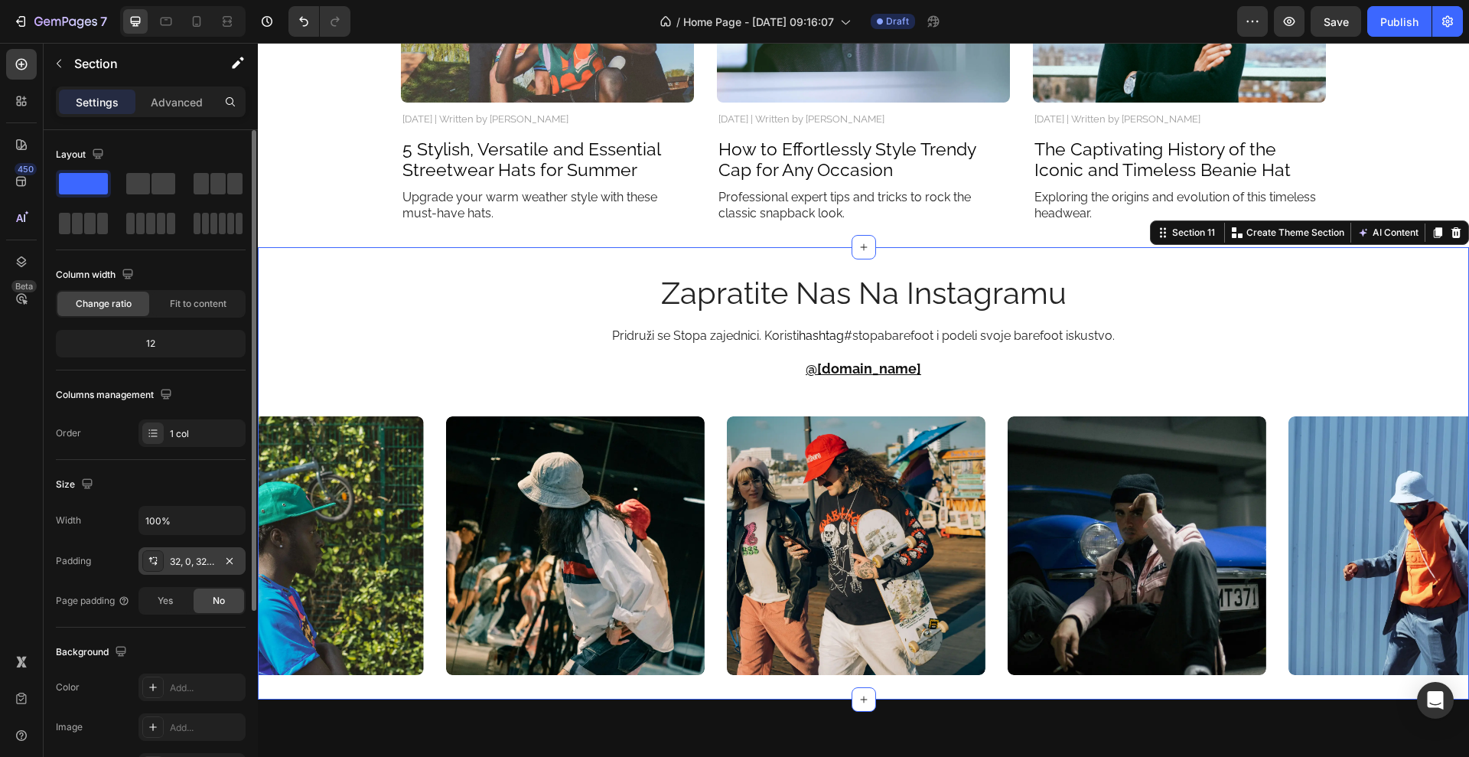
click at [195, 568] on div "32, 0, 32, 0" at bounding box center [192, 561] width 107 height 28
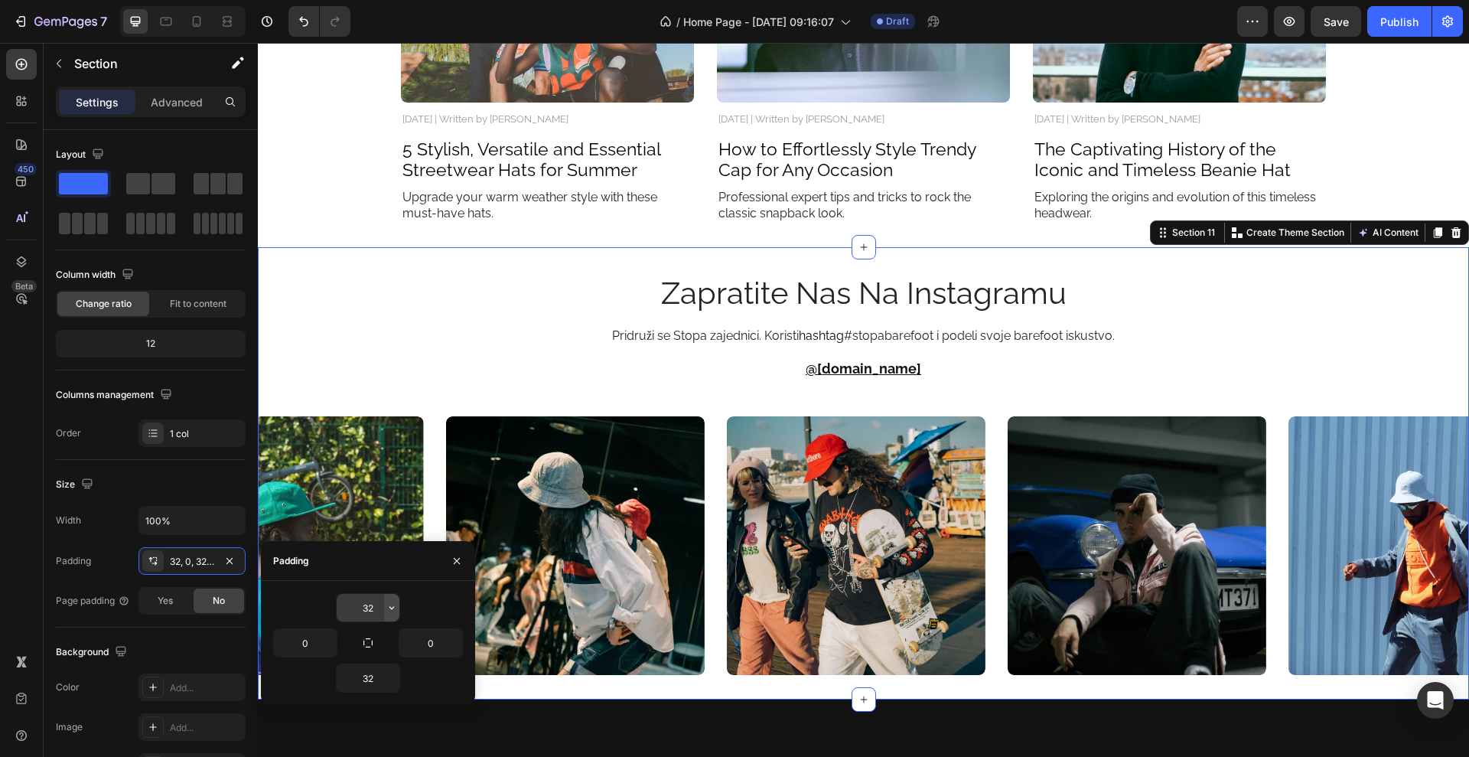
click at [385, 603] on button "button" at bounding box center [391, 608] width 15 height 28
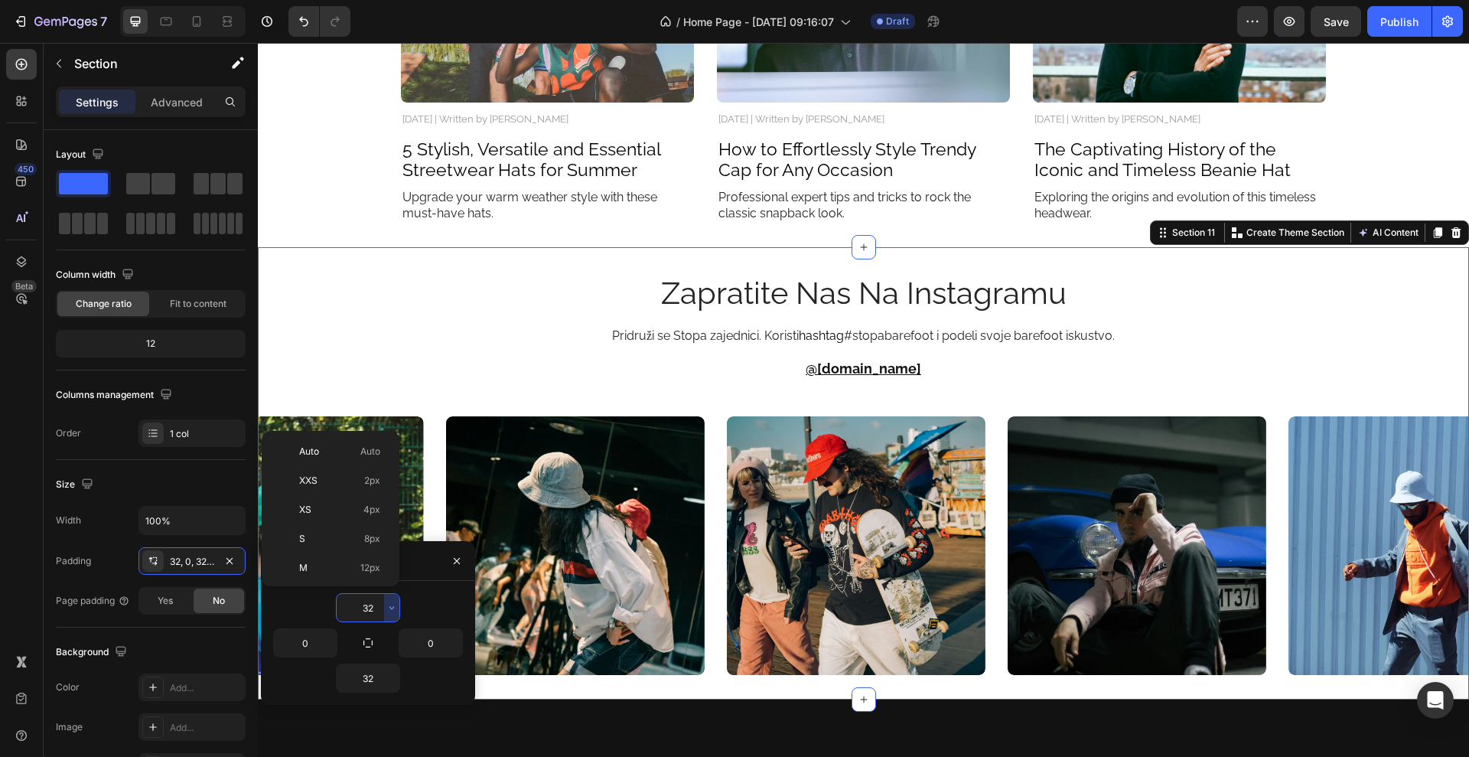
click at [375, 617] on input "32" at bounding box center [368, 608] width 63 height 28
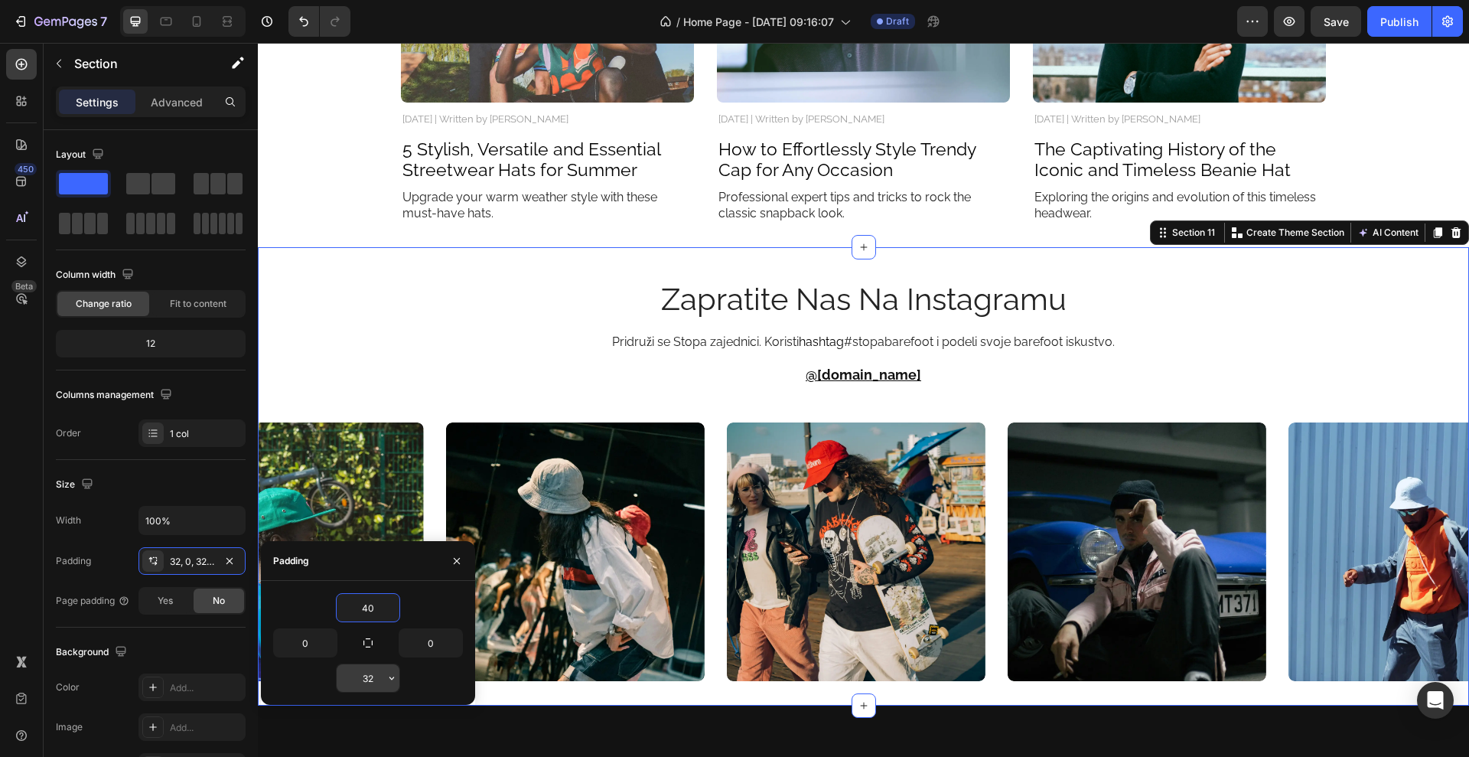
type input "40"
click at [378, 680] on input "32" at bounding box center [368, 678] width 63 height 28
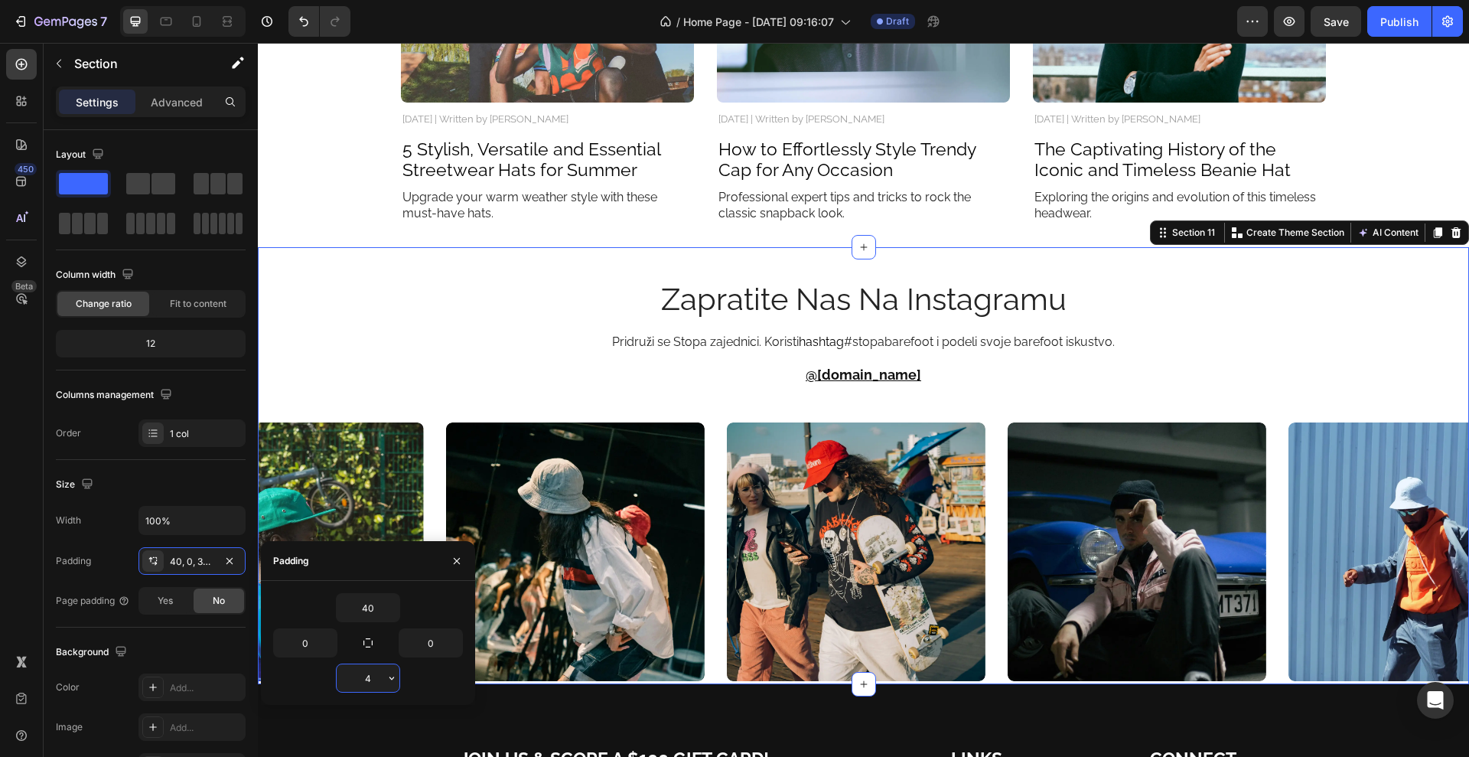
type input "40"
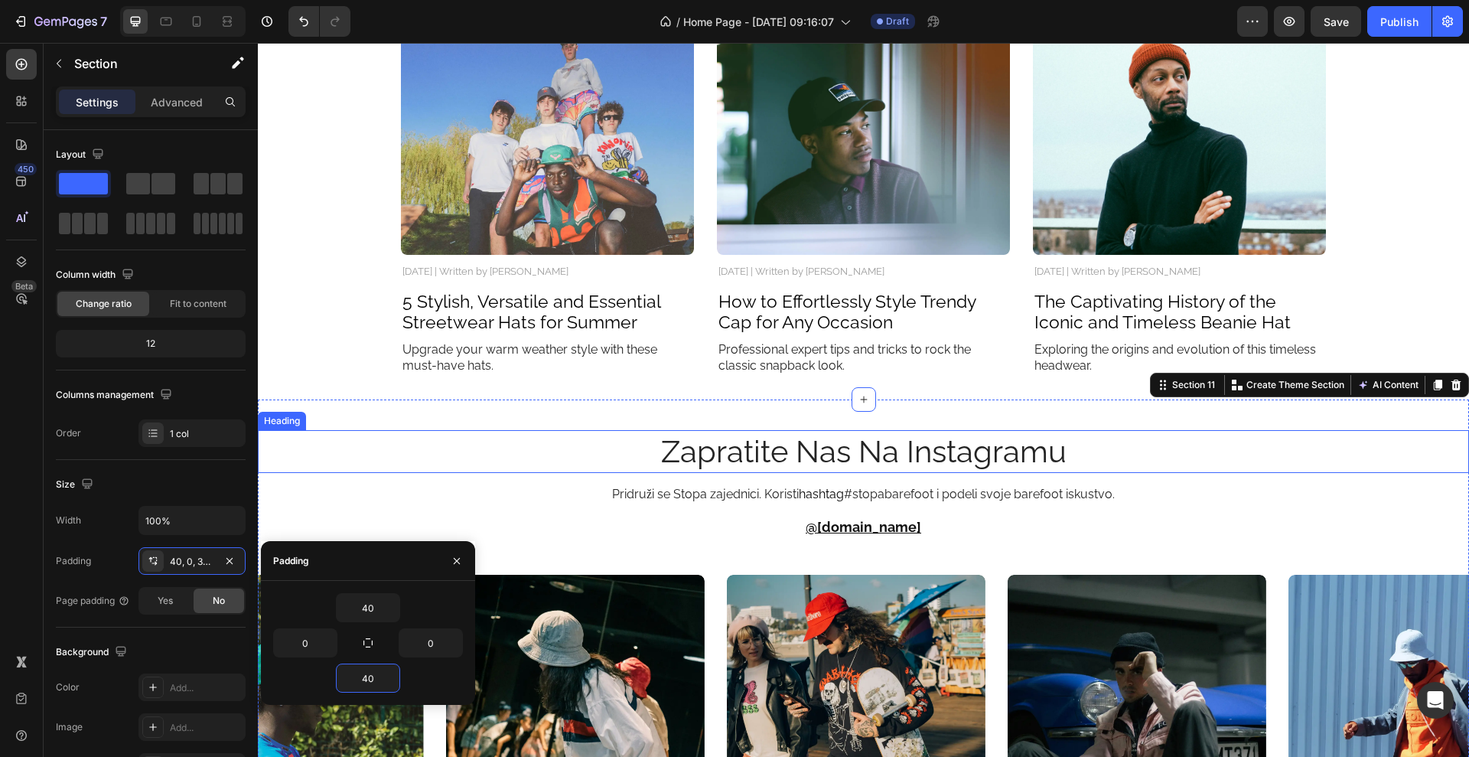
scroll to position [4077, 0]
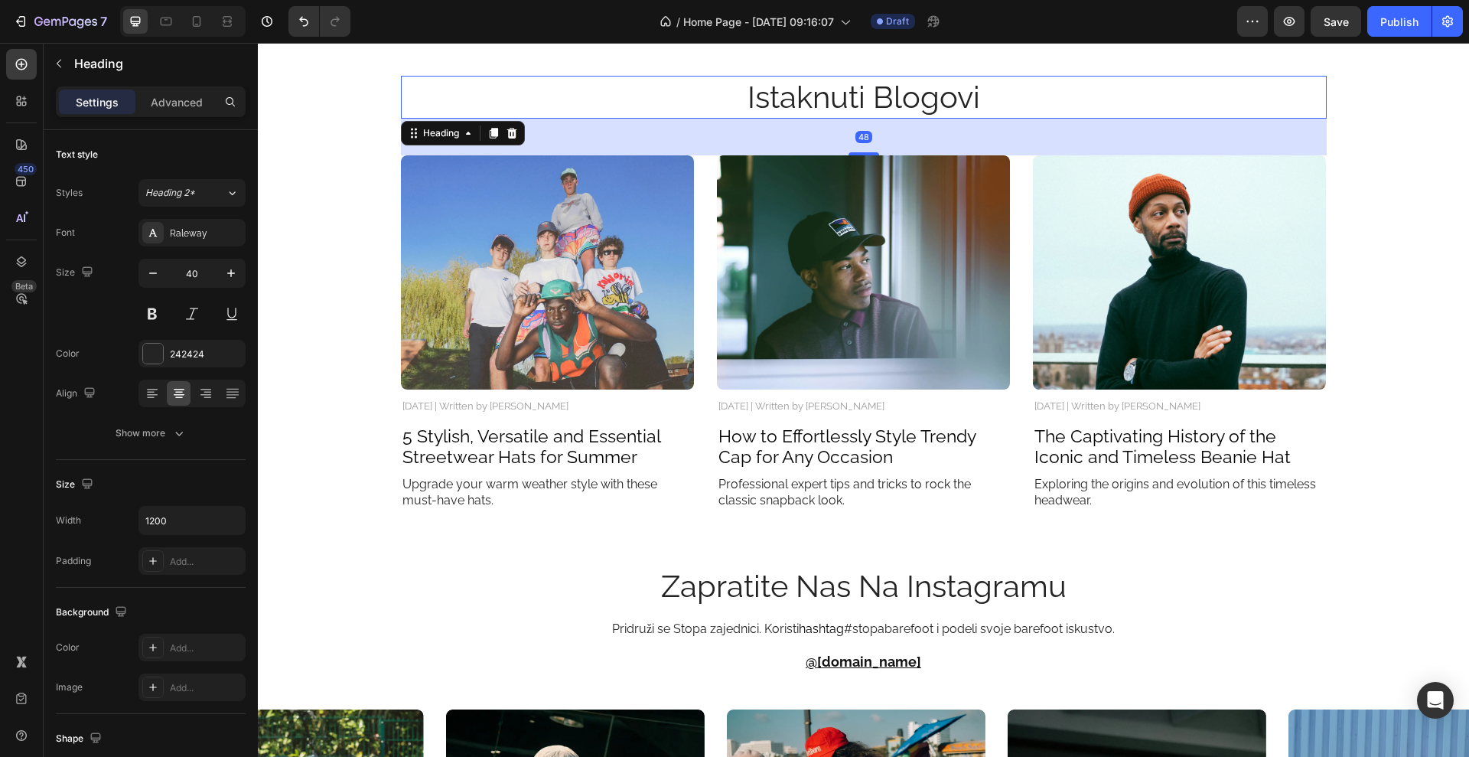
click at [666, 99] on h2 "Istaknuti Blogovi" at bounding box center [864, 97] width 918 height 43
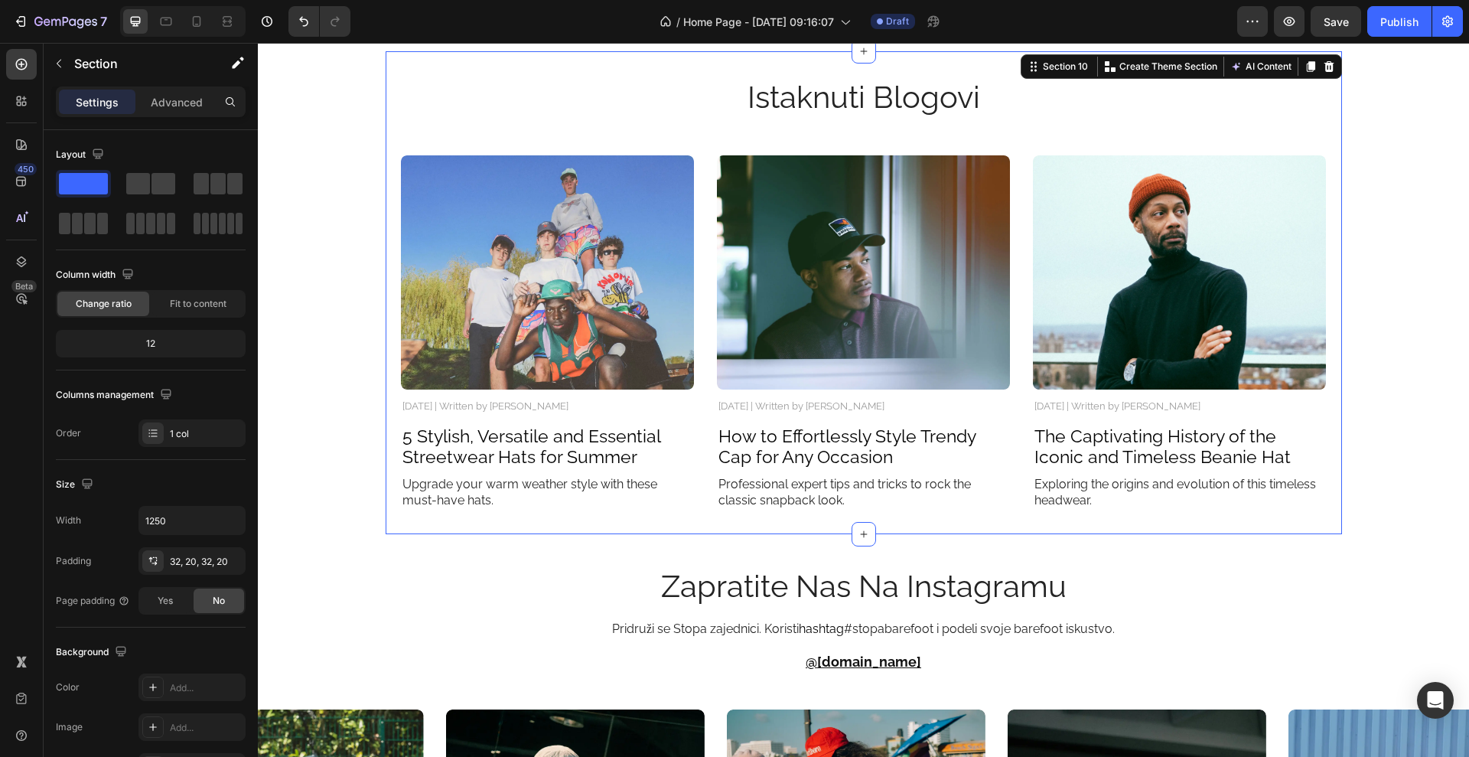
click at [665, 67] on div "Istaknuti Blogovi Heading Image November 3, 2024 | Written by Stella Hendriks T…" at bounding box center [864, 292] width 957 height 483
click at [201, 559] on div "32, 20, 32, 20" at bounding box center [192, 562] width 44 height 14
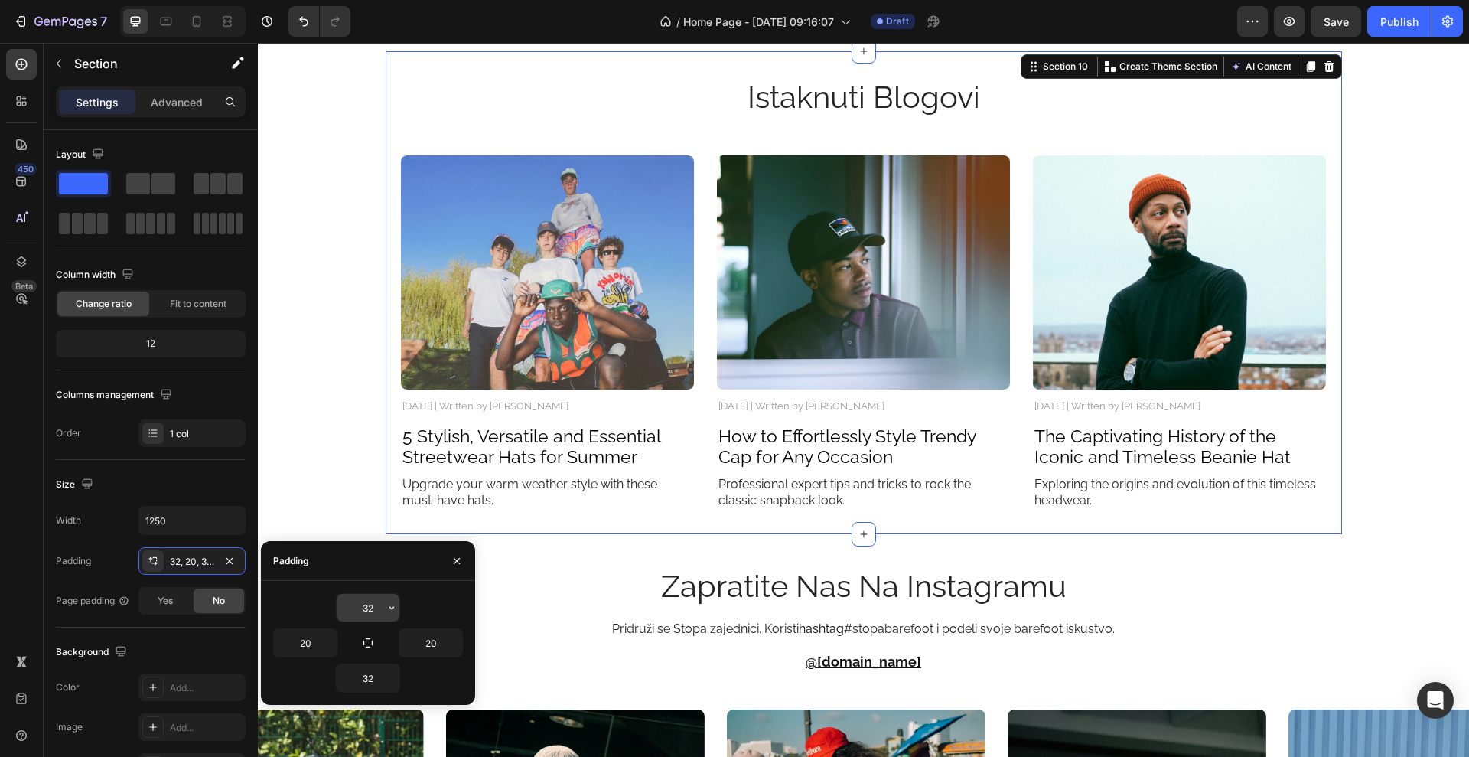
click at [378, 597] on input "32" at bounding box center [368, 608] width 63 height 28
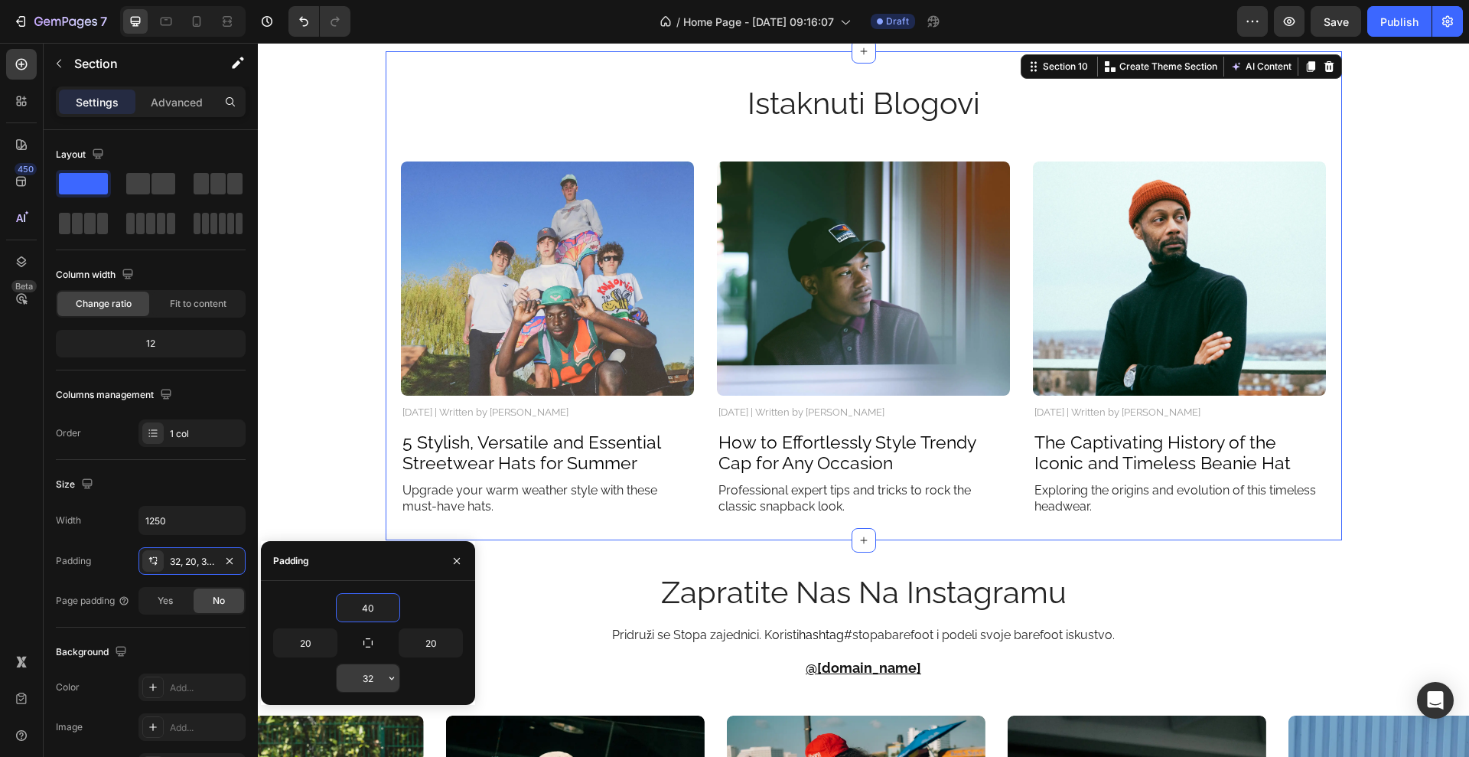
type input "40"
click at [377, 680] on input "32" at bounding box center [368, 678] width 63 height 28
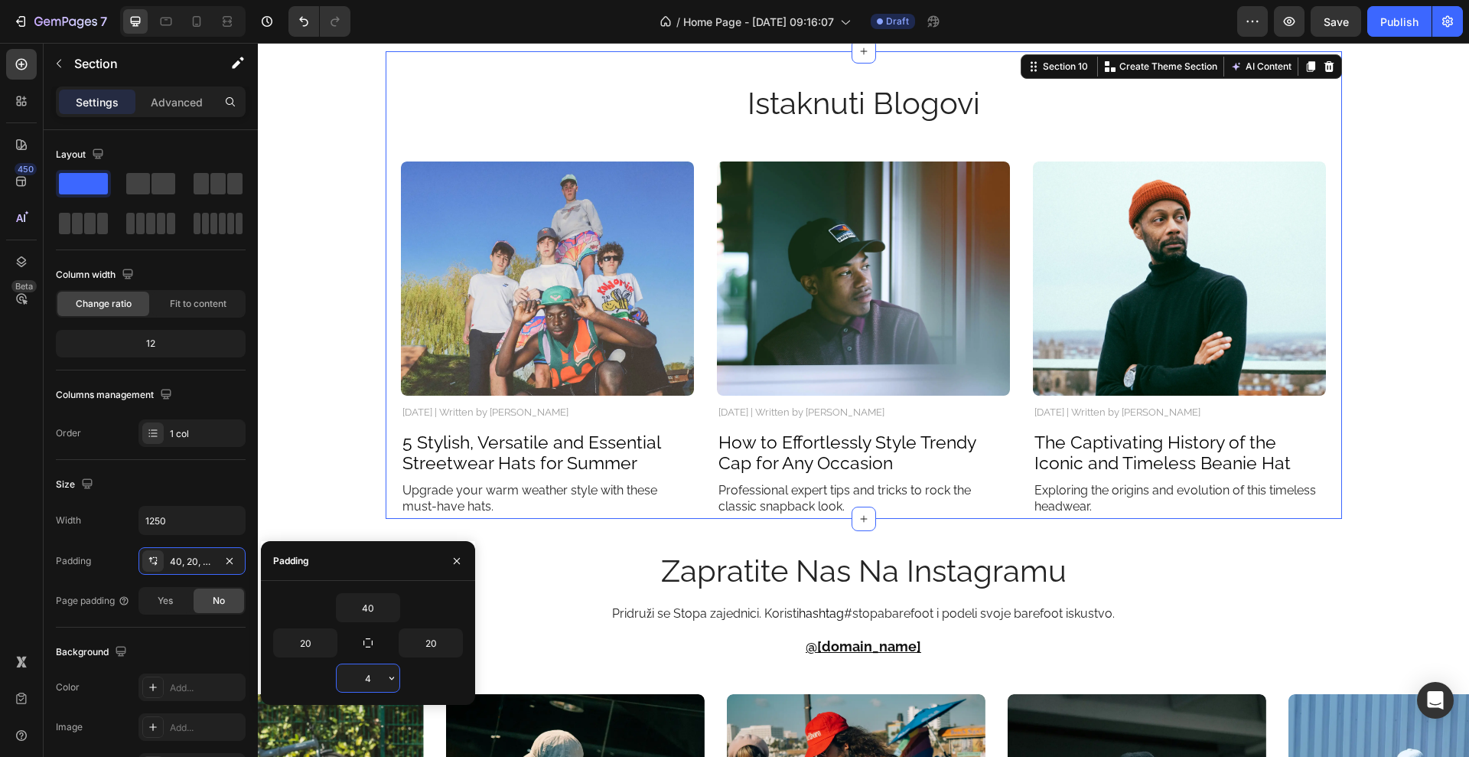
type input "40"
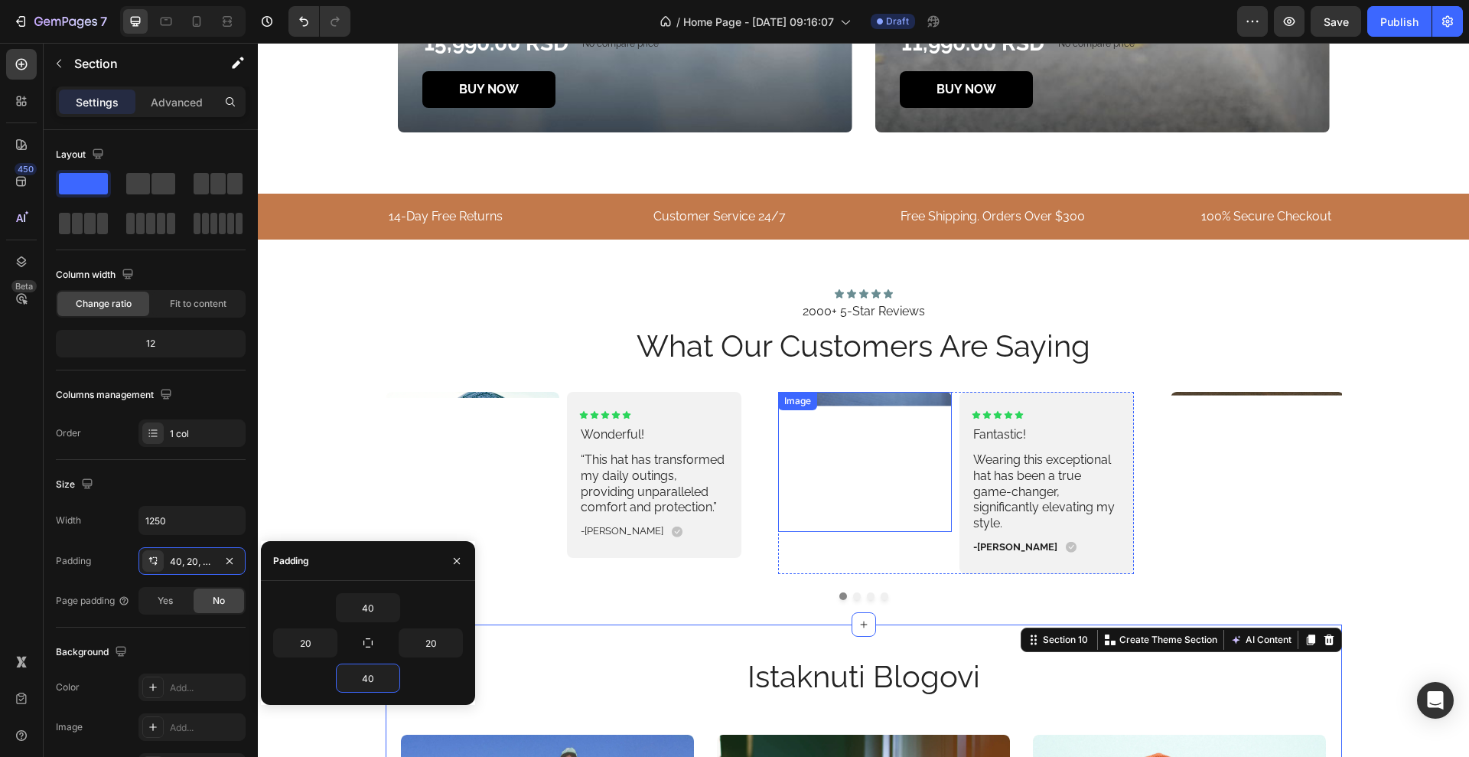
scroll to position [3503, 0]
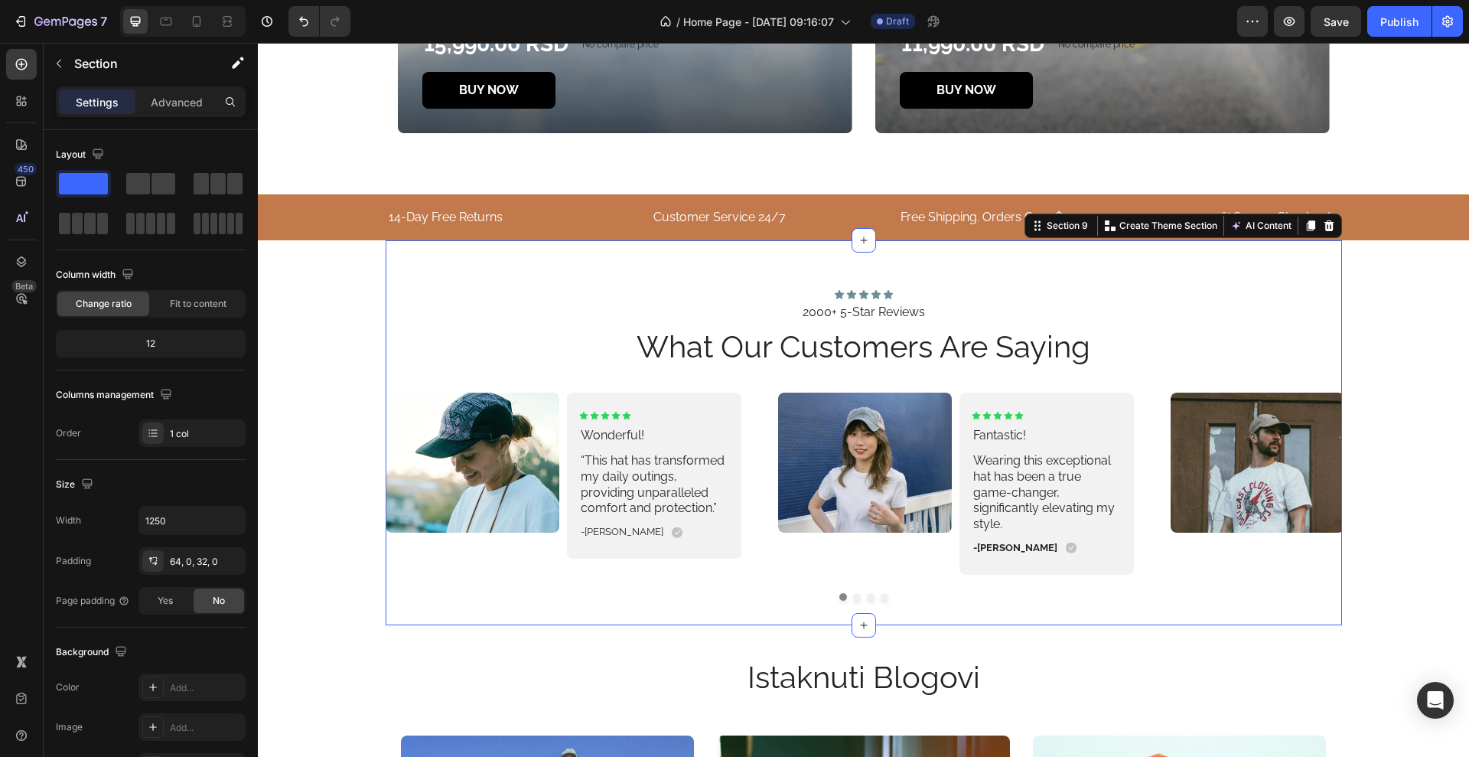
click at [663, 279] on div "Icon Icon Icon Icon Icon Icon List 2000+ 5-Star Reviews Text Block what our cus…" at bounding box center [864, 432] width 957 height 384
click at [202, 555] on div "64, 0, 32, 0" at bounding box center [192, 562] width 44 height 14
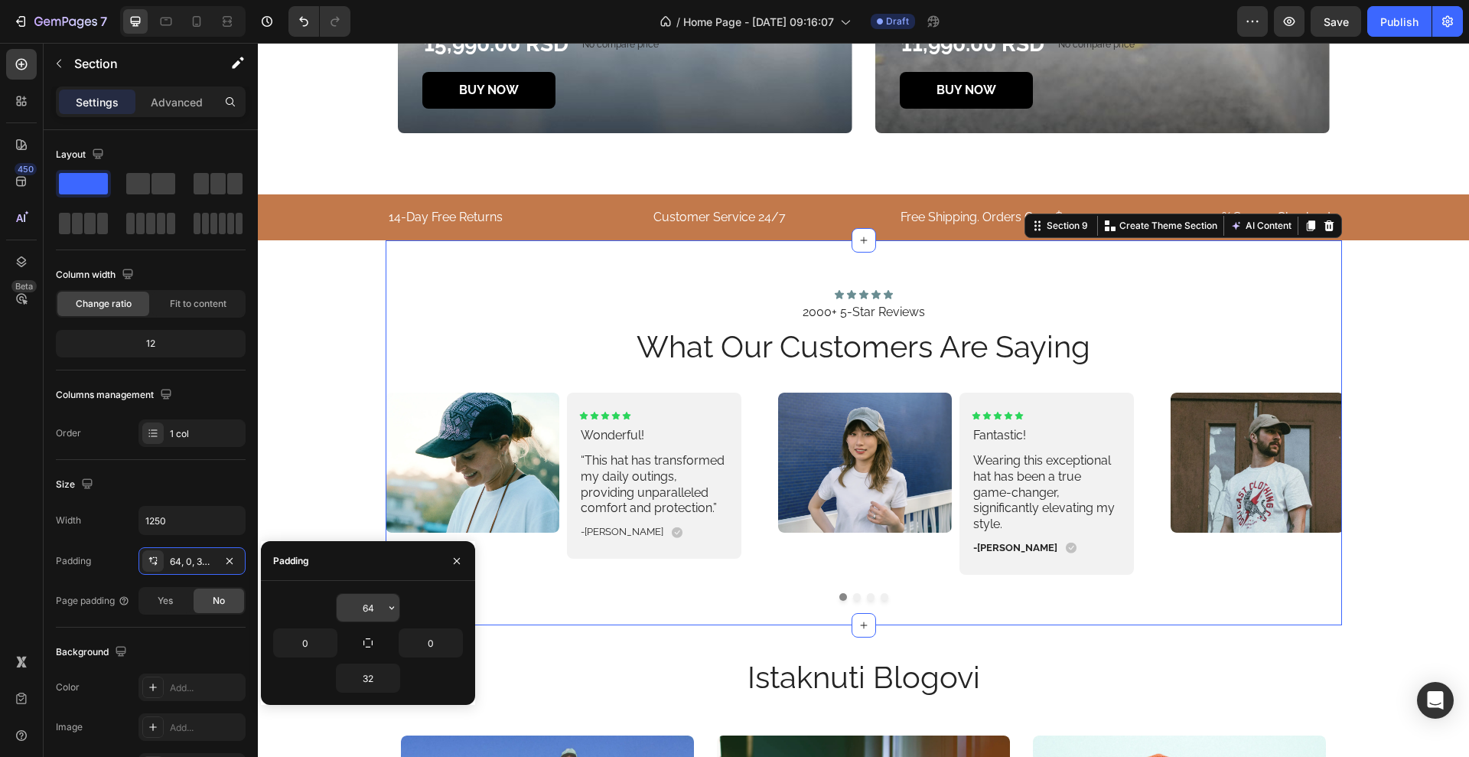
click at [368, 602] on input "64" at bounding box center [368, 608] width 63 height 28
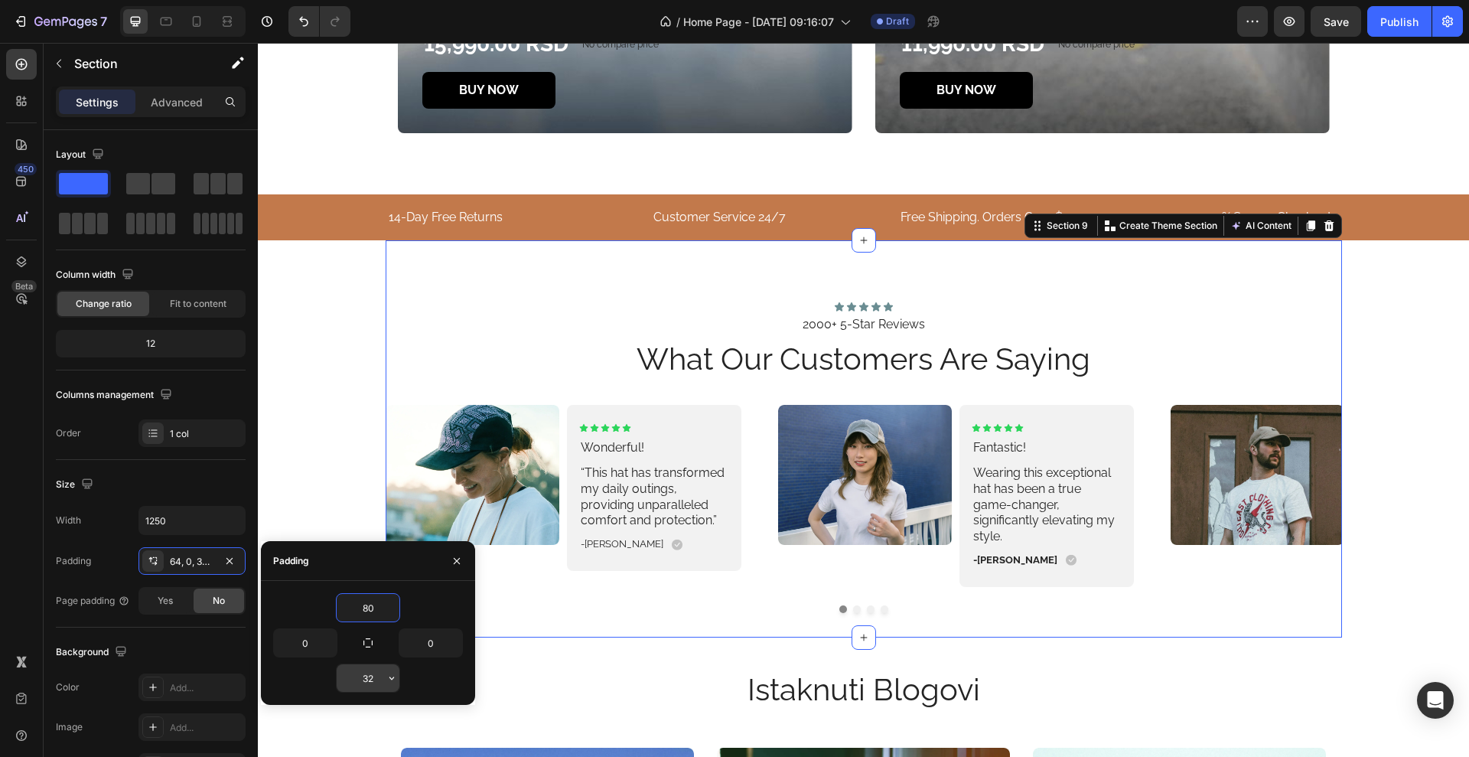
type input "80"
click at [372, 674] on input "32" at bounding box center [368, 678] width 63 height 28
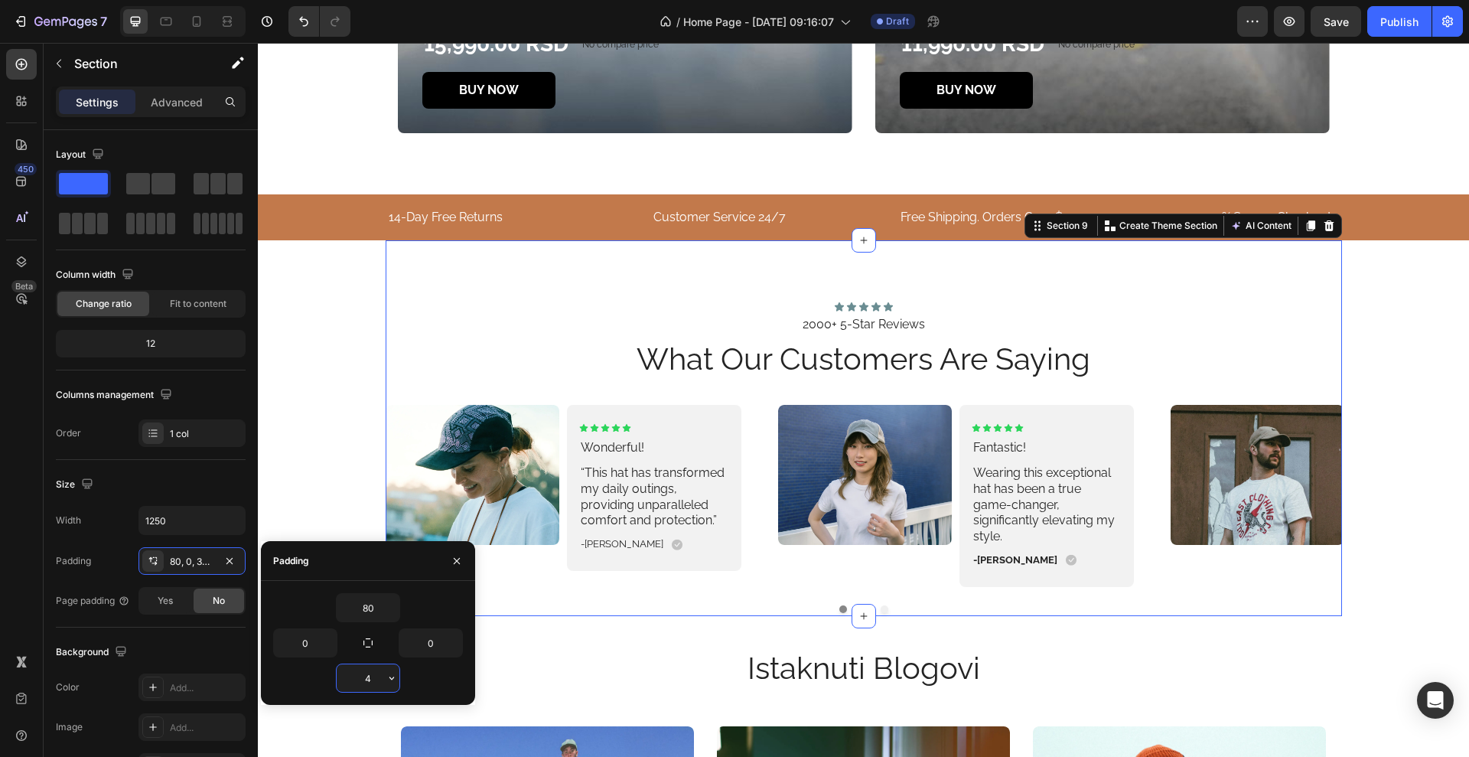
type input "40"
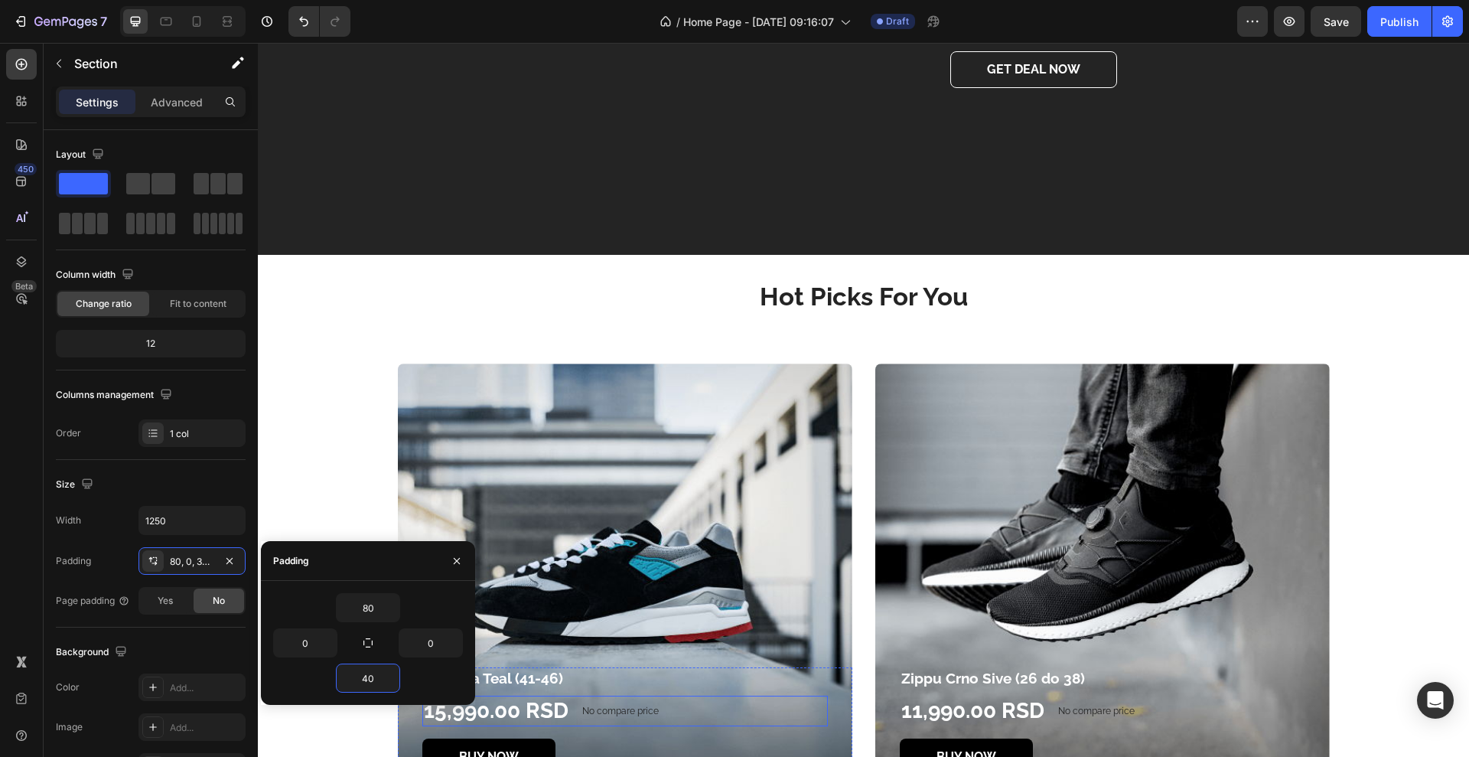
scroll to position [2833, 0]
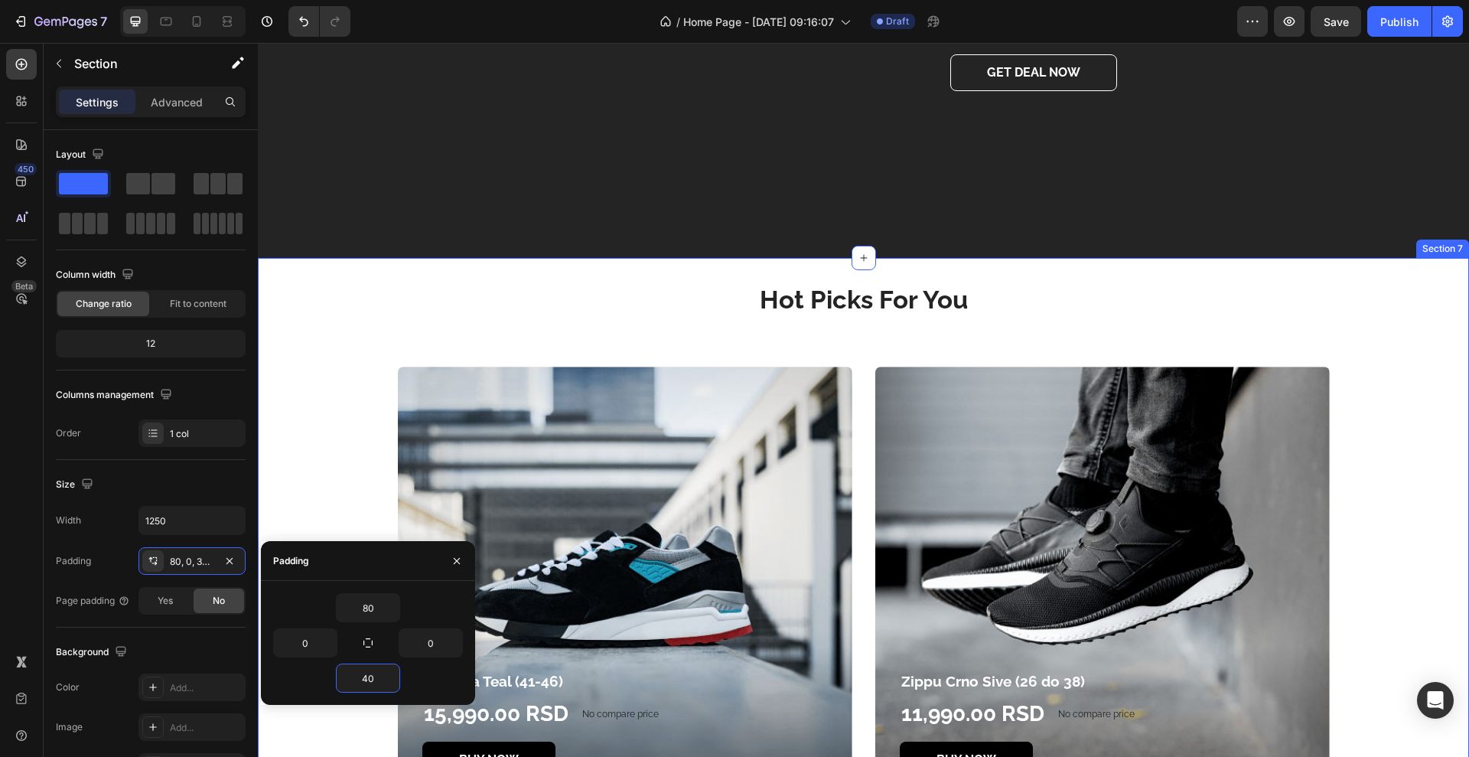
click at [719, 266] on div "Hot Picks For You Heading Majorca Teal (41-46) Product Title 15,990.00 RSD Prod…" at bounding box center [864, 561] width 1212 height 607
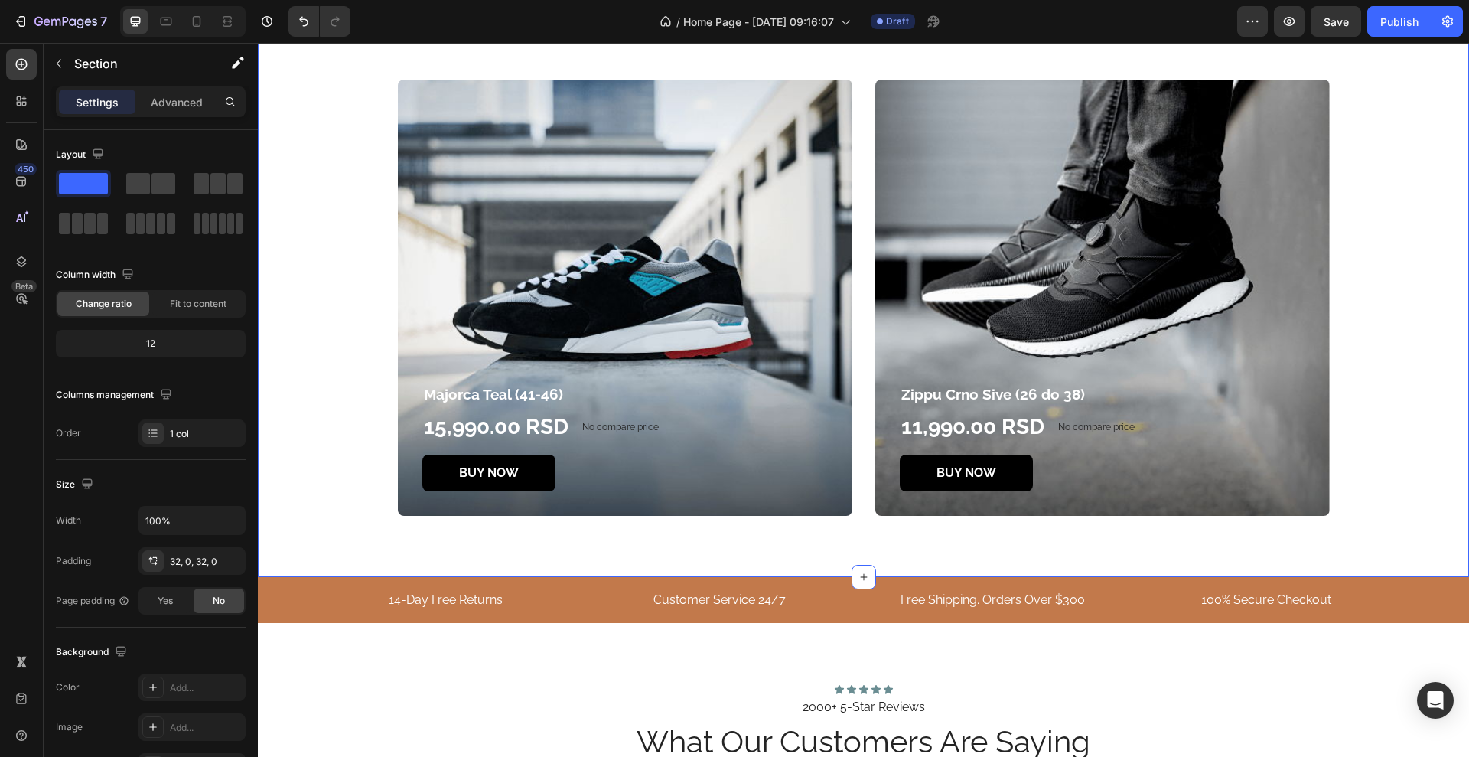
scroll to position [3312, 0]
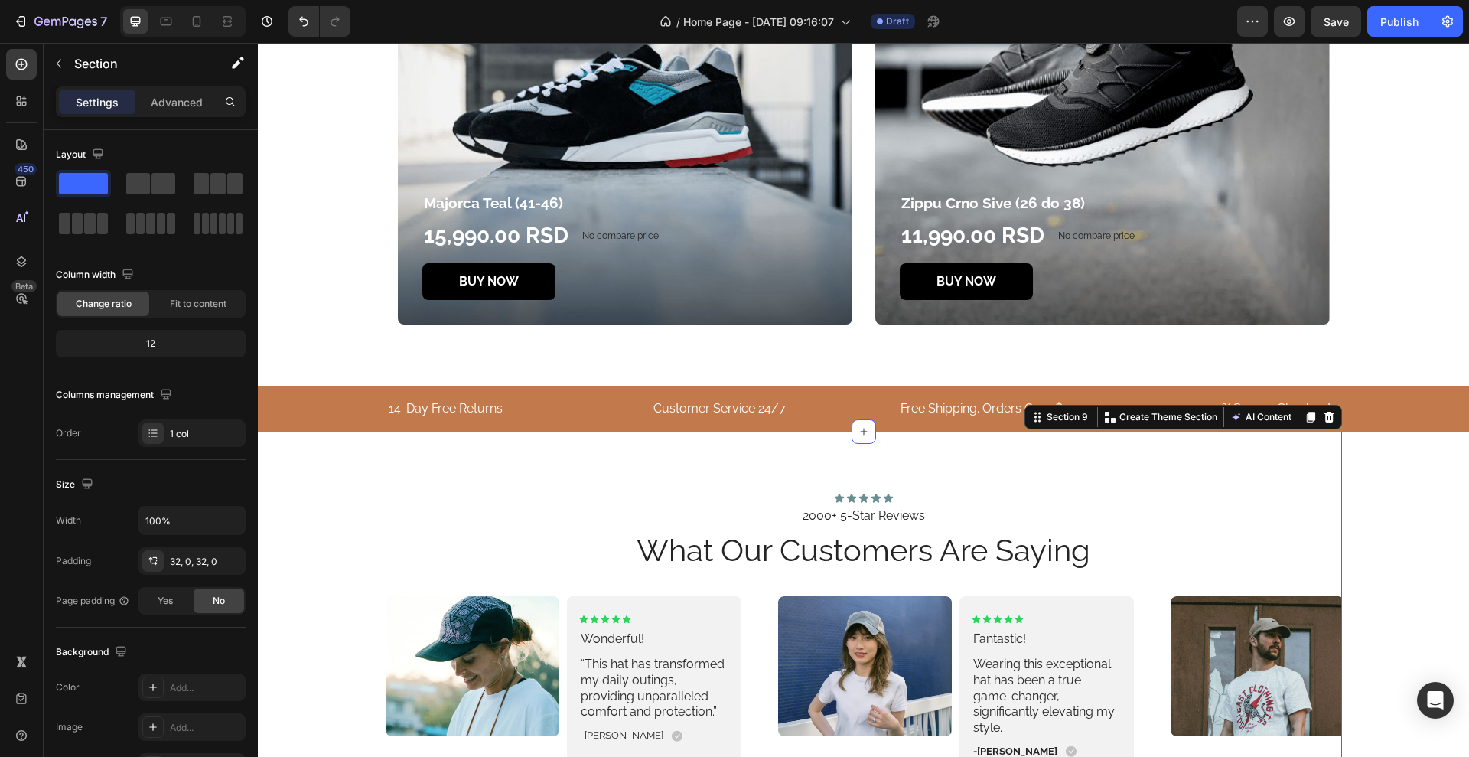
click at [714, 451] on div "Icon Icon Icon Icon Icon Icon List 2000+ 5-Star Reviews Text Block what our cus…" at bounding box center [864, 633] width 957 height 403
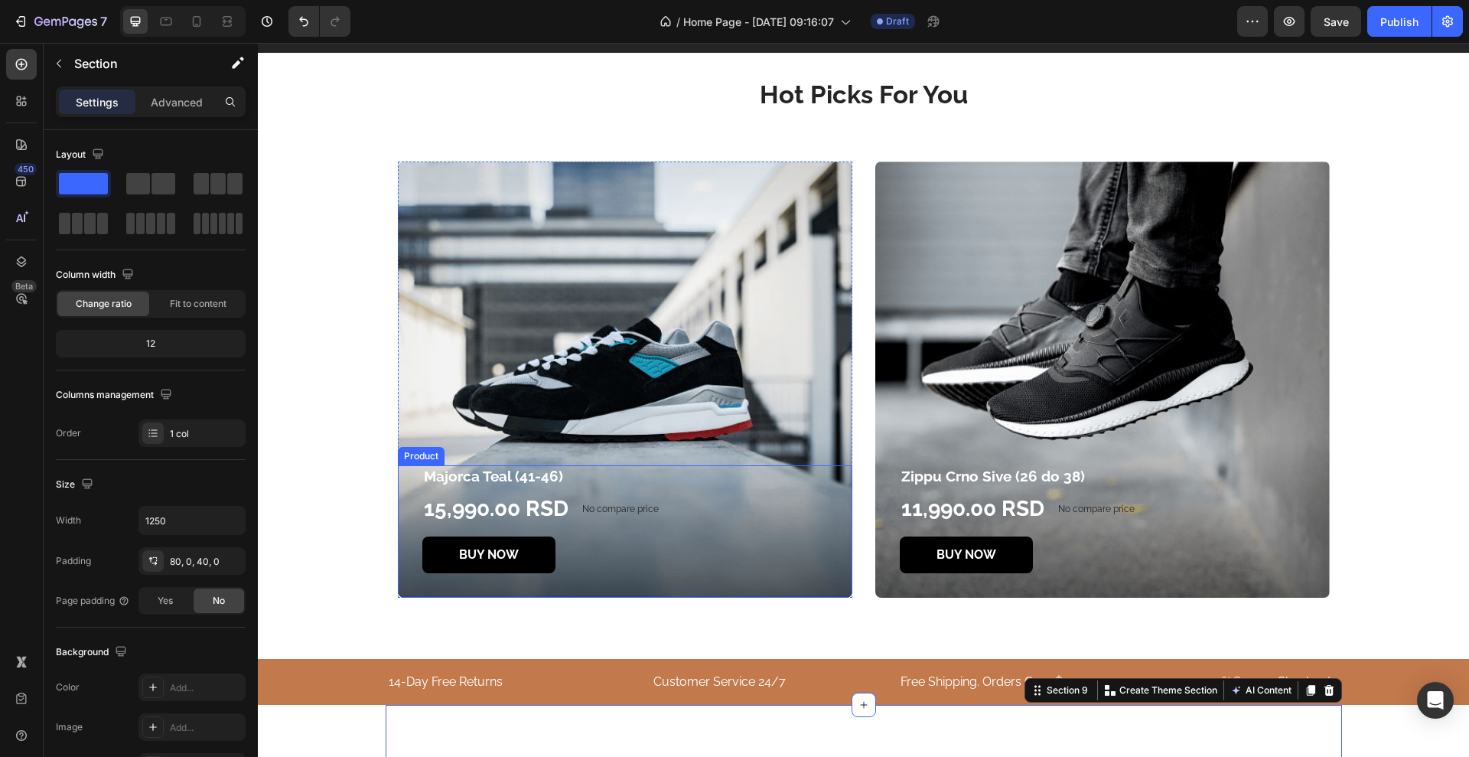
scroll to position [3025, 0]
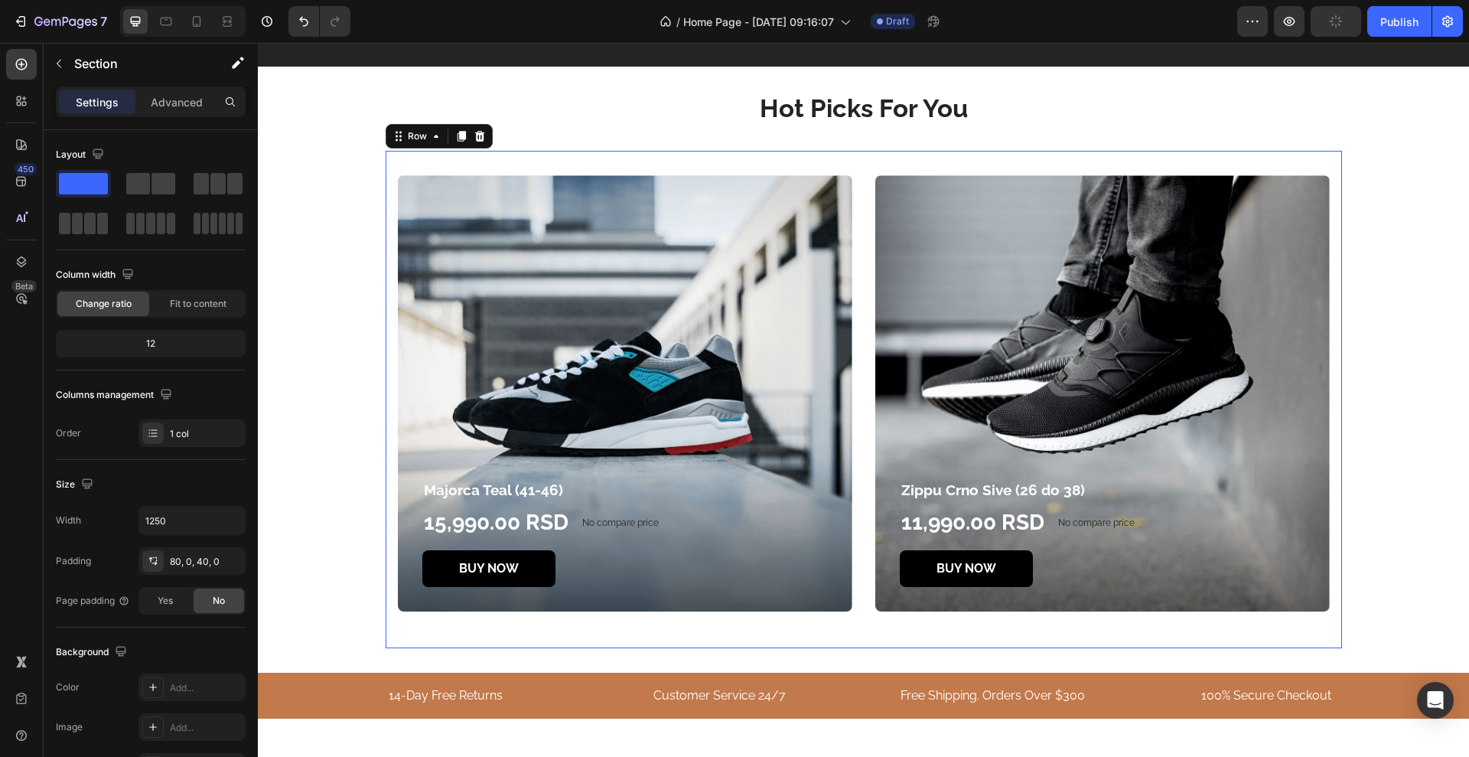
click at [775, 632] on div "Majorca Teal (41-46) Product Title 15,990.00 RSD Product Price Product Price No…" at bounding box center [864, 399] width 957 height 497
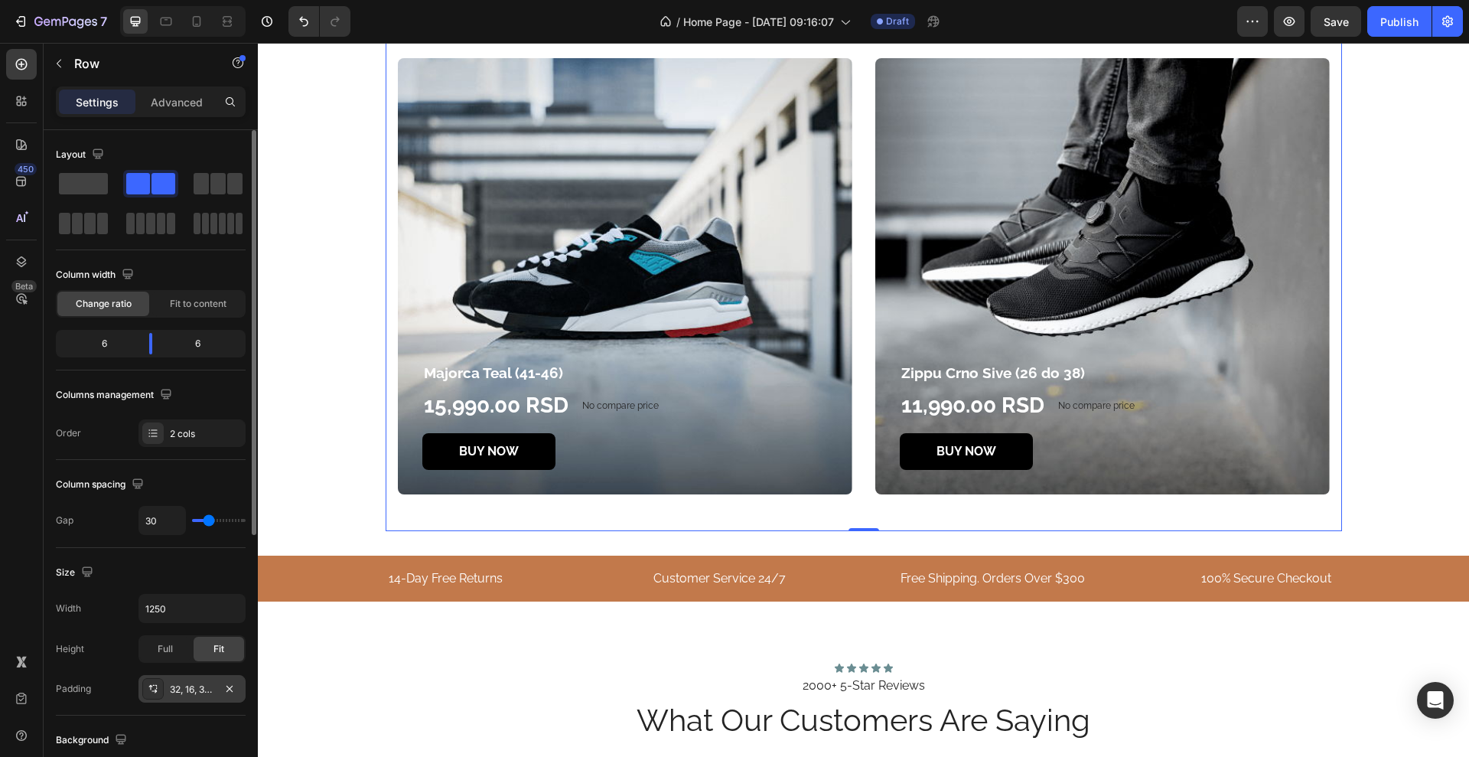
click at [198, 693] on div "32, 16, 32, 16" at bounding box center [192, 690] width 44 height 14
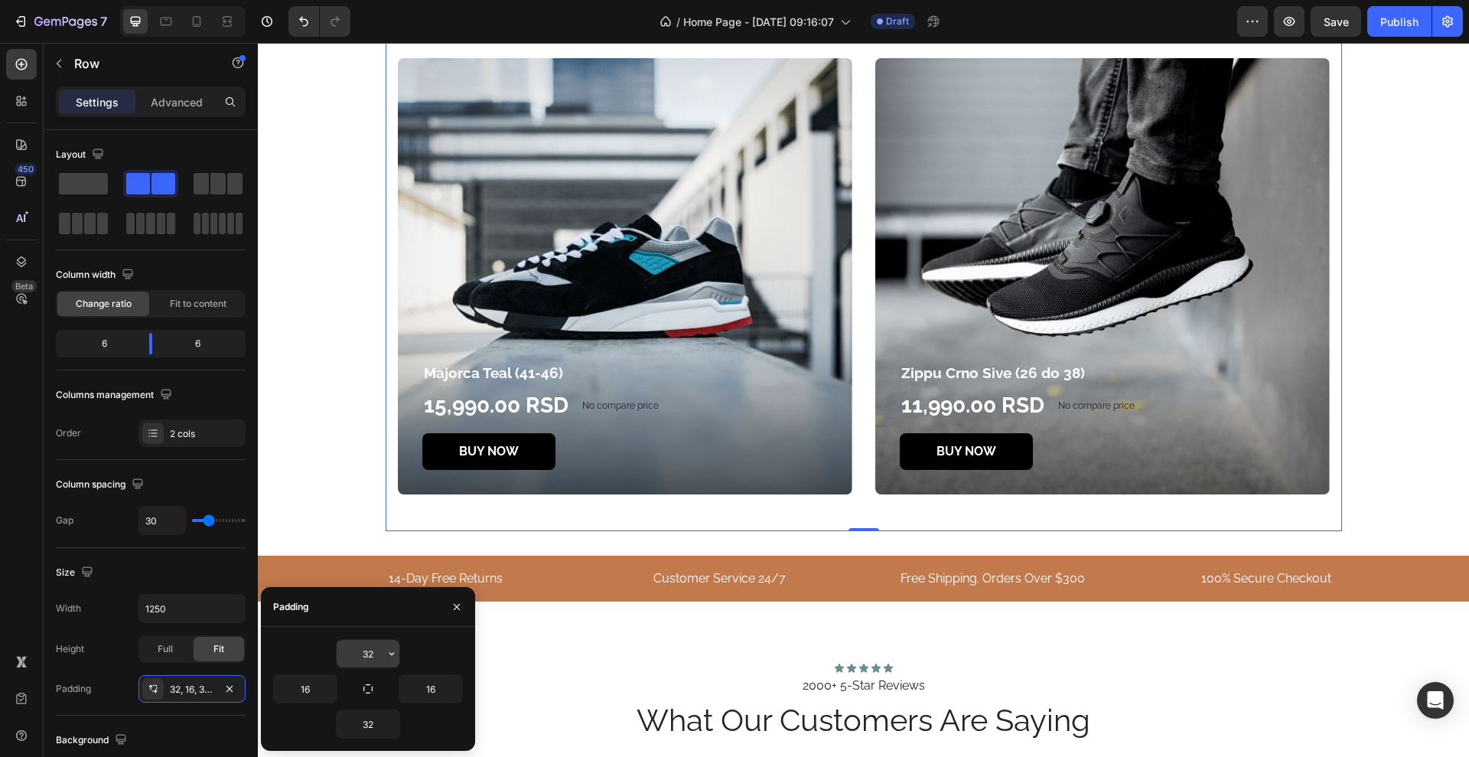
click at [376, 657] on input "32" at bounding box center [368, 654] width 63 height 28
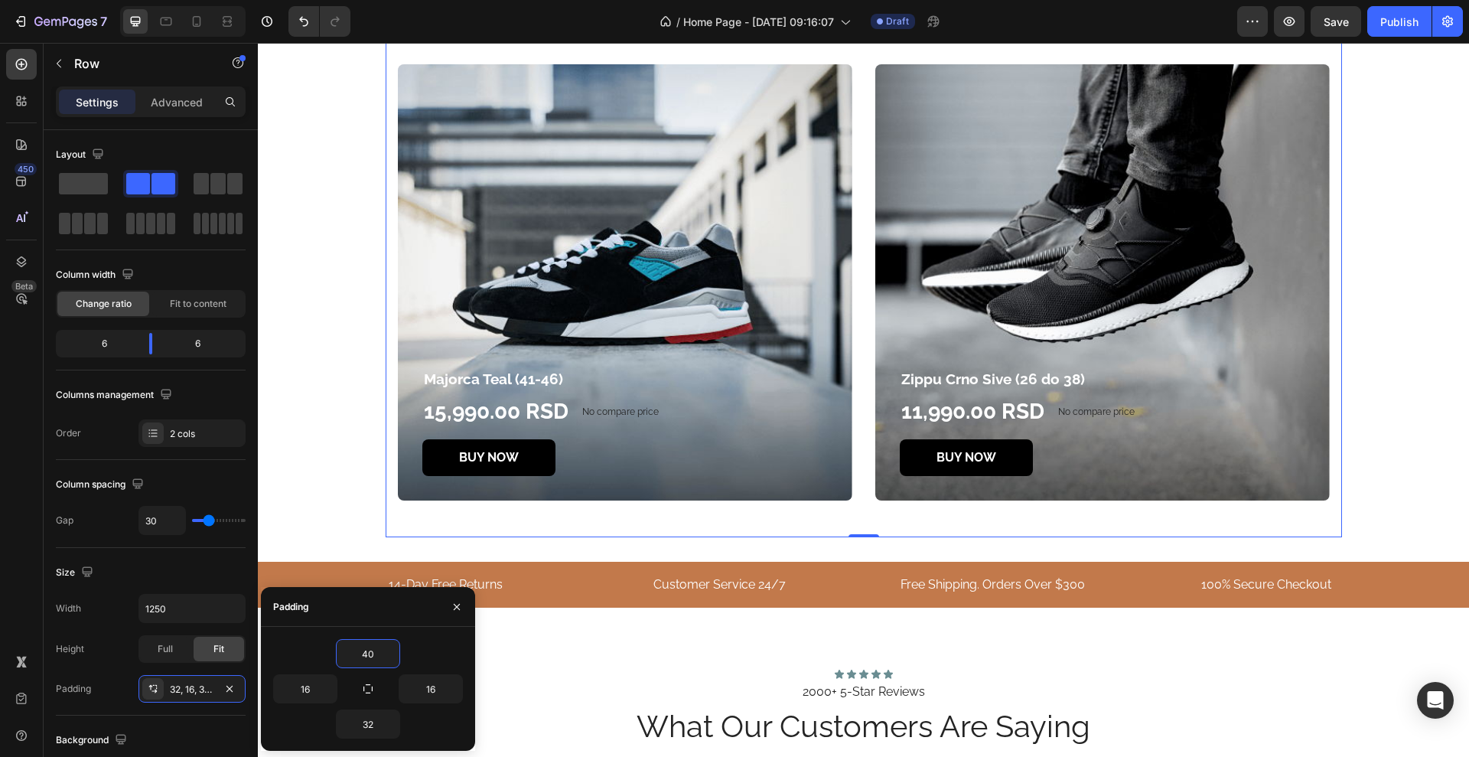
type input "4"
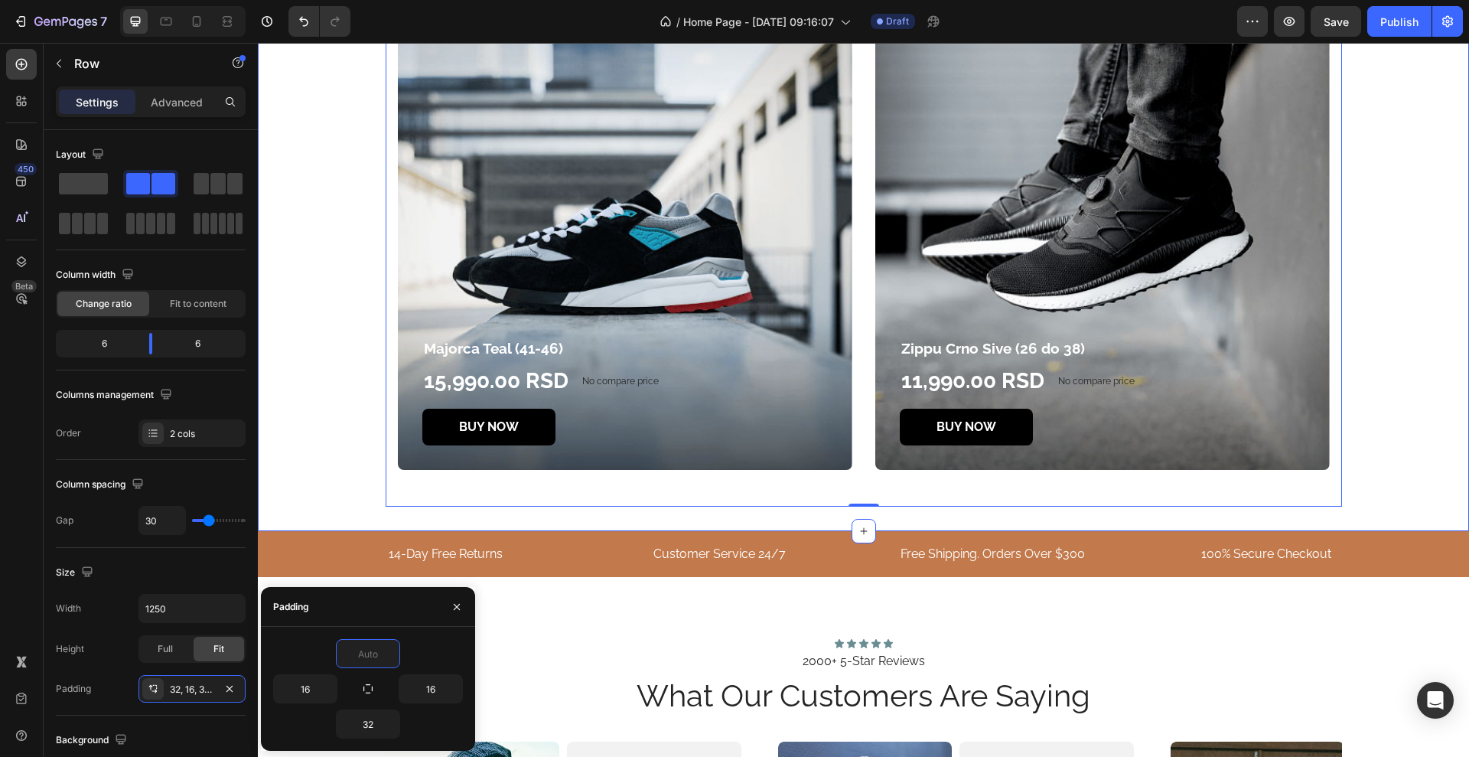
click at [693, 531] on div "Hot Picks For You Heading Majorca Teal (41-46) Product Title 15,990.00 RSD Prod…" at bounding box center [864, 240] width 1212 height 582
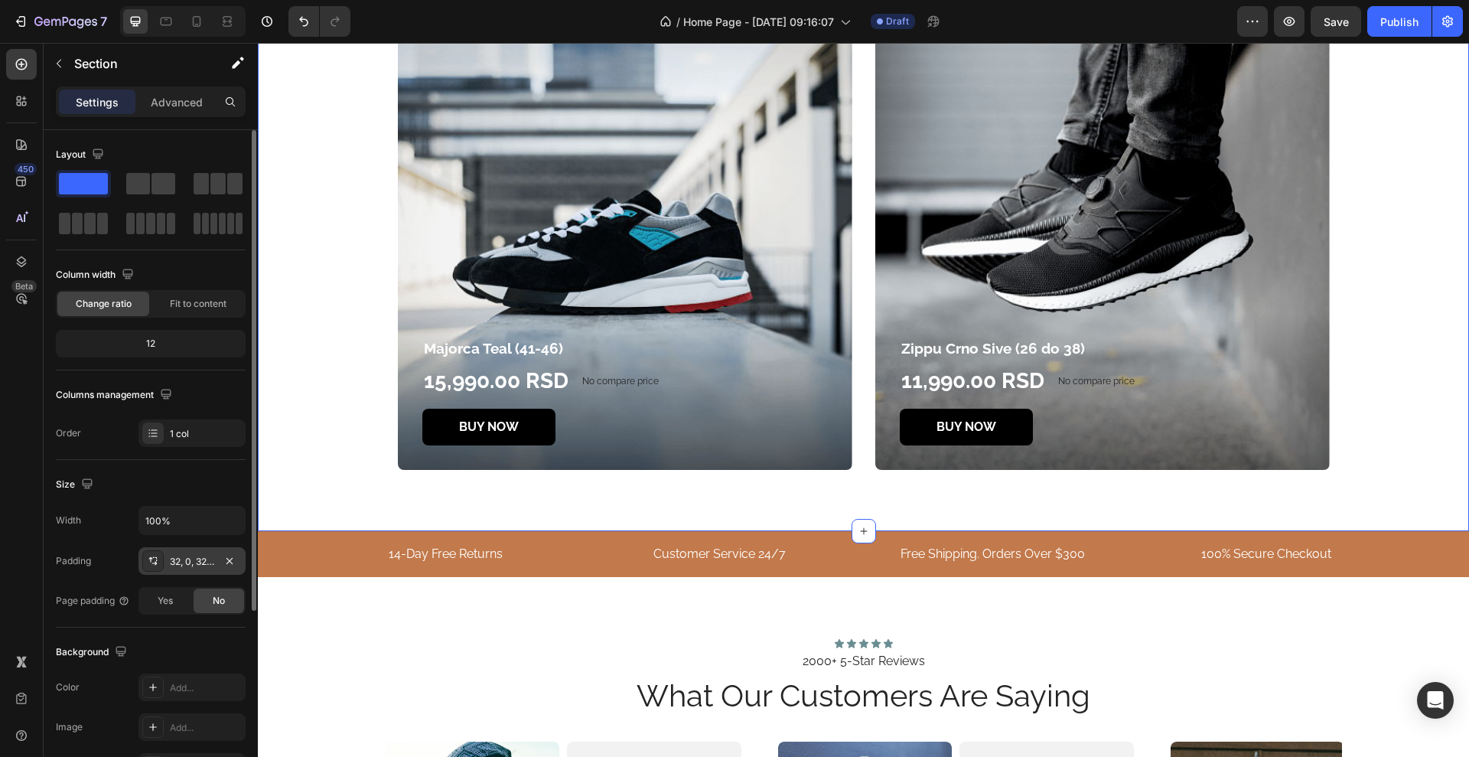
click at [178, 557] on div "32, 0, 32, 0" at bounding box center [192, 562] width 44 height 14
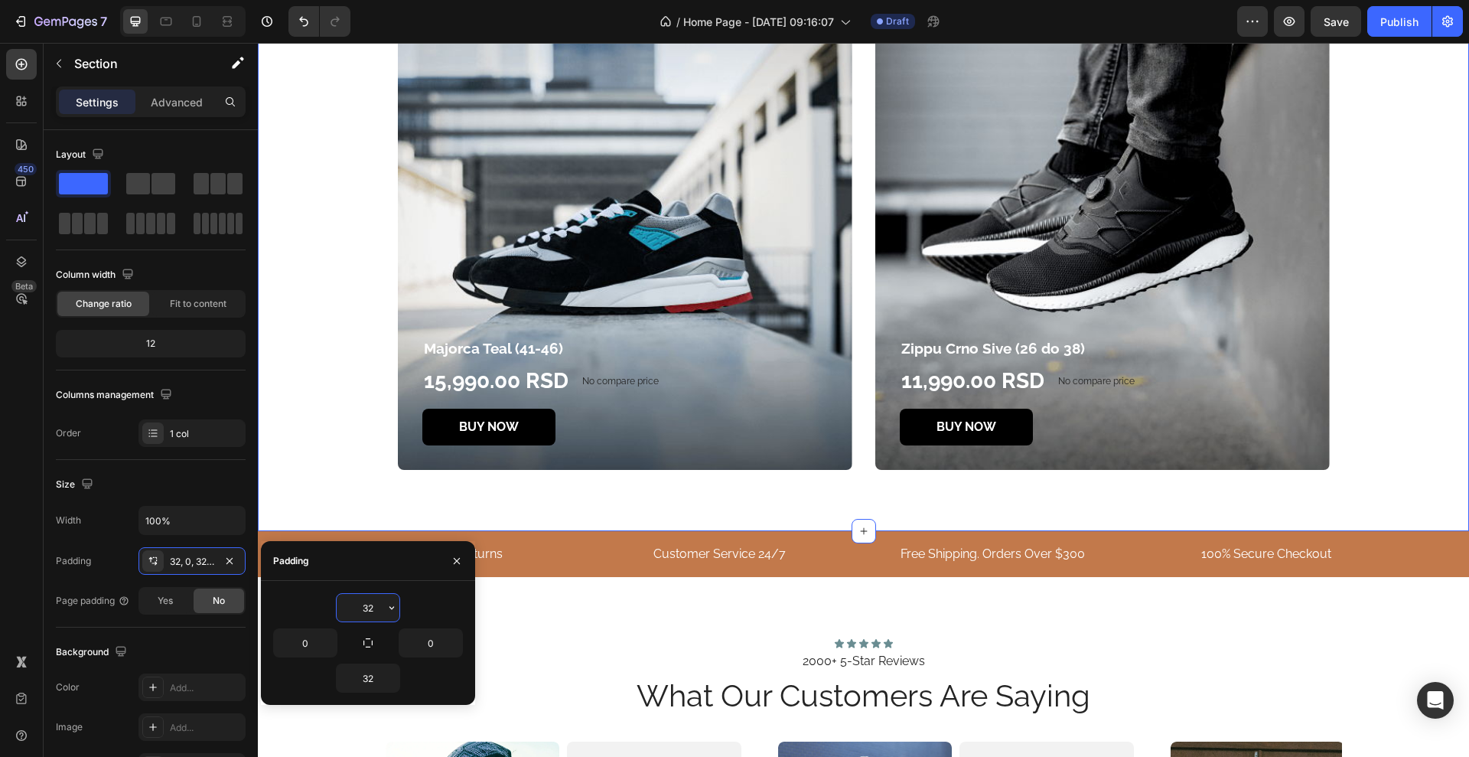
click at [377, 602] on input "32" at bounding box center [368, 608] width 63 height 28
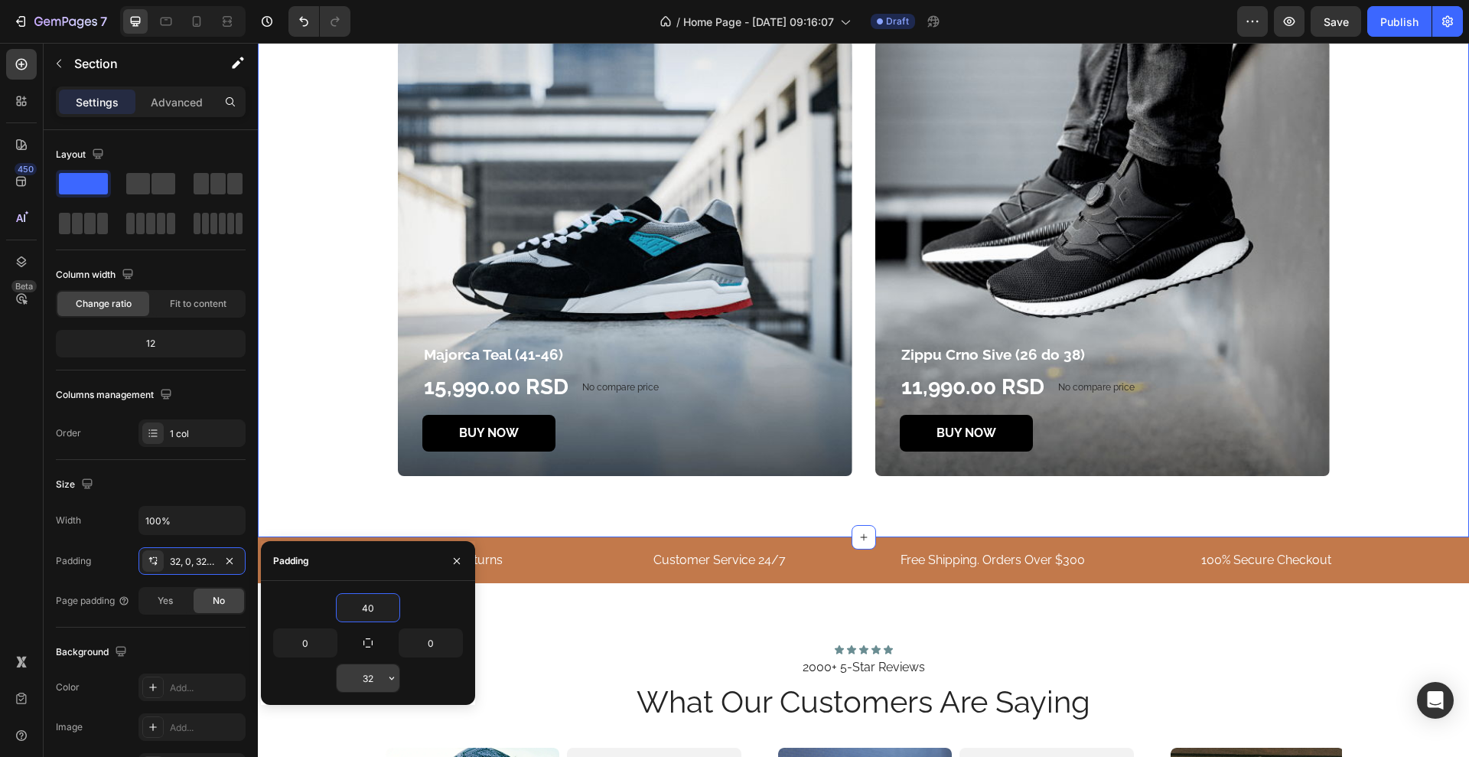
type input "40"
click at [374, 678] on input "32" at bounding box center [368, 678] width 63 height 28
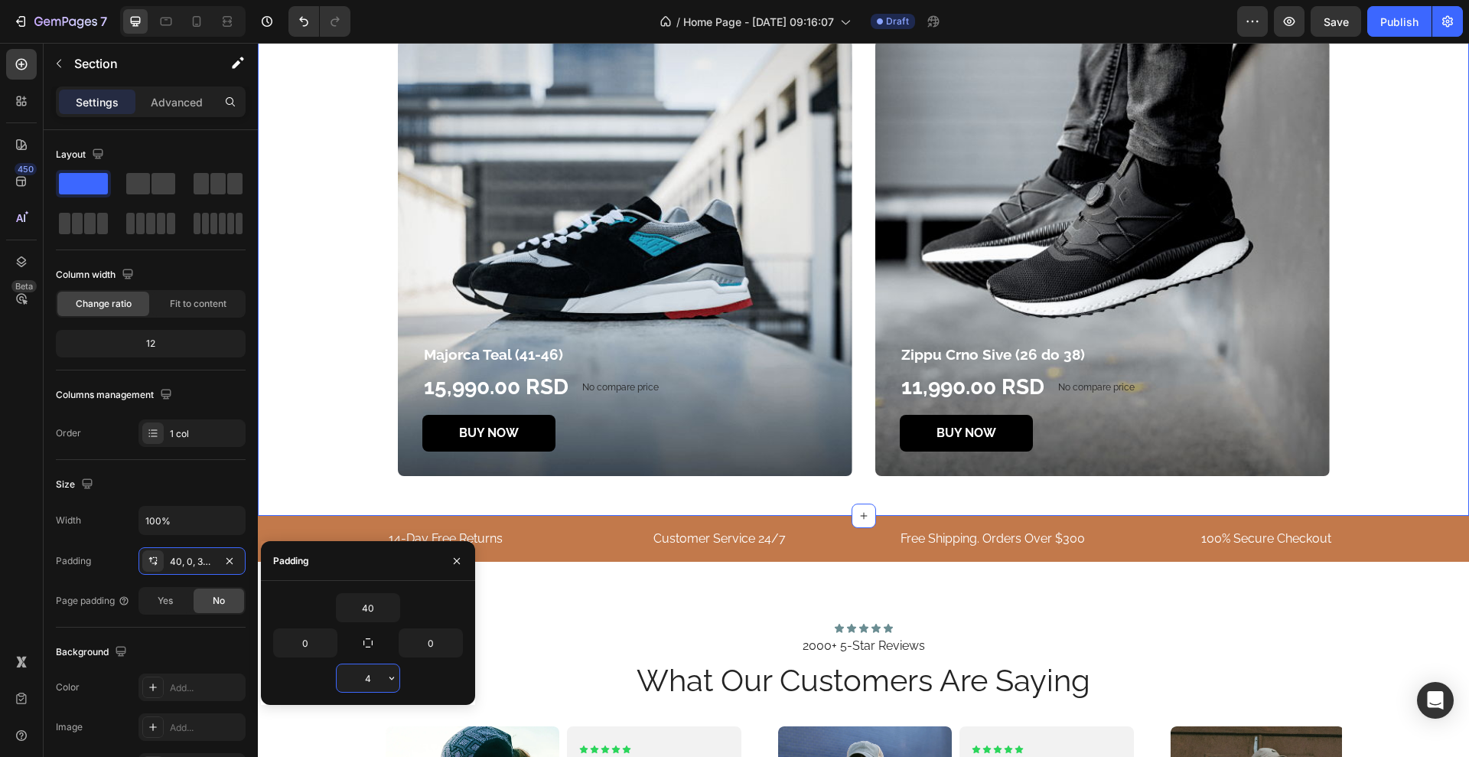
type input "40"
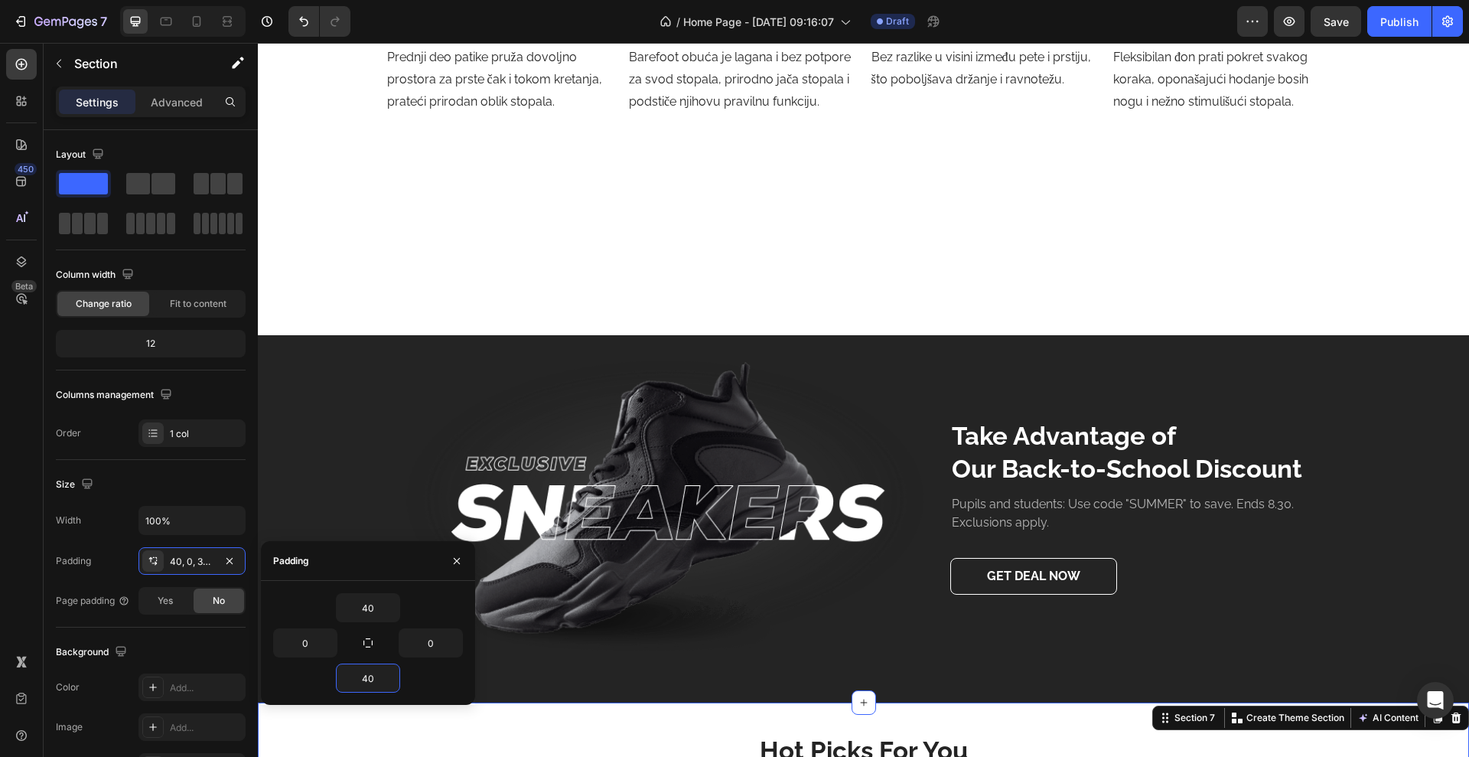
scroll to position [2355, 0]
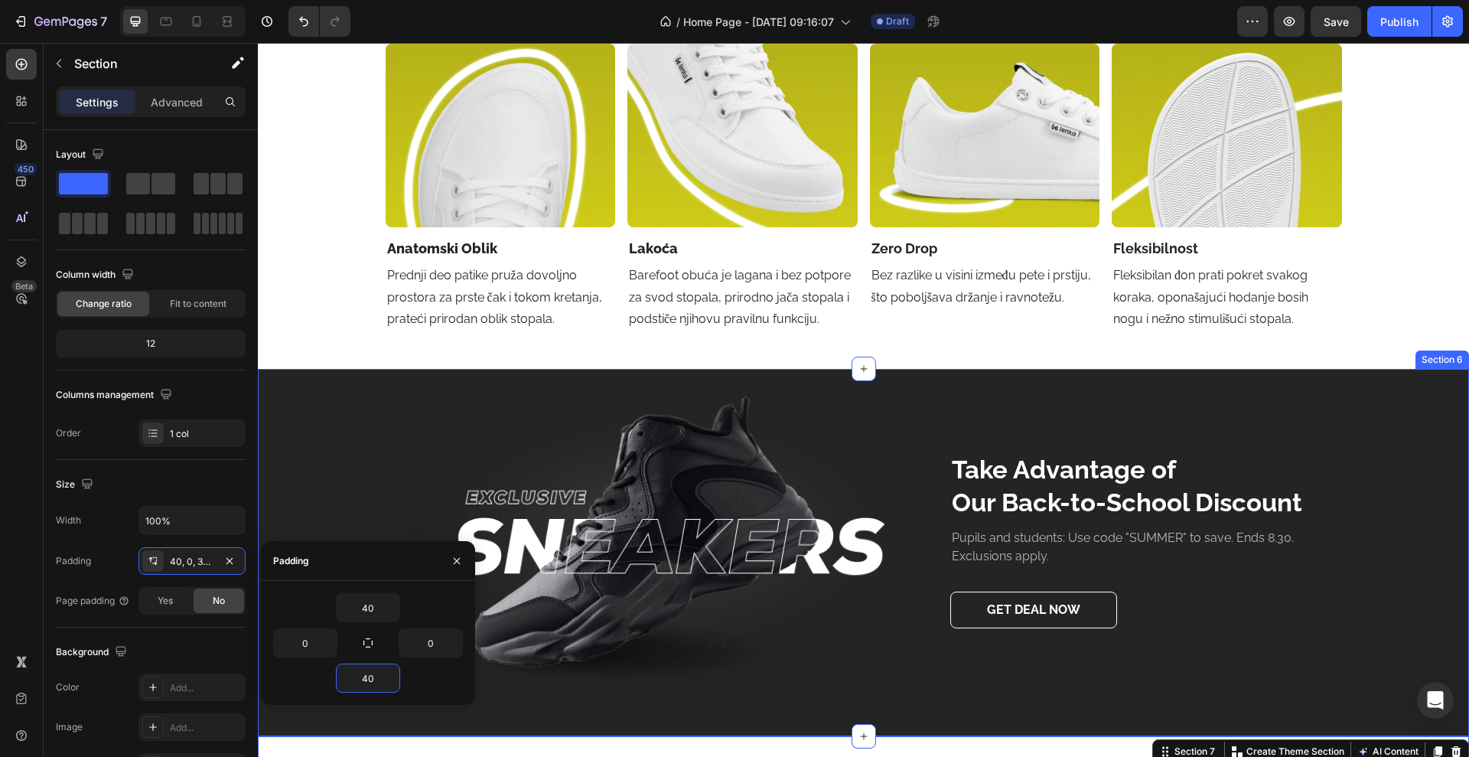
click at [793, 380] on div "Image Take Advantage of Our Back-to-School Discount Heading Pupils and students…" at bounding box center [864, 552] width 1212 height 367
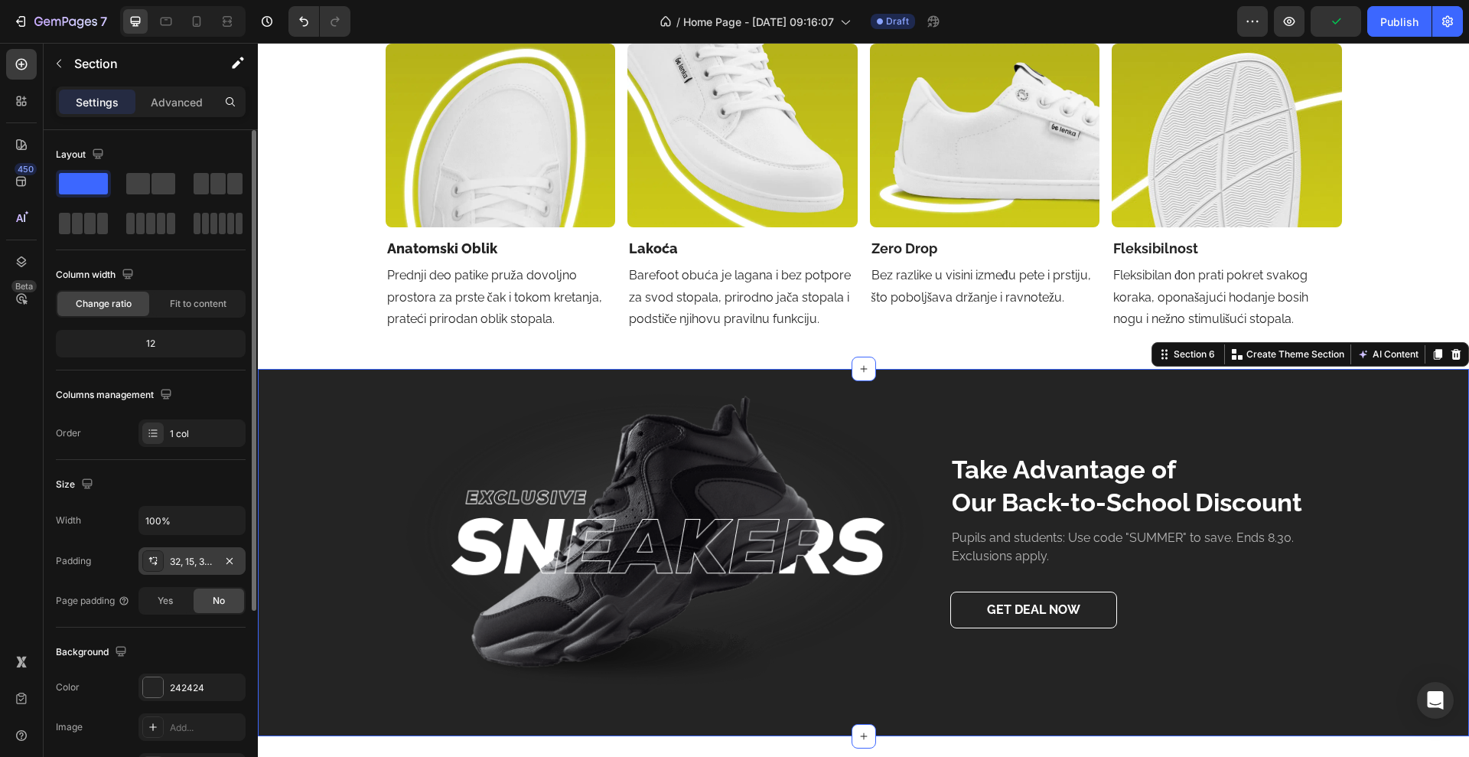
click at [188, 566] on div "32, 15, 32, 15" at bounding box center [192, 562] width 44 height 14
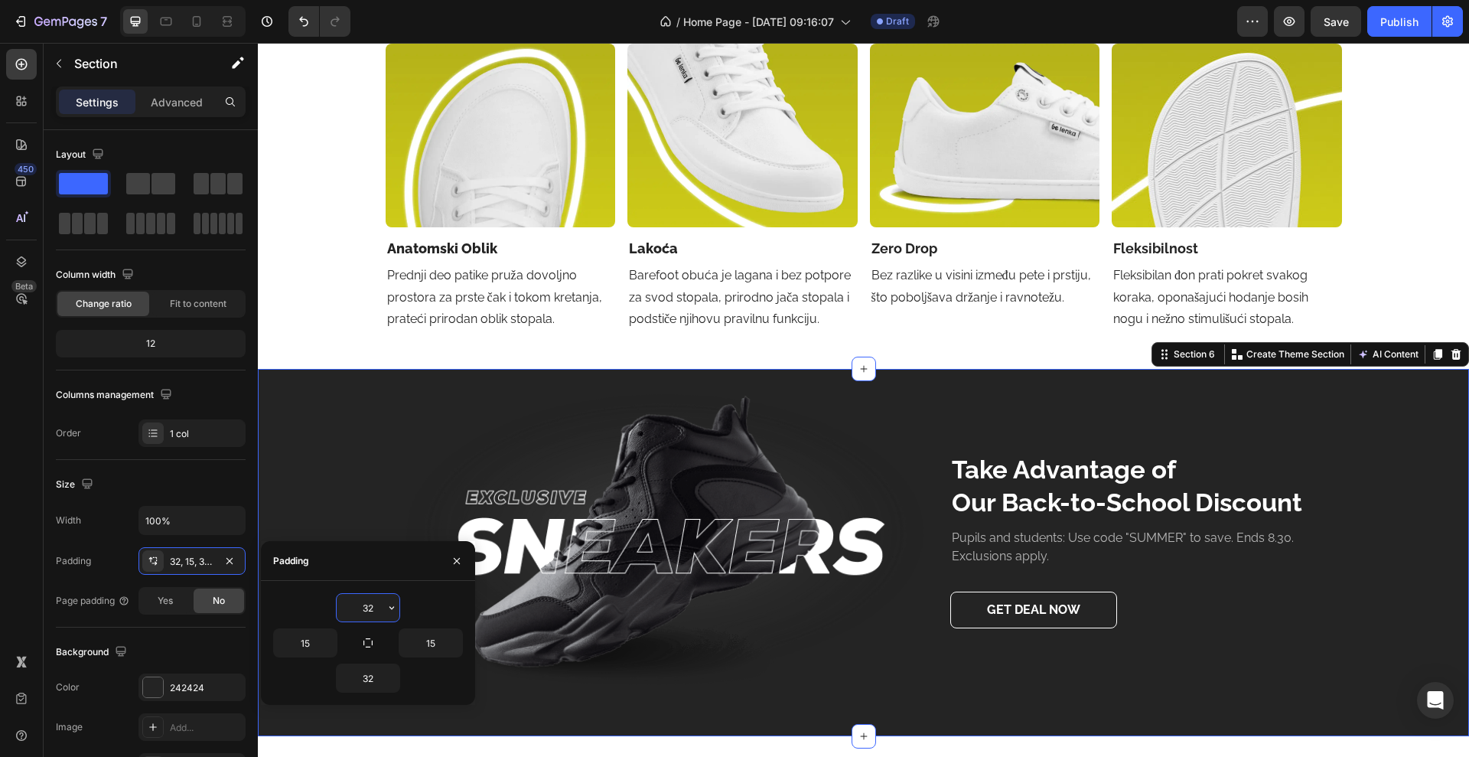
click at [375, 610] on input "32" at bounding box center [368, 608] width 63 height 28
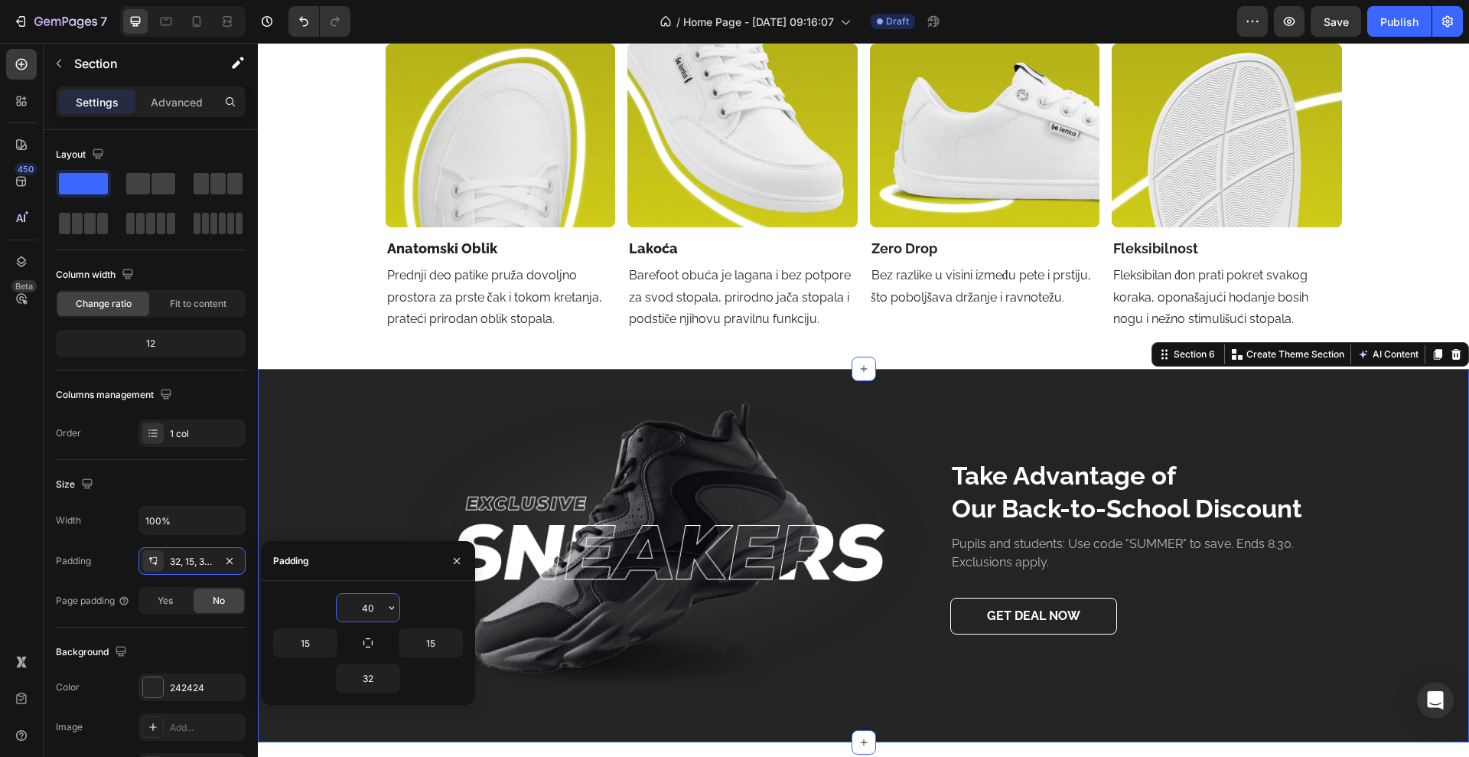
type input "4"
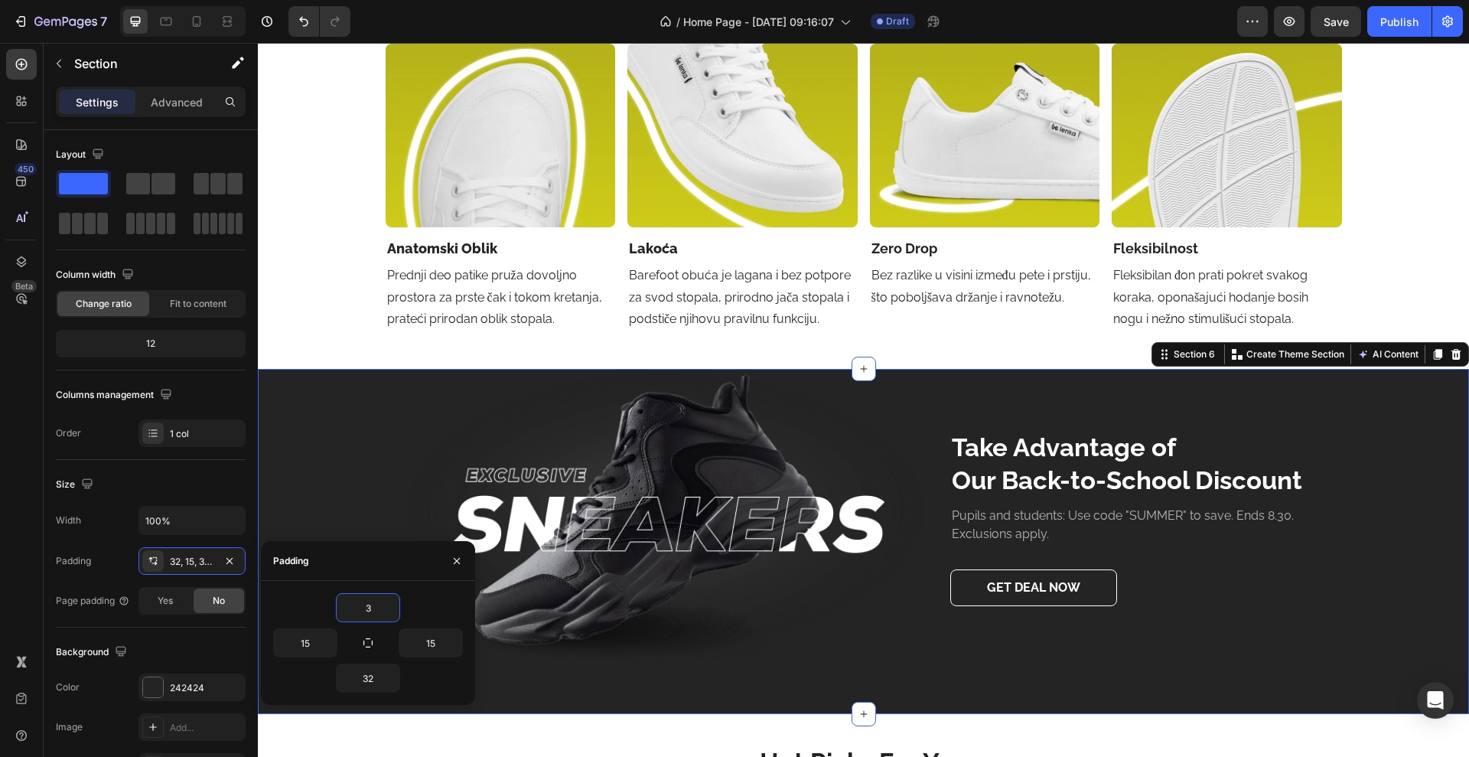
type input "32"
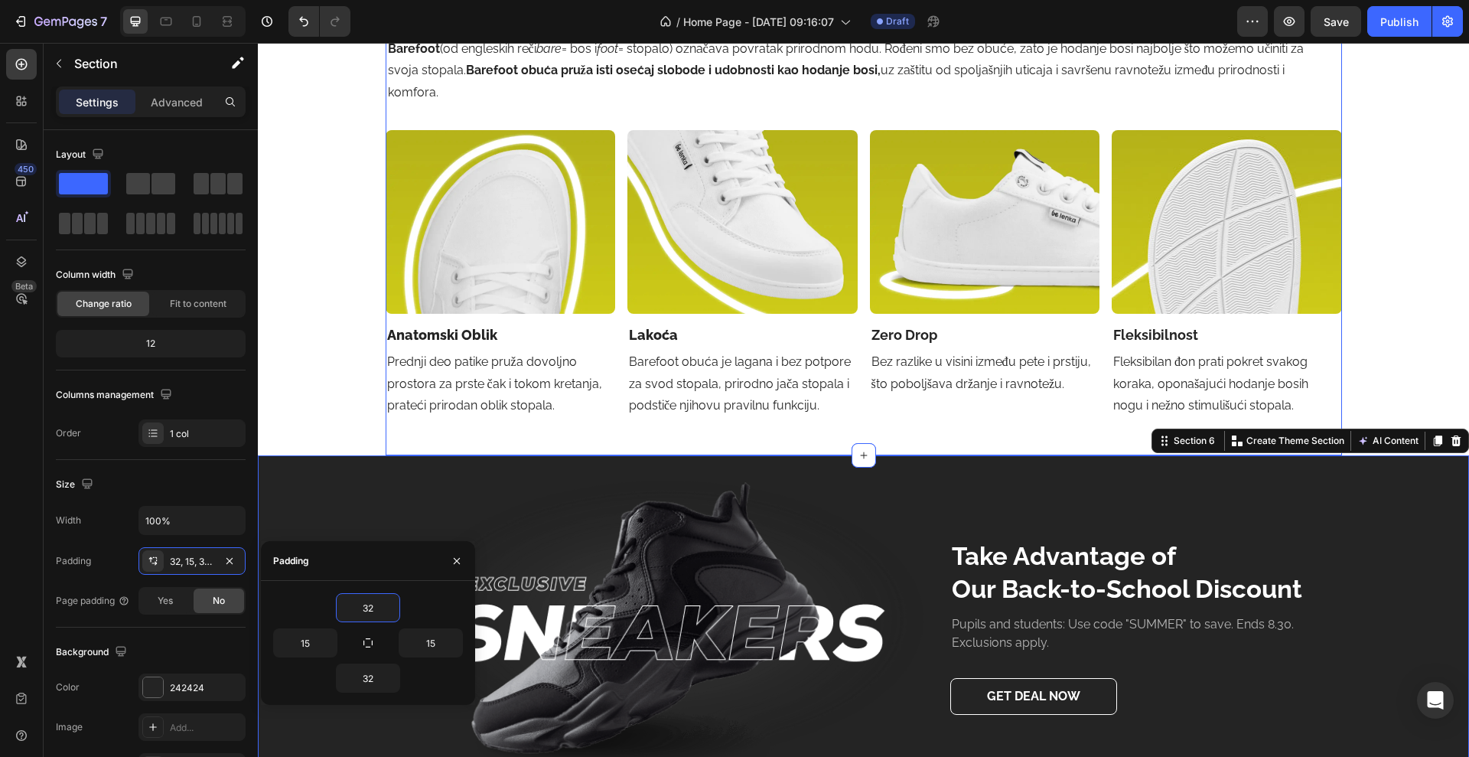
scroll to position [2164, 0]
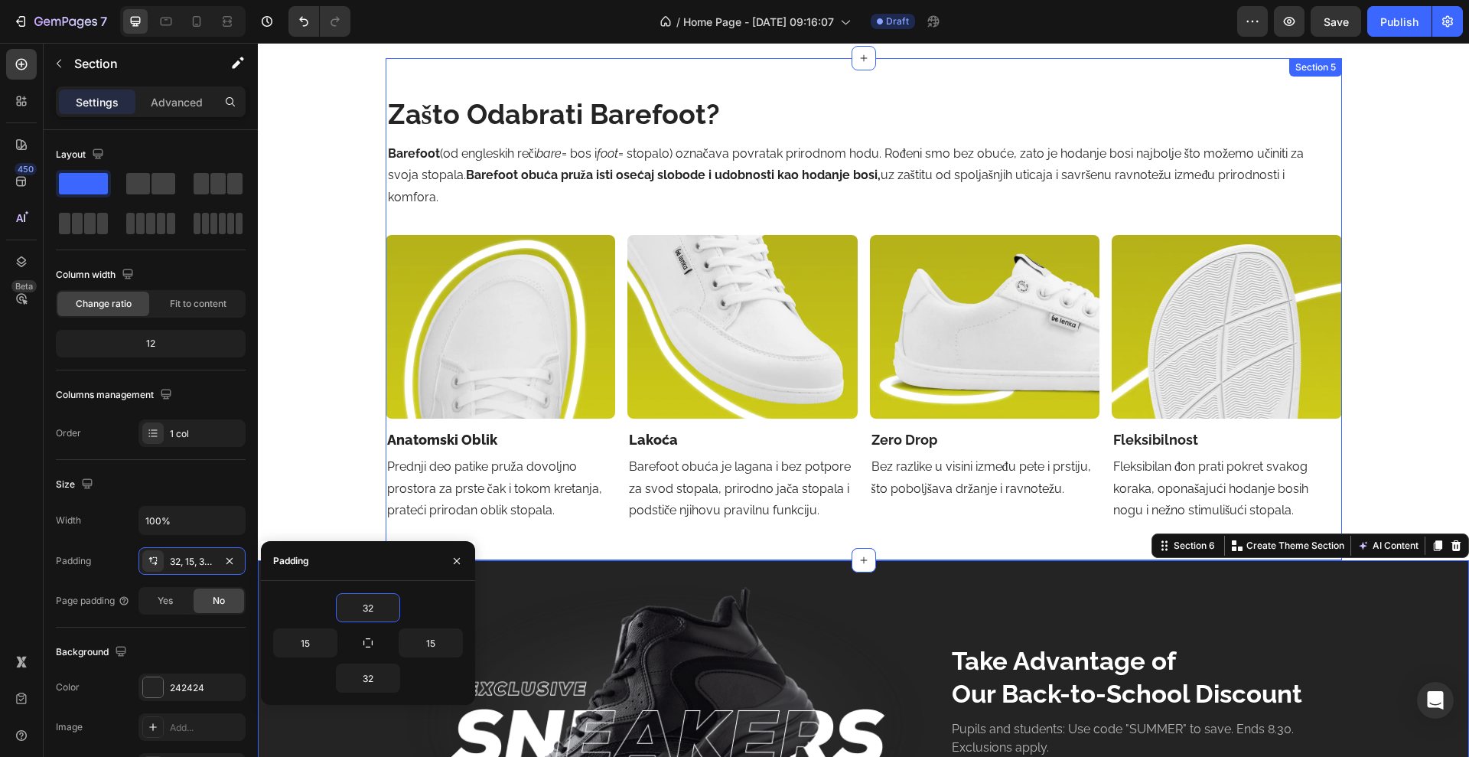
click at [700, 542] on div "zašto odabrati barefoot? Heading Barefoot (od engleskih reči bare = bos i foot …" at bounding box center [864, 309] width 957 height 502
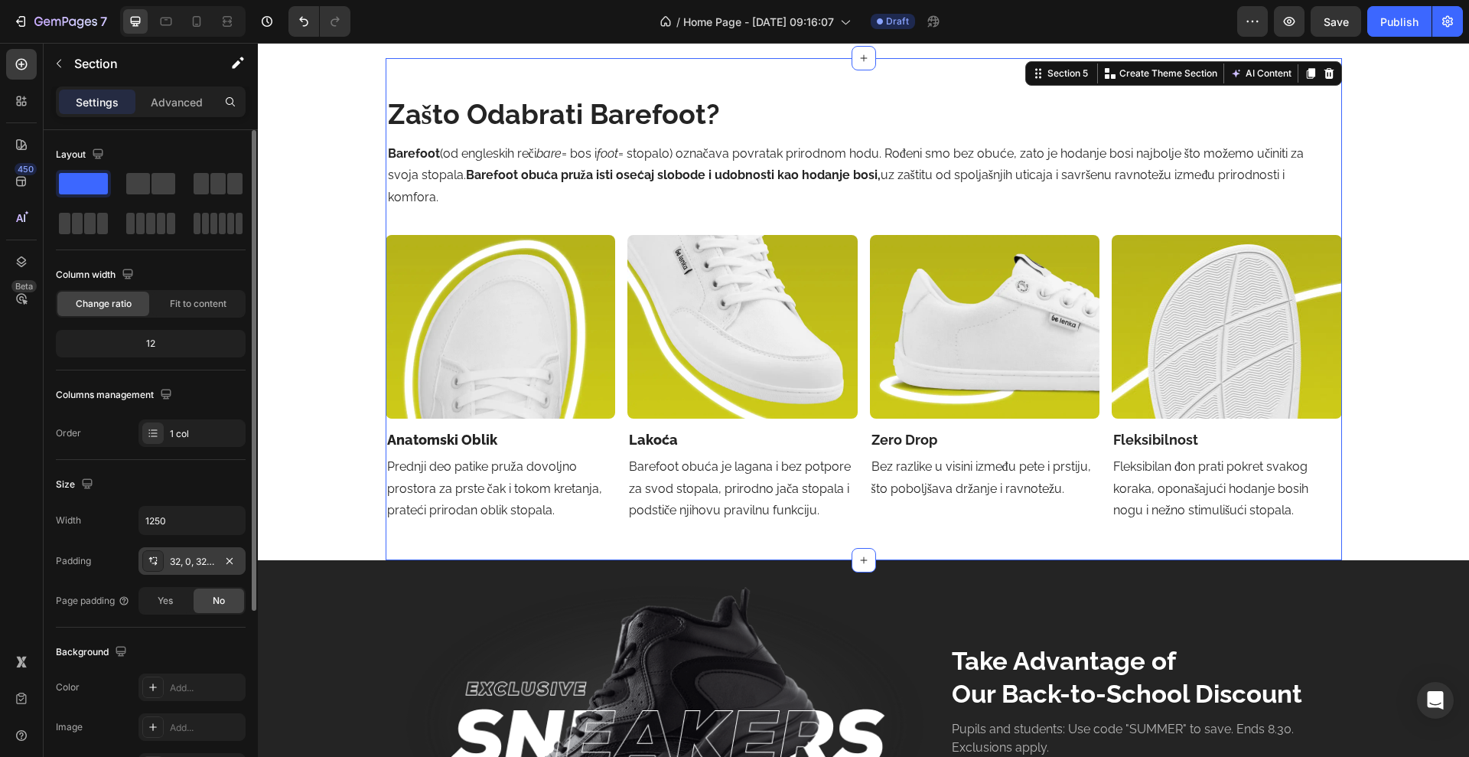
click at [197, 565] on div "32, 0, 32, 0" at bounding box center [192, 562] width 44 height 14
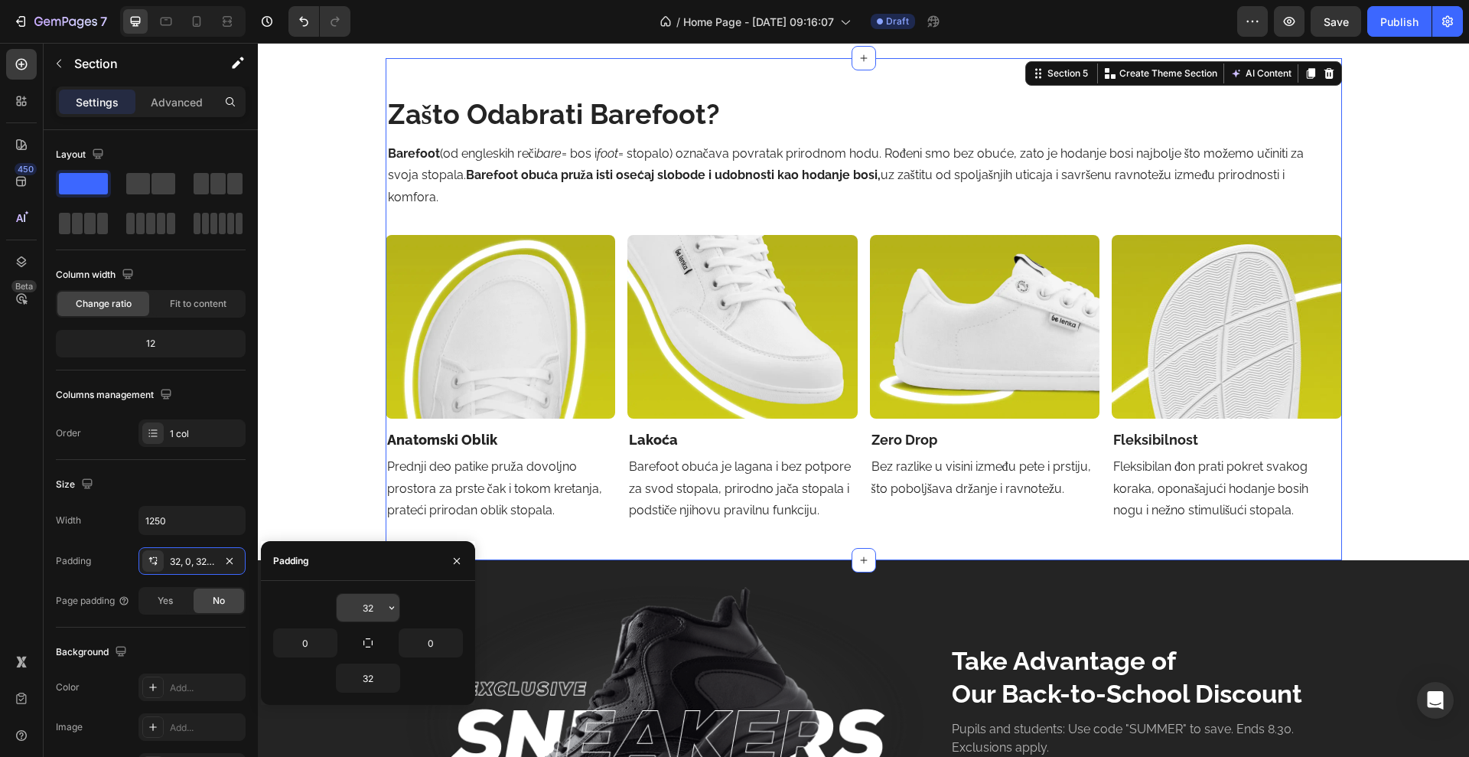
click at [379, 614] on input "32" at bounding box center [368, 608] width 63 height 28
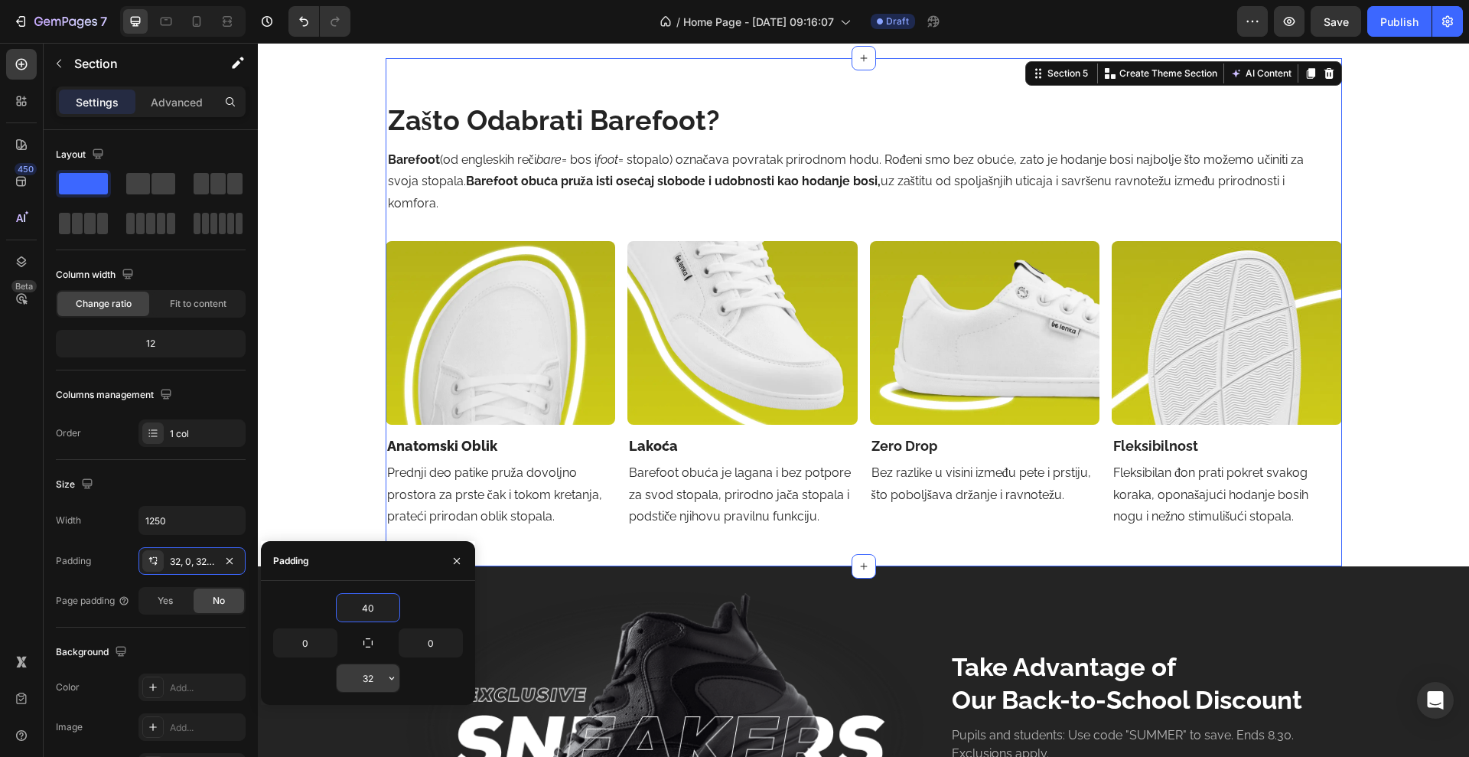
type input "40"
click at [375, 673] on input "32" at bounding box center [368, 678] width 63 height 28
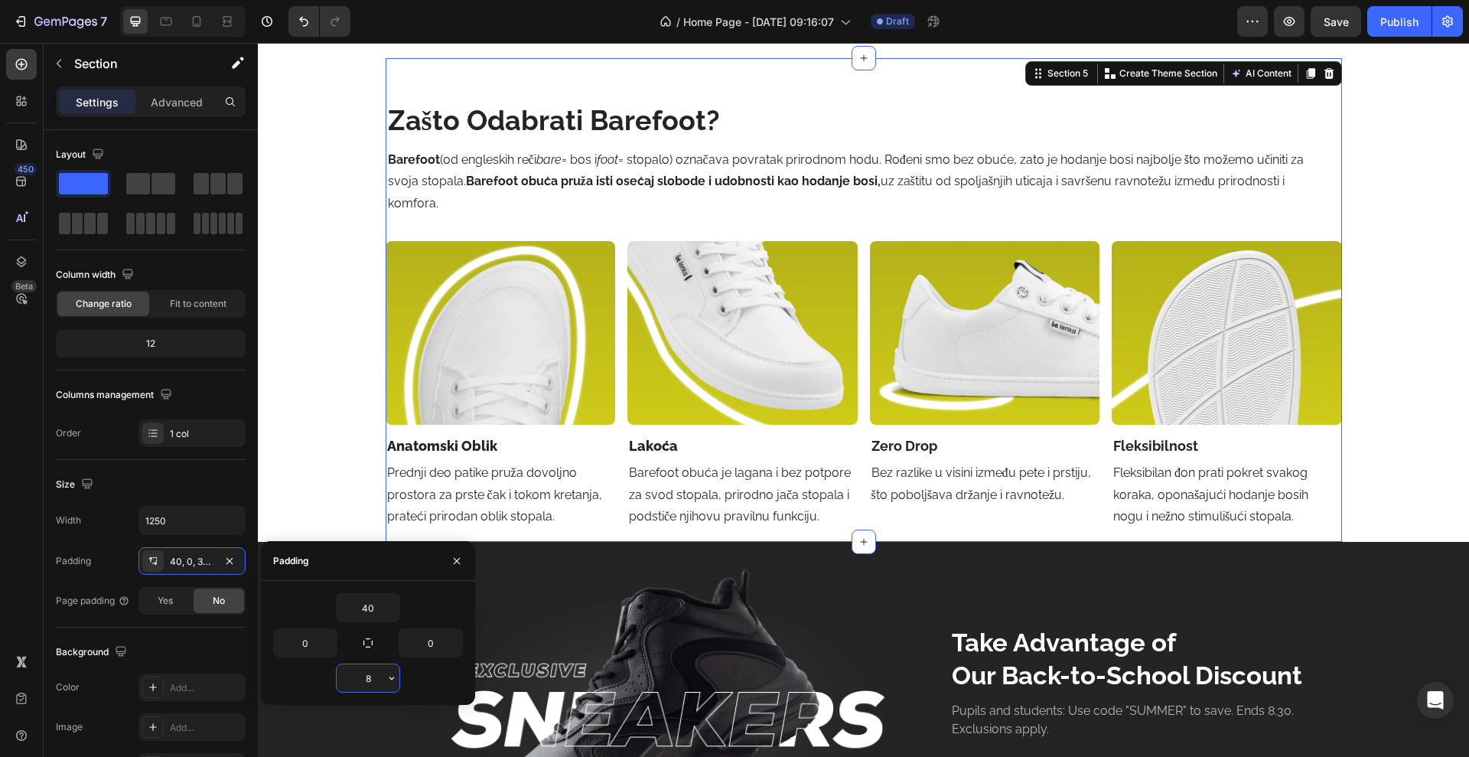
type input "80"
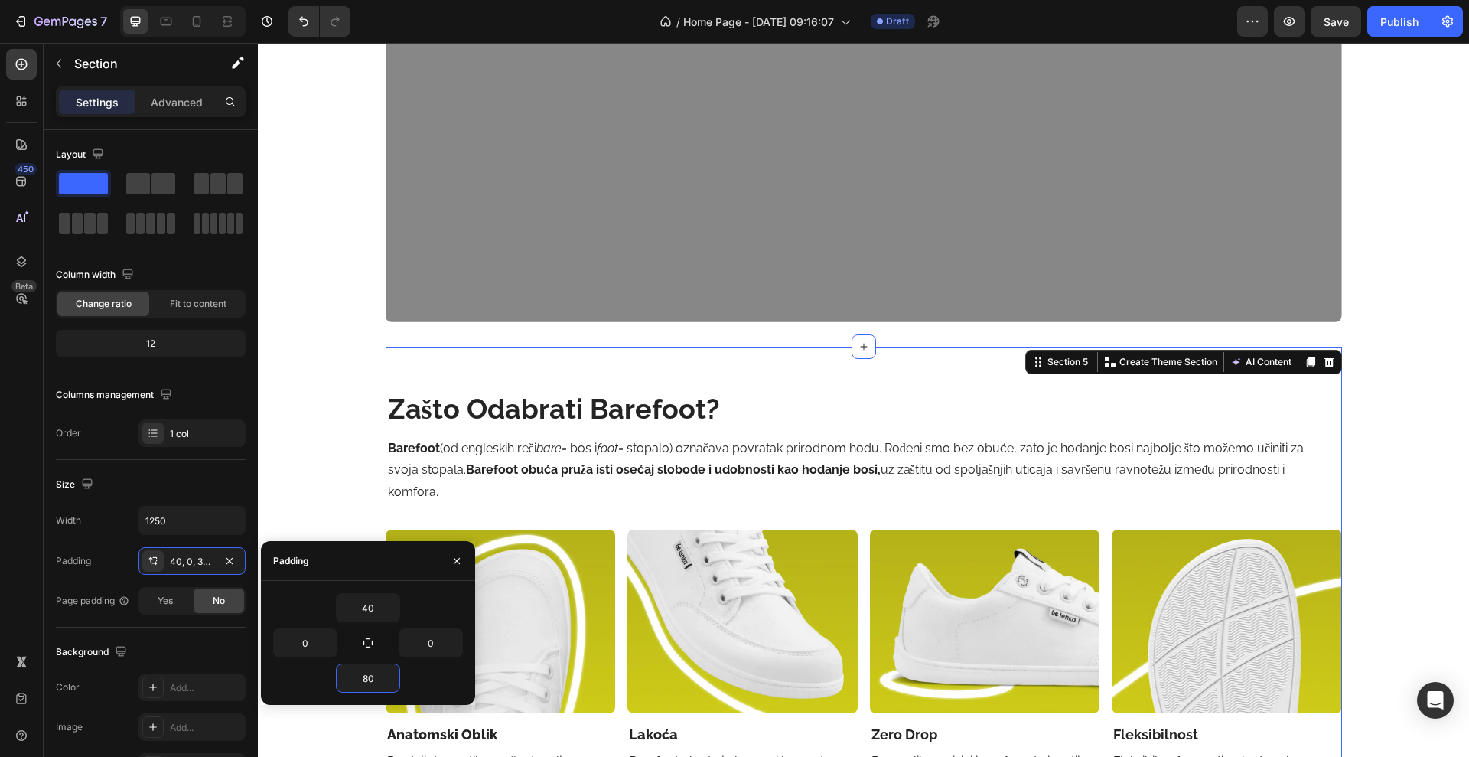
scroll to position [1781, 0]
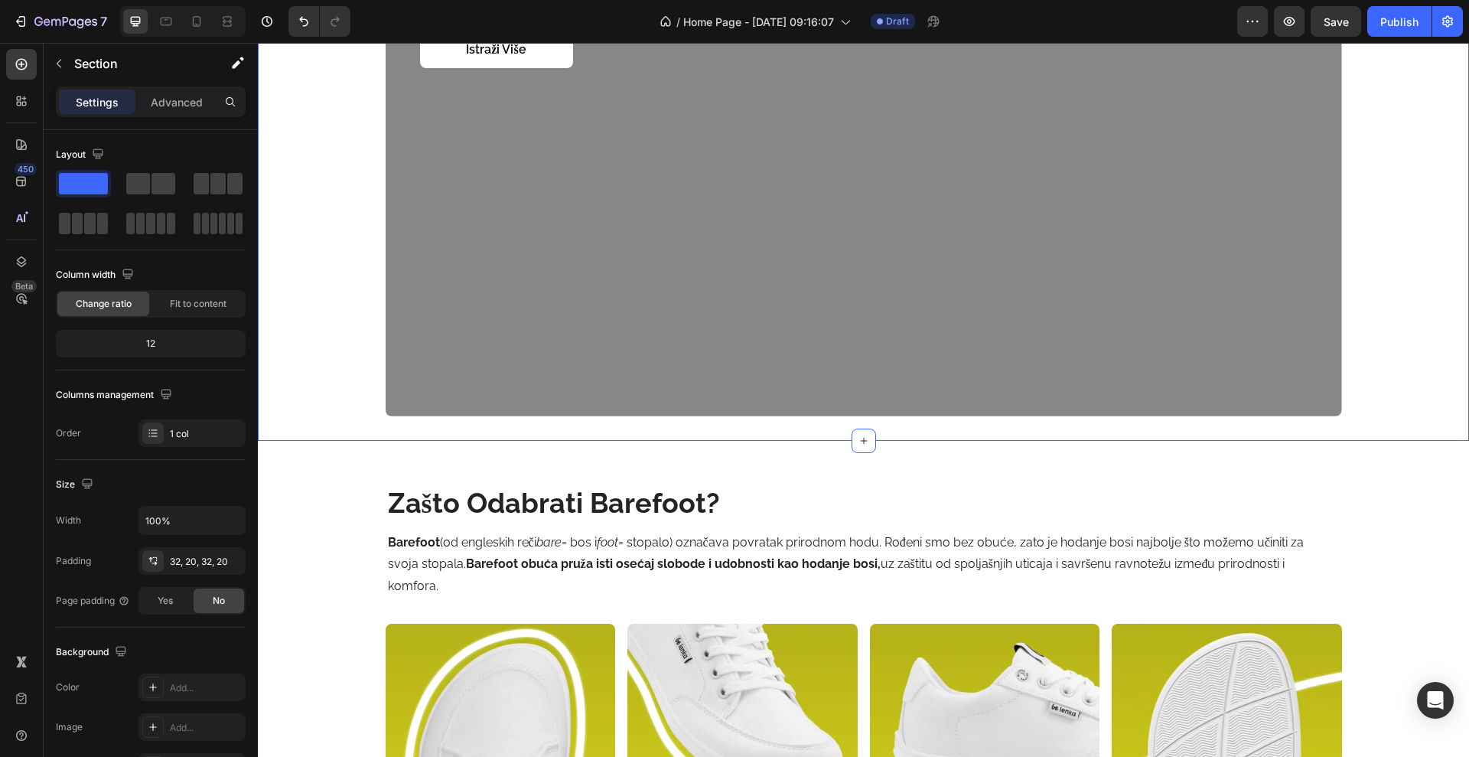
click at [770, 428] on div "budi barefoot. ostani u stilu. Heading Za one koji biraju slobodu pokreta, udob…" at bounding box center [864, 147] width 1212 height 585
click at [188, 571] on div "32, 20, 32, 20" at bounding box center [192, 561] width 107 height 28
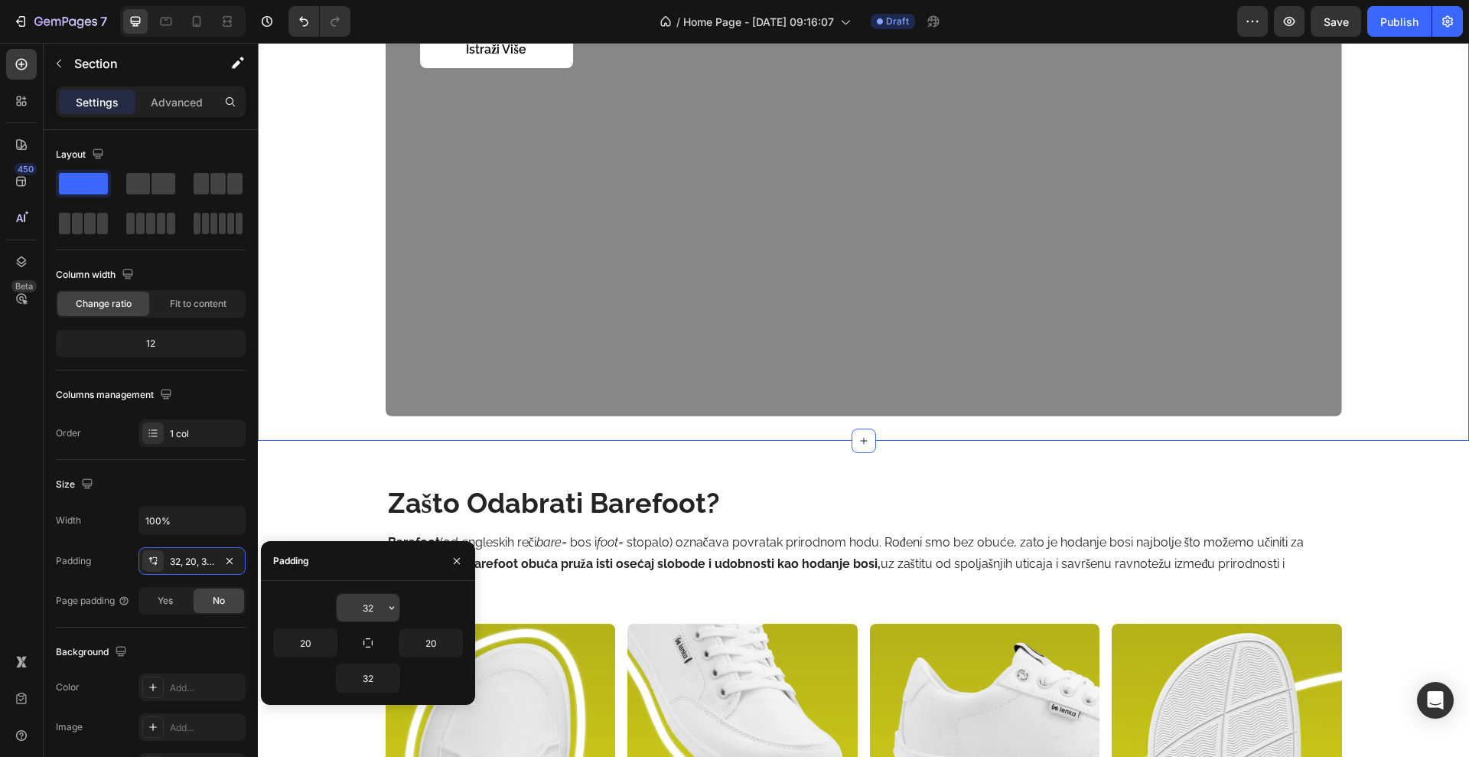
click at [377, 609] on input "32" at bounding box center [368, 608] width 63 height 28
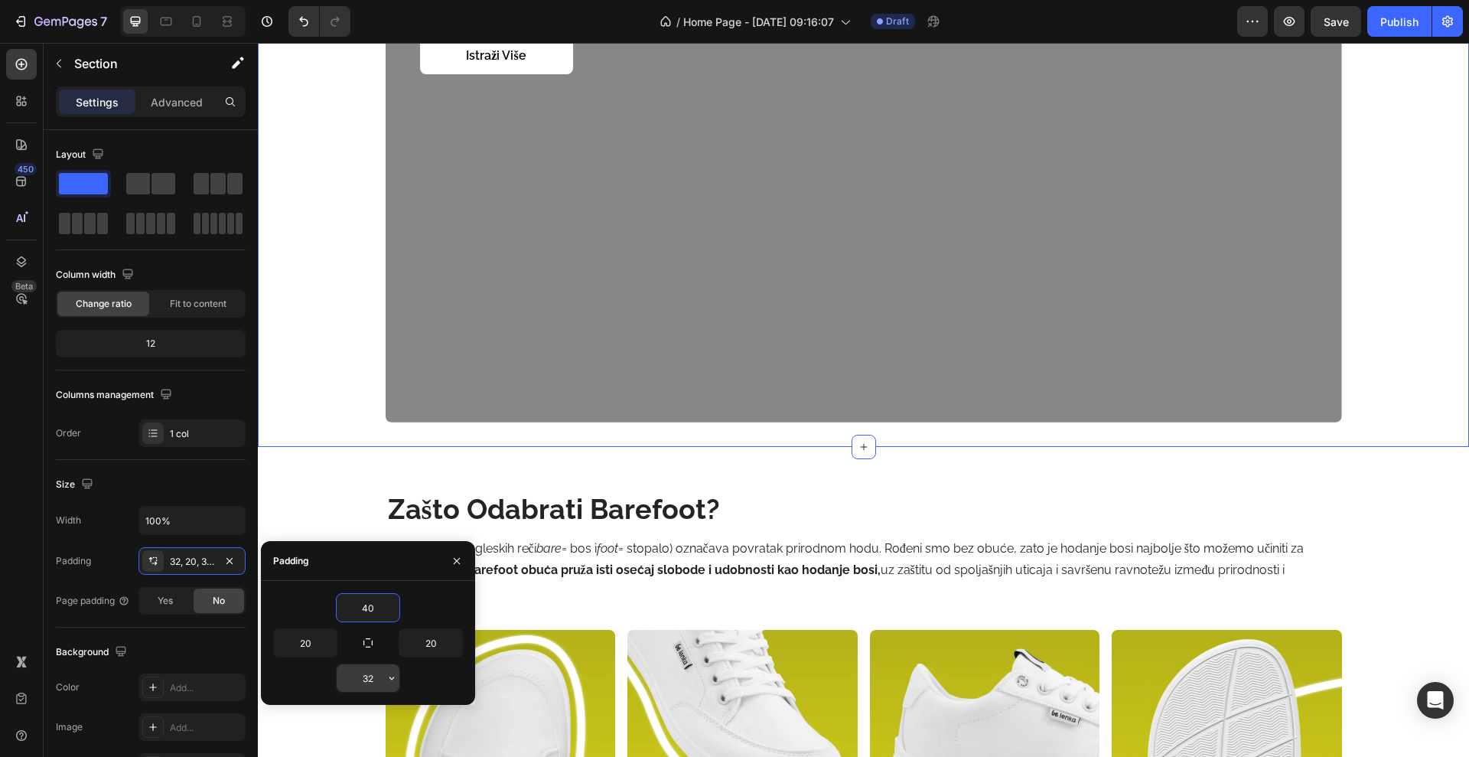
type input "40"
click at [370, 670] on input "32" at bounding box center [368, 678] width 63 height 28
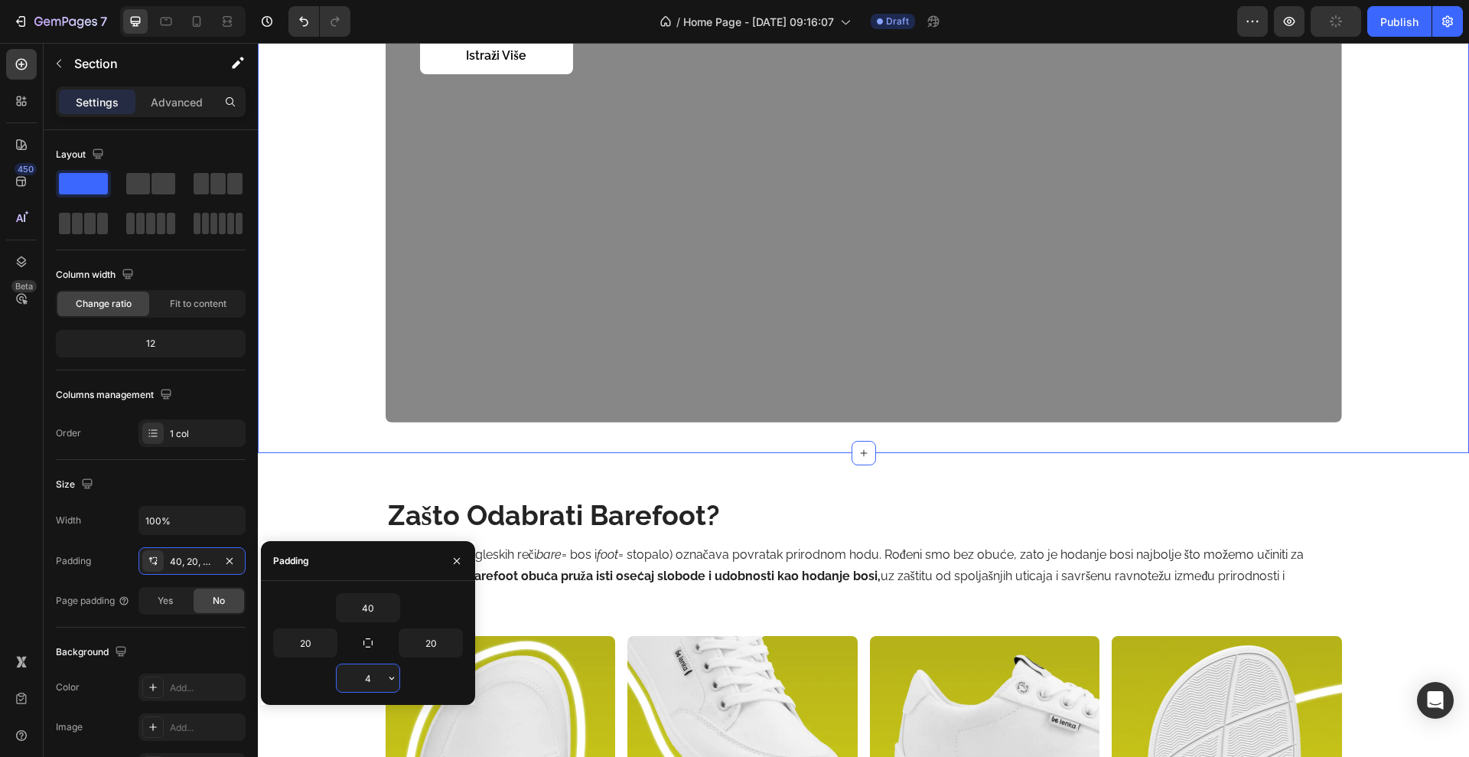
type input "40"
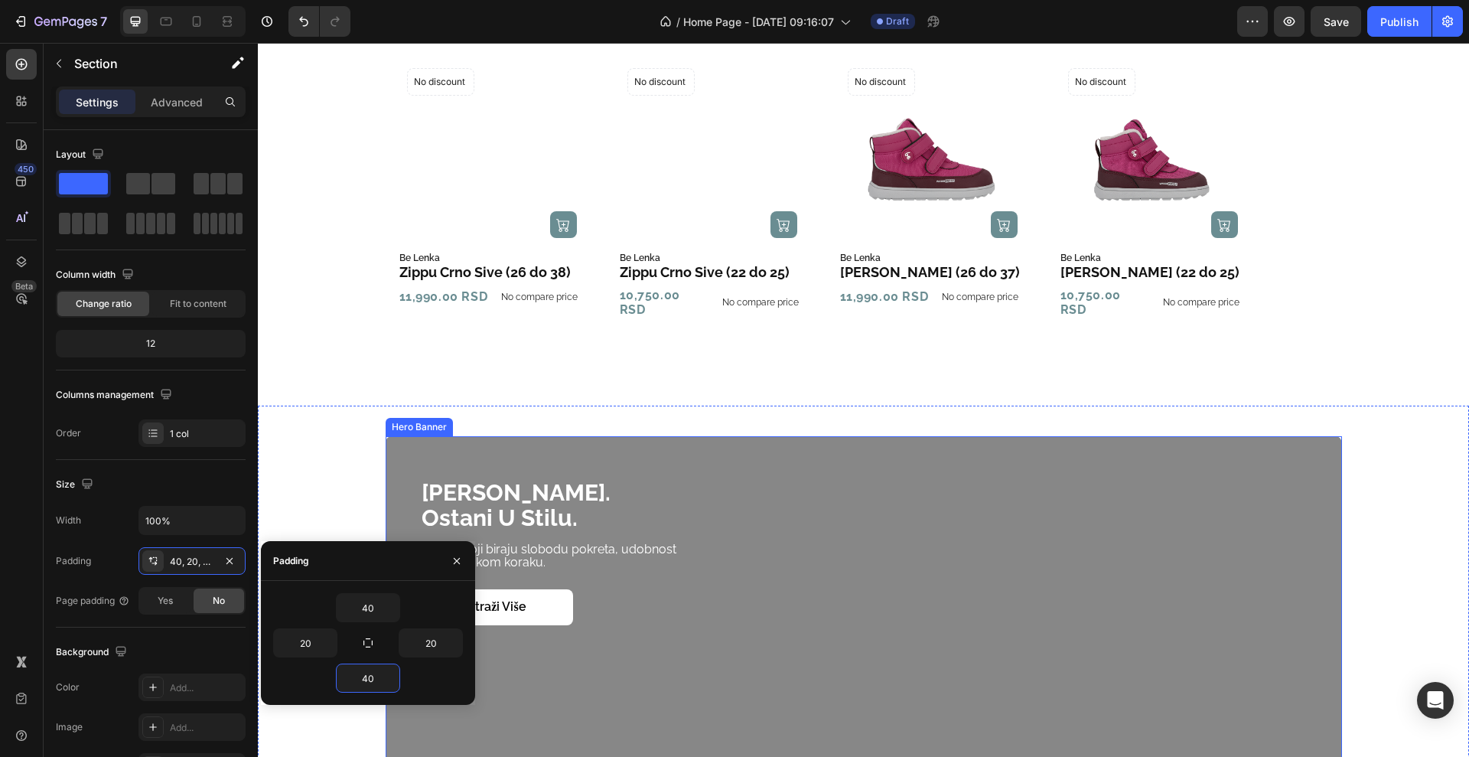
scroll to position [713, 0]
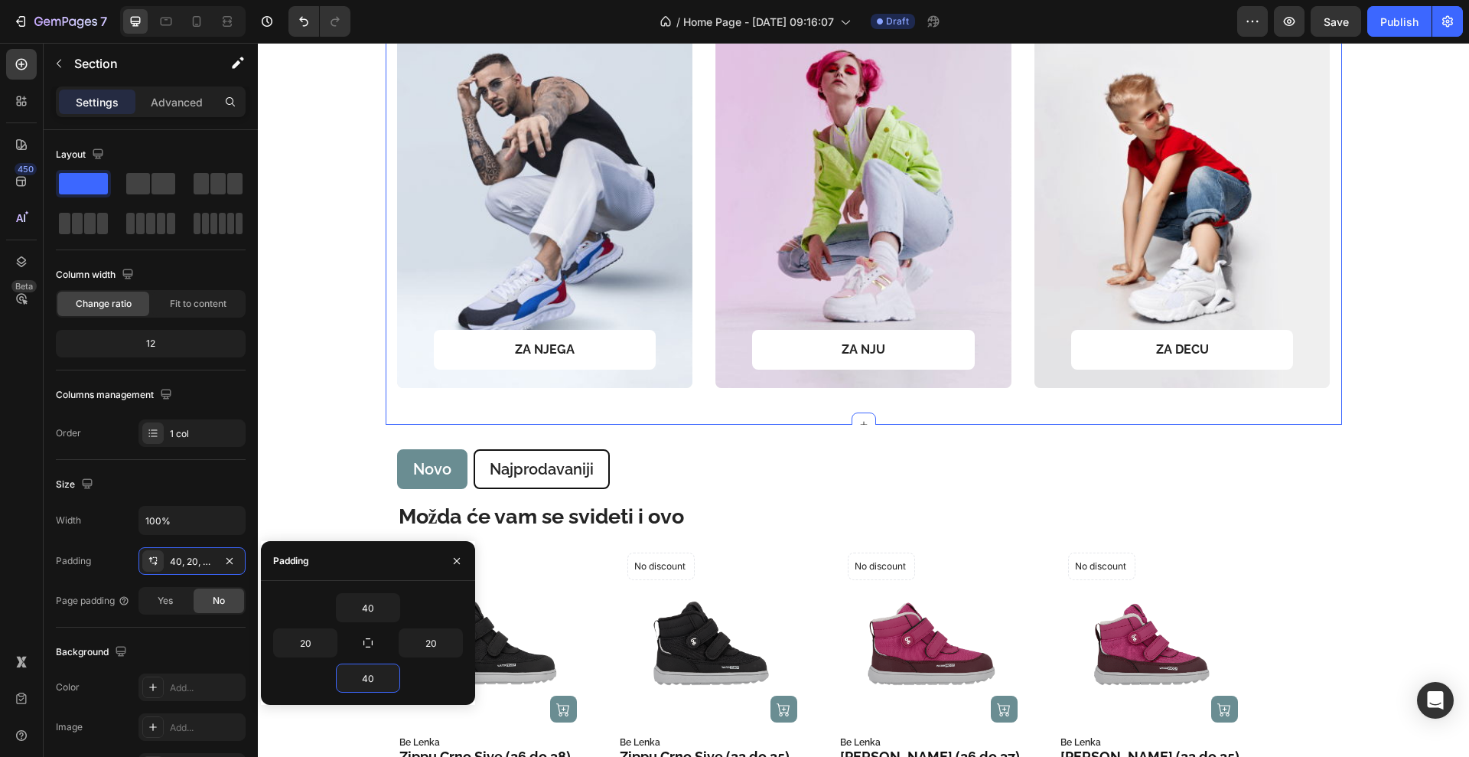
click at [765, 410] on div "STOPA Barefoot Kolekcije Text Block Row ZA NJEGA Text block Row Row Hero Banner…" at bounding box center [864, 177] width 957 height 497
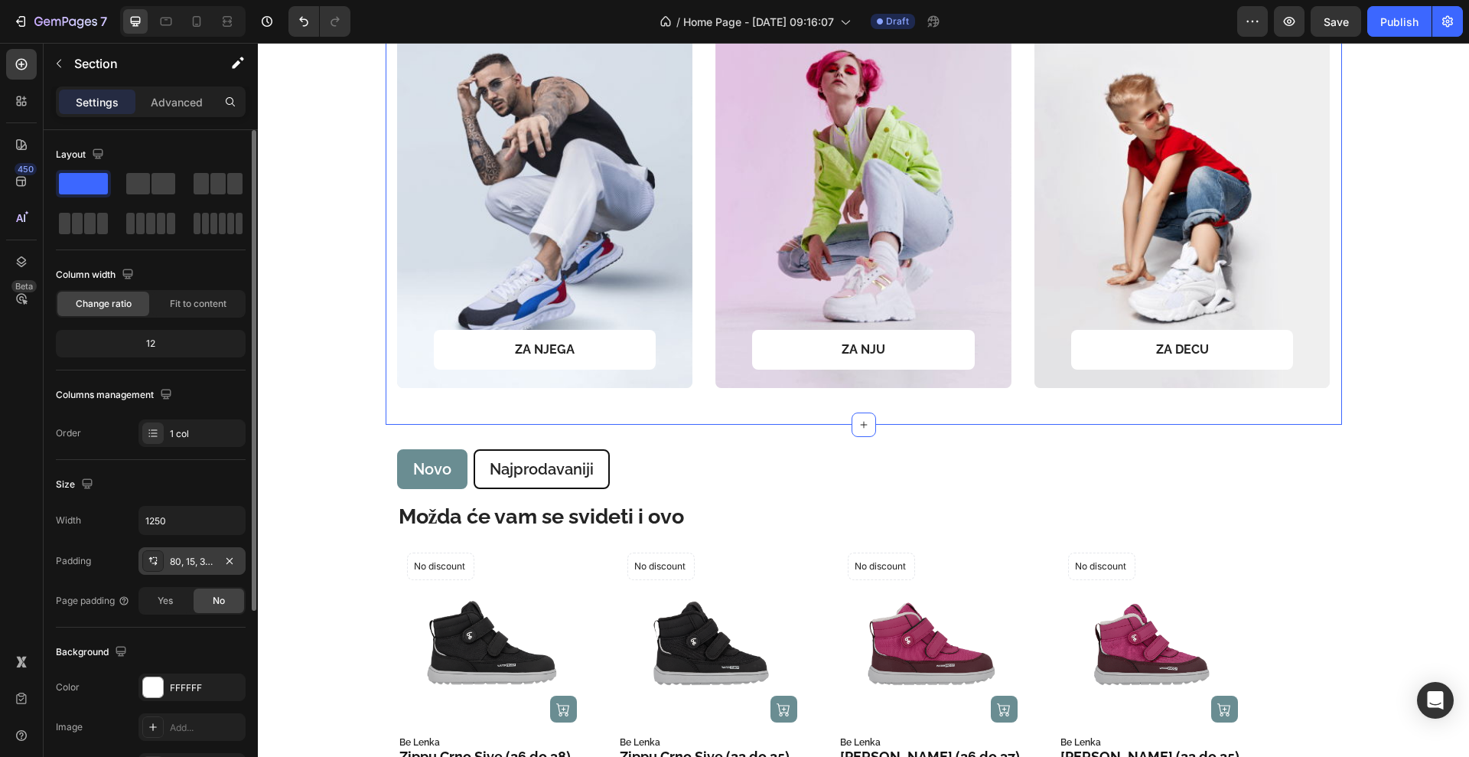
click at [183, 552] on div "80, 15, 32, 15" at bounding box center [192, 561] width 107 height 28
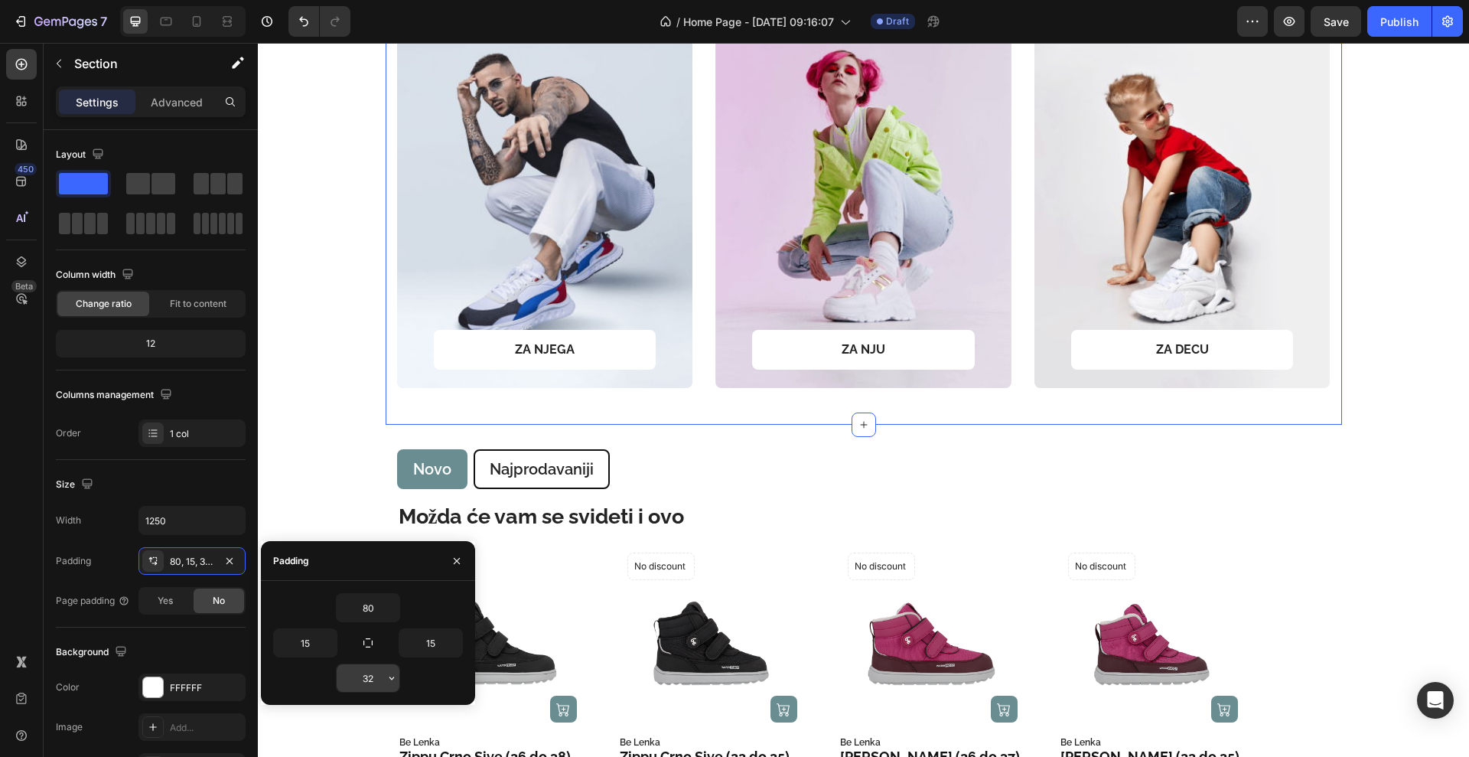
click at [380, 680] on input "32" at bounding box center [368, 678] width 63 height 28
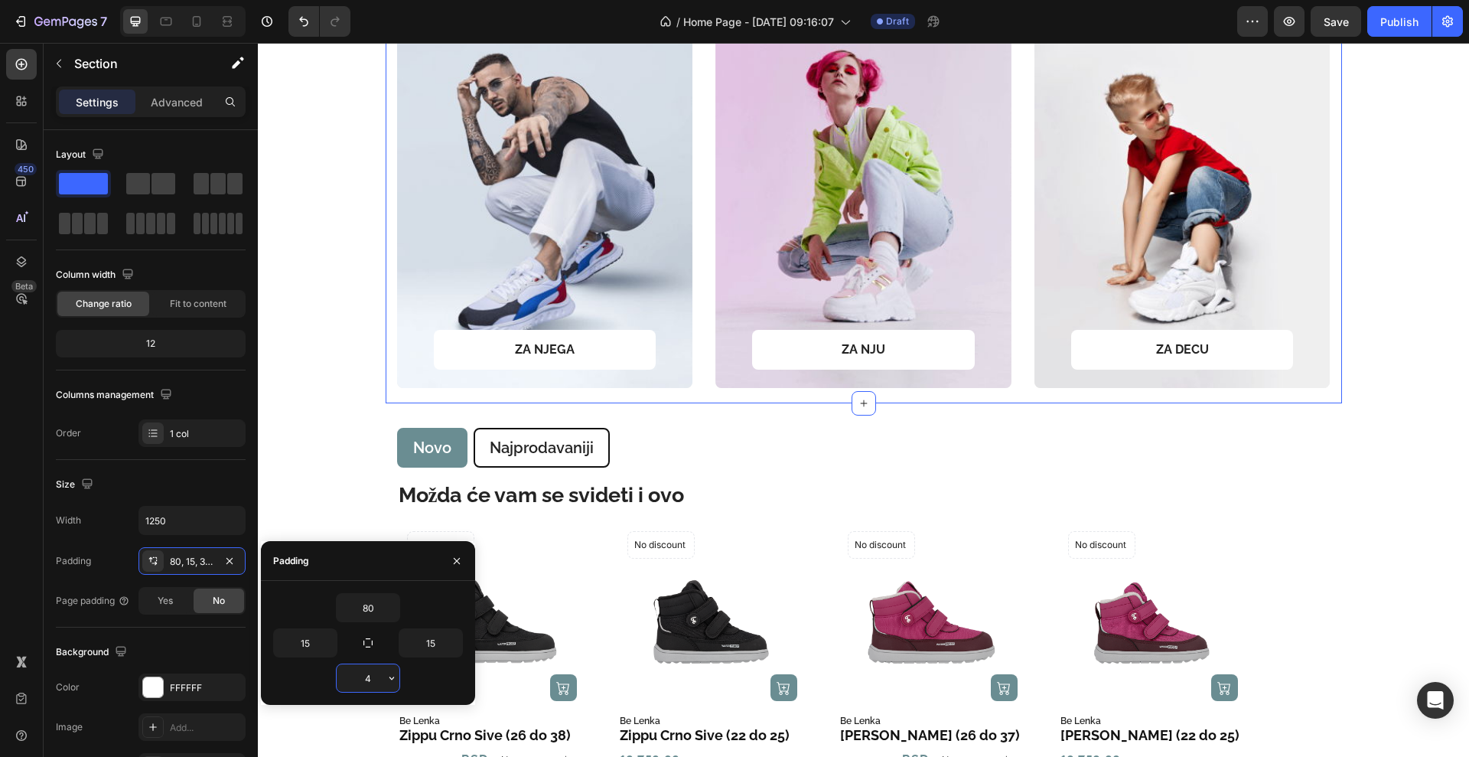
type input "40"
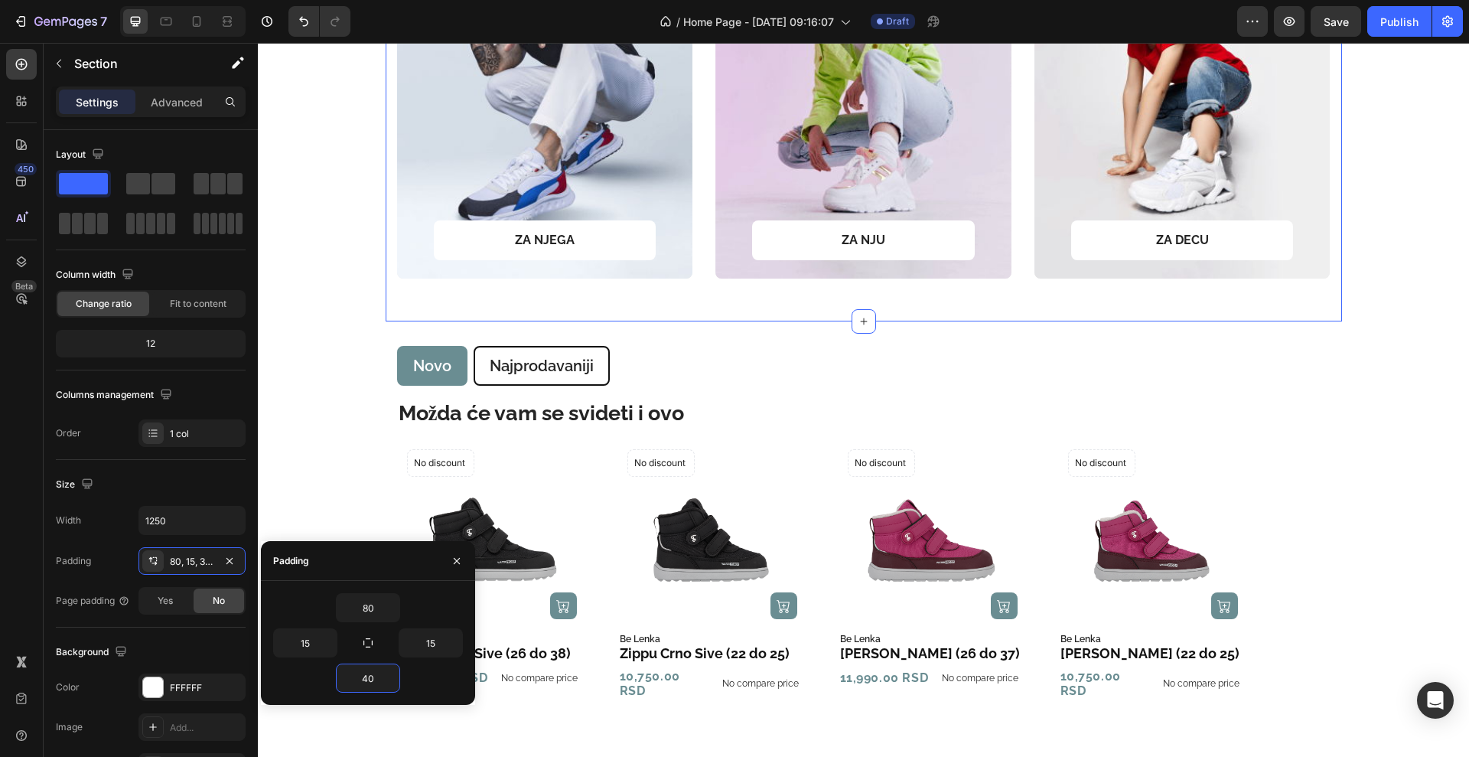
scroll to position [861, 0]
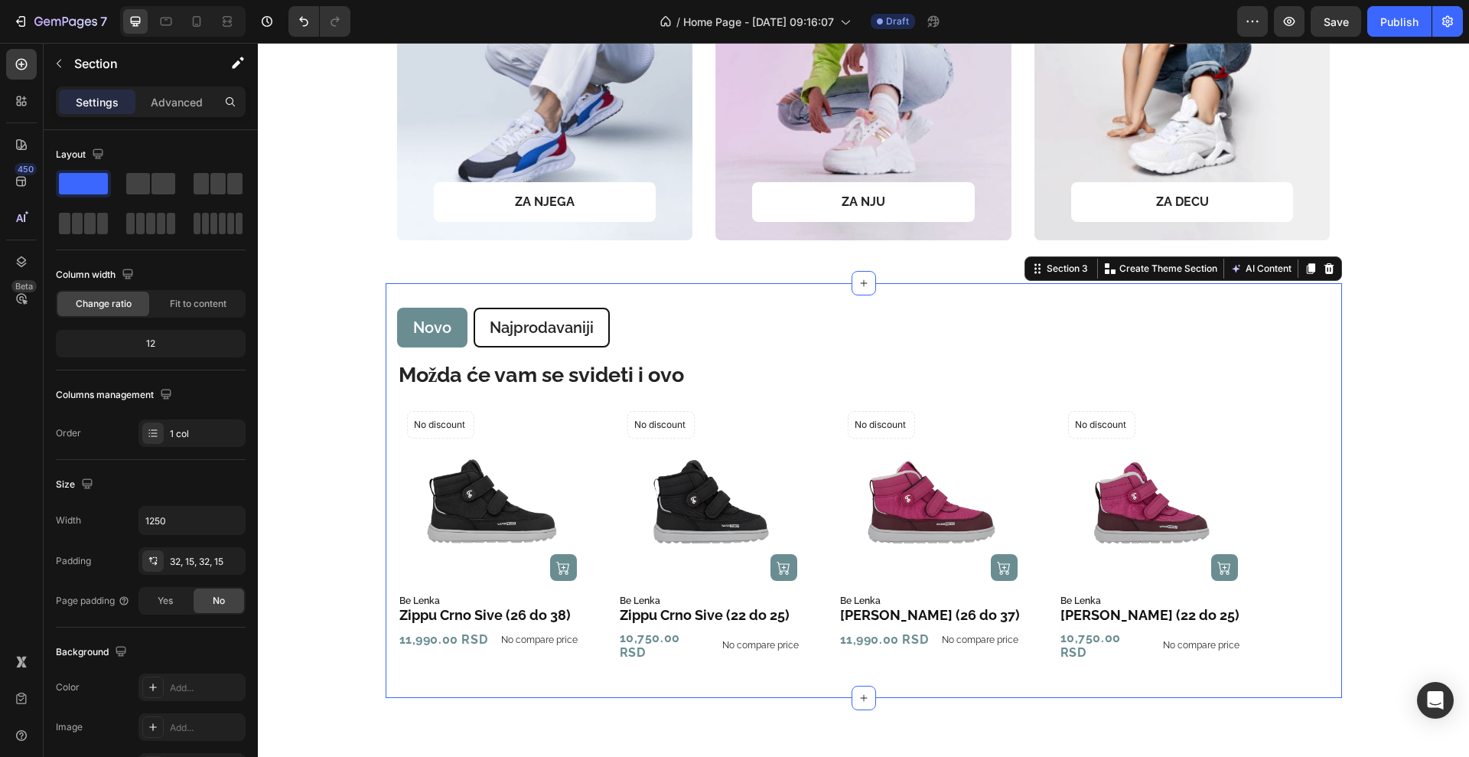
click at [386, 372] on div "Novo Najprodavaniji Možda će vam se svideti i ovo Text Block Product Images (P)…" at bounding box center [864, 490] width 957 height 415
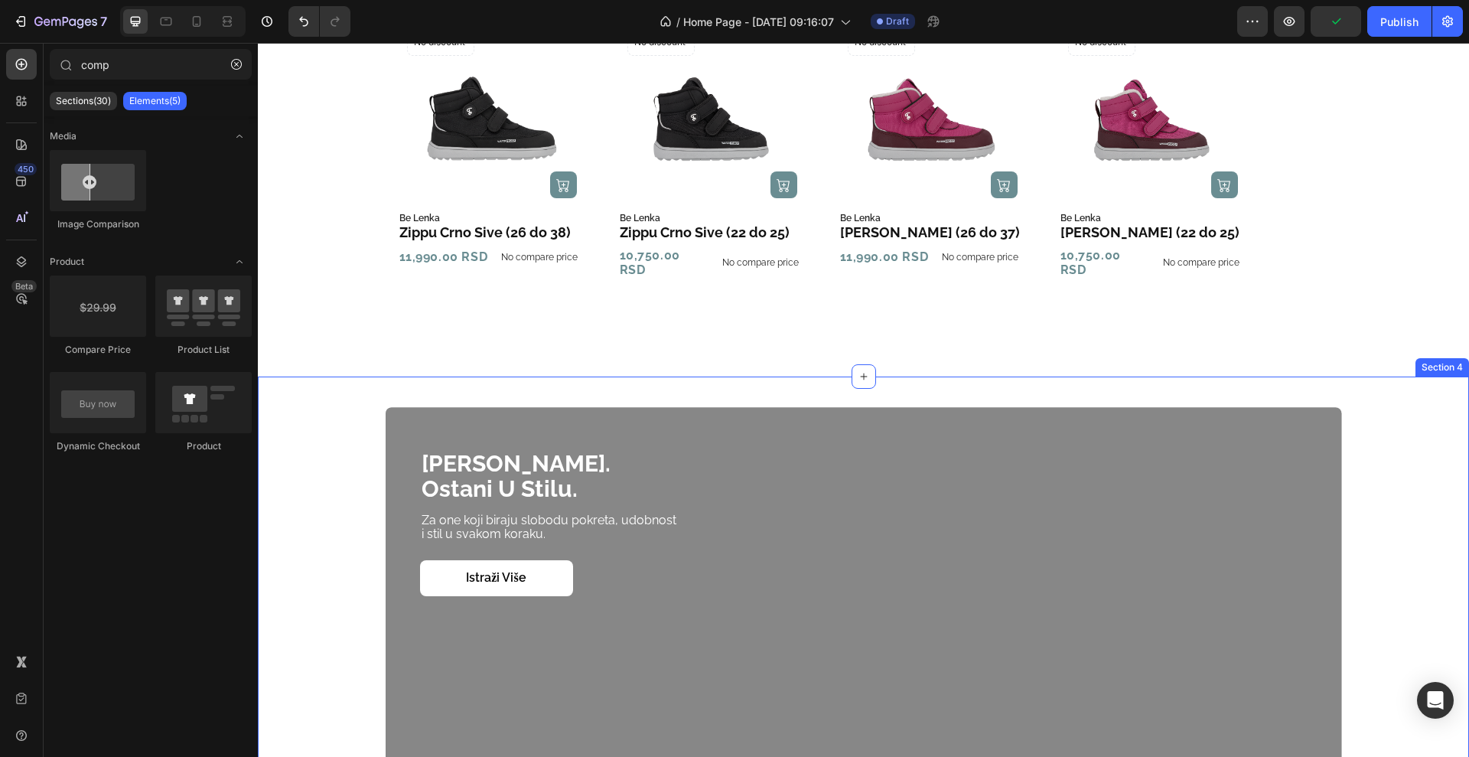
click at [807, 377] on div "budi barefoot. ostani u stilu. Heading Za one koji biraju slobodu pokreta, udob…" at bounding box center [864, 676] width 1212 height 598
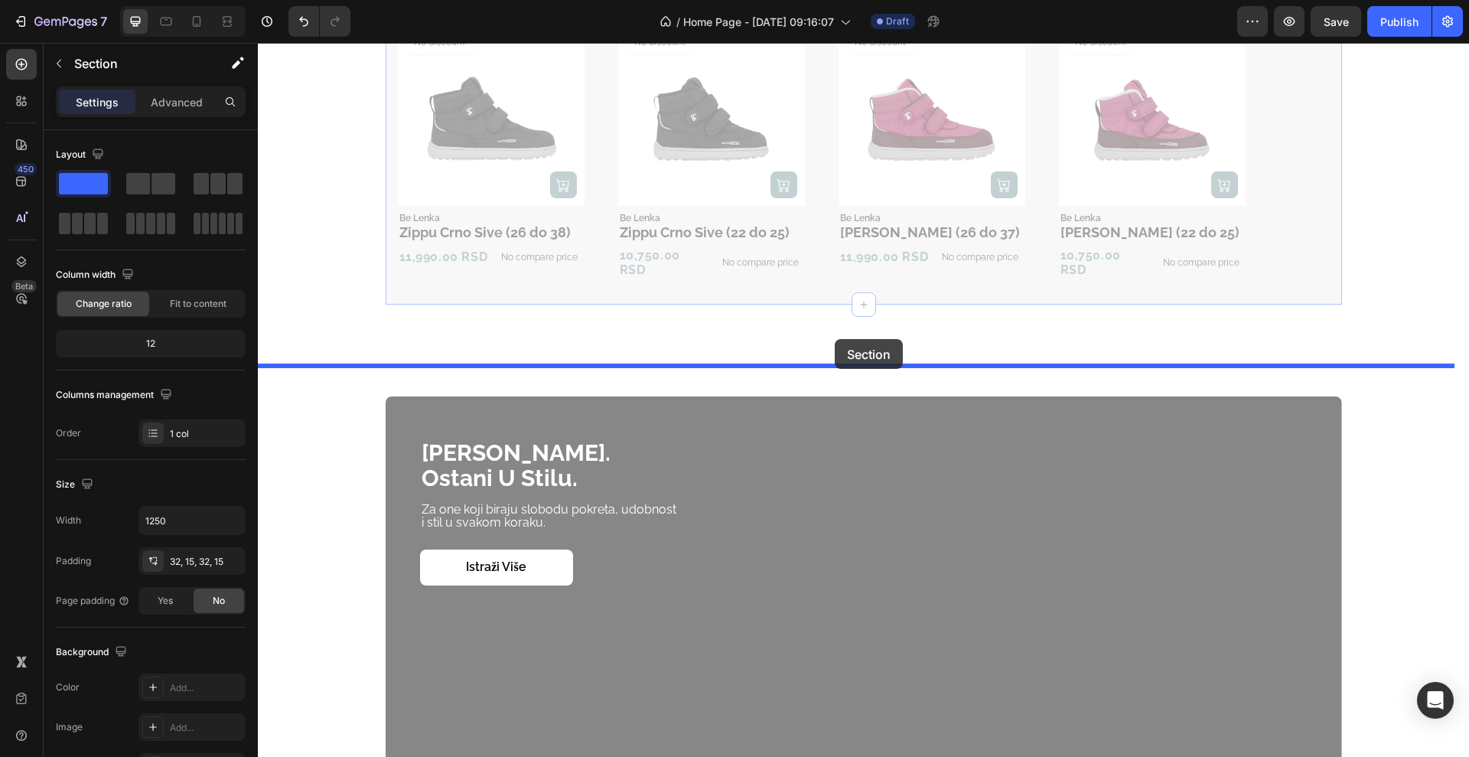
drag, startPoint x: 830, startPoint y: 301, endPoint x: 835, endPoint y: 339, distance: 38.6
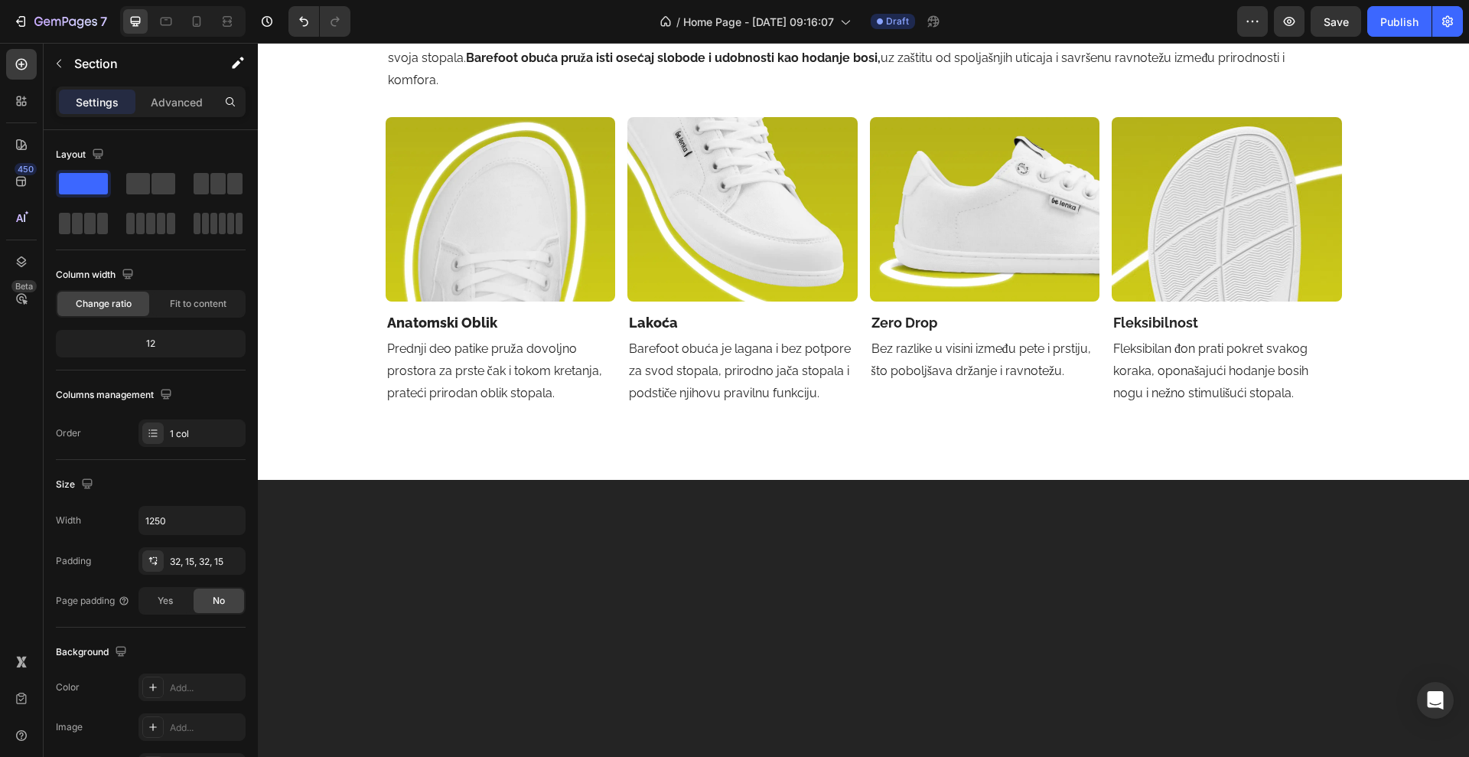
scroll to position [2296, 0]
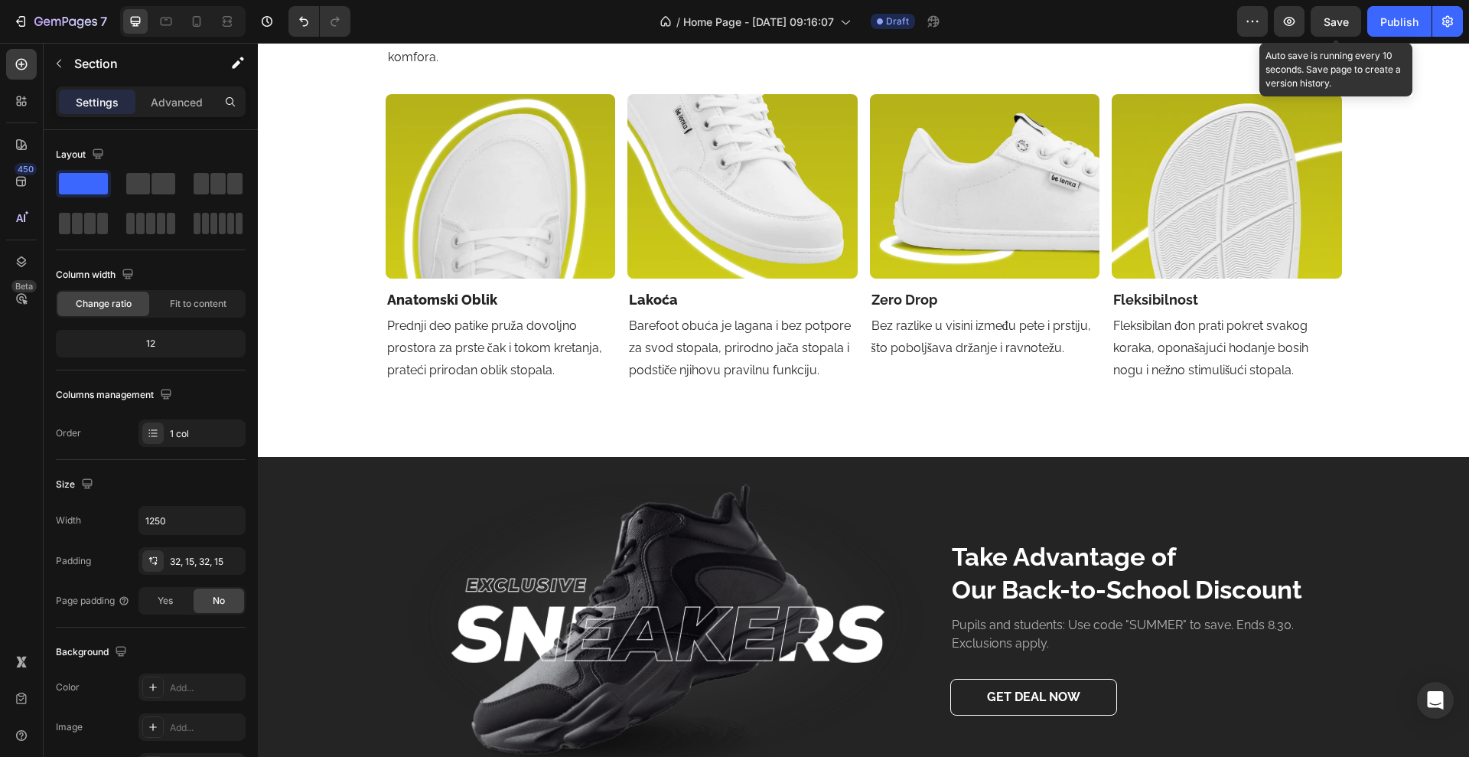
click at [1324, 28] on div "Save" at bounding box center [1336, 22] width 25 height 16
click at [1284, 8] on button "button" at bounding box center [1289, 21] width 31 height 31
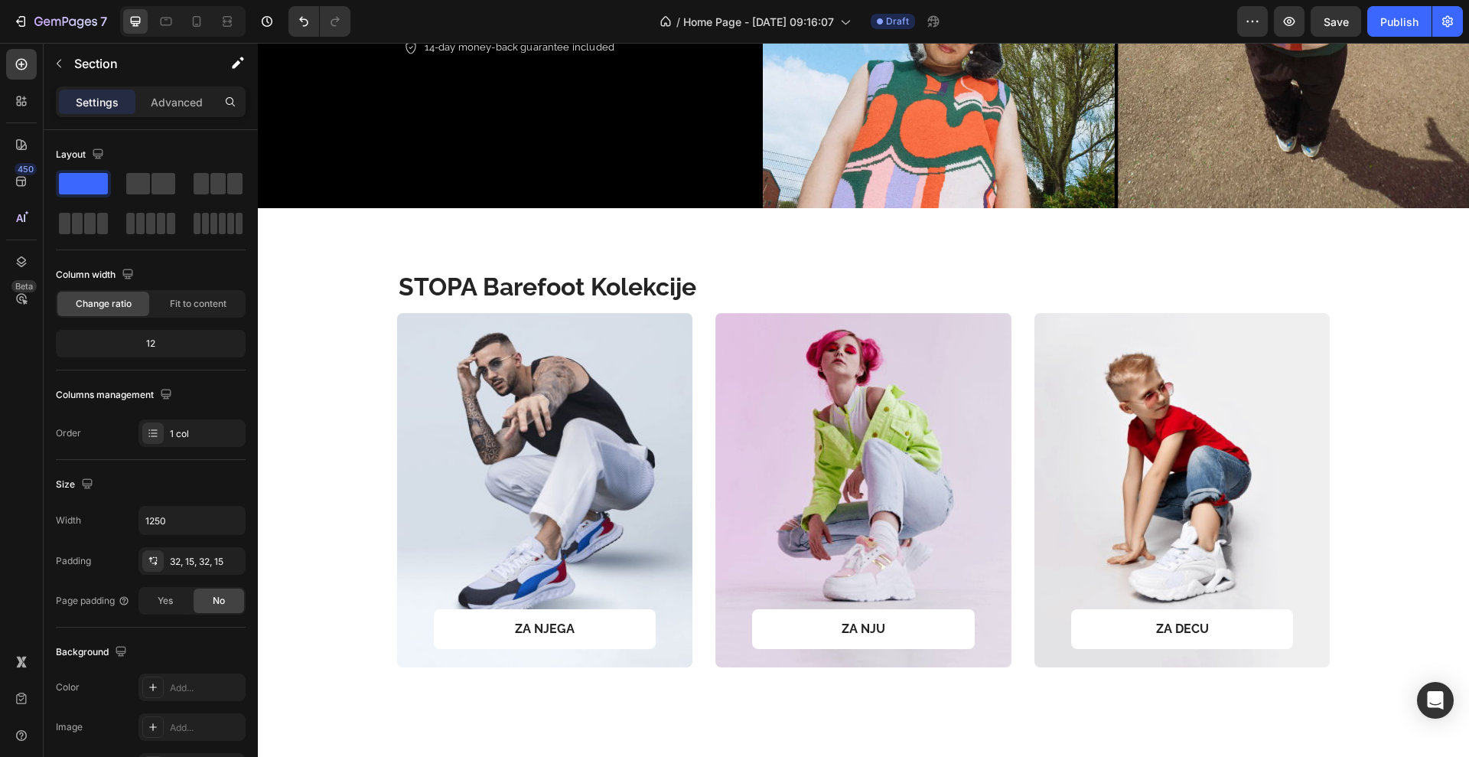
scroll to position [191, 0]
